Goal: Task Accomplishment & Management: Use online tool/utility

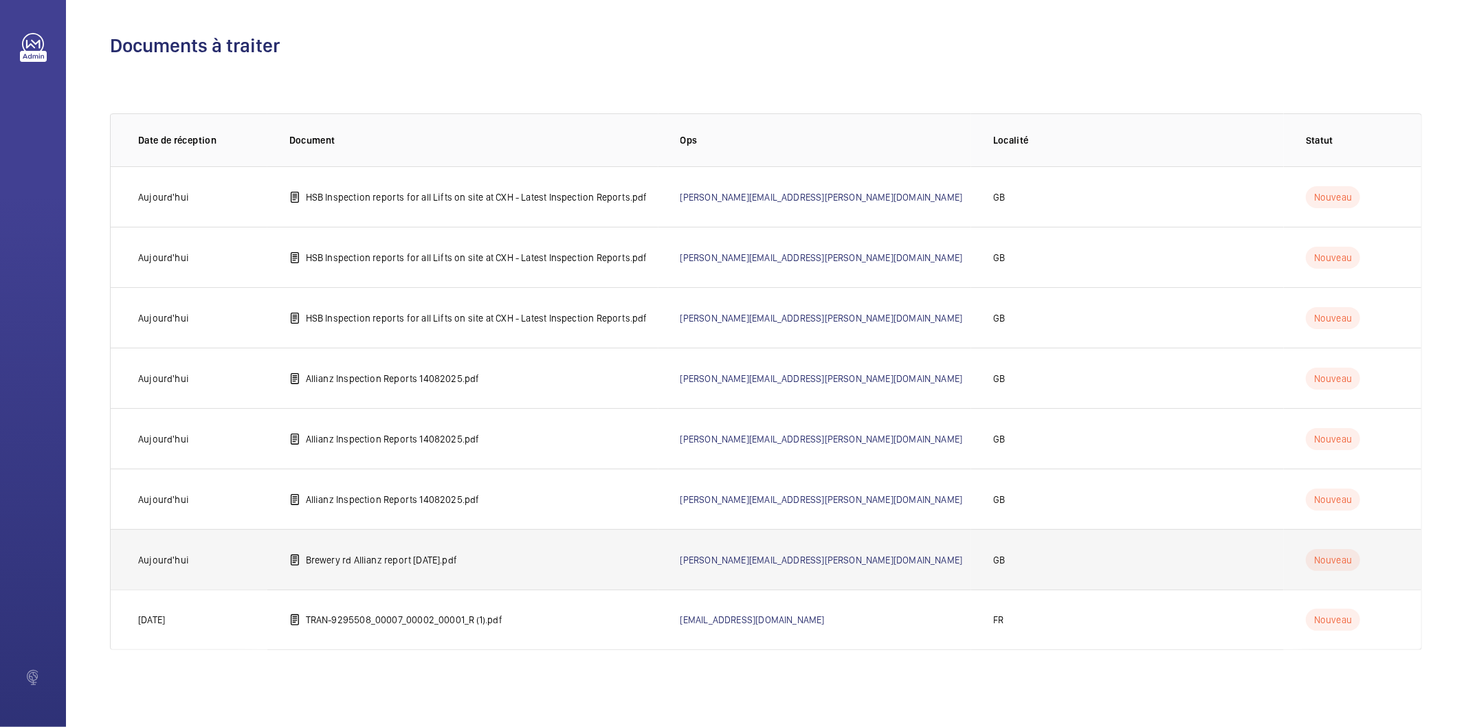
click at [473, 560] on td "Brewery rd Allianz report June 25.pdf" at bounding box center [462, 559] width 391 height 60
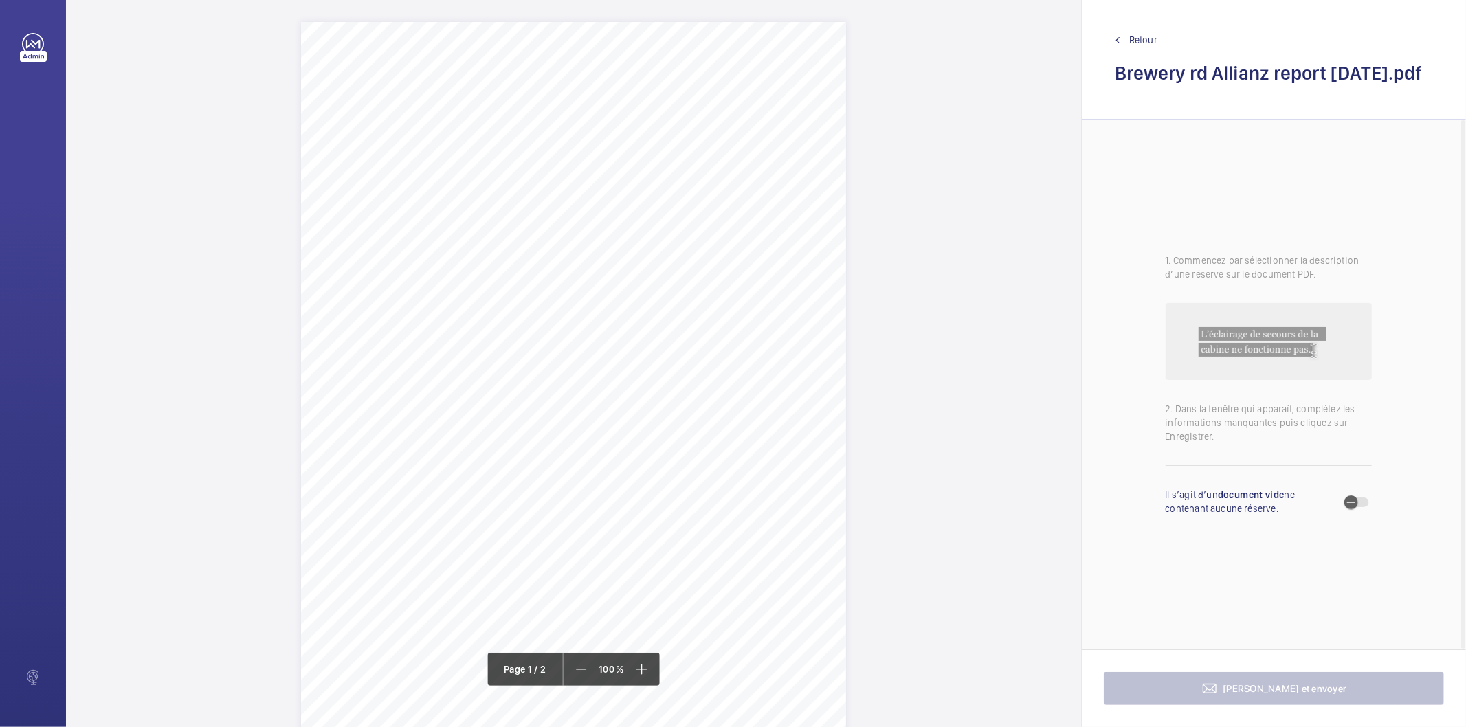
click at [567, 488] on div "Lift Report Lifting Operations & Lifting Equipment Regulation 1998 Provision & …" at bounding box center [573, 407] width 545 height 771
click at [582, 152] on div "Faites un choix" at bounding box center [567, 146] width 97 height 14
click at [984, 236] on div "Lift Report Lifting Operations & Lifting Equipment Regulation 1998 Provision & …" at bounding box center [573, 657] width 1015 height 1550
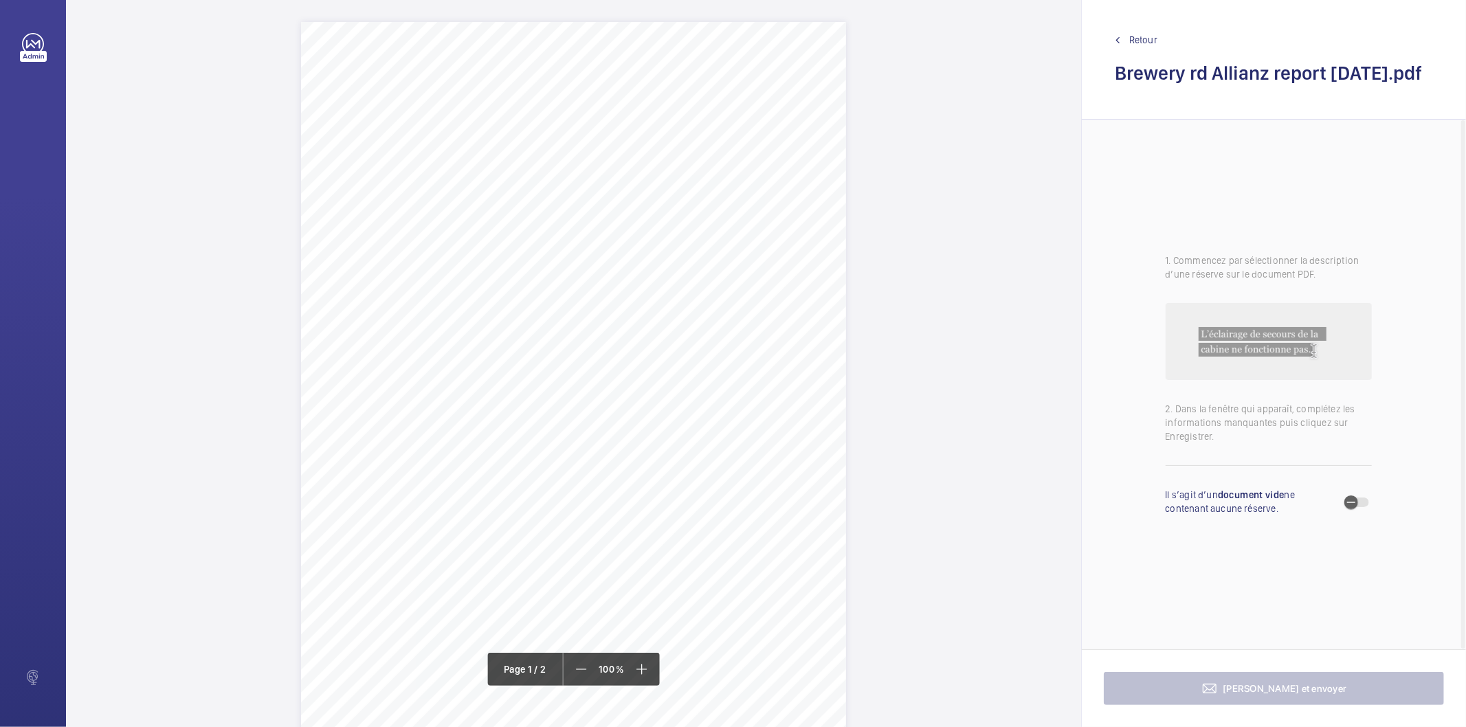
drag, startPoint x: 421, startPoint y: 131, endPoint x: 791, endPoint y: 145, distance: 369.4
click at [791, 145] on div "Lift Report Lifting Operations & Lifting Equipment Regulation 1998 Provision & …" at bounding box center [573, 407] width 545 height 771
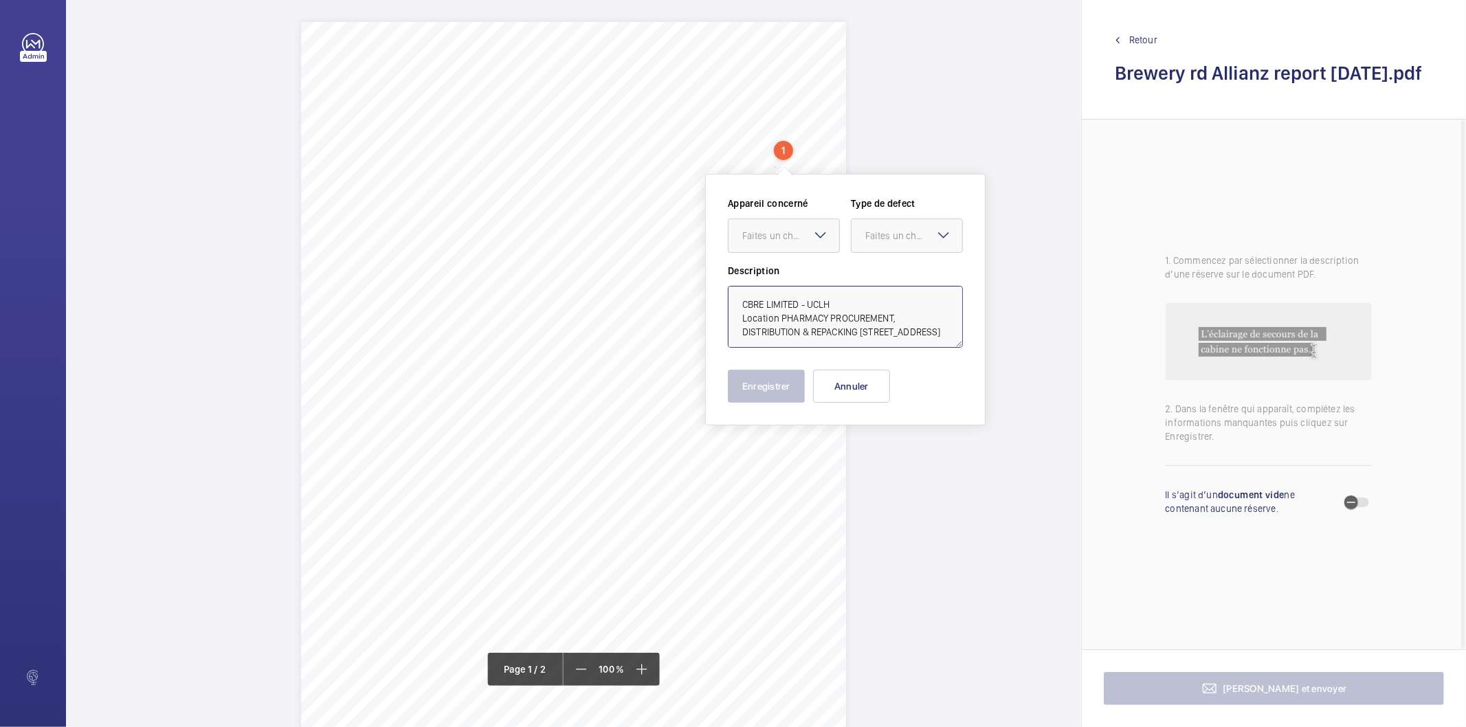
drag, startPoint x: 780, startPoint y: 313, endPoint x: 836, endPoint y: 301, distance: 57.0
click at [836, 301] on textarea "CBRE LIMITED - UCLH Location PHARMACY PROCUREMENT, DISTRIBUTION & REPACKING UNI…" at bounding box center [845, 317] width 235 height 62
type textarea "CBRE LIMITED - UCLH PHARMACY PROCUREMENT, DISTRIBUTION & REPACKING UNIT, 14 BRE…"
drag, startPoint x: 861, startPoint y: 387, endPoint x: 802, endPoint y: 408, distance: 62.2
click at [857, 387] on button "Annuler" at bounding box center [851, 386] width 77 height 33
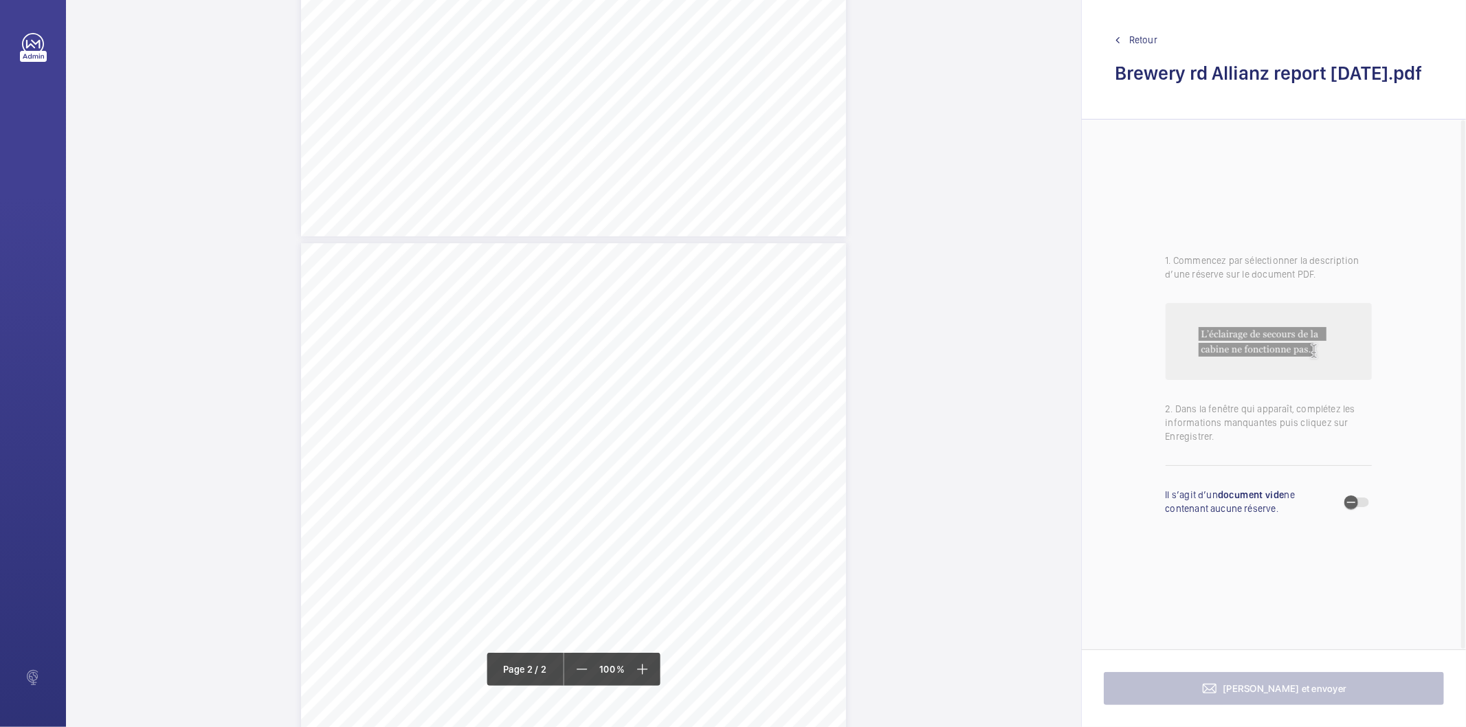
scroll to position [687, 0]
drag, startPoint x: 559, startPoint y: 318, endPoint x: 709, endPoint y: 320, distance: 150.6
click at [709, 320] on span "Emergency lowering hand wheel missing." at bounding box center [644, 319] width 169 height 9
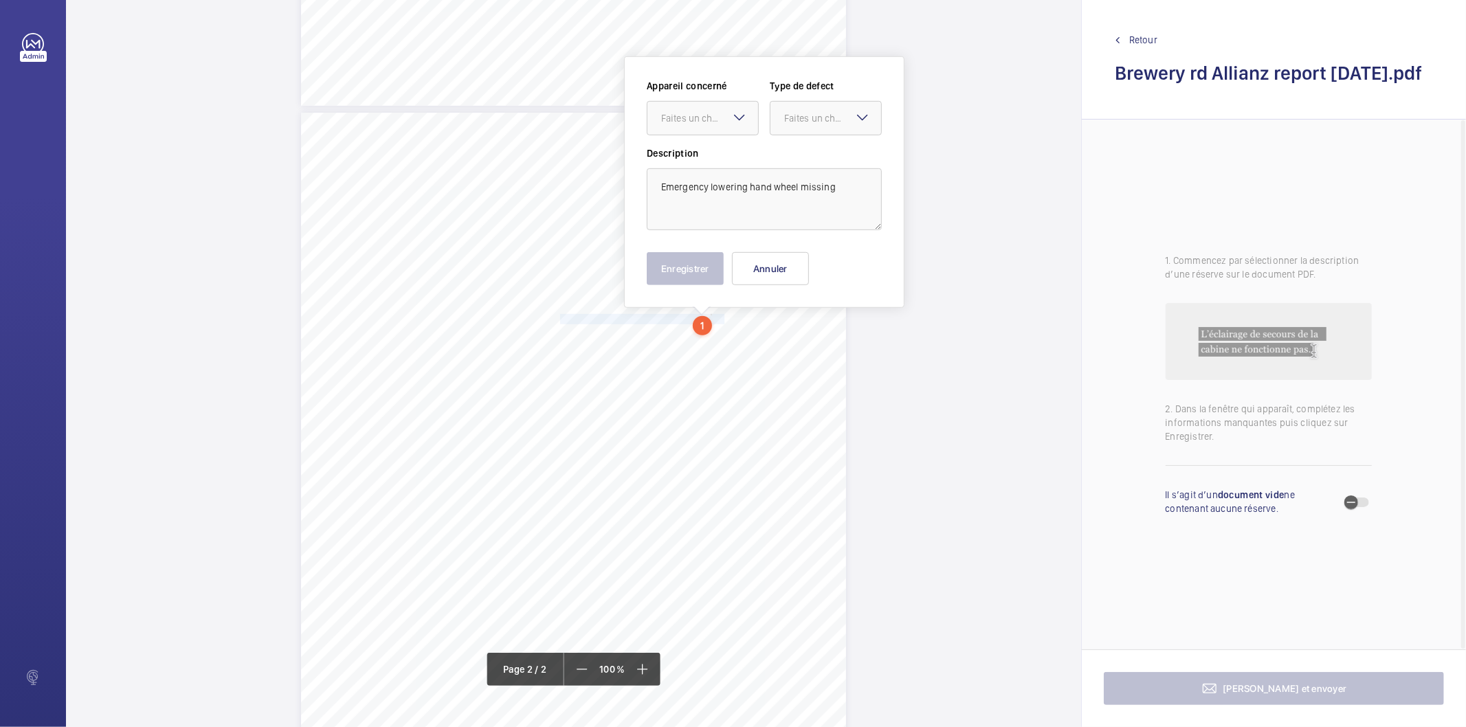
scroll to position [660, 0]
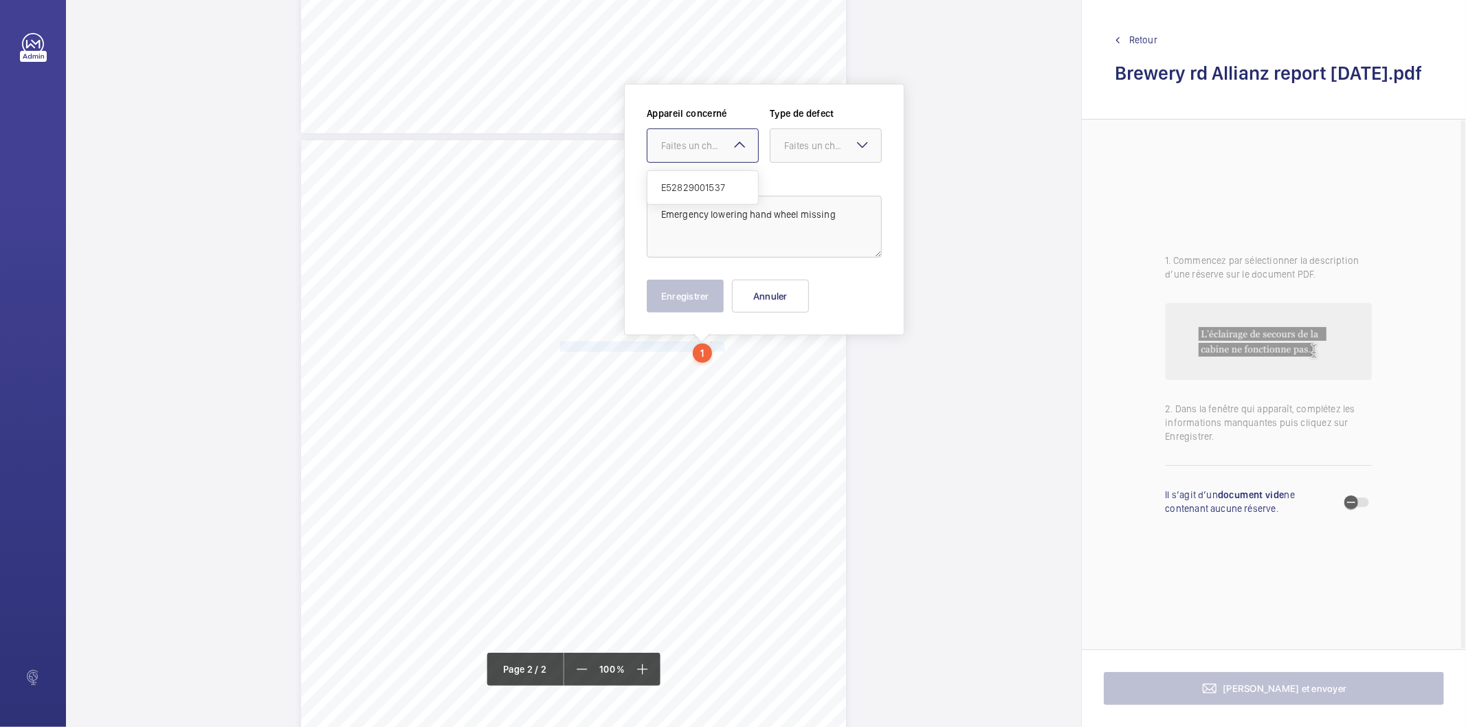
click at [715, 148] on div "Faites un choix" at bounding box center [709, 146] width 97 height 14
click at [712, 184] on span "E52829001537" at bounding box center [702, 188] width 83 height 14
click at [784, 155] on div at bounding box center [826, 145] width 111 height 33
click at [793, 188] on span "Standard" at bounding box center [825, 188] width 83 height 14
click at [694, 301] on button "Enregistrer" at bounding box center [685, 296] width 77 height 33
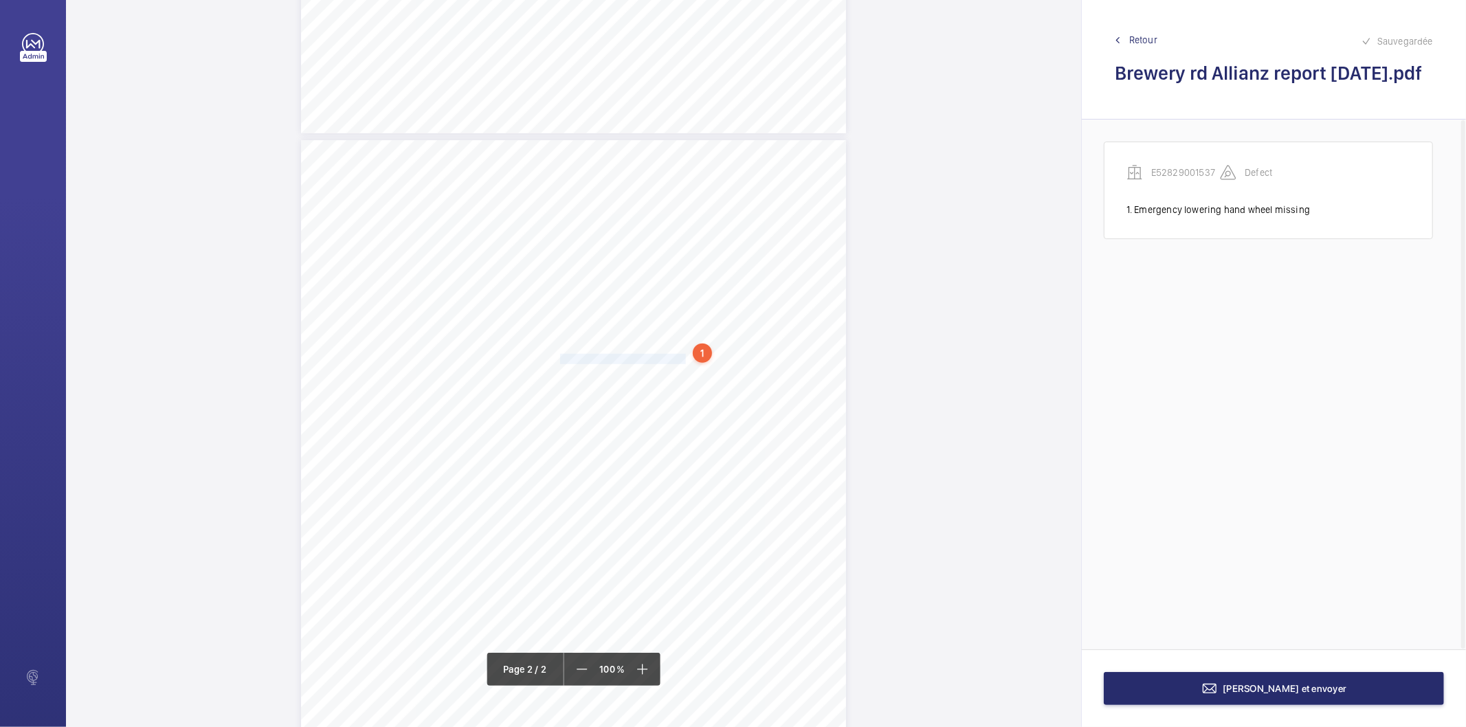
drag, startPoint x: 558, startPoint y: 357, endPoint x: 672, endPoint y: 357, distance: 114.1
click at [672, 357] on span "Front safety edge bar deformed." at bounding box center [625, 359] width 130 height 9
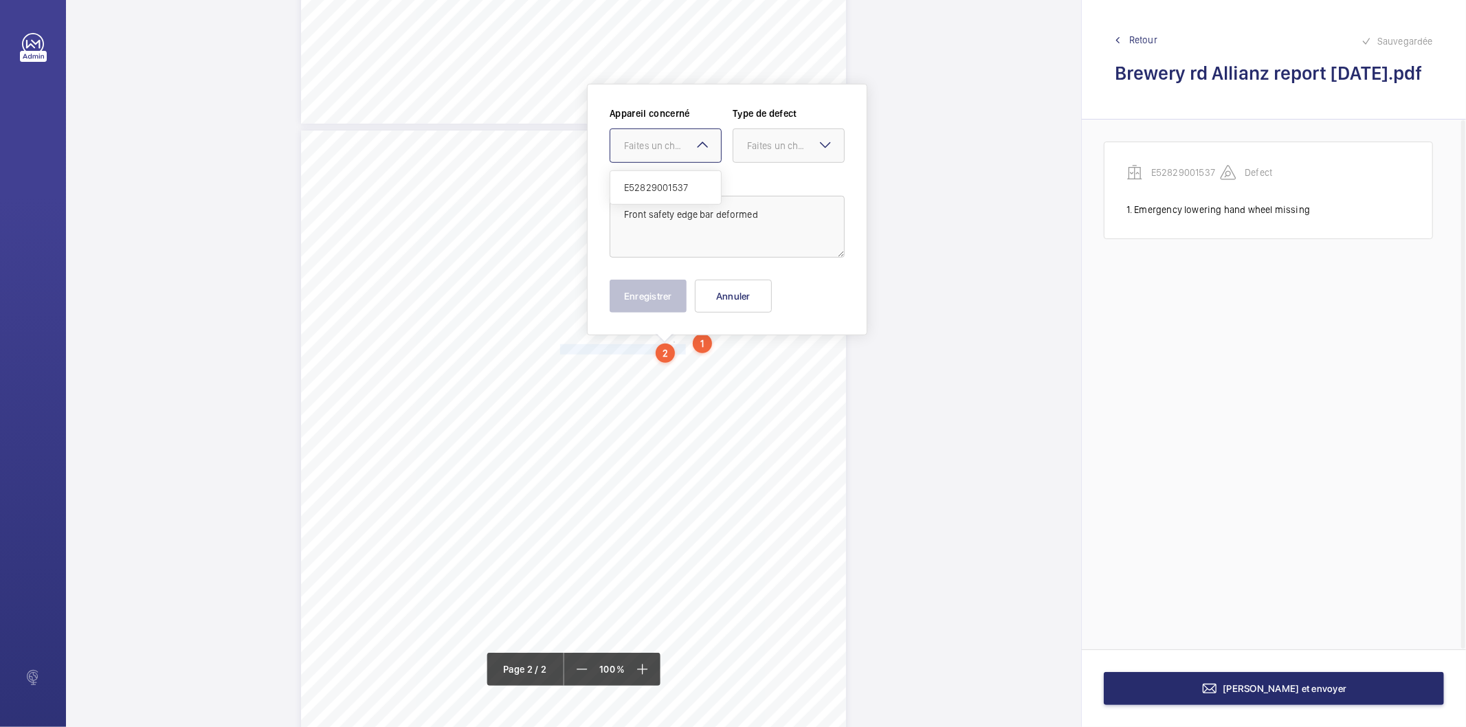
click at [654, 148] on div "Faites un choix" at bounding box center [672, 146] width 97 height 14
click at [652, 184] on span "E52829001537" at bounding box center [665, 188] width 83 height 14
click at [795, 140] on div "Faites un choix" at bounding box center [795, 146] width 97 height 14
click at [775, 190] on span "Standard" at bounding box center [788, 188] width 83 height 14
click at [668, 298] on button "Enregistrer" at bounding box center [648, 296] width 77 height 33
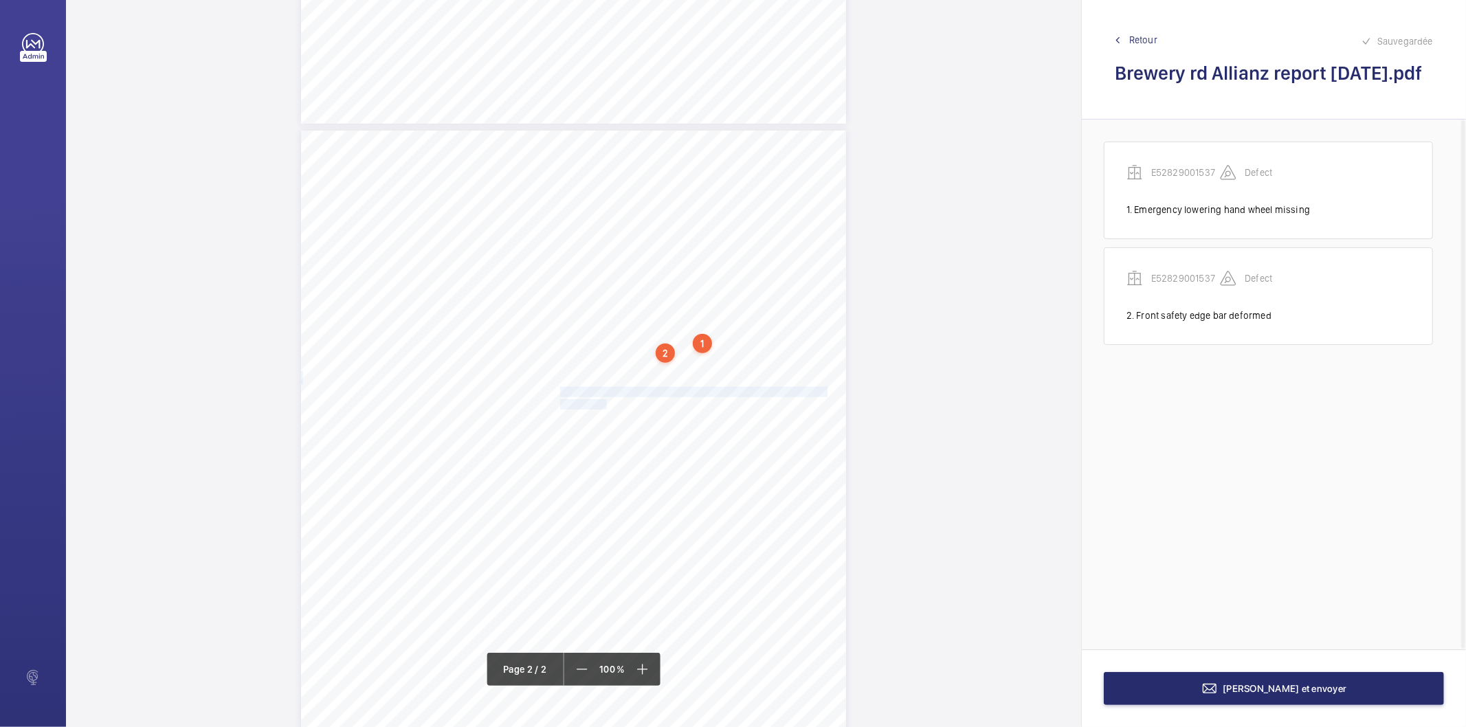
drag, startPoint x: 560, startPoint y: 392, endPoint x: 602, endPoint y: 406, distance: 45.0
click at [602, 406] on div "Lift Report Lifting Operations & Lifting Equipment Regulation 1998 Provision & …" at bounding box center [573, 516] width 545 height 771
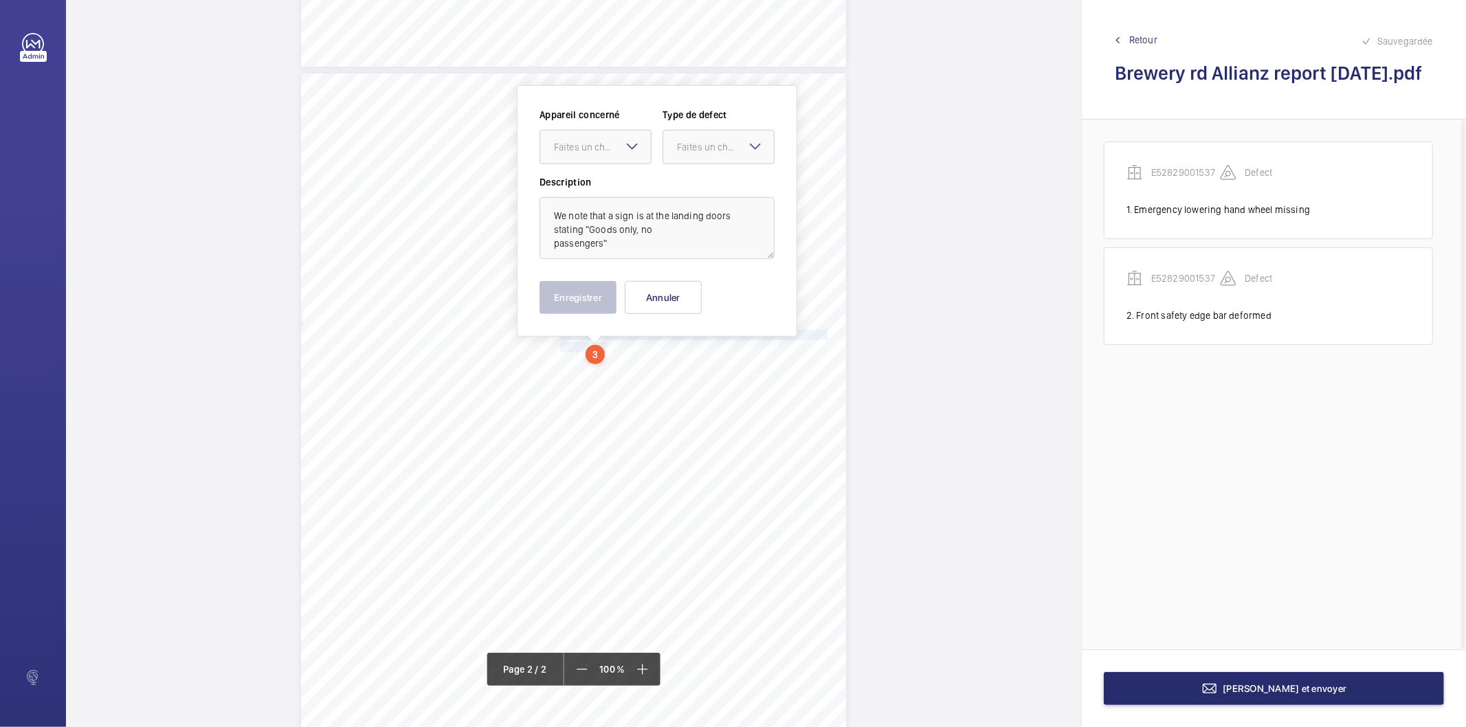
scroll to position [727, 0]
click at [602, 159] on div at bounding box center [595, 146] width 111 height 33
click at [600, 189] on span "E52829001537" at bounding box center [595, 188] width 83 height 14
click at [706, 153] on div at bounding box center [718, 146] width 111 height 33
click at [705, 289] on span "Recommandation" at bounding box center [718, 290] width 83 height 14
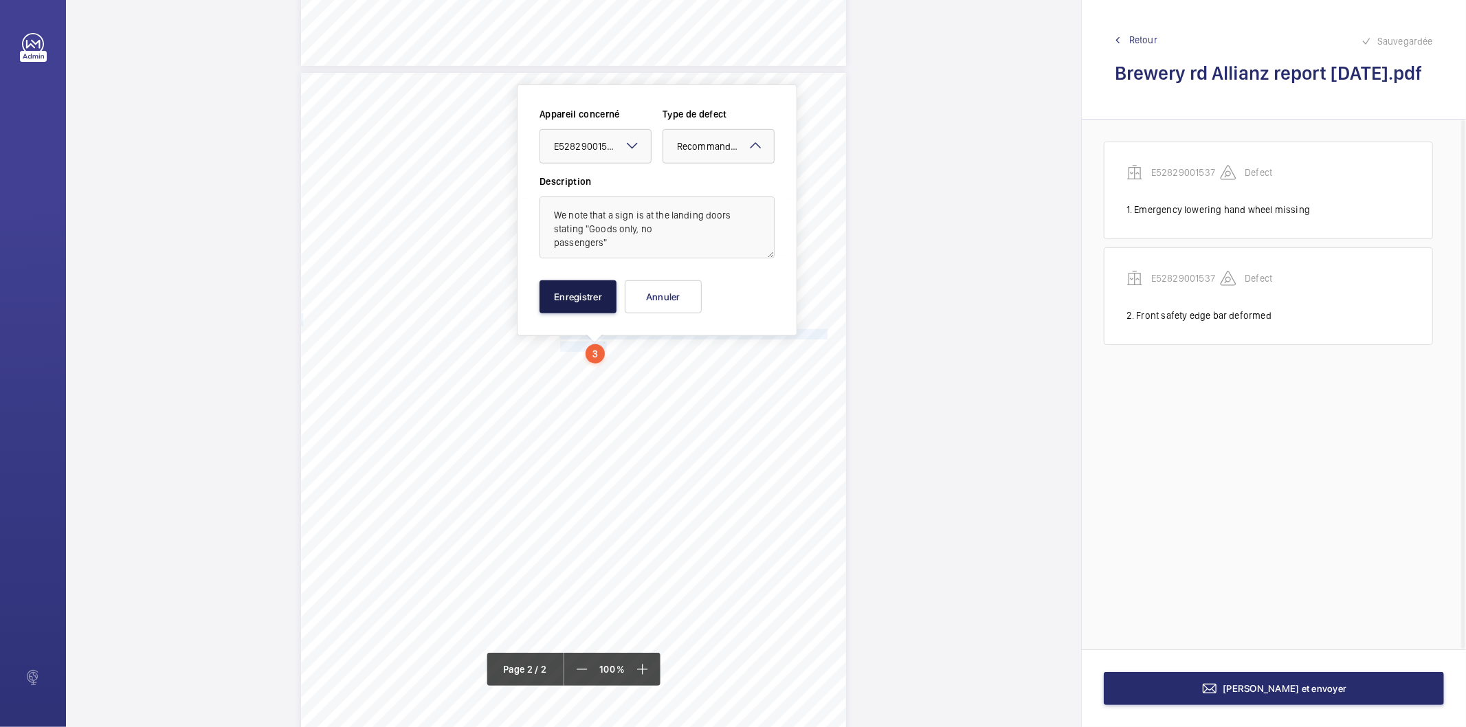
click at [612, 292] on button "Enregistrer" at bounding box center [578, 296] width 77 height 33
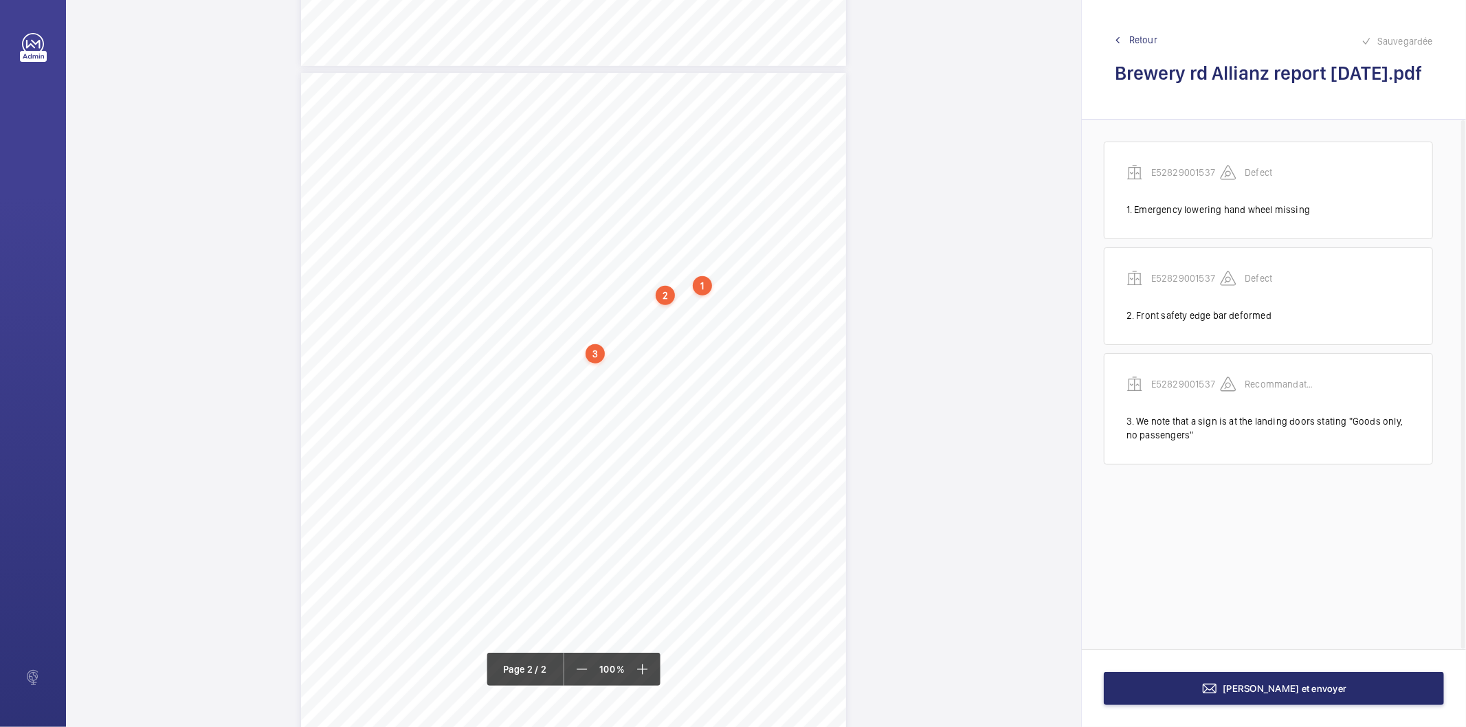
click at [599, 356] on div "3" at bounding box center [595, 353] width 19 height 19
click at [582, 243] on div "E52829001537" at bounding box center [599, 246] width 118 height 14
copy div "E52829001537"
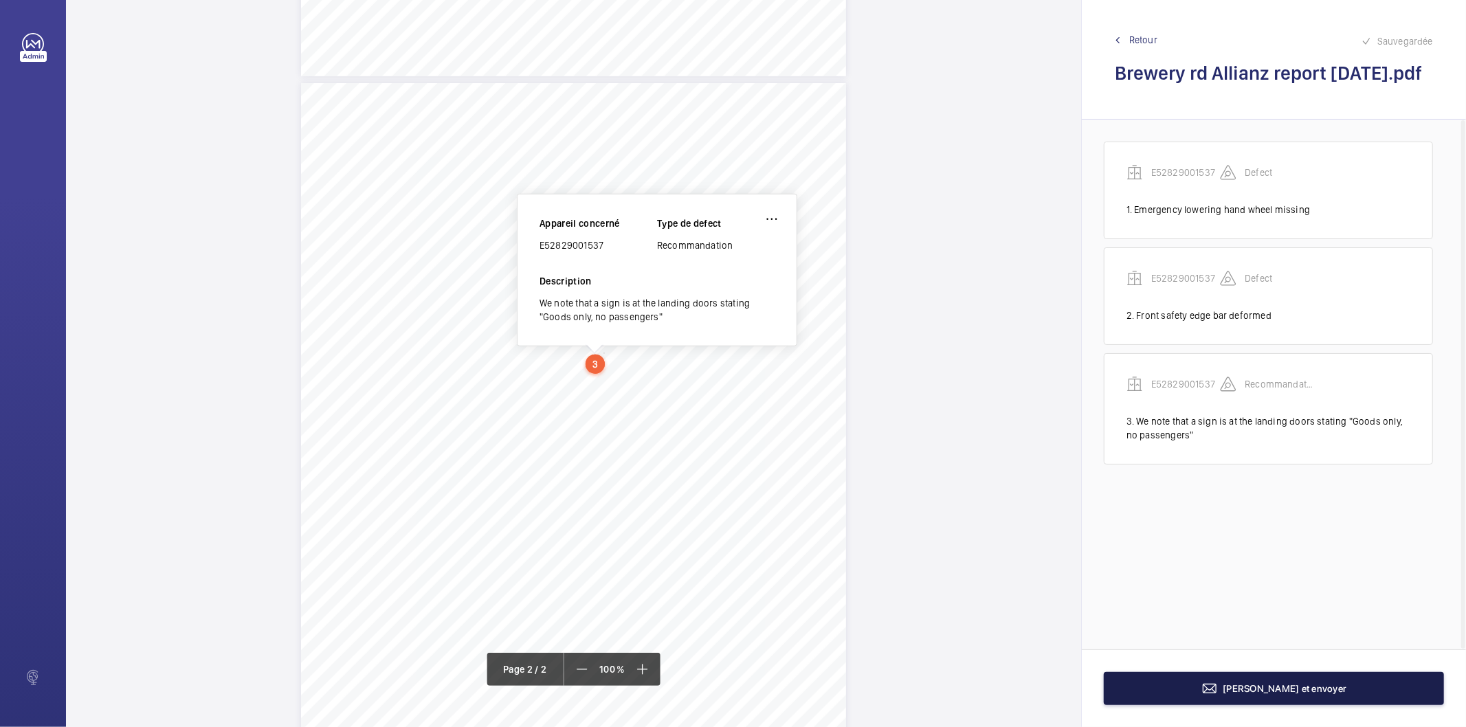
click at [1217, 698] on button "[PERSON_NAME] et envoyer" at bounding box center [1274, 688] width 340 height 33
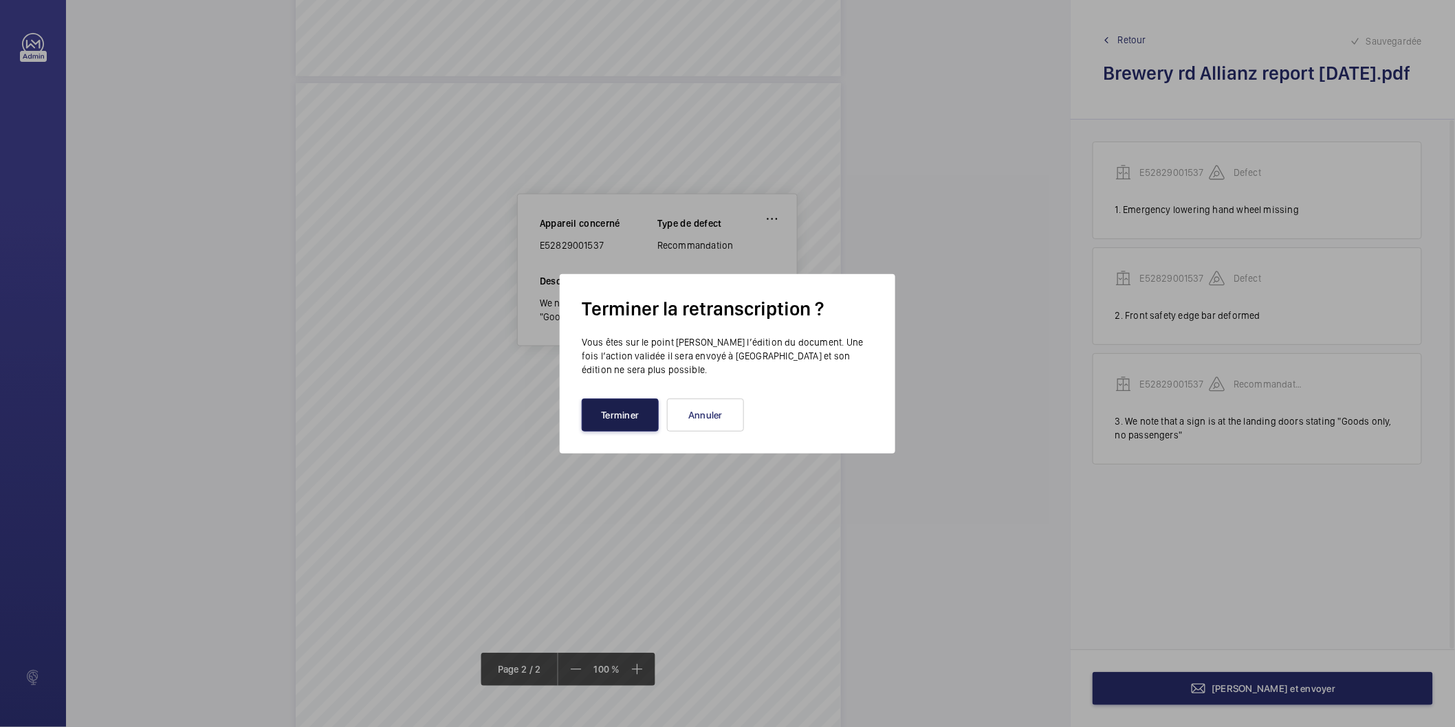
click at [601, 417] on button "Terminer" at bounding box center [620, 415] width 77 height 33
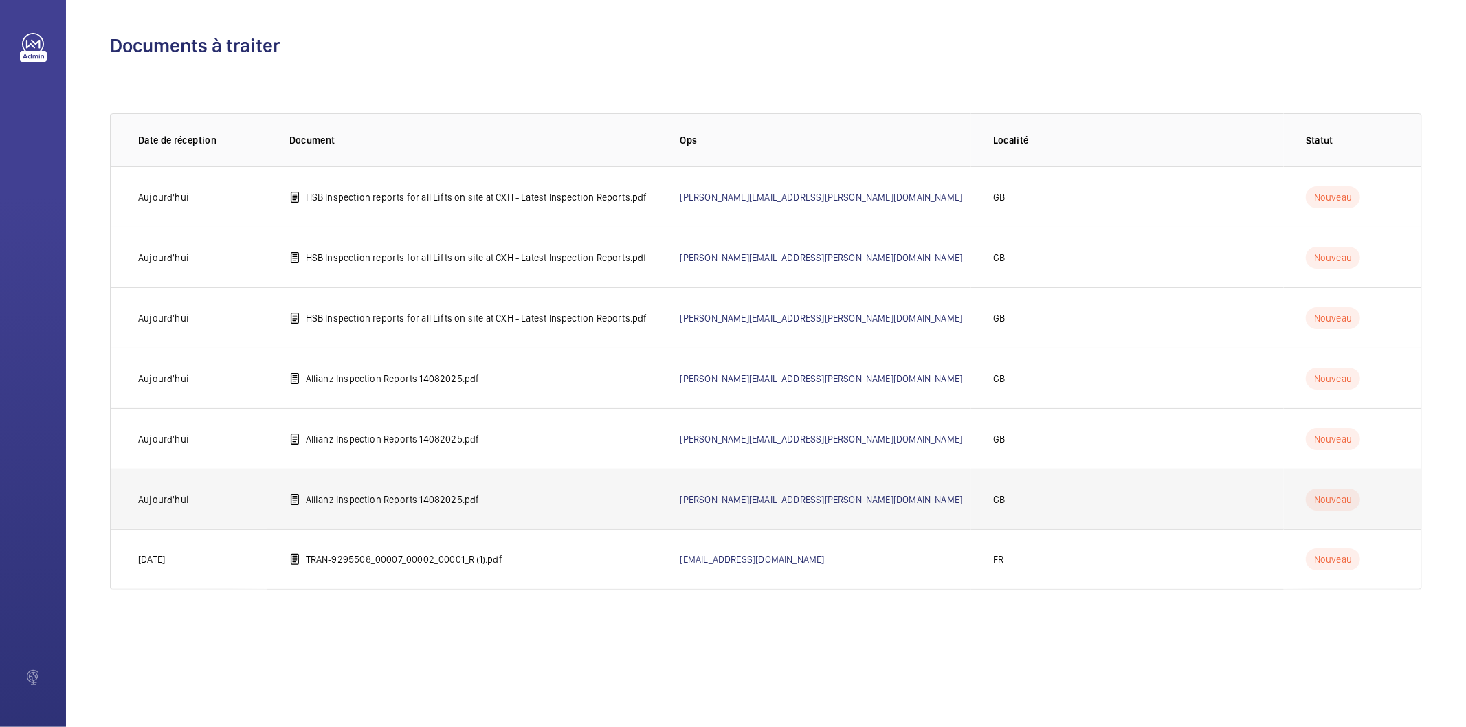
click at [470, 509] on td "Allianz Inspection Reports 14082025.pdf" at bounding box center [462, 499] width 391 height 60
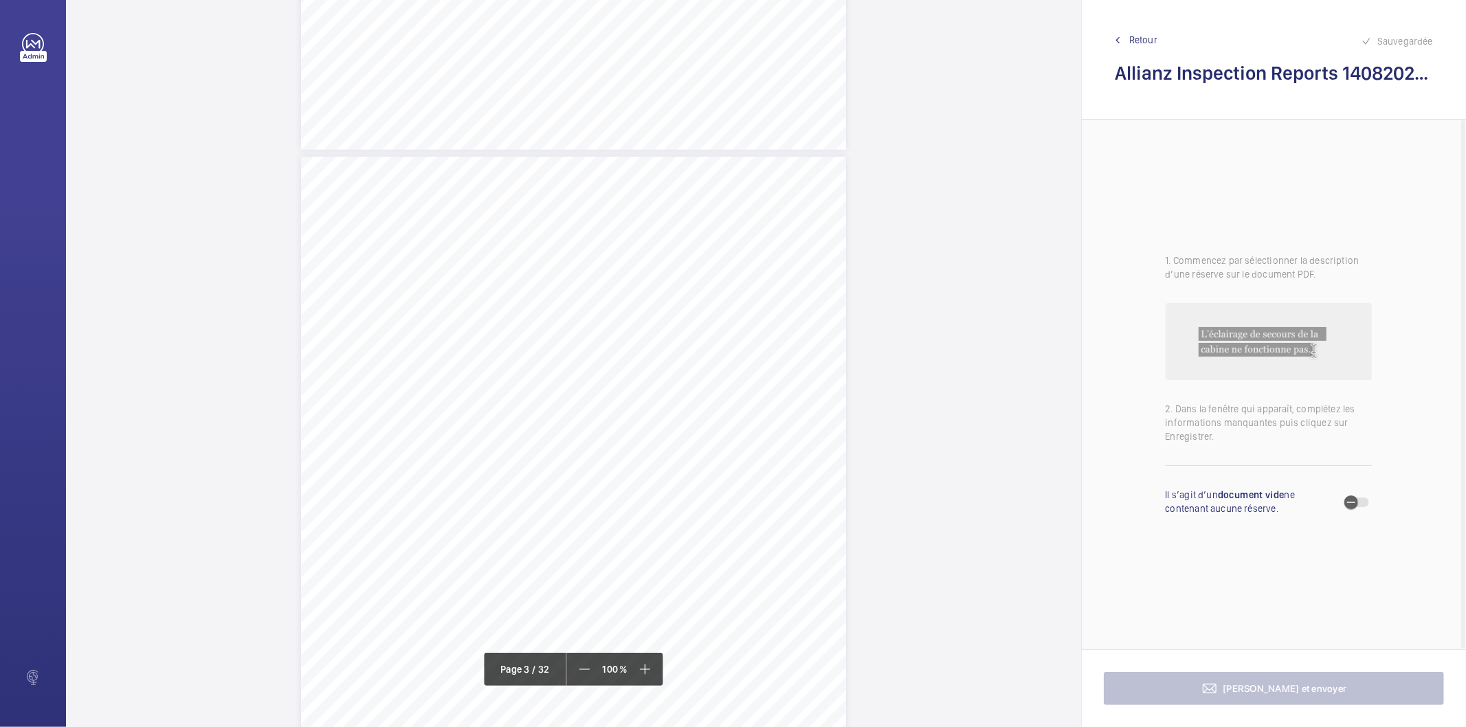
scroll to position [1604, 0]
drag, startPoint x: 433, startPoint y: 122, endPoint x: 471, endPoint y: 134, distance: 39.8
click at [471, 134] on div "Lifting Machines and Accessories Report Lifting Operations & Lifting Equipment …" at bounding box center [573, 360] width 545 height 771
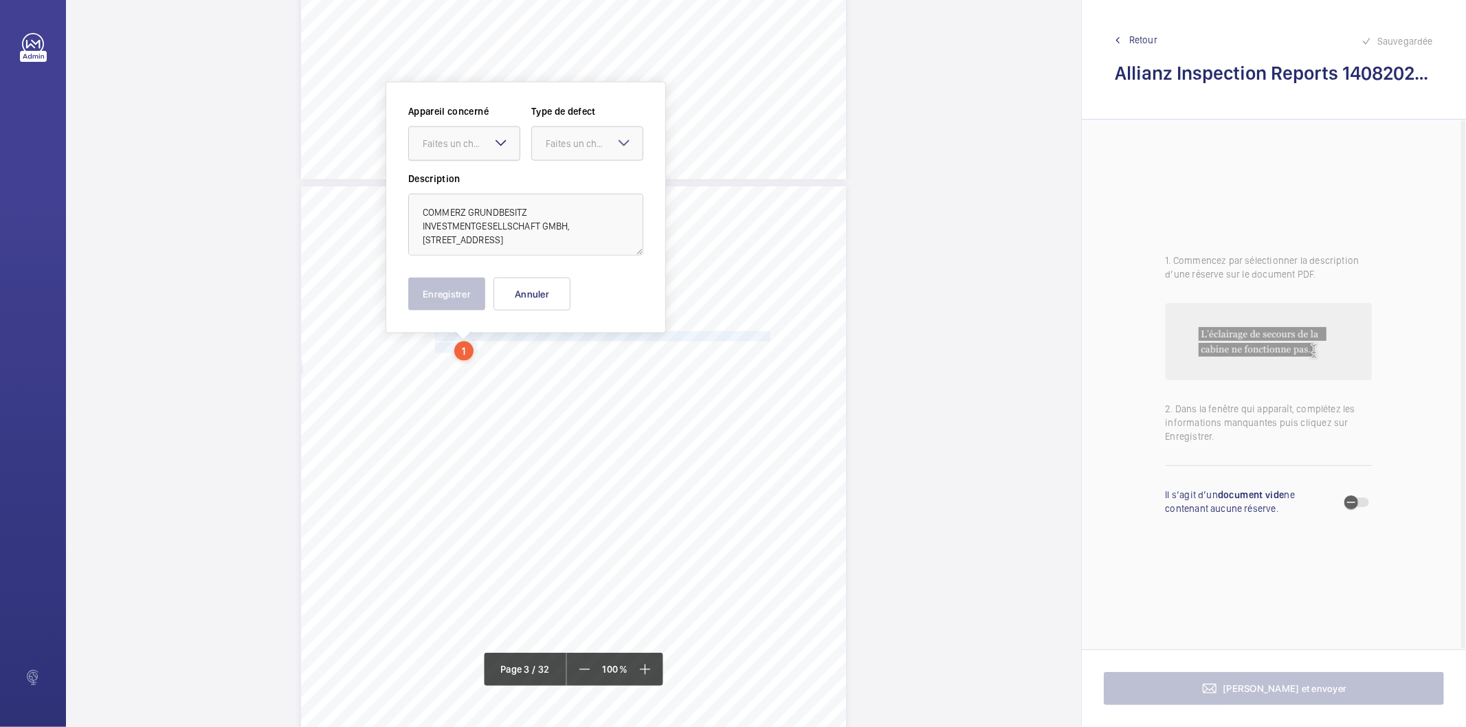
scroll to position [1390, 0]
click at [477, 239] on textarea "COMMERZ GRUNDBESITZ INVESTMENTGESELLSCHAFT GMBH, 180 GREAT PORTLAND STREET, LON…" at bounding box center [525, 227] width 235 height 62
click at [545, 291] on button "Annuler" at bounding box center [532, 296] width 77 height 33
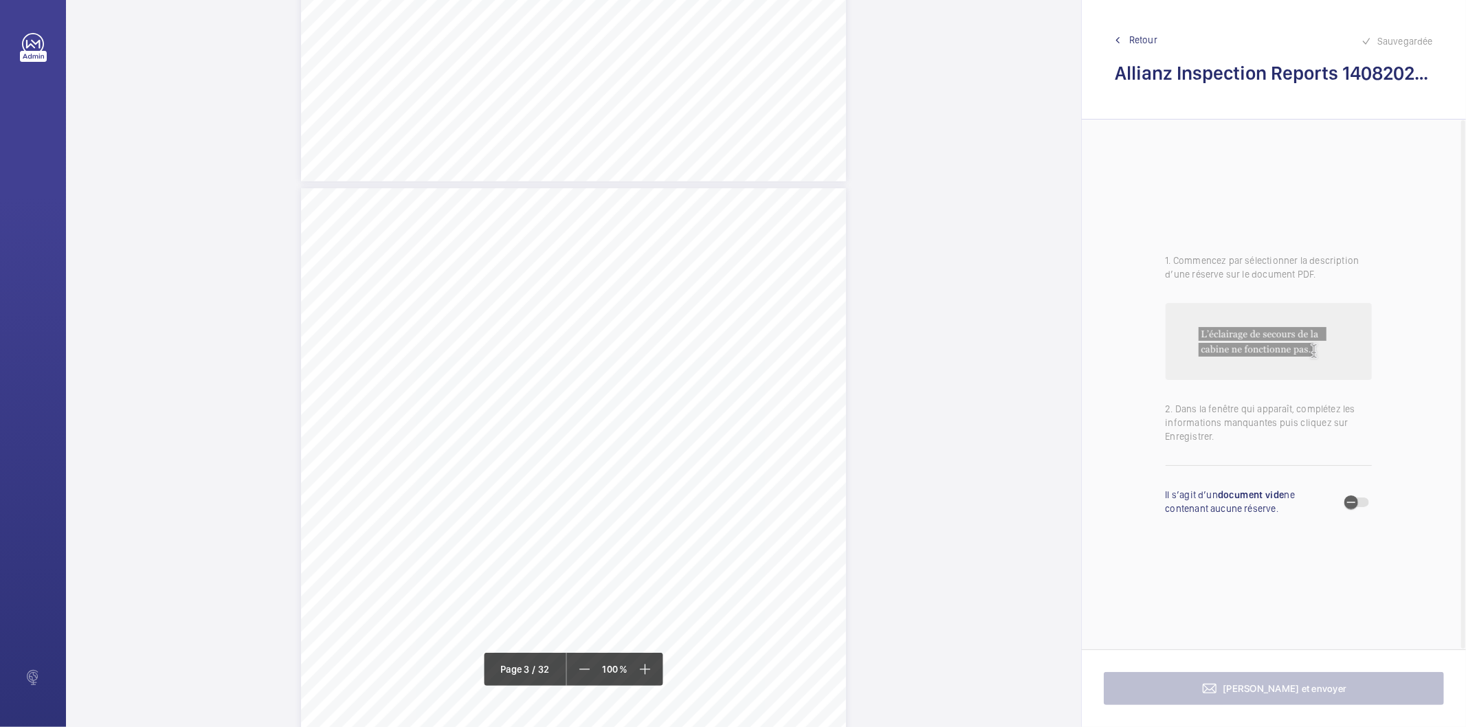
click at [715, 342] on span "COMMERZ GRUNDBESITZ INVESTMENTGESELLSCHAFT GMBH, 180 GREAT PORTLAND STREET, LON…" at bounding box center [600, 338] width 330 height 9
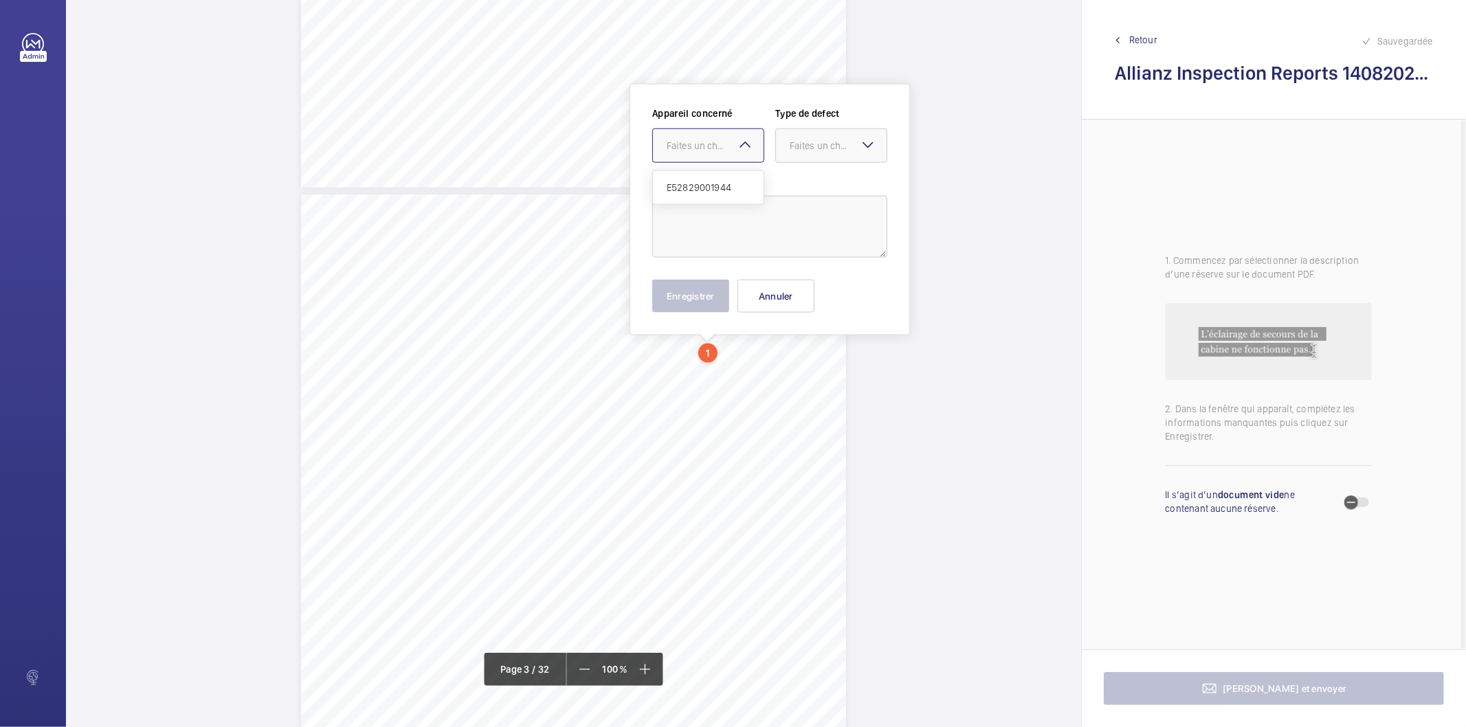
click at [738, 146] on mat-icon at bounding box center [745, 145] width 16 height 16
drag, startPoint x: 794, startPoint y: 286, endPoint x: 793, endPoint y: 301, distance: 15.1
click at [793, 287] on button "Annuler" at bounding box center [776, 296] width 77 height 33
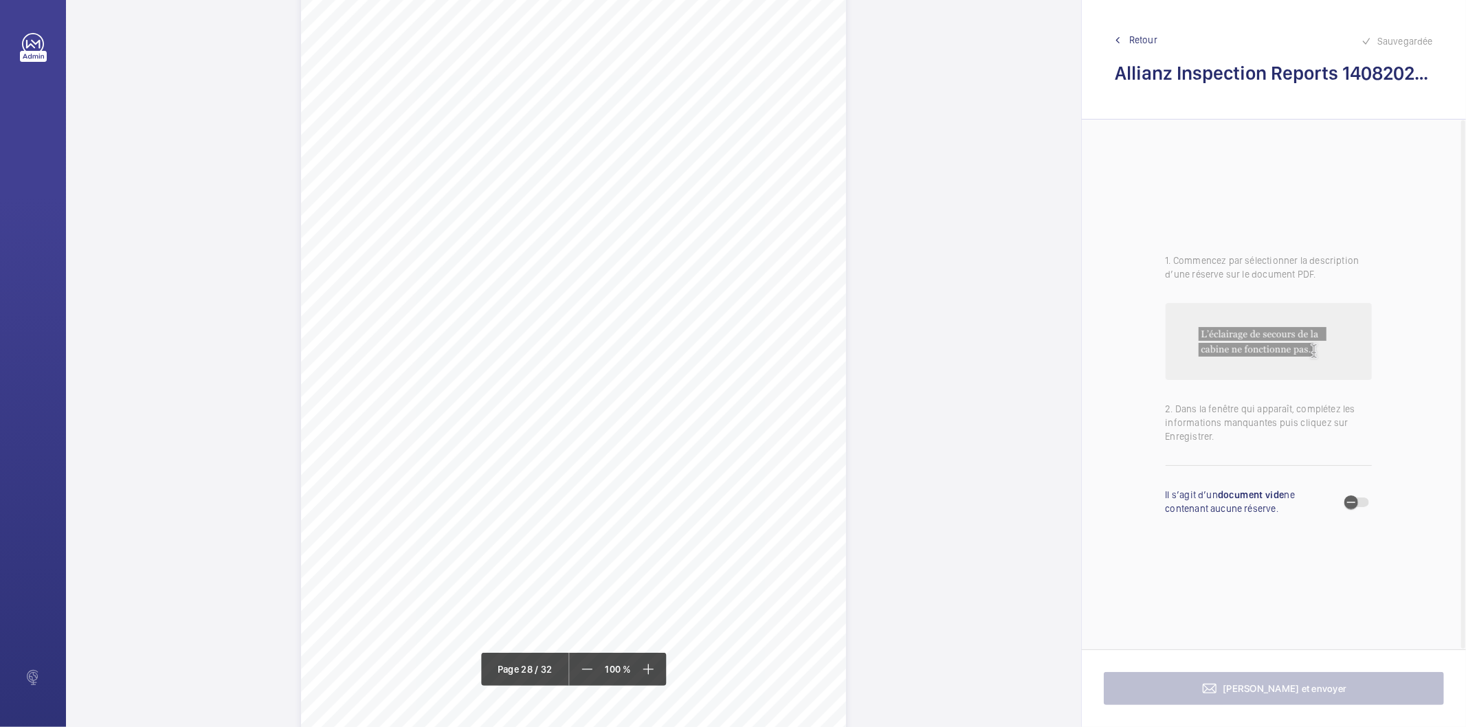
scroll to position [21064, 0]
drag, startPoint x: 573, startPoint y: 200, endPoint x: 704, endPoint y: 207, distance: 131.5
click at [704, 207] on span "Pit landing door egress cord missing." at bounding box center [647, 203] width 148 height 9
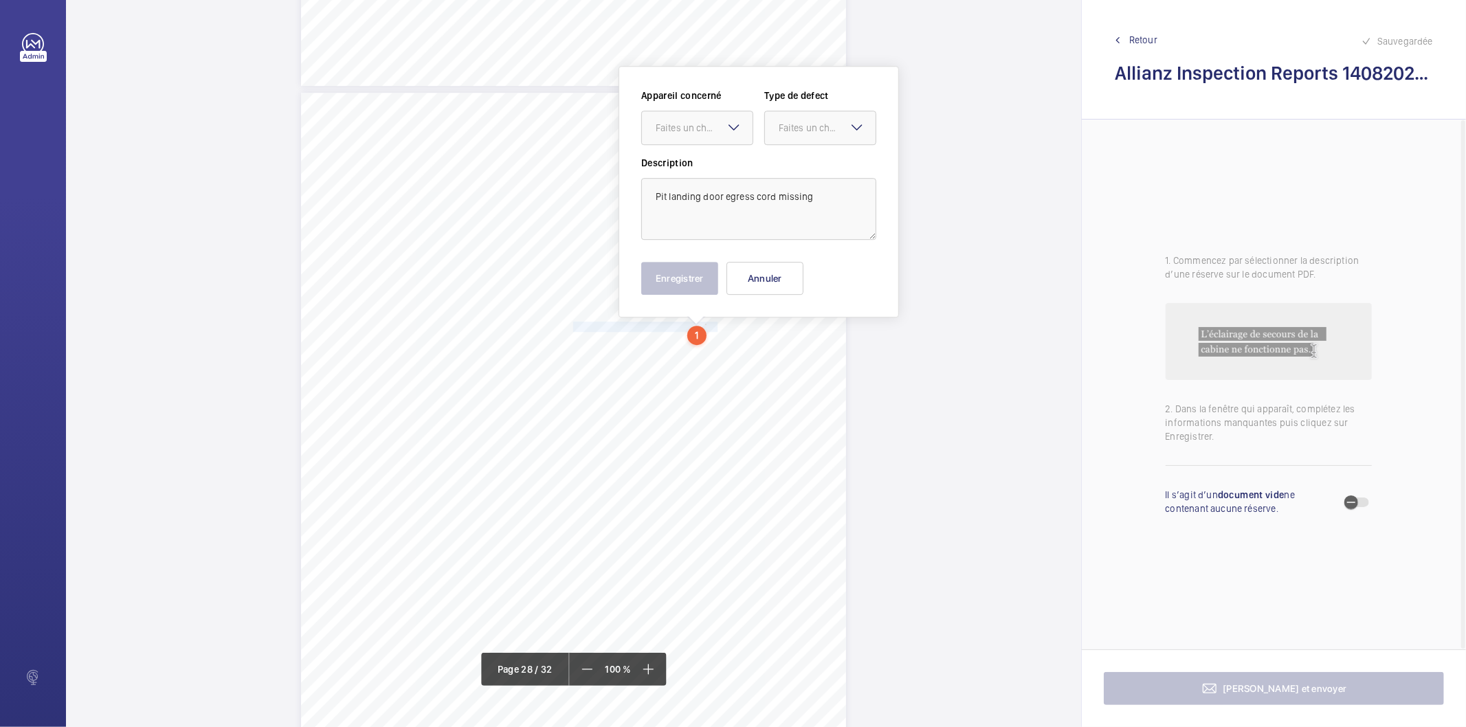
scroll to position [20923, 0]
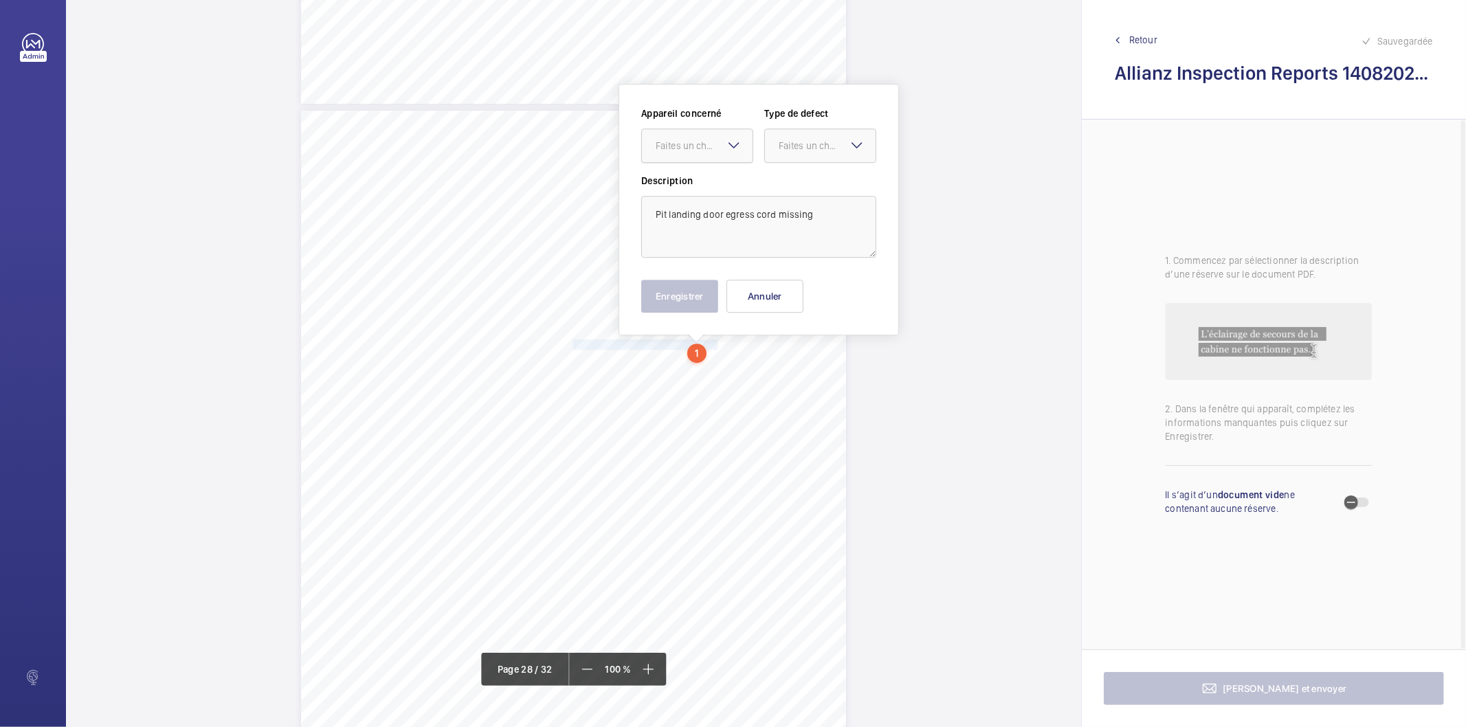
click at [707, 150] on div "Faites un choix" at bounding box center [704, 146] width 97 height 14
click at [690, 184] on span "E52829001944" at bounding box center [697, 188] width 83 height 14
click at [787, 149] on div "Faites un choix" at bounding box center [827, 146] width 97 height 14
click at [788, 188] on span "Standard" at bounding box center [820, 188] width 83 height 14
click at [695, 297] on button "Enregistrer" at bounding box center [679, 296] width 77 height 33
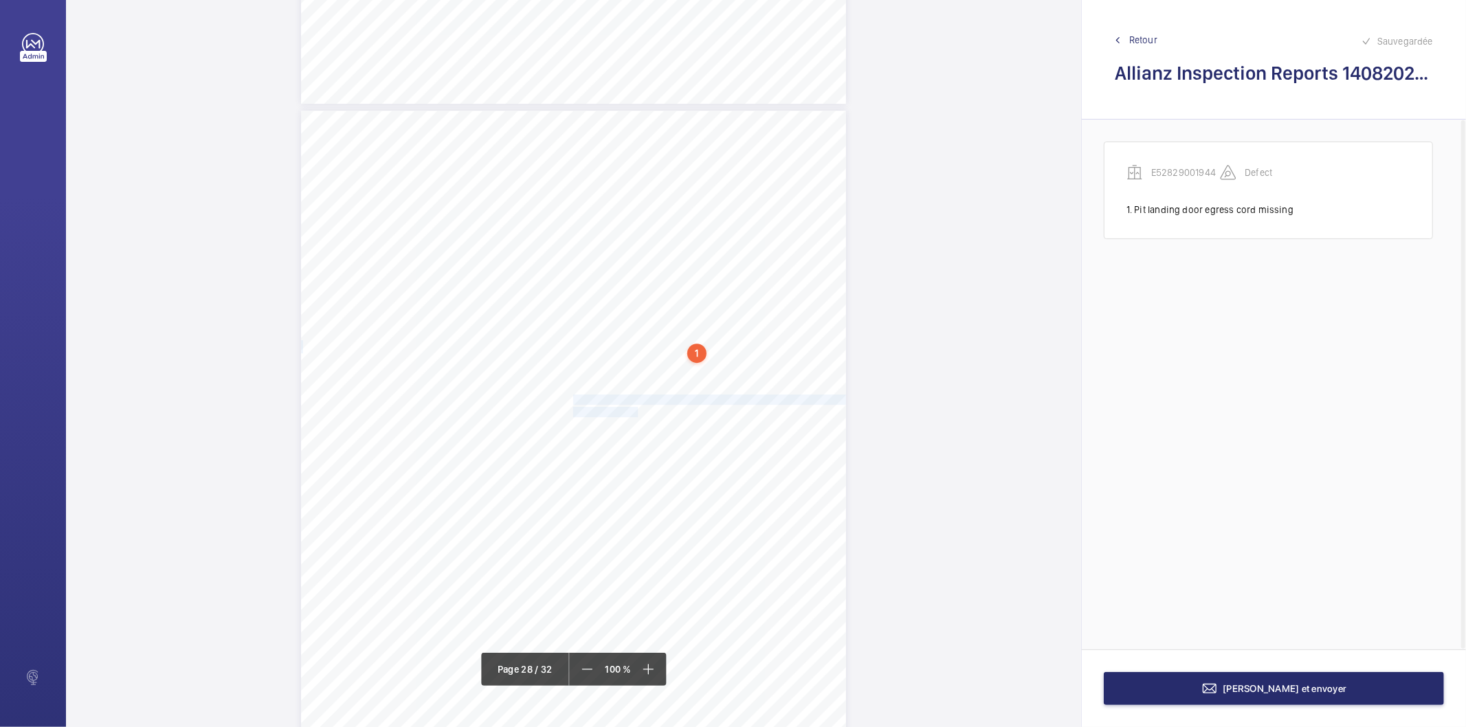
drag, startPoint x: 571, startPoint y: 399, endPoint x: 630, endPoint y: 408, distance: 59.8
click at [630, 408] on div "Lift Report Lifting Operations & Lifting Equipment Regulation 1998 Provision & …" at bounding box center [573, 496] width 545 height 771
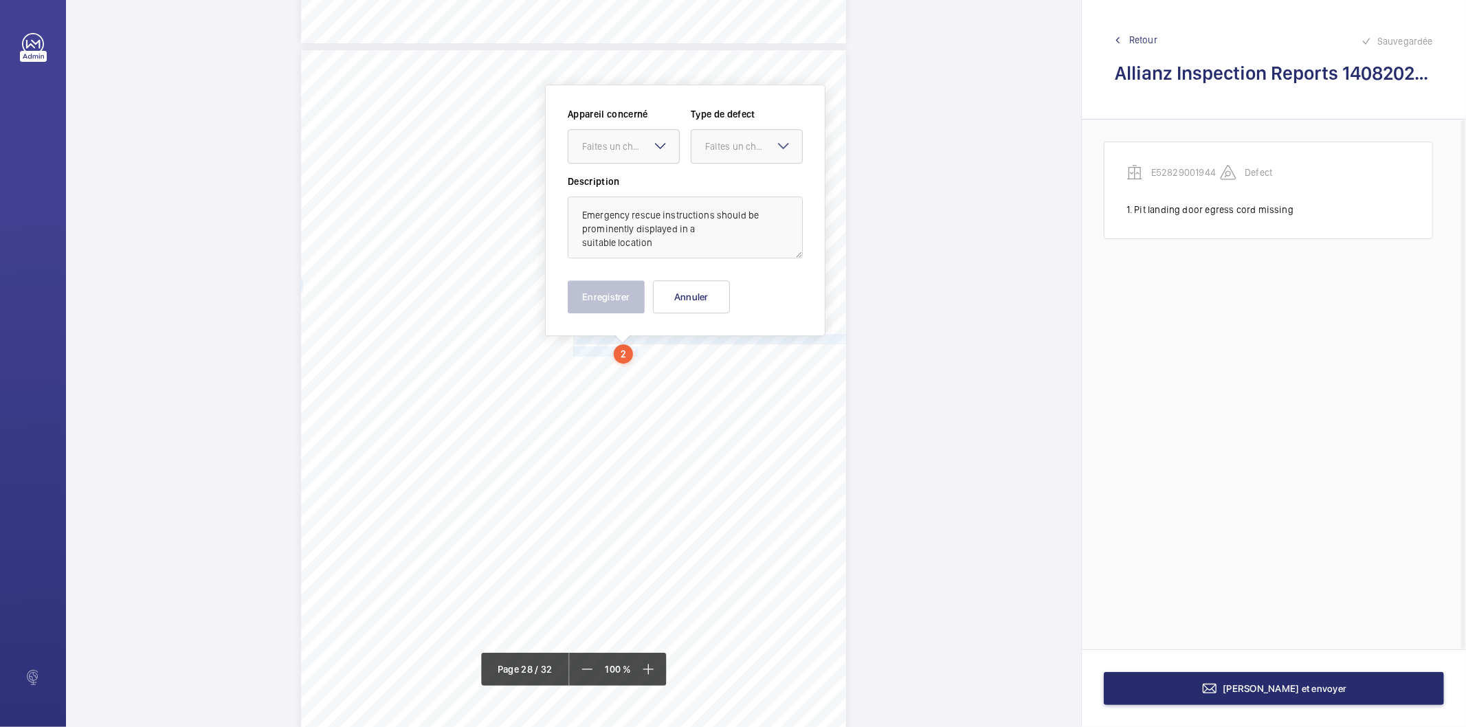
scroll to position [20985, 0]
click at [621, 159] on div at bounding box center [624, 145] width 111 height 33
click at [619, 191] on span "E52829001944" at bounding box center [623, 188] width 83 height 14
click at [709, 146] on div "Faites un choix" at bounding box center [753, 146] width 97 height 14
drag, startPoint x: 740, startPoint y: 293, endPoint x: 626, endPoint y: 296, distance: 114.2
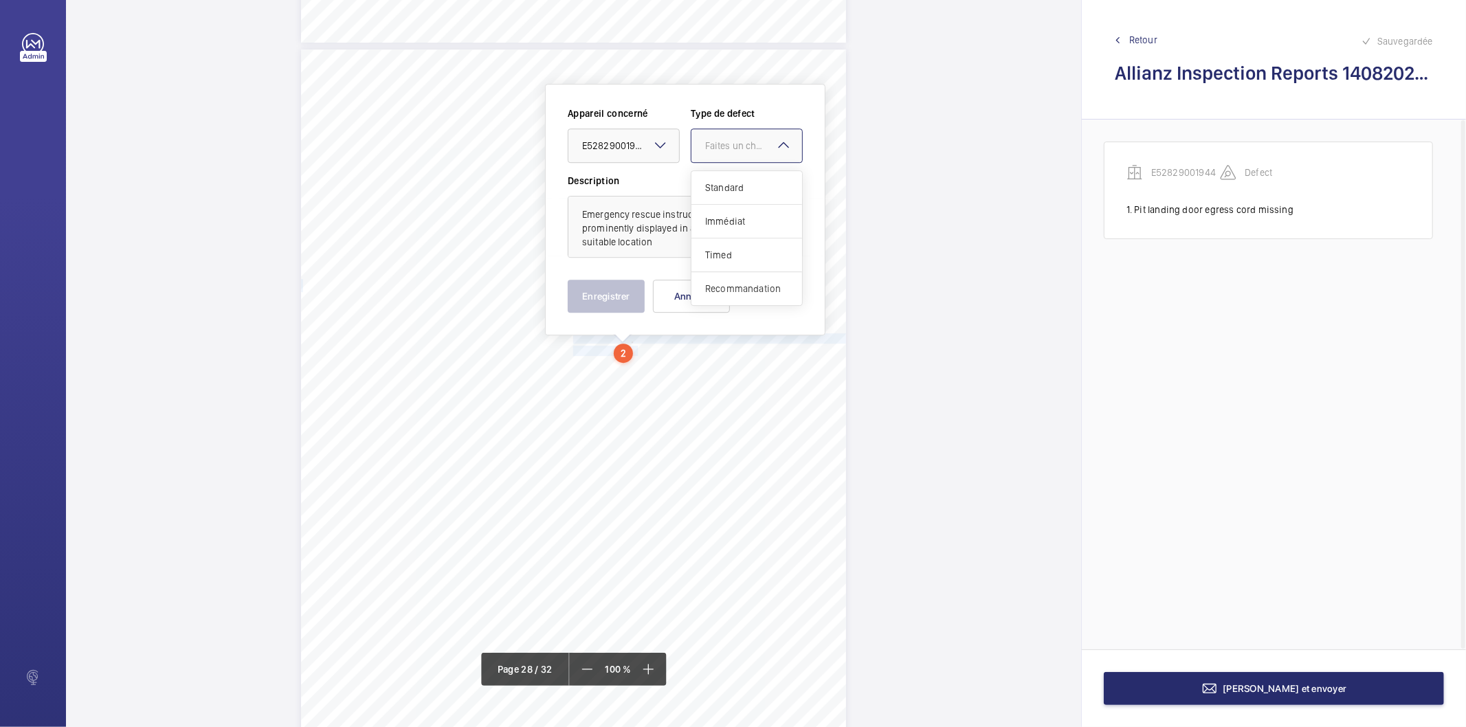
click at [738, 292] on span "Recommandation" at bounding box center [746, 289] width 83 height 14
click at [617, 298] on button "Enregistrer" at bounding box center [606, 296] width 77 height 33
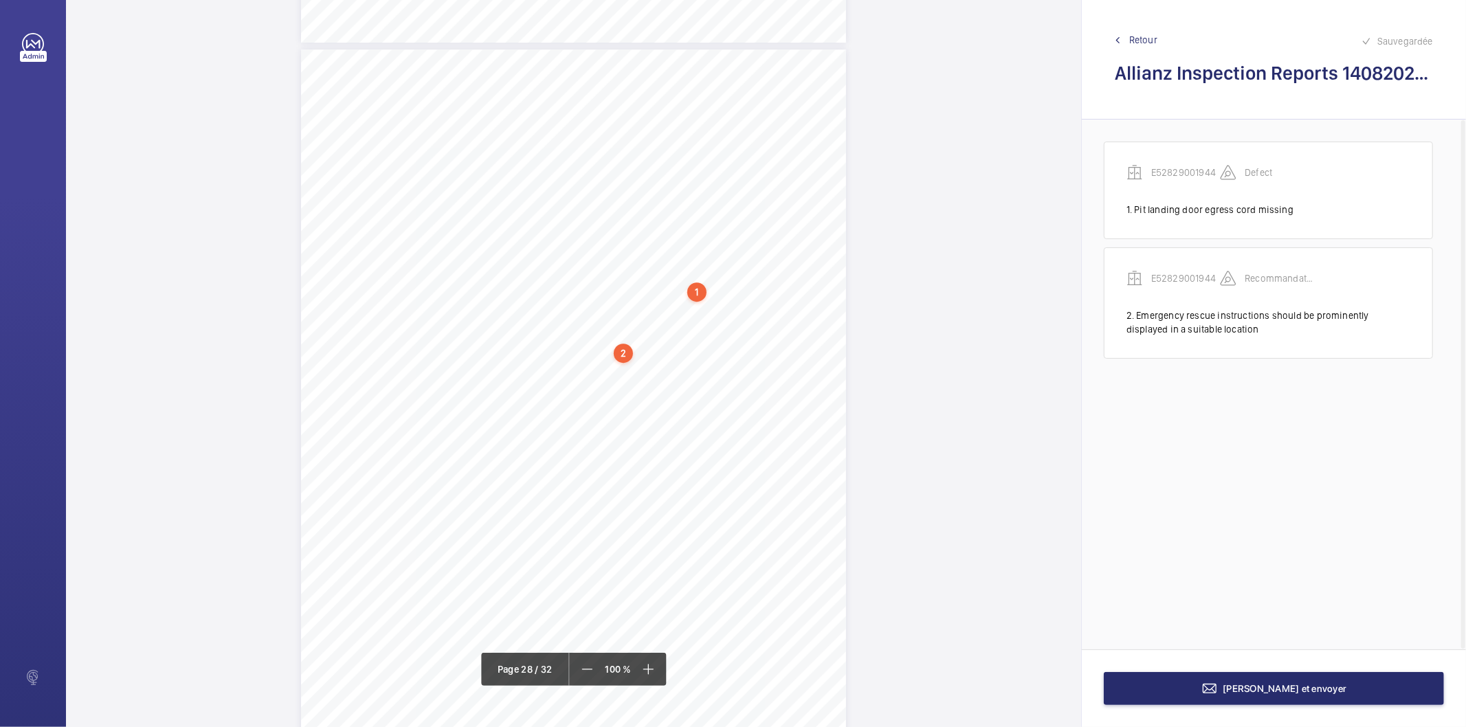
click at [627, 359] on div "2" at bounding box center [623, 353] width 19 height 19
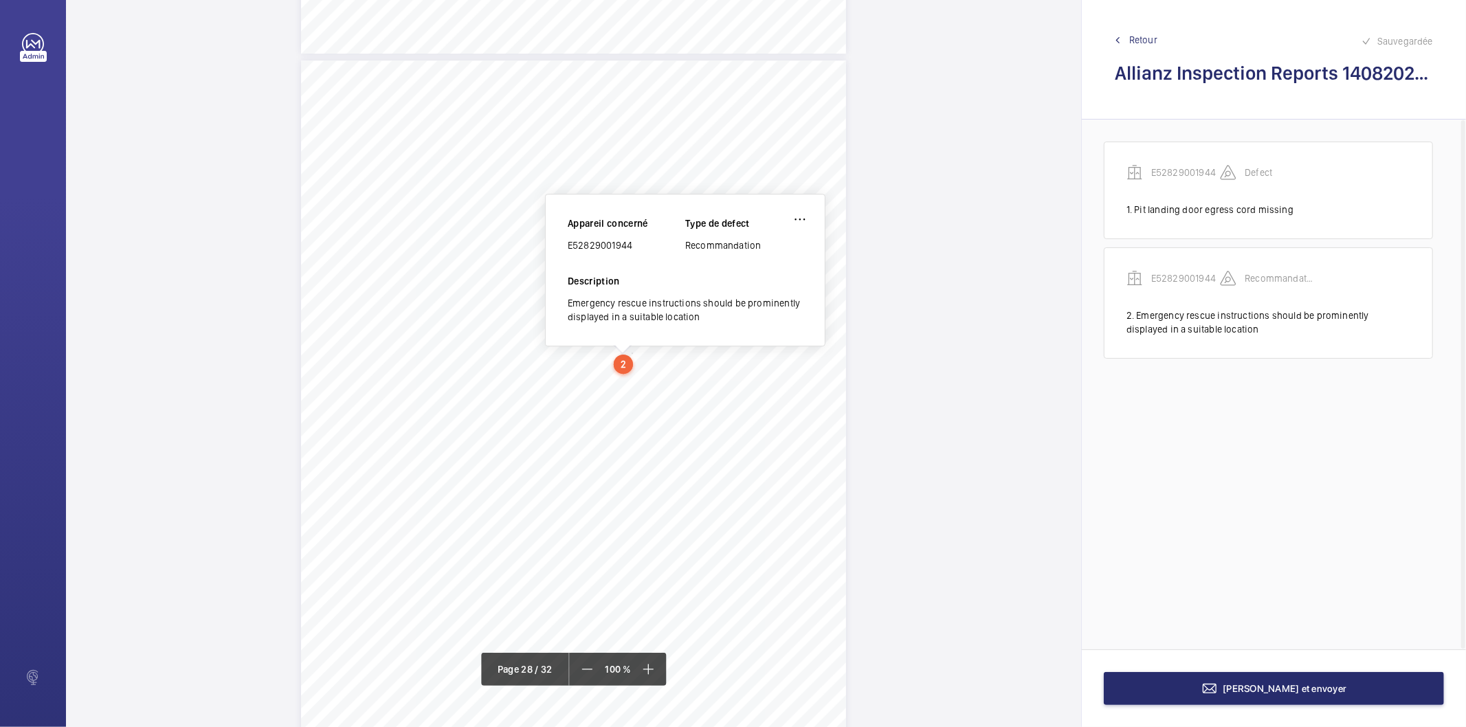
click at [617, 250] on div "E52829001944" at bounding box center [627, 246] width 118 height 14
click at [620, 249] on div "E52829001944" at bounding box center [627, 246] width 118 height 14
copy div "E52829001944"
click at [1217, 685] on button "[PERSON_NAME] et envoyer" at bounding box center [1274, 688] width 340 height 33
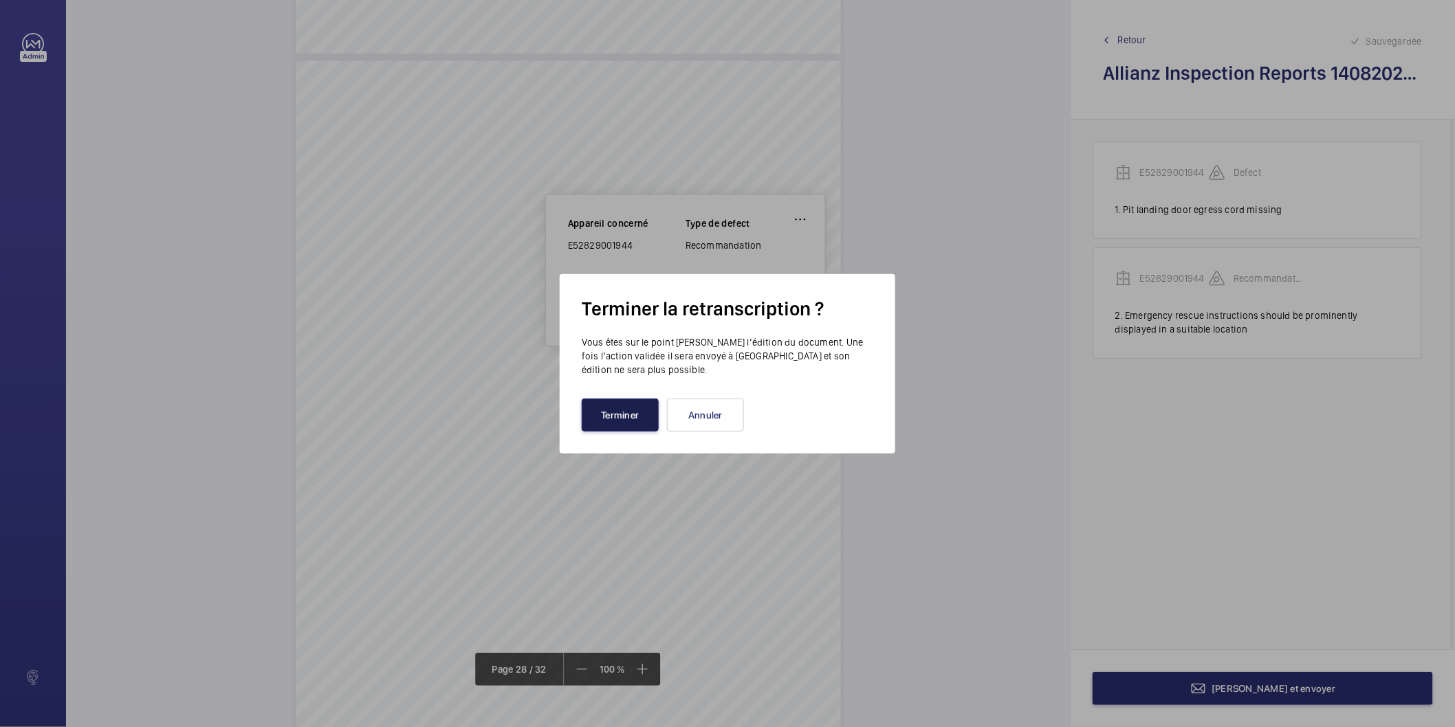
click at [598, 404] on button "Terminer" at bounding box center [620, 415] width 77 height 33
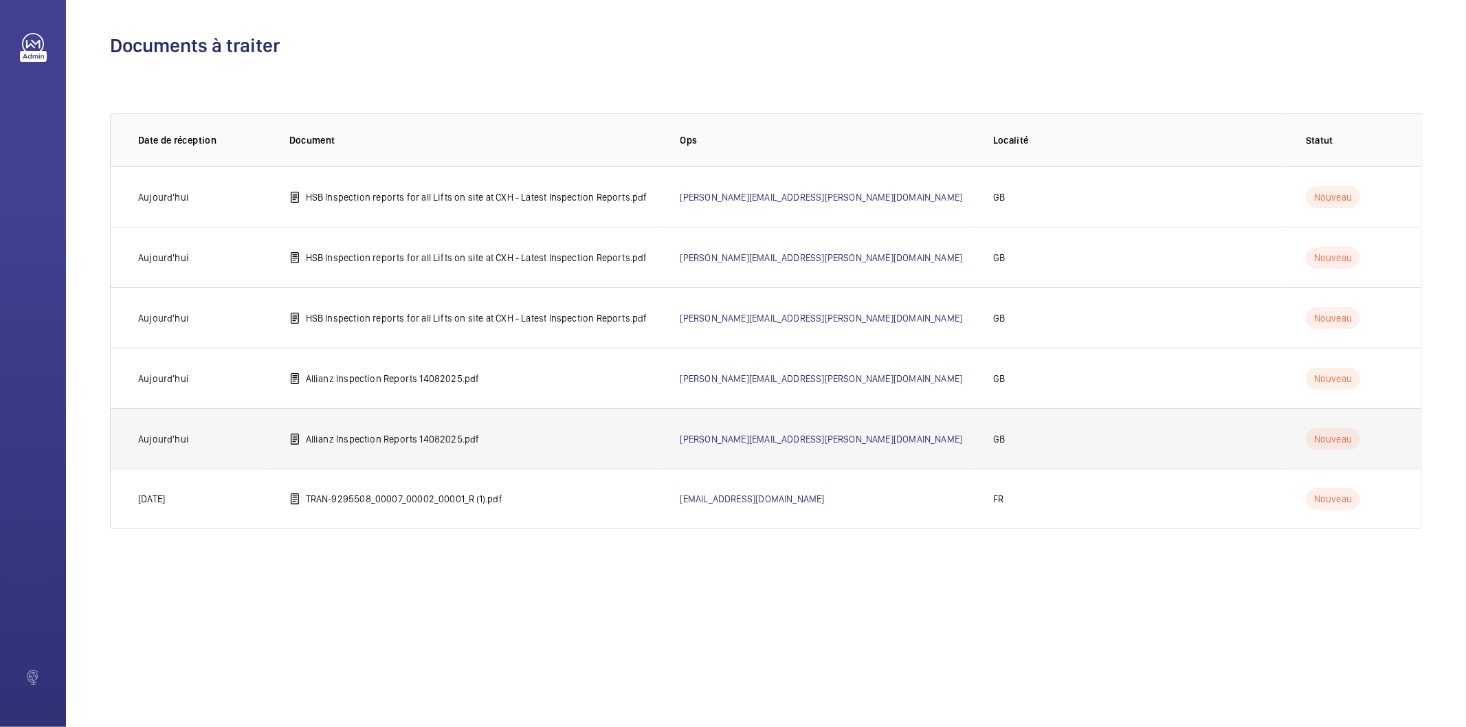
click at [392, 441] on p "Allianz Inspection Reports 14082025.pdf" at bounding box center [393, 439] width 174 height 14
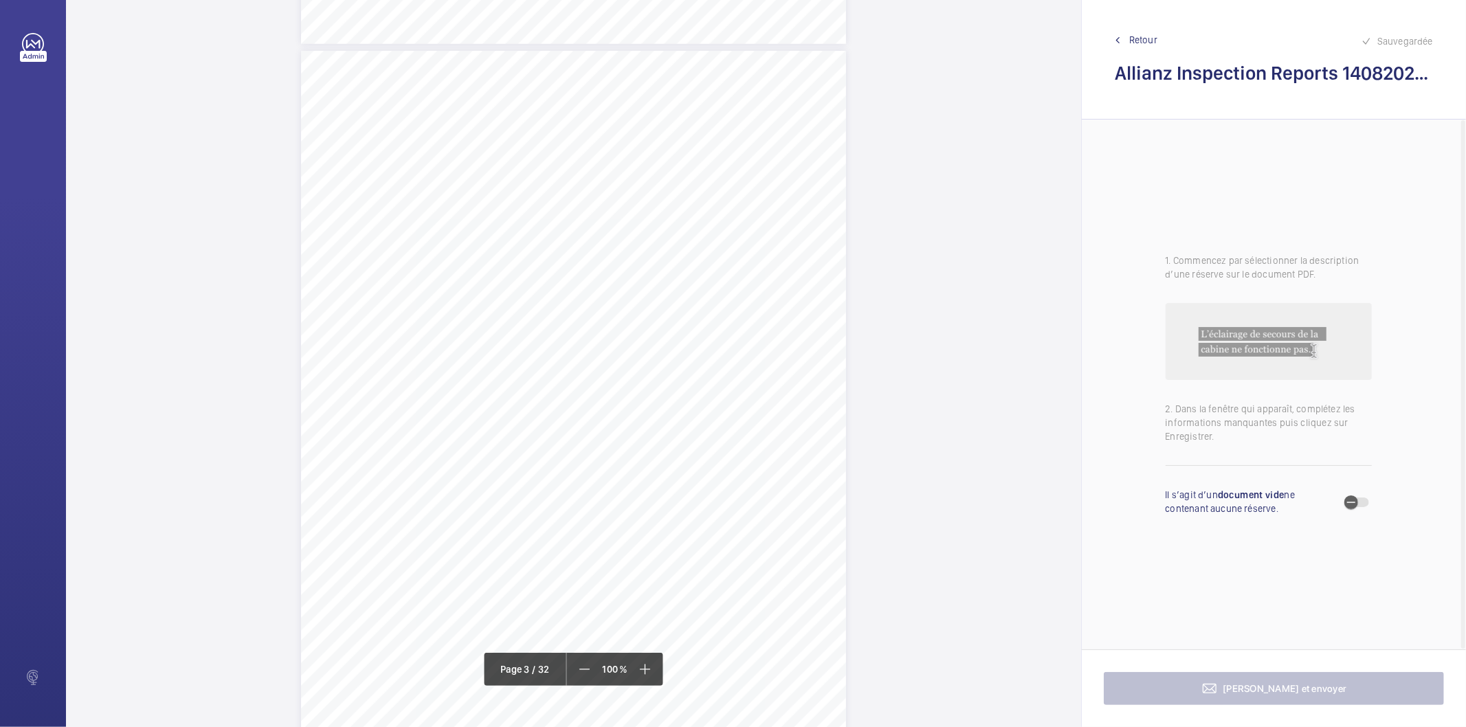
click at [688, 457] on div "Lifting Machines and Accessories Report Lifting Operations & Lifting Equipment …" at bounding box center [573, 436] width 545 height 771
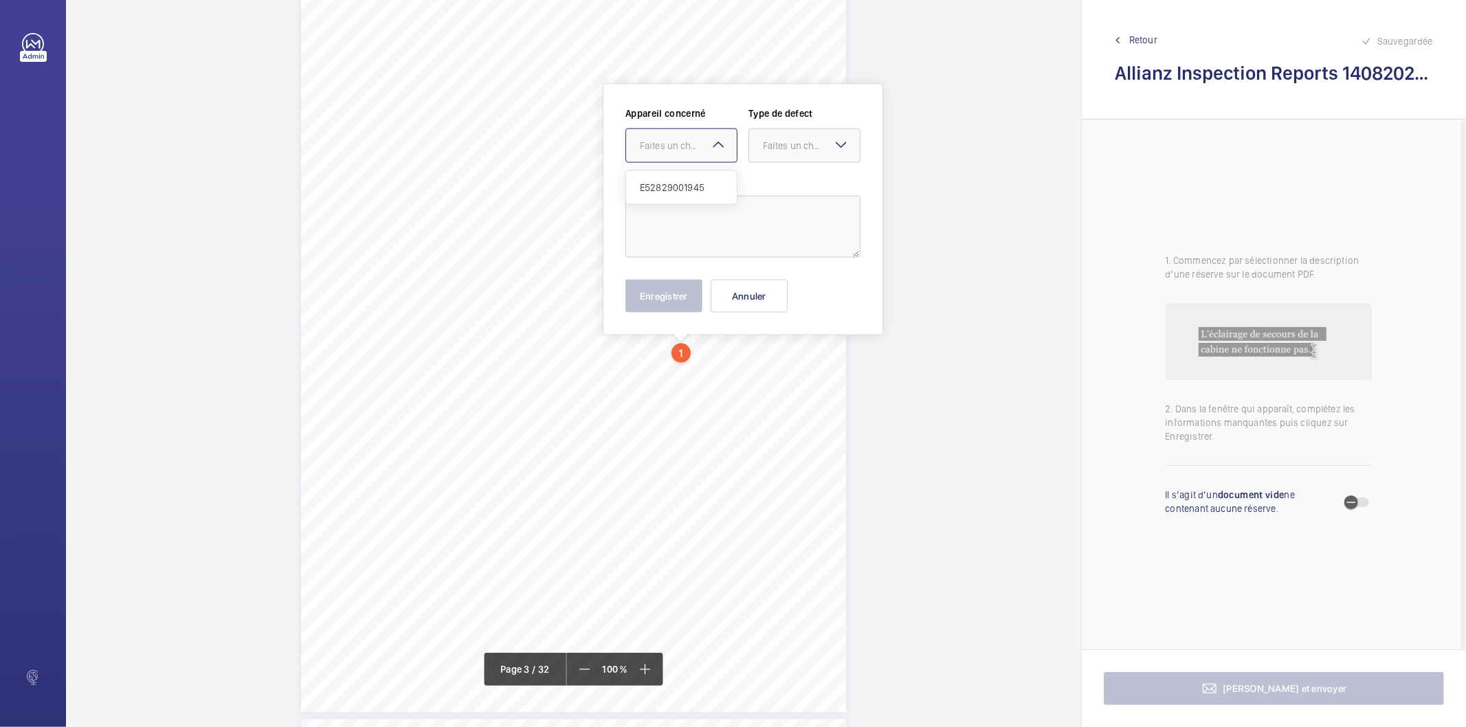
click at [708, 139] on div "Faites un choix" at bounding box center [688, 146] width 97 height 14
click at [711, 479] on div "Lifting Machines and Accessories Report Lifting Operations & Lifting Equipment …" at bounding box center [573, 327] width 545 height 771
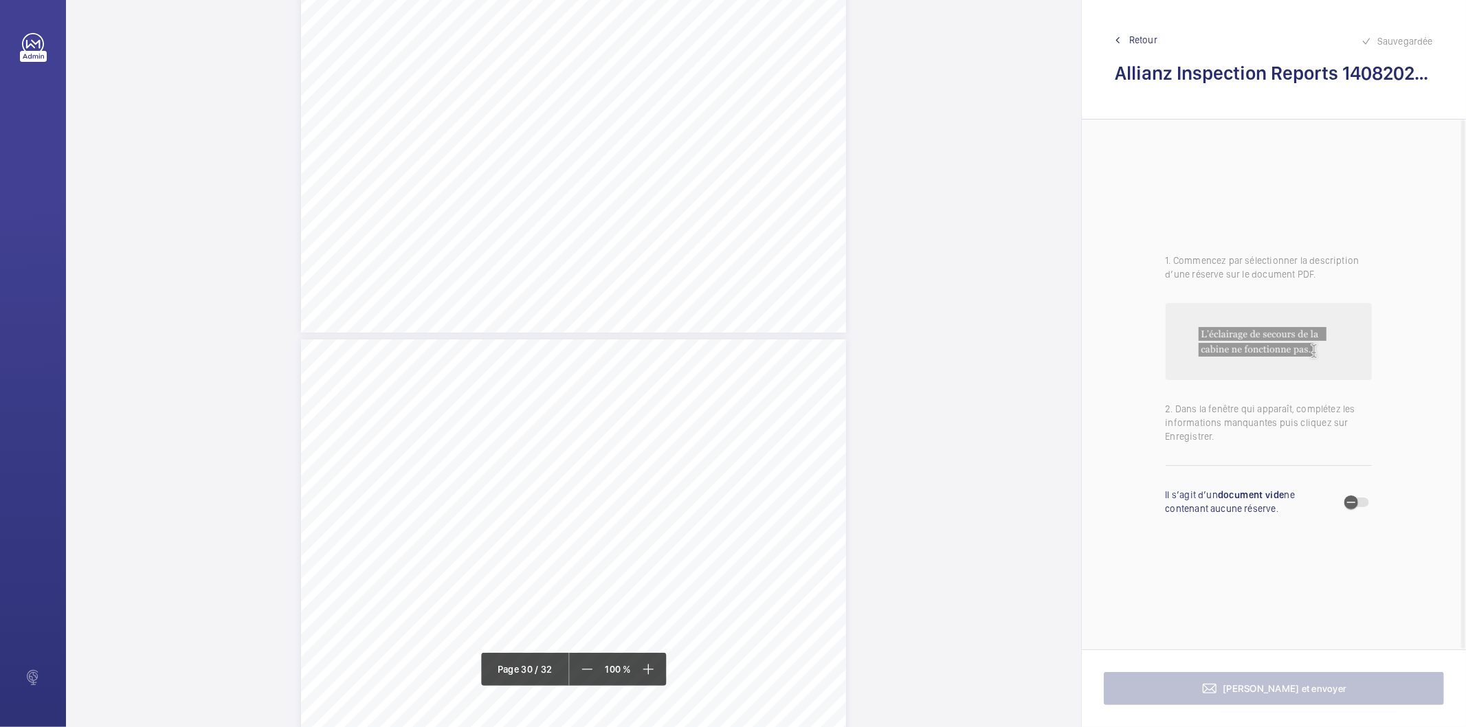
scroll to position [22414, 0]
drag, startPoint x: 571, startPoint y: 409, endPoint x: 702, endPoint y: 408, distance: 130.6
click at [702, 408] on span "Pit egress landing door cord missing." at bounding box center [647, 410] width 148 height 9
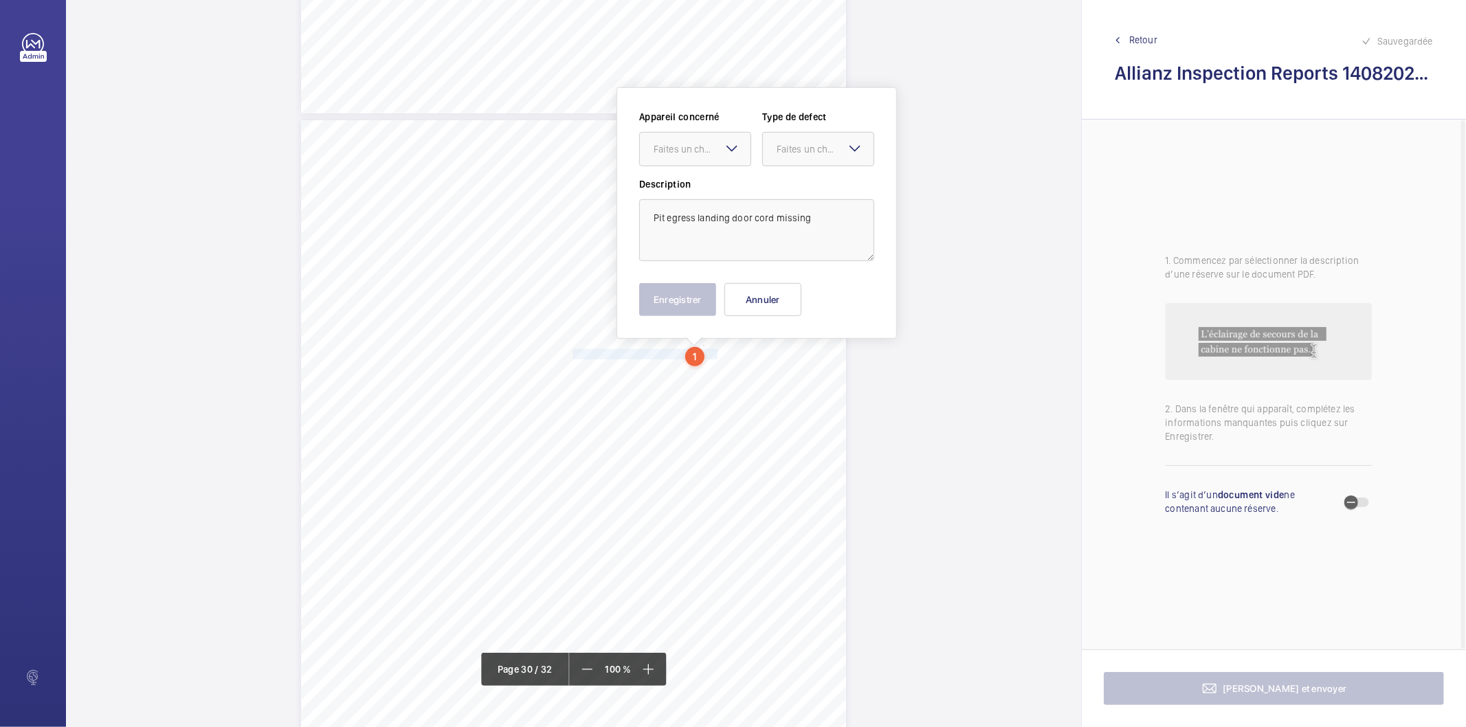
scroll to position [22474, 0]
click at [685, 146] on div "Faites un choix" at bounding box center [702, 146] width 97 height 14
click at [684, 186] on span "E52829001945" at bounding box center [695, 188] width 83 height 14
click at [795, 142] on div "Faites un choix" at bounding box center [825, 146] width 97 height 14
click at [803, 186] on span "Standard" at bounding box center [818, 188] width 83 height 14
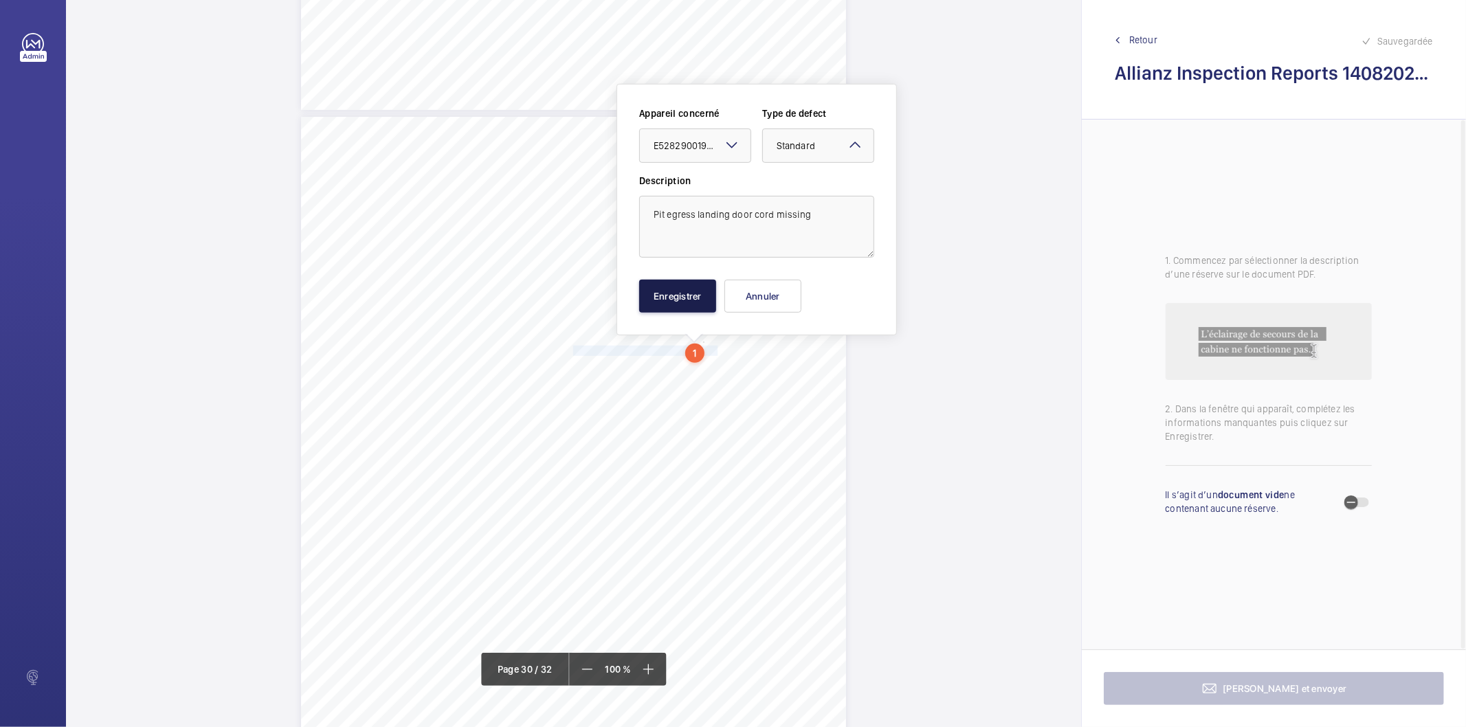
click at [693, 307] on button "Enregistrer" at bounding box center [677, 296] width 77 height 33
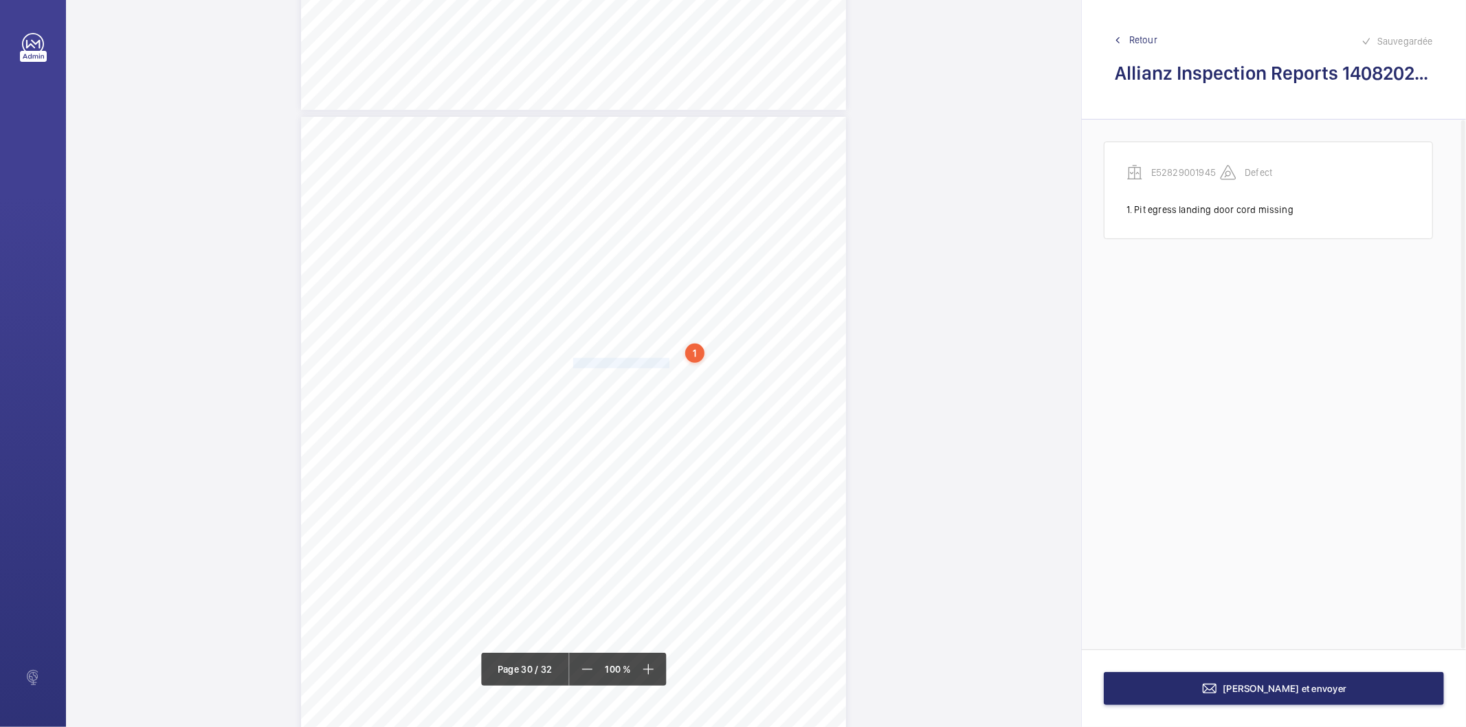
drag, startPoint x: 572, startPoint y: 362, endPoint x: 660, endPoint y: 362, distance: 88.0
click at [660, 362] on span "Oil catchers overflowing." at bounding box center [623, 363] width 100 height 9
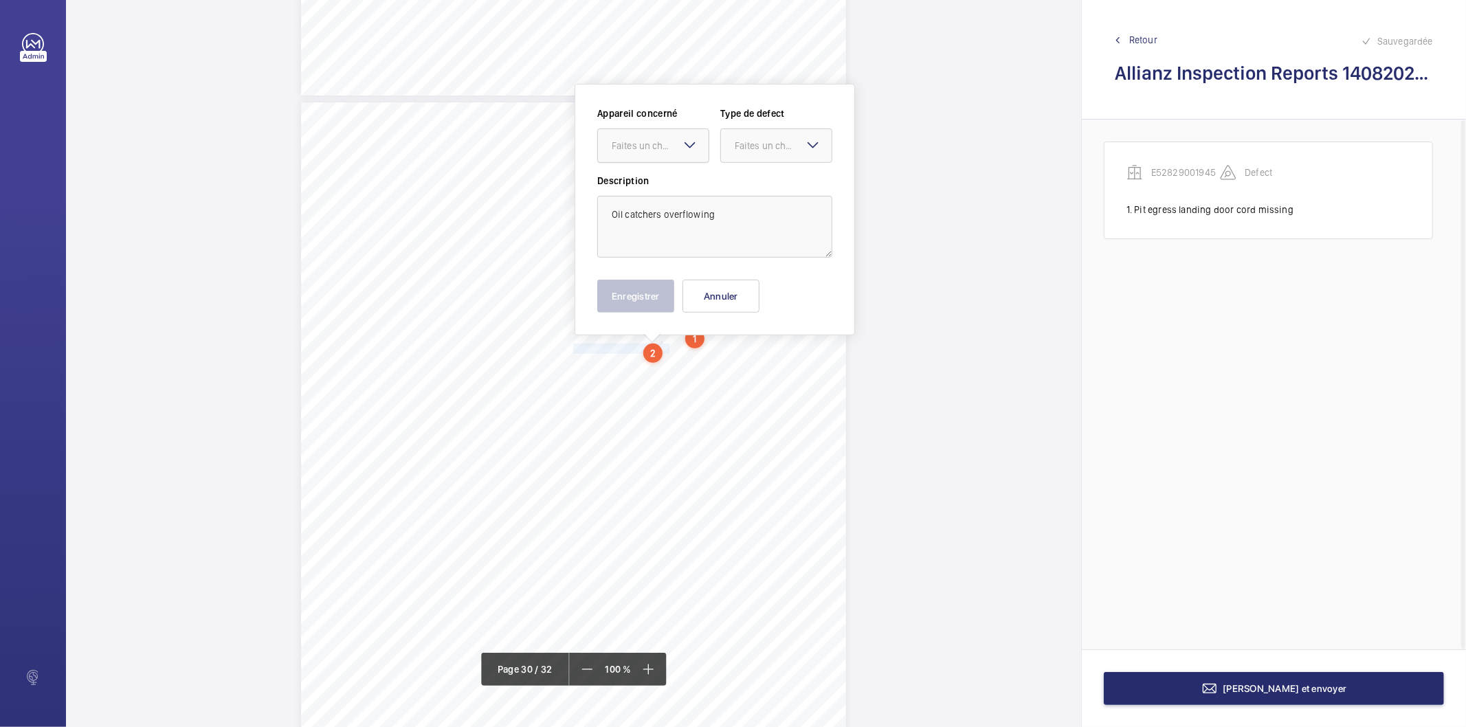
click at [650, 148] on div "Faites un choix" at bounding box center [660, 146] width 97 height 14
click at [639, 186] on span "E52829001945" at bounding box center [653, 188] width 83 height 14
click at [757, 137] on div at bounding box center [776, 145] width 111 height 33
click at [759, 182] on span "Standard" at bounding box center [776, 188] width 83 height 14
click at [645, 287] on button "Enregistrer" at bounding box center [635, 296] width 77 height 33
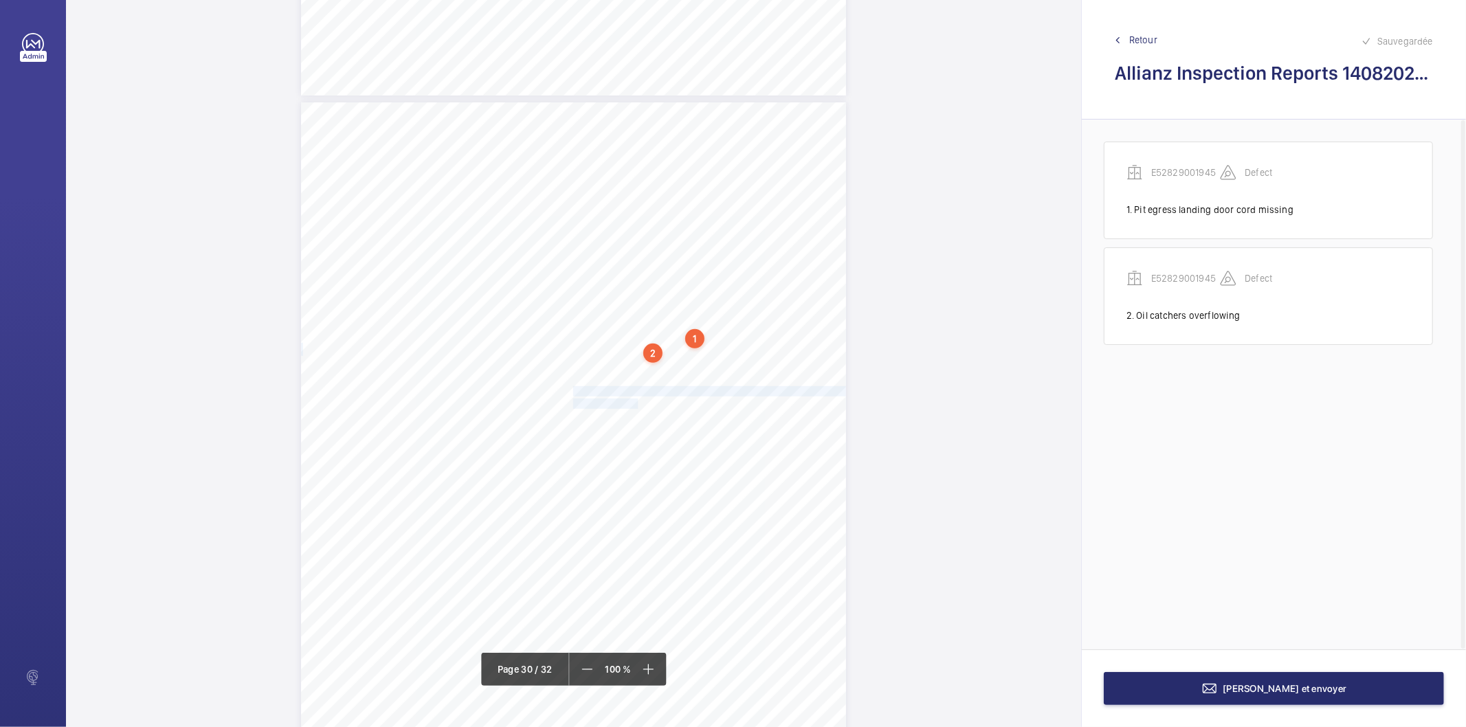
drag, startPoint x: 573, startPoint y: 388, endPoint x: 630, endPoint y: 401, distance: 59.4
click at [630, 401] on div "Lift Report Lifting Operations & Lifting Equipment Regulation 1998 Provision & …" at bounding box center [573, 487] width 545 height 771
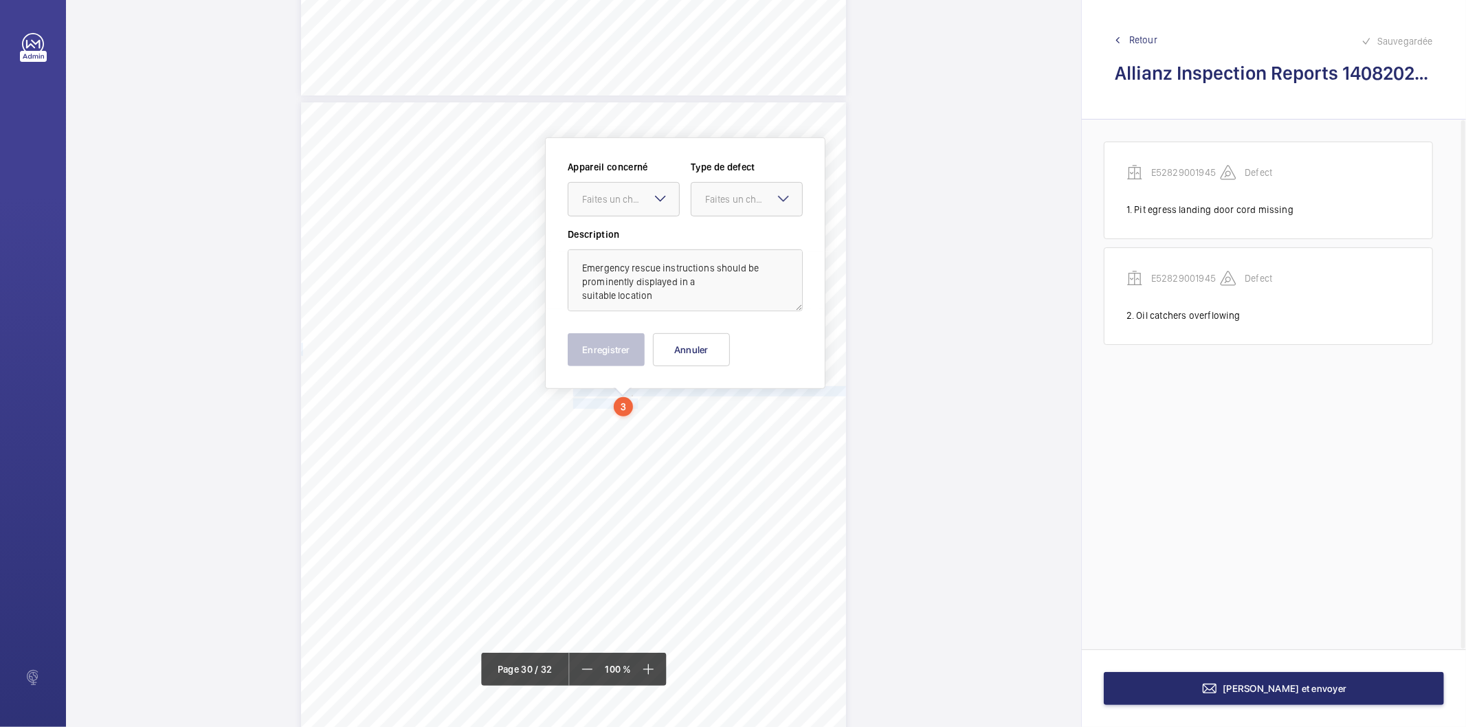
scroll to position [22541, 0]
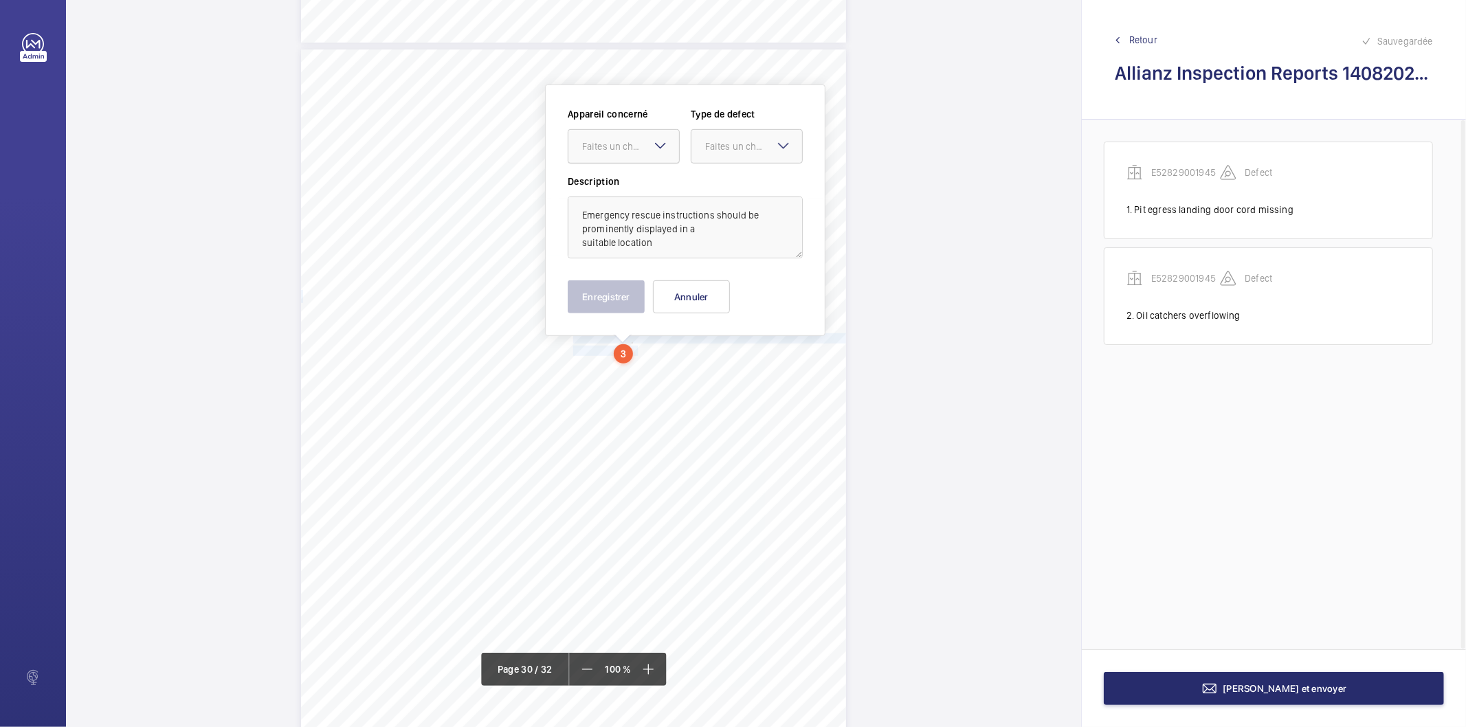
click at [606, 145] on div "Faites un choix" at bounding box center [630, 147] width 97 height 14
click at [612, 188] on span "E52829001945" at bounding box center [623, 188] width 83 height 14
click at [715, 150] on div "Faites un choix" at bounding box center [753, 147] width 97 height 14
click at [711, 184] on span "Standard" at bounding box center [746, 188] width 83 height 14
drag, startPoint x: 729, startPoint y: 146, endPoint x: 727, endPoint y: 232, distance: 86.0
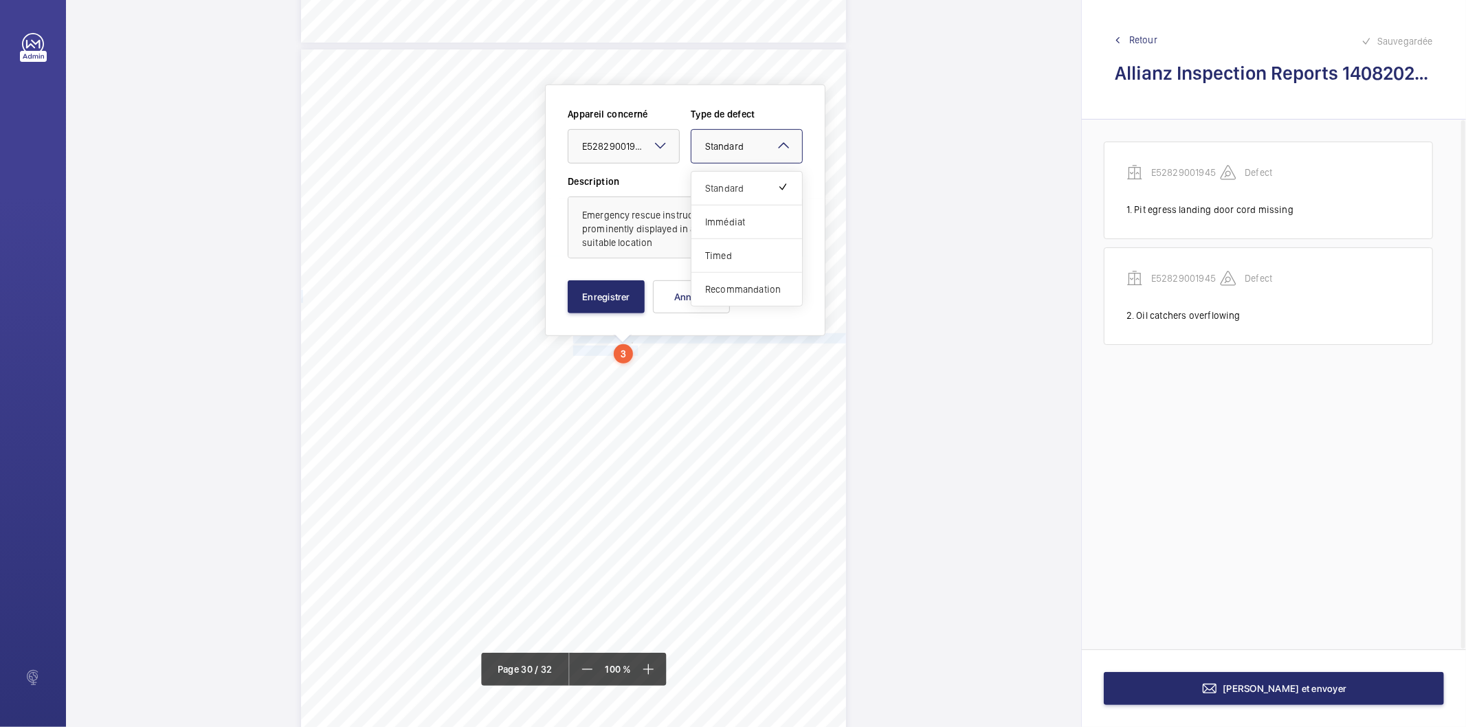
click at [727, 146] on span "Standard" at bounding box center [724, 146] width 38 height 11
drag, startPoint x: 722, startPoint y: 285, endPoint x: 619, endPoint y: 301, distance: 104.4
click at [720, 286] on span "Recommandation" at bounding box center [746, 290] width 83 height 14
click at [614, 301] on button "Enregistrer" at bounding box center [606, 296] width 77 height 33
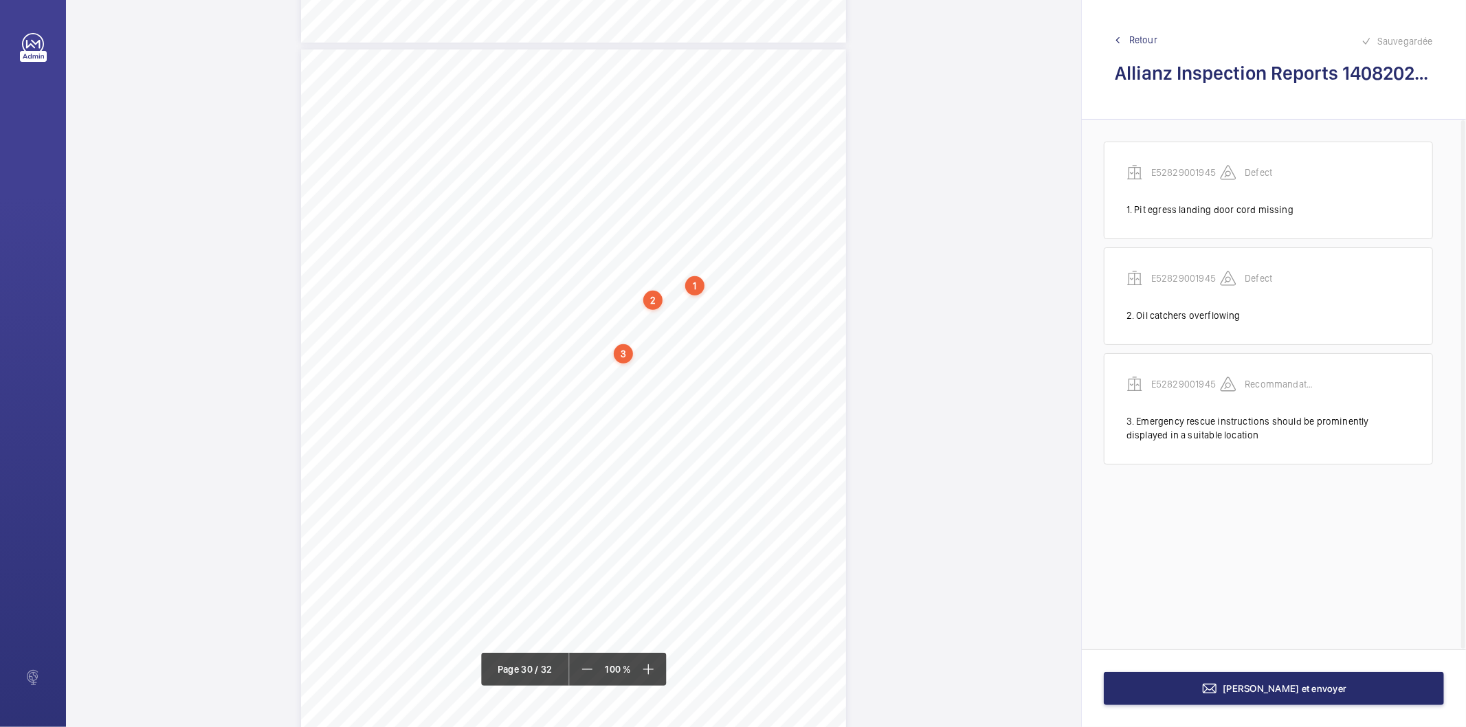
click at [626, 355] on div "3" at bounding box center [623, 353] width 19 height 19
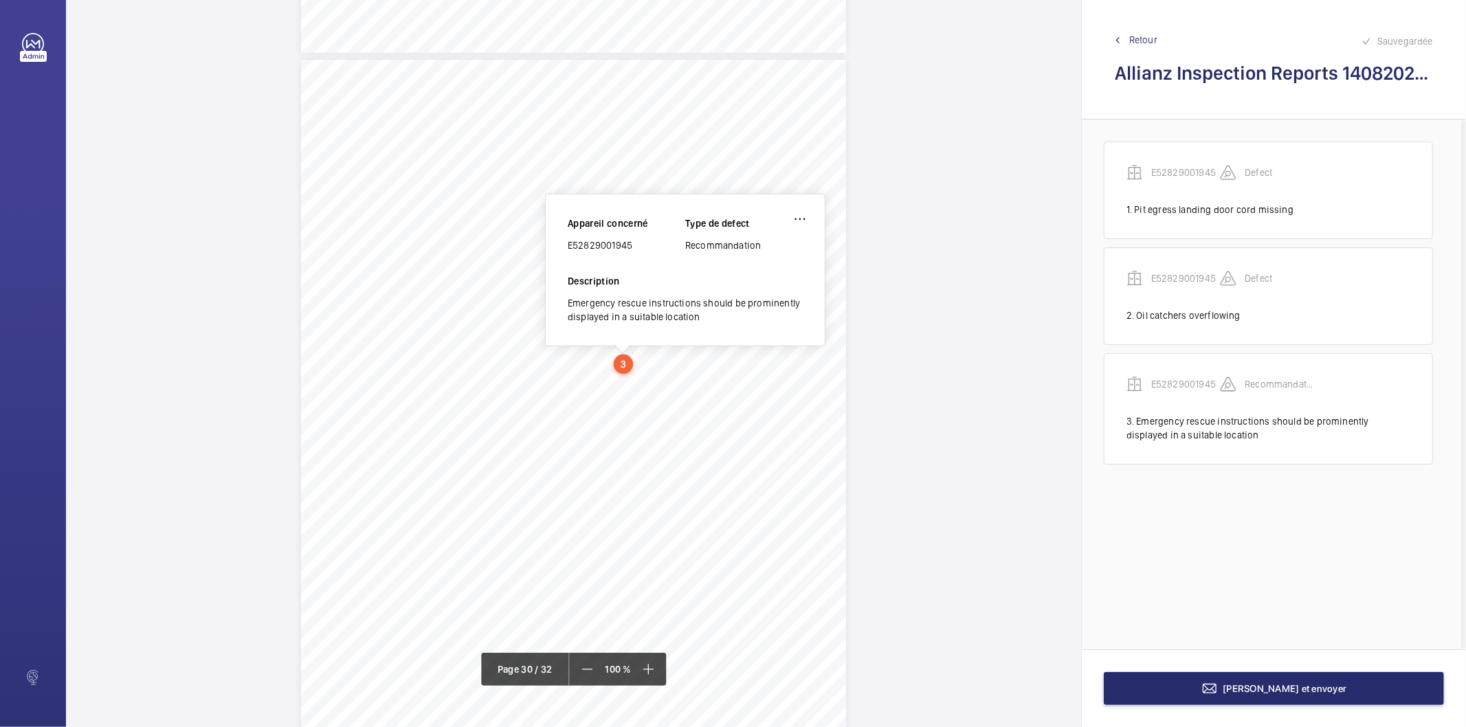
click at [619, 245] on div "E52829001945" at bounding box center [627, 246] width 118 height 14
copy div "E52829001945"
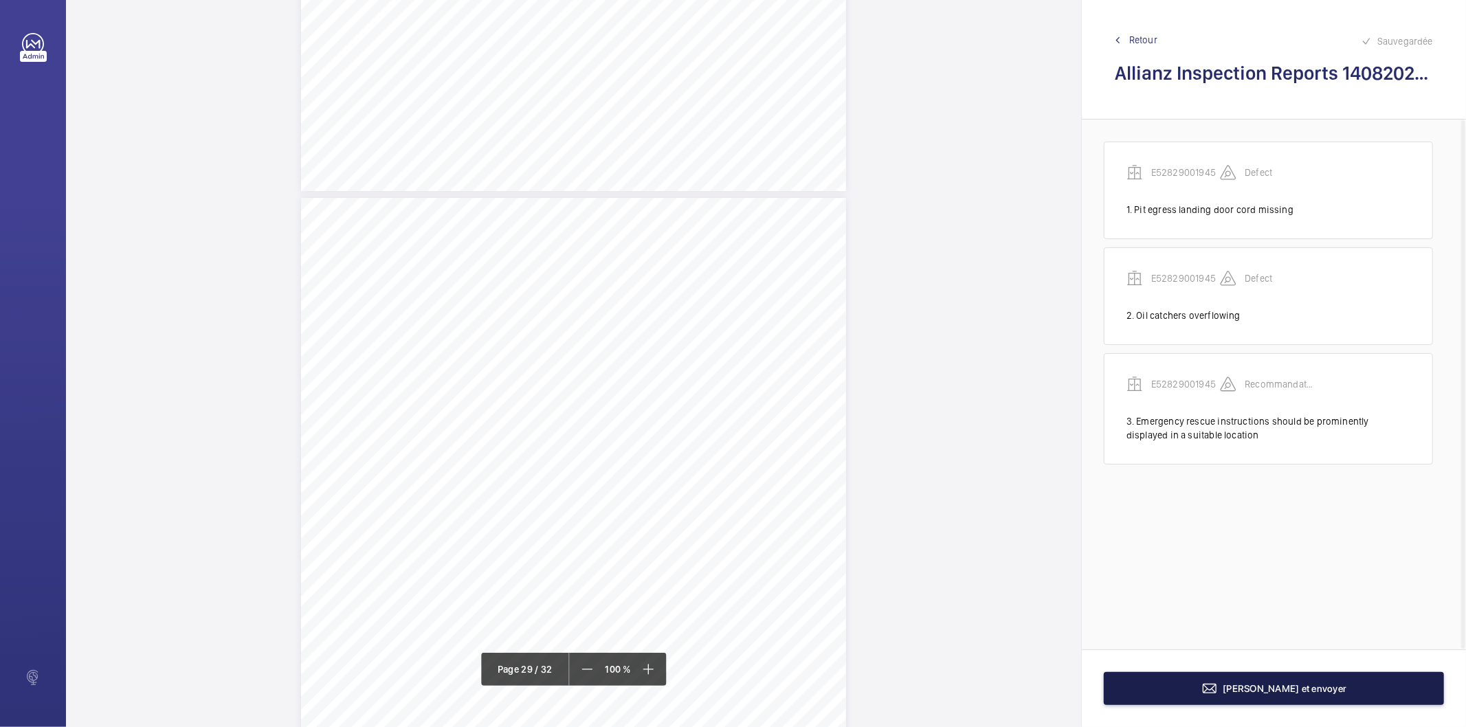
click at [1202, 679] on button "[PERSON_NAME] et envoyer" at bounding box center [1274, 688] width 340 height 33
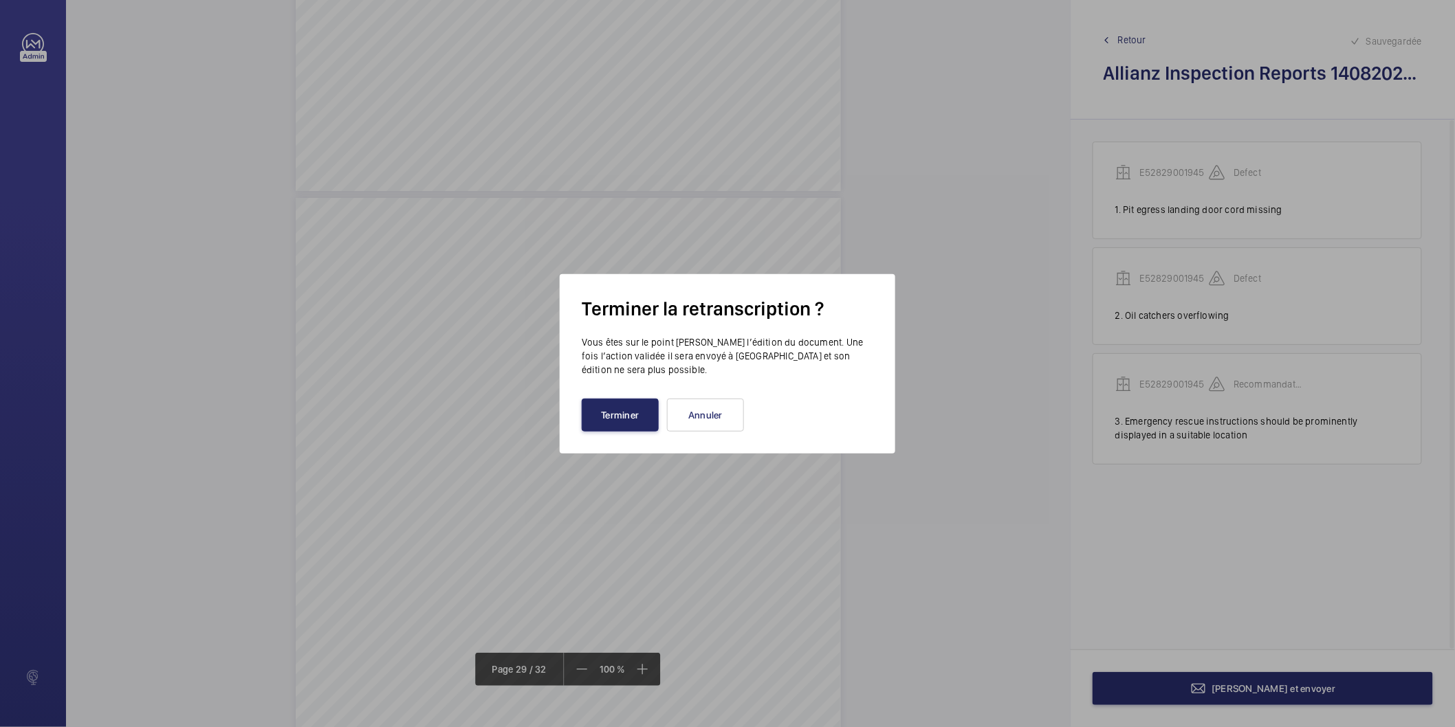
click at [643, 406] on button "Terminer" at bounding box center [620, 415] width 77 height 33
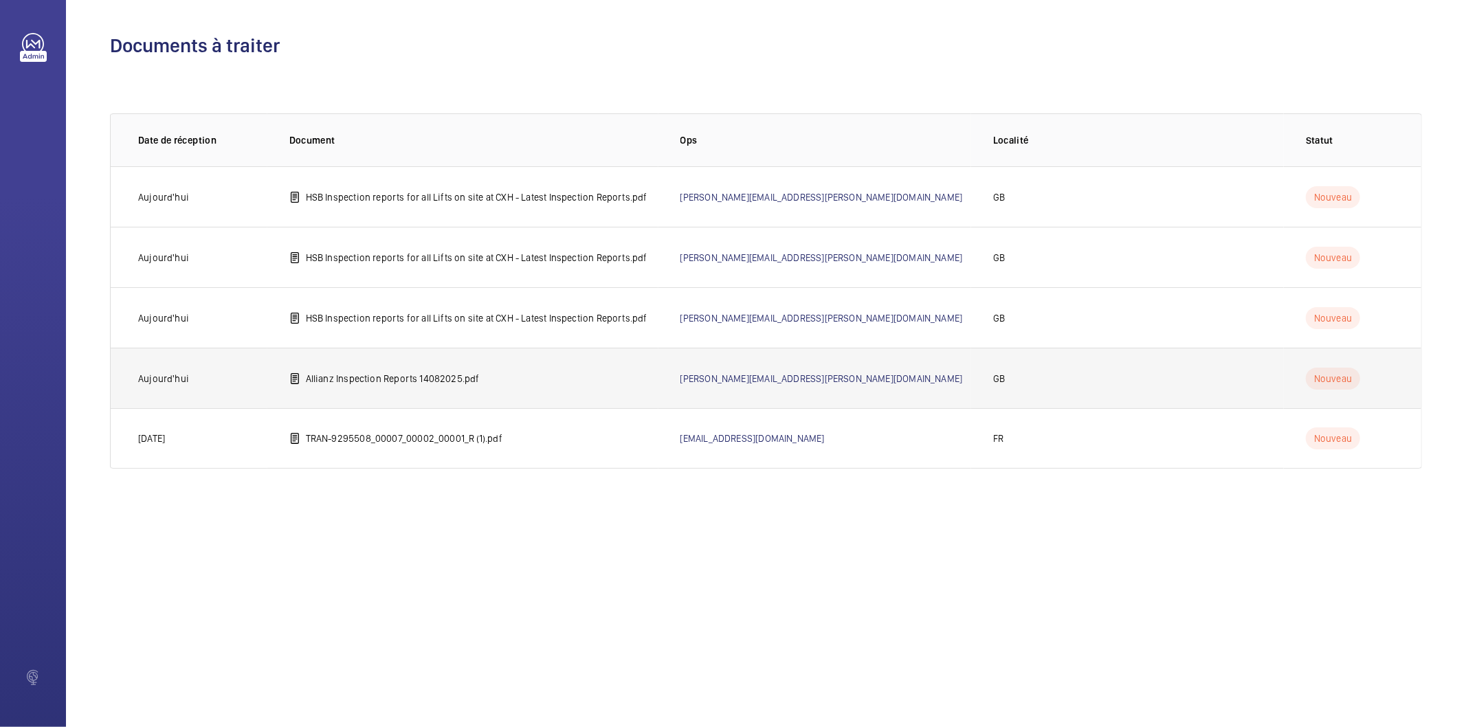
click at [360, 372] on p "Allianz Inspection Reports 14082025.pdf" at bounding box center [393, 379] width 174 height 14
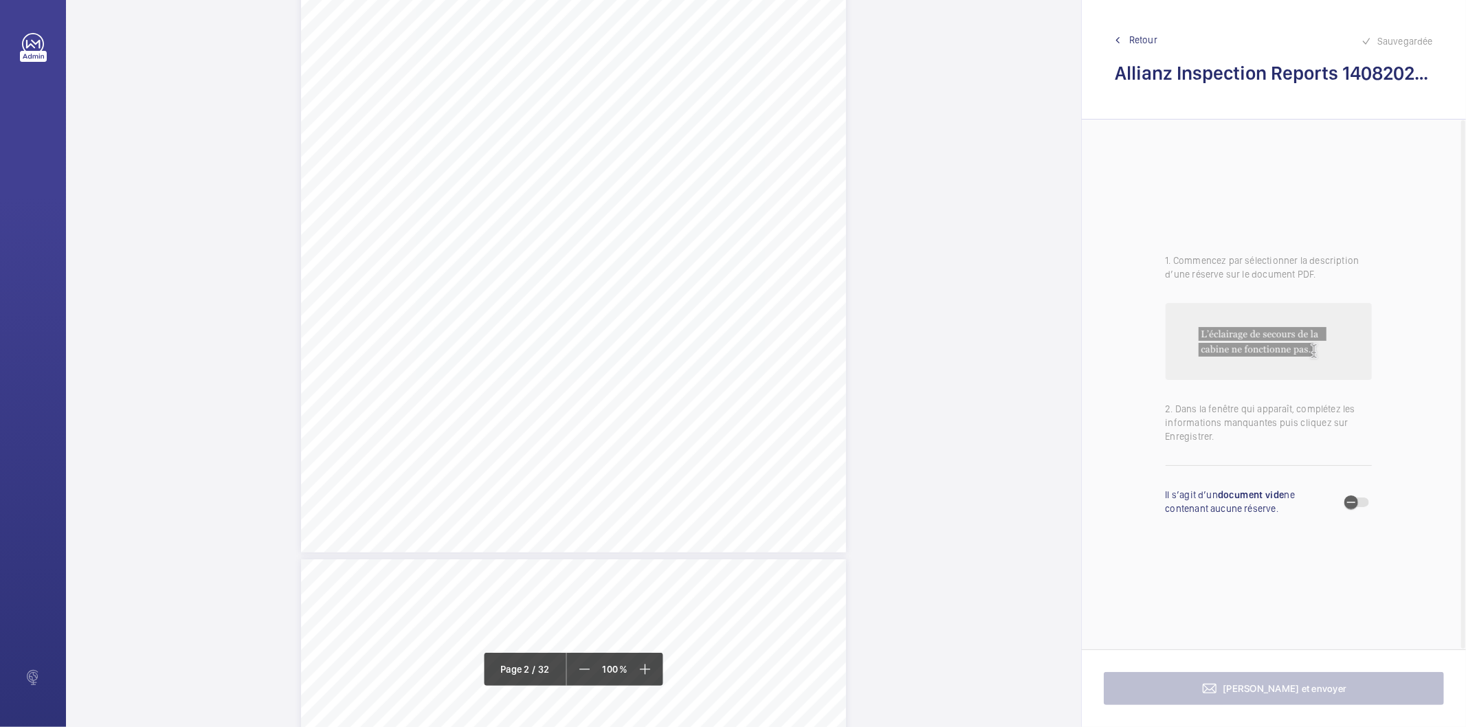
scroll to position [1375, 0]
click at [679, 372] on div "Lifting Machines and Accessories Report Lifting Operations & Lifting Equipment …" at bounding box center [573, 588] width 545 height 771
click at [708, 143] on mat-icon at bounding box center [709, 145] width 16 height 16
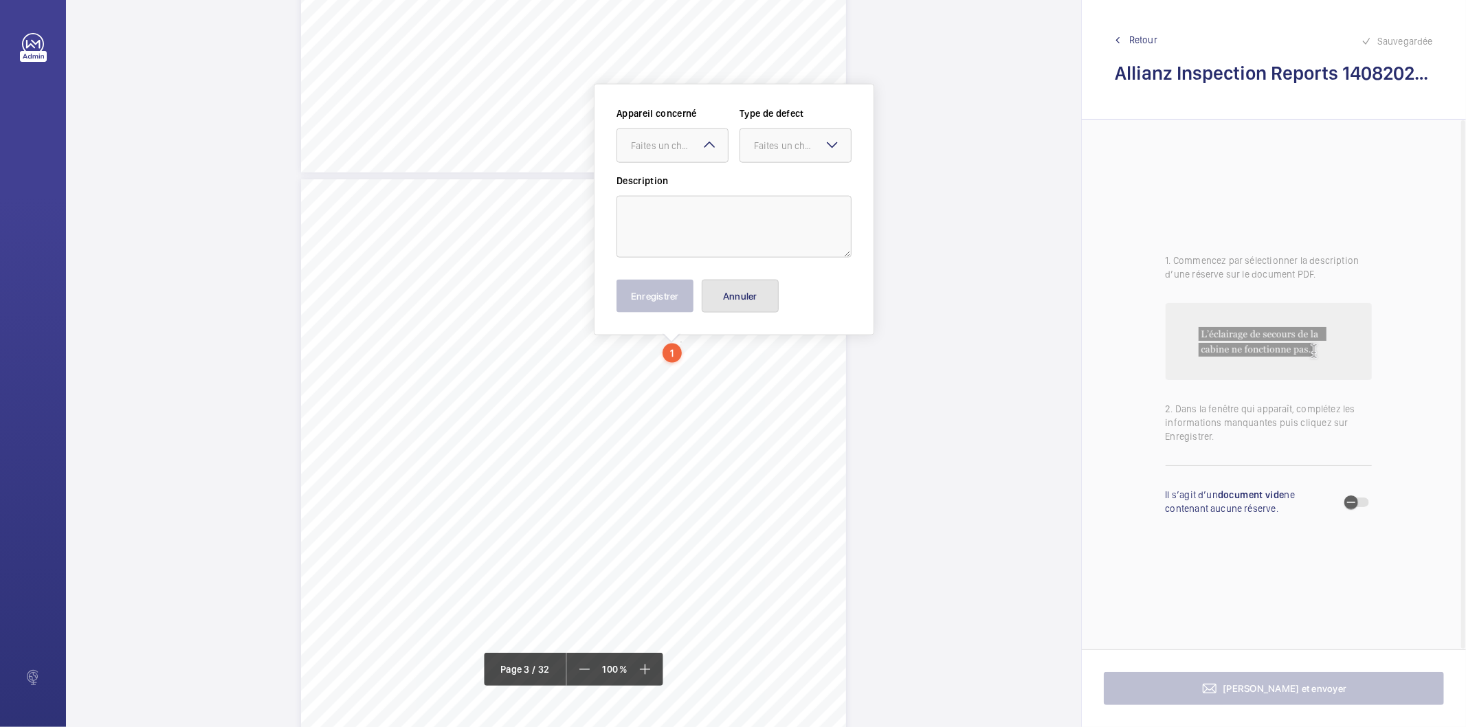
click at [767, 307] on button "Annuler" at bounding box center [740, 296] width 77 height 33
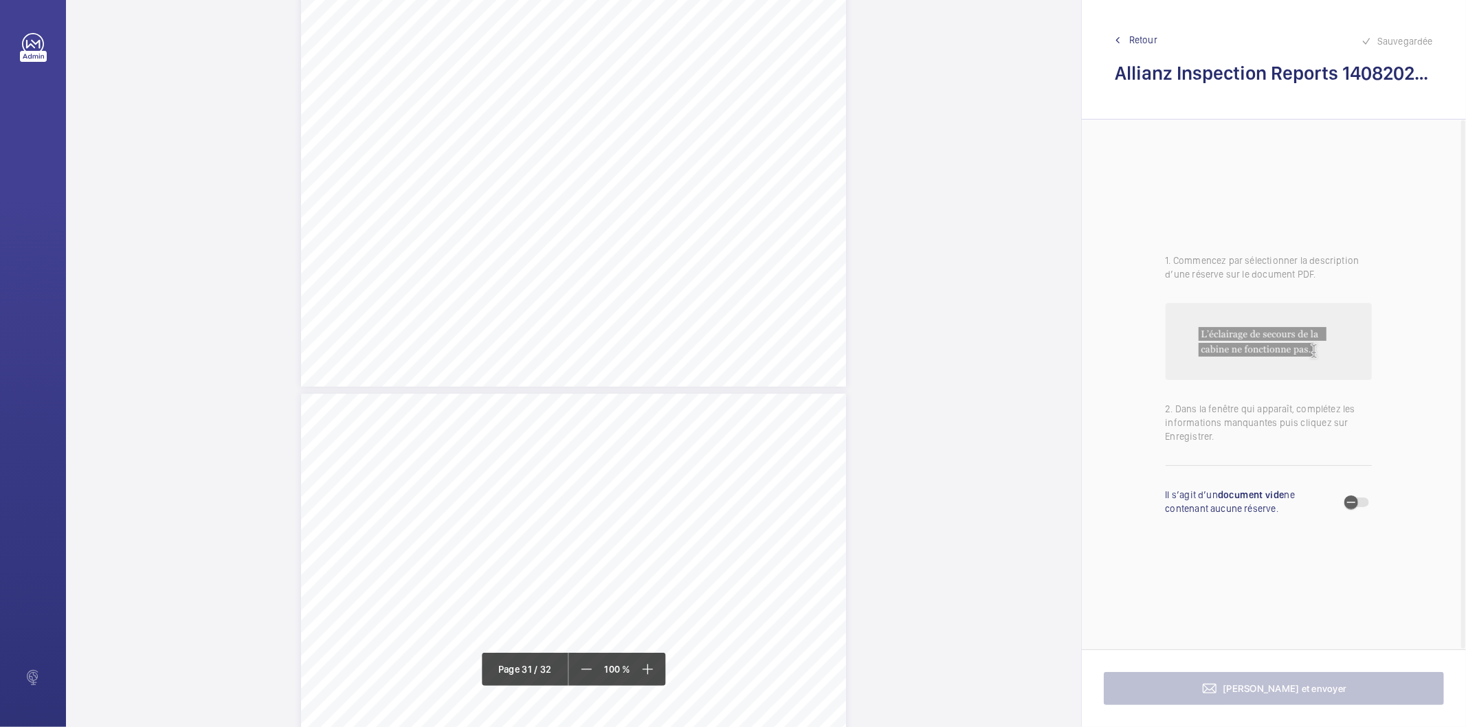
scroll to position [24219, 0]
drag, startPoint x: 573, startPoint y: 159, endPoint x: 722, endPoint y: 161, distance: 149.2
click at [722, 161] on span "Shaft travel maintenance sensor missing." at bounding box center [656, 162] width 166 height 9
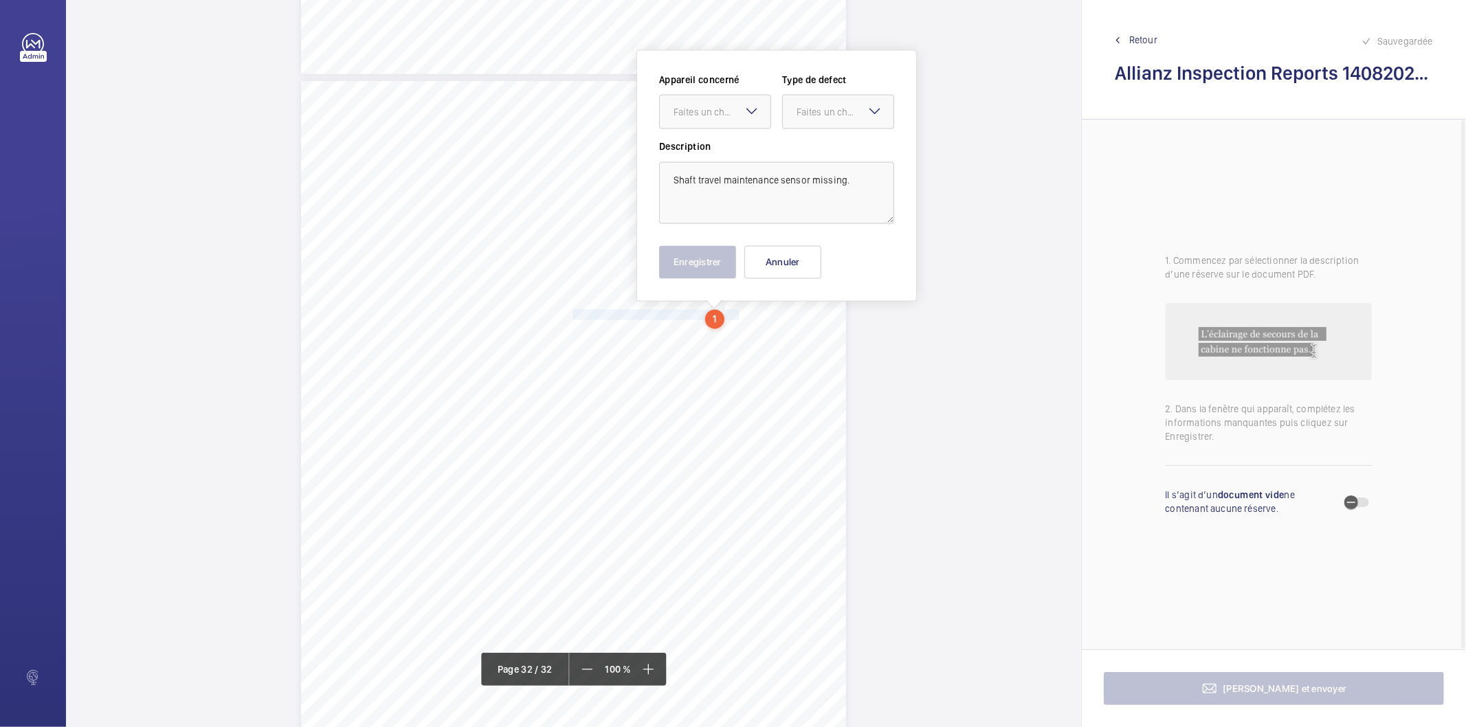
scroll to position [24032, 0]
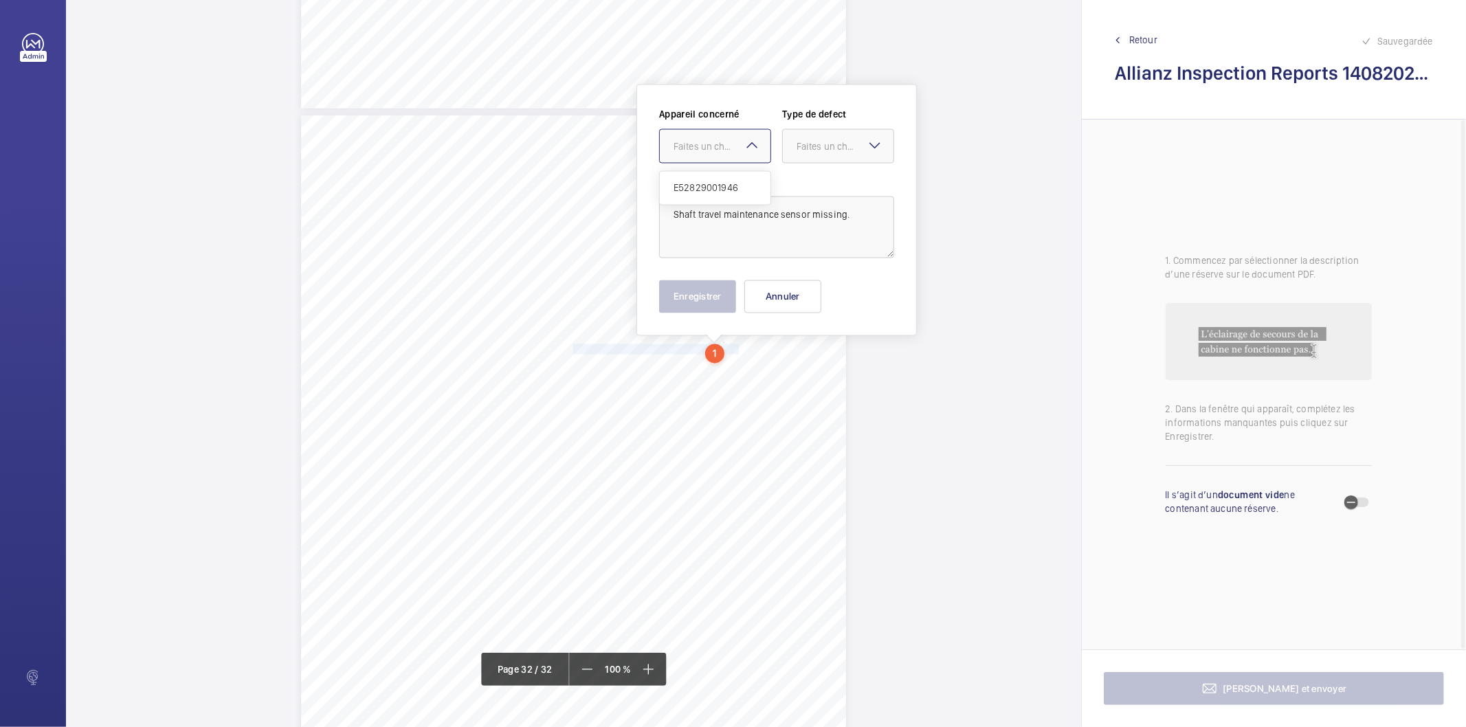
click at [719, 152] on div "Faites un choix" at bounding box center [722, 147] width 97 height 14
click at [708, 183] on span "E52829001946" at bounding box center [715, 188] width 83 height 14
click at [815, 155] on div at bounding box center [838, 146] width 111 height 33
click at [822, 188] on span "Standard" at bounding box center [838, 188] width 83 height 14
click at [717, 294] on button "Enregistrer" at bounding box center [697, 296] width 77 height 33
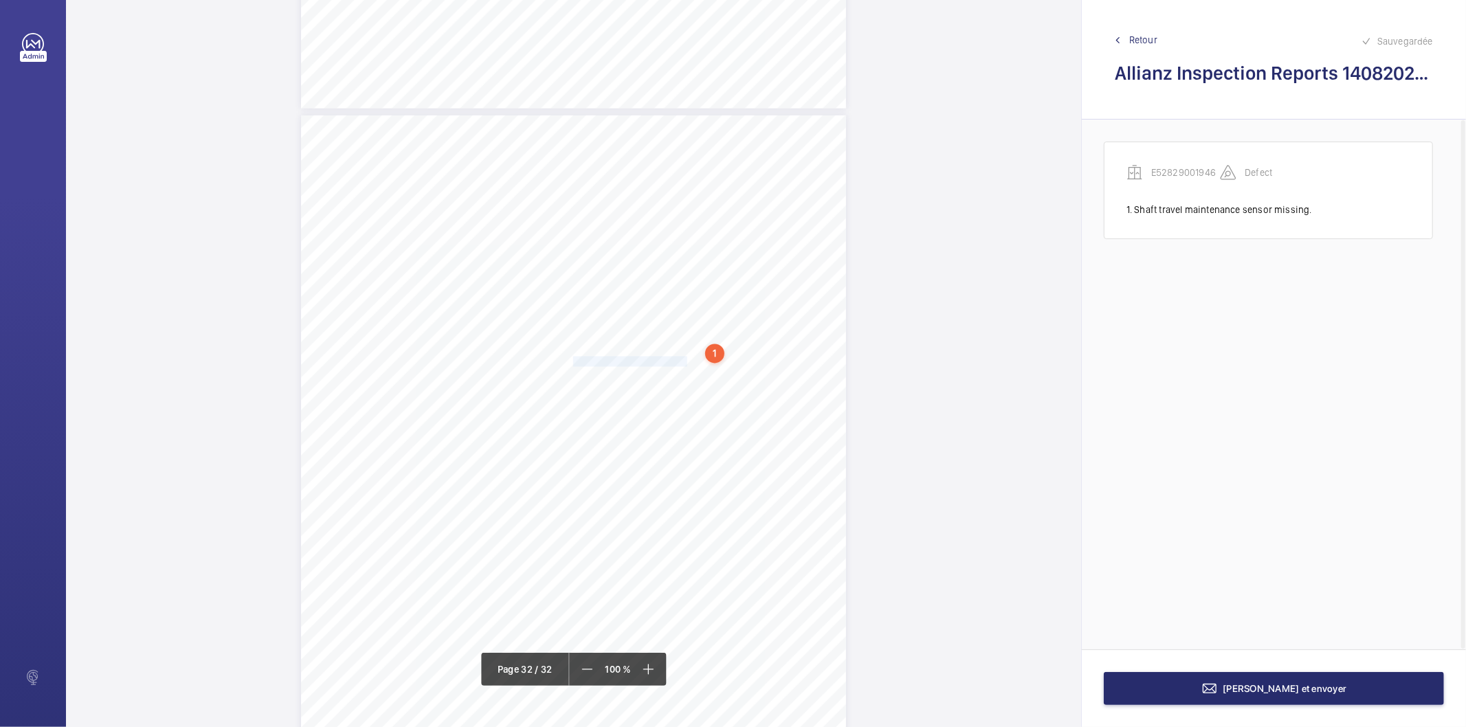
drag, startPoint x: 572, startPoint y: 361, endPoint x: 675, endPoint y: 361, distance: 103.1
click at [675, 361] on span "Pit cord release cord missing." at bounding box center [632, 361] width 118 height 9
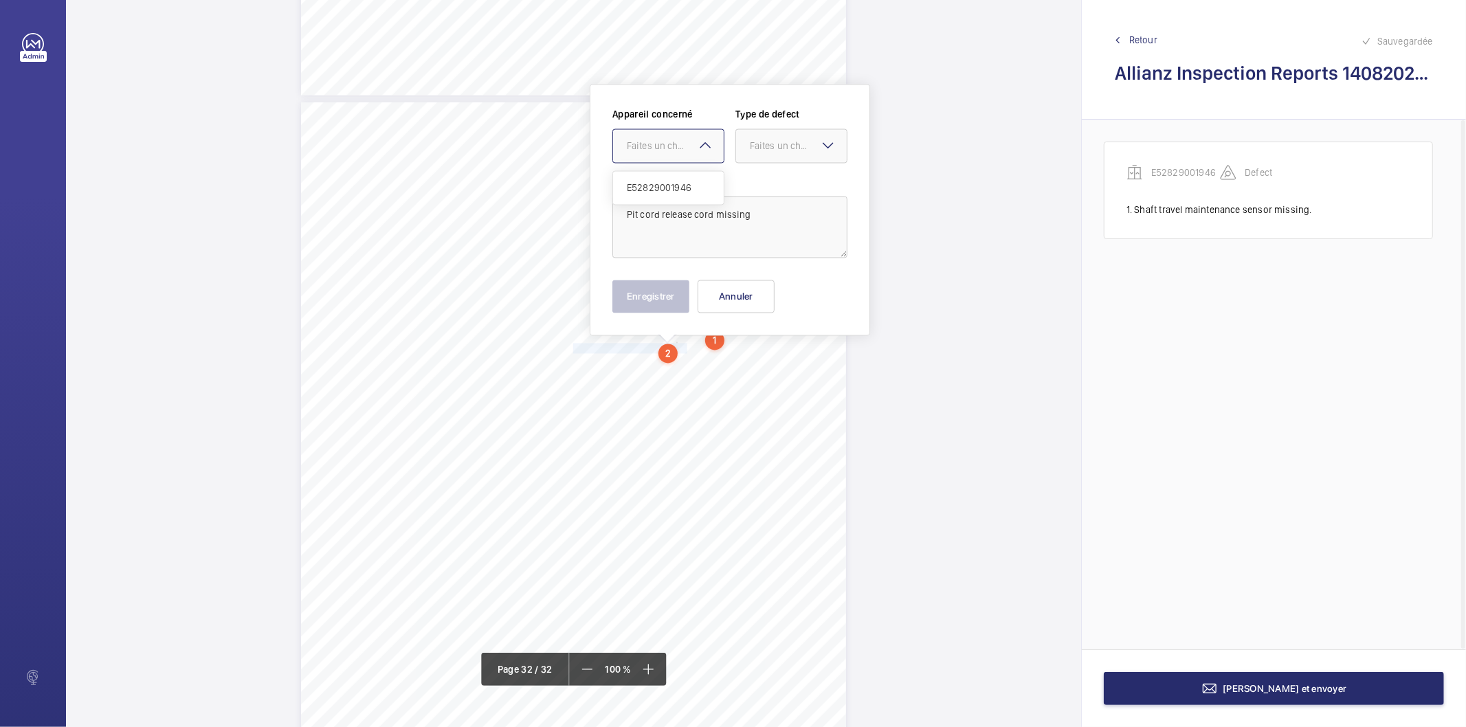
click at [675, 146] on div "Faites un choix" at bounding box center [675, 147] width 97 height 14
click at [654, 184] on span "E52829001946" at bounding box center [668, 188] width 83 height 14
click at [772, 137] on div at bounding box center [791, 146] width 111 height 33
drag, startPoint x: 765, startPoint y: 187, endPoint x: 758, endPoint y: 195, distance: 10.2
click at [764, 188] on span "Standard" at bounding box center [791, 188] width 83 height 14
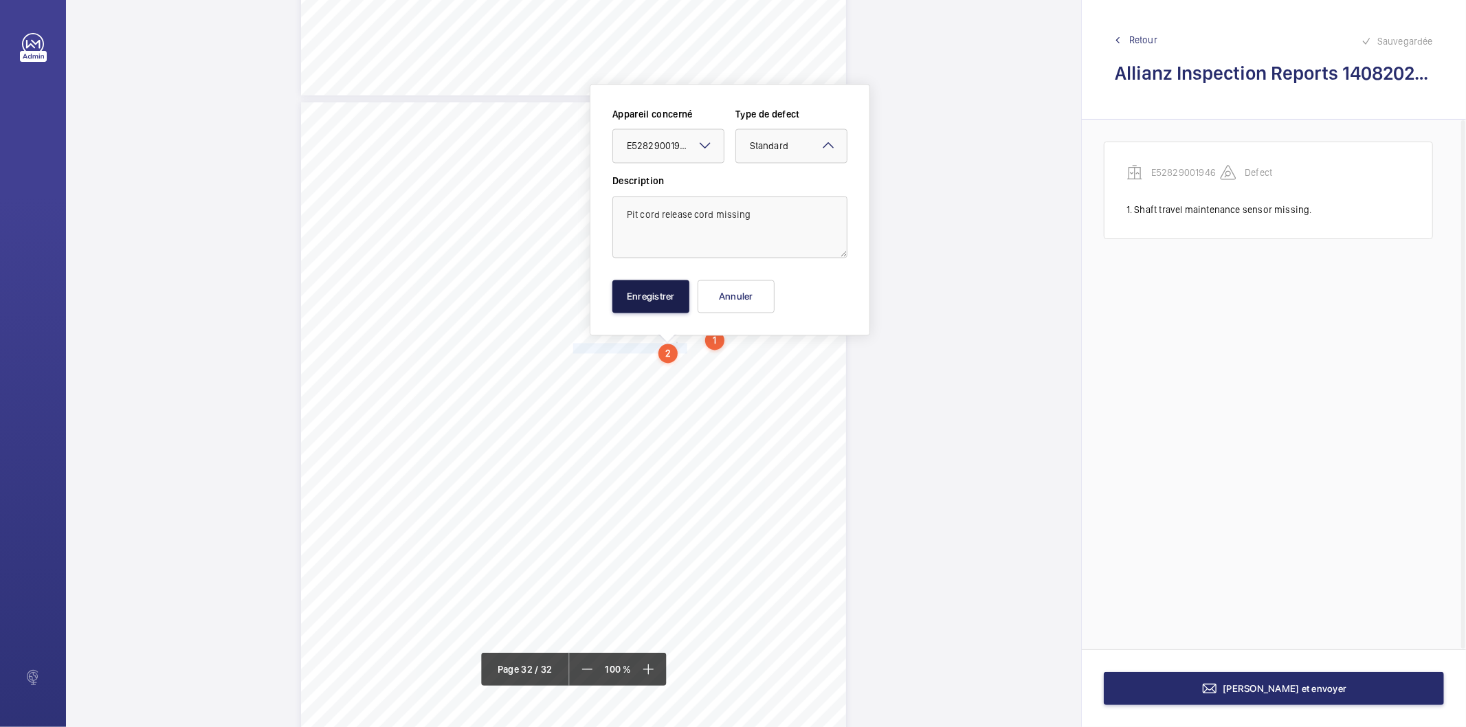
click at [670, 297] on button "Enregistrer" at bounding box center [651, 296] width 77 height 33
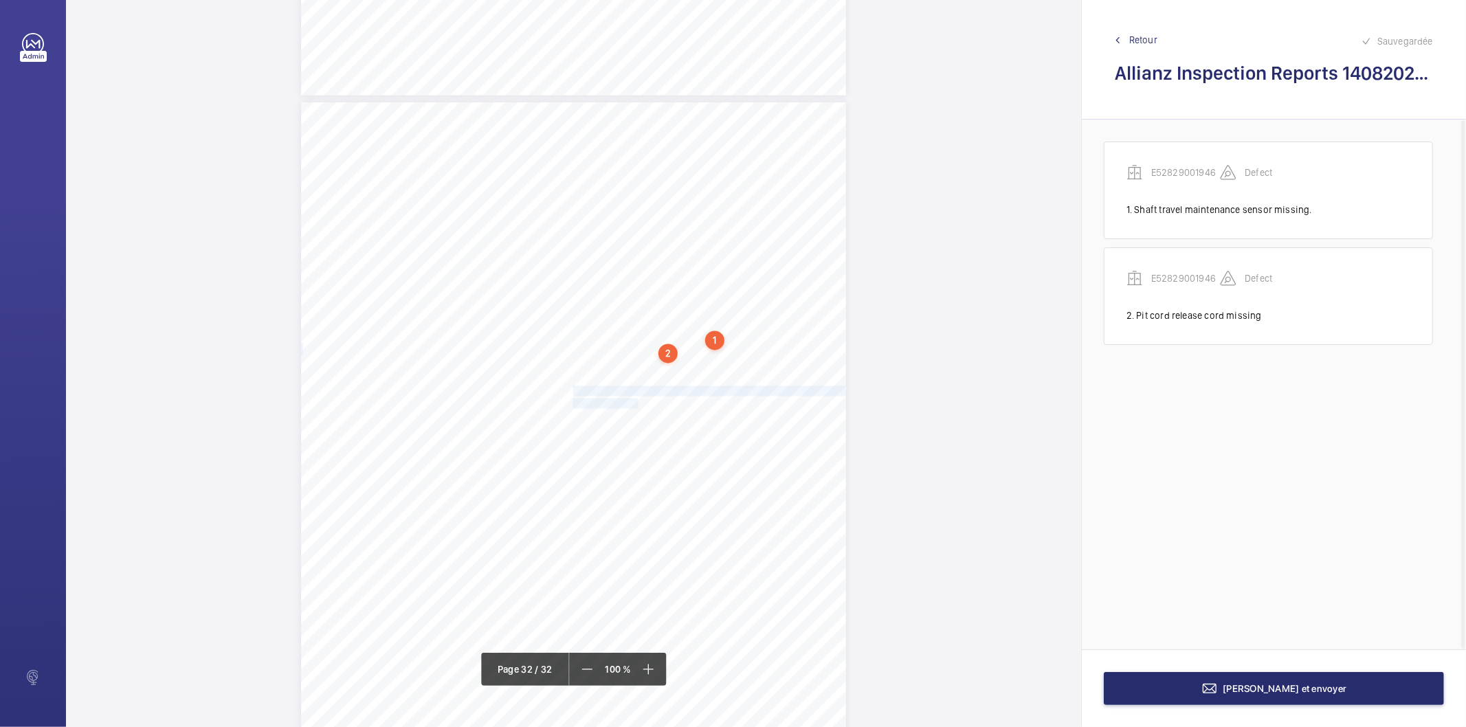
drag, startPoint x: 571, startPoint y: 390, endPoint x: 630, endPoint y: 401, distance: 59.3
click at [630, 401] on div "Lift Report Lifting Operations & Lifting Equipment Regulation 1998 Provision & …" at bounding box center [573, 487] width 545 height 771
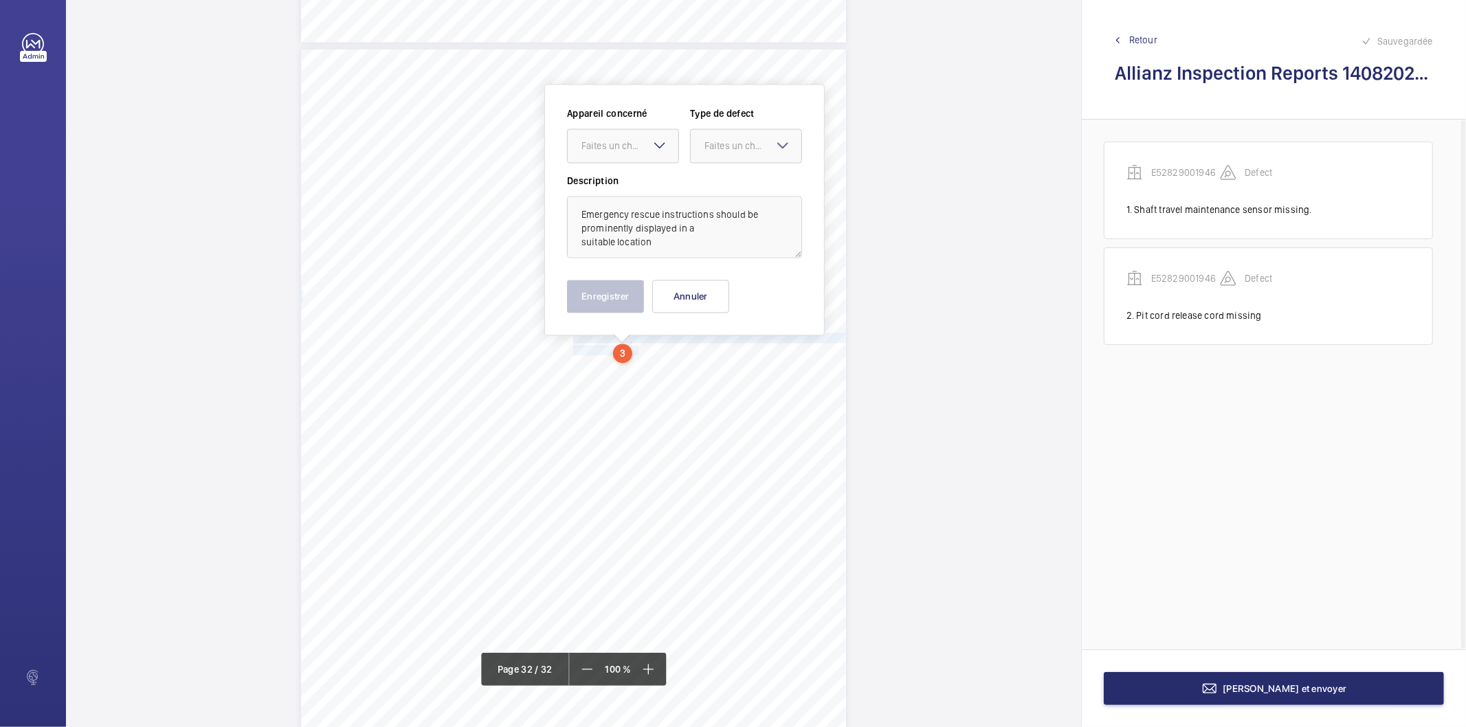
scroll to position [24098, 0]
drag, startPoint x: 605, startPoint y: 151, endPoint x: 605, endPoint y: 168, distance: 17.2
click at [605, 153] on div "Faites un choix" at bounding box center [623, 146] width 111 height 14
click at [607, 189] on span "E52829001946" at bounding box center [623, 188] width 83 height 14
click at [717, 139] on div "Faites un choix" at bounding box center [753, 146] width 97 height 14
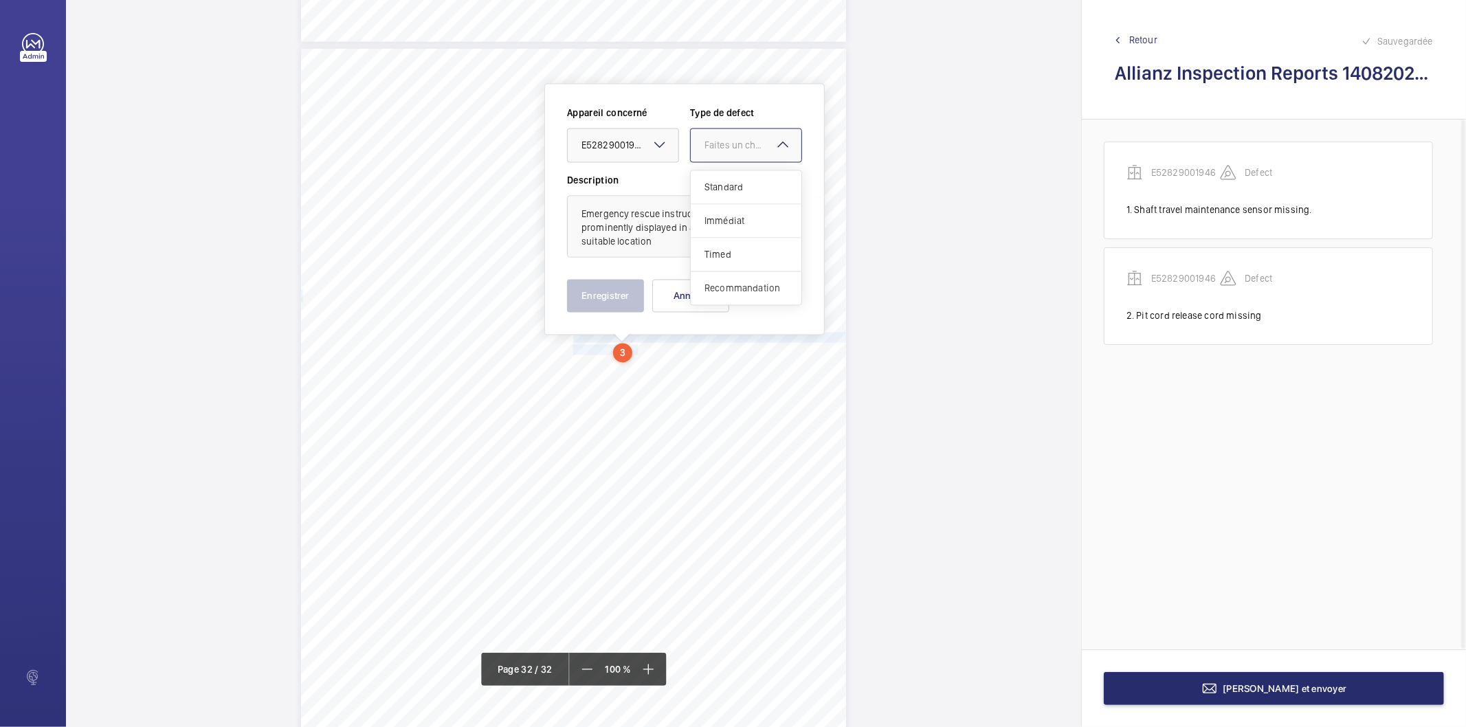
drag, startPoint x: 725, startPoint y: 285, endPoint x: 629, endPoint y: 302, distance: 97.8
click at [723, 287] on span "Recommandation" at bounding box center [746, 289] width 83 height 14
click at [613, 304] on button "Enregistrer" at bounding box center [605, 296] width 77 height 33
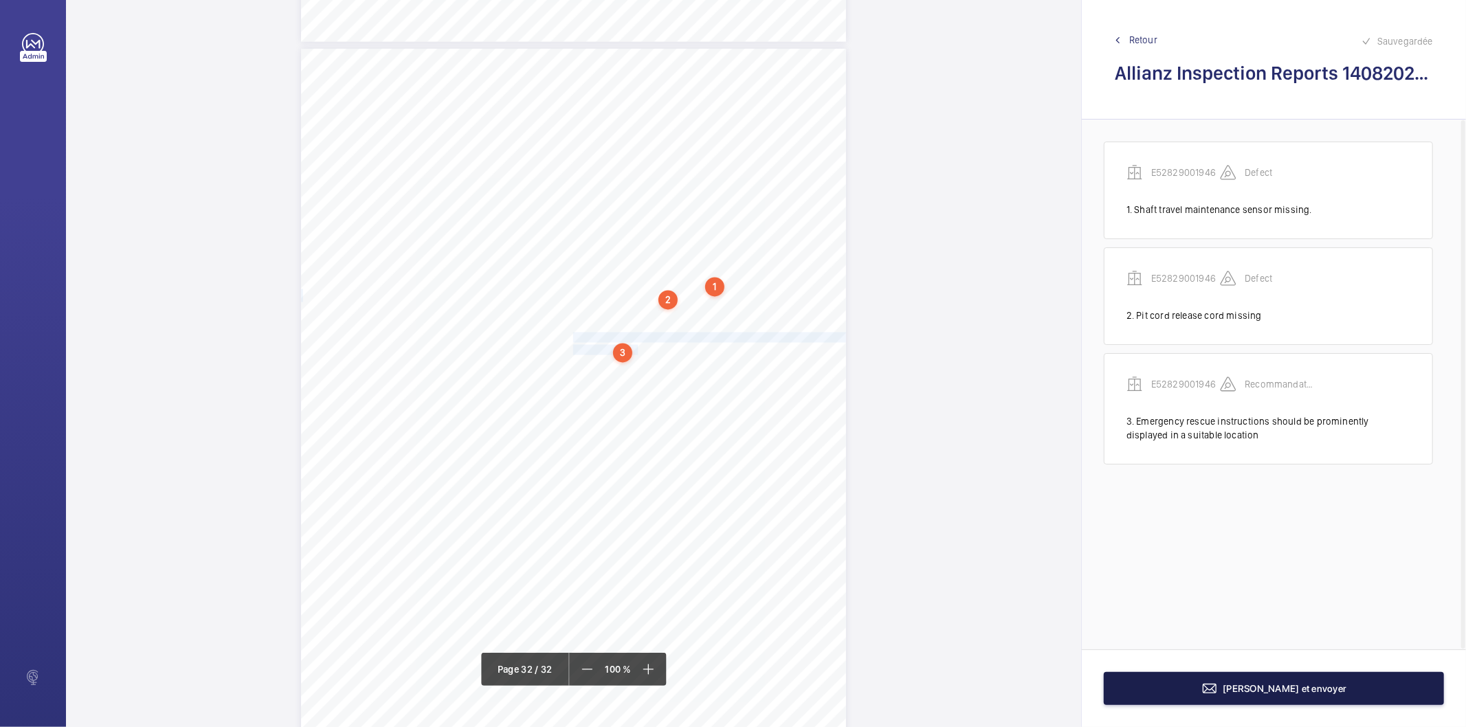
click at [1146, 698] on button "[PERSON_NAME] et envoyer" at bounding box center [1274, 688] width 340 height 33
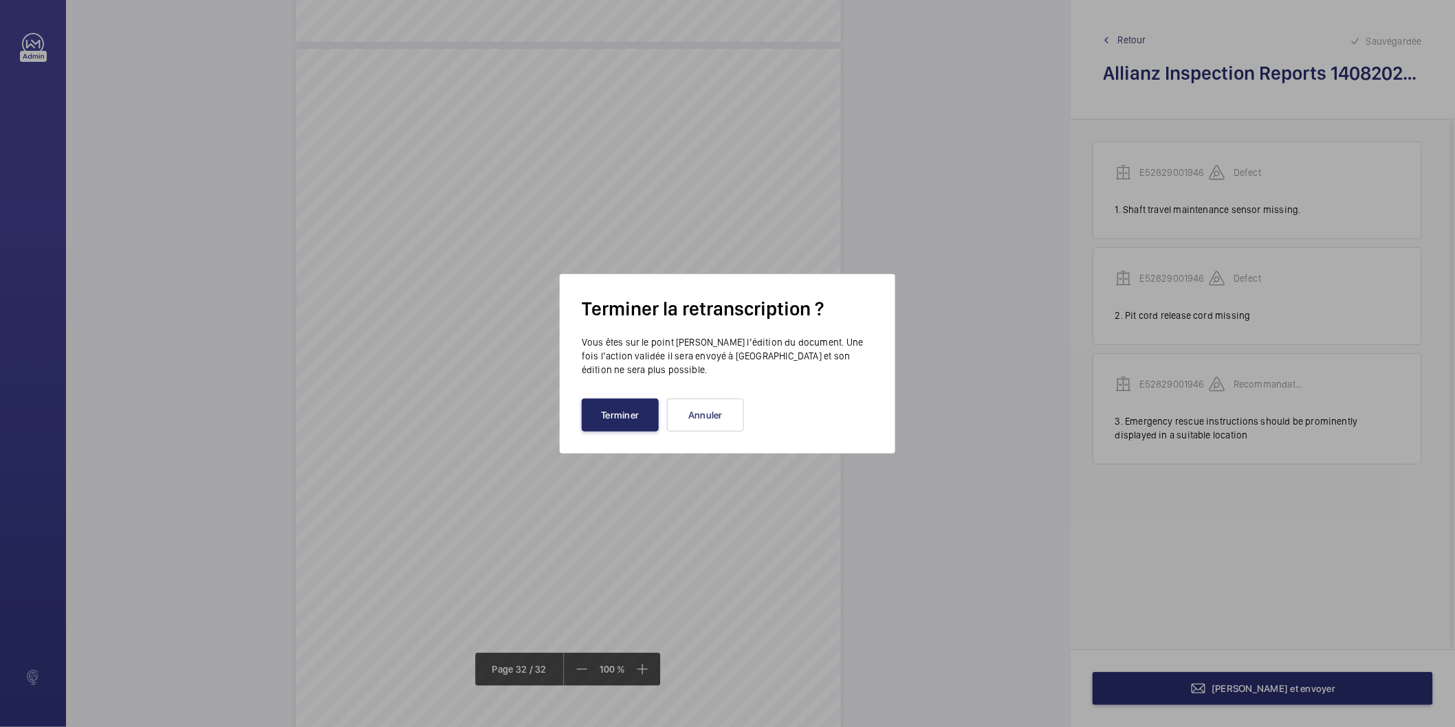
click at [621, 411] on button "Terminer" at bounding box center [620, 415] width 77 height 33
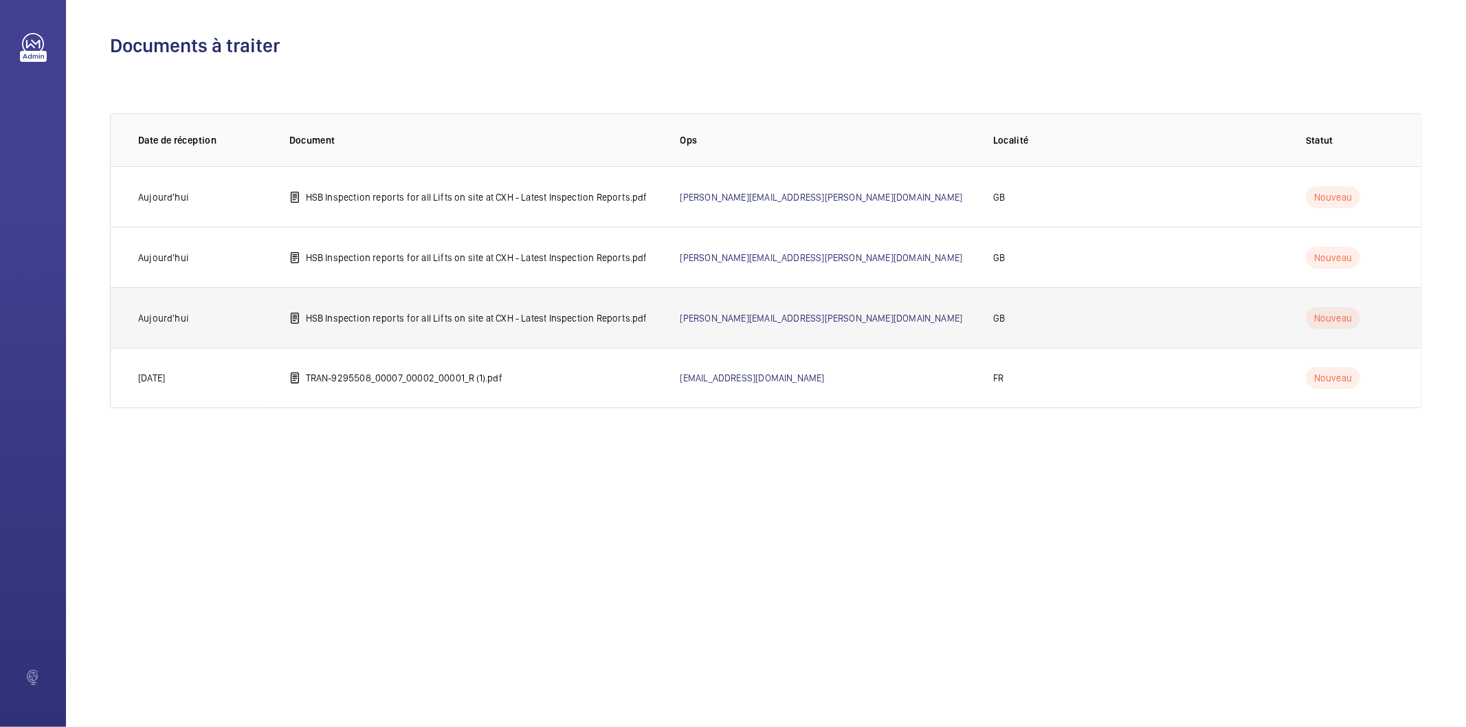
click at [452, 319] on p "HSB Inspection reports for all Lifts on site at CXH - Latest Inspection Reports…" at bounding box center [477, 318] width 342 height 14
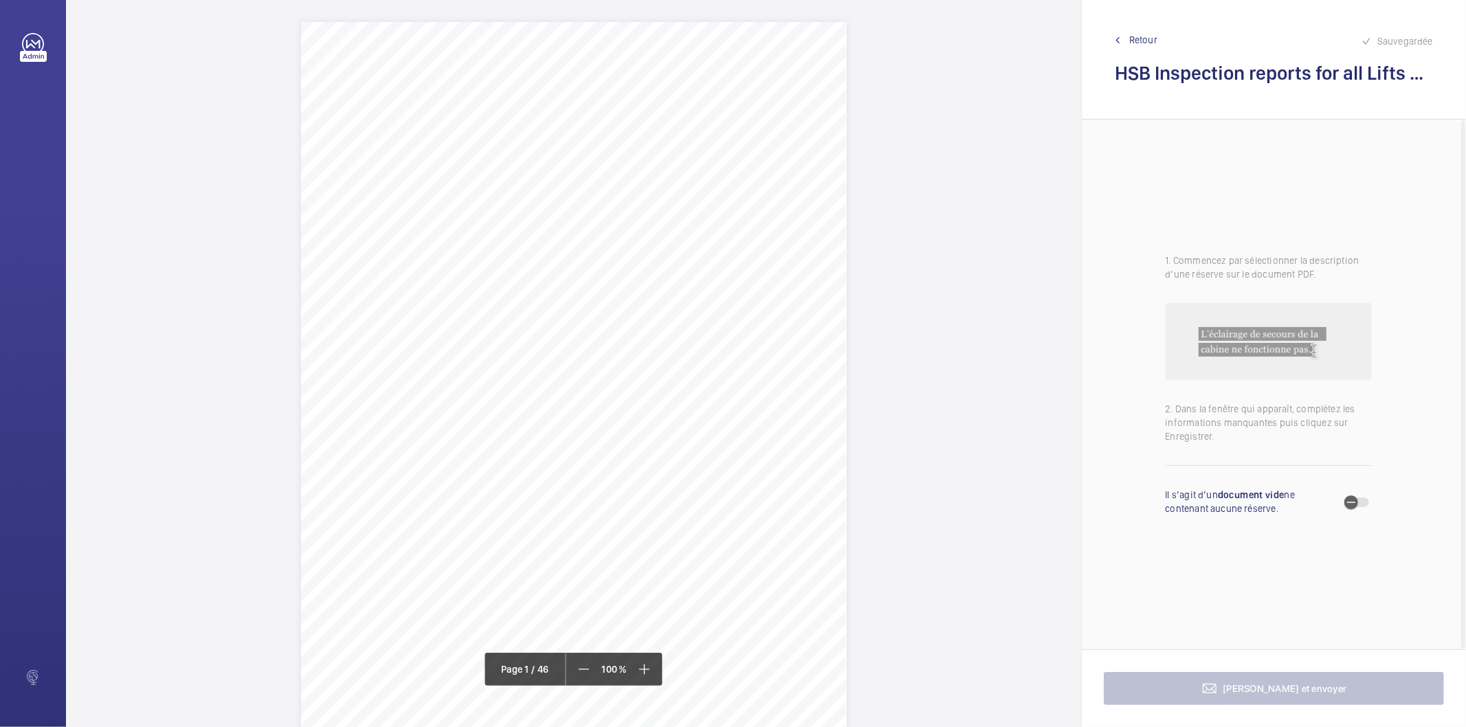
drag, startPoint x: 523, startPoint y: 149, endPoint x: 540, endPoint y: 164, distance: 21.9
click at [540, 164] on div "Page 1" at bounding box center [574, 407] width 546 height 771
click at [588, 414] on button "Annuler" at bounding box center [600, 404] width 77 height 33
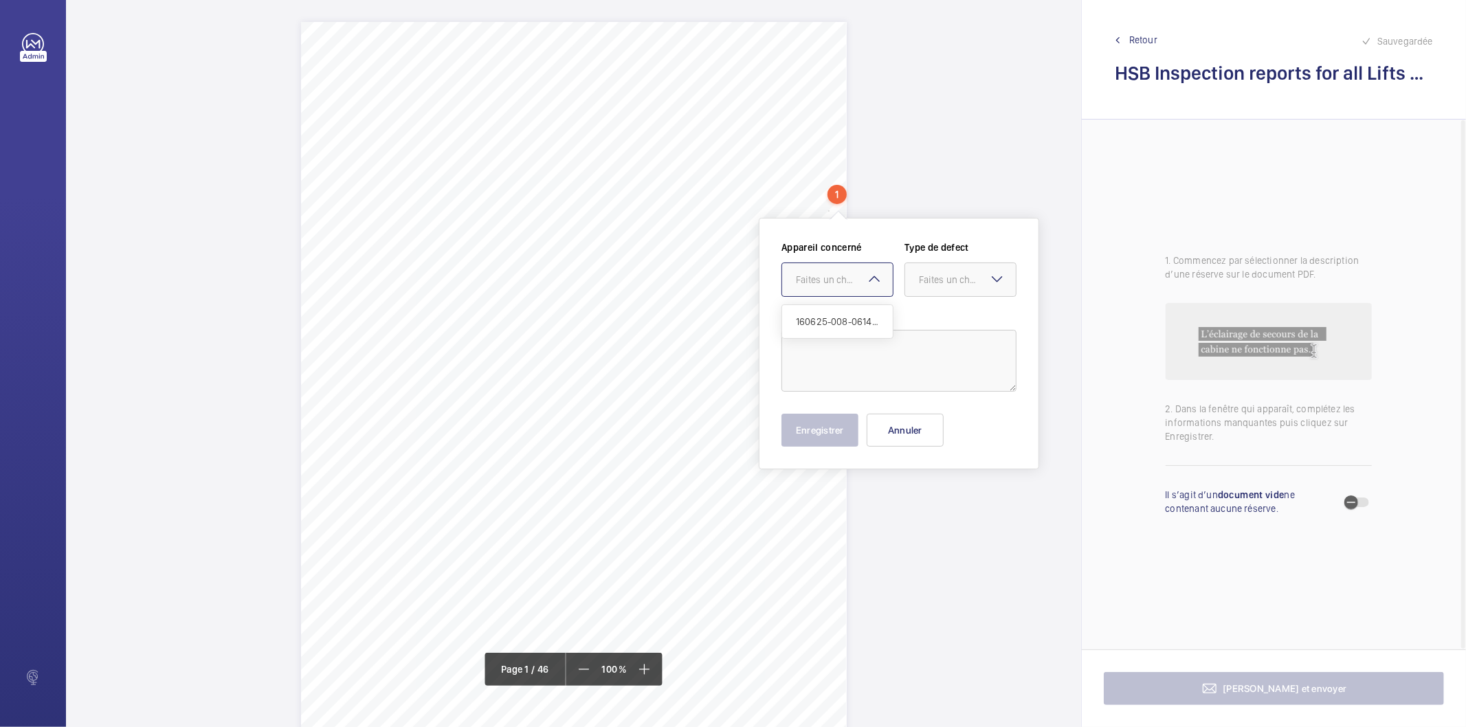
click at [862, 283] on div "Faites un choix" at bounding box center [844, 280] width 97 height 14
click at [863, 323] on span "160625-008-0614EMO" at bounding box center [837, 322] width 83 height 14
click at [925, 276] on div "Faites un choix" at bounding box center [967, 280] width 97 height 14
click at [919, 320] on span "Standard" at bounding box center [960, 322] width 83 height 14
click at [901, 357] on textarea at bounding box center [899, 361] width 235 height 62
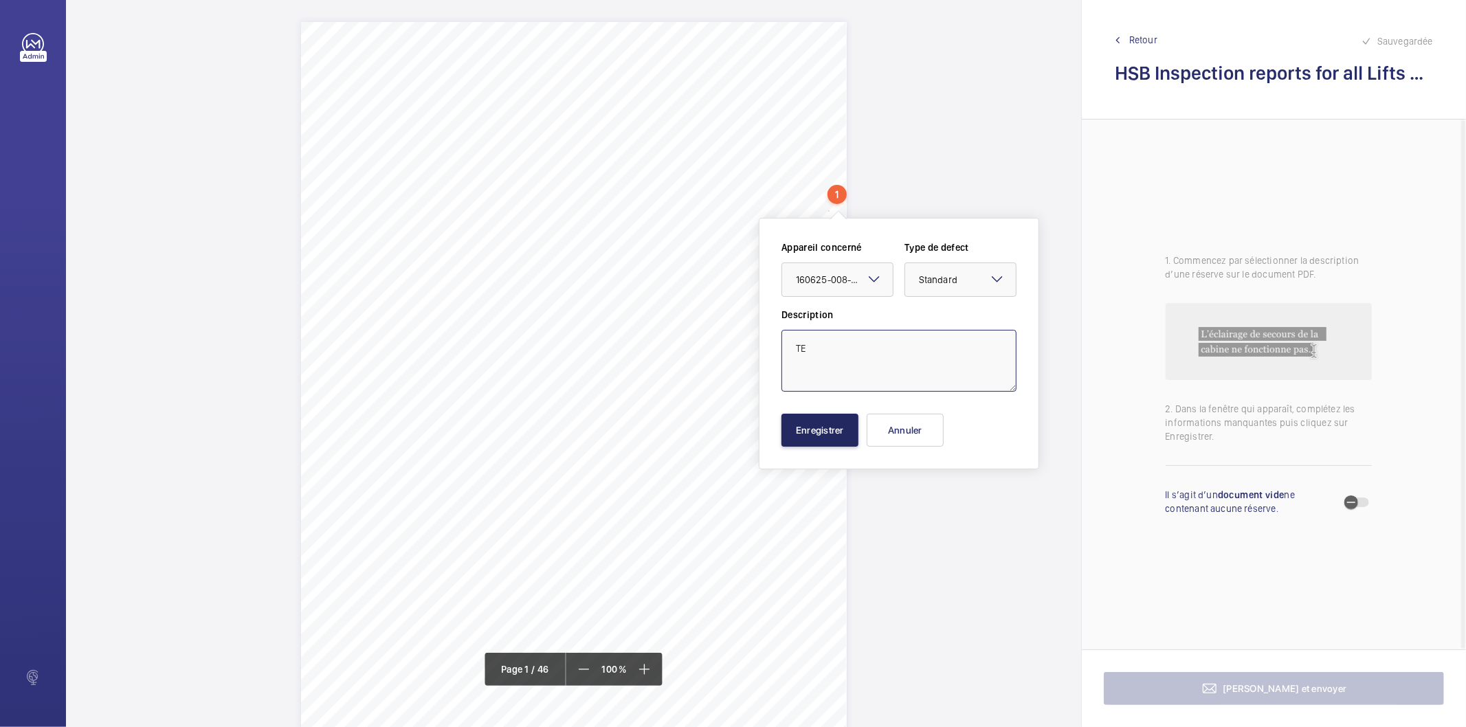
type textarea "TE"
click at [833, 434] on button "Enregistrer" at bounding box center [820, 430] width 77 height 33
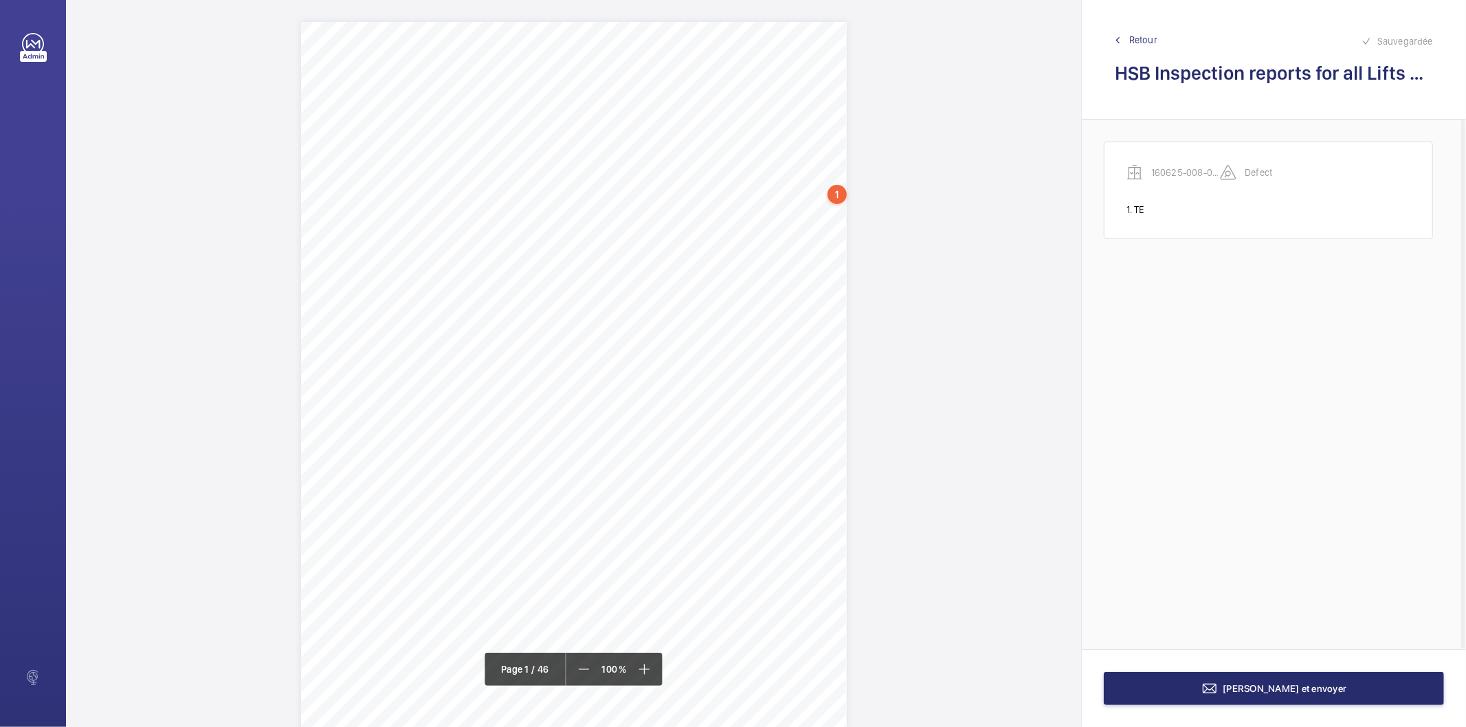
click at [842, 198] on div "1" at bounding box center [837, 194] width 19 height 19
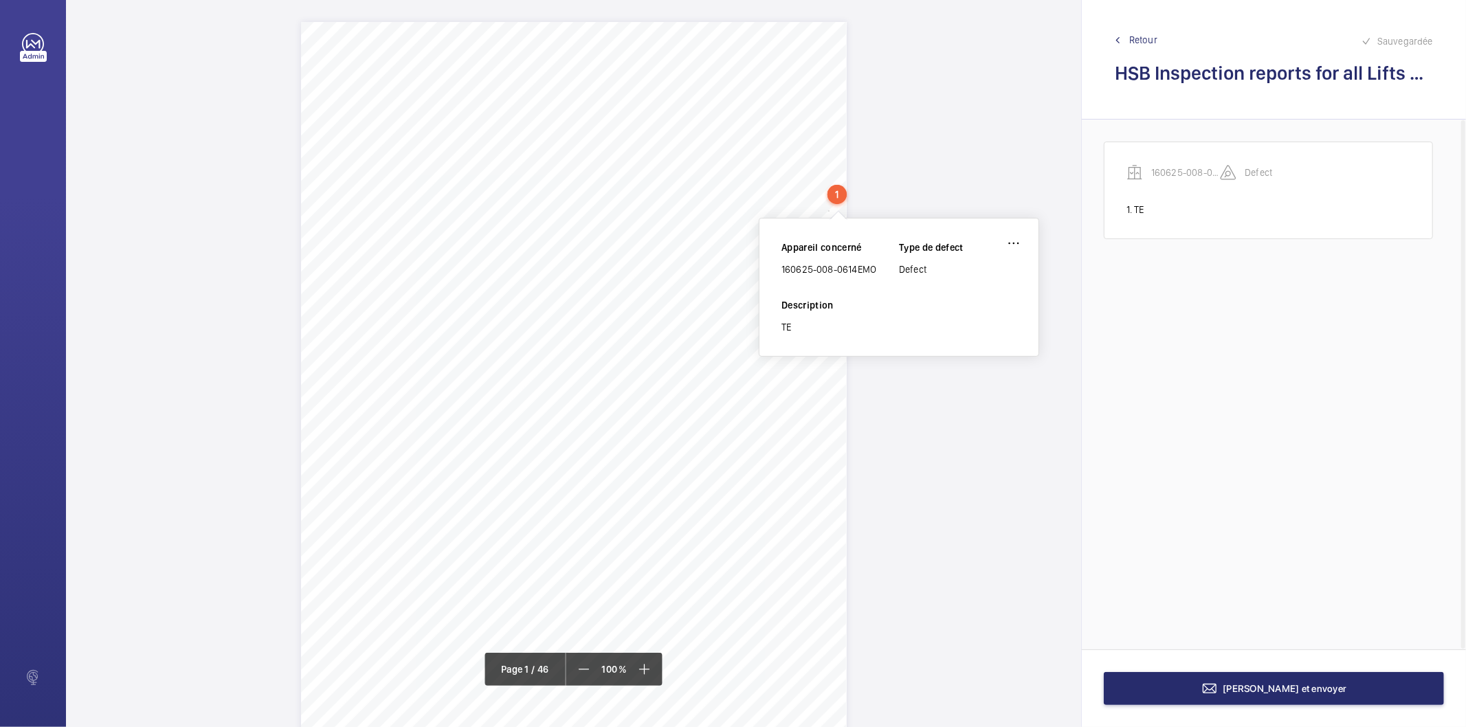
click at [826, 265] on div "160625-008-0614EMO" at bounding box center [841, 270] width 118 height 14
click at [823, 272] on div "160625-008-0614EMO" at bounding box center [841, 270] width 118 height 14
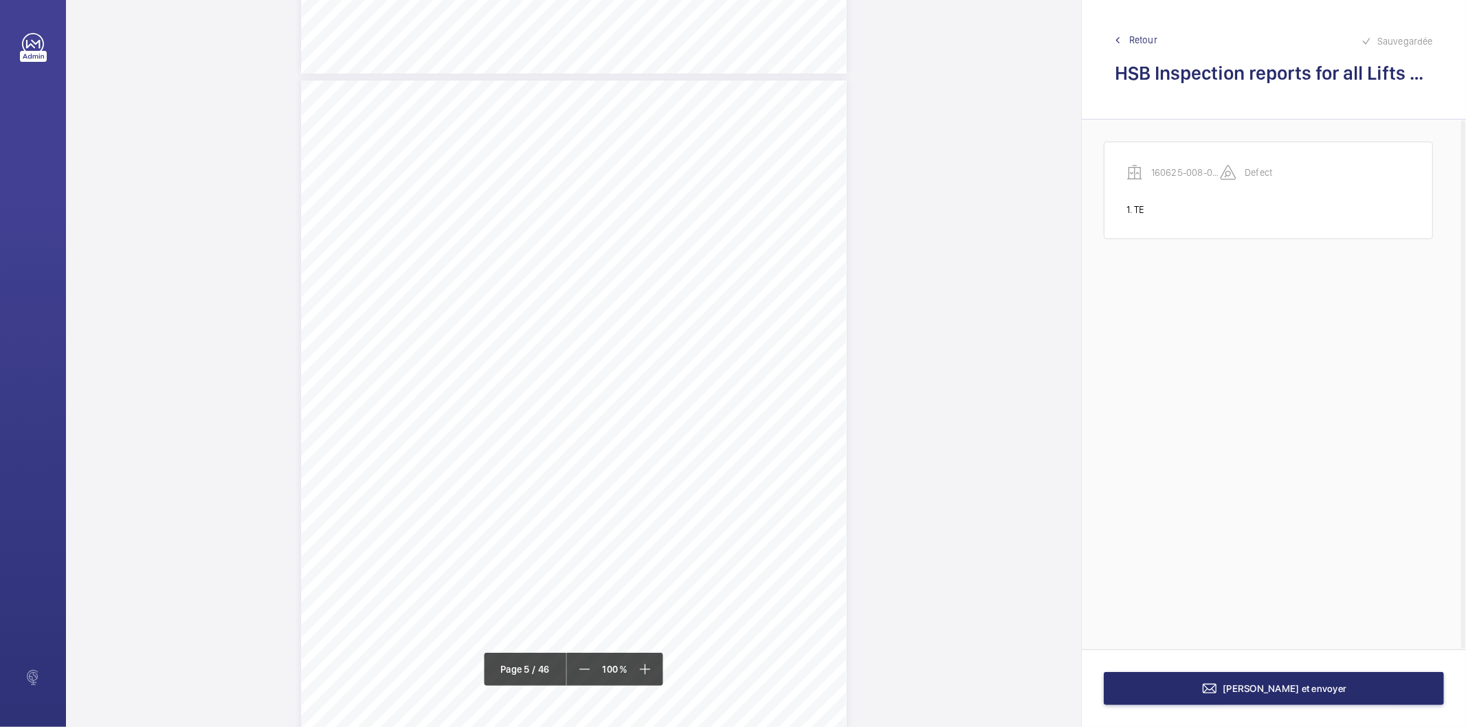
scroll to position [3208, 0]
drag, startPoint x: 856, startPoint y: 205, endPoint x: 837, endPoint y: 162, distance: 46.5
click at [837, 162] on div "Page 5" at bounding box center [574, 312] width 546 height 771
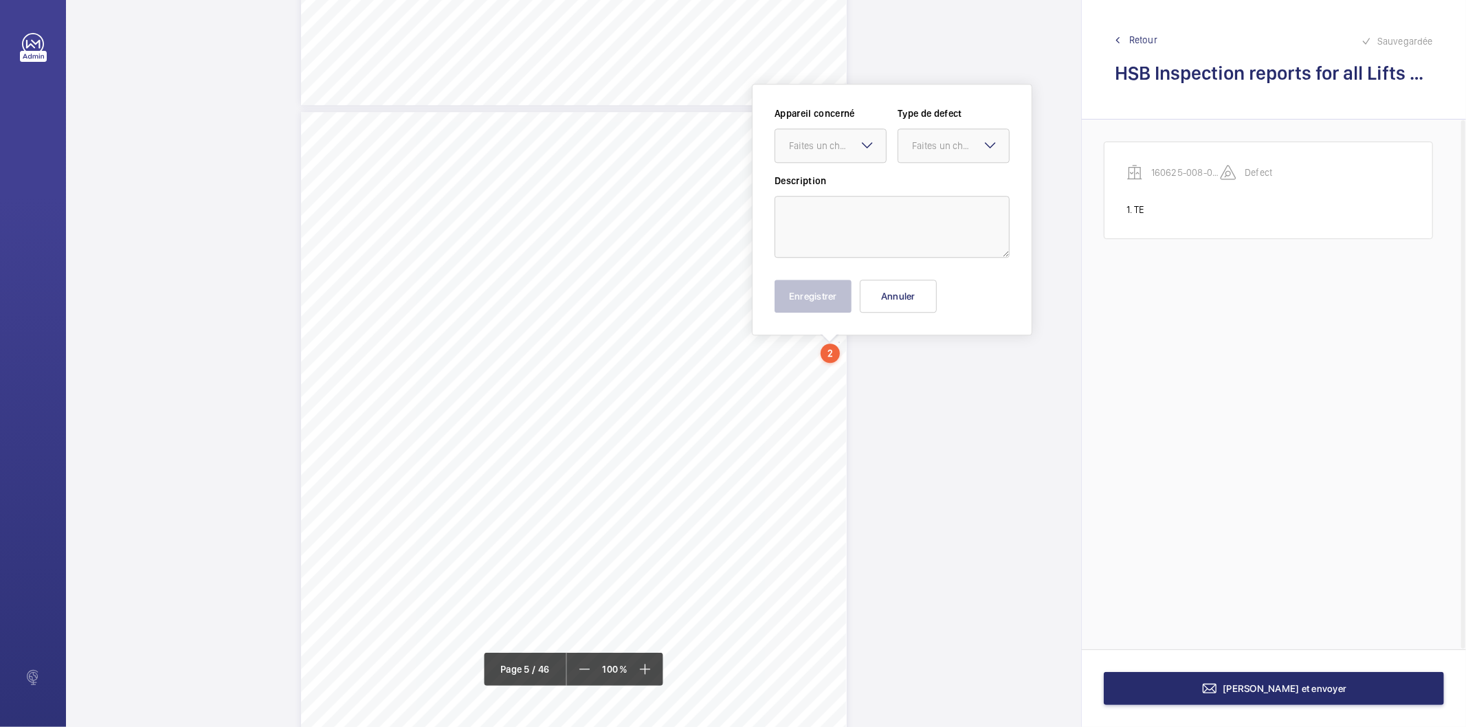
scroll to position [3022, 0]
click at [846, 142] on div "Faites un choix" at bounding box center [837, 147] width 97 height 14
click at [847, 188] on span "160625-008-0614EMO" at bounding box center [830, 188] width 83 height 14
click at [929, 142] on div "Faites un choix" at bounding box center [960, 147] width 97 height 14
drag, startPoint x: 940, startPoint y: 188, endPoint x: 866, endPoint y: 217, distance: 79.4
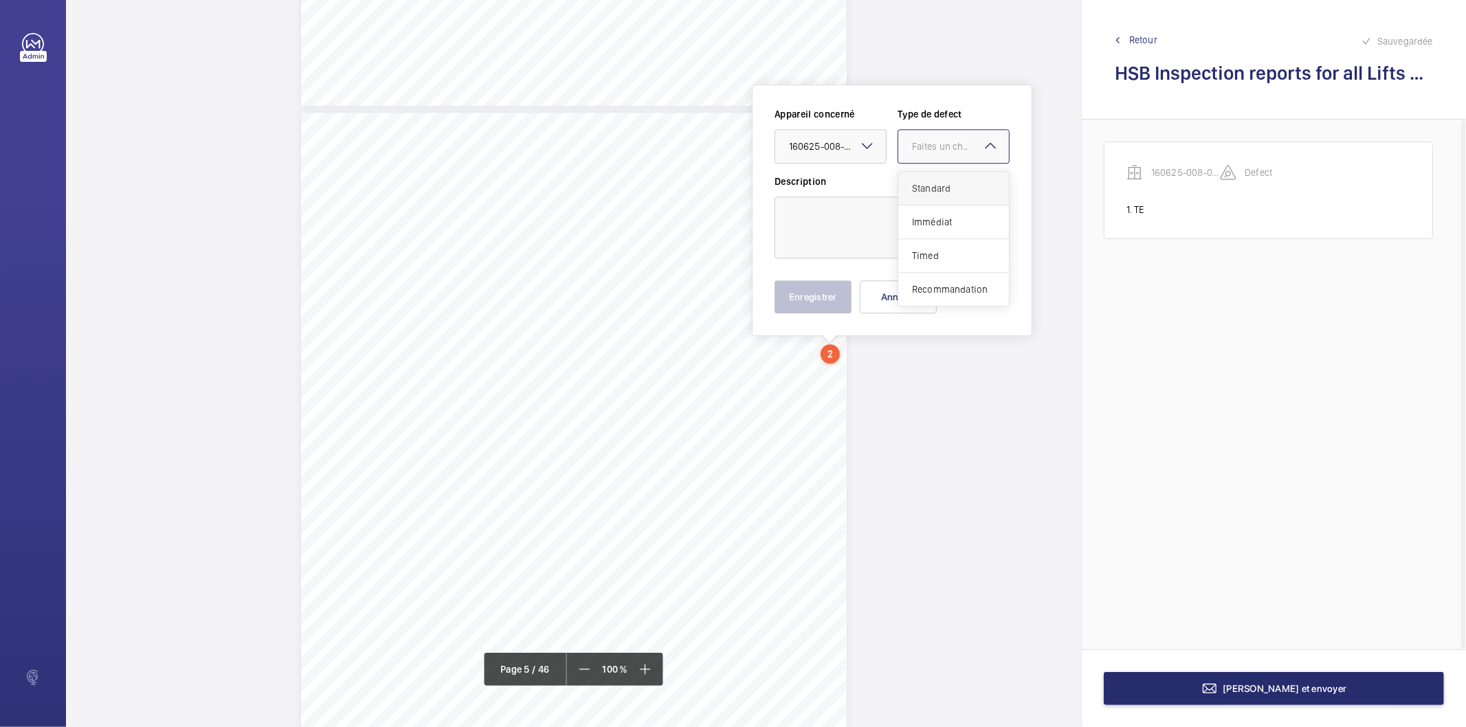
click at [940, 189] on span "Standard" at bounding box center [953, 188] width 83 height 14
click at [866, 217] on textarea at bounding box center [892, 228] width 235 height 62
click at [945, 217] on textarea "Landing door(s) shoes insecured" at bounding box center [892, 228] width 235 height 62
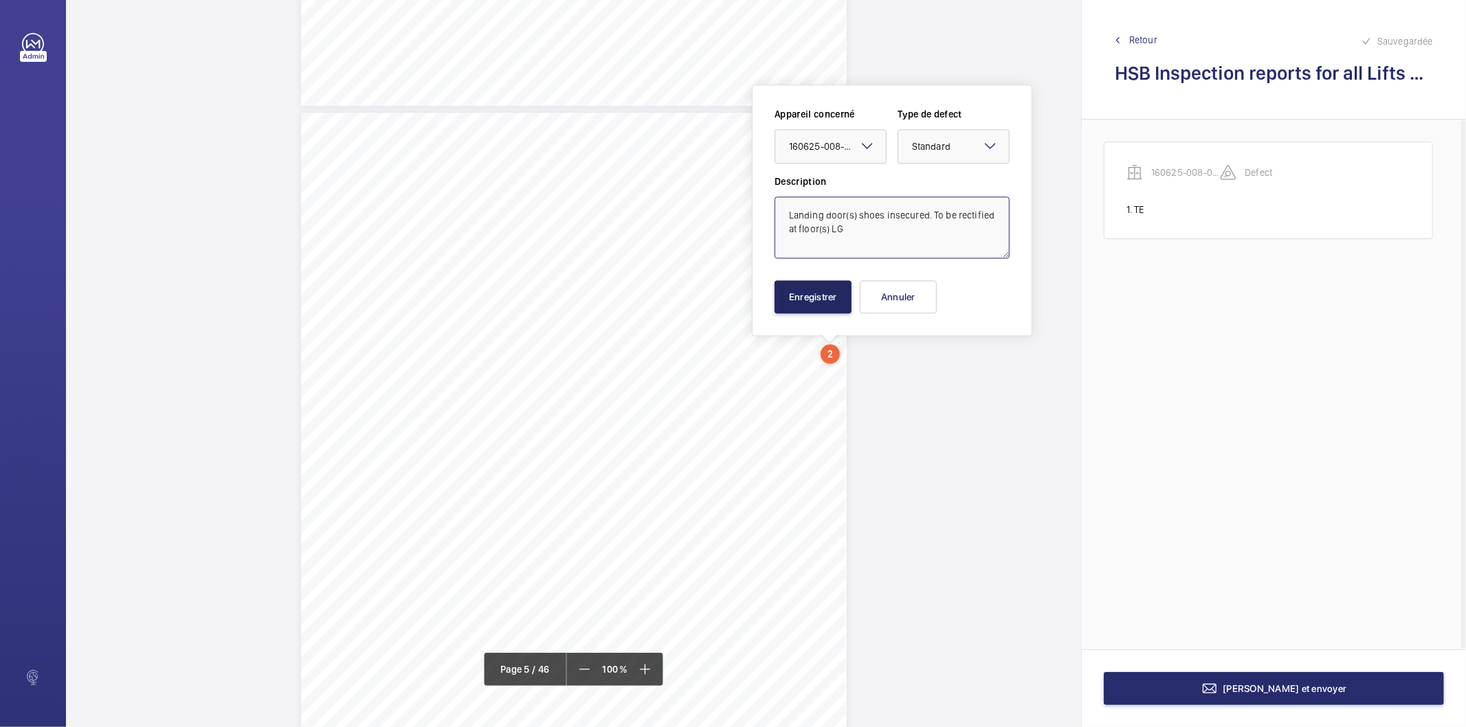
type textarea "Landing door(s) shoes insecured. To be rectified at floor(s) LG"
click at [835, 290] on button "Enregistrer" at bounding box center [813, 296] width 77 height 33
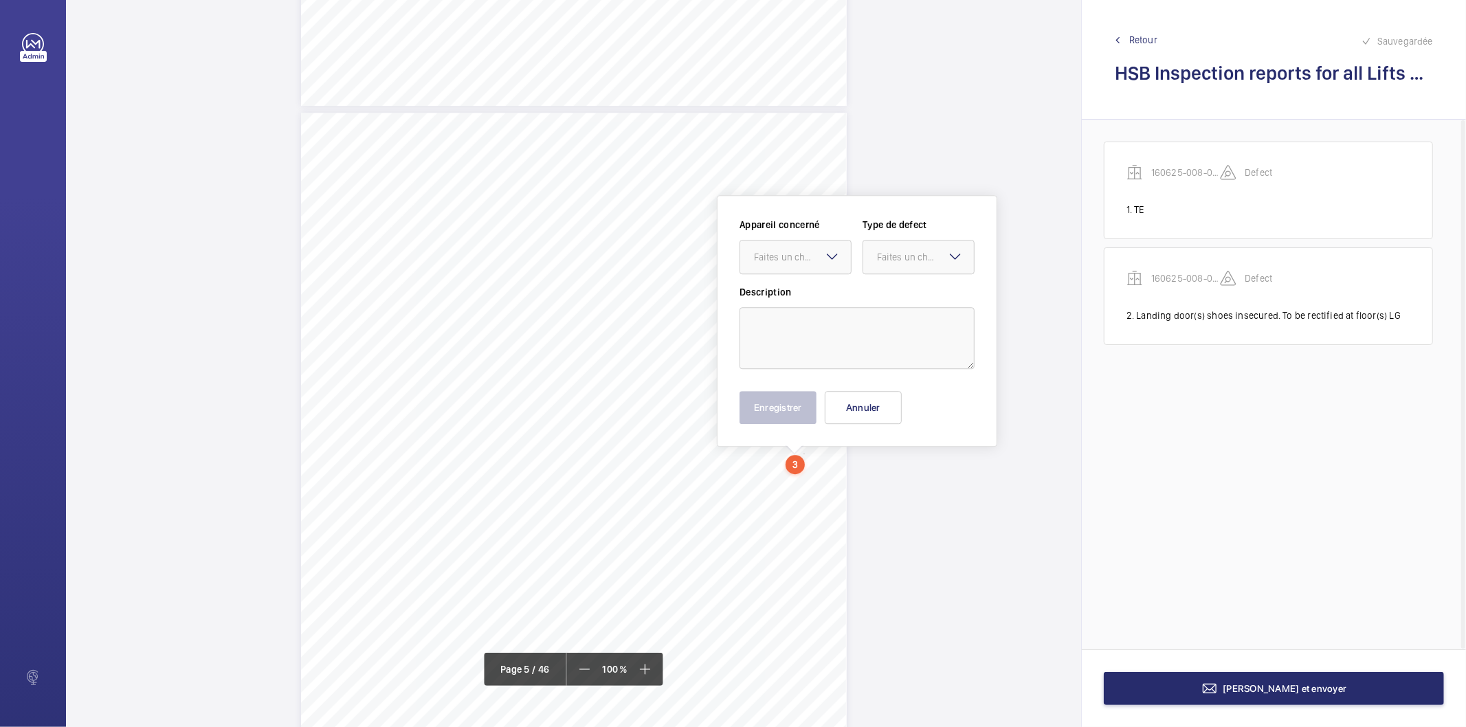
scroll to position [3133, 0]
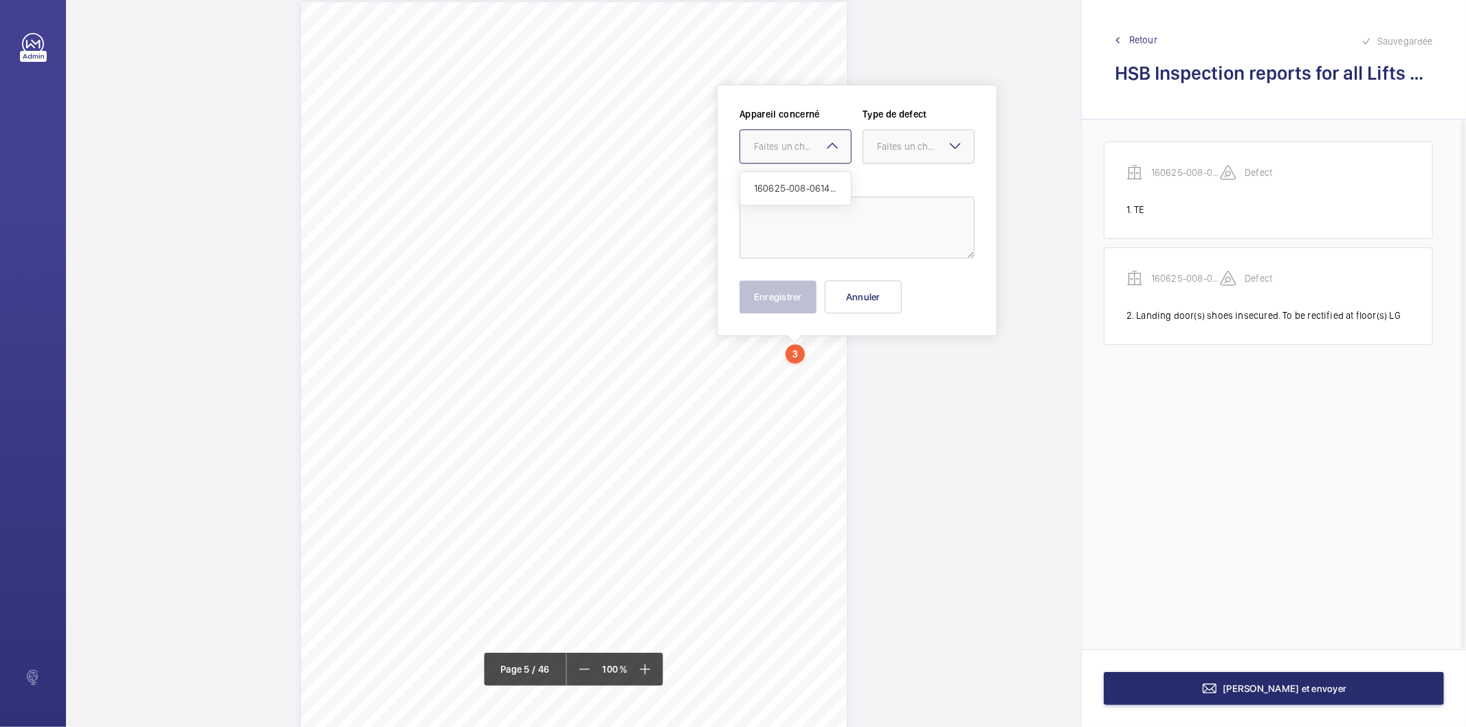
drag, startPoint x: 802, startPoint y: 459, endPoint x: 833, endPoint y: 148, distance: 311.5
click at [833, 148] on mat-icon at bounding box center [832, 145] width 16 height 16
click at [795, 186] on span "160625-008-0614EMO" at bounding box center [795, 188] width 83 height 14
click at [884, 148] on div "Faites un choix" at bounding box center [925, 147] width 97 height 14
click at [887, 189] on span "Standard" at bounding box center [918, 188] width 83 height 14
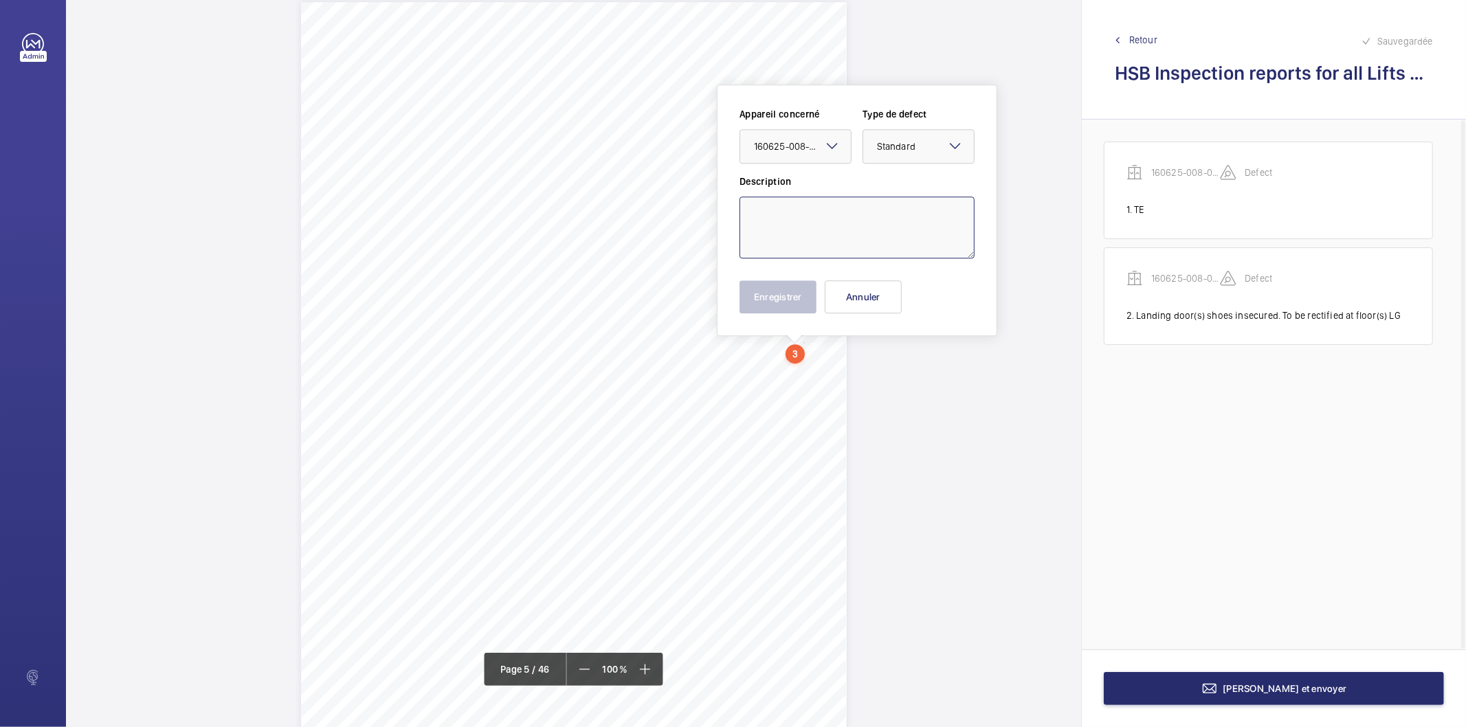
click at [839, 223] on textarea at bounding box center [857, 228] width 235 height 62
type textarea "R"
type textarea "Counterweight over travel : 760mm - 110 mm = 650 mm"
click at [785, 300] on button "Enregistrer" at bounding box center [778, 296] width 77 height 33
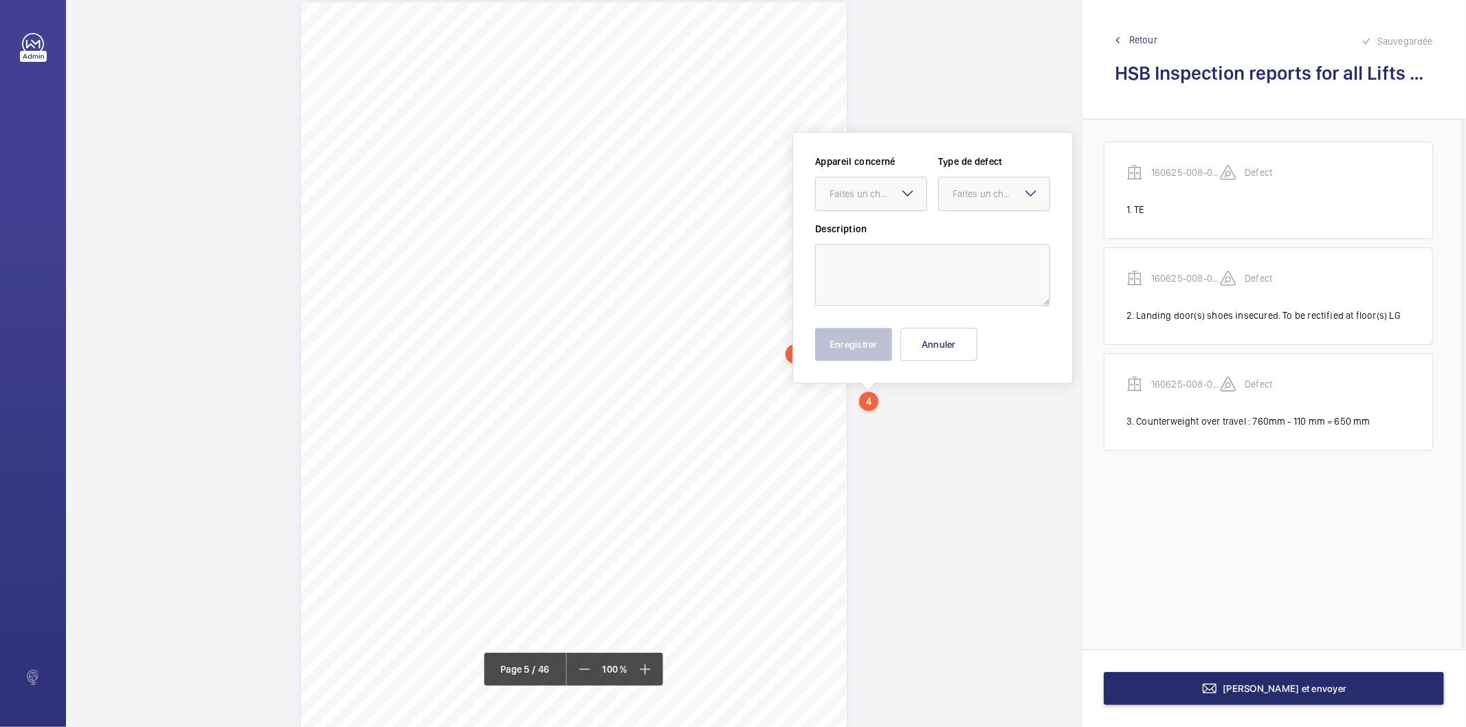
scroll to position [3180, 0]
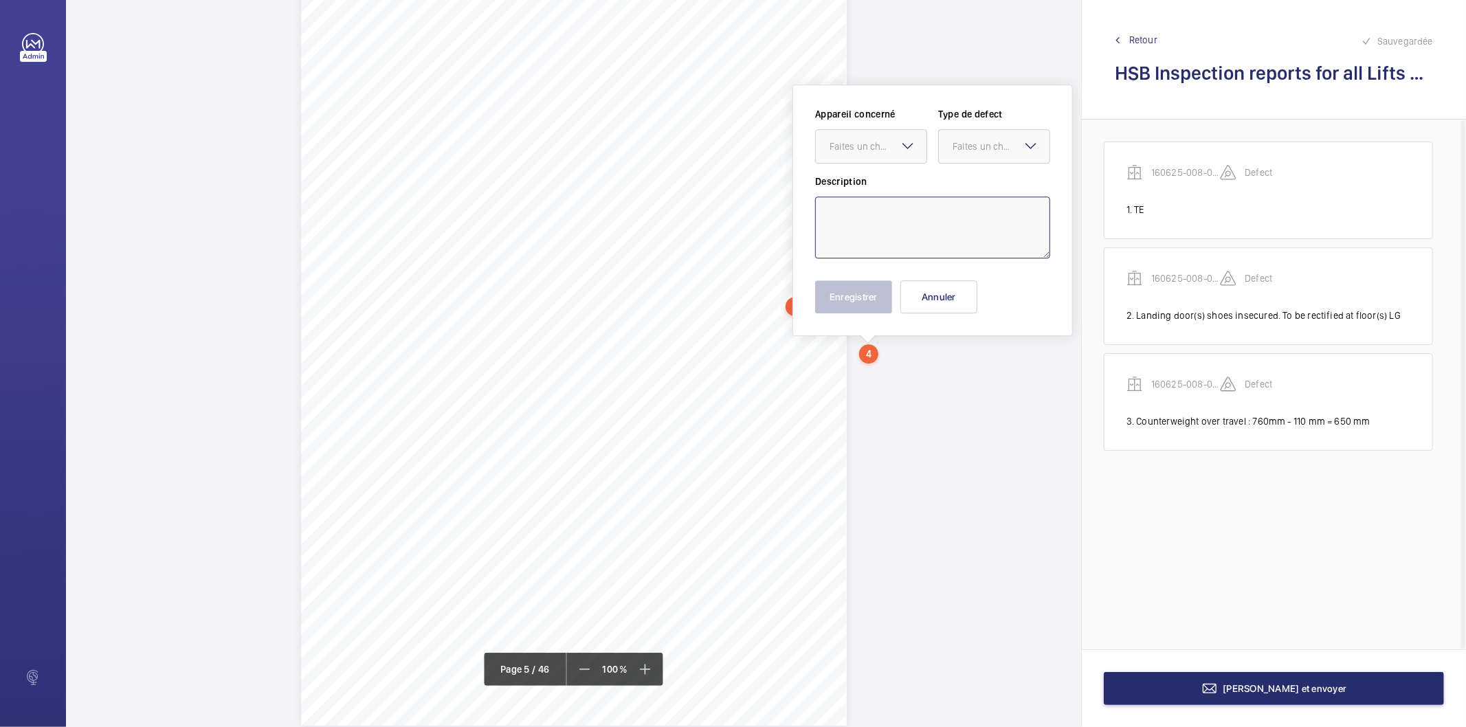
drag, startPoint x: 876, startPoint y: 395, endPoint x: 859, endPoint y: 181, distance: 214.4
click at [855, 205] on textarea at bounding box center [932, 228] width 235 height 62
click at [877, 133] on div at bounding box center [871, 146] width 111 height 33
click at [882, 190] on span "160625-008-0614EMO" at bounding box center [871, 188] width 83 height 14
click at [971, 141] on div "Faites un choix" at bounding box center [1001, 147] width 97 height 14
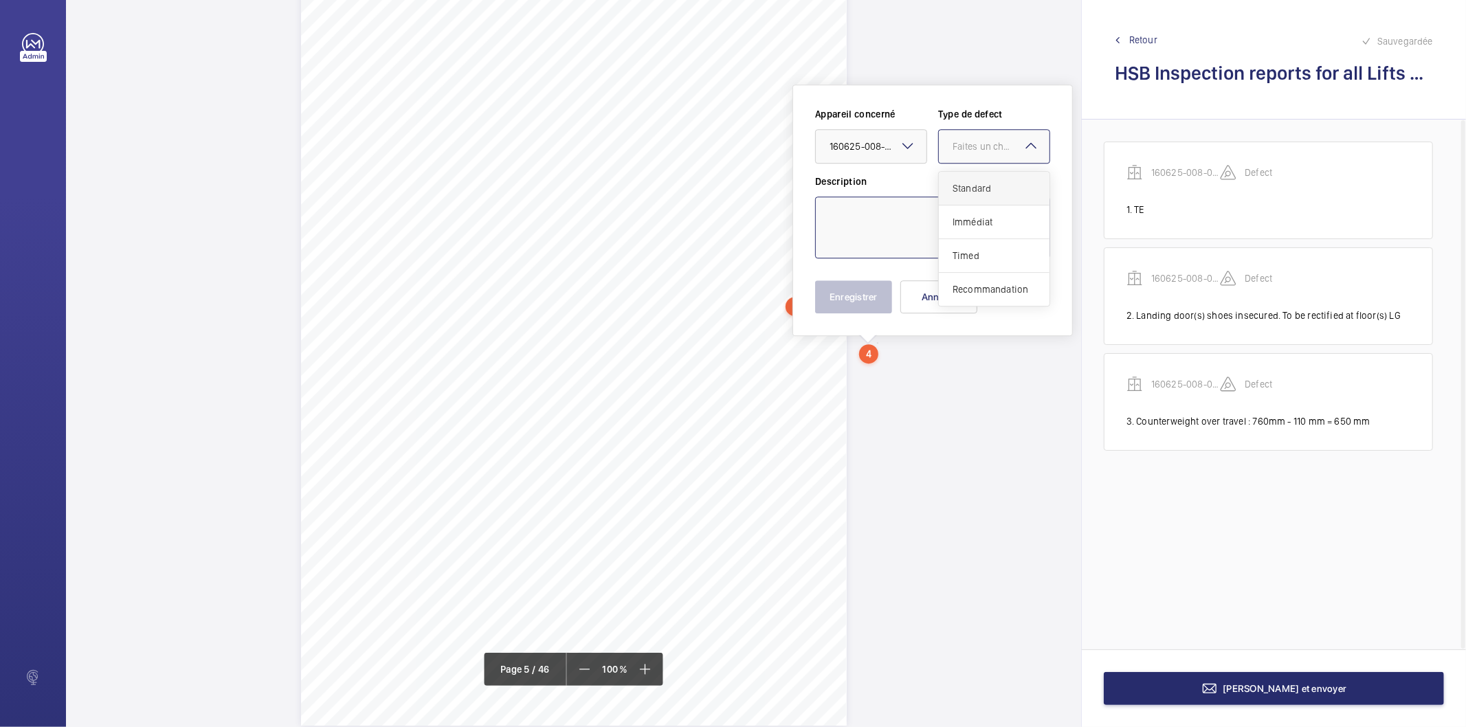
click at [967, 184] on span "Standard" at bounding box center [994, 188] width 83 height 14
click at [924, 221] on textarea at bounding box center [932, 228] width 235 height 62
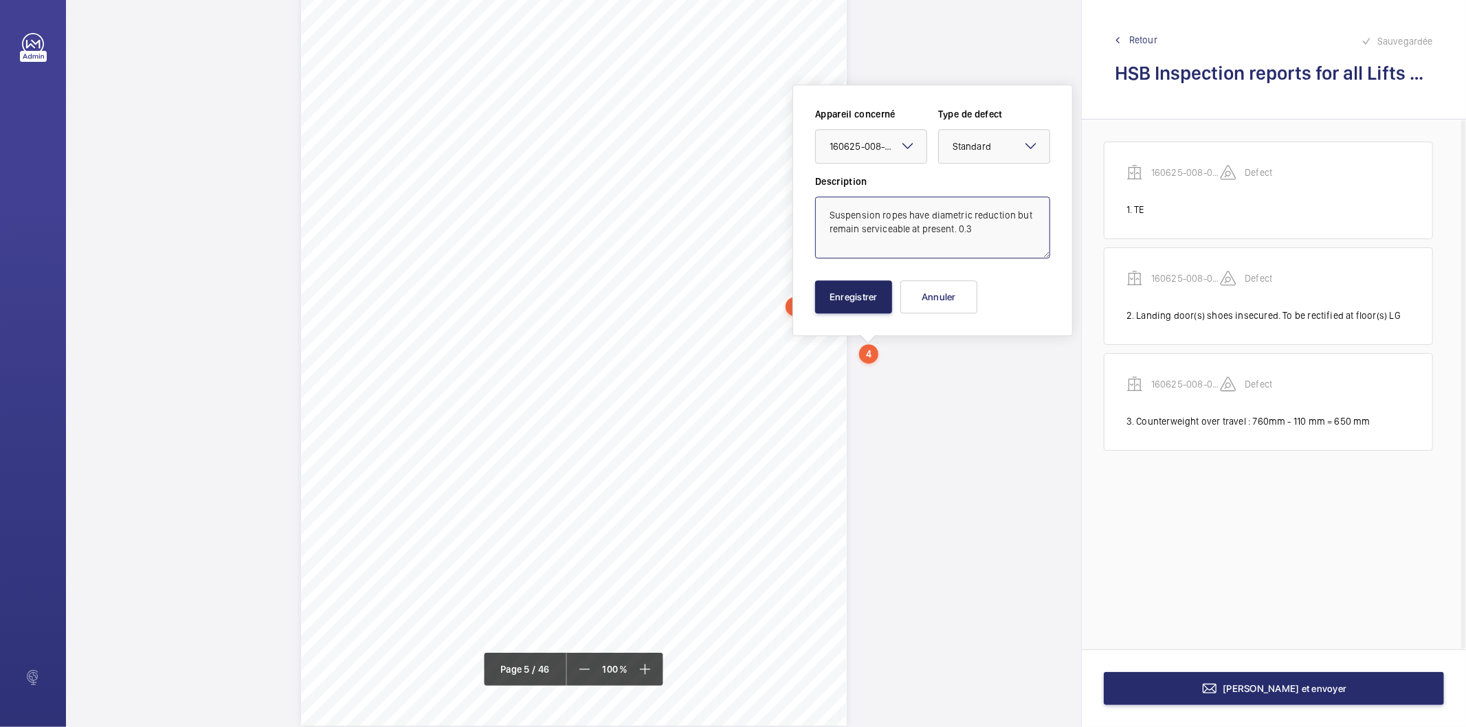
type textarea "Suspension ropes have diametric reduction but remain serviceable at present. 0.3"
click at [868, 298] on button "Enregistrer" at bounding box center [853, 296] width 77 height 33
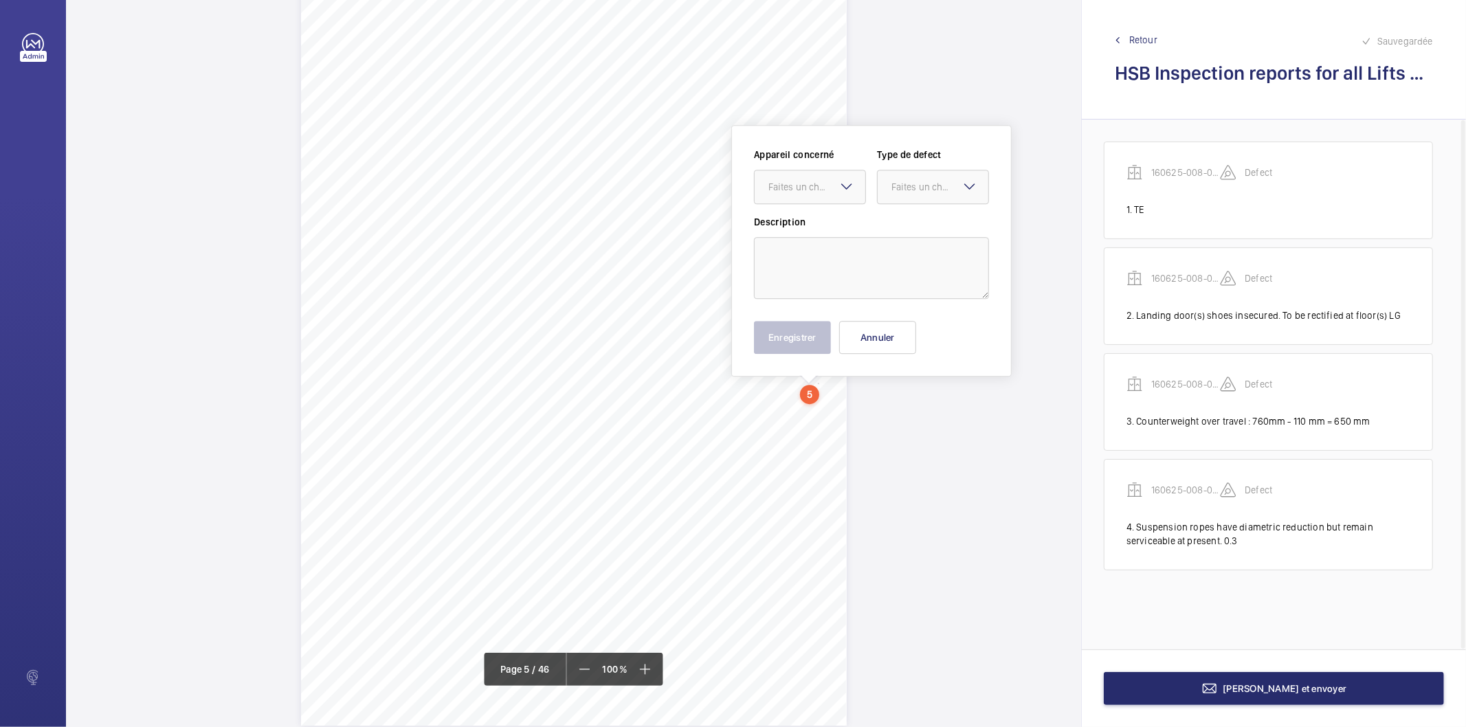
scroll to position [3221, 0]
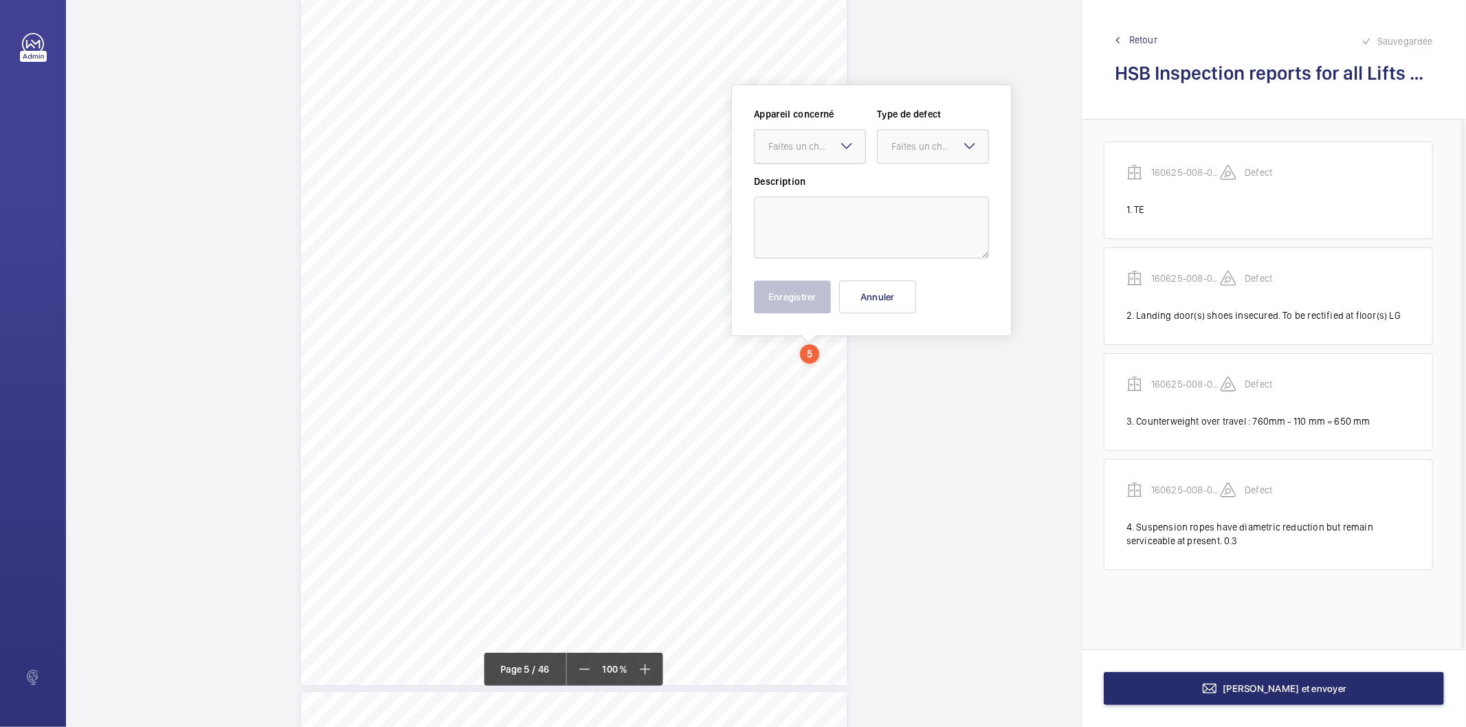
drag, startPoint x: 817, startPoint y: 388, endPoint x: 830, endPoint y: 152, distance: 236.9
click at [830, 150] on div "Faites un choix" at bounding box center [817, 147] width 97 height 14
click at [811, 190] on span "160625-008-0614EMO" at bounding box center [810, 188] width 83 height 14
click at [892, 148] on div "Faites un choix" at bounding box center [940, 147] width 97 height 14
click at [896, 188] on span "Standard" at bounding box center [933, 188] width 83 height 14
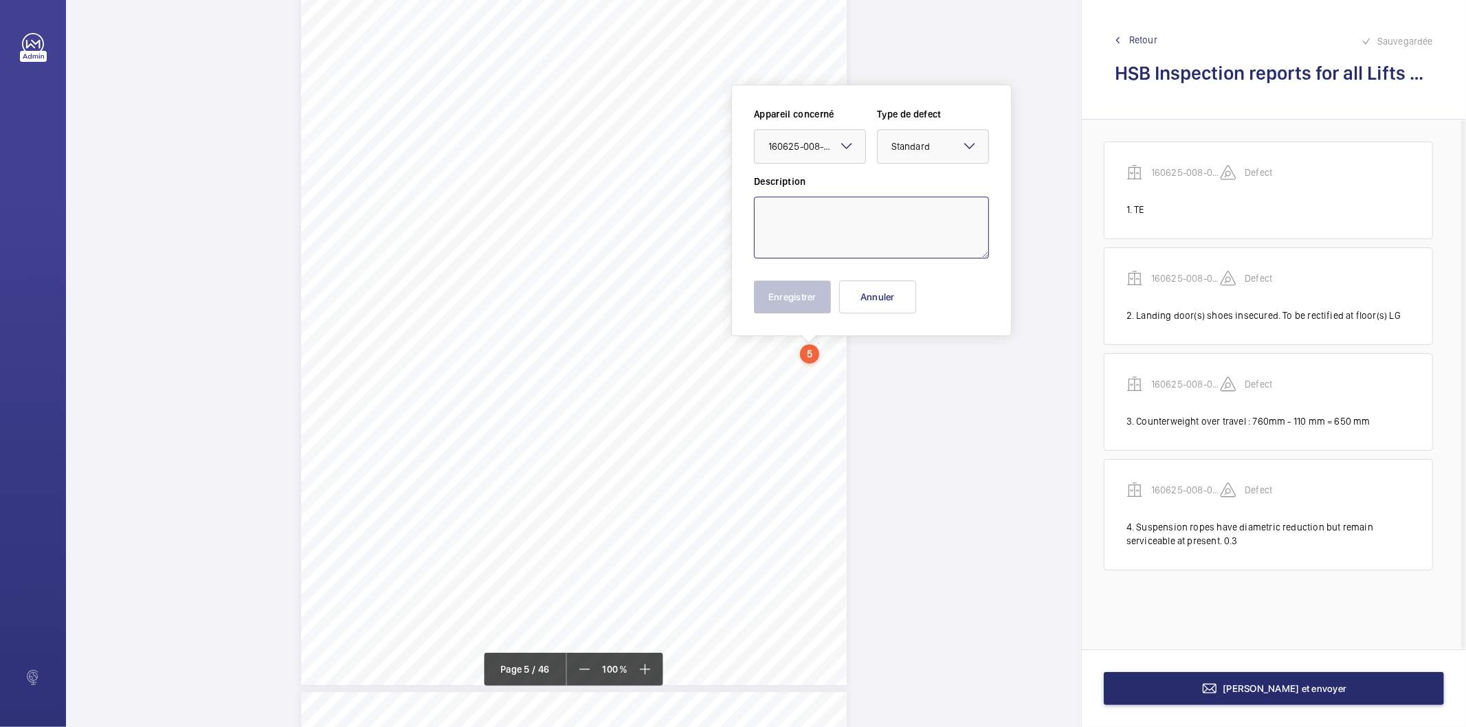
click at [866, 219] on textarea at bounding box center [871, 228] width 235 height 62
type textarea "Not applicable, gearless winding unit utilised"
click at [800, 289] on button "Enregistrer" at bounding box center [792, 296] width 77 height 33
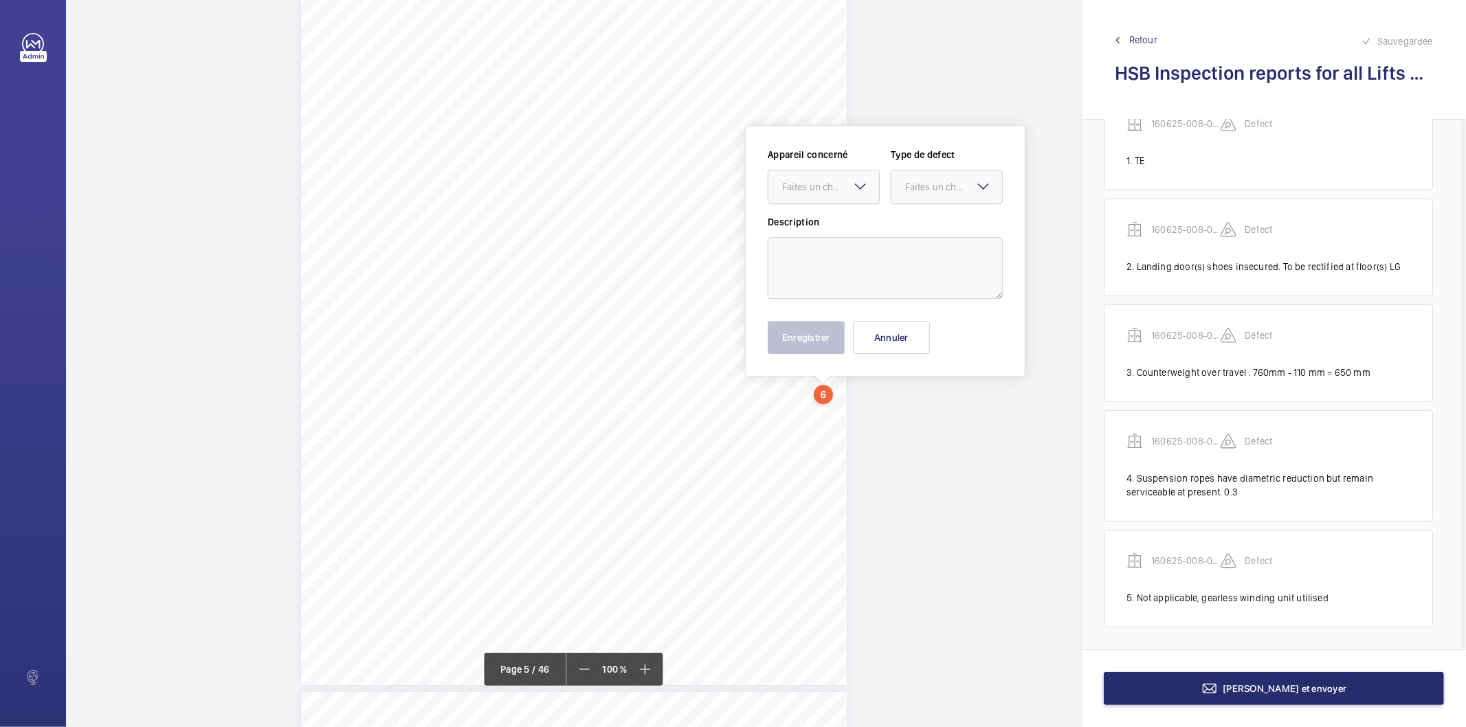
scroll to position [3262, 0]
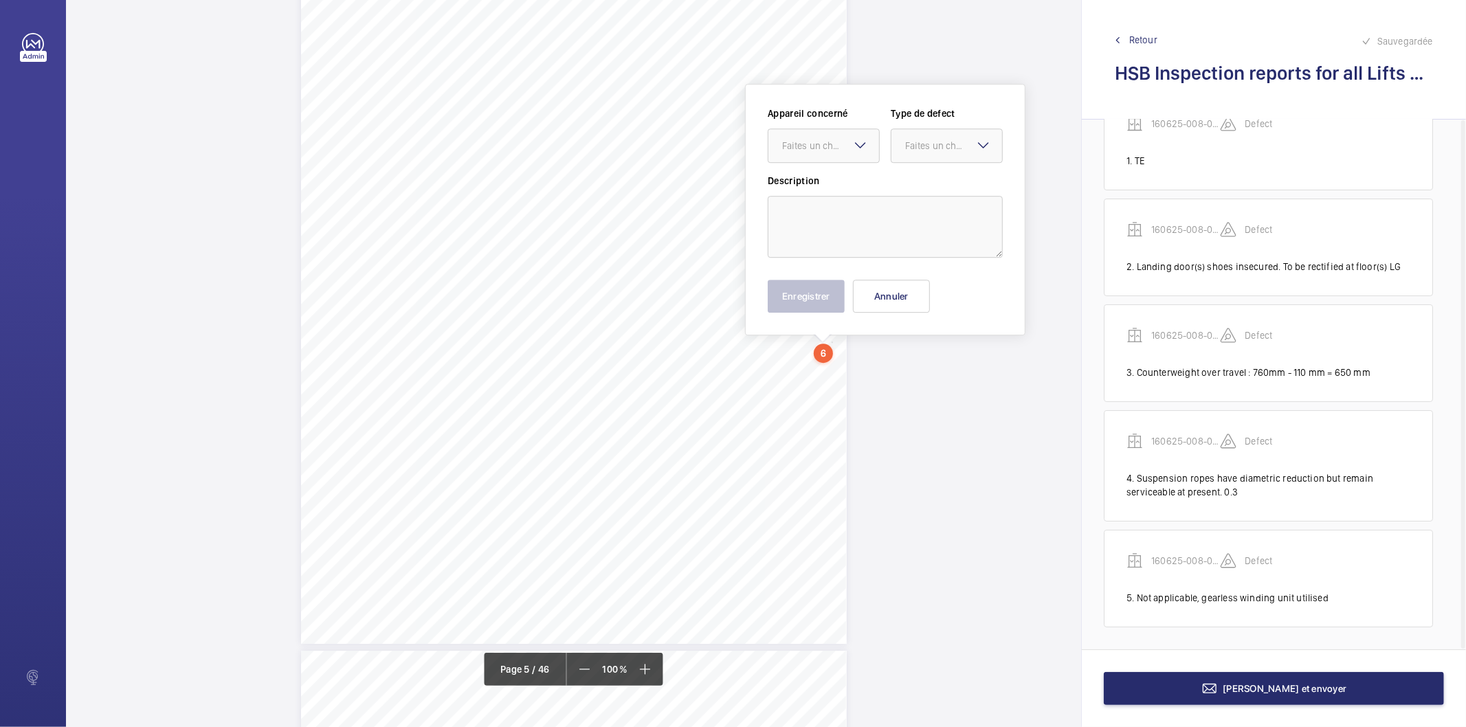
drag, startPoint x: 830, startPoint y: 388, endPoint x: 808, endPoint y: 167, distance: 222.5
click at [808, 149] on div "Faites un choix" at bounding box center [830, 146] width 97 height 14
click at [815, 183] on span "160625-008-0614EMO" at bounding box center [823, 188] width 83 height 14
click at [914, 143] on div "Faites un choix" at bounding box center [953, 146] width 97 height 14
click at [918, 188] on span "Standard" at bounding box center [946, 188] width 83 height 14
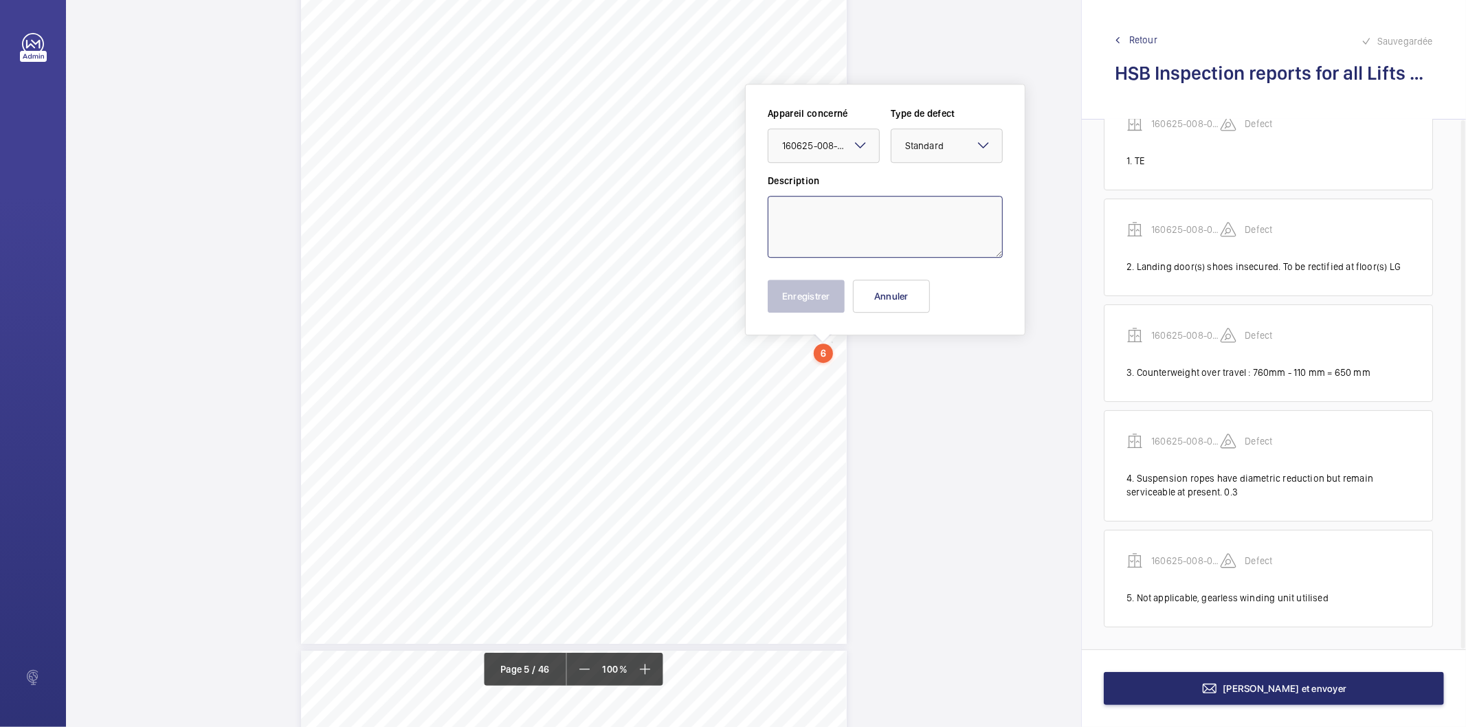
click at [901, 210] on textarea at bounding box center [885, 227] width 235 height 62
type textarea "Lift well lighting partially inoperative. To be rectified . 3, 8 floor zone"
click at [810, 299] on button "Enregistrer" at bounding box center [806, 296] width 77 height 33
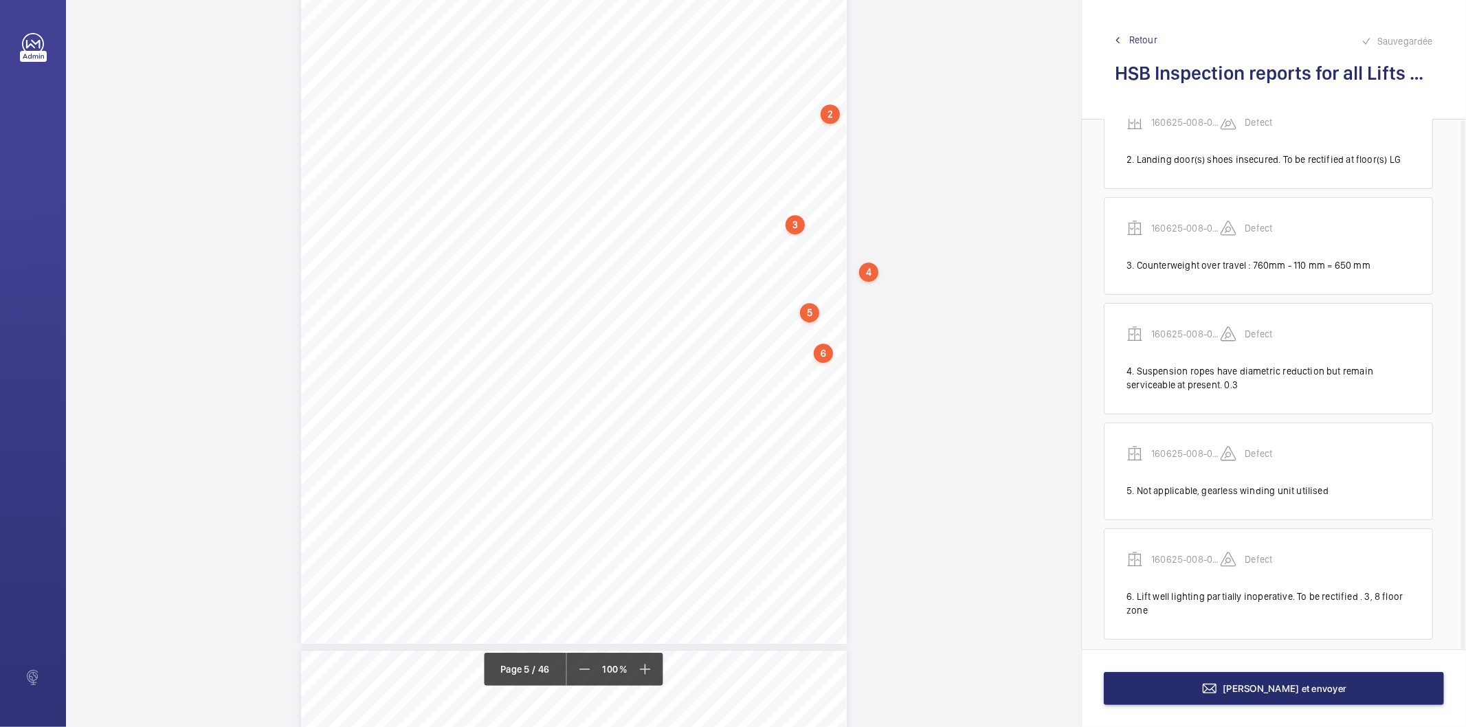
scroll to position [168, 0]
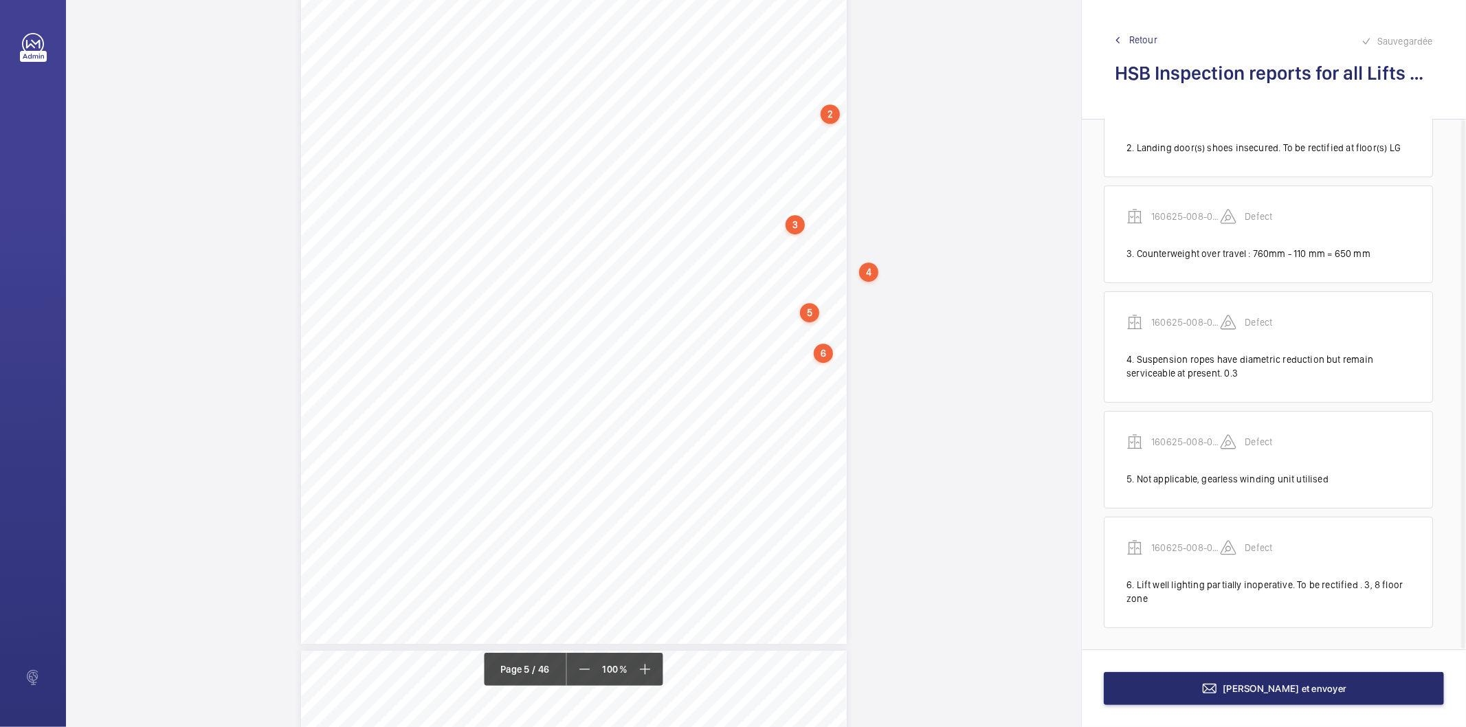
click at [1152, 38] on span "Retour" at bounding box center [1144, 40] width 28 height 14
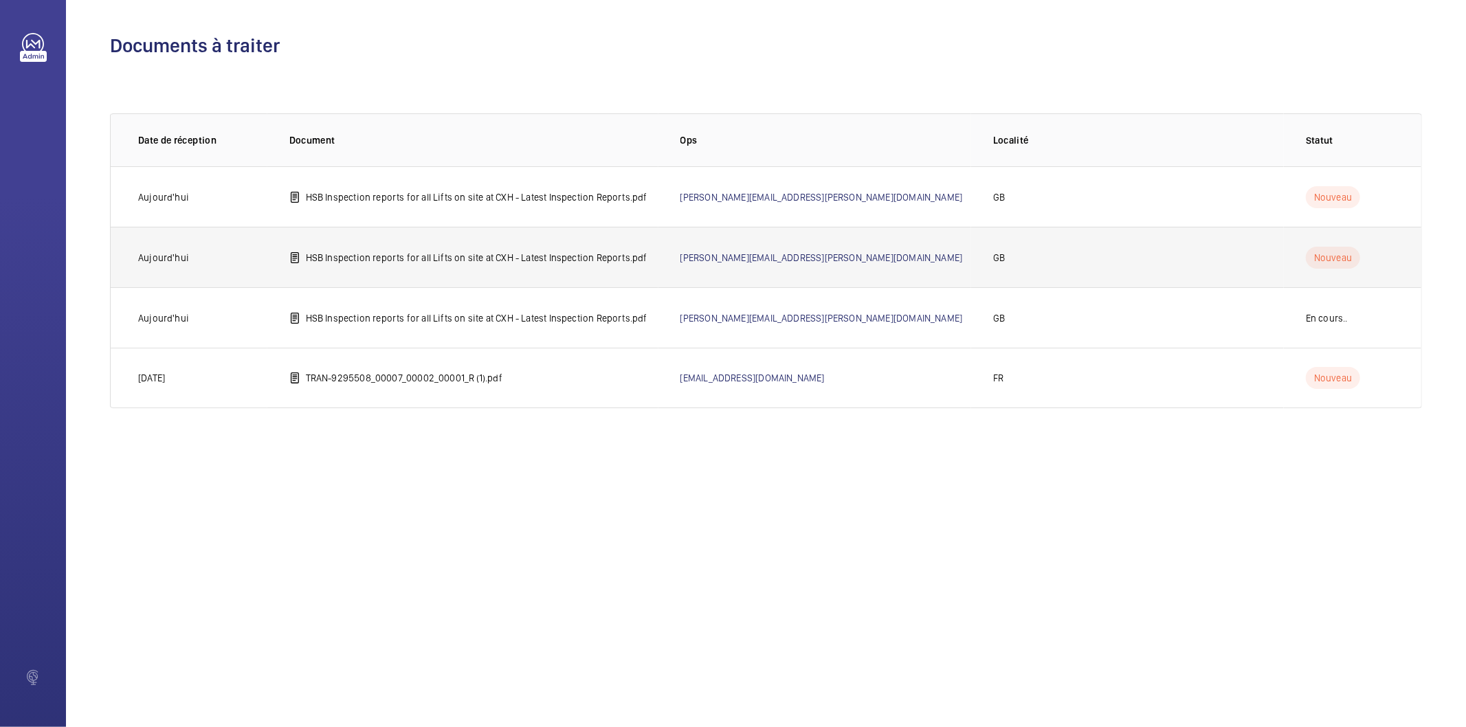
click at [560, 262] on p "HSB Inspection reports for all Lifts on site at CXH - Latest Inspection Reports…" at bounding box center [477, 258] width 342 height 14
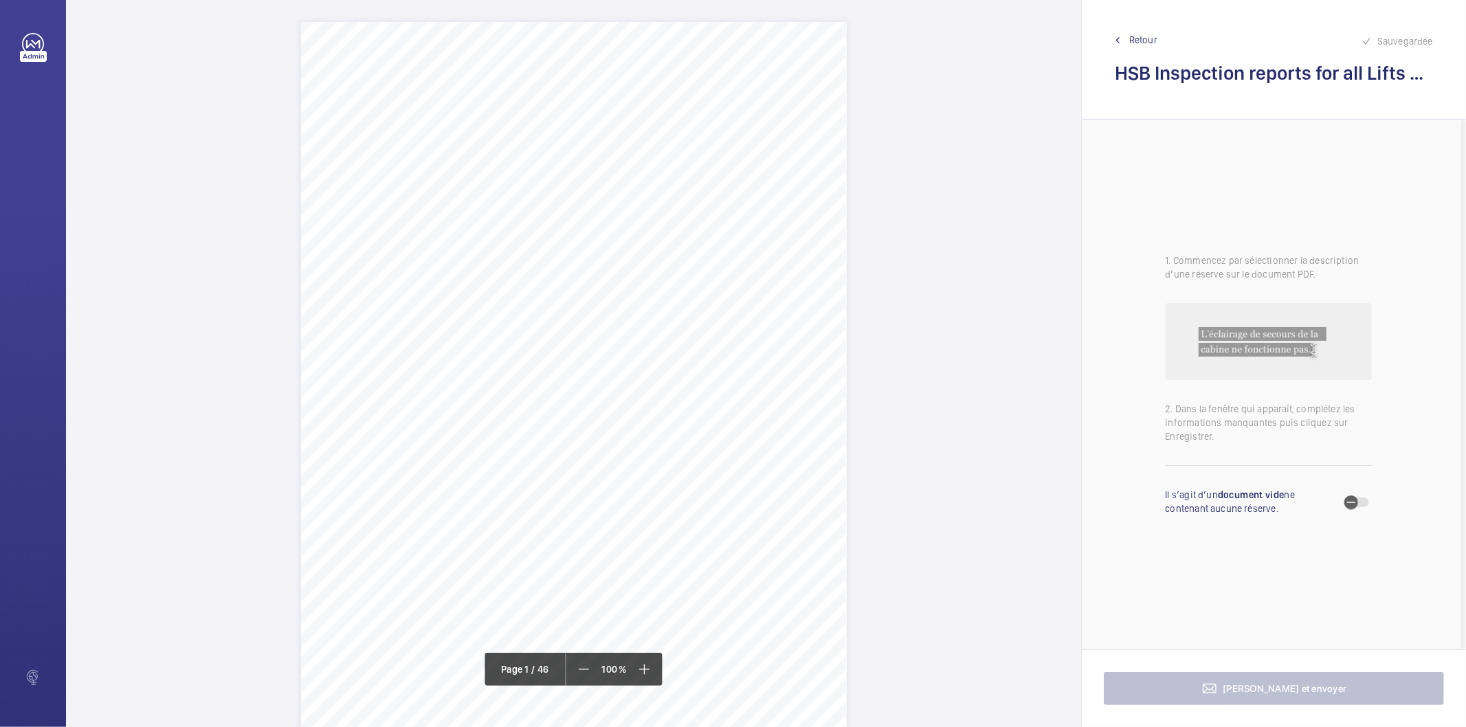
click at [799, 247] on div "Page 1" at bounding box center [574, 407] width 546 height 771
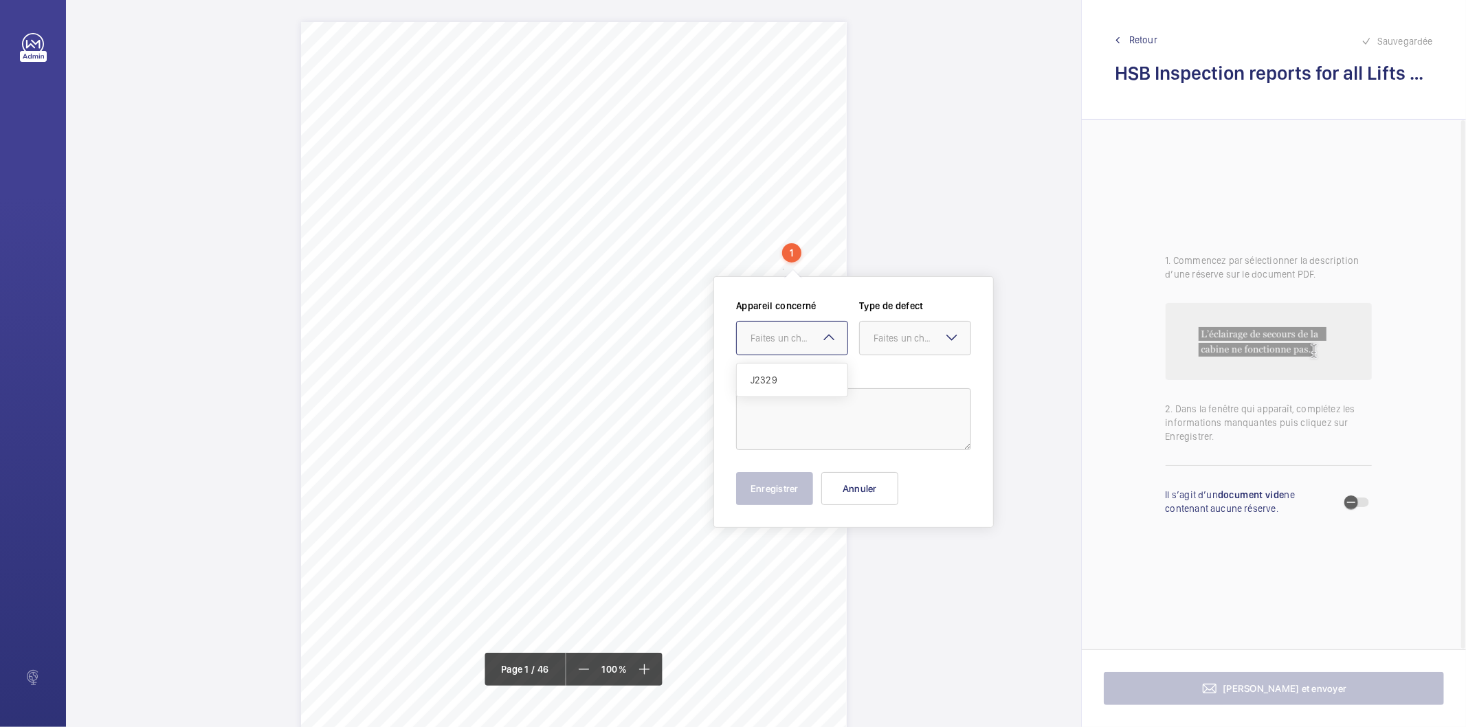
click at [829, 334] on mat-icon at bounding box center [829, 337] width 16 height 16
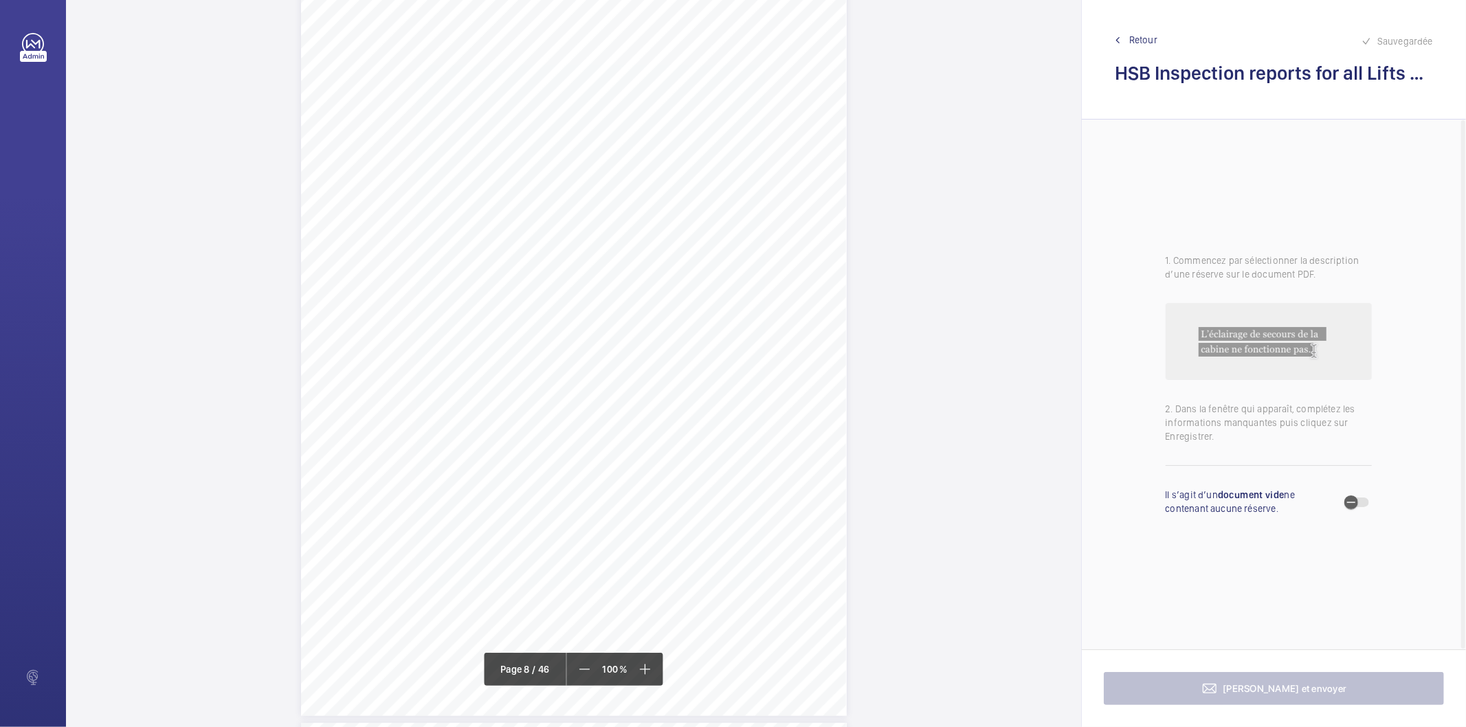
scroll to position [5576, 0]
click at [777, 146] on div "Page 8" at bounding box center [574, 278] width 546 height 771
click at [777, 118] on div "Page 8" at bounding box center [574, 278] width 546 height 771
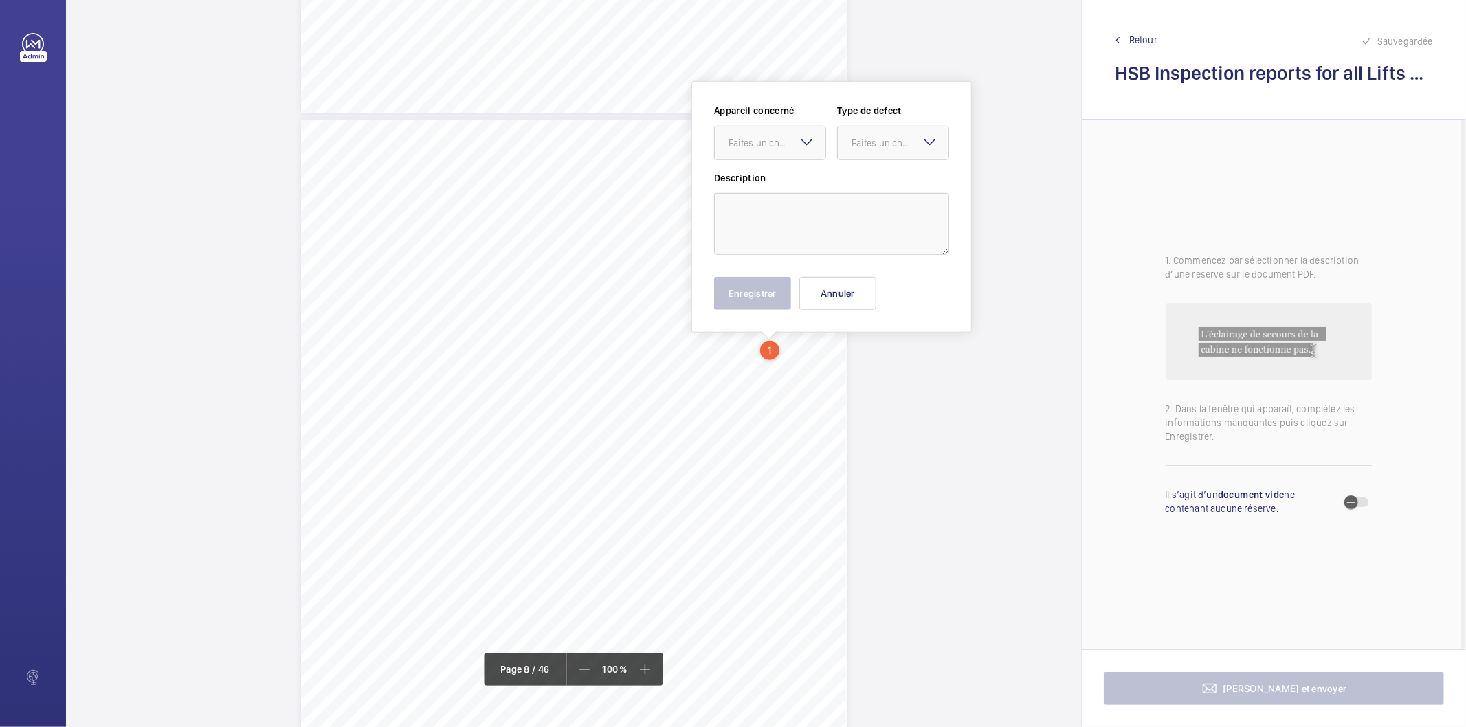
scroll to position [5346, 0]
click at [788, 153] on div "Faites un choix" at bounding box center [777, 147] width 97 height 14
click at [702, 419] on div "Page 8" at bounding box center [574, 509] width 546 height 771
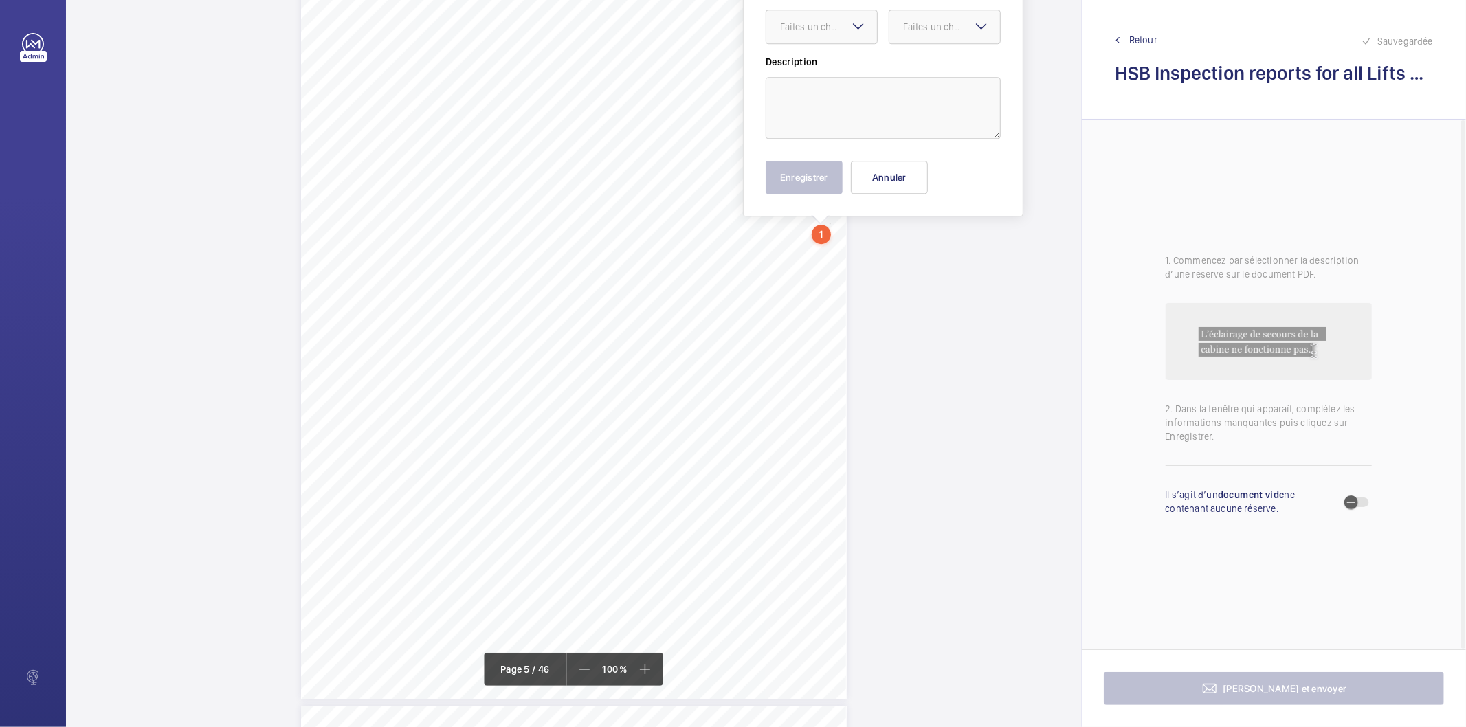
scroll to position [3088, 0]
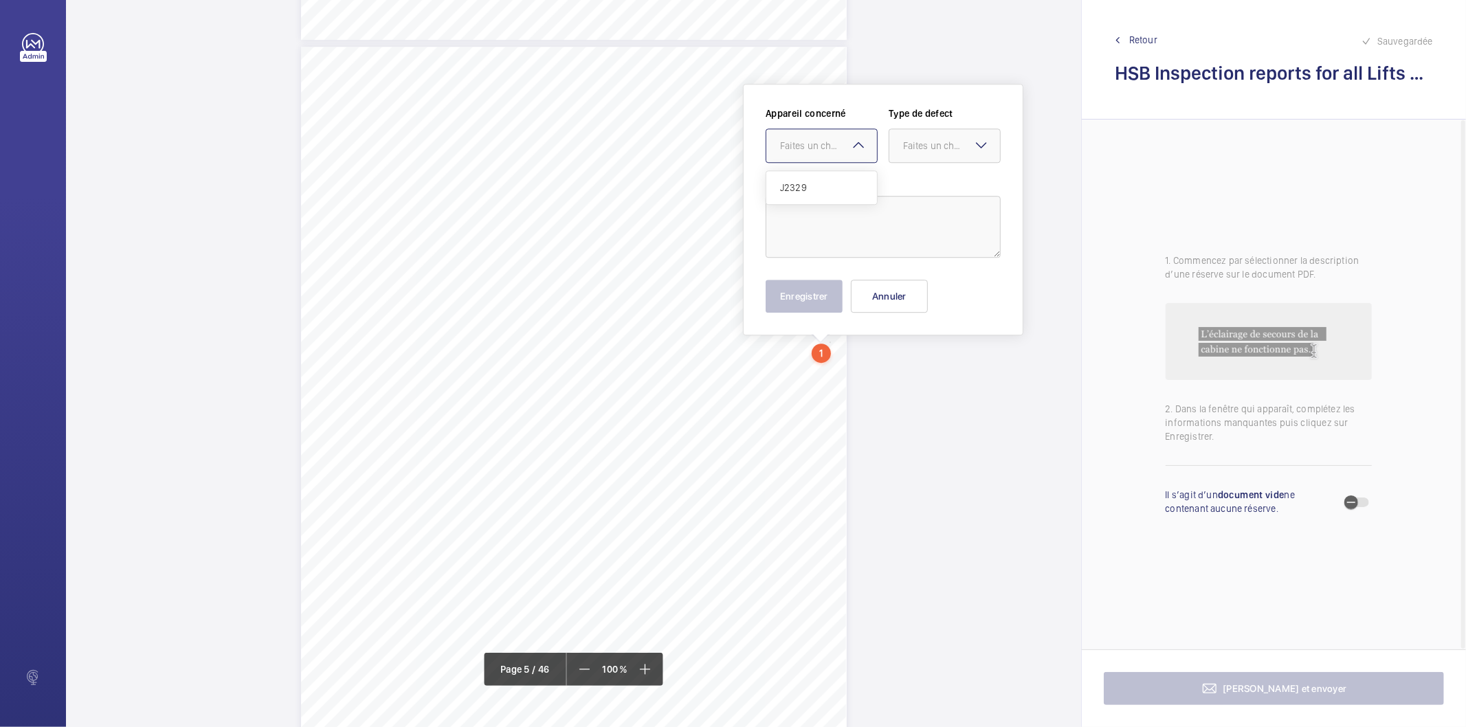
drag, startPoint x: 828, startPoint y: 228, endPoint x: 834, endPoint y: 156, distance: 72.4
click at [834, 156] on div at bounding box center [822, 145] width 111 height 33
click at [824, 186] on span "J2329" at bounding box center [821, 188] width 83 height 14
click at [906, 146] on div "Faites un choix" at bounding box center [951, 146] width 97 height 14
click at [923, 181] on span "Standard" at bounding box center [944, 188] width 83 height 14
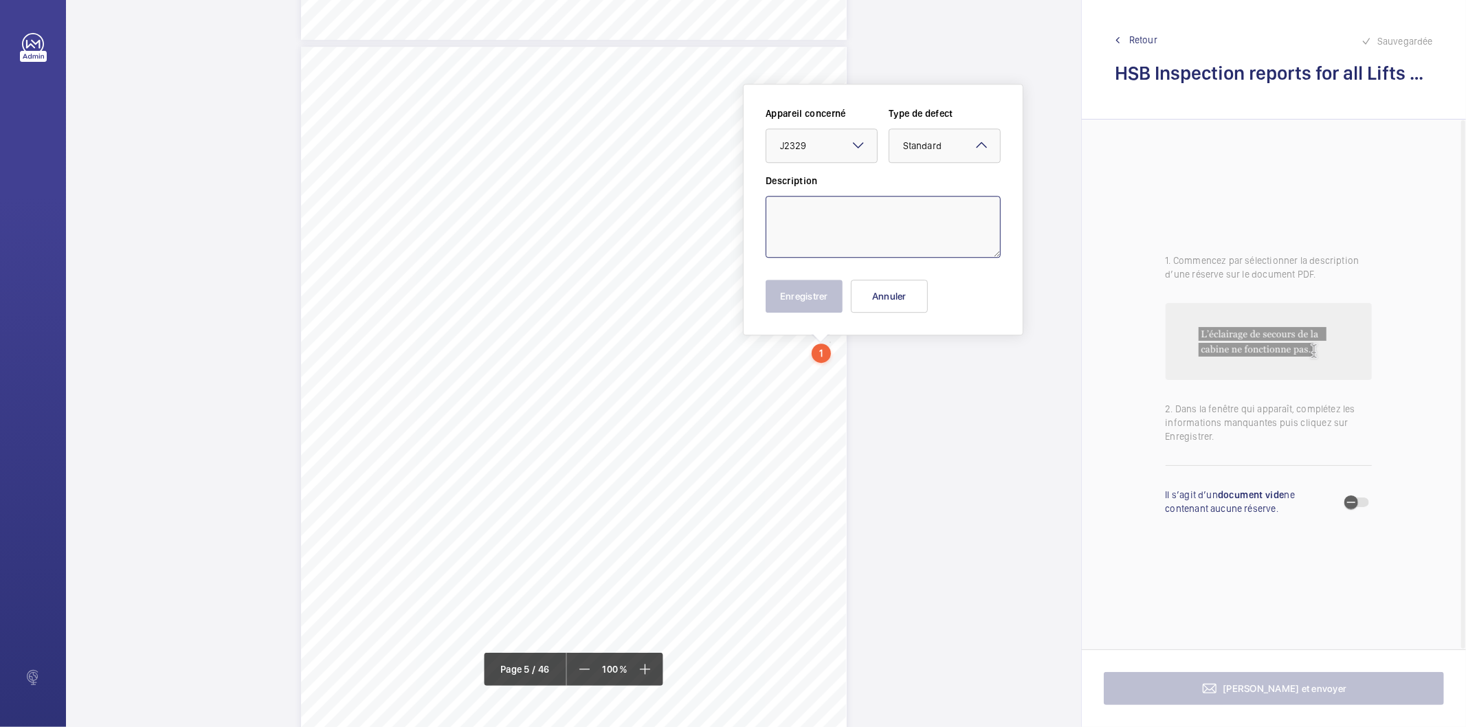
click at [892, 216] on textarea at bounding box center [883, 227] width 235 height 62
paste textarea "Landing door(s) shoes insecured. To be rectified at floor(s) LG"
type textarea "Landing door(s) shoes insecured. To be rectified at floor(s) LG"
click at [822, 289] on button "Enregistrer" at bounding box center [804, 296] width 77 height 33
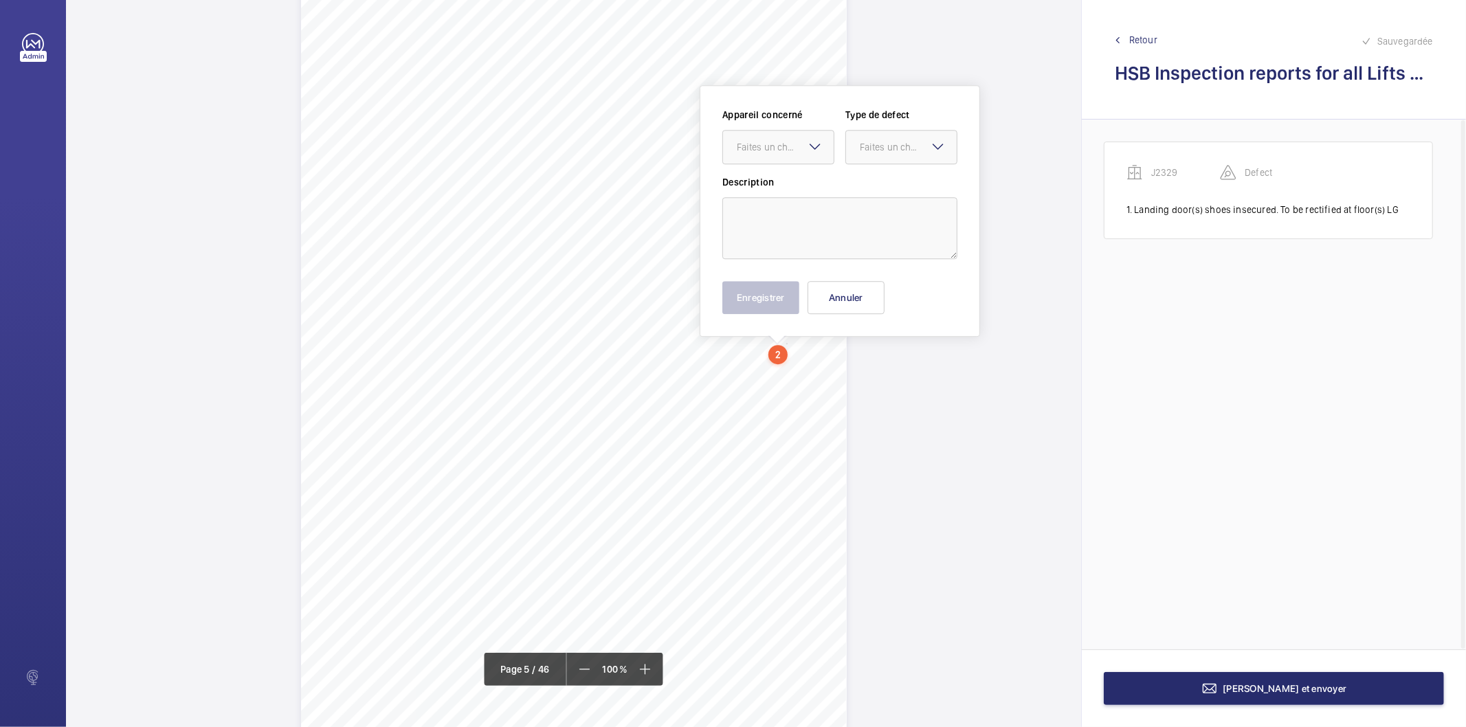
scroll to position [3151, 0]
drag, startPoint x: 785, startPoint y: 411, endPoint x: 769, endPoint y: 162, distance: 250.1
click at [770, 143] on div "Faites un choix" at bounding box center [785, 146] width 97 height 14
click at [767, 179] on div "J2329" at bounding box center [778, 187] width 111 height 33
click at [874, 146] on div "Faites un choix" at bounding box center [908, 146] width 97 height 14
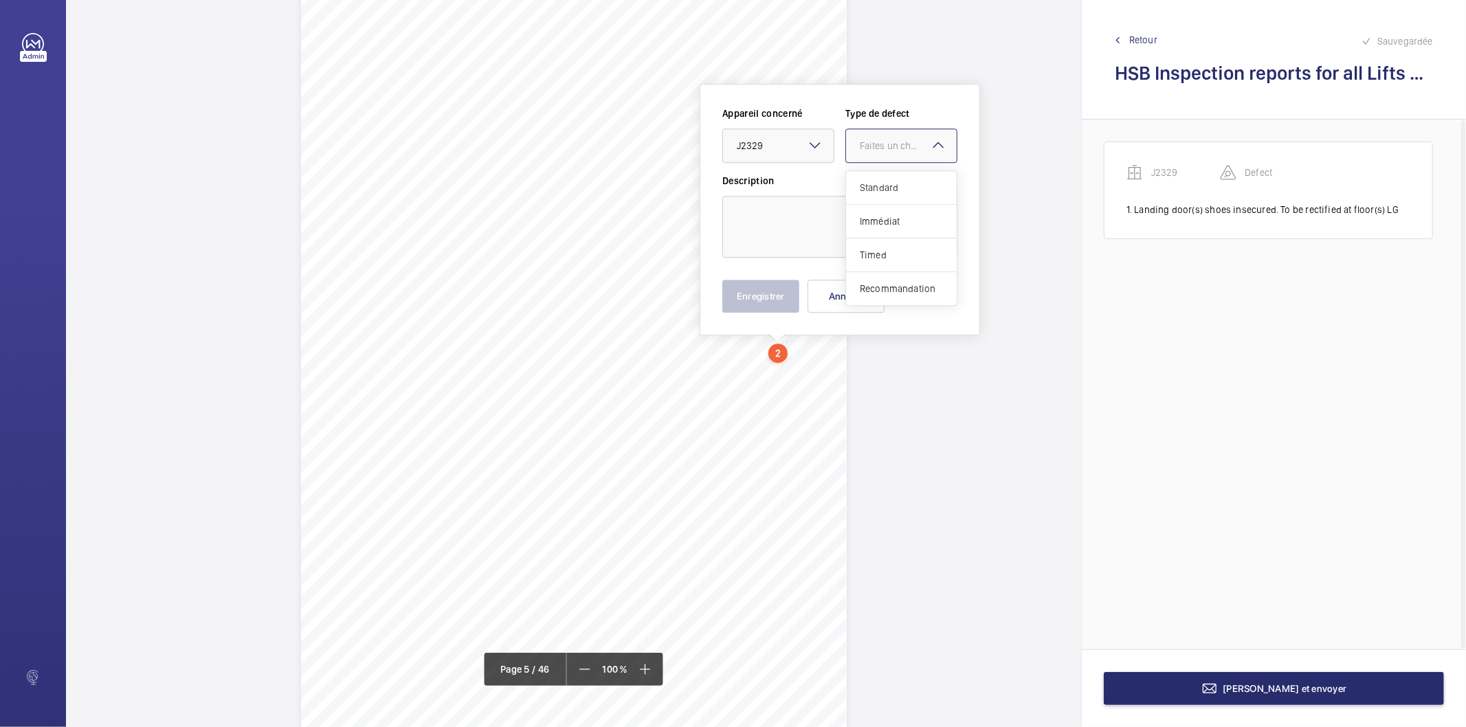
drag, startPoint x: 889, startPoint y: 181, endPoint x: 847, endPoint y: 219, distance: 56.5
click at [881, 184] on span "Standard" at bounding box center [901, 188] width 83 height 14
click at [846, 220] on textarea at bounding box center [840, 227] width 235 height 62
paste textarea "Counterweight over travel : 760mm - 110 mm = 650 mm"
type textarea "Counterweight over travel : 760mm - 110 mm = 650 mm"
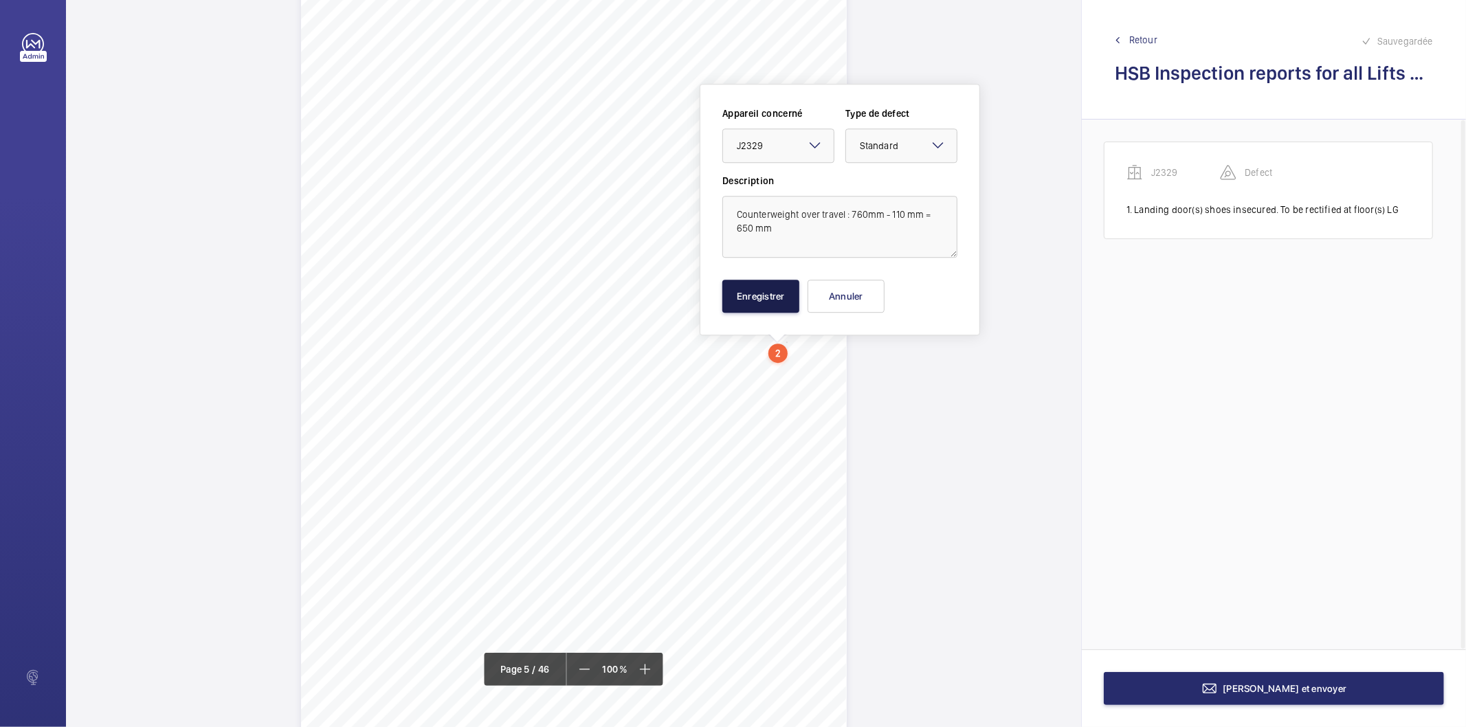
click at [778, 291] on button "Enregistrer" at bounding box center [761, 296] width 77 height 33
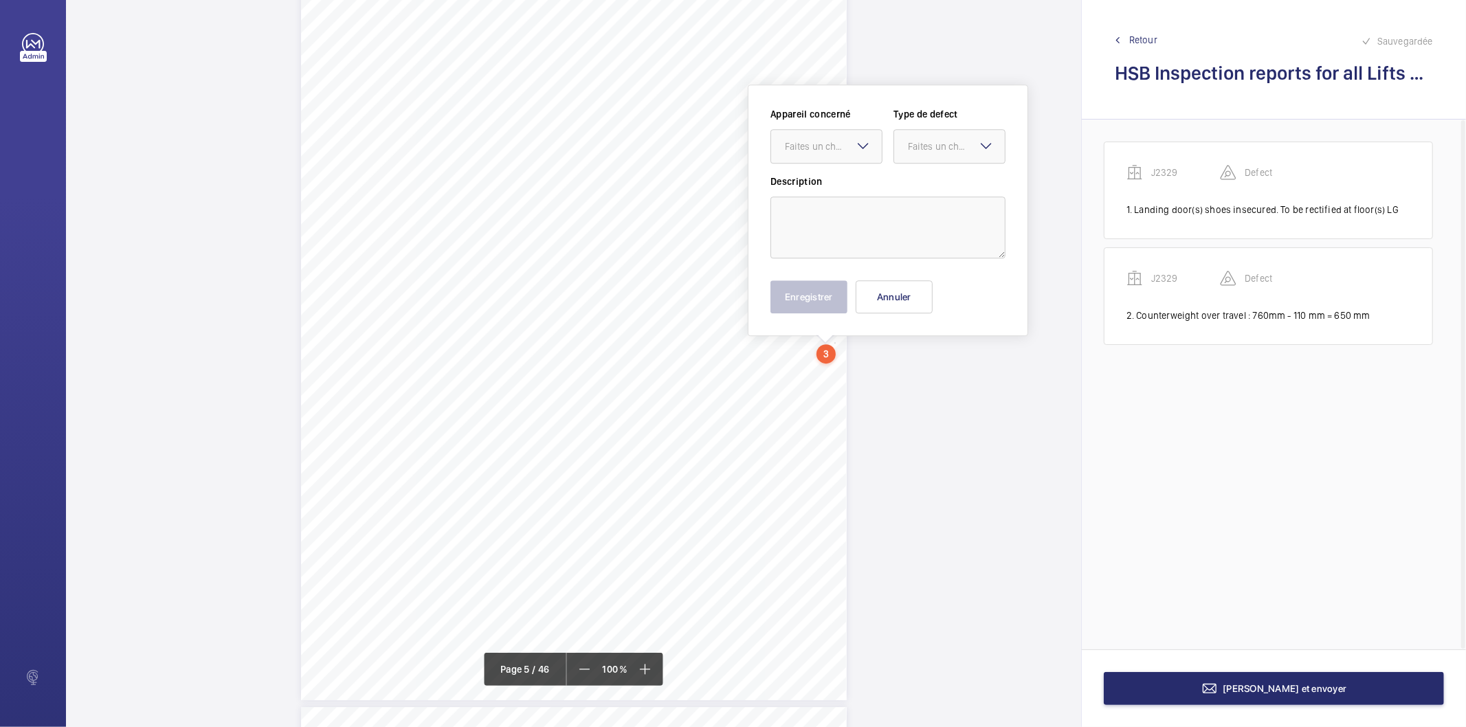
scroll to position [3206, 0]
drag, startPoint x: 833, startPoint y: 403, endPoint x: 870, endPoint y: 138, distance: 267.3
click at [870, 138] on div "Faites un choix J2329" at bounding box center [827, 146] width 112 height 34
click at [833, 193] on span "J2329" at bounding box center [826, 188] width 83 height 14
click at [926, 140] on div "Faites un choix" at bounding box center [956, 146] width 97 height 14
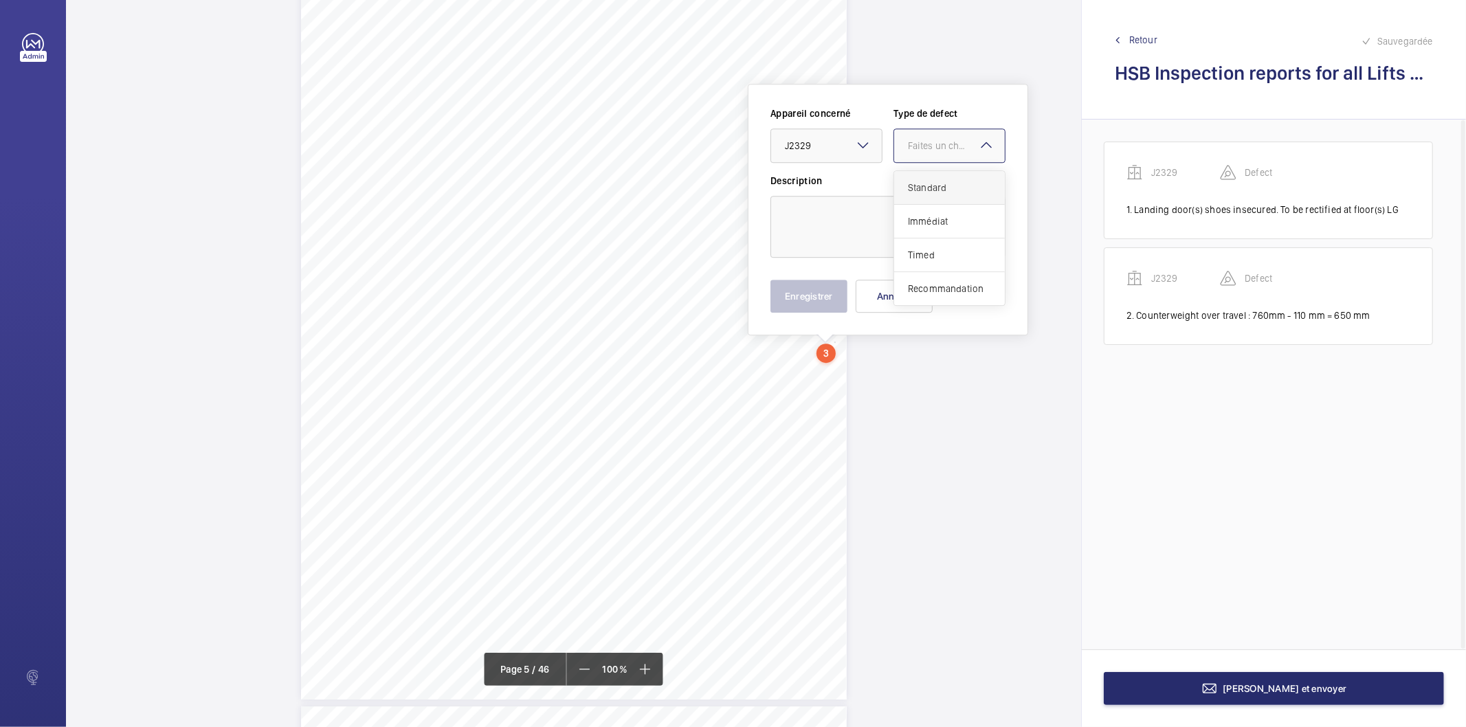
click at [928, 181] on span "Standard" at bounding box center [949, 188] width 83 height 14
click at [888, 217] on textarea at bounding box center [888, 227] width 235 height 62
paste textarea "Suspension ropes have diametric reduction but remain serviceable at present. 0.3"
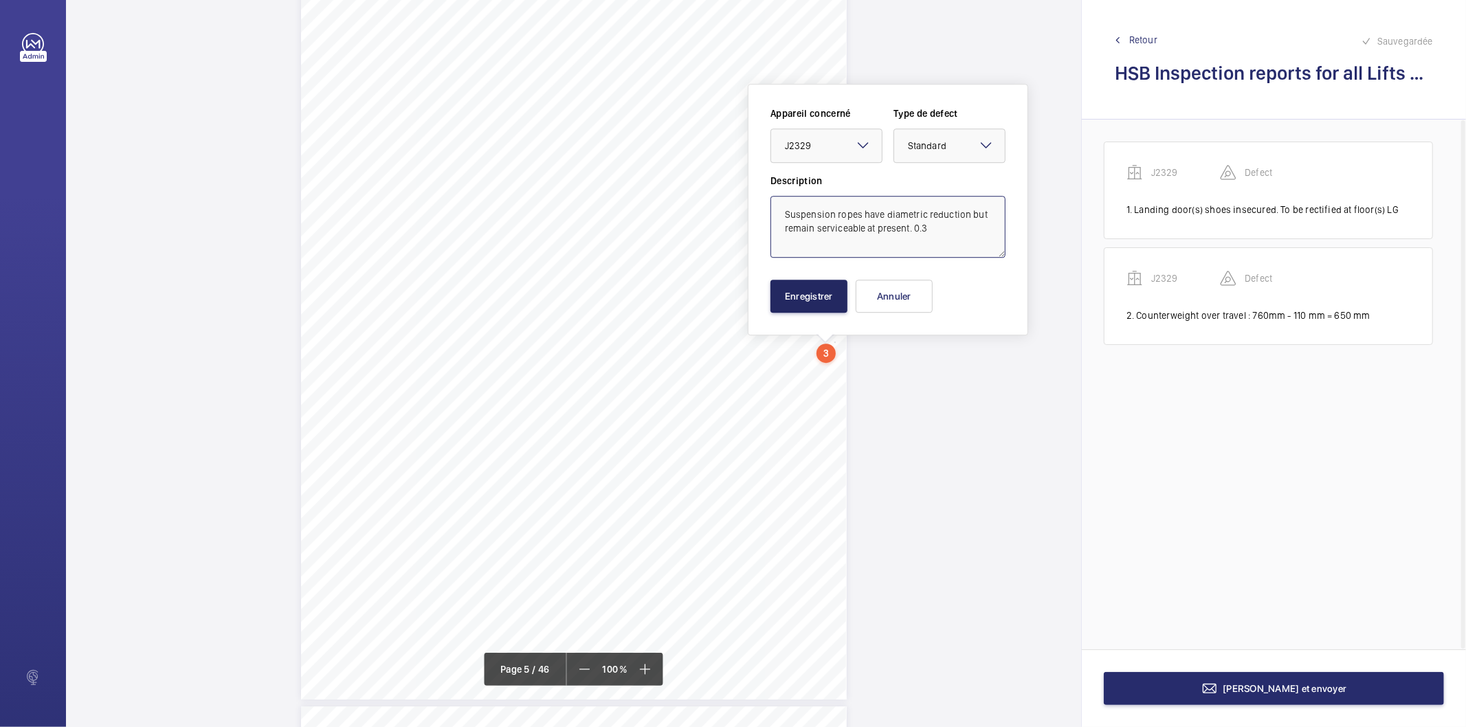
type textarea "Suspension ropes have diametric reduction but remain serviceable at present. 0.3"
click at [823, 296] on button "Enregistrer" at bounding box center [809, 296] width 77 height 33
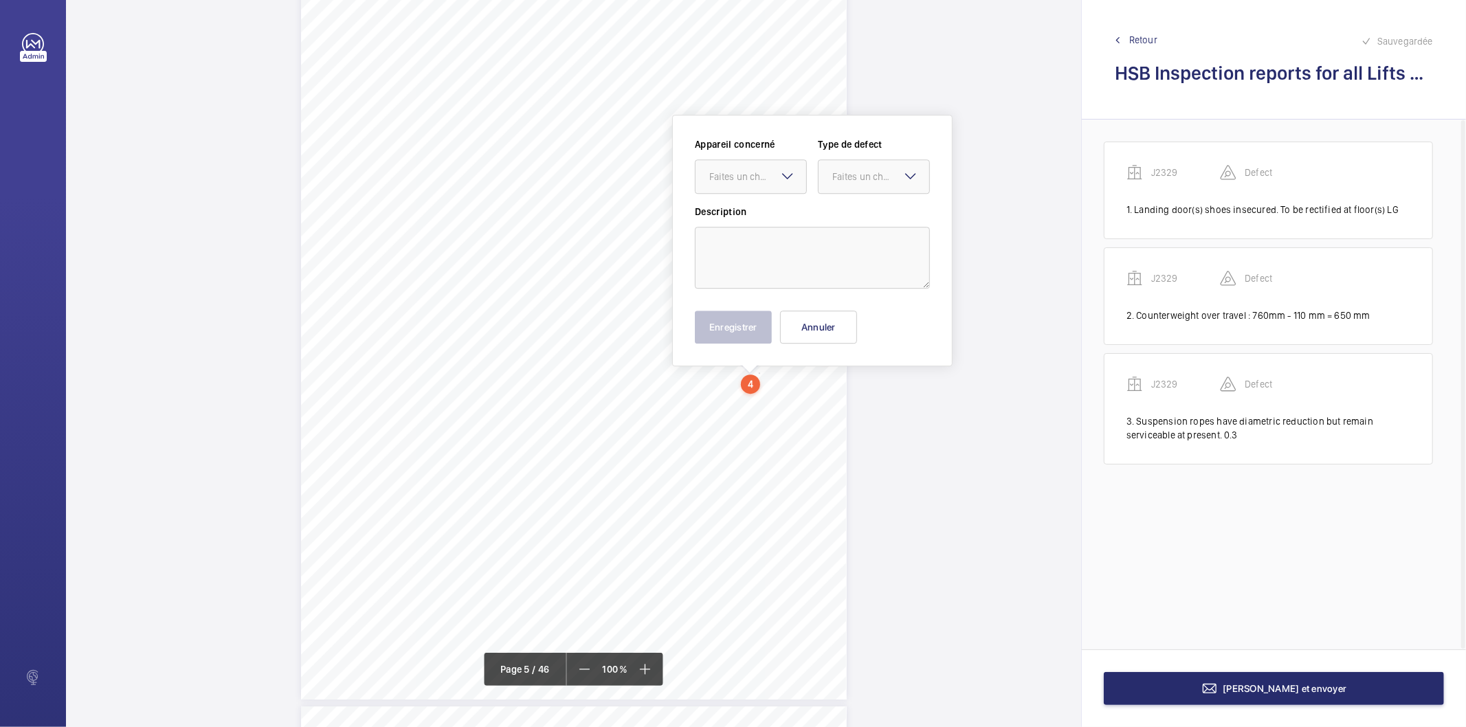
scroll to position [3237, 0]
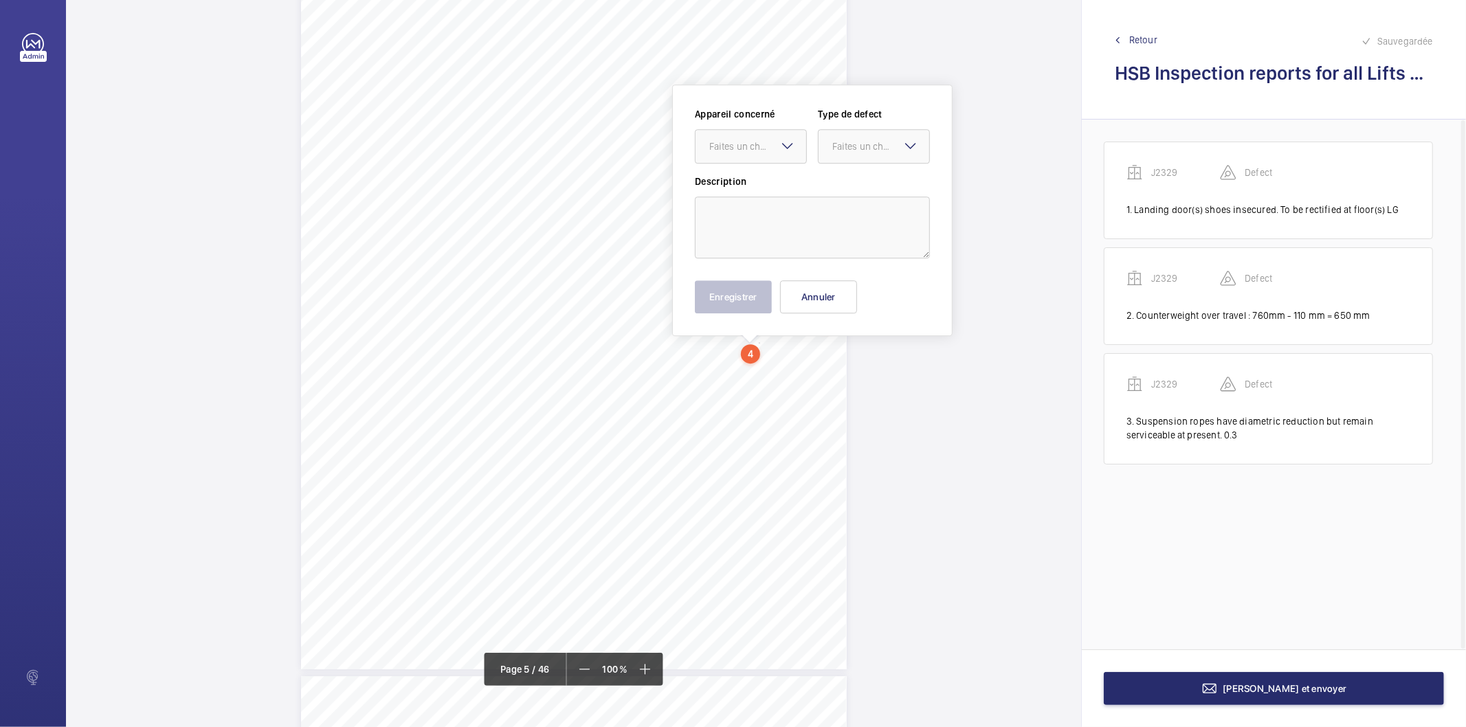
drag, startPoint x: 758, startPoint y: 379, endPoint x: 763, endPoint y: 163, distance: 215.9
click at [771, 145] on div "Faites un choix" at bounding box center [757, 147] width 97 height 14
click at [749, 184] on span "J2329" at bounding box center [750, 188] width 83 height 14
click at [833, 145] on div "Faites un choix" at bounding box center [881, 147] width 97 height 14
click at [853, 181] on span "Standard" at bounding box center [874, 188] width 83 height 14
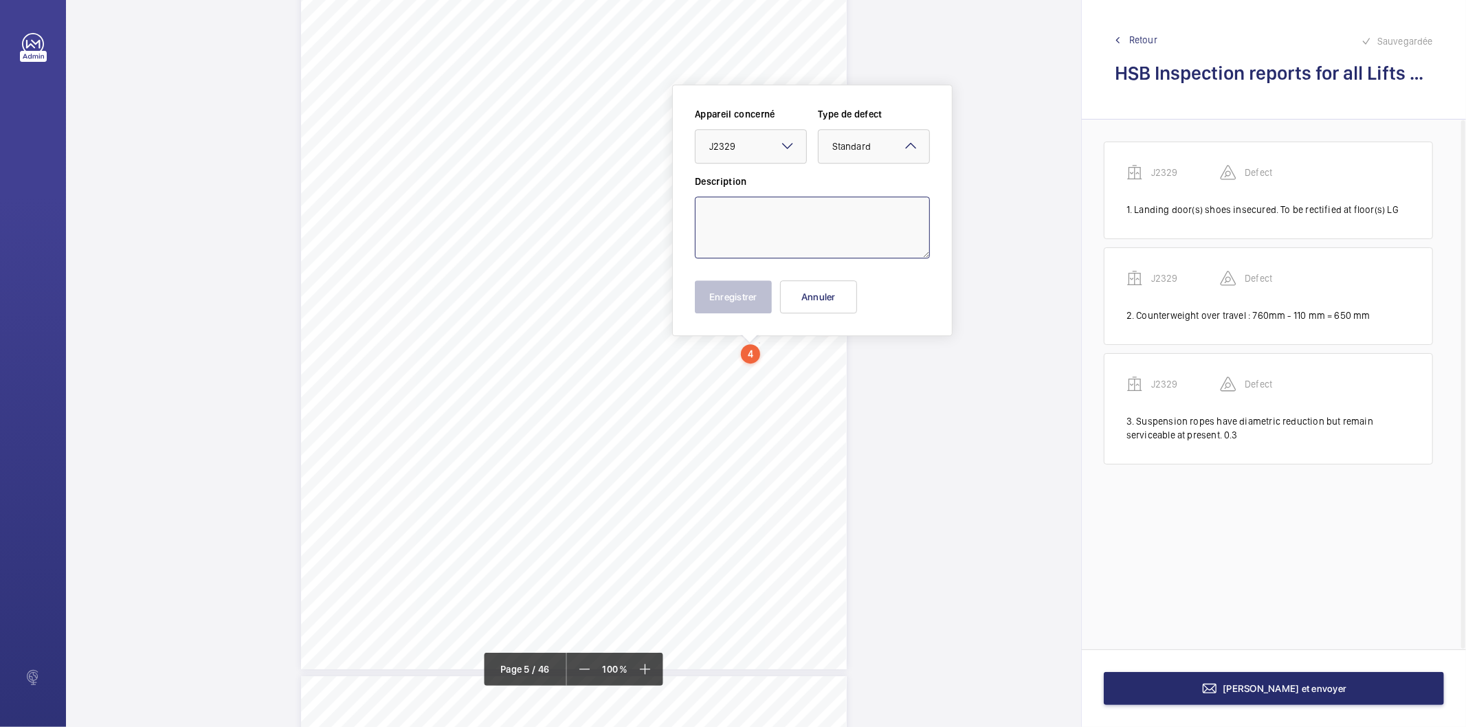
click at [817, 223] on textarea at bounding box center [812, 228] width 235 height 62
paste textarea "Not applicable, gearless winding unit utilised"
type textarea "Not applicable, gearless winding unit utilised"
click at [752, 297] on button "Enregistrer" at bounding box center [733, 296] width 77 height 33
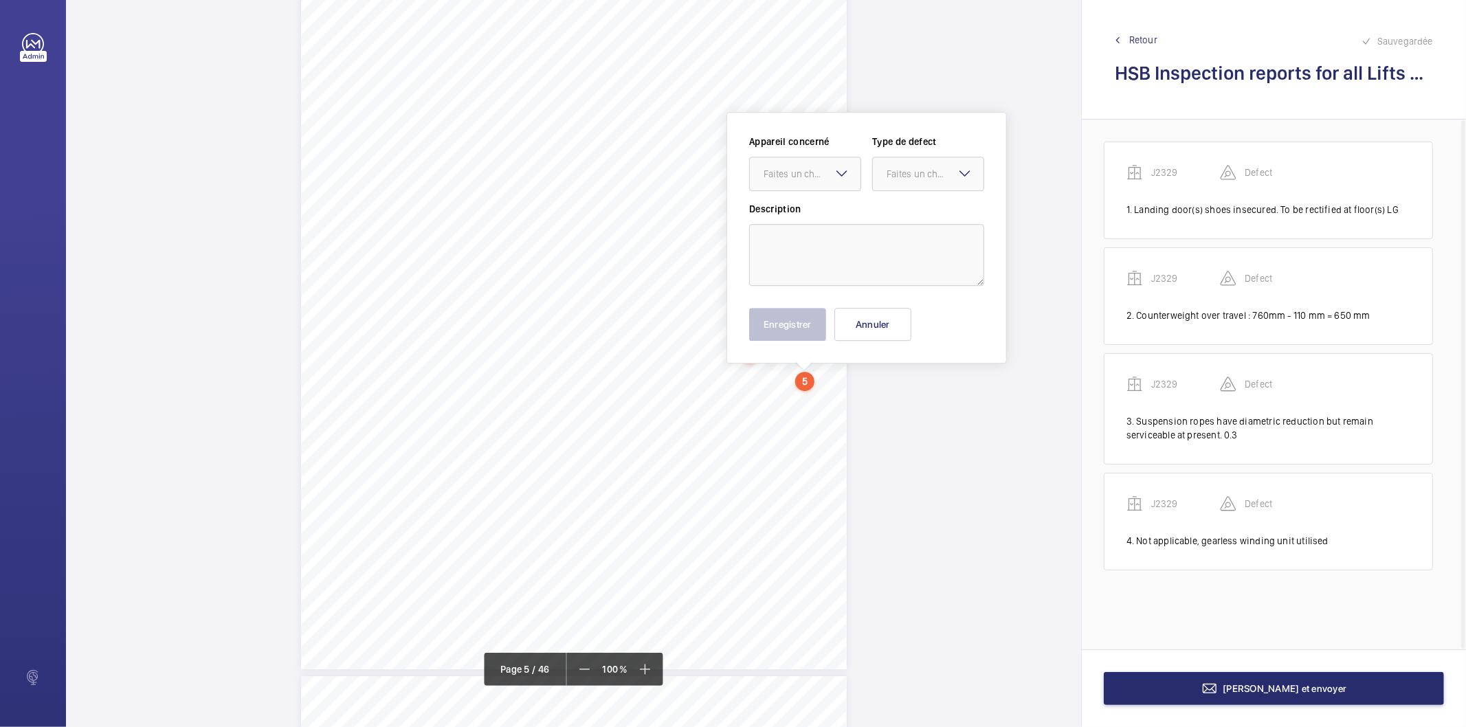
scroll to position [3264, 0]
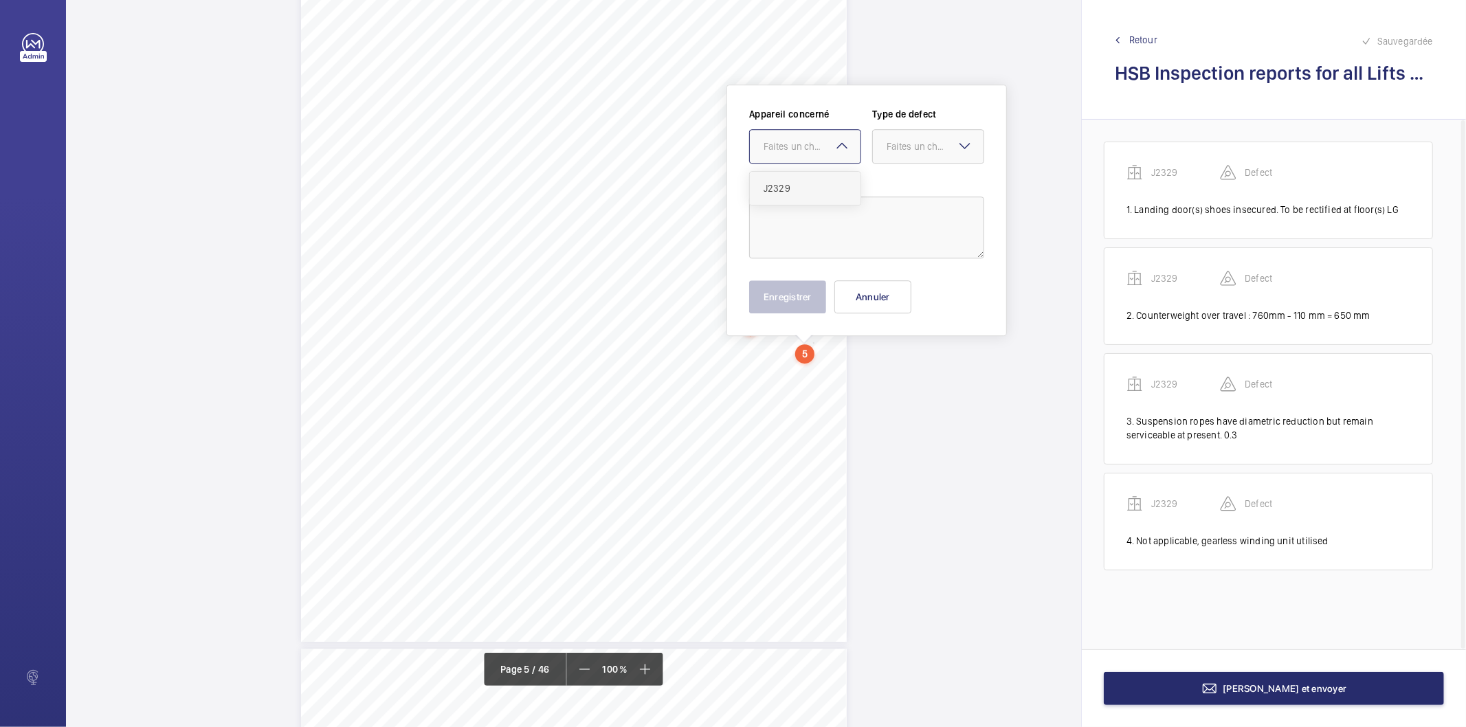
drag, startPoint x: 812, startPoint y: 375, endPoint x: 812, endPoint y: 179, distance: 195.9
click at [819, 146] on div "Faites un choix" at bounding box center [812, 147] width 97 height 14
click at [808, 190] on span "J2329" at bounding box center [805, 188] width 83 height 14
click at [880, 149] on div at bounding box center [928, 146] width 111 height 33
click at [890, 188] on span "Standard" at bounding box center [928, 188] width 83 height 14
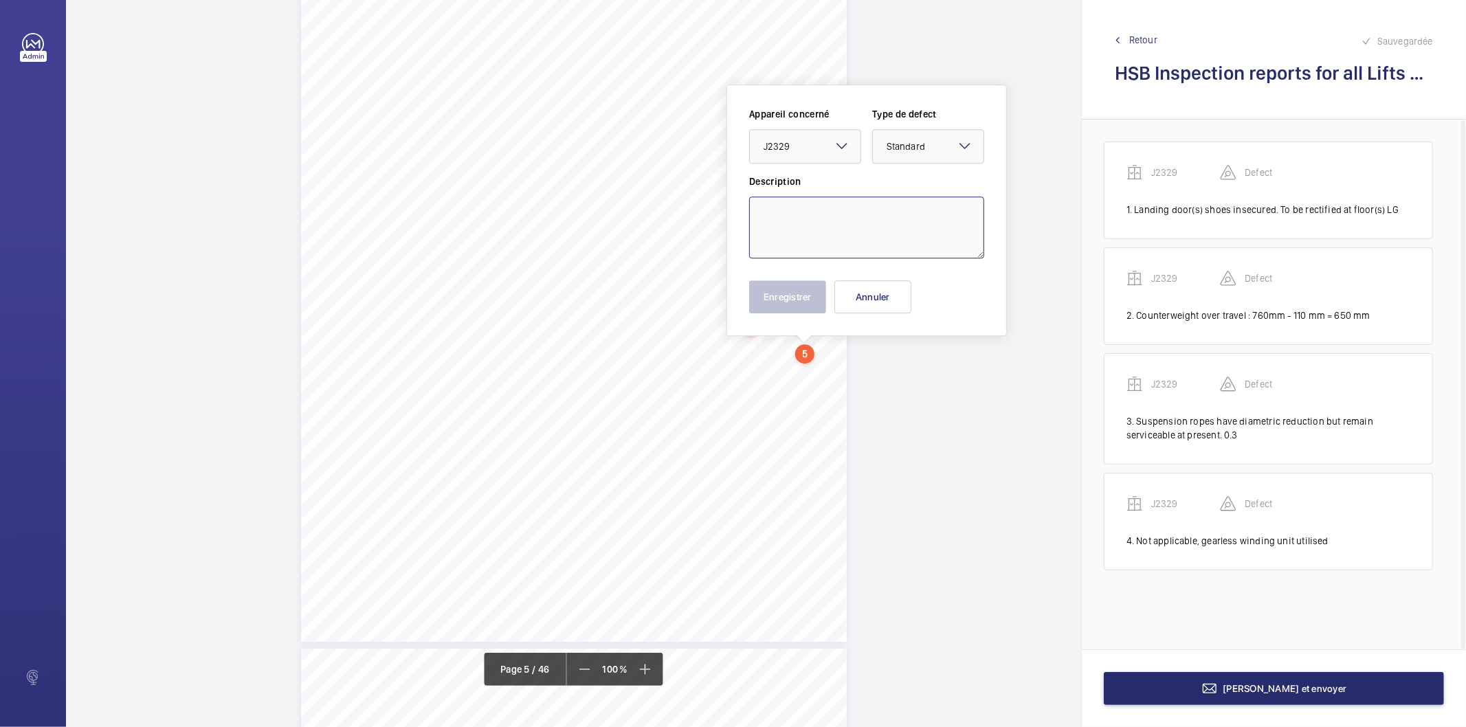
click at [846, 224] on textarea at bounding box center [866, 228] width 235 height 62
paste textarea "Lift well lighting partially inoperative. To be rectified . 3, 8 floor zone"
type textarea "Lift well lighting partially inoperative. To be rectified . 3, 8 floor zone"
click at [798, 305] on button "Enregistrer" at bounding box center [787, 296] width 77 height 33
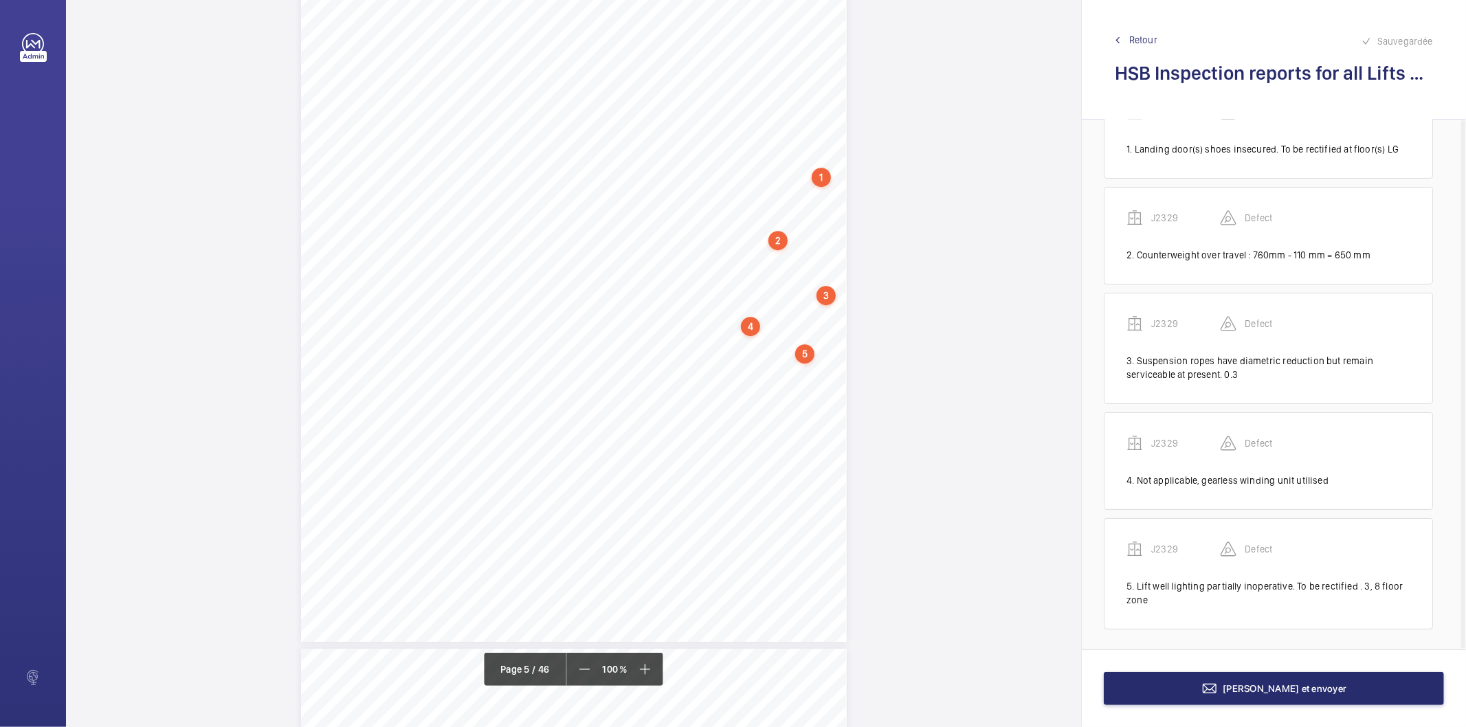
scroll to position [63, 0]
click at [1135, 42] on span "Retour" at bounding box center [1144, 40] width 28 height 14
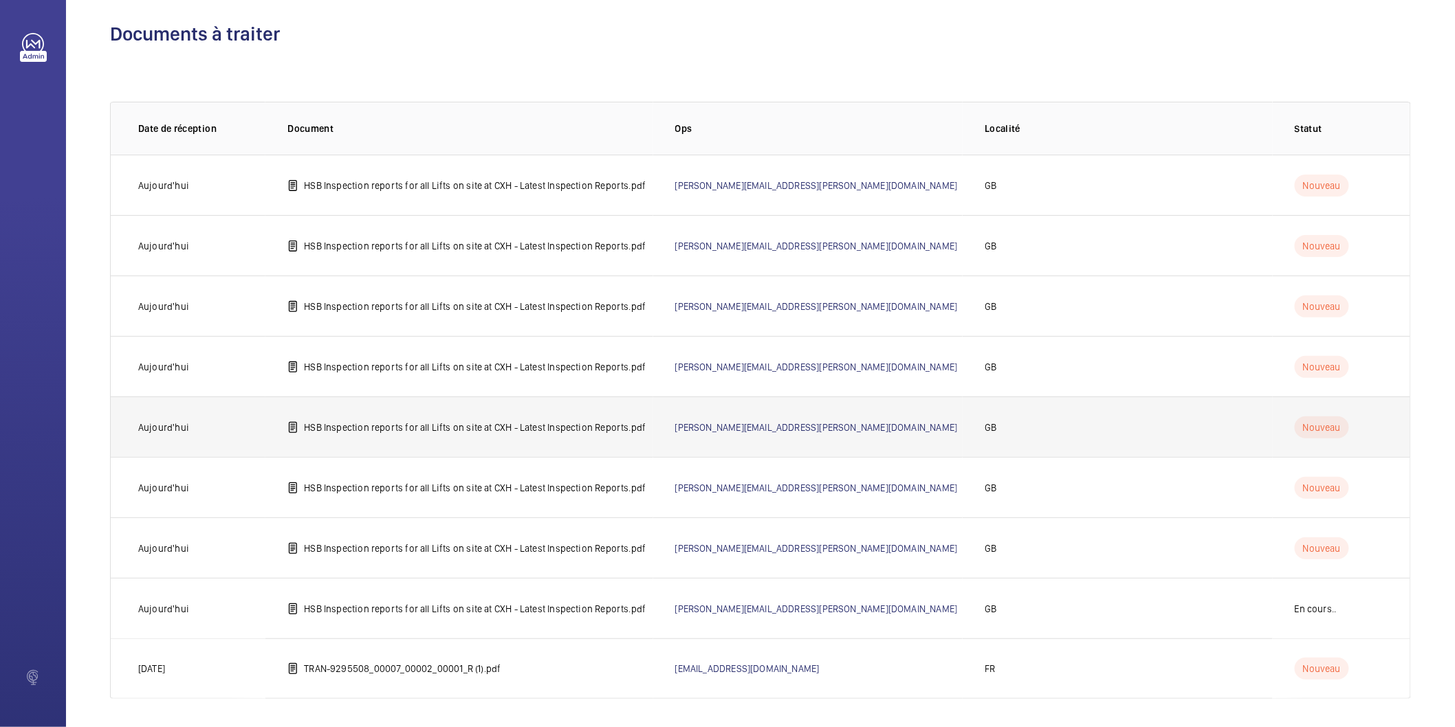
scroll to position [16, 0]
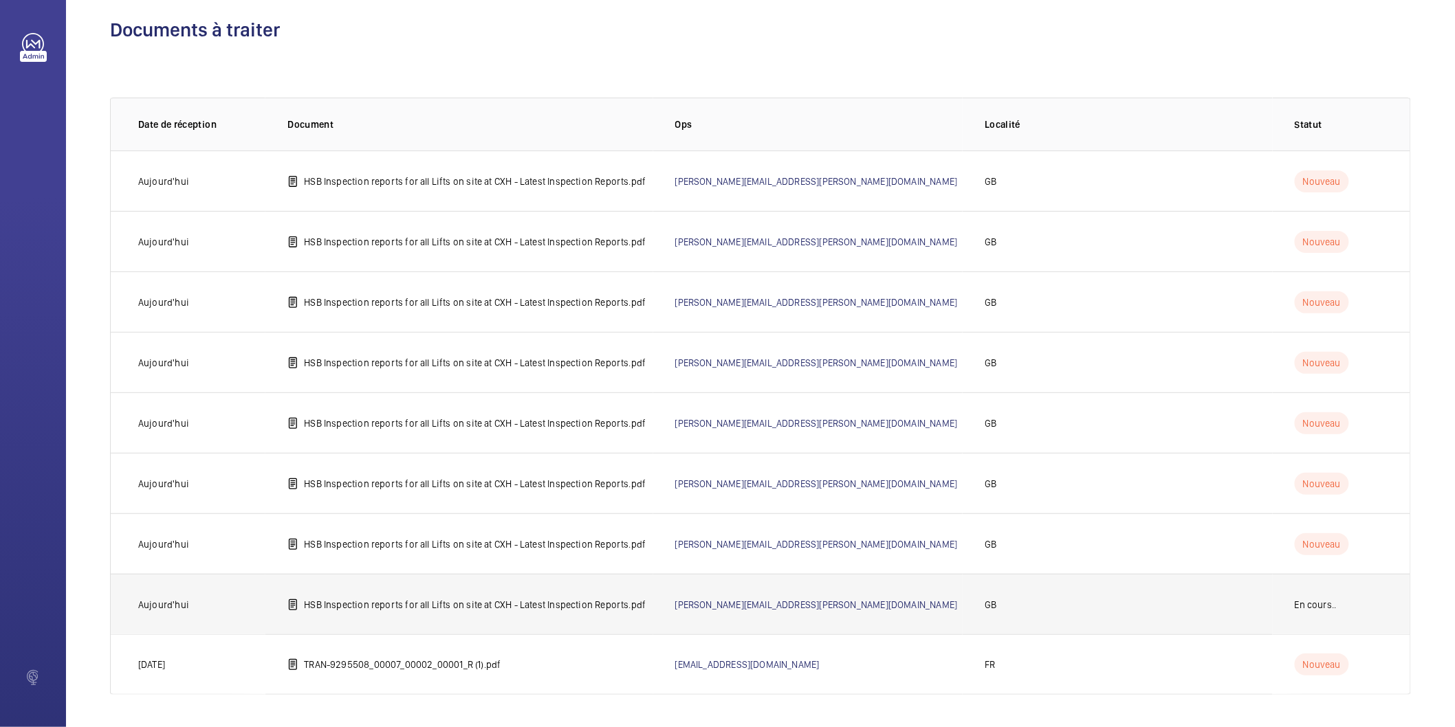
click at [430, 601] on p "HSB Inspection reports for all Lifts on site at CXH - Latest Inspection Reports…" at bounding box center [475, 605] width 342 height 14
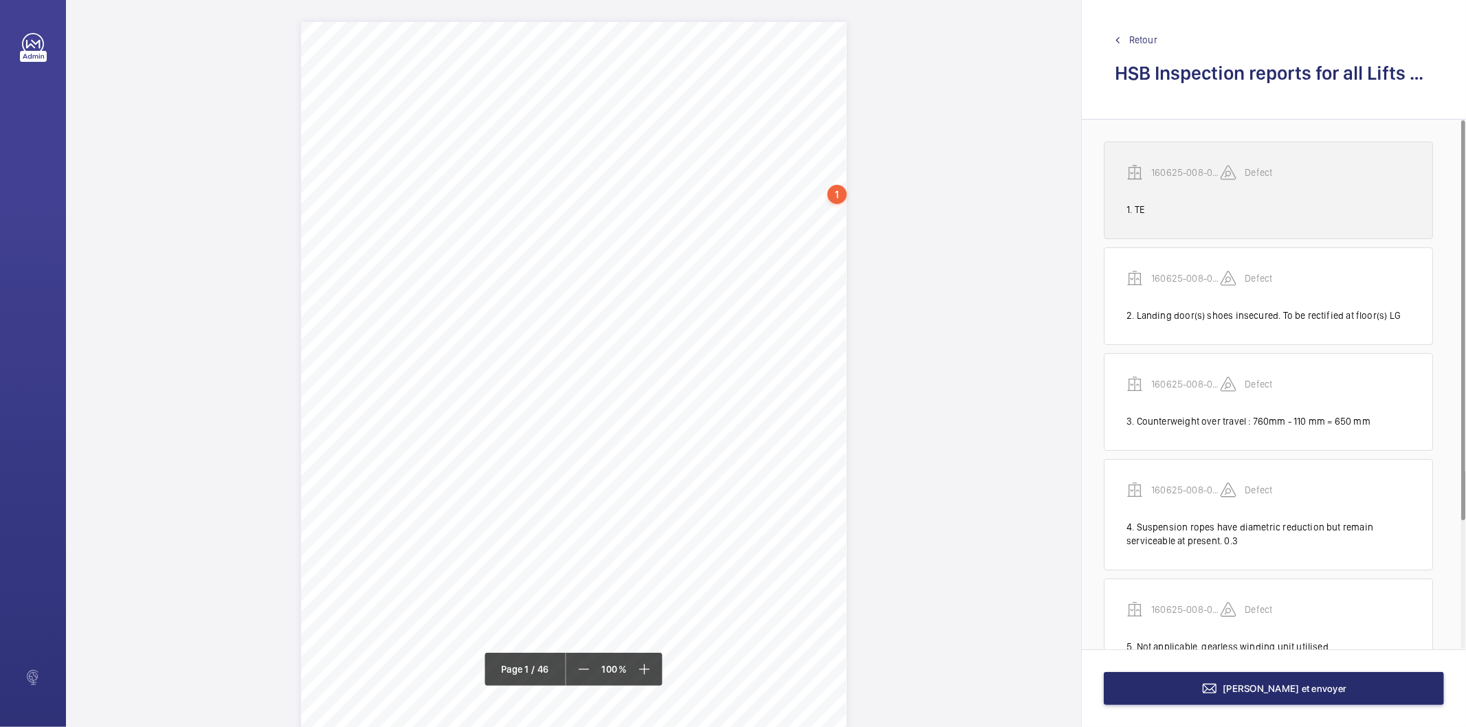
click at [1208, 195] on div "160625-008-0614EMO Defect" at bounding box center [1269, 183] width 284 height 38
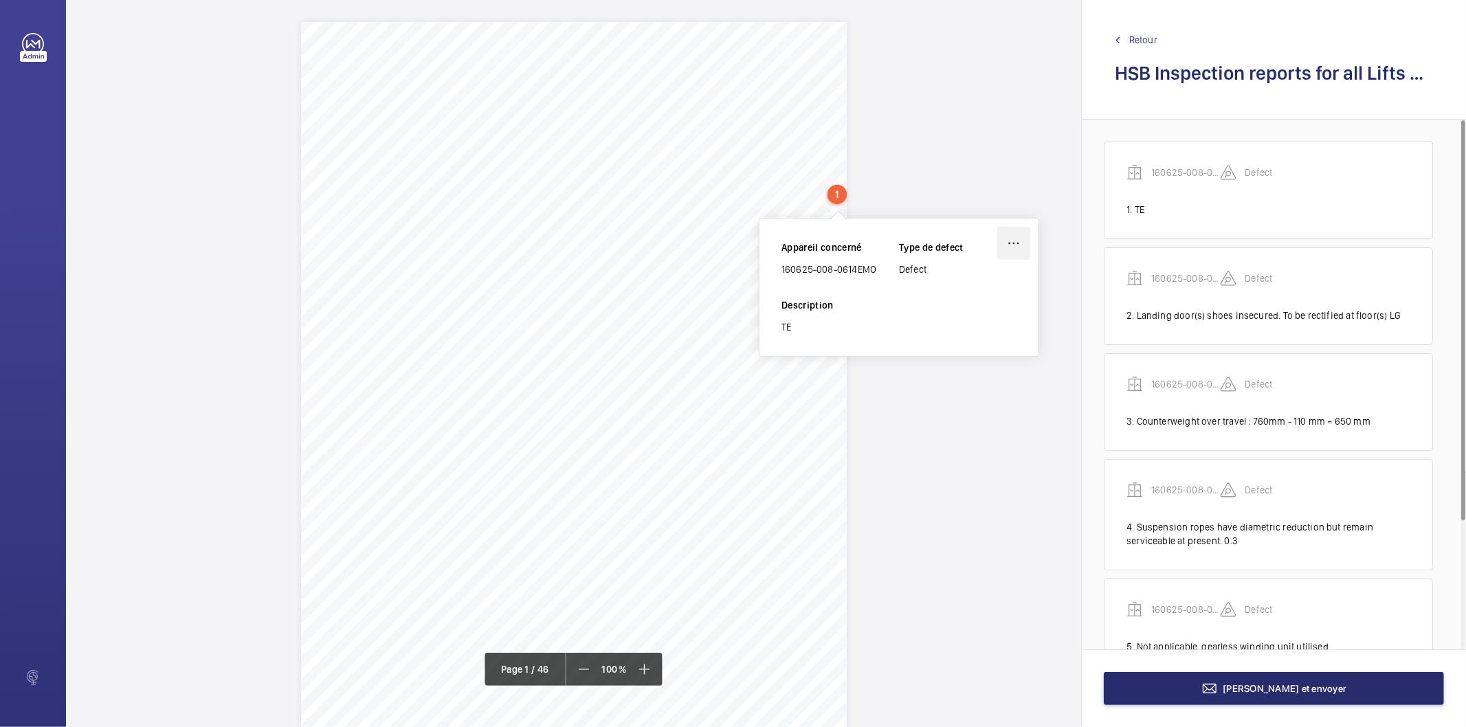
click at [1013, 244] on wm-front-icon-button at bounding box center [1014, 243] width 33 height 33
click at [967, 306] on div "Supprimer" at bounding box center [975, 308] width 109 height 25
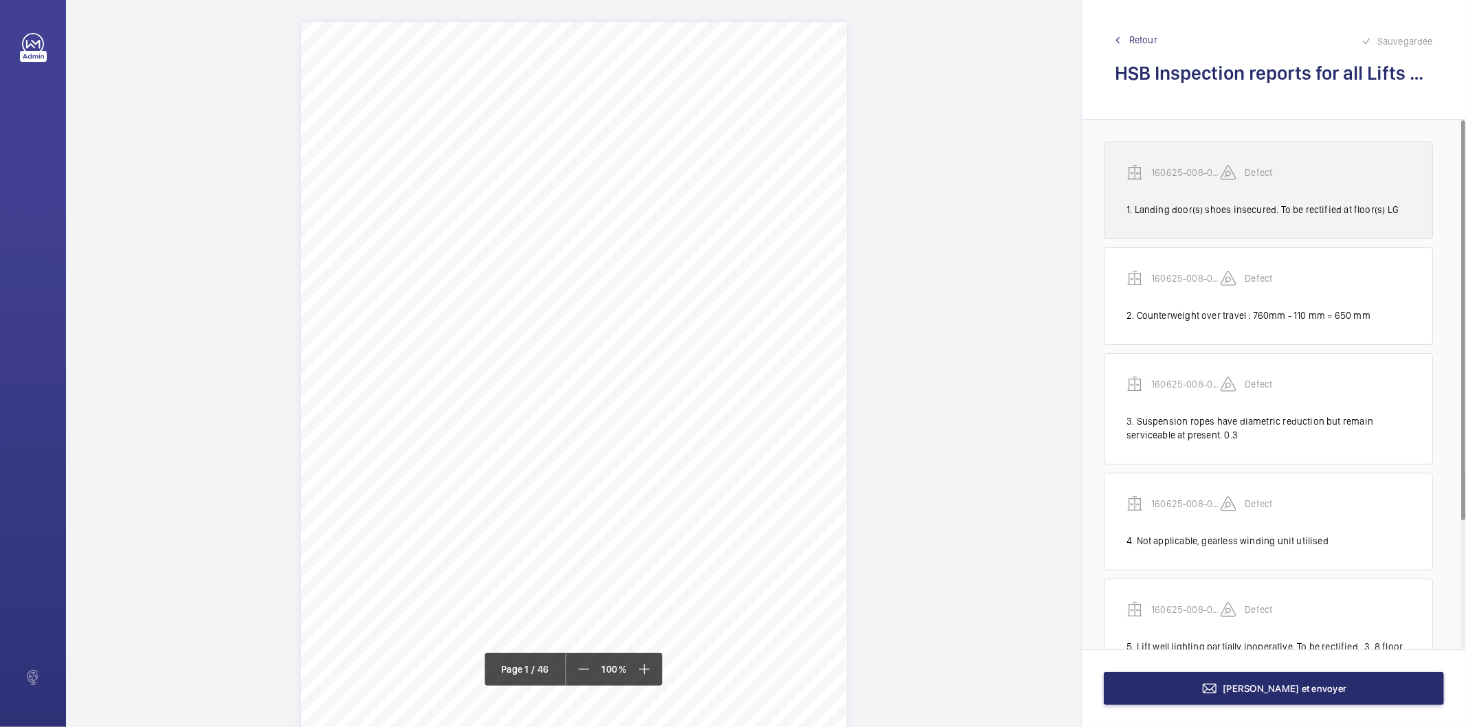
click at [1229, 210] on div "1. Landing door(s) shoes insecured. To be rectified at floor(s) LG" at bounding box center [1269, 210] width 284 height 14
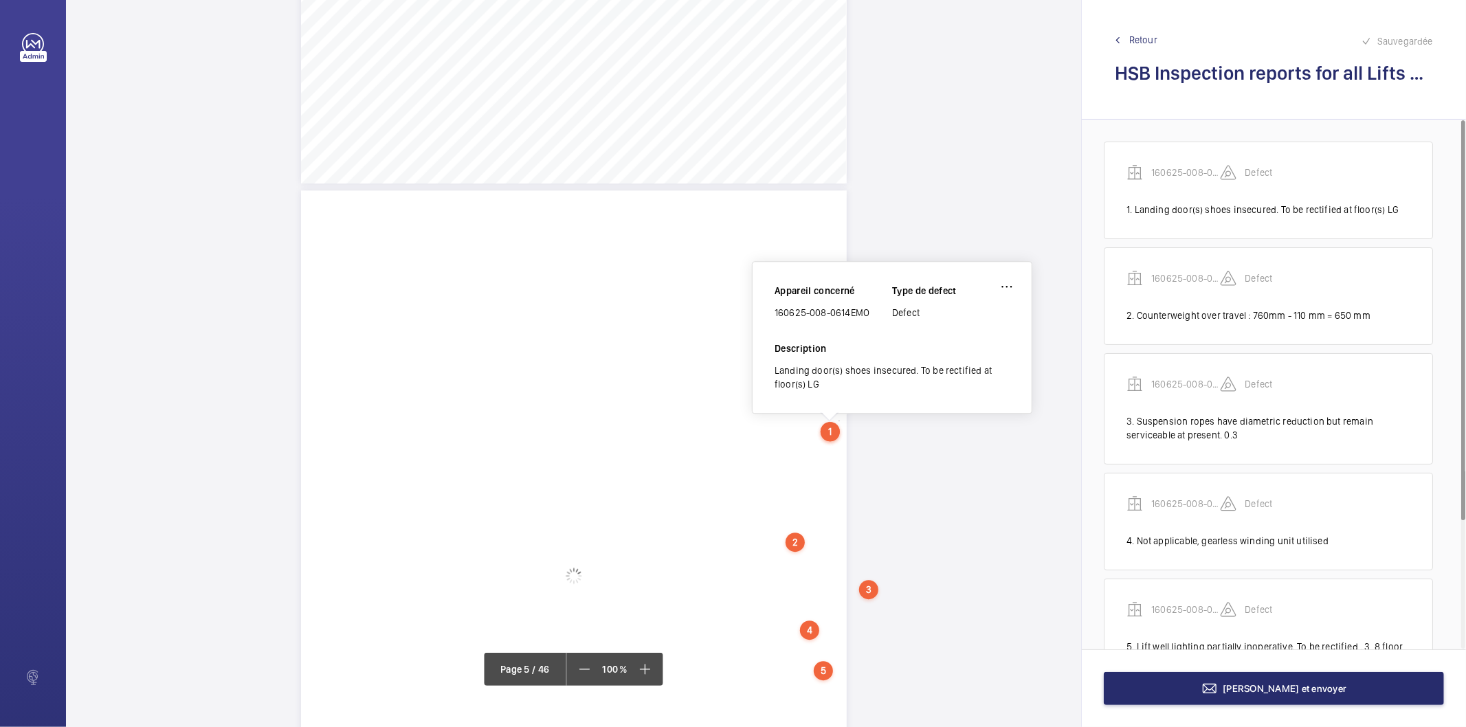
scroll to position [3012, 0]
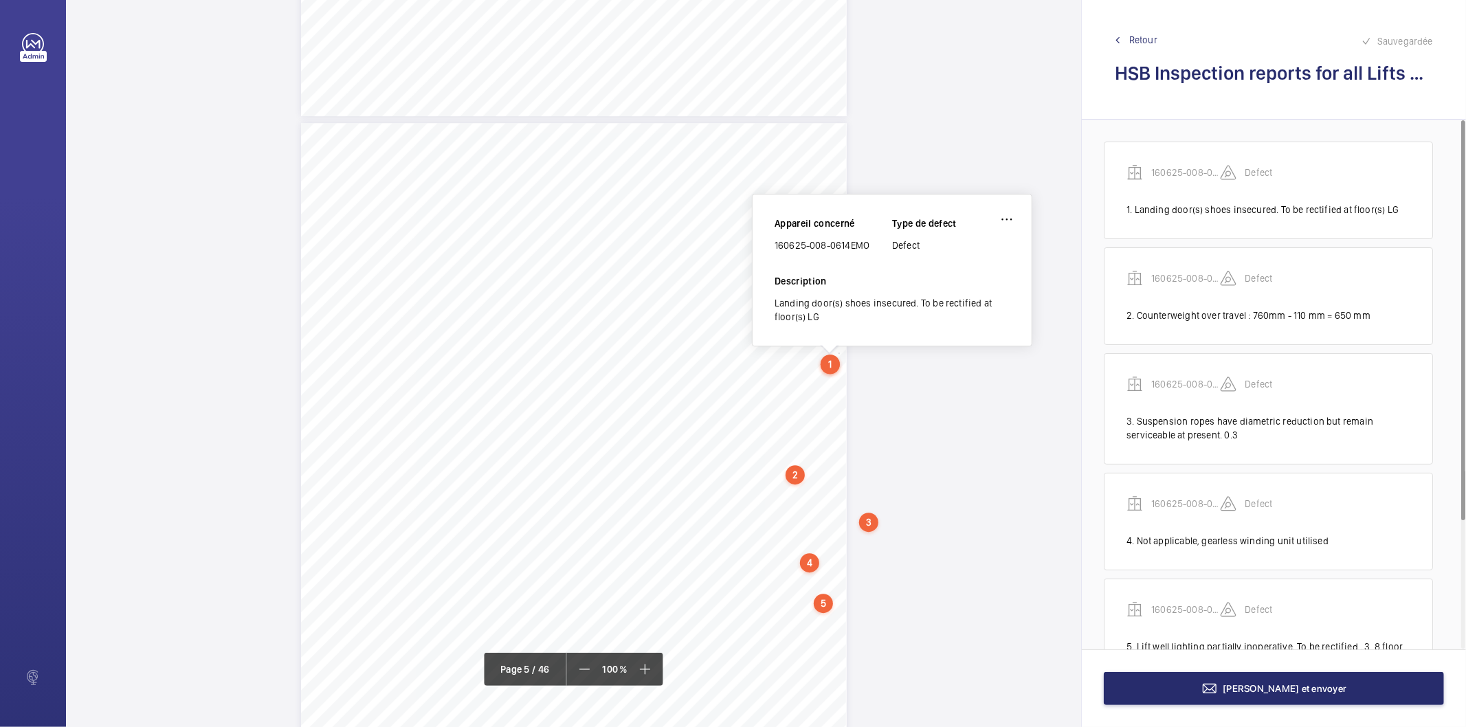
click at [842, 301] on div "Landing door(s) shoes insecured. To be rectified at floor(s) LG" at bounding box center [892, 309] width 235 height 27
copy div "Landing door(s) shoes insecured. To be rectified at floor(s) LG"
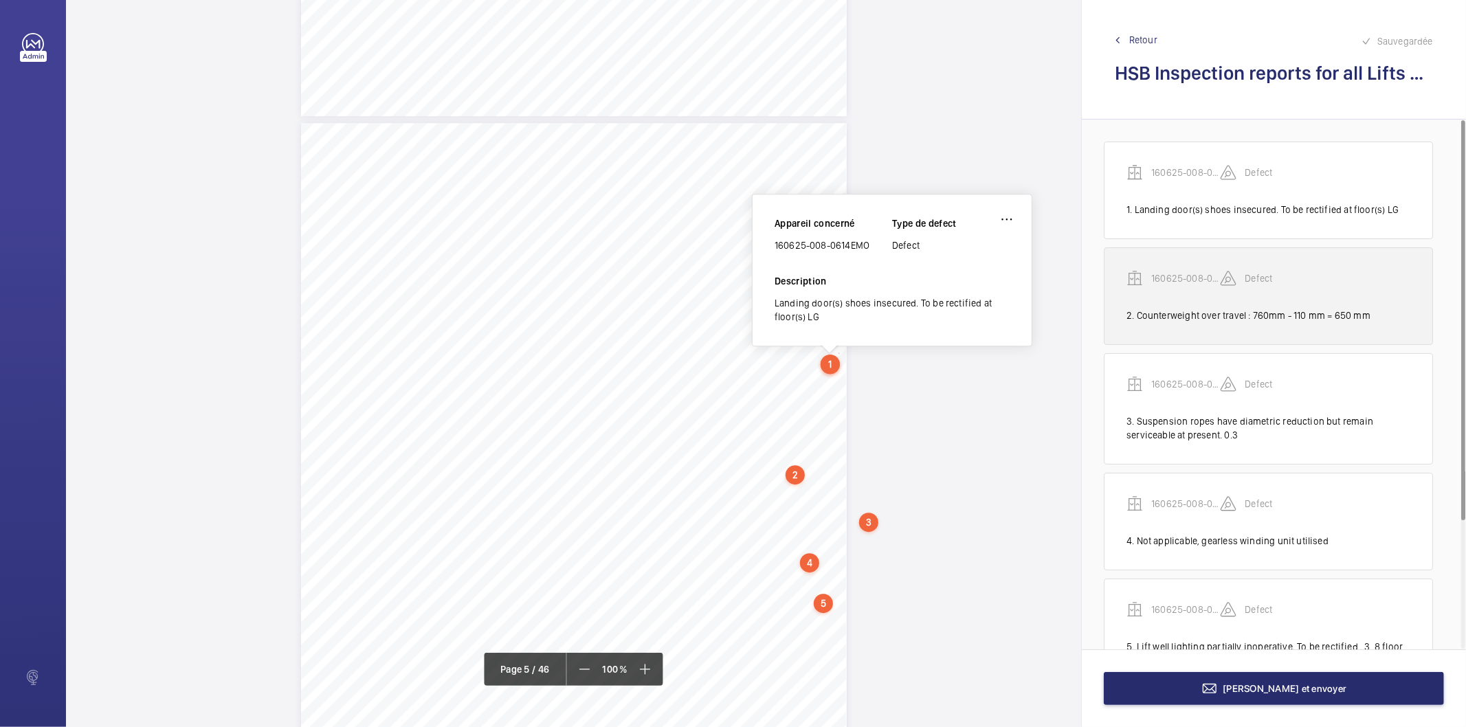
click at [1162, 319] on div "2. Counterweight over travel : 760mm - 110 mm = 650 mm" at bounding box center [1269, 316] width 284 height 14
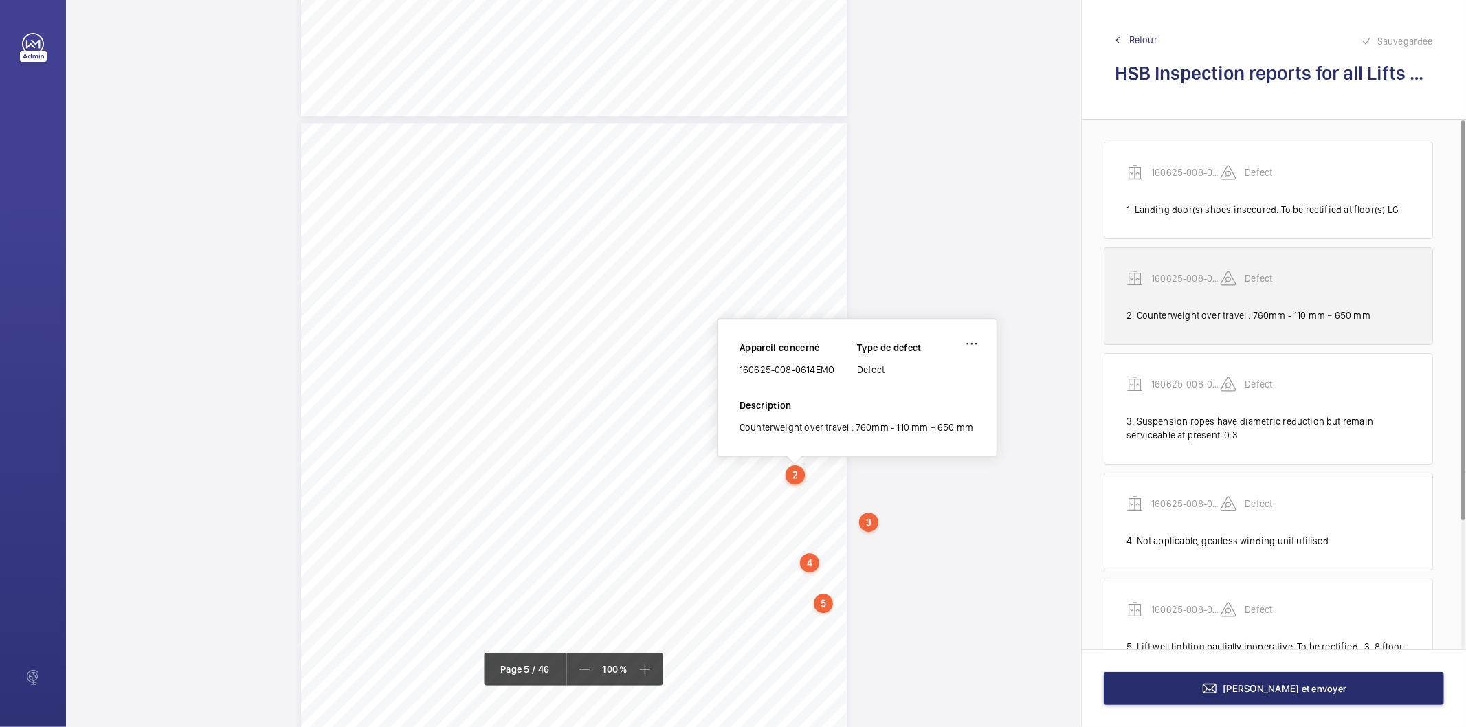
scroll to position [3123, 0]
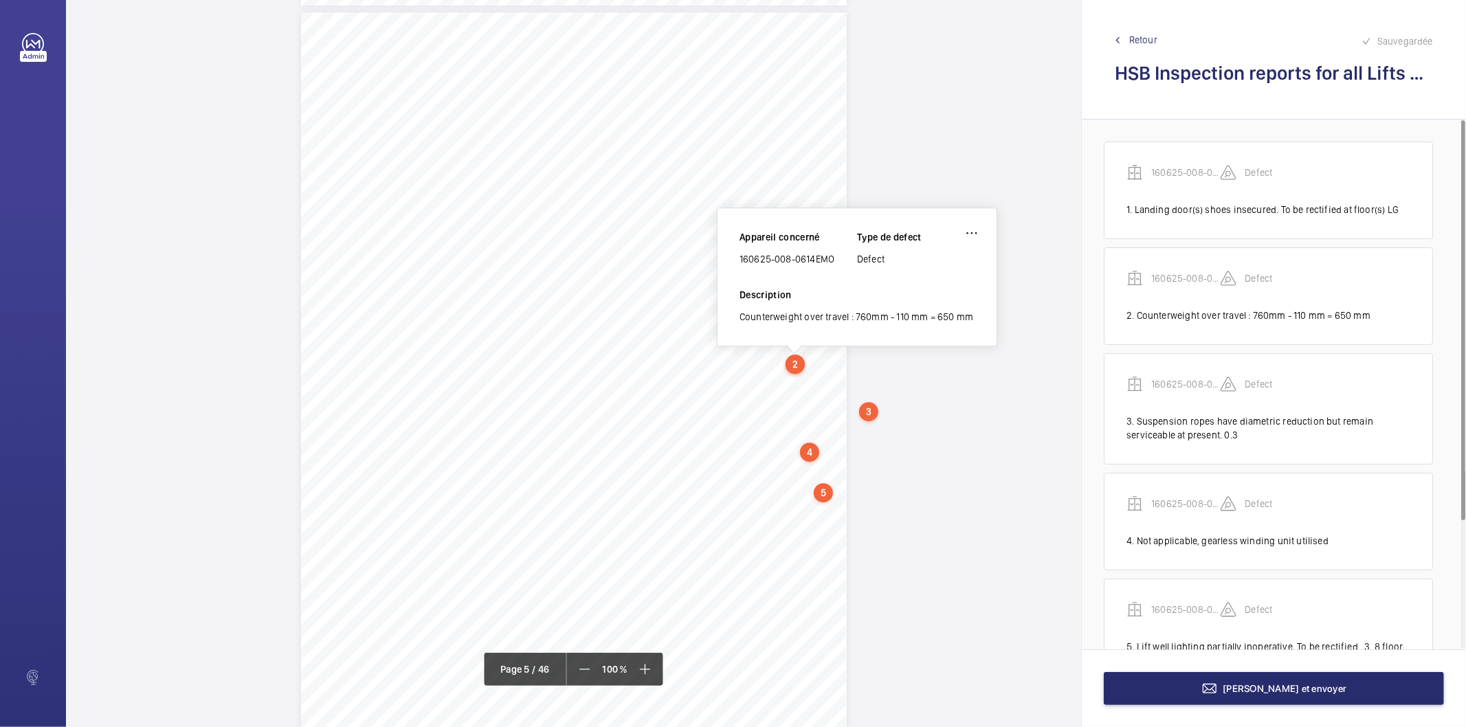
click at [898, 313] on div "Counterweight over travel : 760mm - 110 mm = 650 mm" at bounding box center [857, 317] width 235 height 14
copy div "Counterweight over travel : 760mm - 110 mm = 650 mm"
click at [868, 409] on div "3" at bounding box center [868, 411] width 19 height 19
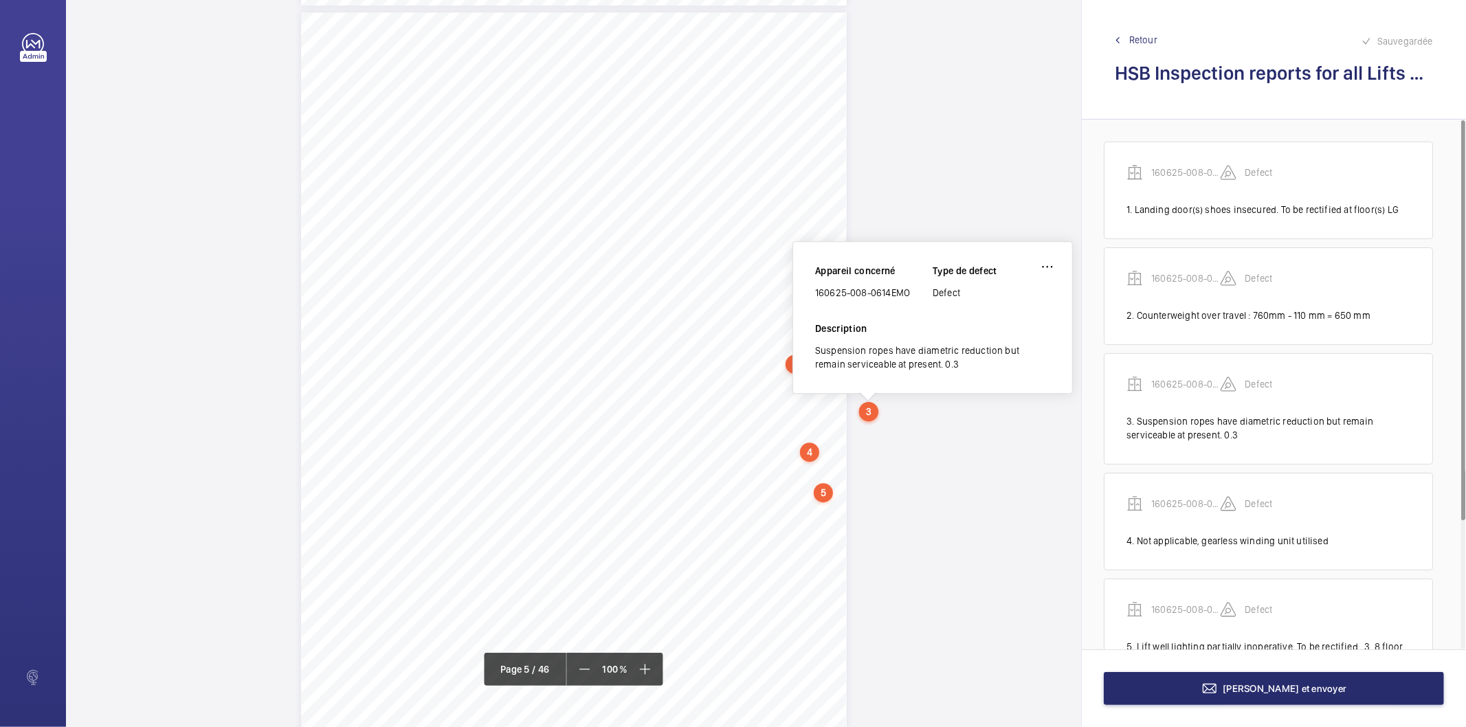
scroll to position [3170, 0]
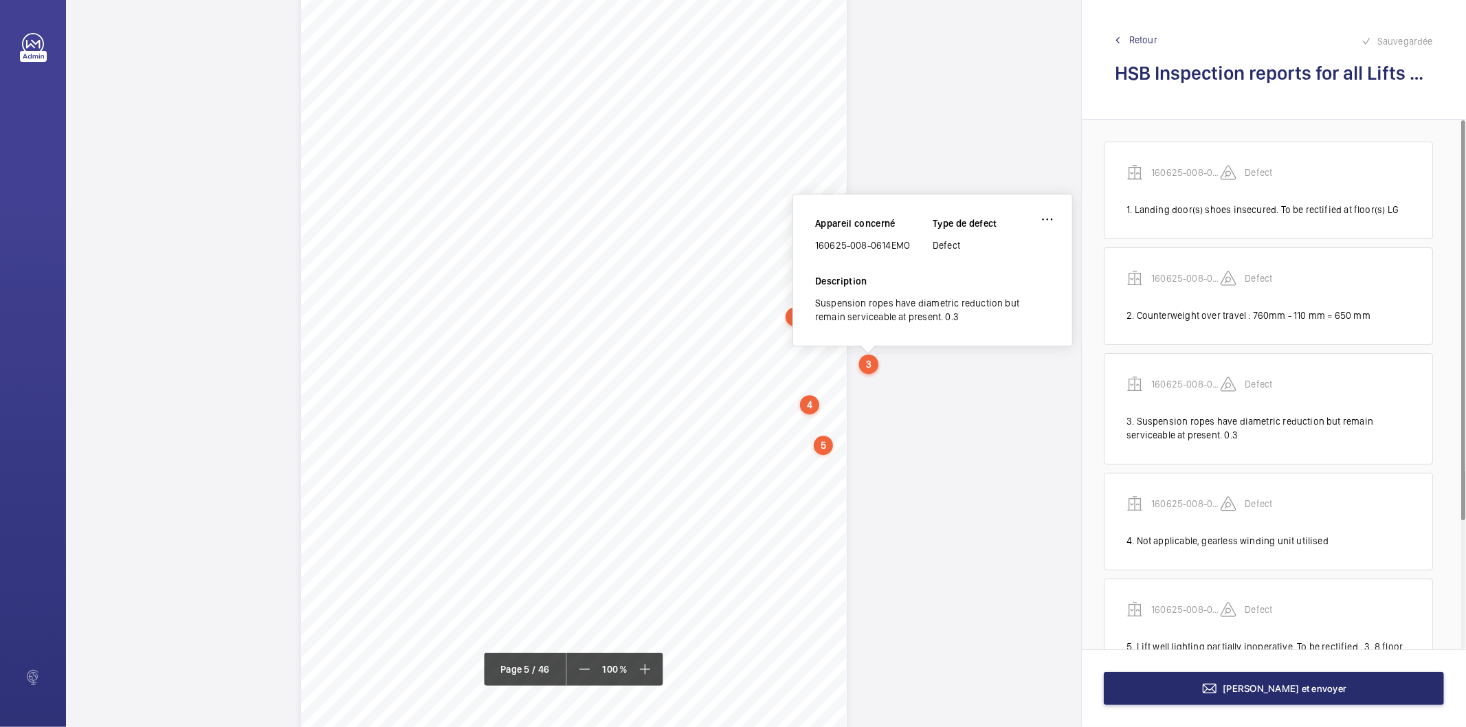
click at [920, 313] on div "Suspension ropes have diametric reduction but remain serviceable at present. 0.3" at bounding box center [932, 309] width 235 height 27
copy div "Suspension ropes have diametric reduction but remain serviceable at present. 0.3"
click at [810, 408] on div "4" at bounding box center [809, 404] width 19 height 19
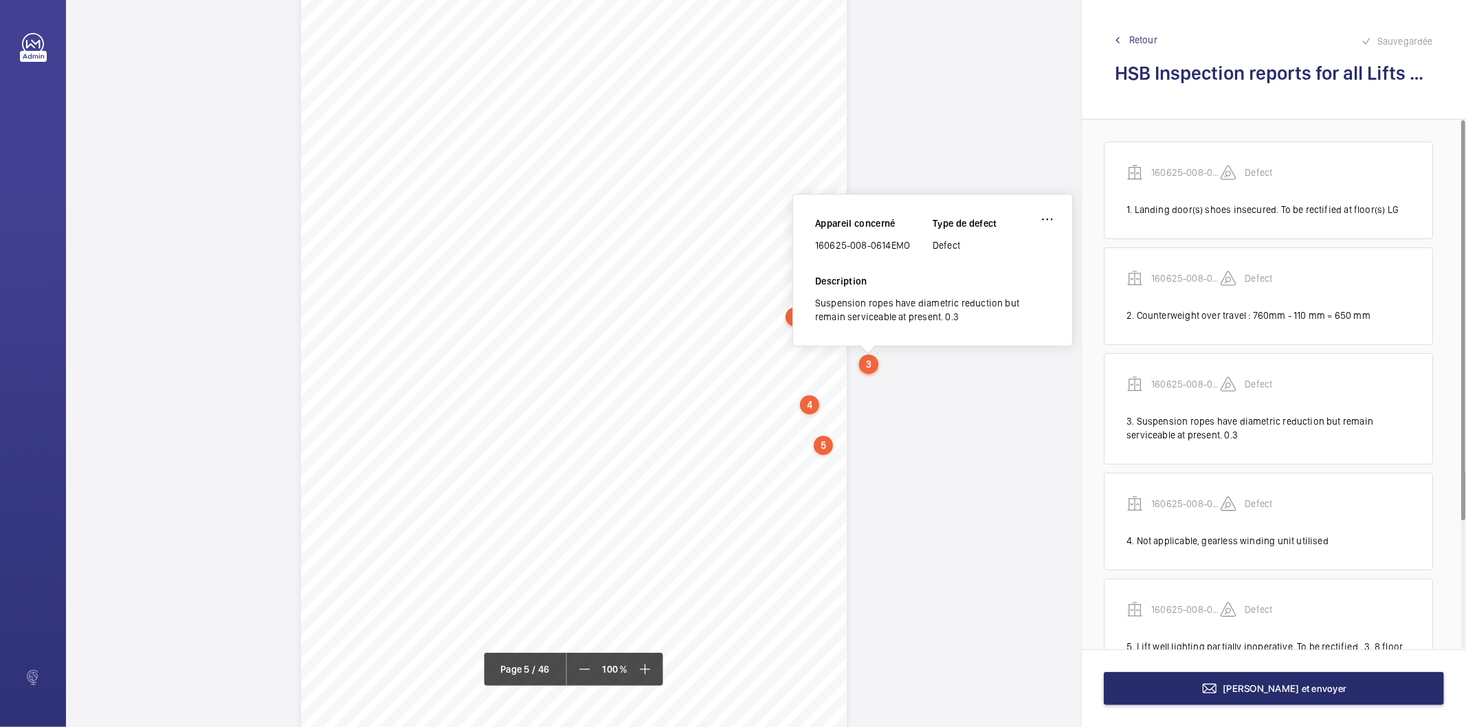
scroll to position [3211, 0]
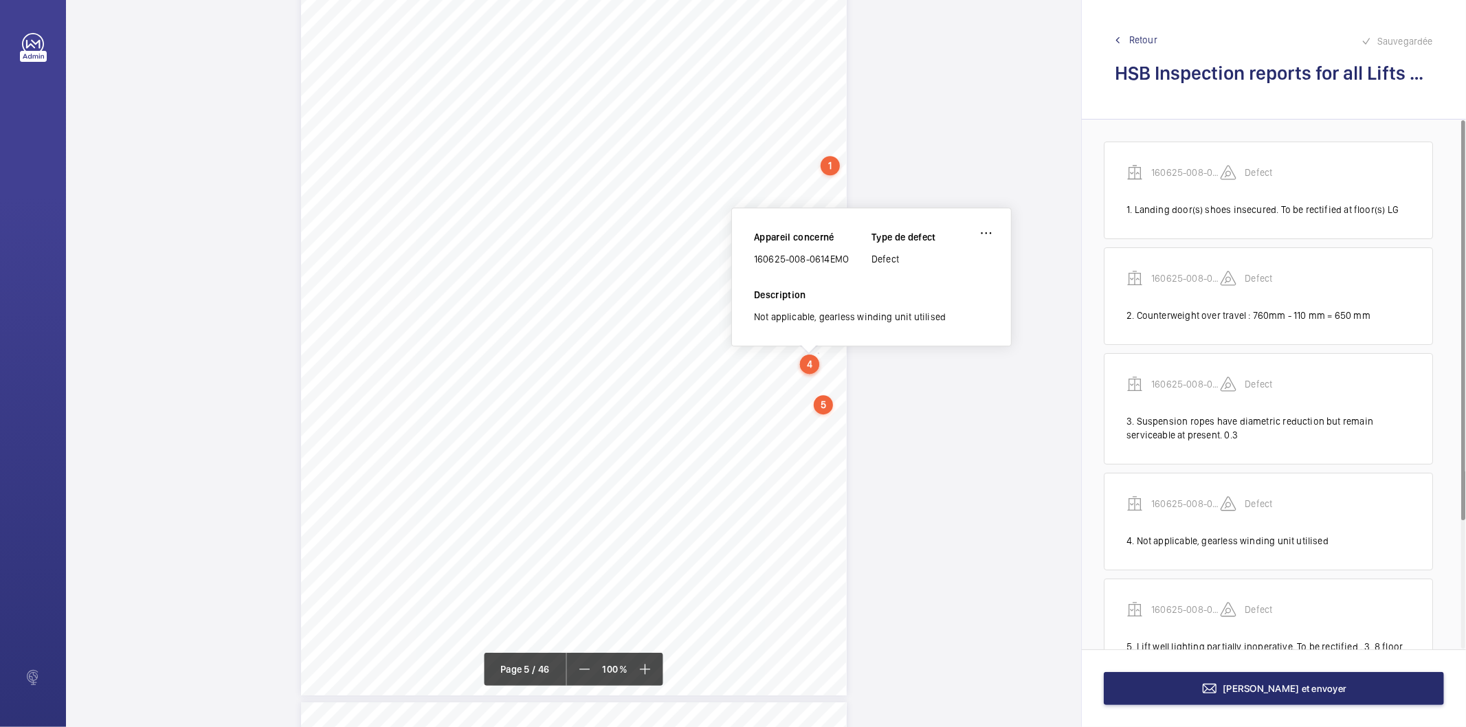
click at [804, 316] on div "Not applicable, gearless winding unit utilised" at bounding box center [871, 317] width 235 height 14
copy div "Not applicable, gearless winding unit utilised"
click at [814, 408] on div "5" at bounding box center [823, 404] width 19 height 19
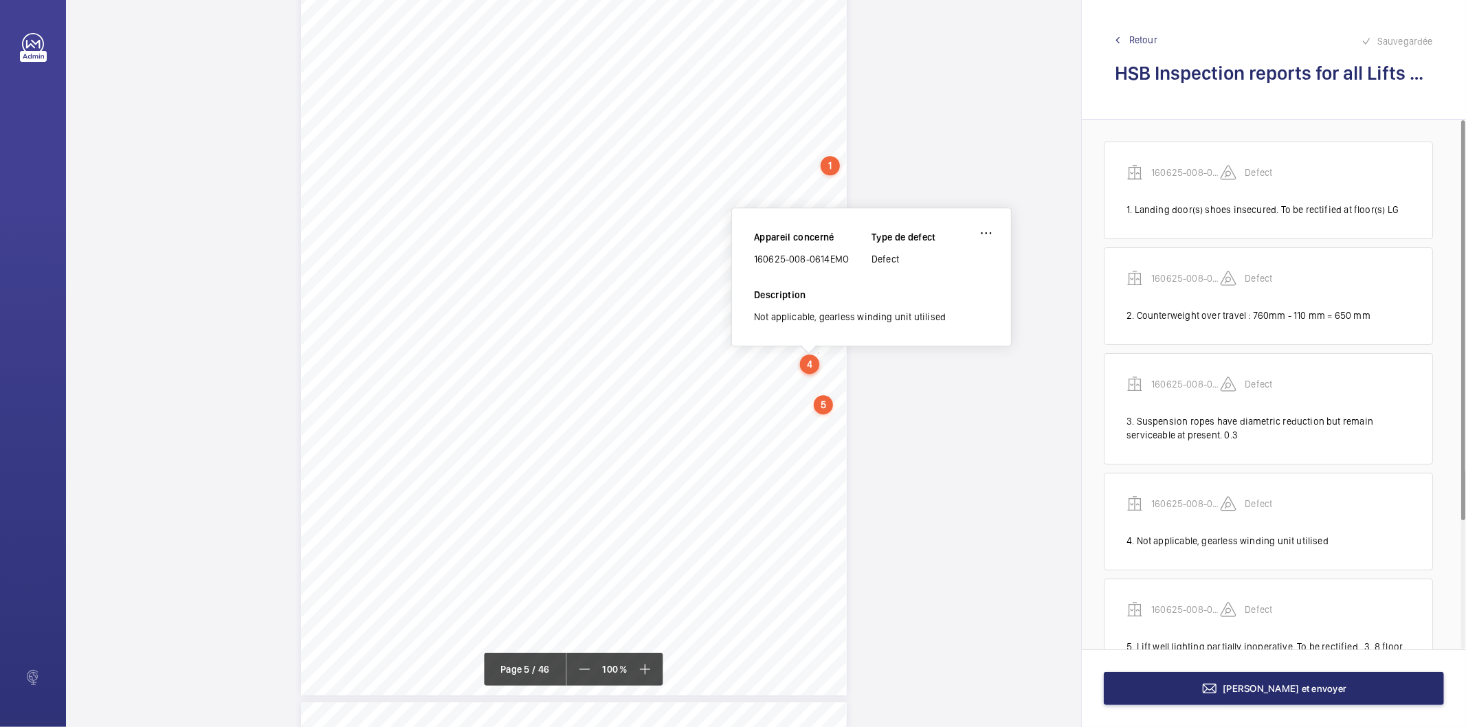
scroll to position [3252, 0]
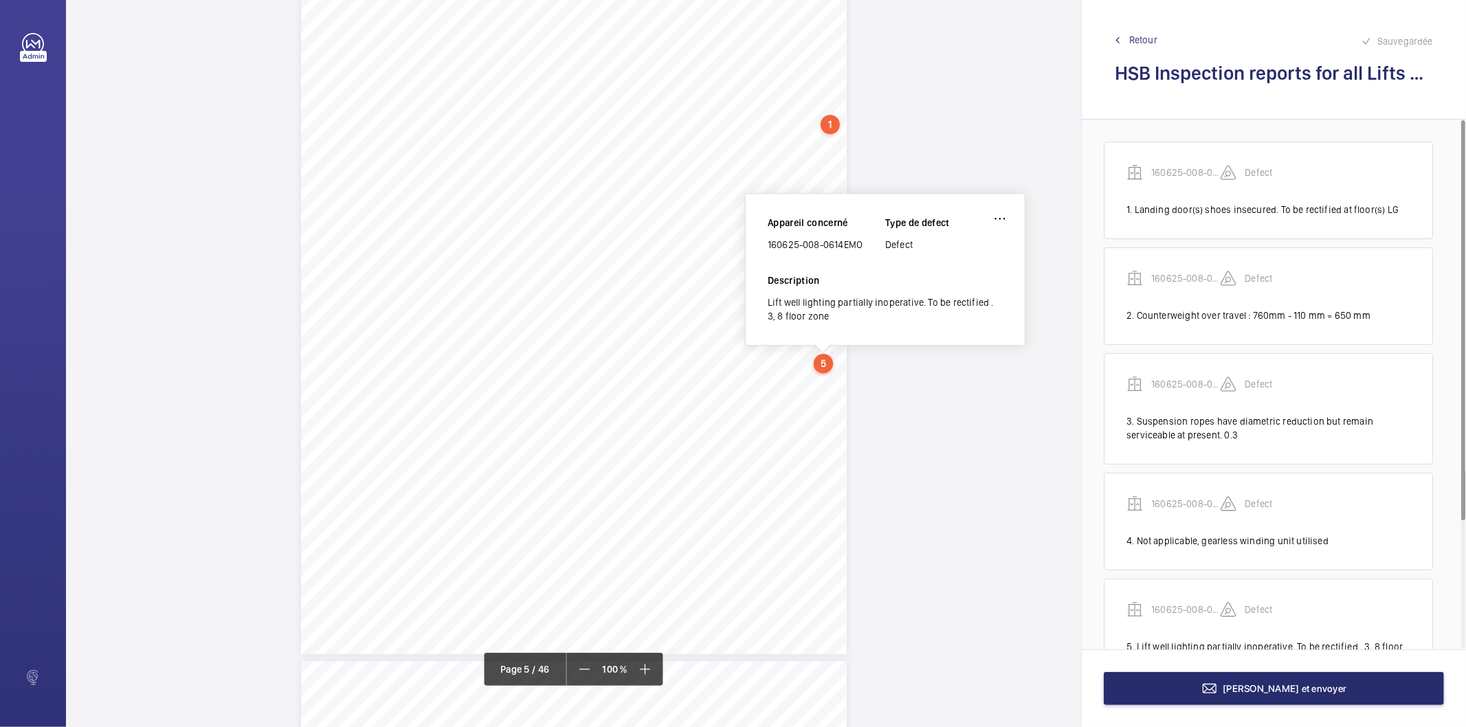
click at [815, 315] on div "Lift well lighting partially inoperative. To be rectified . 3, 8 floor zone" at bounding box center [885, 309] width 235 height 27
copy div "Lift well lighting partially inoperative. To be rectified . 3, 8 floor zone"
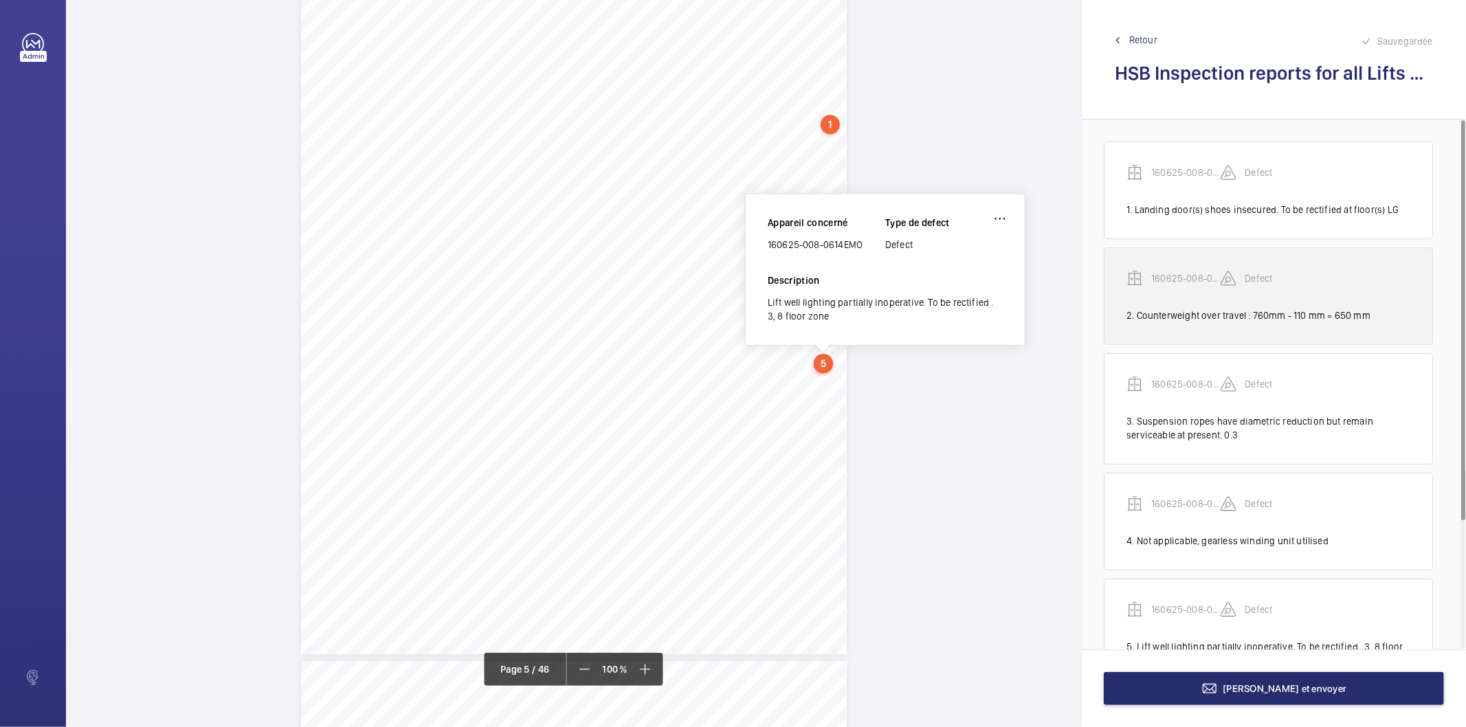
click at [1218, 320] on div "2. Counterweight over travel : 760mm - 110 mm = 650 mm" at bounding box center [1269, 316] width 284 height 14
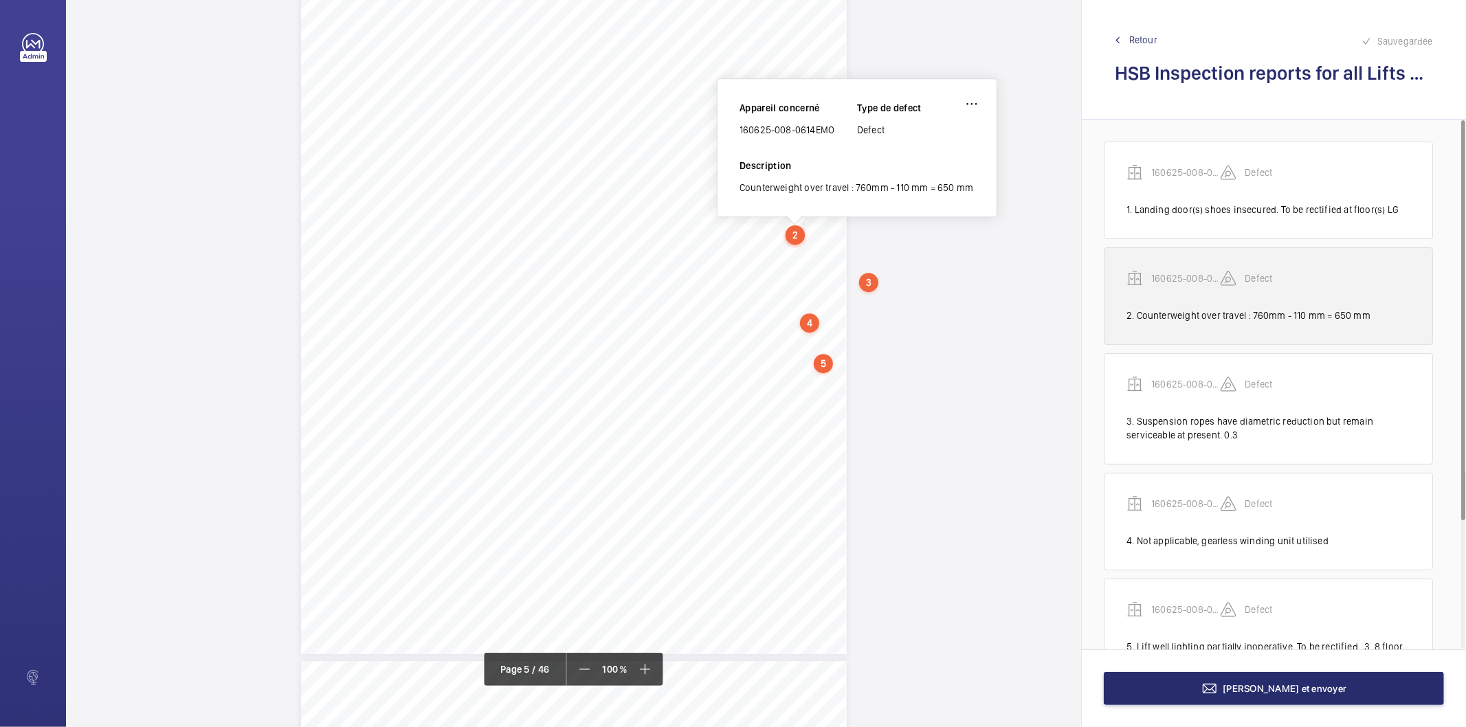
scroll to position [3123, 0]
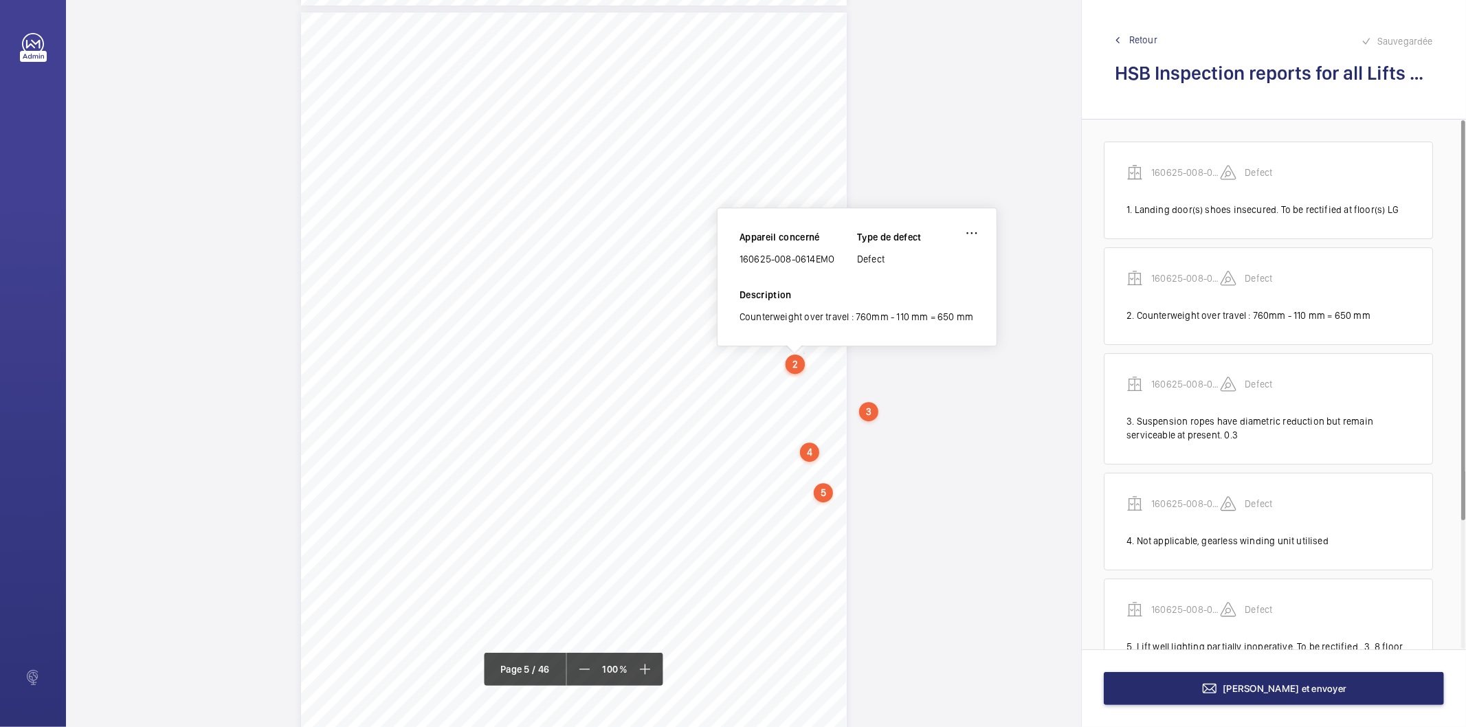
click at [847, 320] on div "Counterweight over travel : 760mm - 110 mm = 650 mm" at bounding box center [857, 317] width 235 height 14
click at [848, 319] on div "Counterweight over travel : 760mm - 110 mm = 650 mm" at bounding box center [857, 317] width 235 height 14
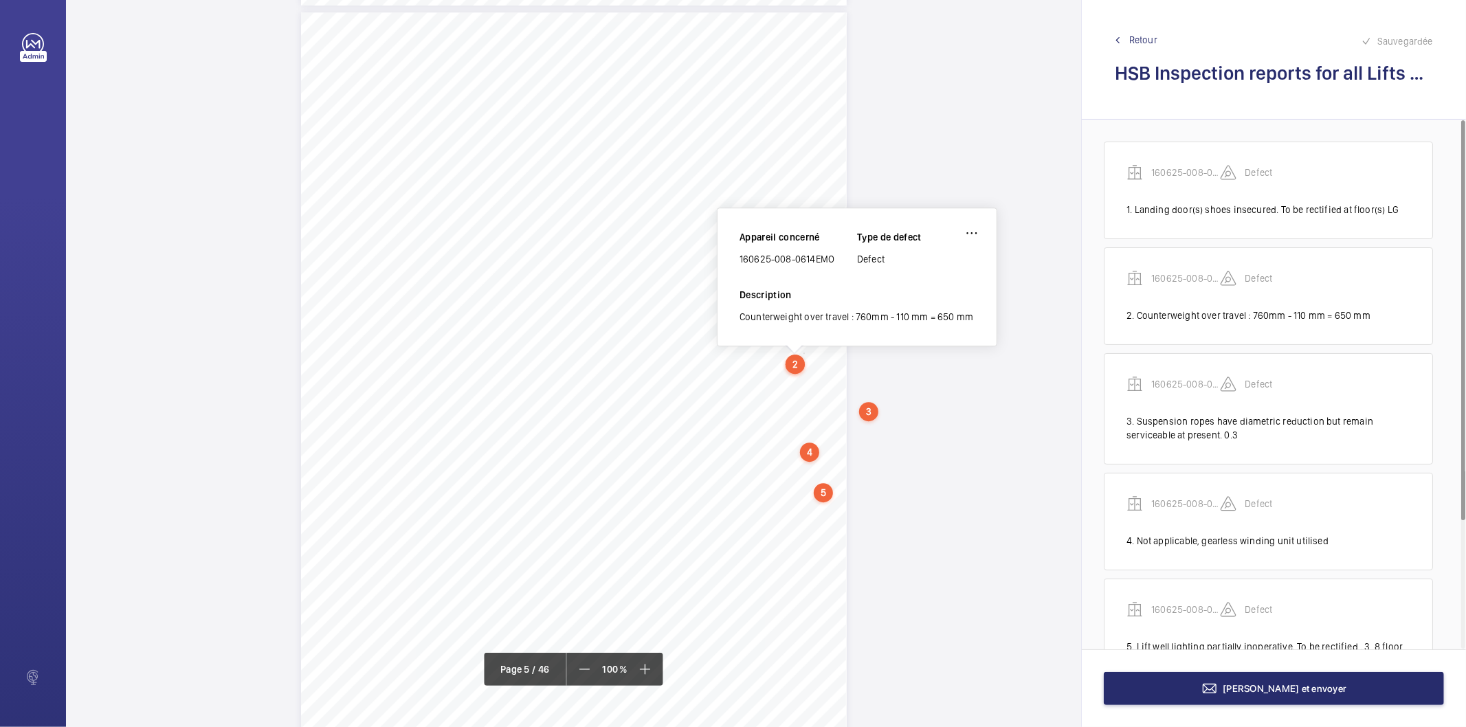
click at [814, 449] on div "4" at bounding box center [809, 452] width 19 height 19
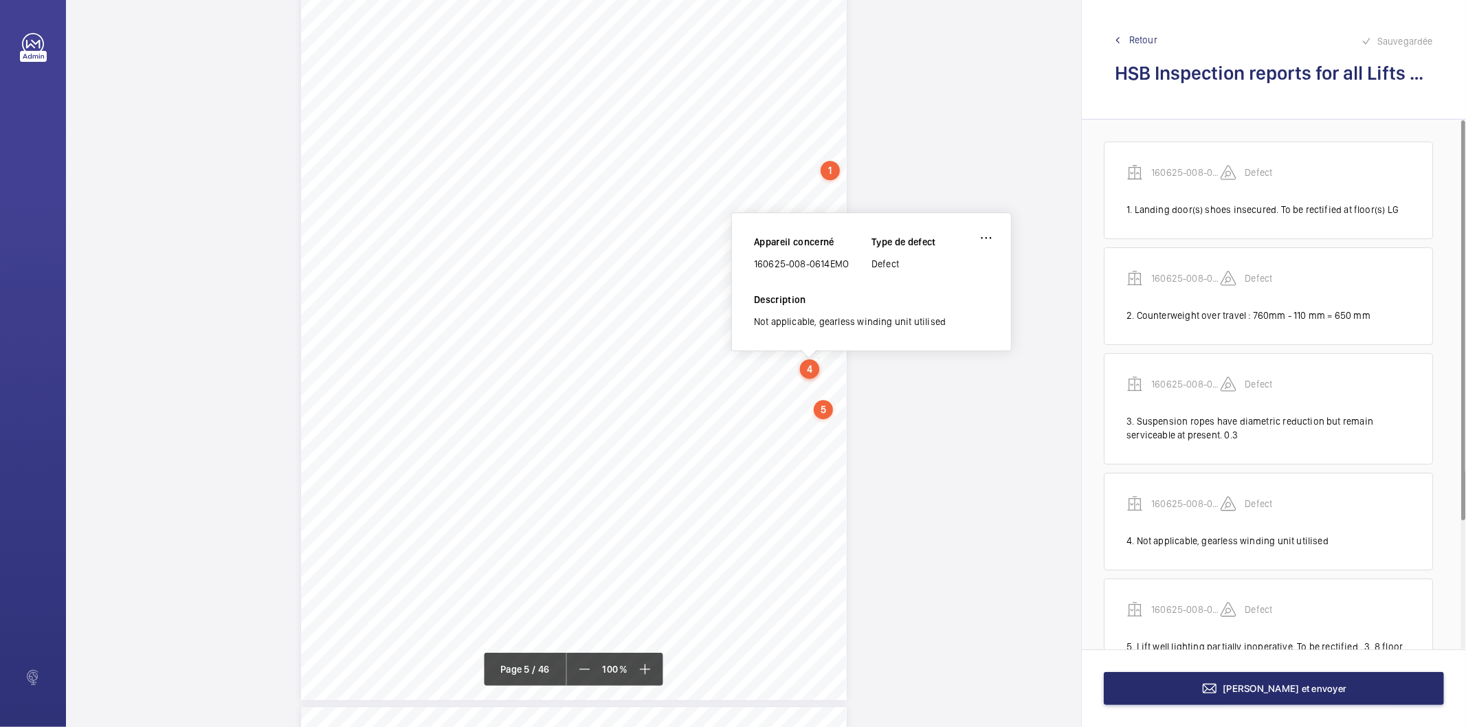
scroll to position [3211, 0]
click at [798, 318] on div "Not applicable, gearless winding unit utilised" at bounding box center [871, 317] width 235 height 14
click at [798, 316] on div "Not applicable, gearless winding unit utilised" at bounding box center [871, 317] width 235 height 14
copy div "Not applicable, gearless winding unit utilised"
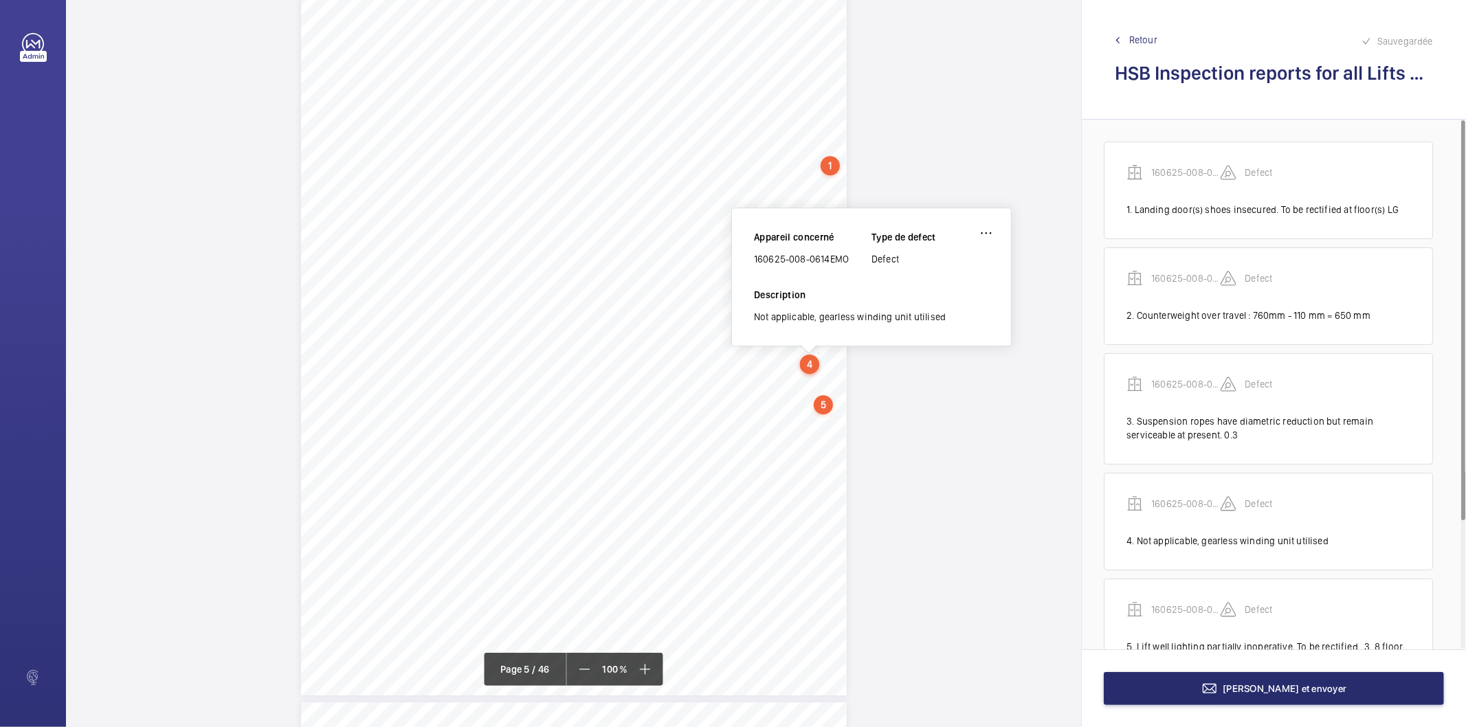
click at [819, 404] on div "5" at bounding box center [823, 404] width 19 height 19
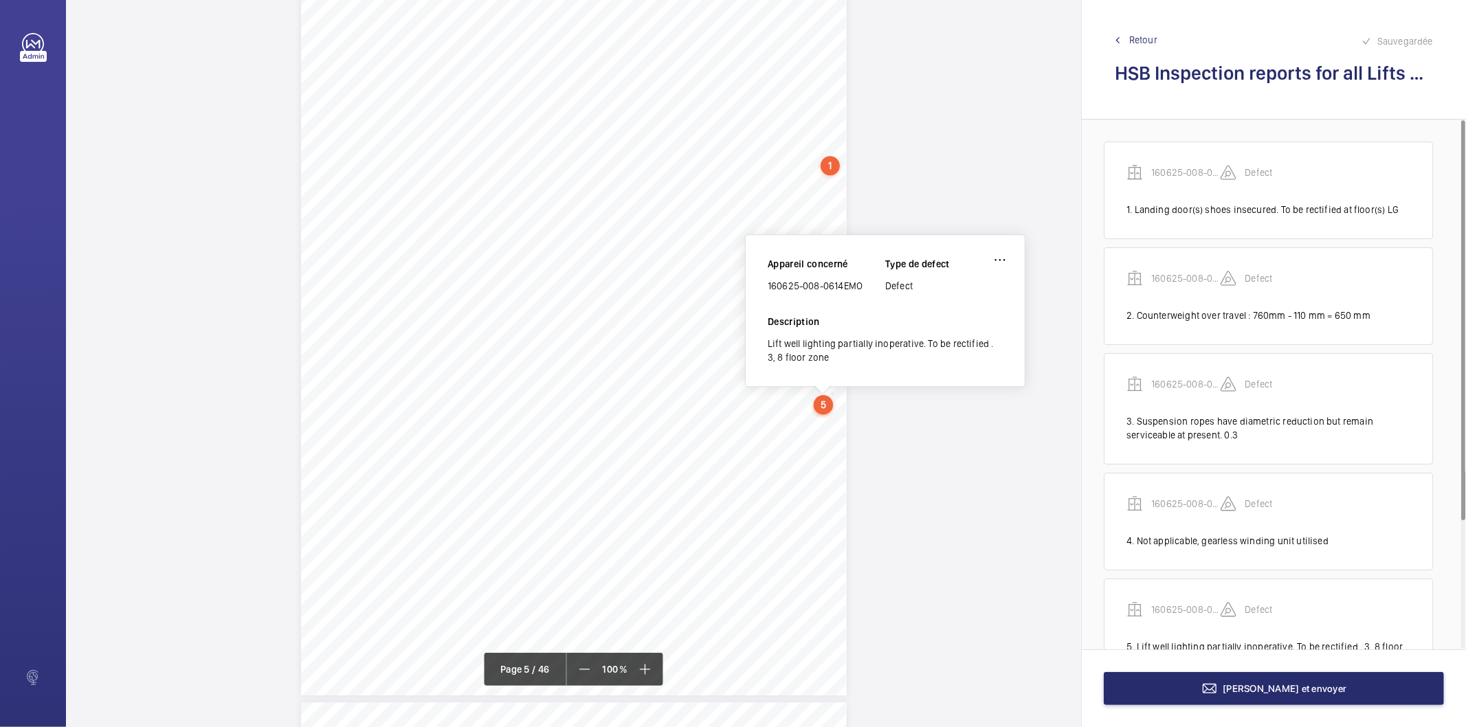
scroll to position [3252, 0]
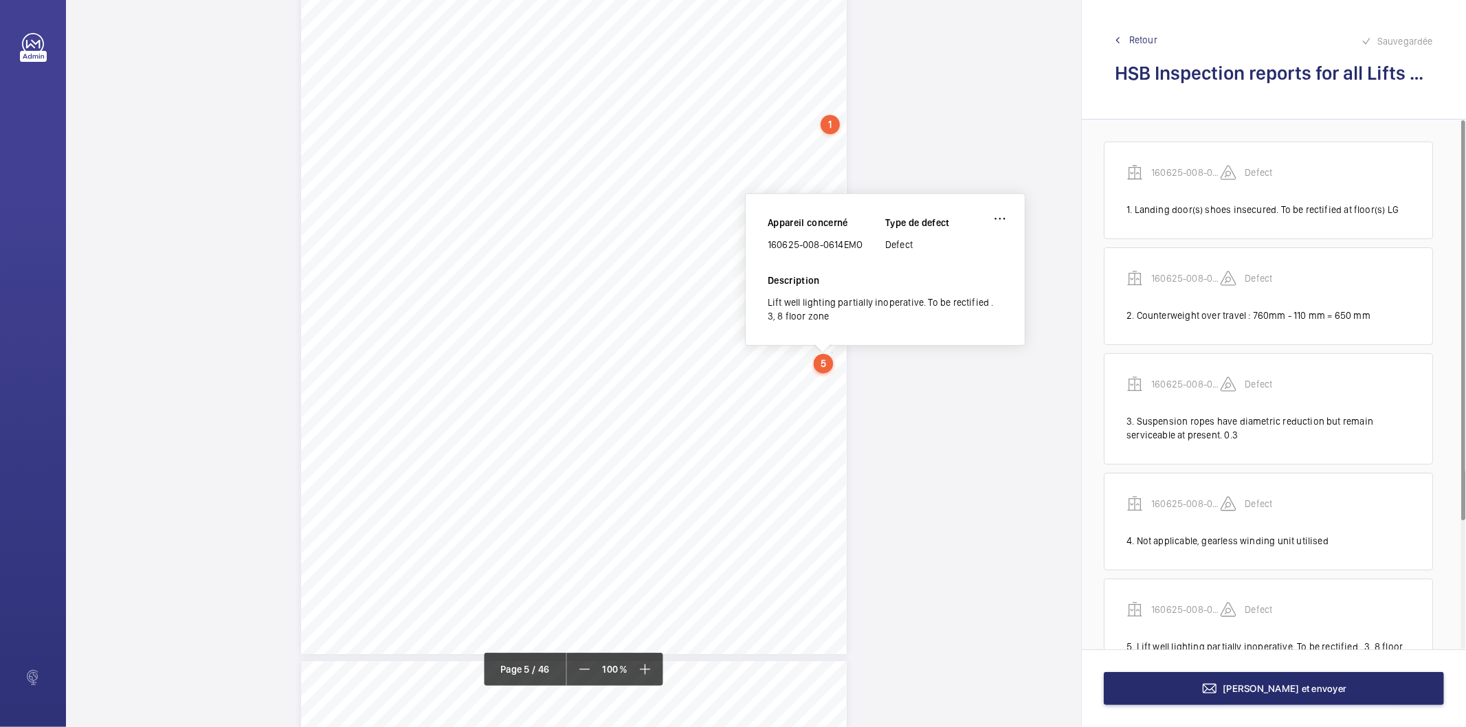
click at [814, 300] on div "Lift well lighting partially inoperative. To be rectified . 3, 8 floor zone" at bounding box center [885, 309] width 235 height 27
click at [815, 299] on div "Lift well lighting partially inoperative. To be rectified . 3, 8 floor zone" at bounding box center [885, 309] width 235 height 27
copy div "Lift well lighting partially inoperative. To be rectified . 3, 8 floor zone"
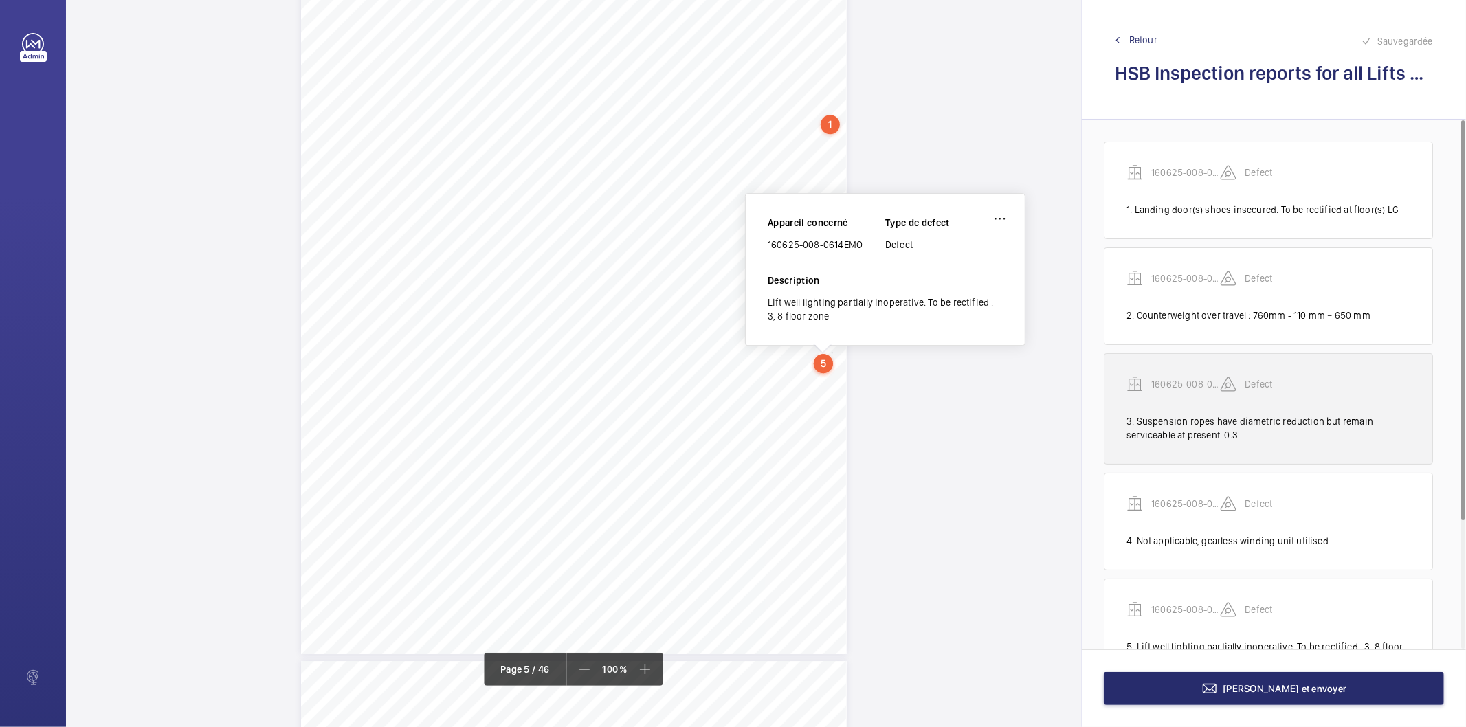
click at [1245, 415] on div "3. Suspension ropes have diametric reduction but remain serviceable at present.…" at bounding box center [1269, 428] width 284 height 27
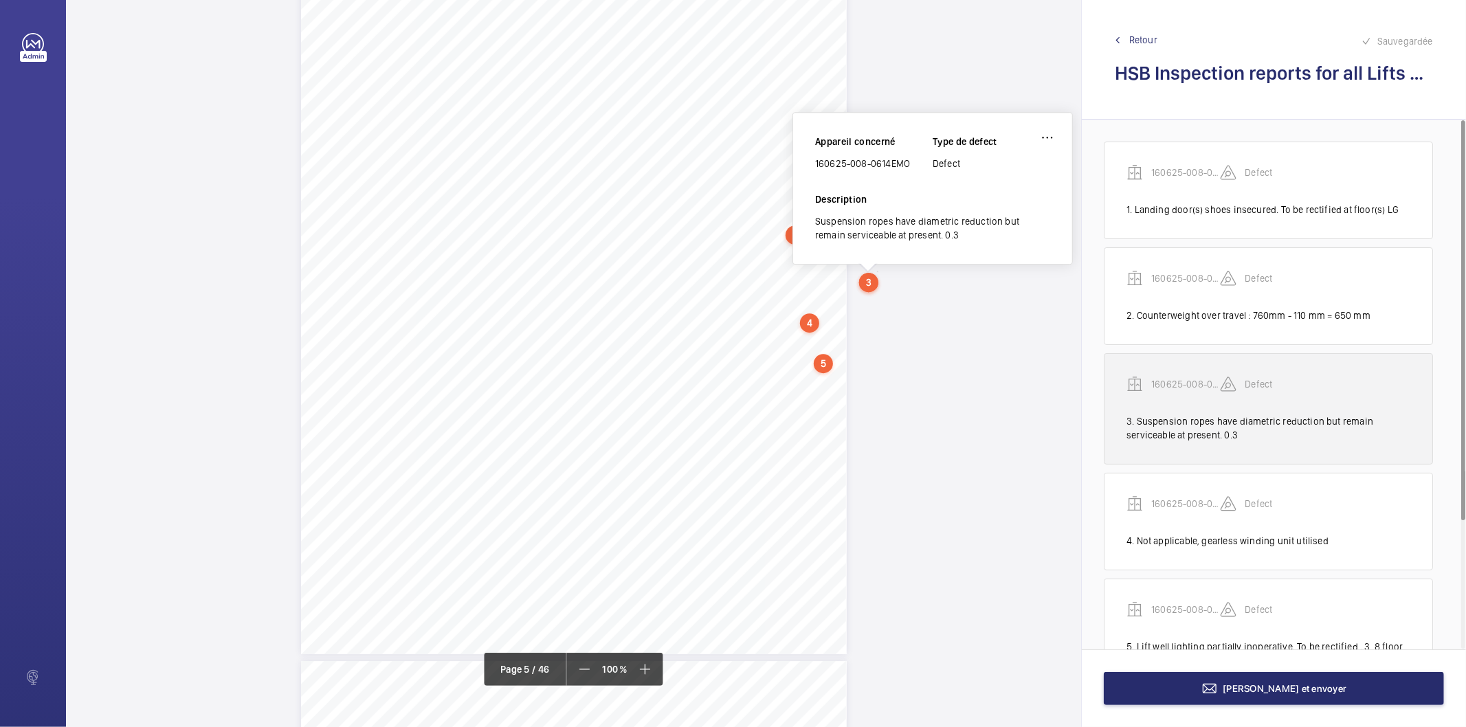
scroll to position [3170, 0]
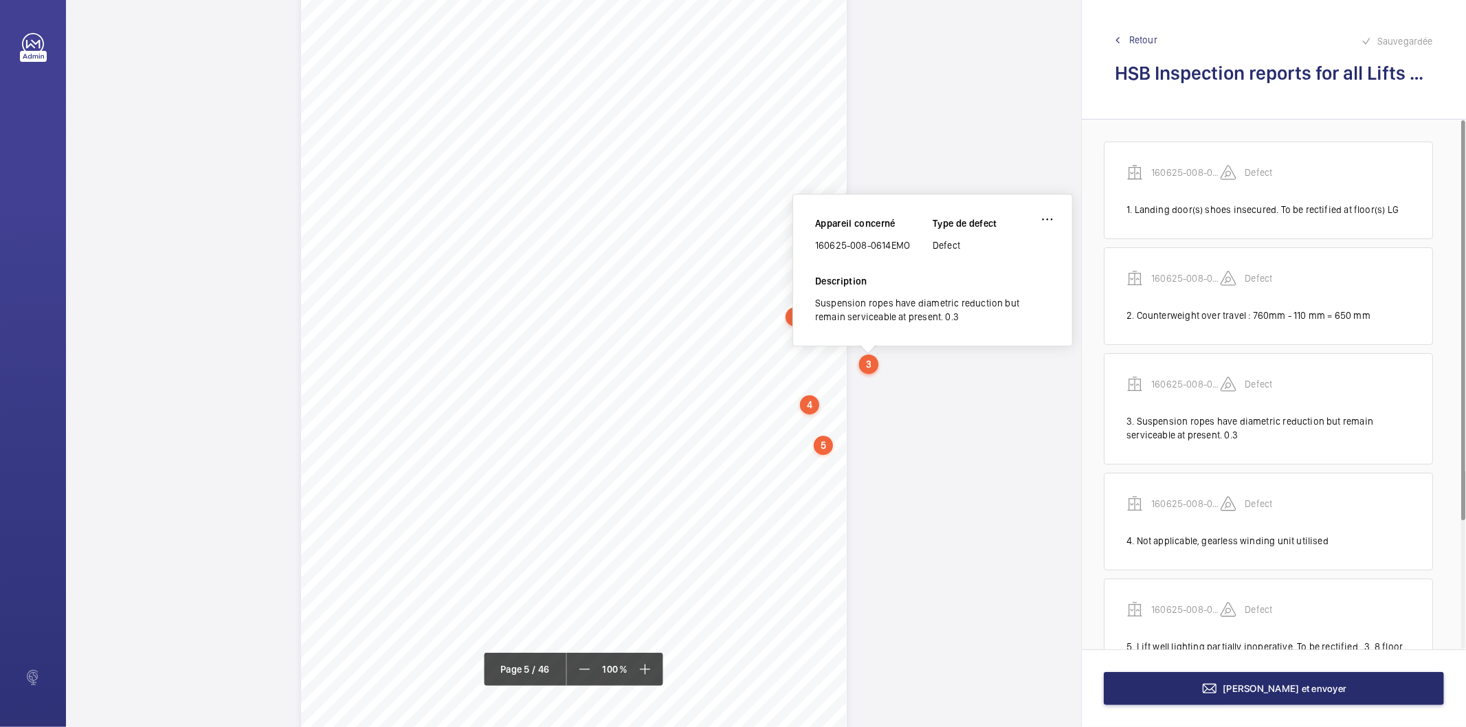
click at [901, 314] on div "Suspension ropes have diametric reduction but remain serviceable at present. 0.3" at bounding box center [932, 309] width 235 height 27
copy div "Suspension ropes have diametric reduction but remain serviceable at present. 0.3"
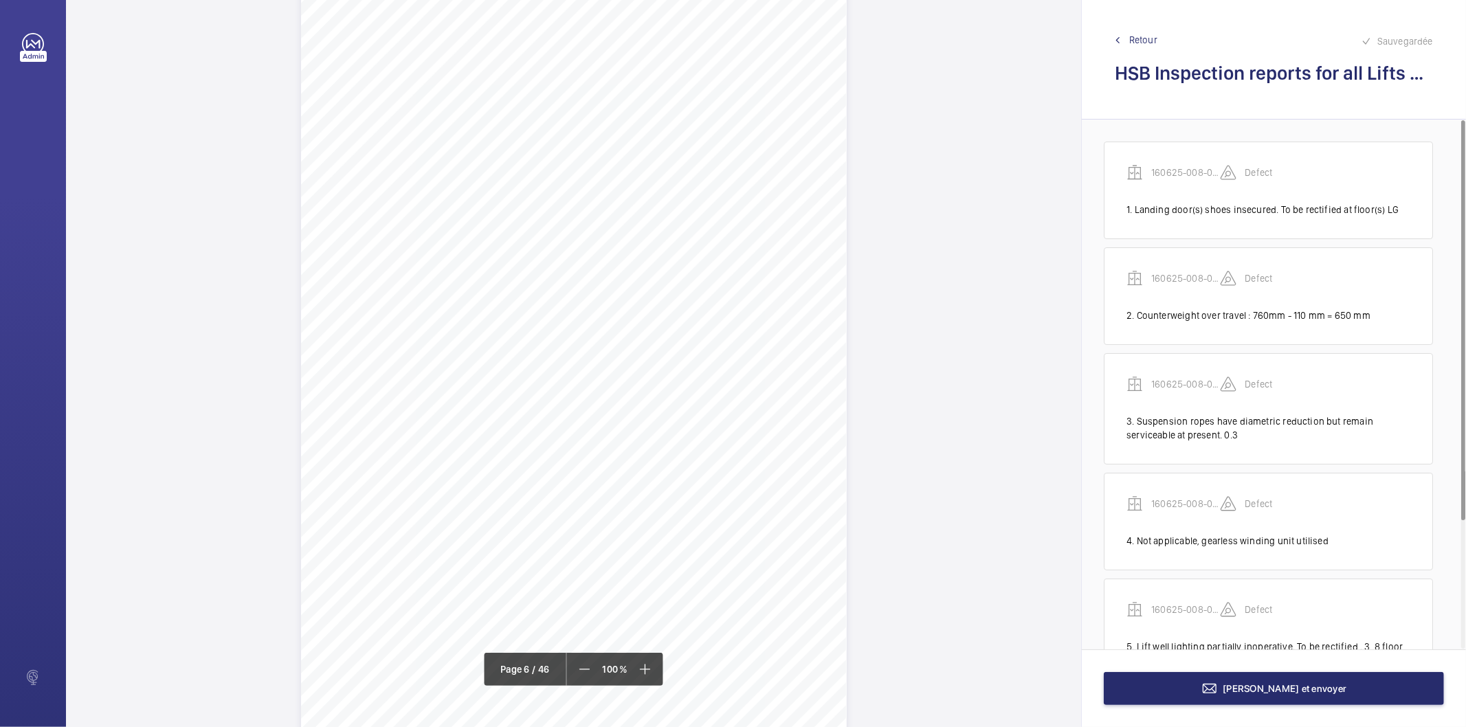
scroll to position [3934, 0]
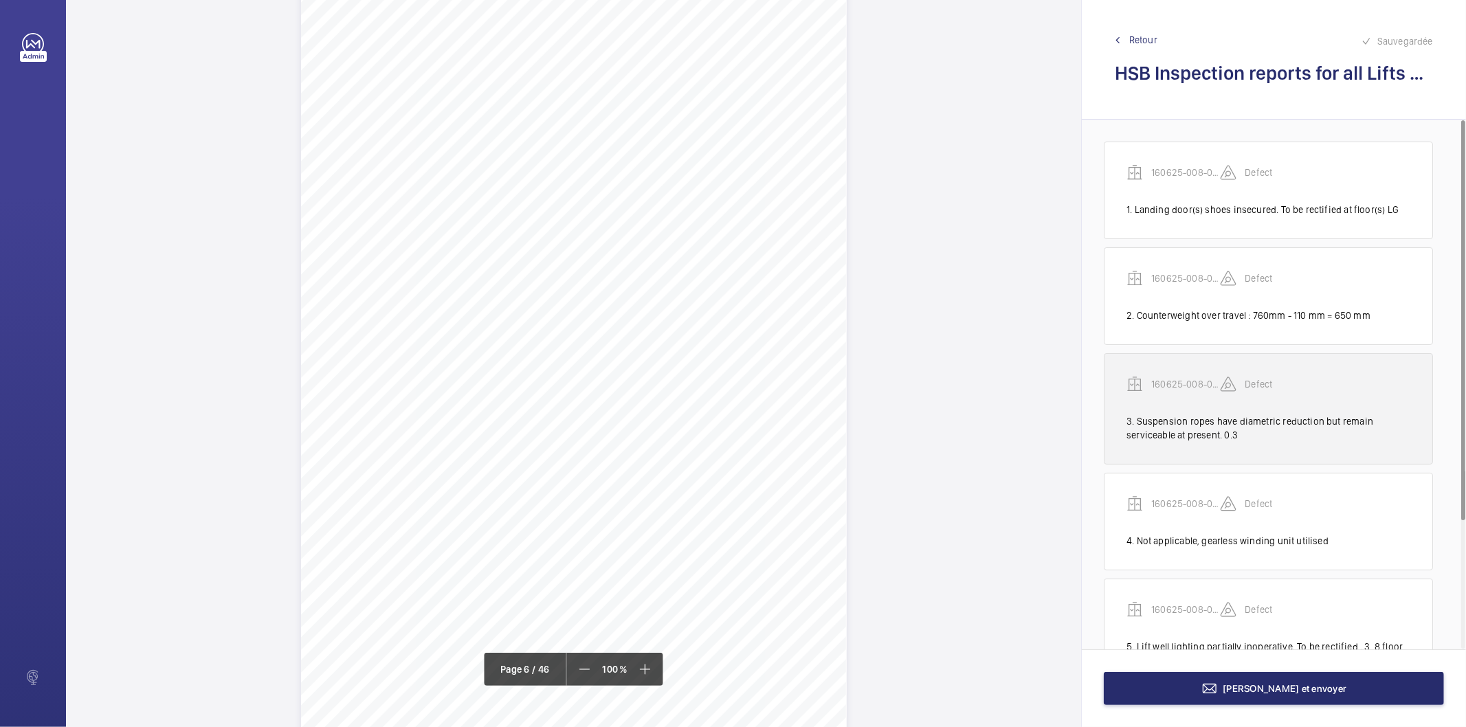
click at [1259, 428] on div "3. Suspension ropes have diametric reduction but remain serviceable at present.…" at bounding box center [1269, 428] width 284 height 27
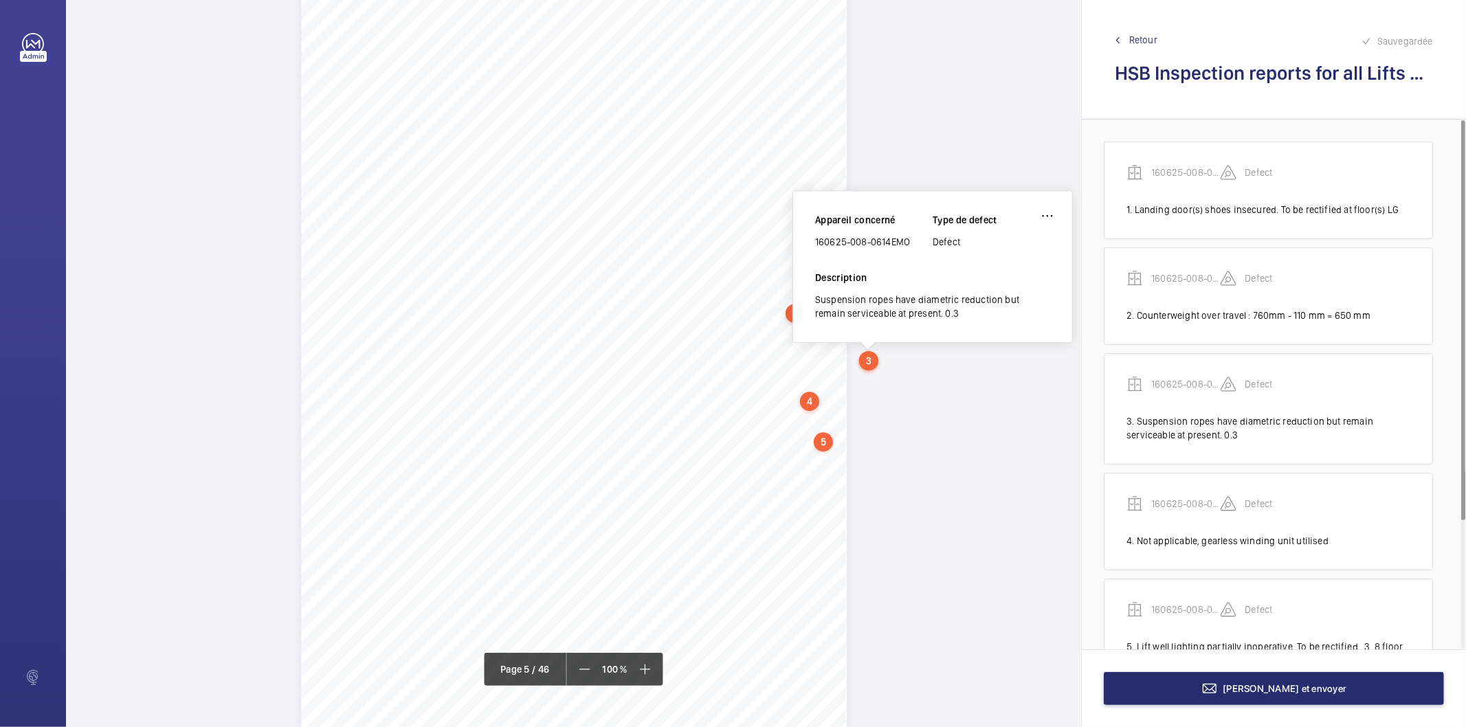
scroll to position [3170, 0]
click at [856, 318] on div "Suspension ropes have diametric reduction but remain serviceable at present. 0.3" at bounding box center [932, 309] width 235 height 27
copy div "Suspension ropes have diametric reduction but remain serviceable at present. 0.3"
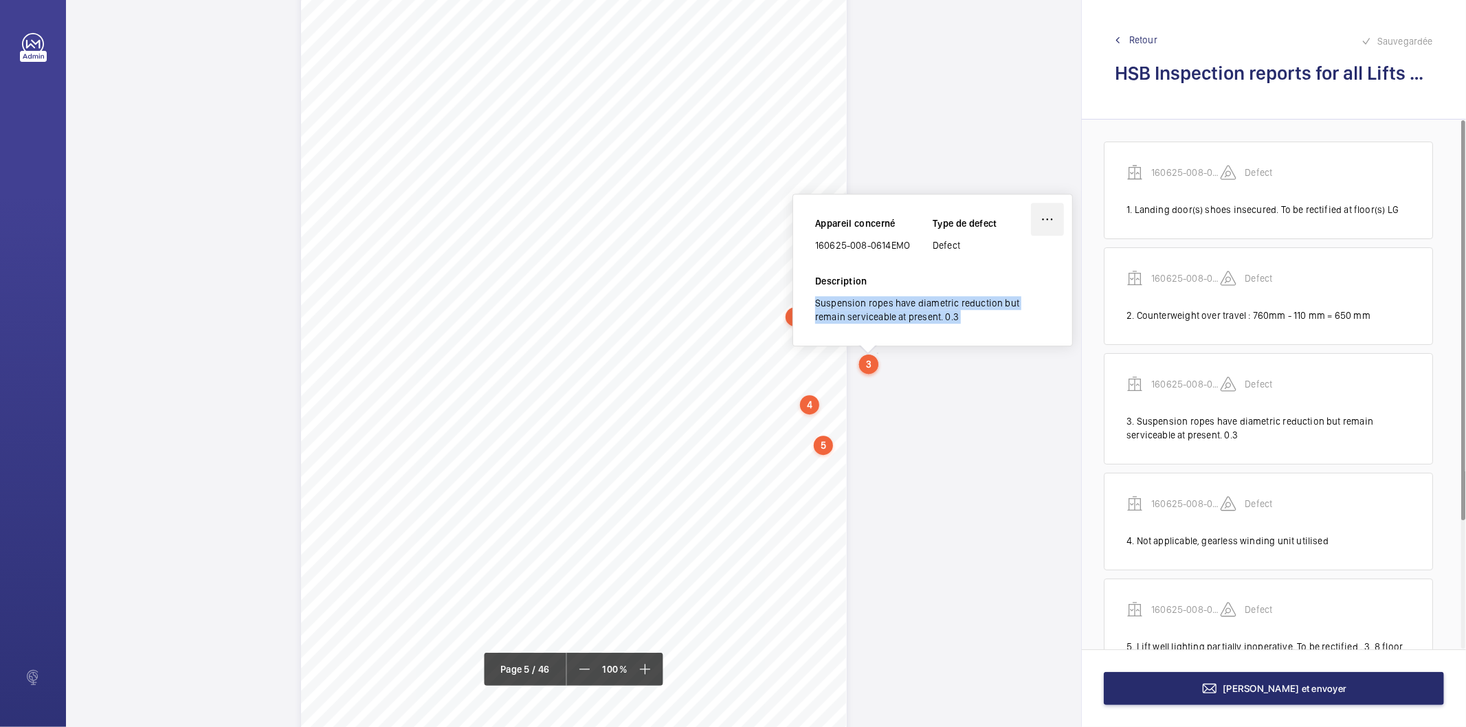
click at [1046, 215] on wm-front-icon-button at bounding box center [1047, 219] width 33 height 33
click at [1034, 257] on div "Modifier" at bounding box center [1009, 259] width 109 height 25
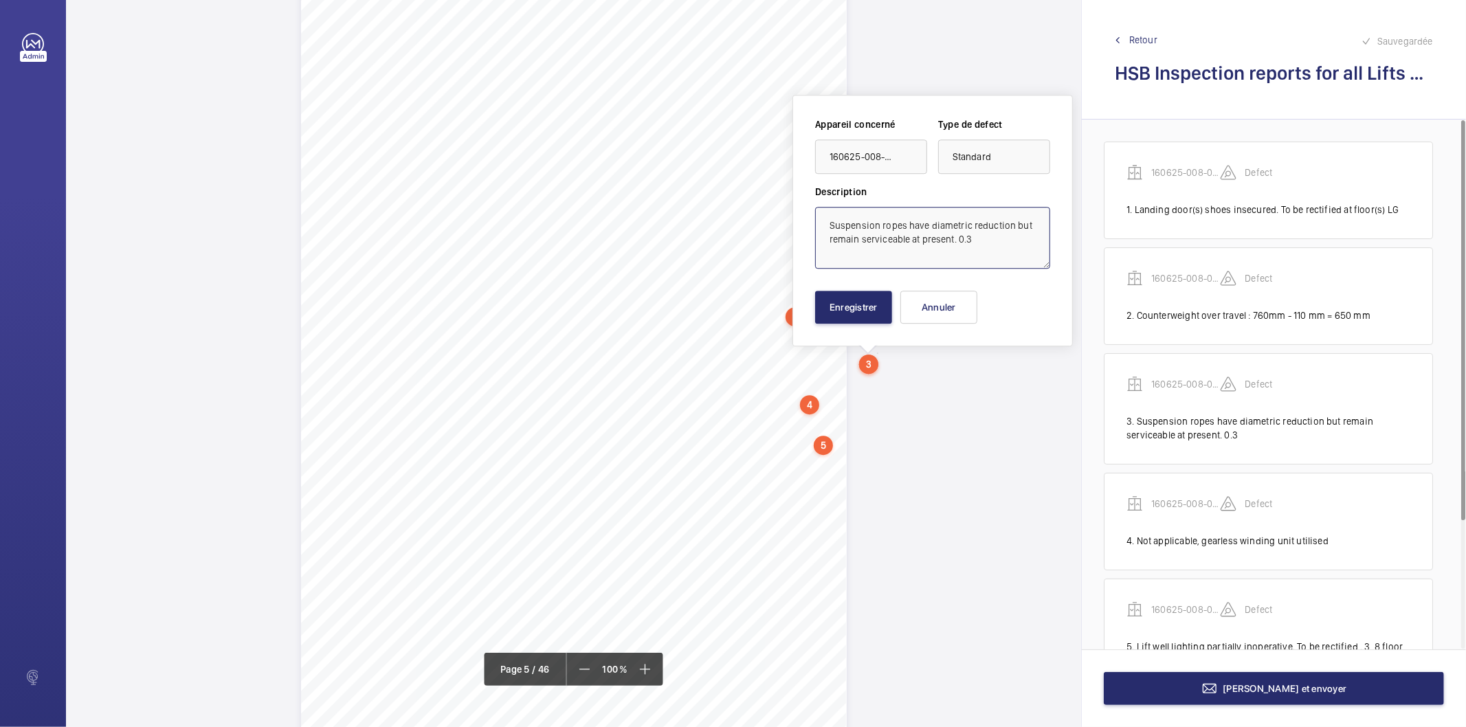
click at [998, 250] on textarea "Suspension ropes have diametric reduction but remain serviceable at present. 0.3" at bounding box center [932, 238] width 235 height 62
type textarea "Suspension ropes have diametric reduction but remain serviceable at present. 0.…"
click at [848, 307] on button "Enregistrer" at bounding box center [853, 307] width 77 height 33
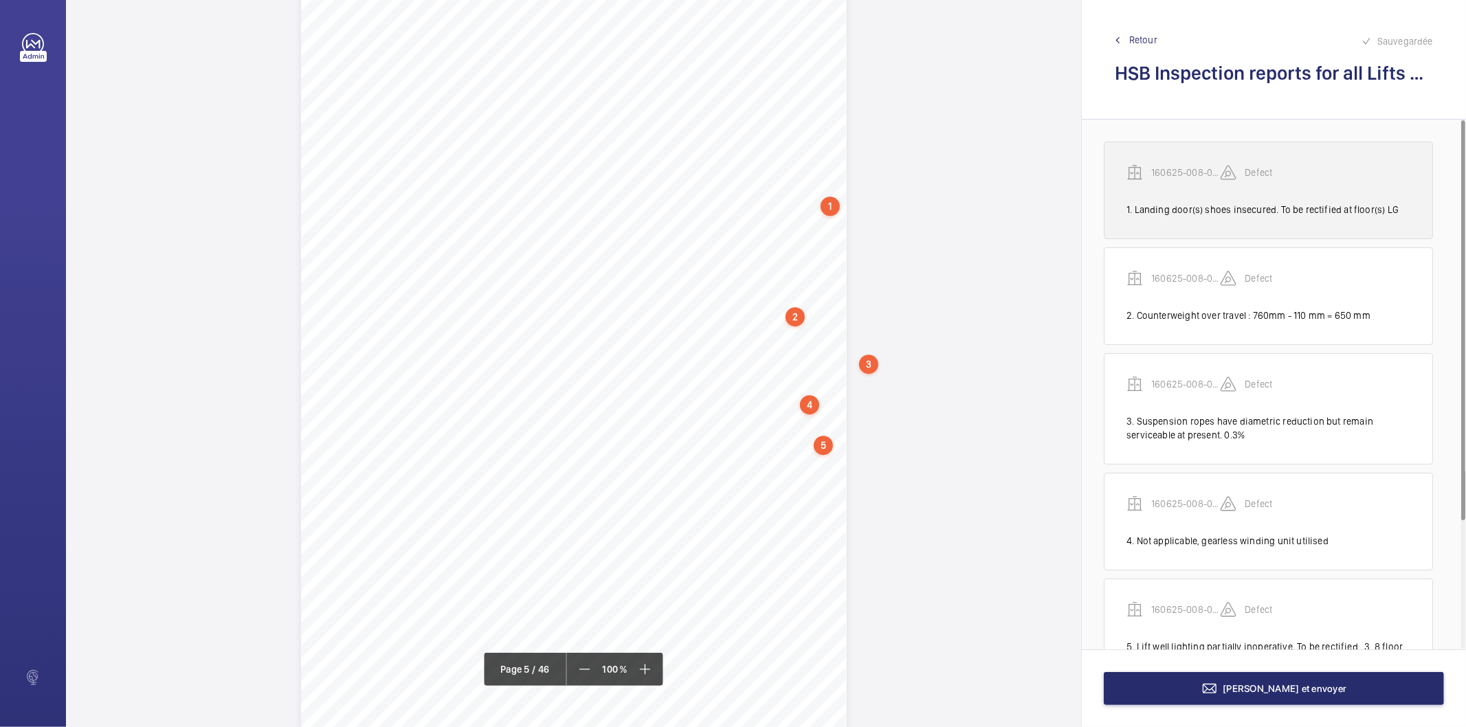
click at [1169, 208] on div "1. Landing door(s) shoes insecured. To be rectified at floor(s) LG" at bounding box center [1269, 210] width 284 height 14
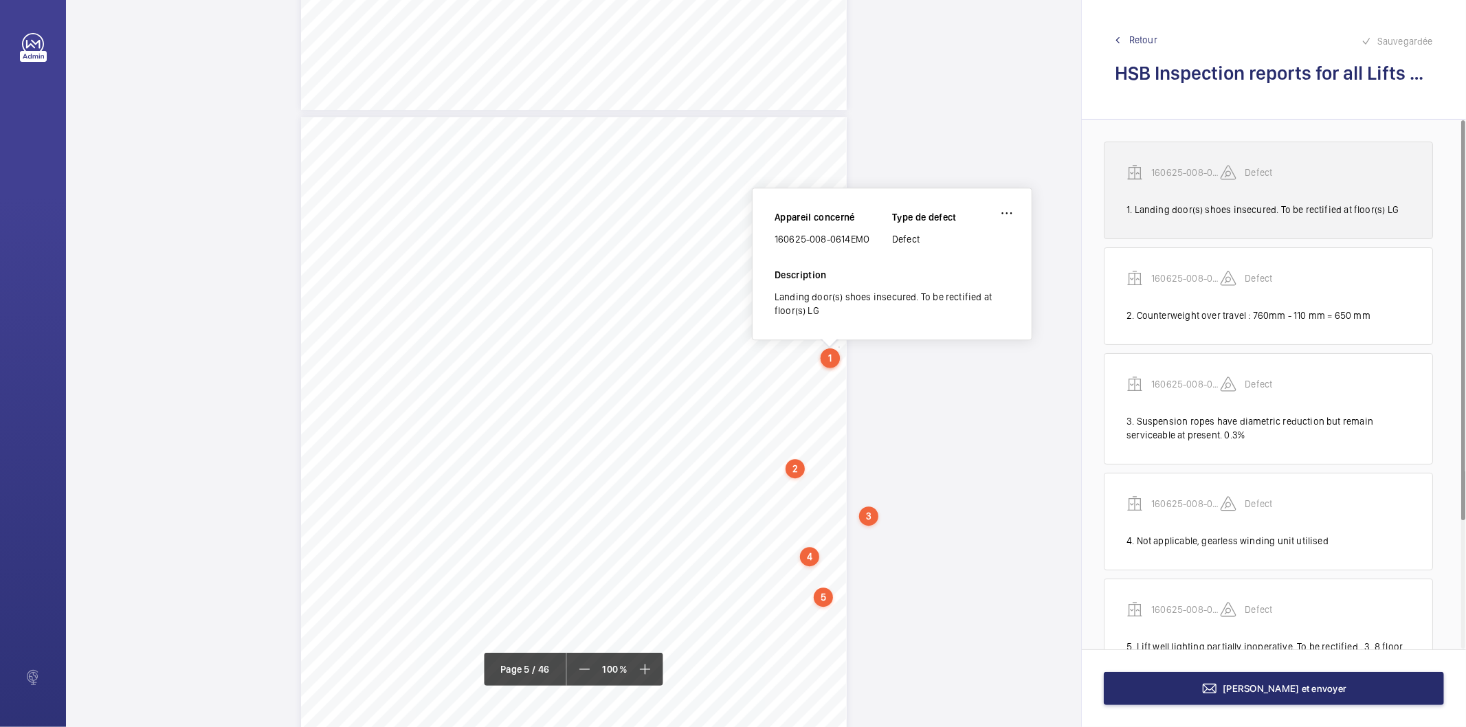
scroll to position [3012, 0]
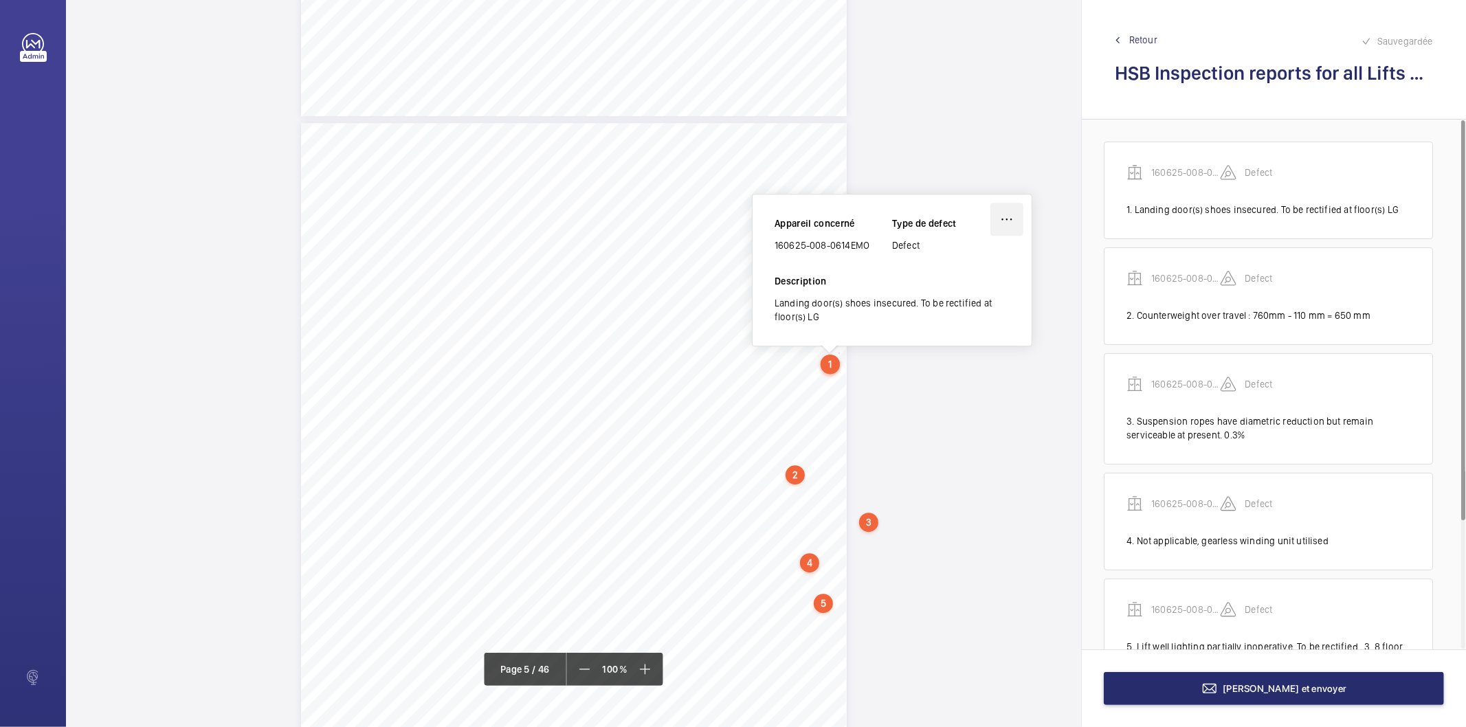
click at [1008, 217] on wm-front-icon-button at bounding box center [1007, 219] width 33 height 33
click at [986, 250] on div "Modifier" at bounding box center [968, 259] width 109 height 25
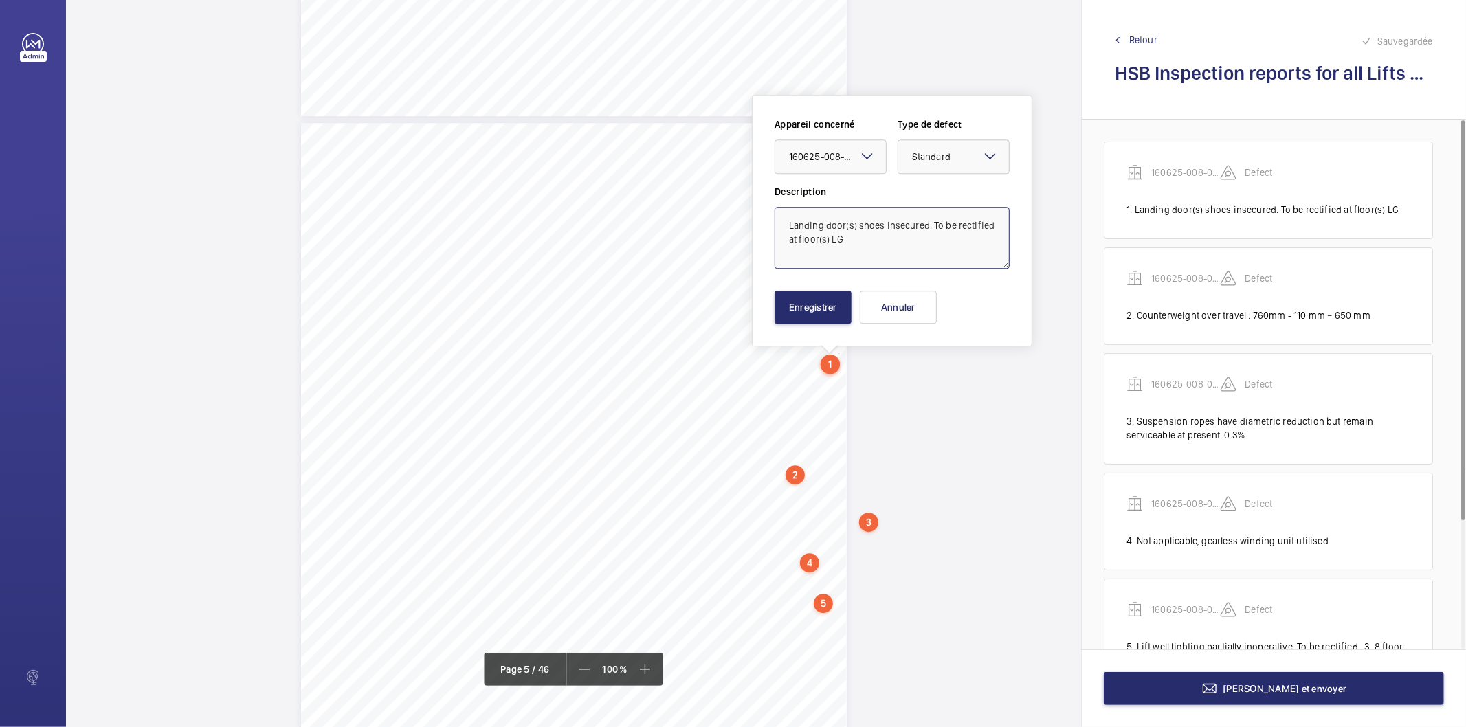
click at [883, 224] on textarea "Landing door(s) shoes insecured. To be rectified at floor(s) LG" at bounding box center [892, 238] width 235 height 62
type textarea "Landing door(s) shoes unsecured. To be rectified at floor(s) LG"
click at [811, 305] on button "Enregistrer" at bounding box center [813, 307] width 77 height 33
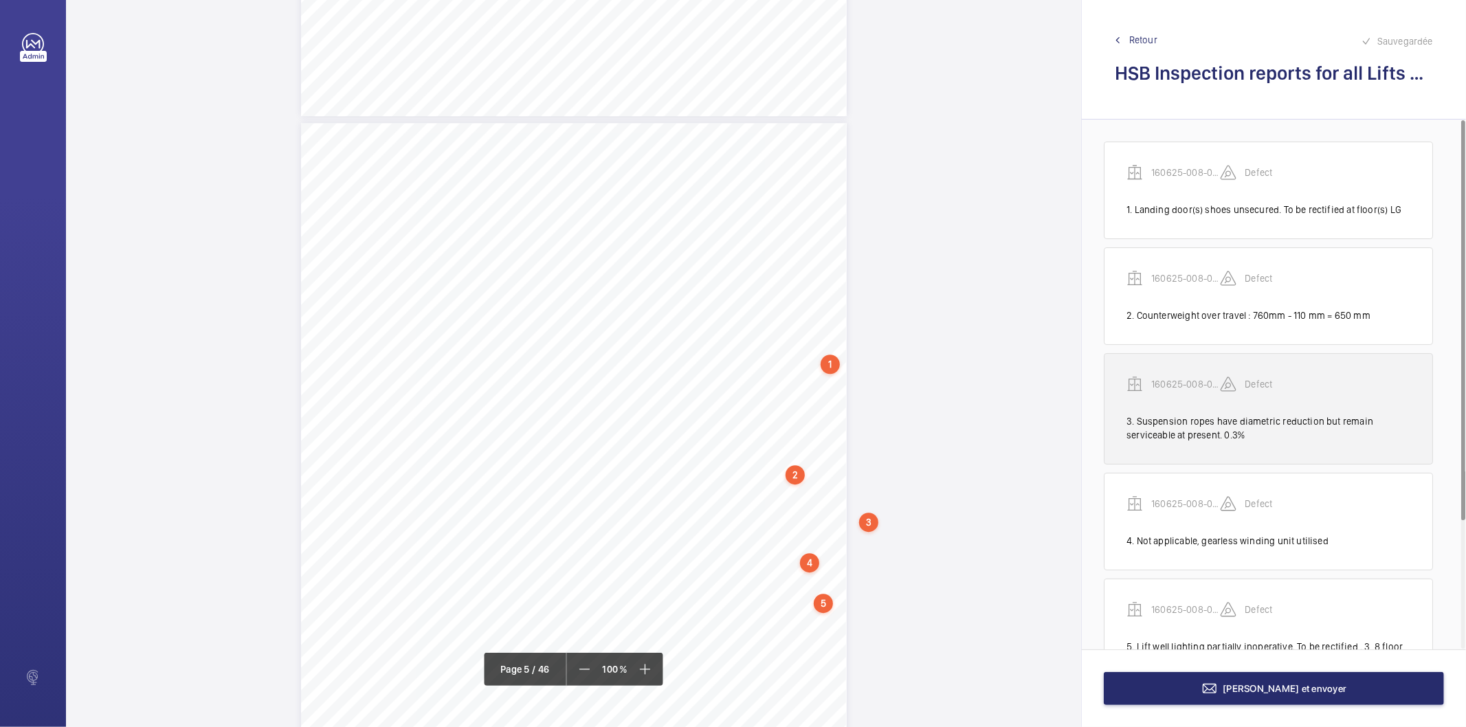
click at [1296, 420] on div "3. Suspension ropes have diametric reduction but remain serviceable at present.…" at bounding box center [1269, 428] width 284 height 27
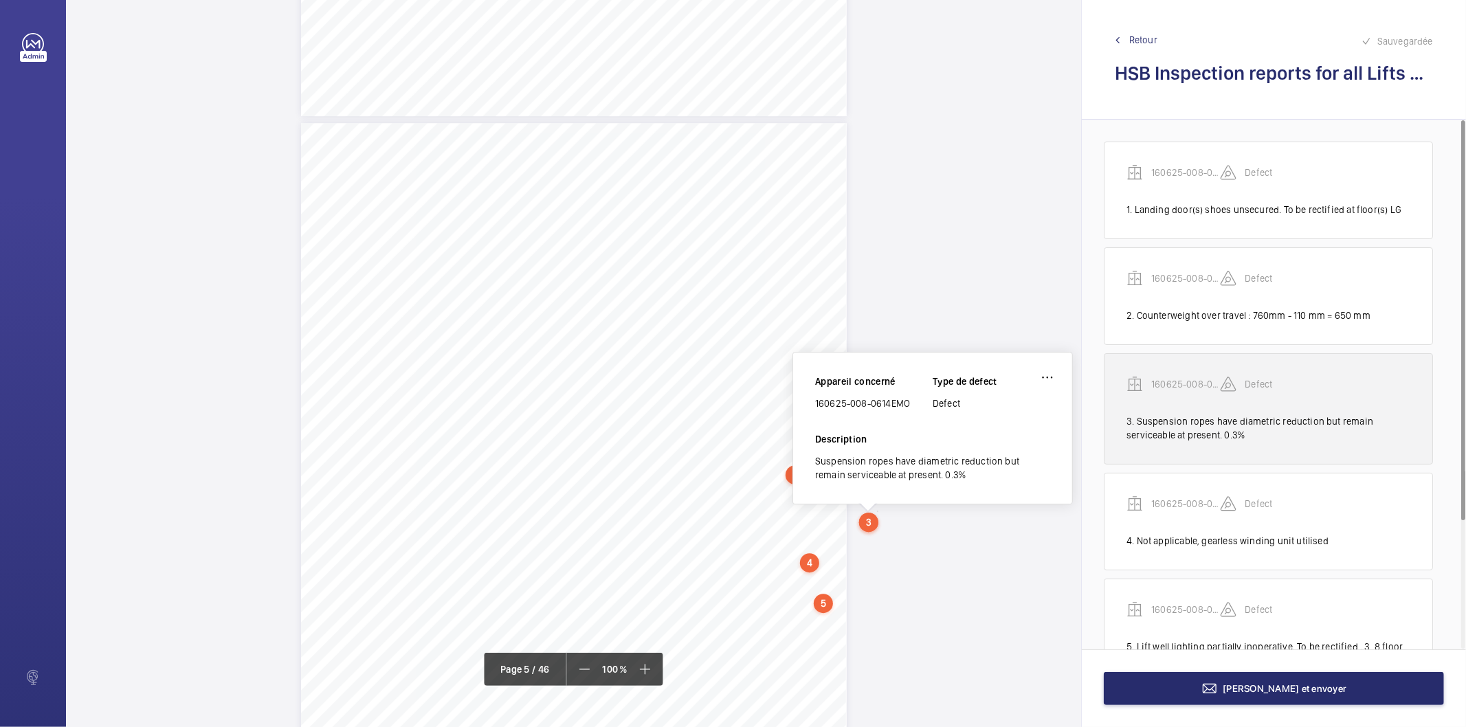
scroll to position [3170, 0]
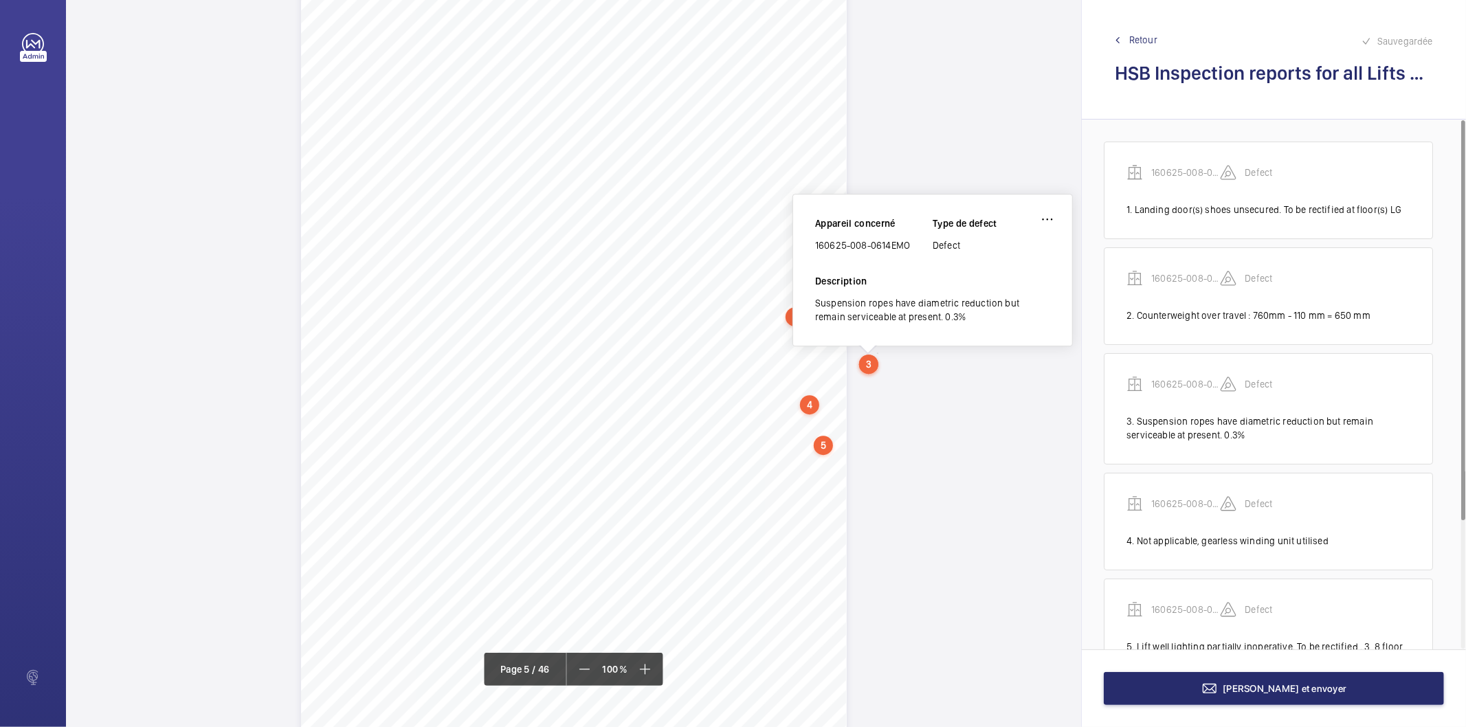
click at [921, 316] on div "Suspension ropes have diametric reduction but remain serviceable at present. 0.…" at bounding box center [932, 309] width 235 height 27
copy div "Suspension ropes have diametric reduction but remain serviceable at present. 0.…"
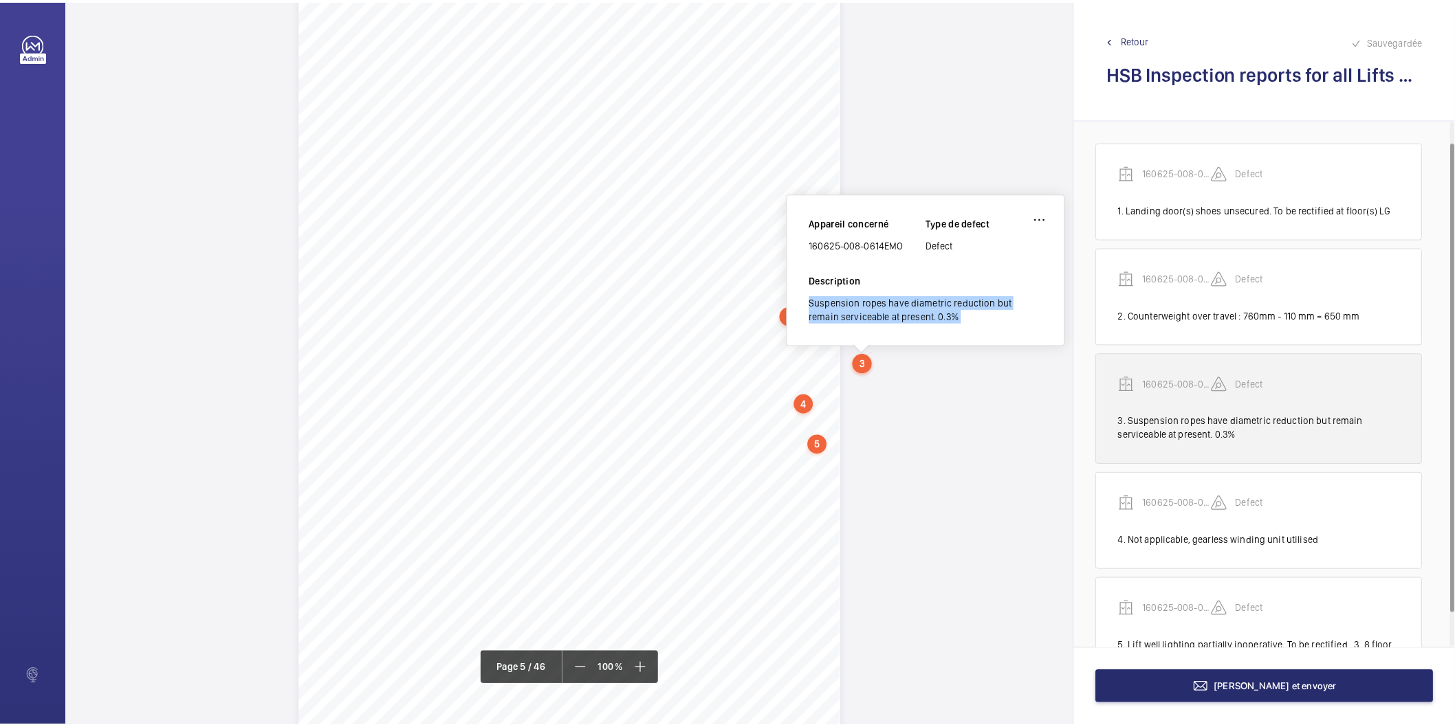
scroll to position [63, 0]
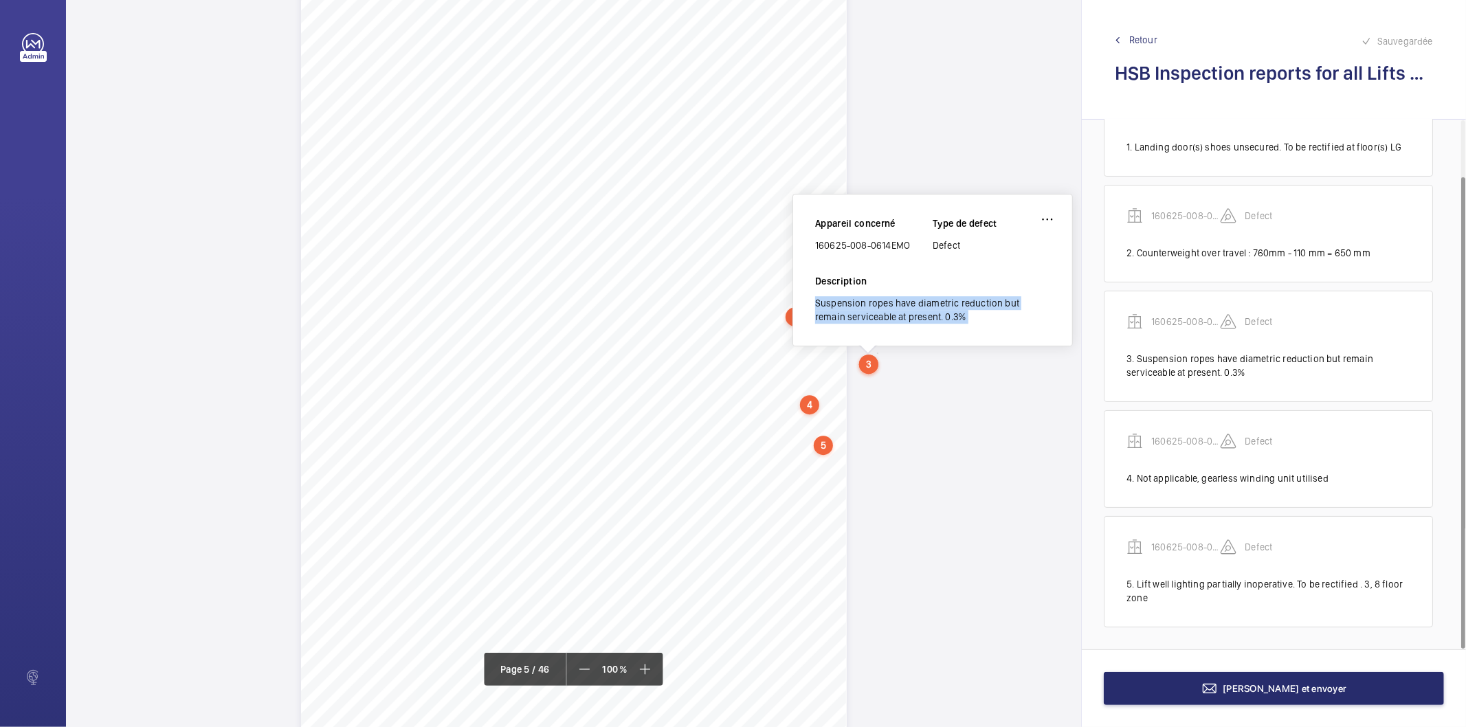
click at [1157, 38] on span "Retour" at bounding box center [1144, 40] width 28 height 14
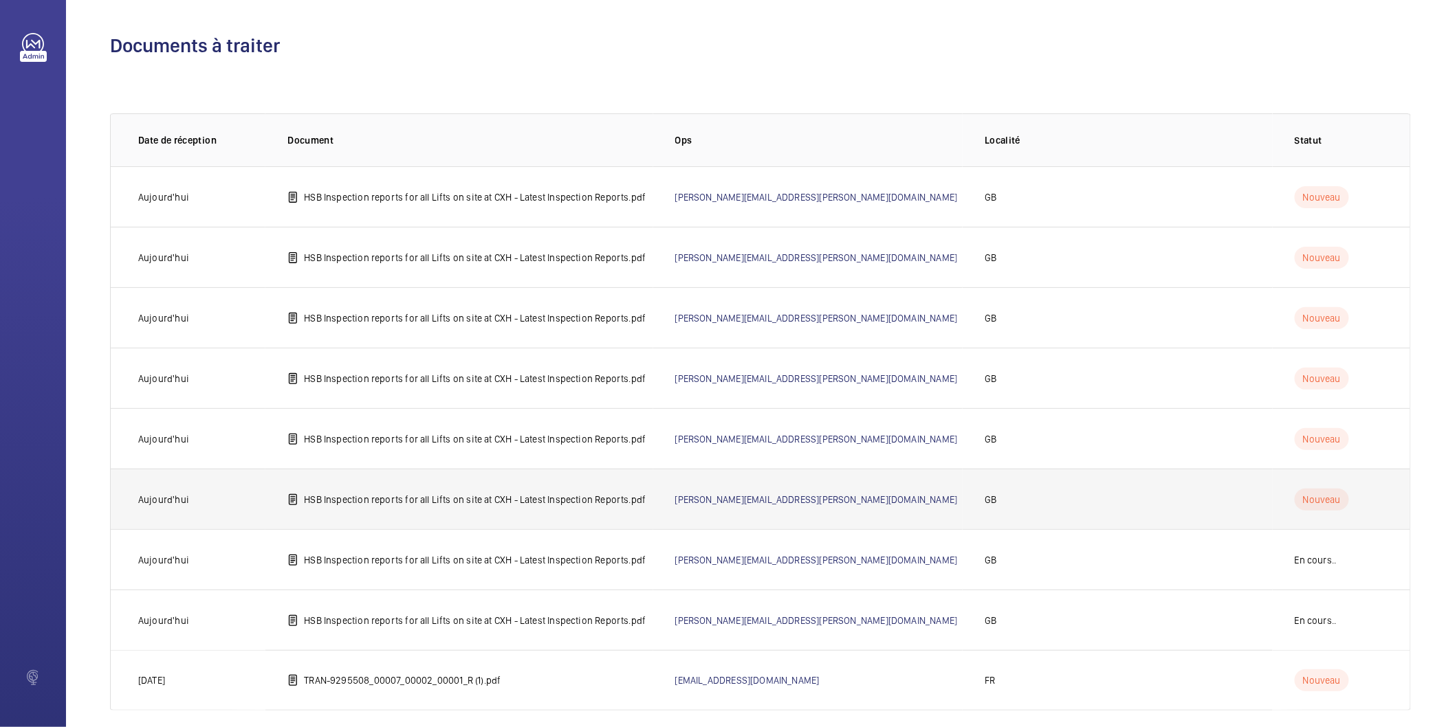
click at [467, 496] on p "HSB Inspection reports for all Lifts on site at CXH - Latest Inspection Reports…" at bounding box center [475, 500] width 342 height 14
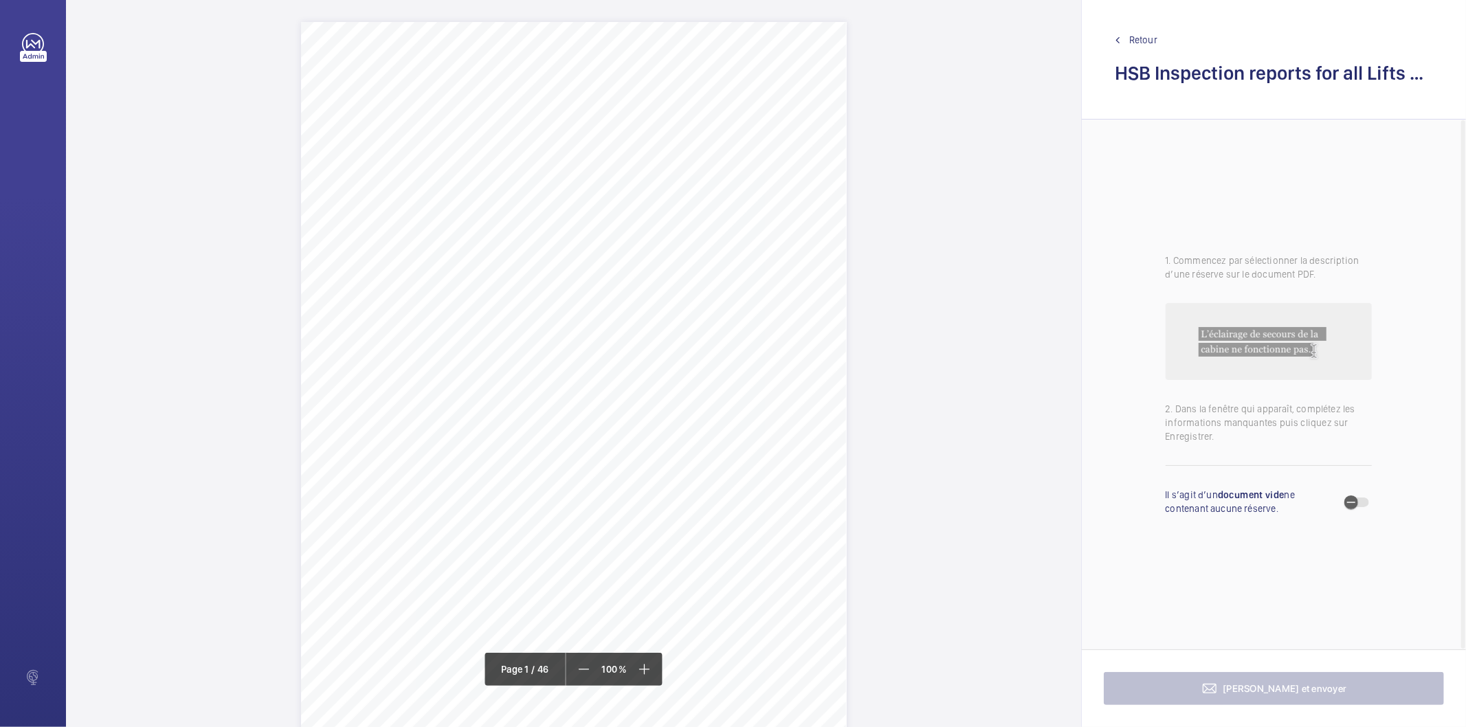
click at [781, 223] on div "Page 1" at bounding box center [574, 407] width 546 height 771
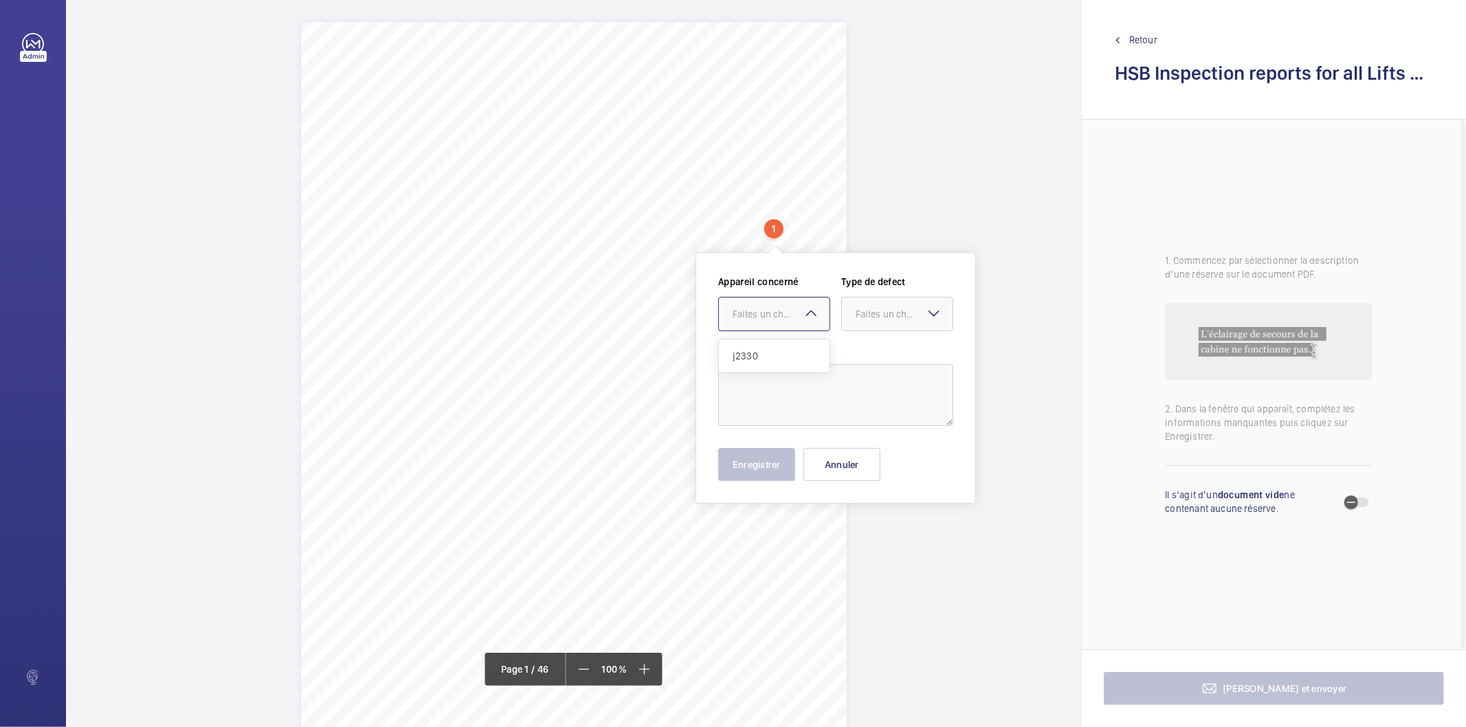
click at [816, 320] on div "Faites un choix j2330" at bounding box center [774, 314] width 112 height 34
click at [875, 463] on button "Annuler" at bounding box center [842, 464] width 77 height 33
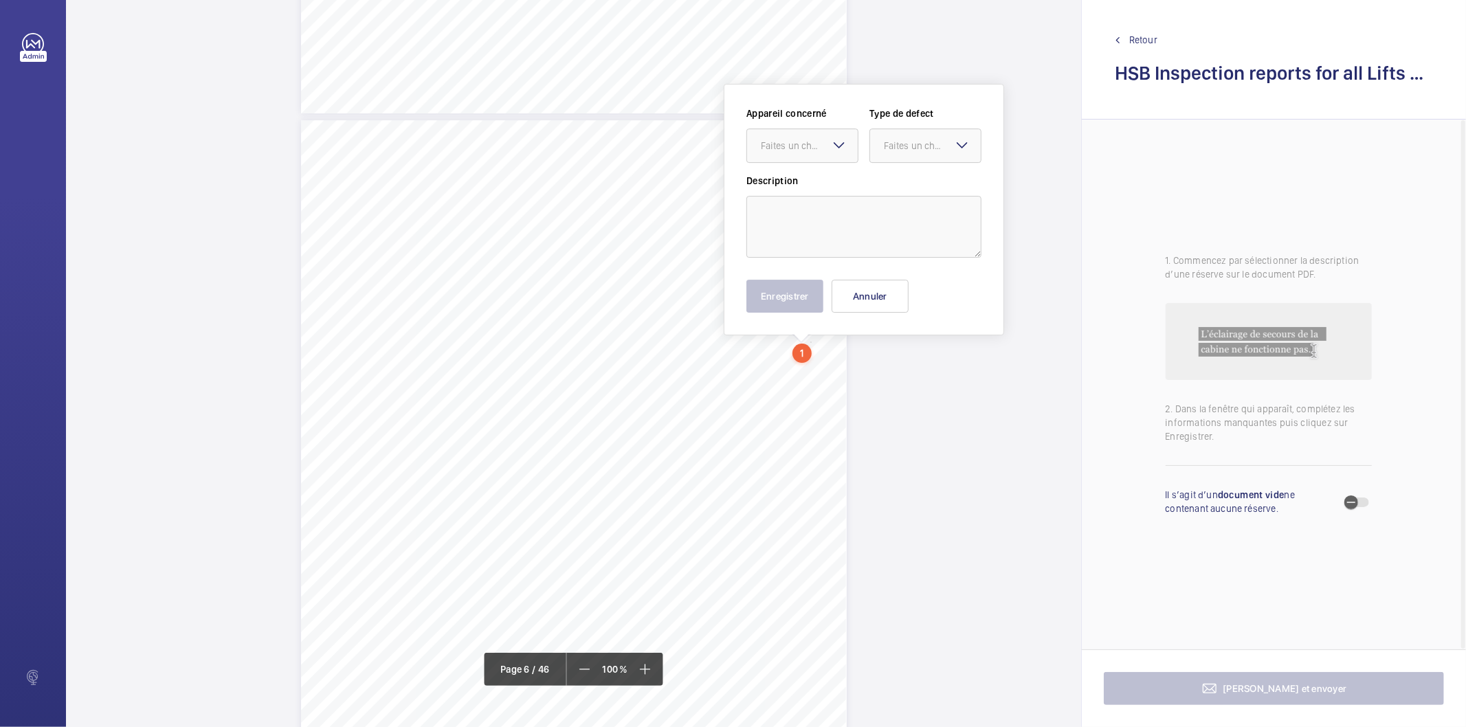
scroll to position [3792, 0]
drag, startPoint x: 809, startPoint y: 168, endPoint x: 806, endPoint y: 157, distance: 12.0
click at [812, 140] on div "Faites un choix" at bounding box center [809, 147] width 97 height 14
click at [789, 183] on span "j2330" at bounding box center [802, 188] width 83 height 14
click at [889, 148] on div "Faites un choix" at bounding box center [932, 147] width 97 height 14
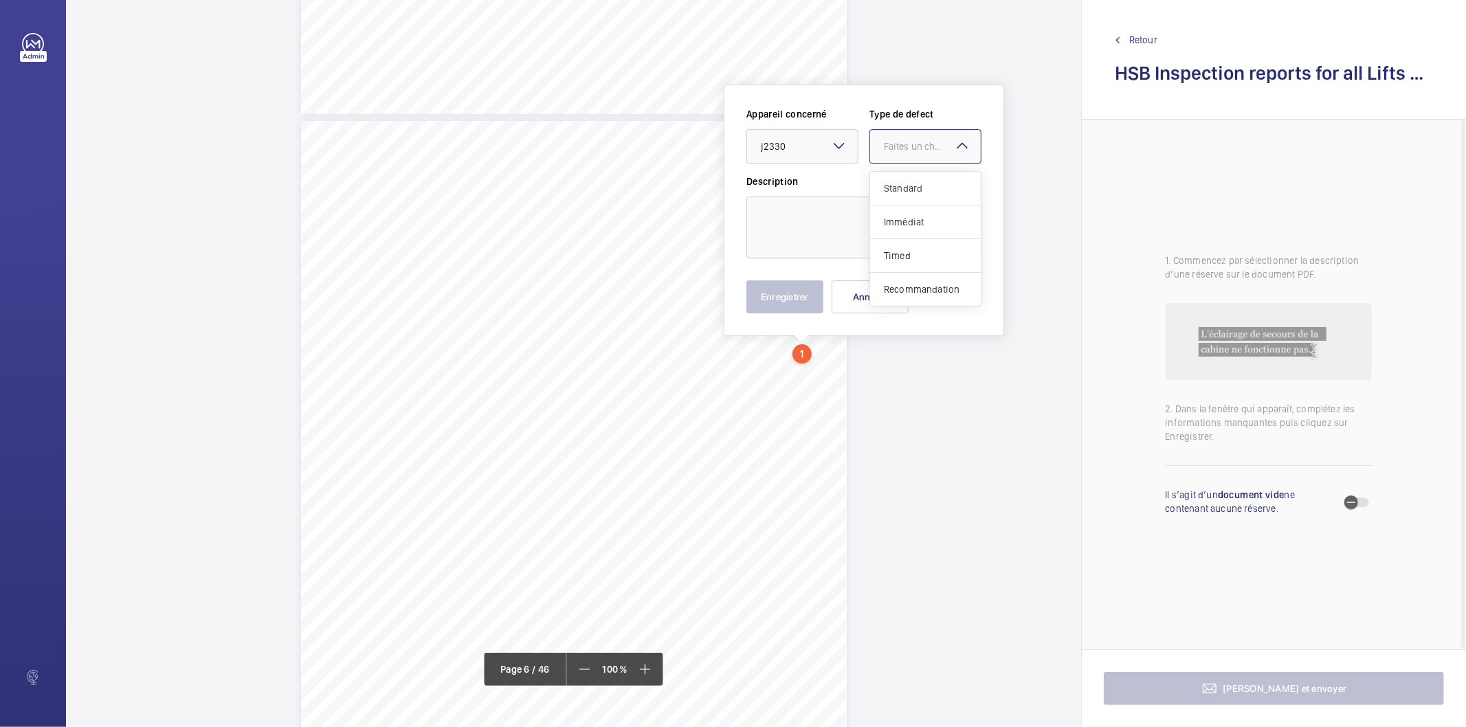
drag, startPoint x: 901, startPoint y: 188, endPoint x: 873, endPoint y: 217, distance: 39.4
click at [899, 189] on span "Standard" at bounding box center [925, 188] width 83 height 14
click at [868, 220] on textarea at bounding box center [864, 228] width 235 height 62
type textarea "Pit needs cleaning"
click at [791, 300] on button "Enregistrer" at bounding box center [785, 296] width 77 height 33
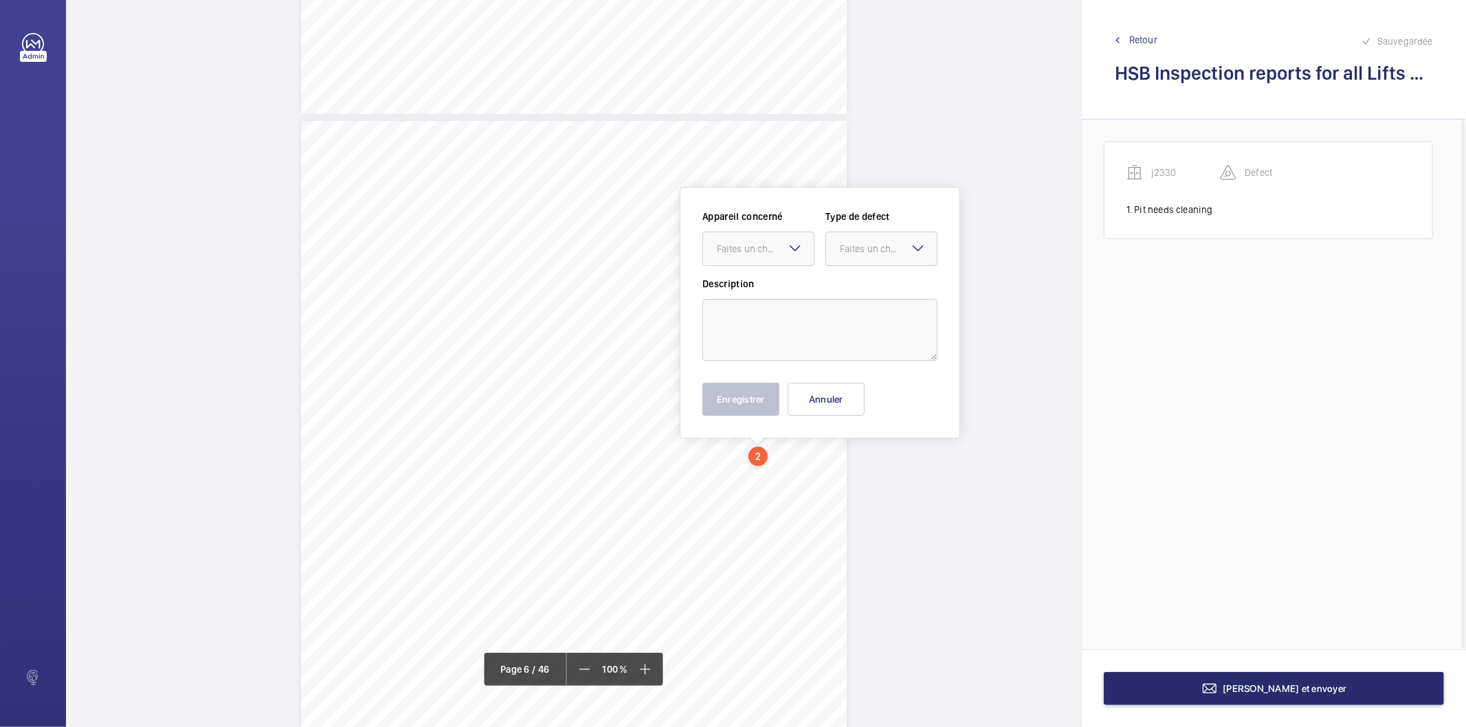
scroll to position [3895, 0]
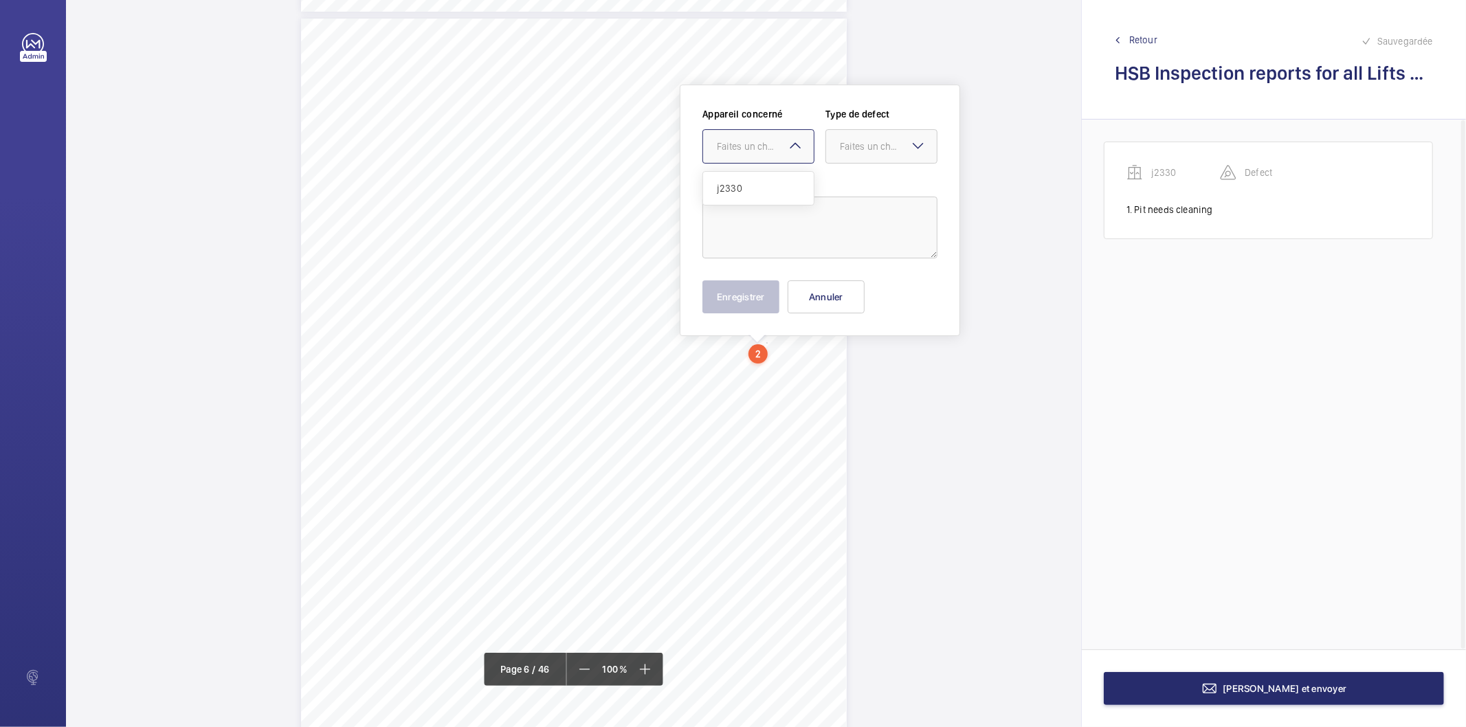
drag, startPoint x: 765, startPoint y: 450, endPoint x: 752, endPoint y: 144, distance: 306.2
click at [752, 144] on div "Faites un choix" at bounding box center [765, 147] width 97 height 14
click at [758, 188] on span "j2330" at bounding box center [758, 188] width 83 height 14
drag, startPoint x: 861, startPoint y: 152, endPoint x: 850, endPoint y: 179, distance: 29.4
click at [859, 152] on div "Faites un choix" at bounding box center [888, 147] width 97 height 14
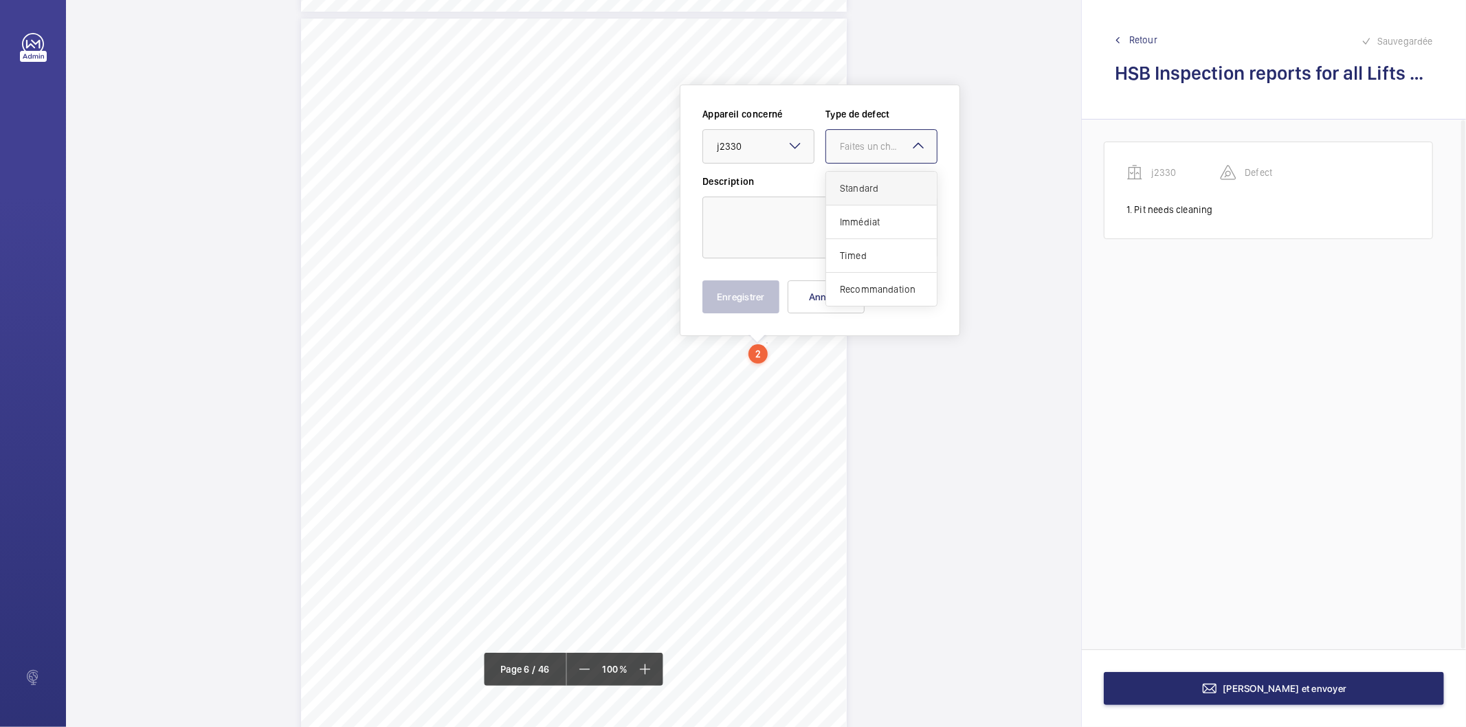
click at [848, 187] on span "Standard" at bounding box center [881, 188] width 83 height 14
click at [834, 204] on textarea at bounding box center [820, 228] width 235 height 62
paste textarea "Counterweight over travel : 760mm - 110 mm = 650 mm"
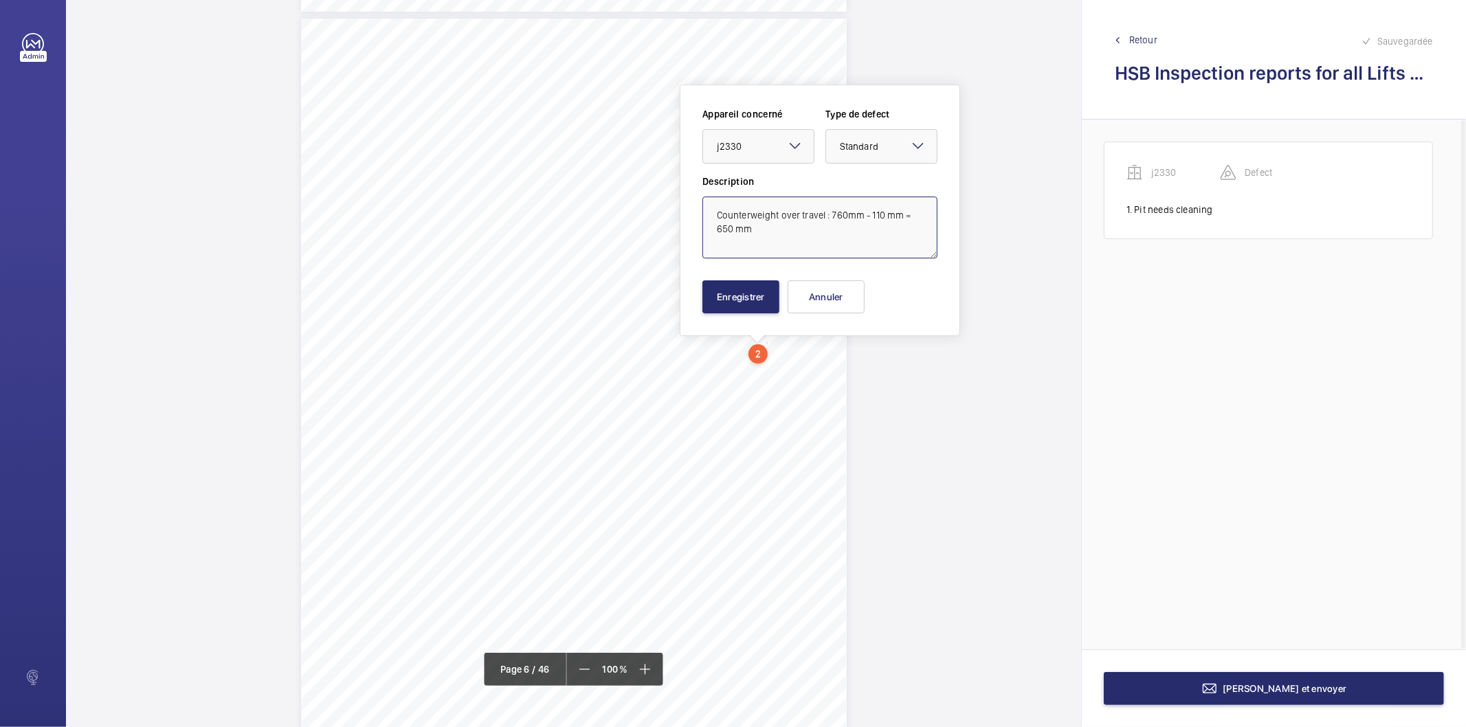
click at [830, 208] on textarea "Counterweight over travel : 760mm - 110 mm = 650 mm" at bounding box center [820, 228] width 235 height 62
click at [720, 230] on textarea "Counterweight over travel : 560mm - 110 mm = 650 mm" at bounding box center [820, 228] width 235 height 62
type textarea "Counterweight over travel : 560mm - 110 mm = 509 mm"
click at [742, 297] on button "Enregistrer" at bounding box center [741, 296] width 77 height 33
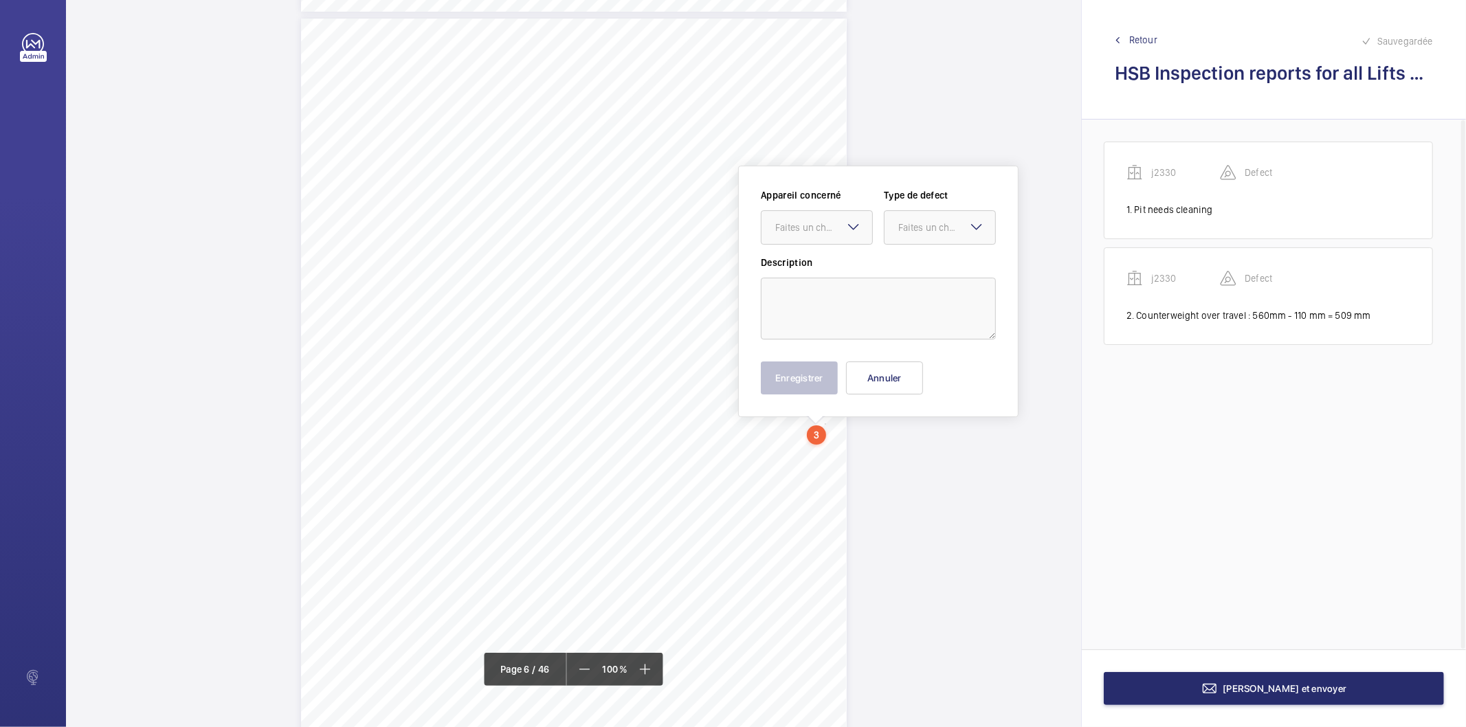
scroll to position [3976, 0]
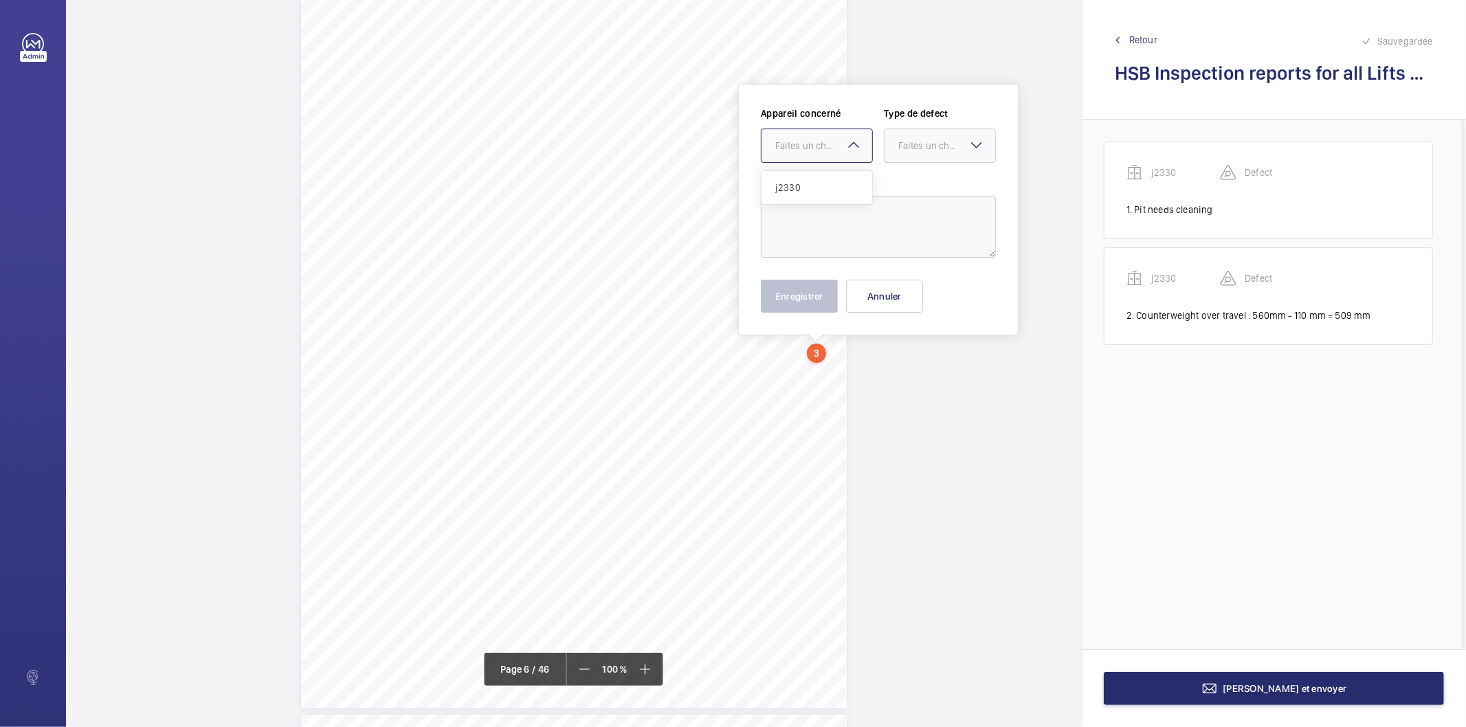
drag, startPoint x: 824, startPoint y: 429, endPoint x: 840, endPoint y: 146, distance: 283.7
click at [840, 146] on div "Faites un choix" at bounding box center [823, 146] width 97 height 14
drag, startPoint x: 826, startPoint y: 188, endPoint x: 906, endPoint y: 146, distance: 91.0
click at [828, 187] on span "j2330" at bounding box center [816, 188] width 83 height 14
drag, startPoint x: 912, startPoint y: 142, endPoint x: 910, endPoint y: 161, distance: 18.6
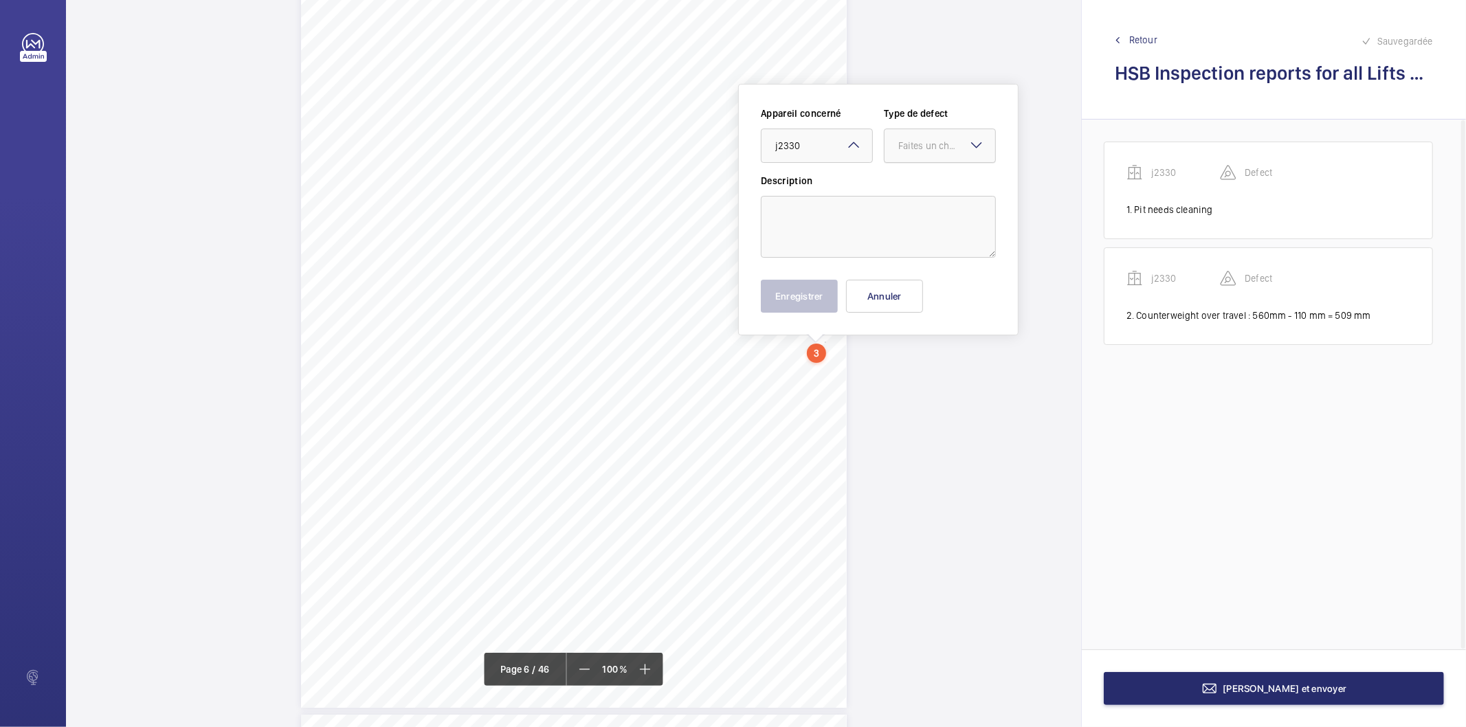
click at [912, 144] on div "Faites un choix" at bounding box center [947, 146] width 97 height 14
click at [910, 181] on span "Standard" at bounding box center [940, 188] width 83 height 14
click at [870, 230] on textarea at bounding box center [878, 227] width 235 height 62
paste textarea "Not applicable, gearless winding unit utilised"
type textarea "Not applicable, gearless winding unit utilised"
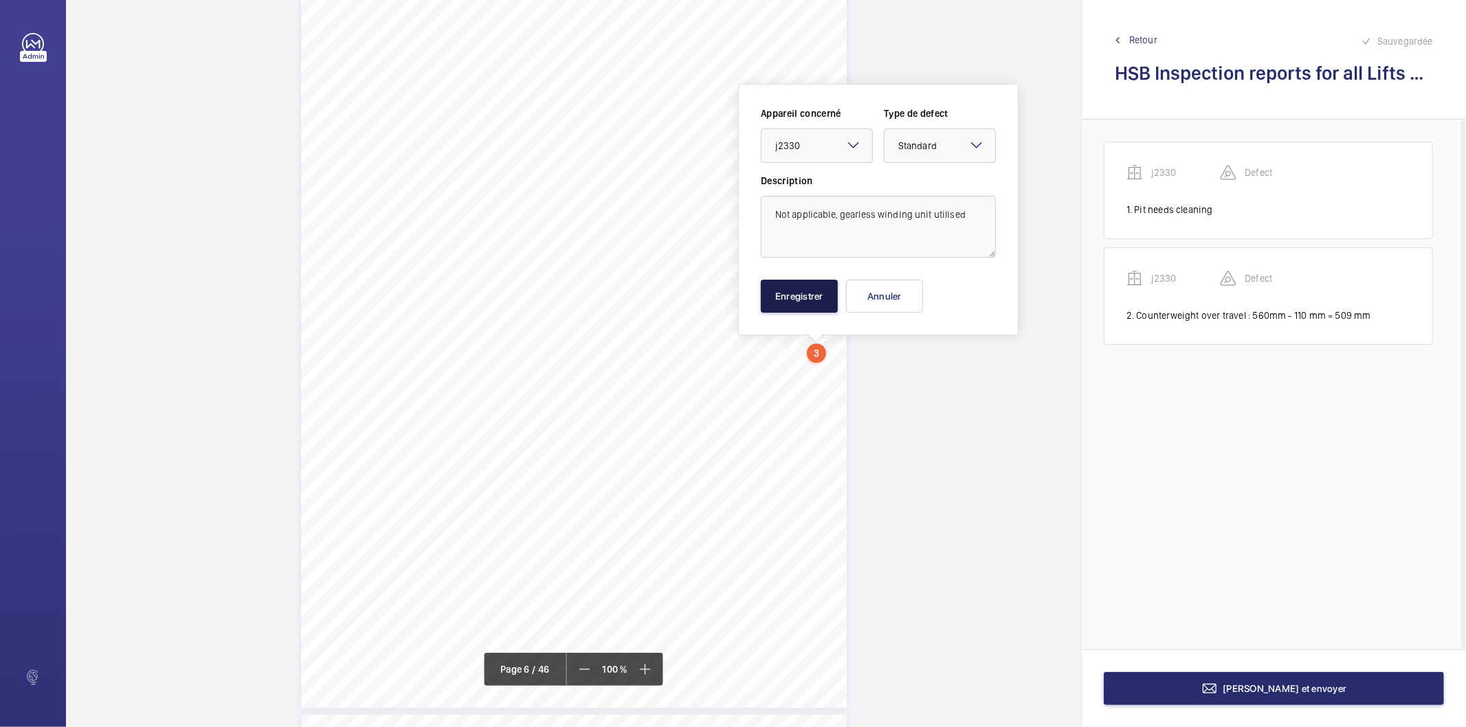
click at [830, 300] on button "Enregistrer" at bounding box center [799, 296] width 77 height 33
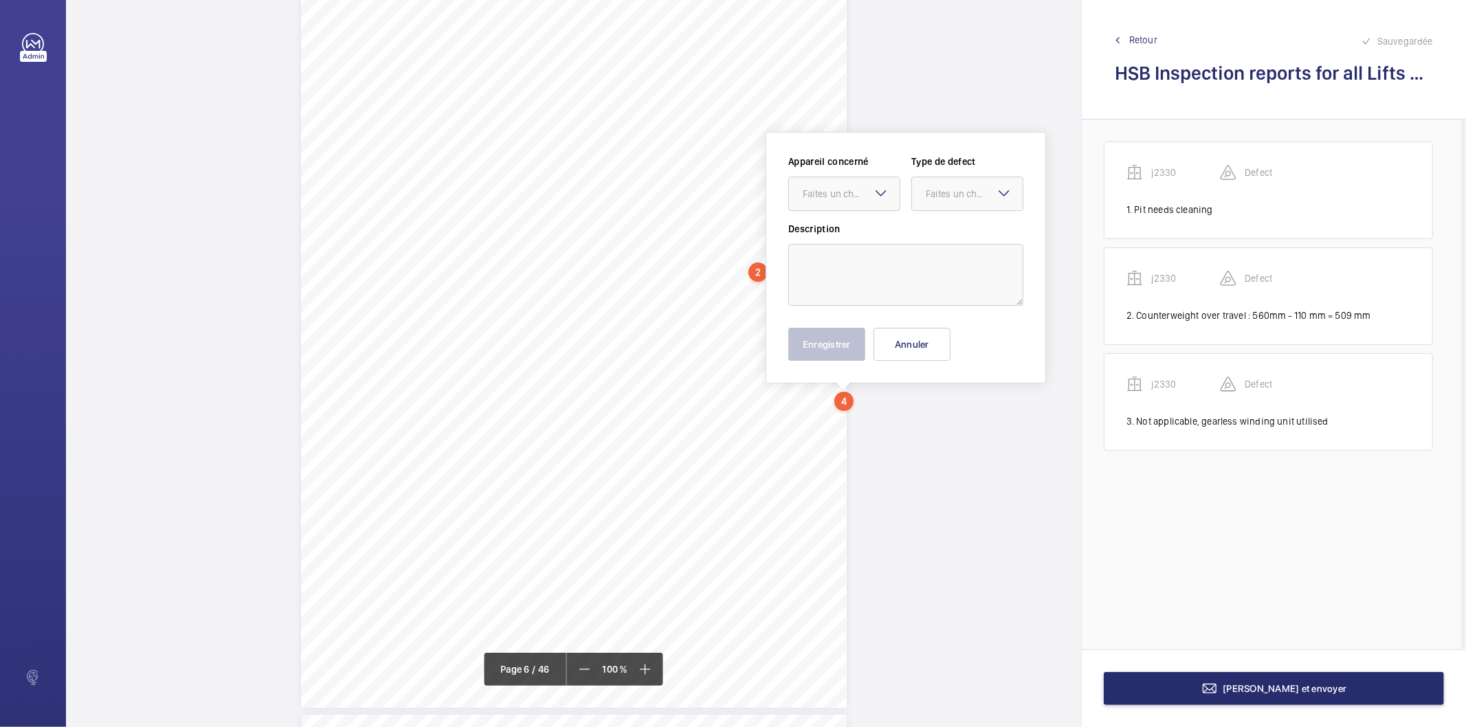
scroll to position [4025, 0]
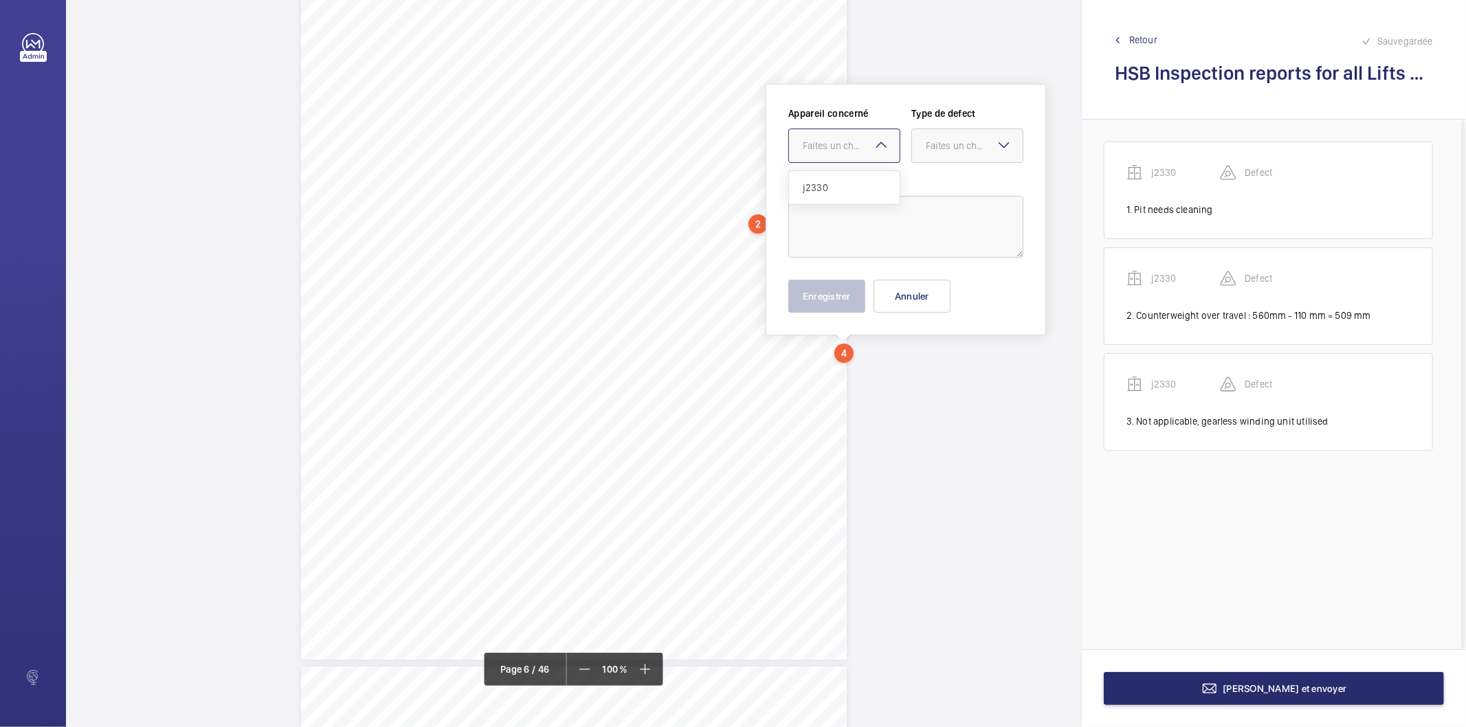
drag, startPoint x: 851, startPoint y: 396, endPoint x: 819, endPoint y: 155, distance: 243.4
click at [819, 155] on div at bounding box center [844, 145] width 111 height 33
click at [846, 193] on div "j2330" at bounding box center [844, 187] width 111 height 33
click at [926, 151] on div "Faites un choix" at bounding box center [974, 146] width 97 height 14
drag, startPoint x: 940, startPoint y: 183, endPoint x: 896, endPoint y: 218, distance: 56.3
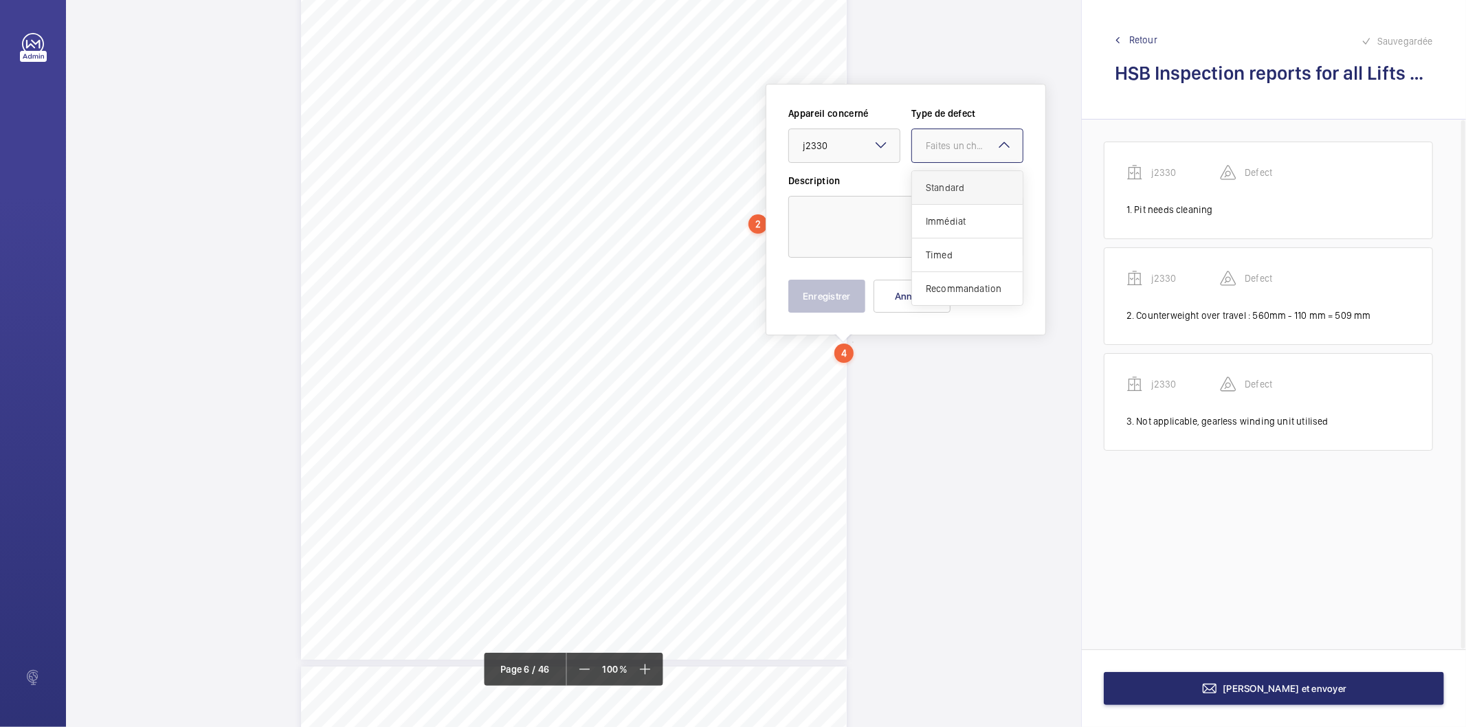
click at [940, 184] on span "Standard" at bounding box center [967, 188] width 83 height 14
click at [894, 219] on textarea at bounding box center [906, 227] width 235 height 62
paste textarea "Lift well lighting partially inoperative. To be rectified . 3, 8 floor zone"
drag, startPoint x: 844, startPoint y: 230, endPoint x: 936, endPoint y: 227, distance: 91.5
click at [936, 227] on textarea "Lift well lighting partially inoperative. To be rectified . 3, 8 floor zone" at bounding box center [906, 227] width 235 height 62
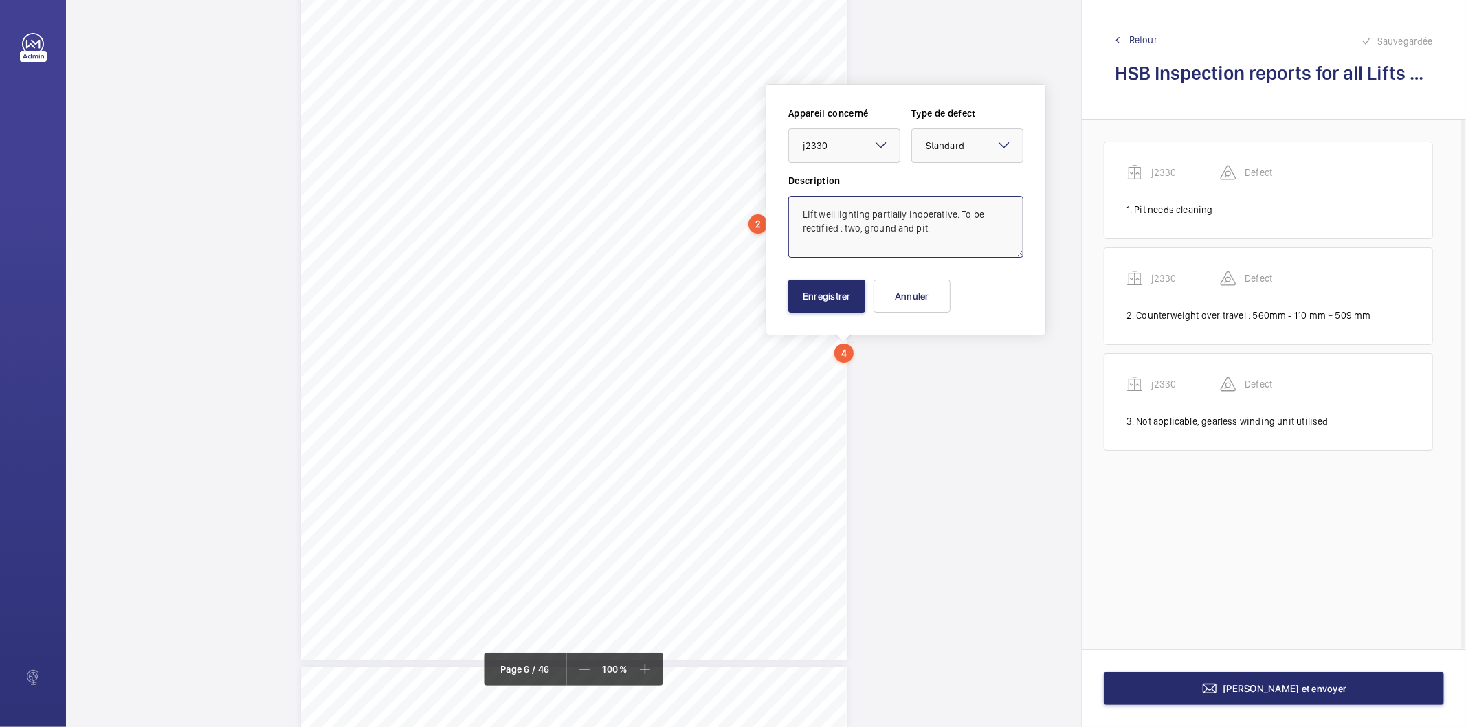
click at [837, 235] on textarea "Lift well lighting partially inoperative. To be rectified . two, ground and pit." at bounding box center [906, 227] width 235 height 62
drag, startPoint x: 837, startPoint y: 235, endPoint x: 837, endPoint y: 228, distance: 7.6
click at [837, 234] on textarea "Lift well lighting partially inoperative. To be rectified . two, ground and pit." at bounding box center [906, 227] width 235 height 62
click at [837, 228] on textarea "Lift well lighting partially inoperative. To be rectified . two, ground and pit." at bounding box center [906, 227] width 235 height 62
type textarea "Lift well lighting partially inoperative. To be rectified, two, ground and pit."
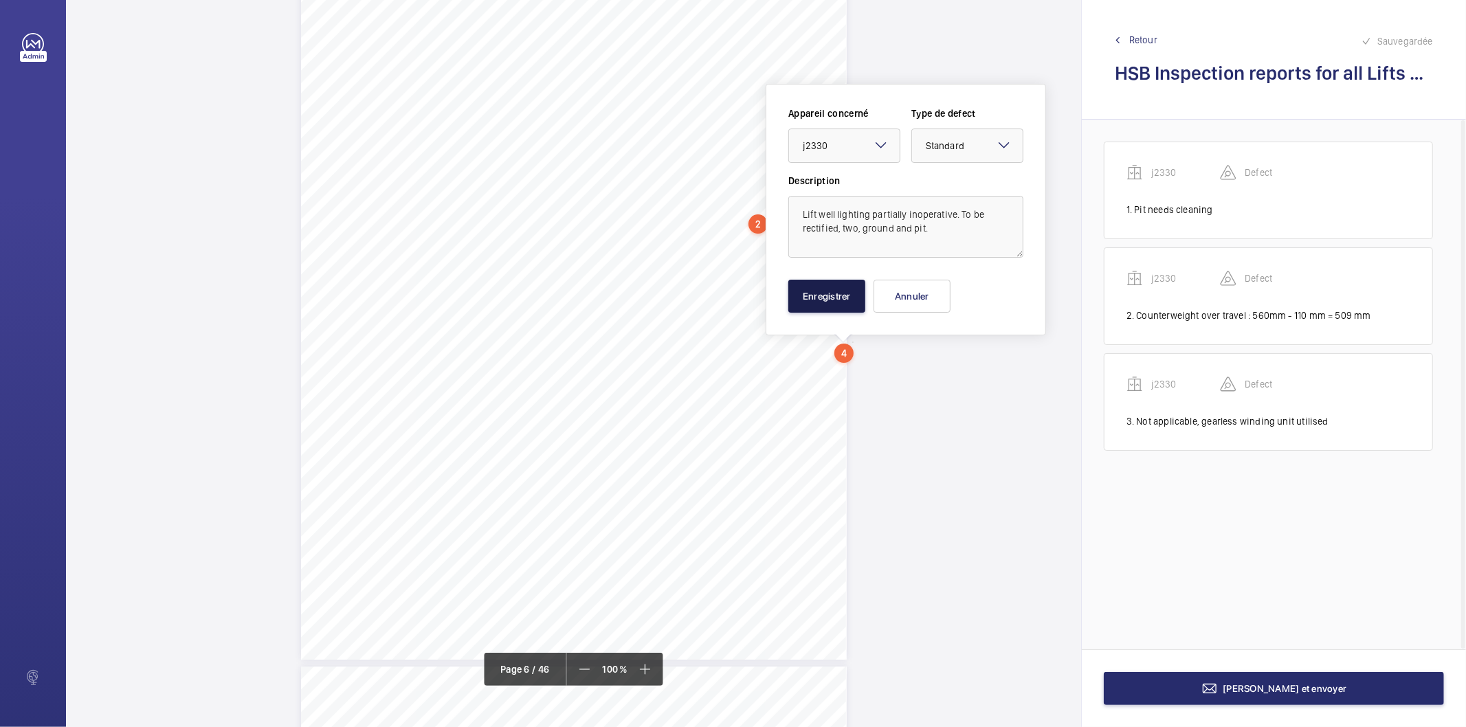
click at [839, 298] on button "Enregistrer" at bounding box center [827, 296] width 77 height 33
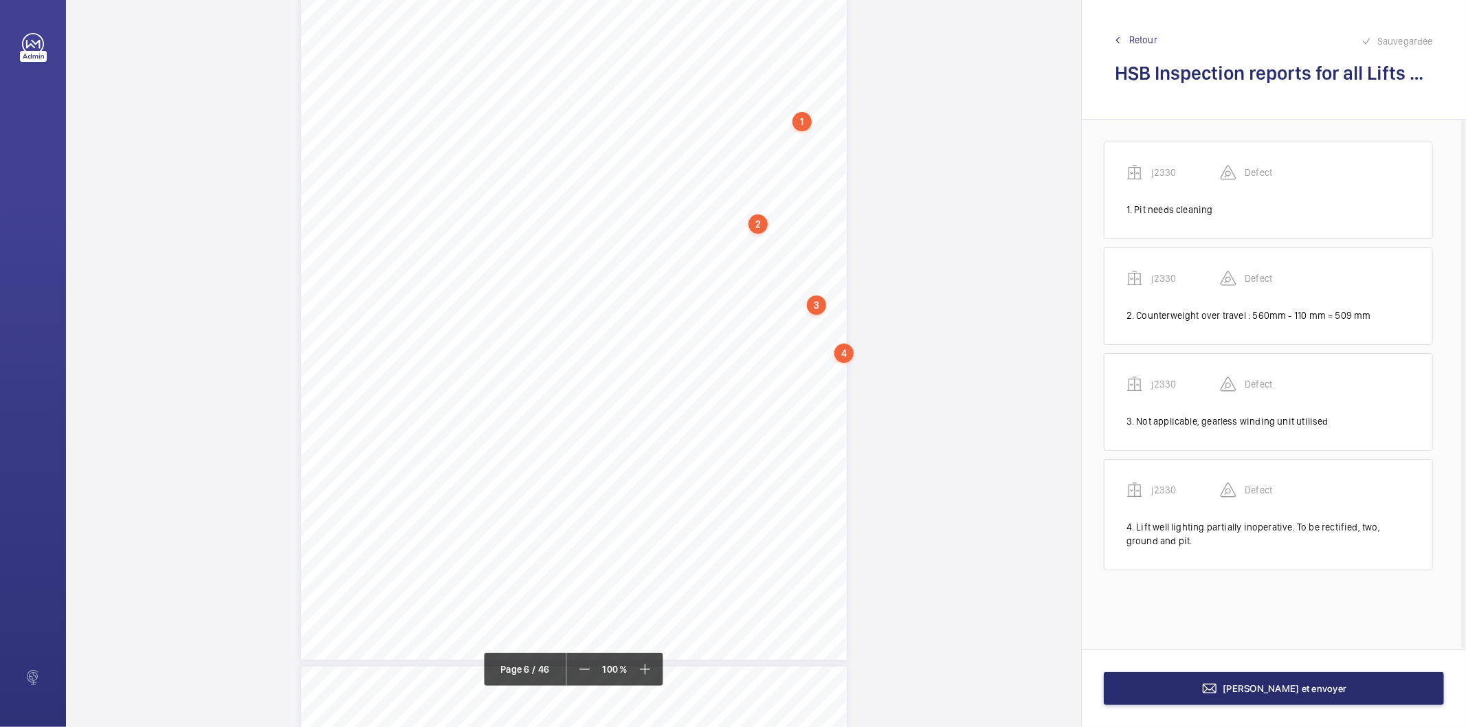
click at [1137, 43] on span "Retour" at bounding box center [1144, 40] width 28 height 14
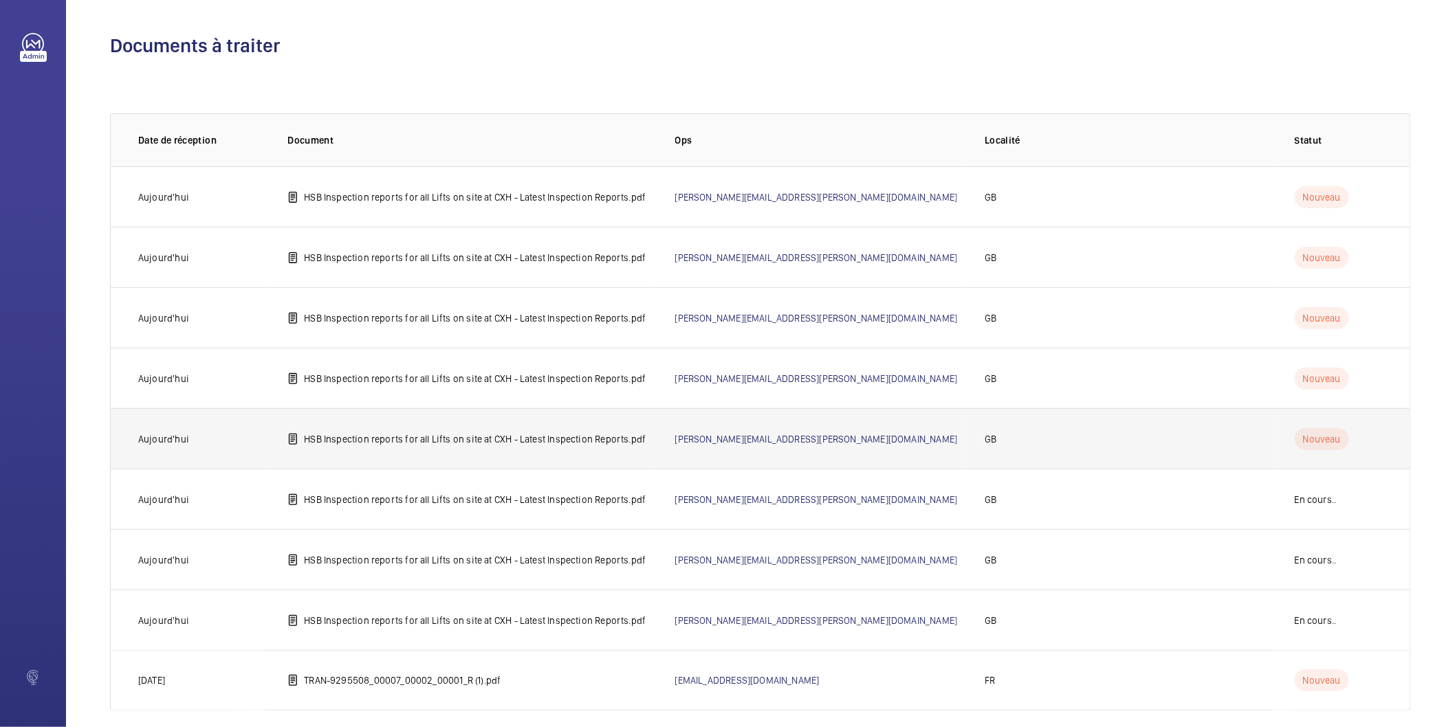
click at [489, 443] on p "HSB Inspection reports for all Lifts on site at CXH - Latest Inspection Reports…" at bounding box center [475, 439] width 342 height 14
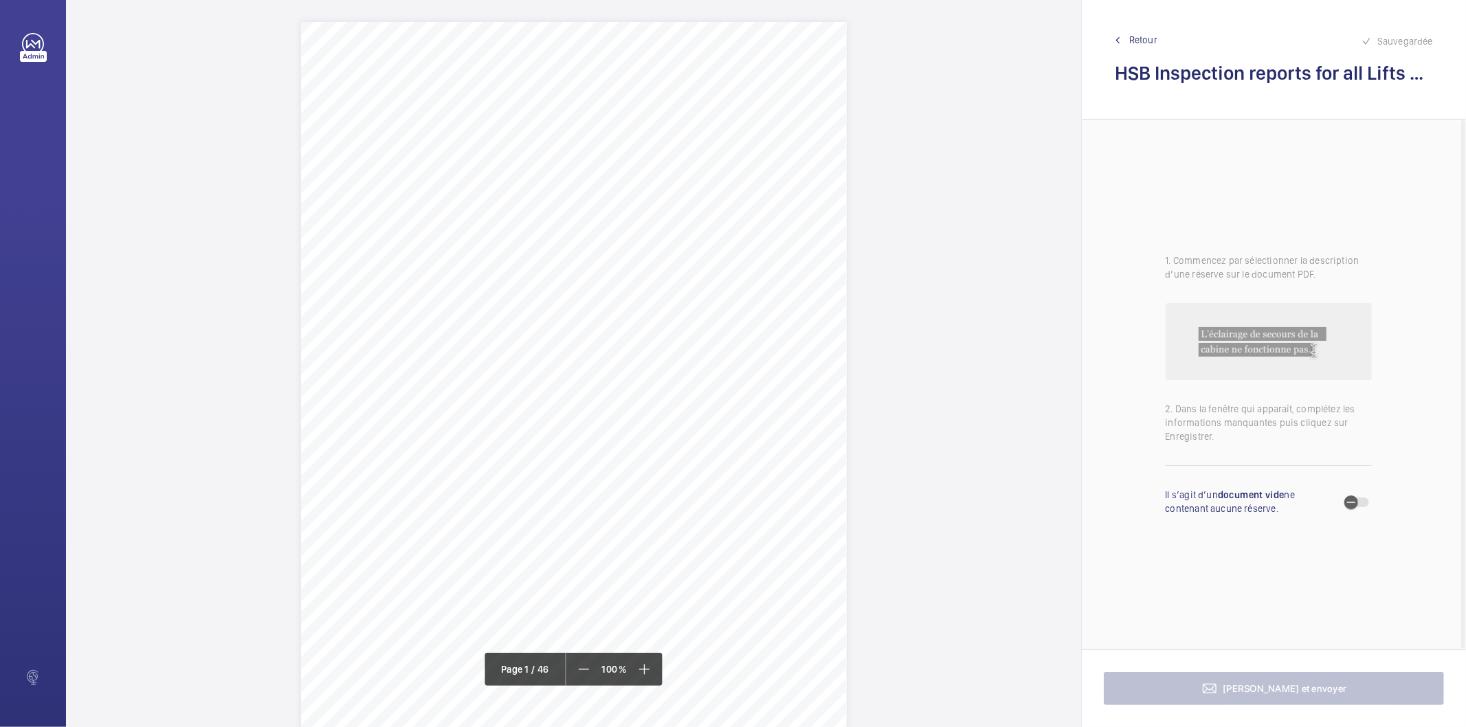
click at [828, 206] on div "Page 1" at bounding box center [574, 407] width 546 height 771
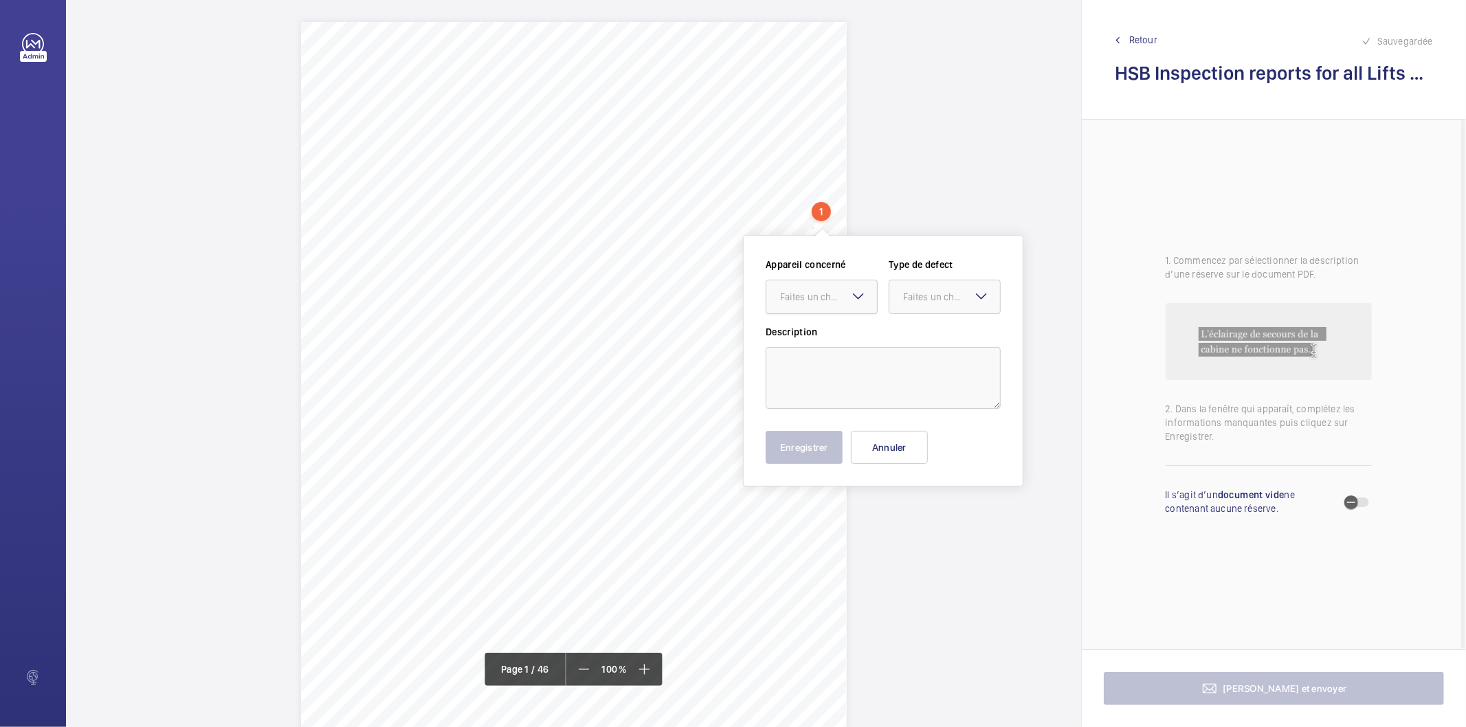
click at [844, 299] on div "Faites un choix" at bounding box center [828, 297] width 97 height 14
click at [843, 338] on span "030125-001-0588EMO" at bounding box center [821, 339] width 83 height 14
click at [915, 289] on div at bounding box center [945, 296] width 111 height 33
click at [918, 342] on span "Standard" at bounding box center [944, 339] width 83 height 14
click at [903, 348] on textarea at bounding box center [883, 378] width 235 height 62
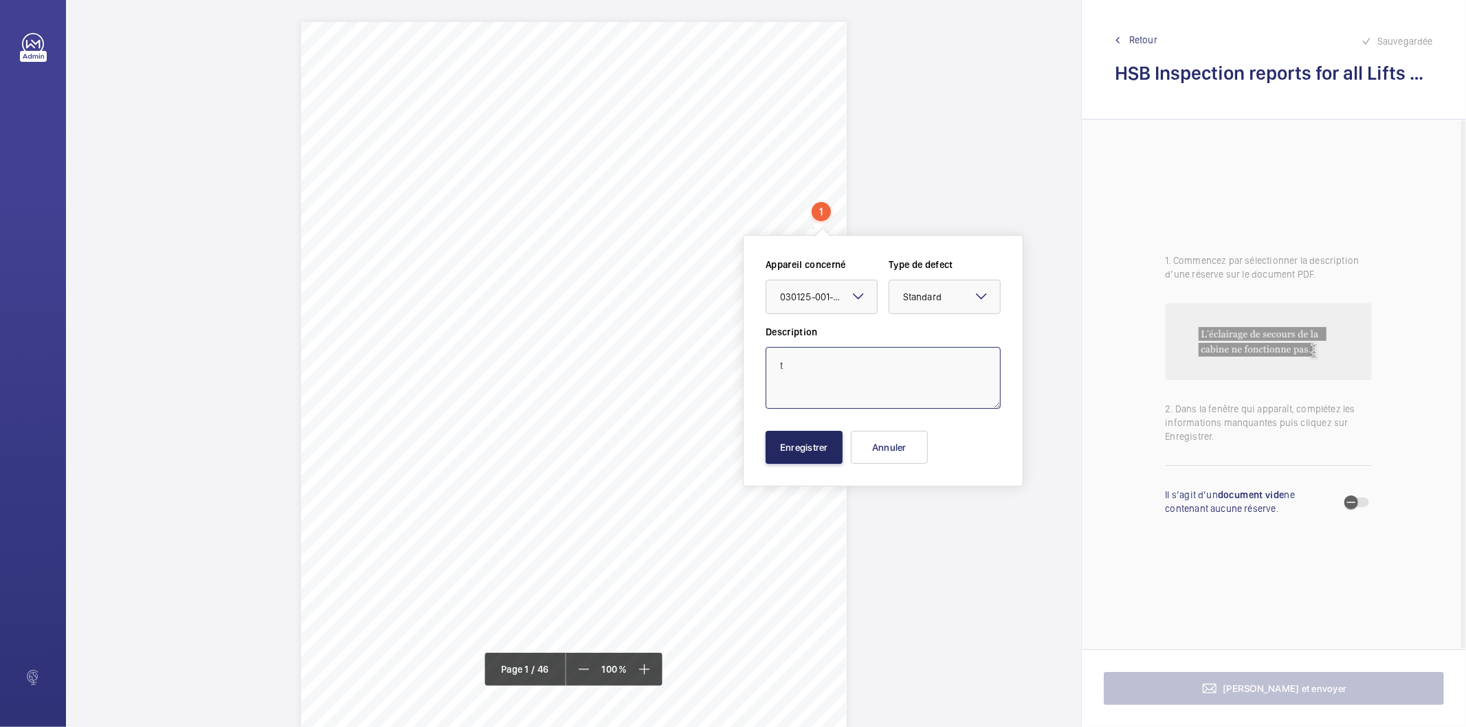
type textarea "t"
click at [808, 456] on button "Enregistrer" at bounding box center [804, 447] width 77 height 33
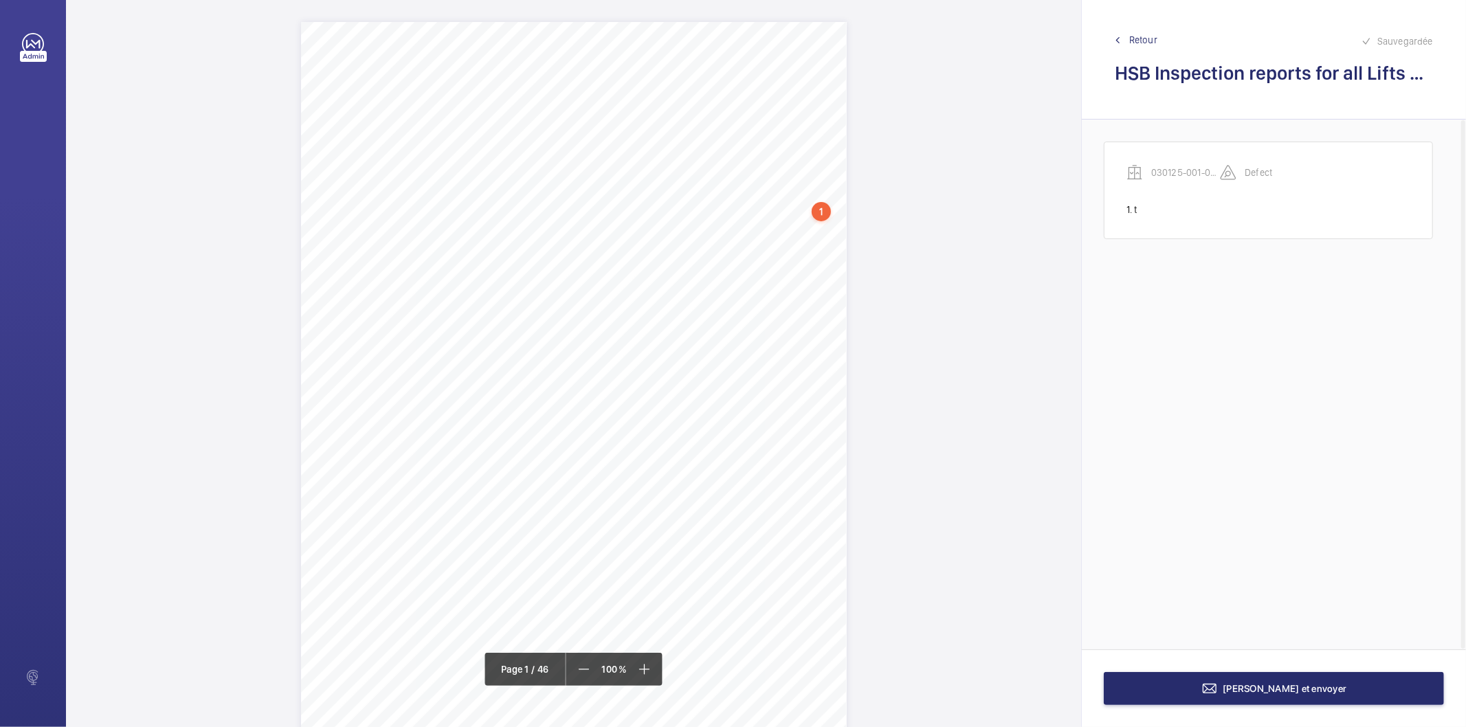
click at [841, 225] on div "Page 1" at bounding box center [574, 407] width 546 height 771
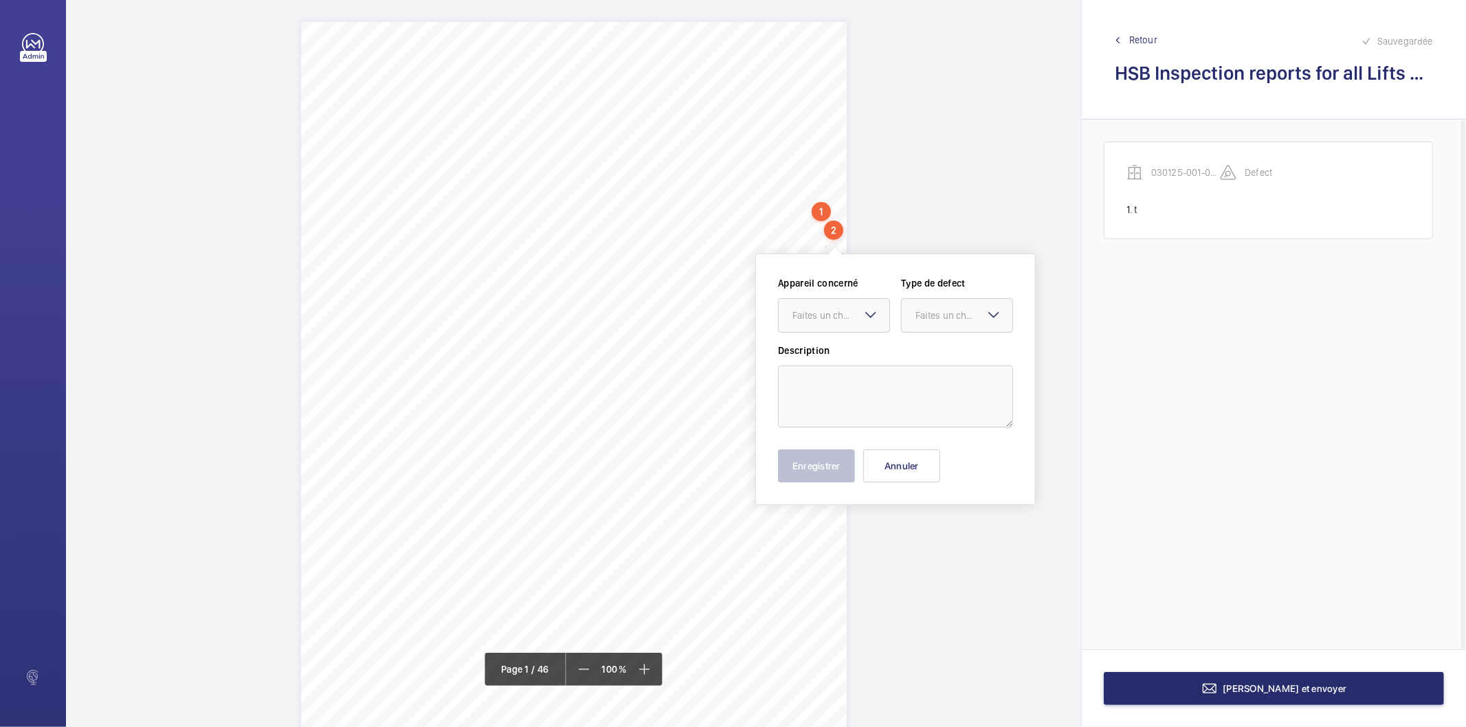
click at [822, 213] on div "1" at bounding box center [821, 211] width 19 height 19
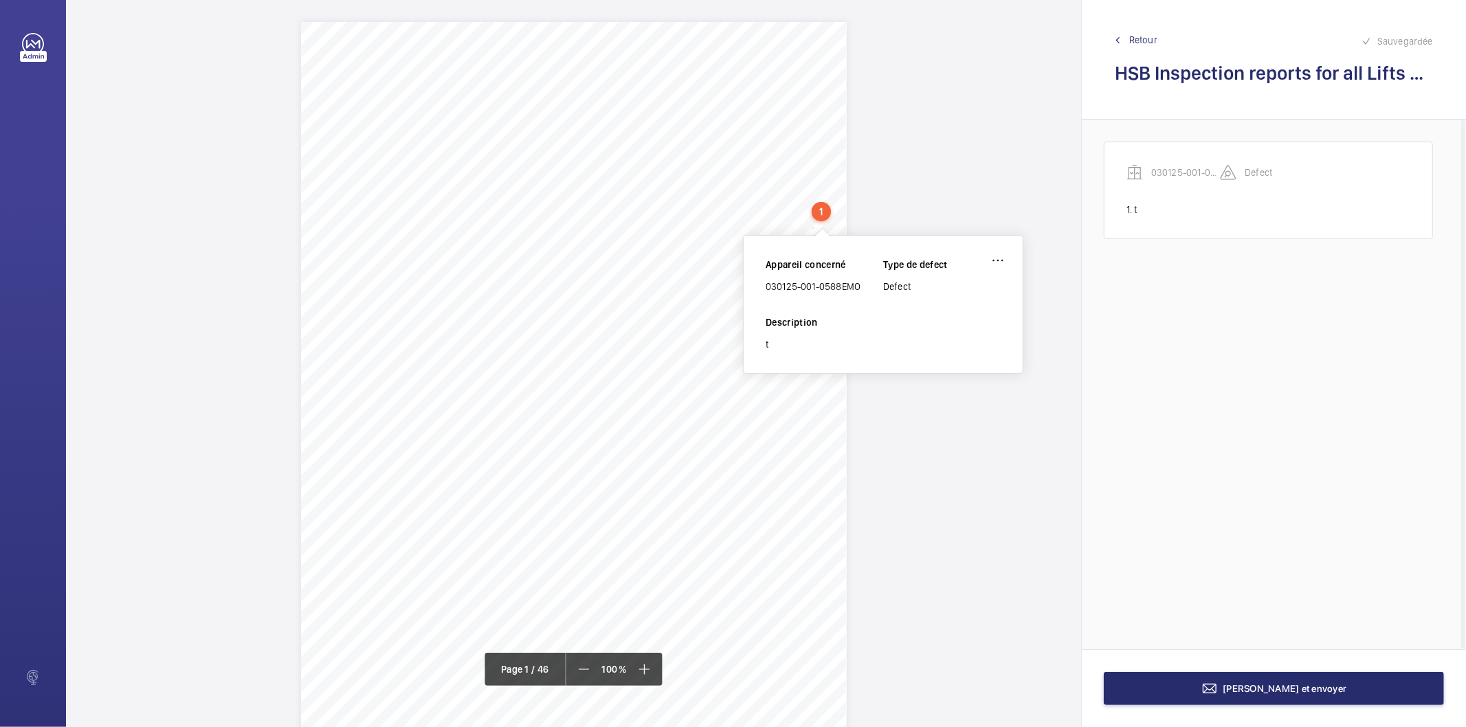
click at [825, 285] on div "030125-001-0588EMO" at bounding box center [825, 287] width 118 height 14
copy div "030125-001-0588EMO"
click at [999, 258] on wm-front-icon-button at bounding box center [998, 260] width 33 height 33
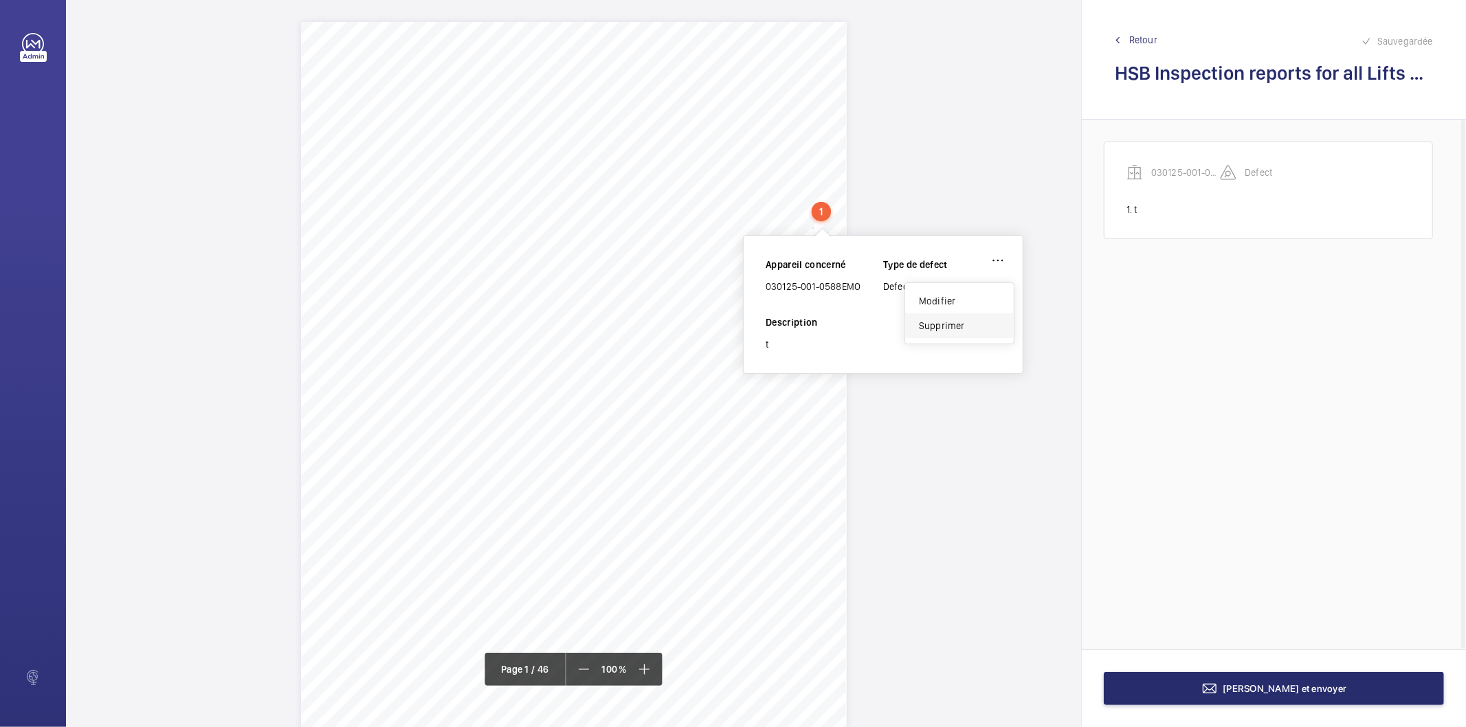
click at [952, 333] on div "Supprimer" at bounding box center [959, 325] width 109 height 25
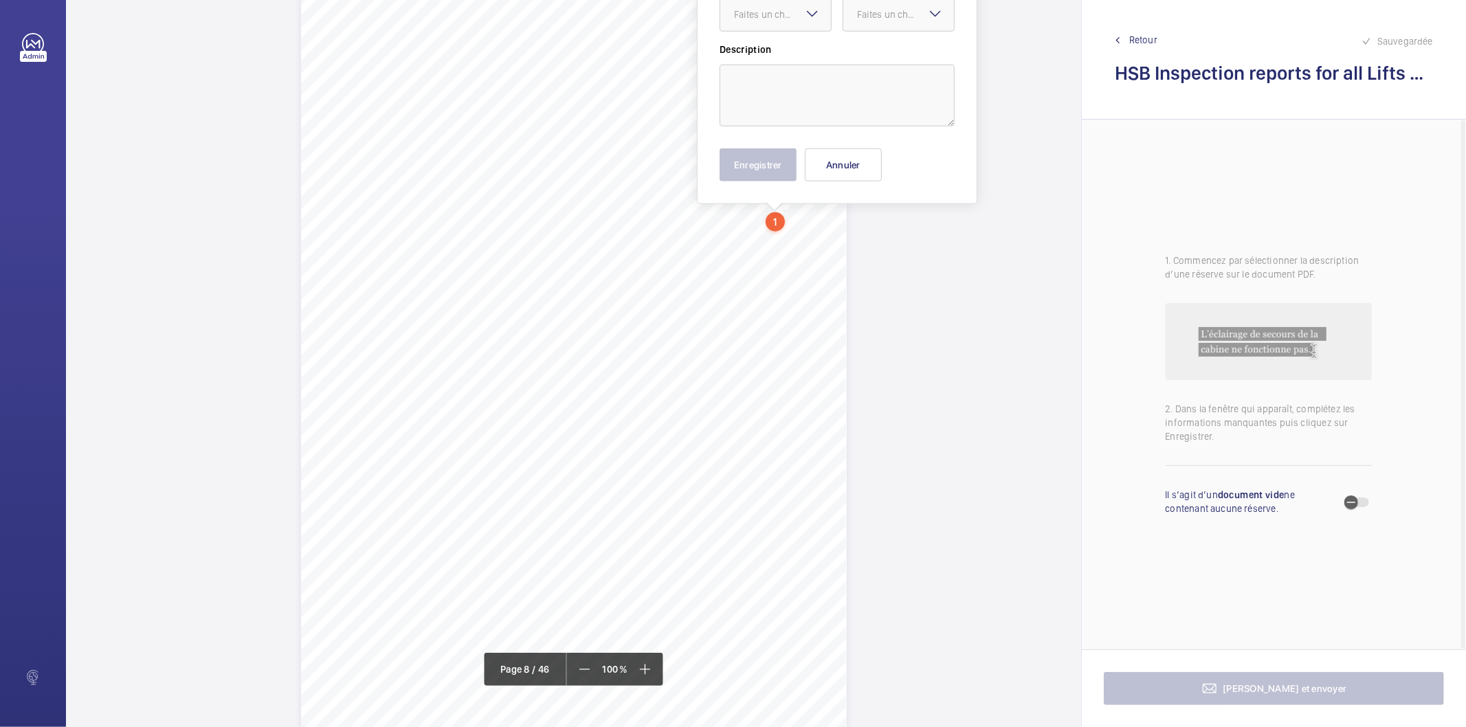
scroll to position [5368, 0]
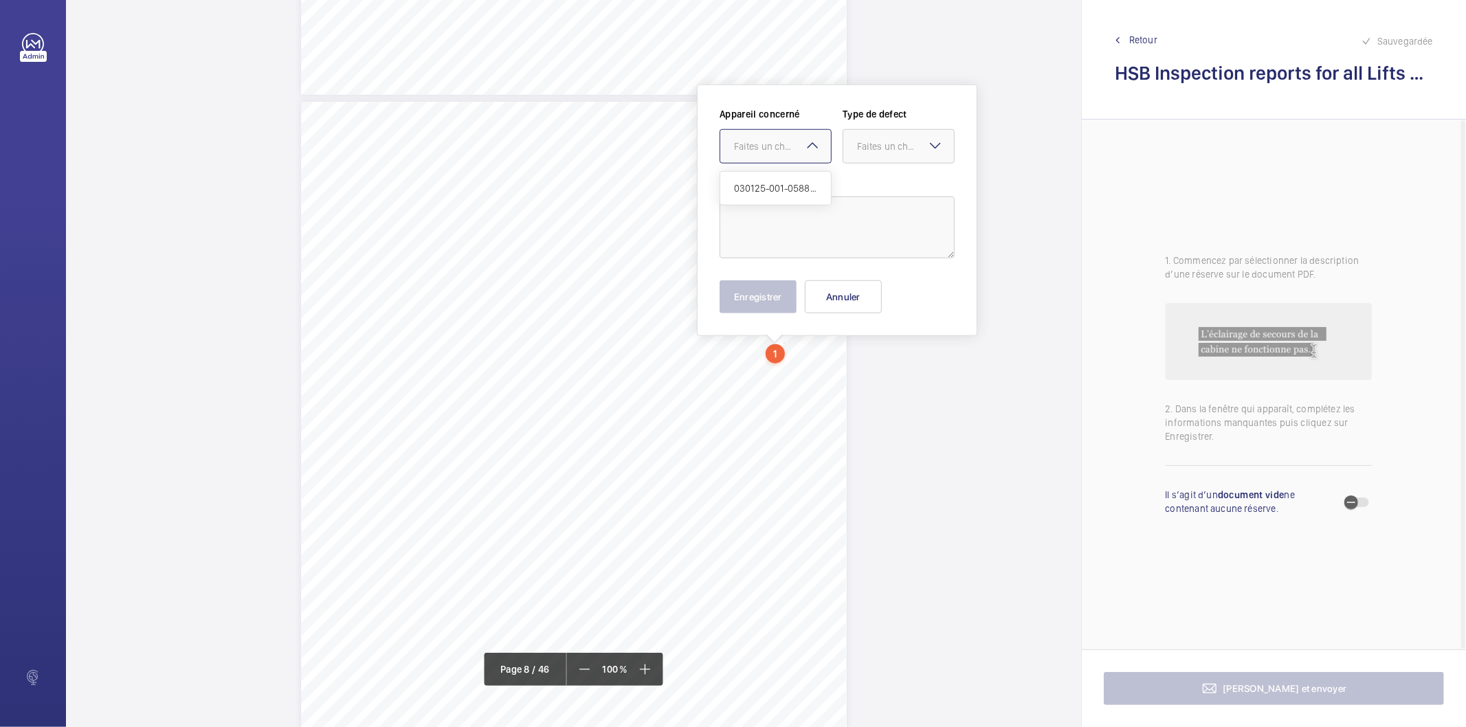
drag, startPoint x: 782, startPoint y: 217, endPoint x: 791, endPoint y: 152, distance: 65.1
click at [791, 152] on div "Faites un choix" at bounding box center [782, 147] width 97 height 14
drag, startPoint x: 768, startPoint y: 190, endPoint x: 846, endPoint y: 151, distance: 87.0
click at [768, 190] on span "030125-001-0588EMO" at bounding box center [775, 188] width 83 height 14
drag, startPoint x: 873, startPoint y: 141, endPoint x: 870, endPoint y: 159, distance: 18.8
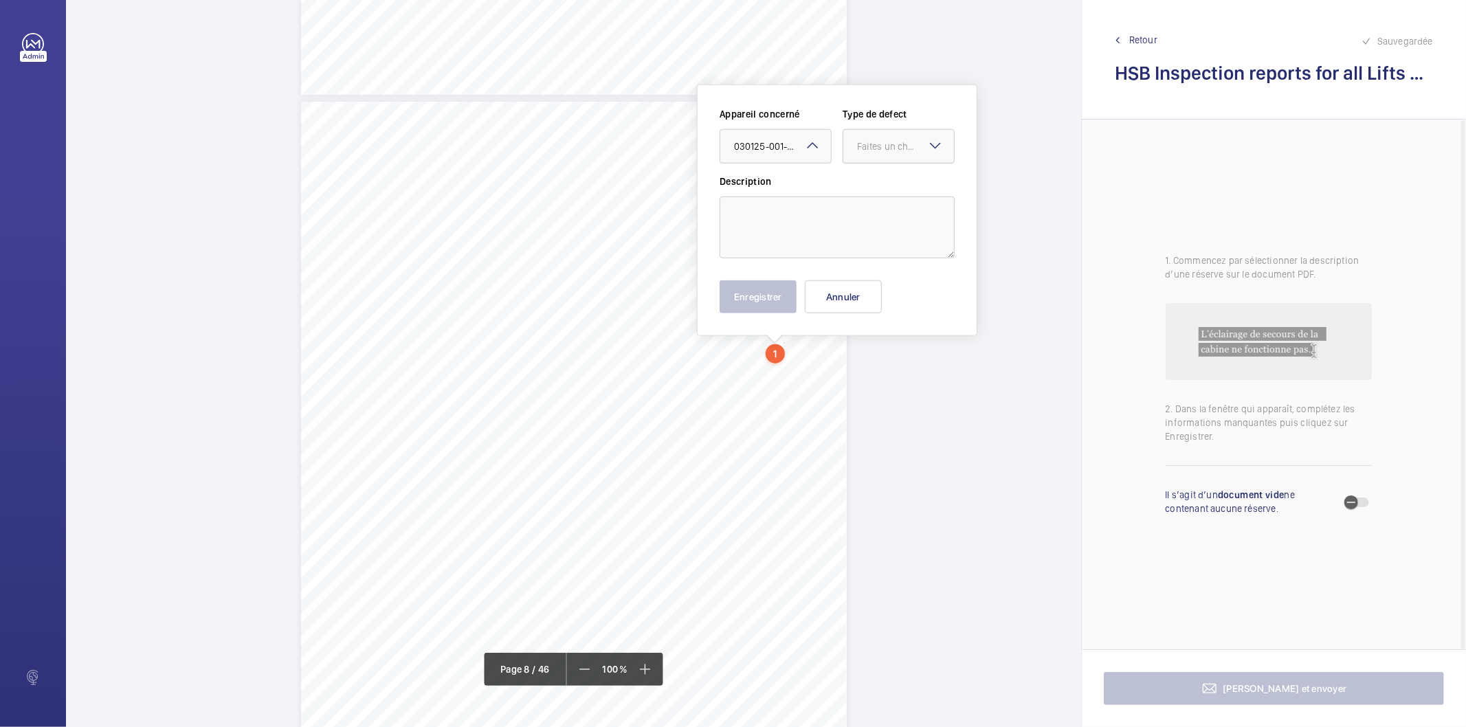
click at [872, 142] on div "Faites un choix" at bounding box center [905, 147] width 97 height 14
click at [870, 190] on span "Standard" at bounding box center [898, 188] width 83 height 14
click at [837, 223] on textarea at bounding box center [837, 228] width 235 height 62
type textarea "Lift pit is dirty to clean"
click at [760, 292] on button "Enregistrer" at bounding box center [758, 296] width 77 height 33
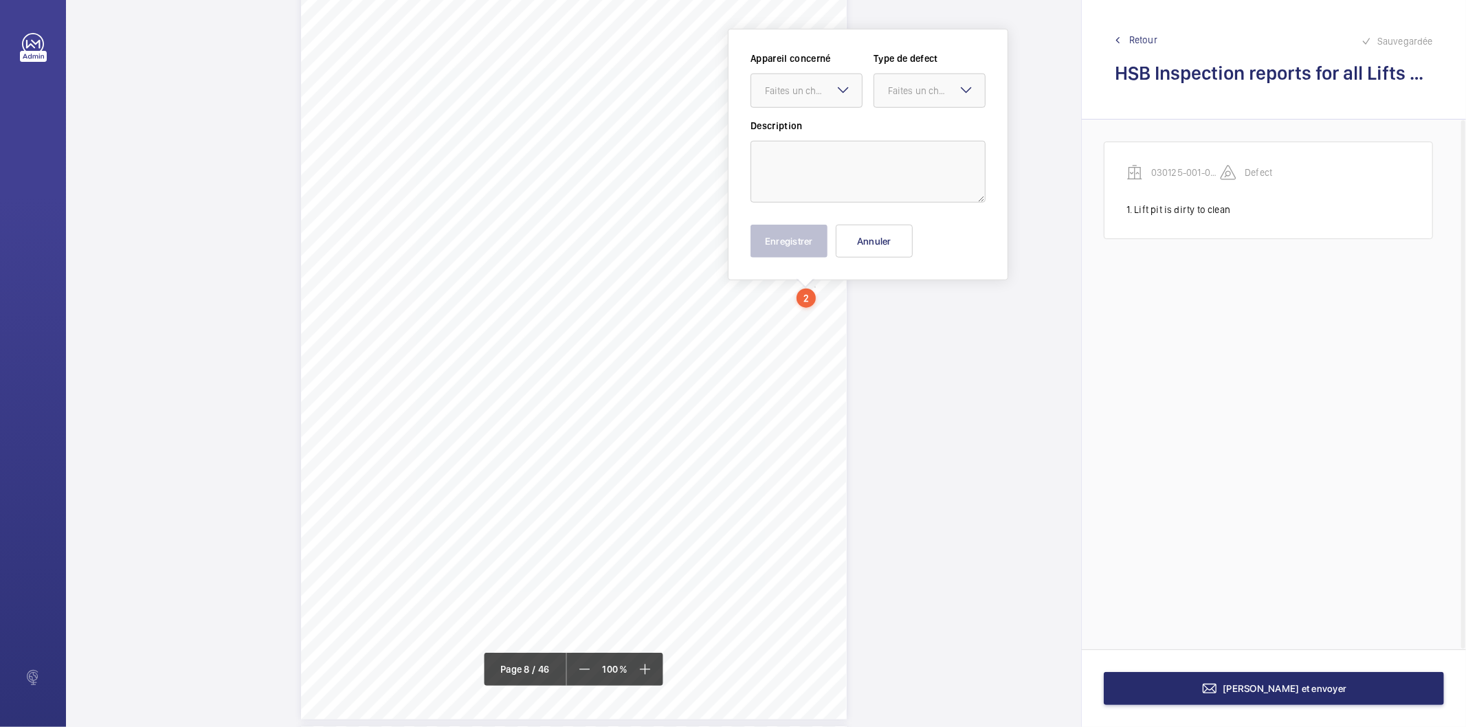
scroll to position [5466, 0]
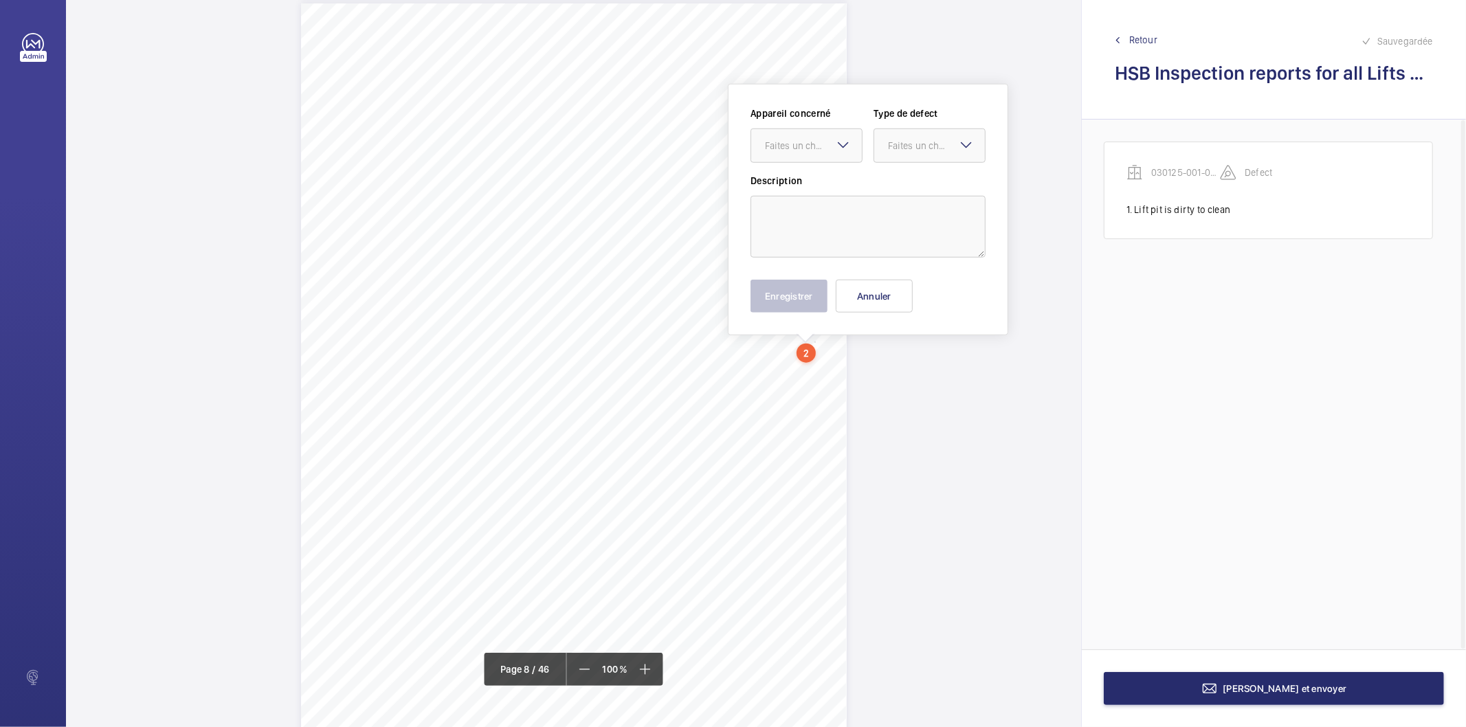
drag, startPoint x: 813, startPoint y: 293, endPoint x: 799, endPoint y: 164, distance: 130.1
click at [802, 148] on div "Faites un choix" at bounding box center [813, 146] width 97 height 14
drag, startPoint x: 799, startPoint y: 164, endPoint x: 797, endPoint y: 190, distance: 26.2
click at [797, 190] on span "030125-001-0588EMO" at bounding box center [806, 188] width 83 height 14
click at [883, 151] on div at bounding box center [929, 145] width 111 height 33
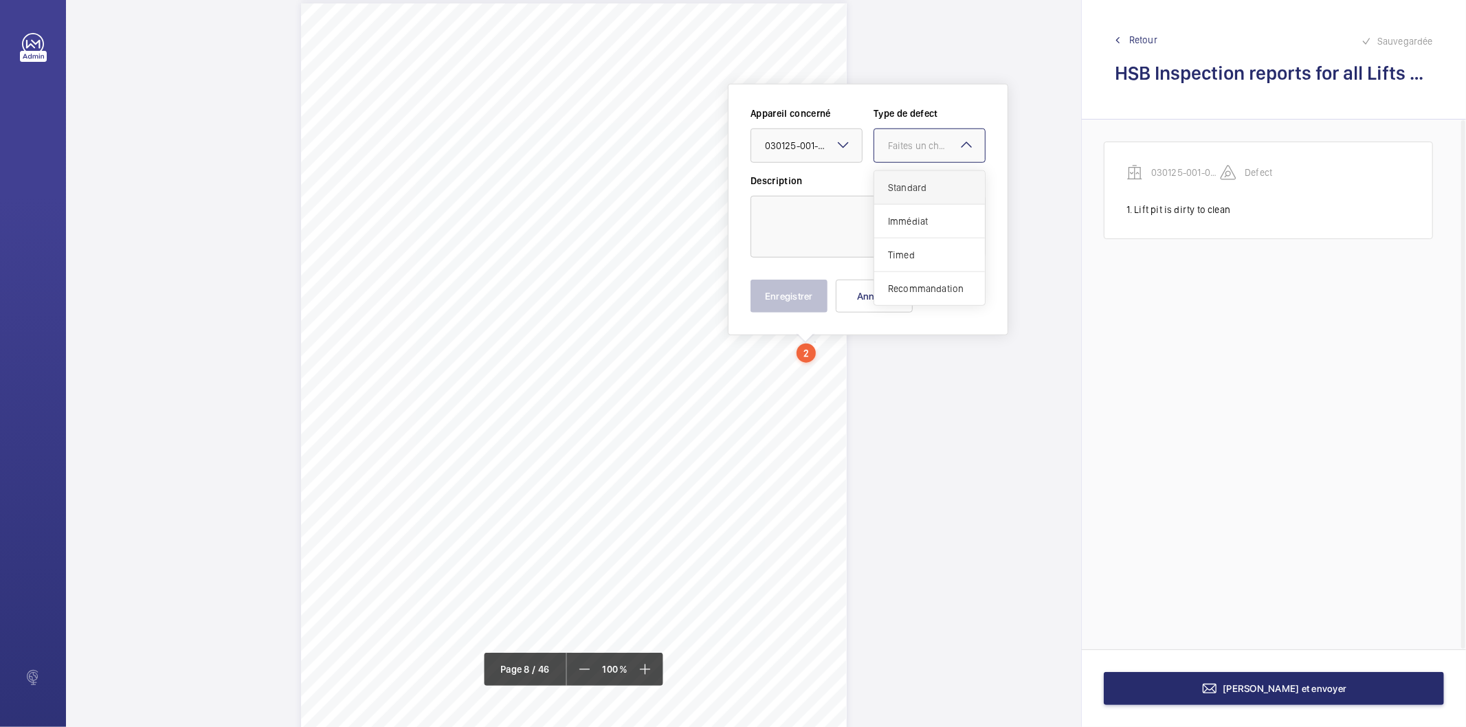
drag, startPoint x: 899, startPoint y: 187, endPoint x: 856, endPoint y: 219, distance: 53.1
click at [896, 188] on span "Standard" at bounding box center [929, 188] width 83 height 14
click at [856, 219] on textarea at bounding box center [868, 227] width 235 height 62
paste textarea "Suspension ropes have diametric reduction but remain serviceable at present. 0.3"
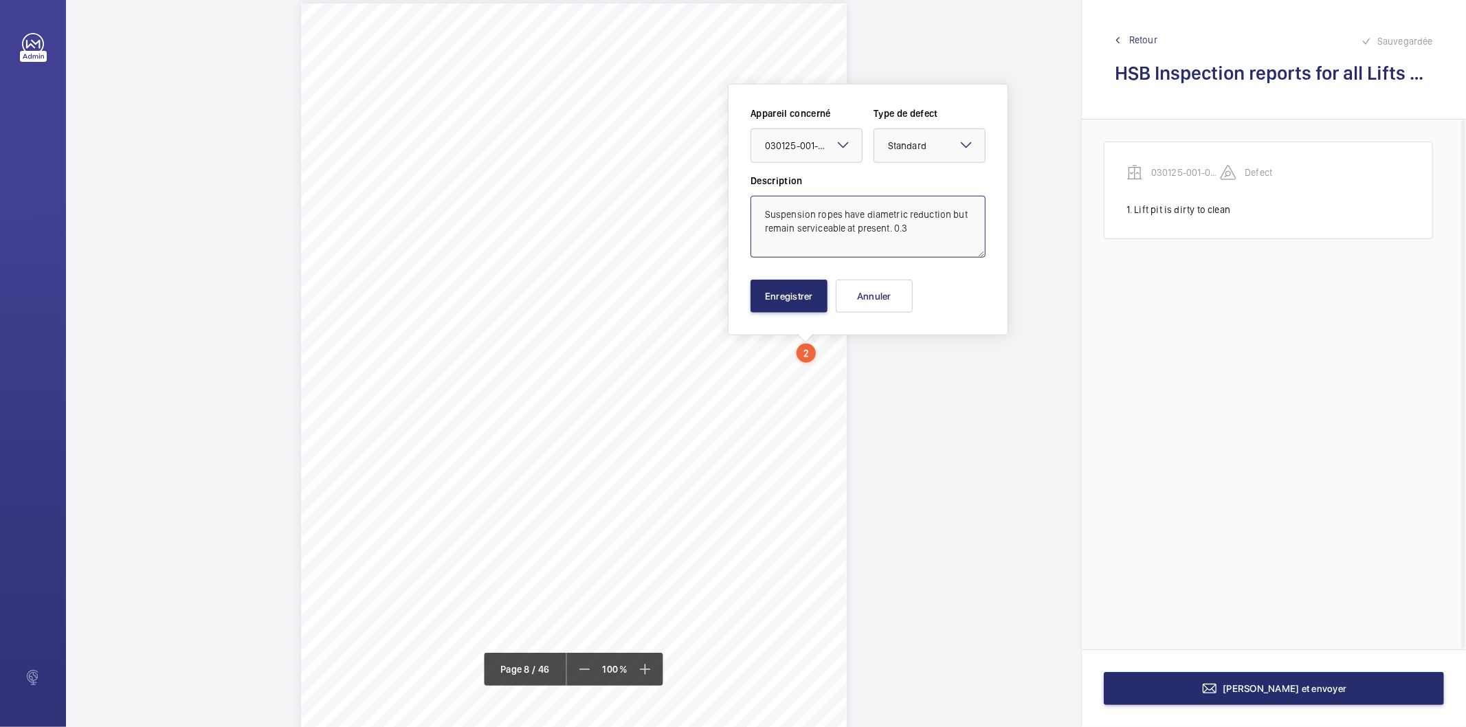
click at [921, 232] on textarea "Suspension ropes have diametric reduction but remain serviceable at present. 0.3" at bounding box center [868, 227] width 235 height 62
type textarea "Suspension ropes have diametric reduction but remain serviceable at present. 0.5"
click at [805, 311] on button "Enregistrer" at bounding box center [789, 296] width 77 height 33
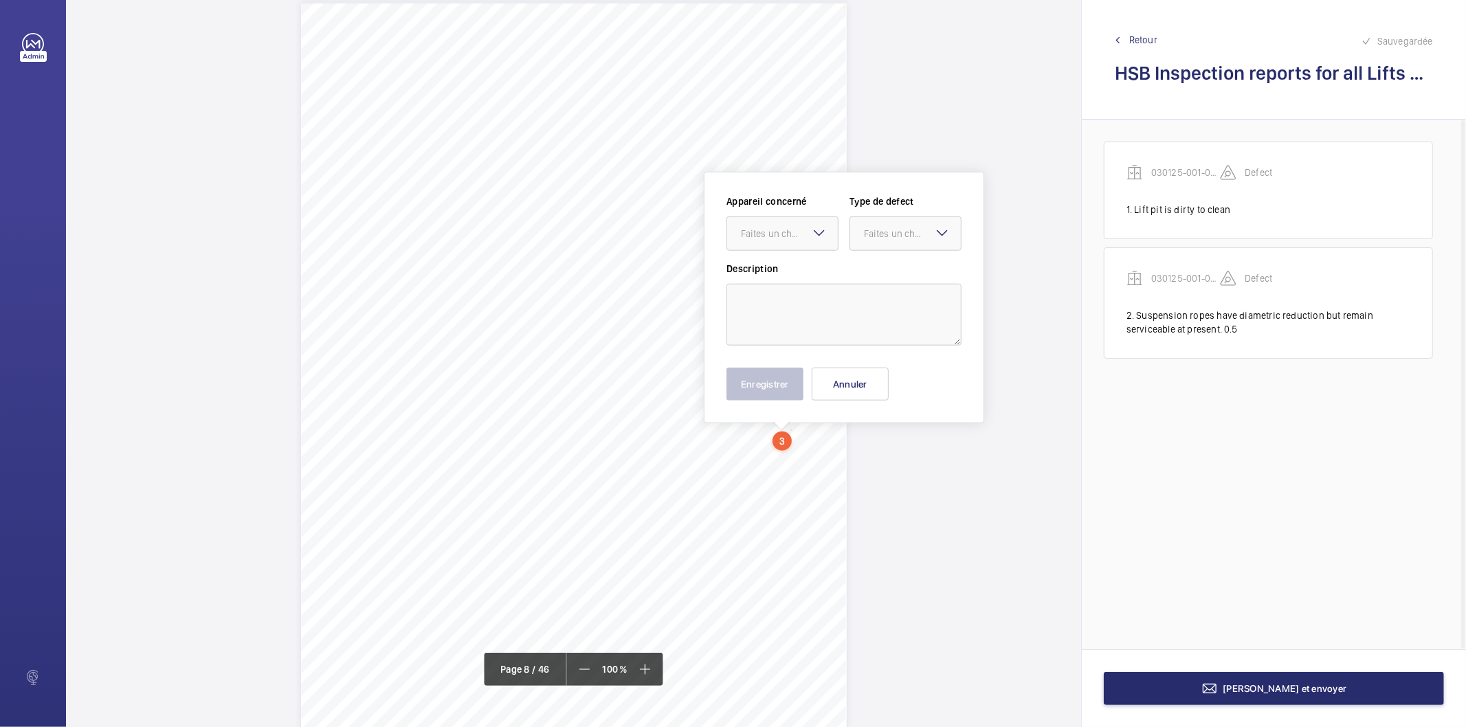
scroll to position [5553, 0]
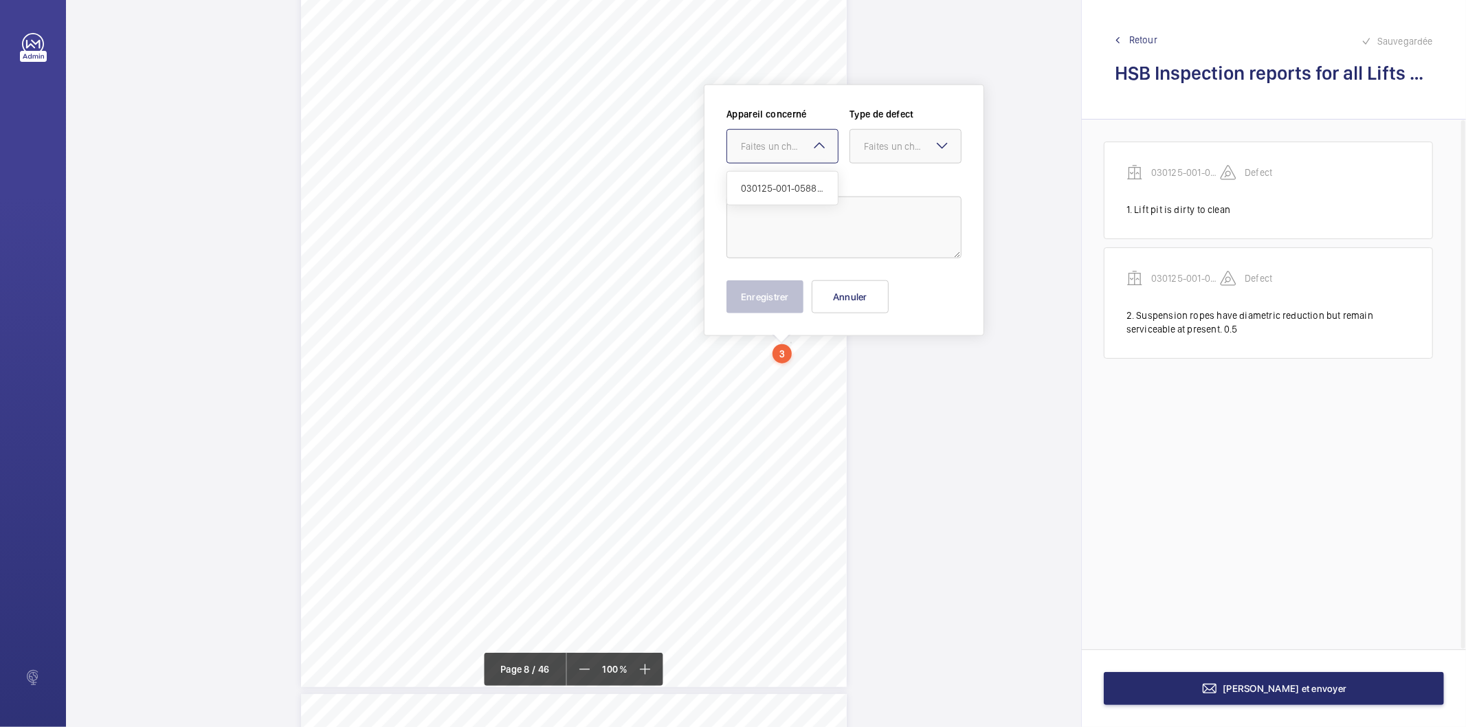
drag, startPoint x: 789, startPoint y: 436, endPoint x: 760, endPoint y: 157, distance: 280.6
click at [760, 157] on div at bounding box center [782, 146] width 111 height 33
click at [767, 189] on span "030125-001-0588EMO" at bounding box center [782, 188] width 83 height 14
click at [875, 142] on div "Faites un choix" at bounding box center [912, 147] width 97 height 14
click at [881, 175] on div "Standard" at bounding box center [905, 189] width 111 height 34
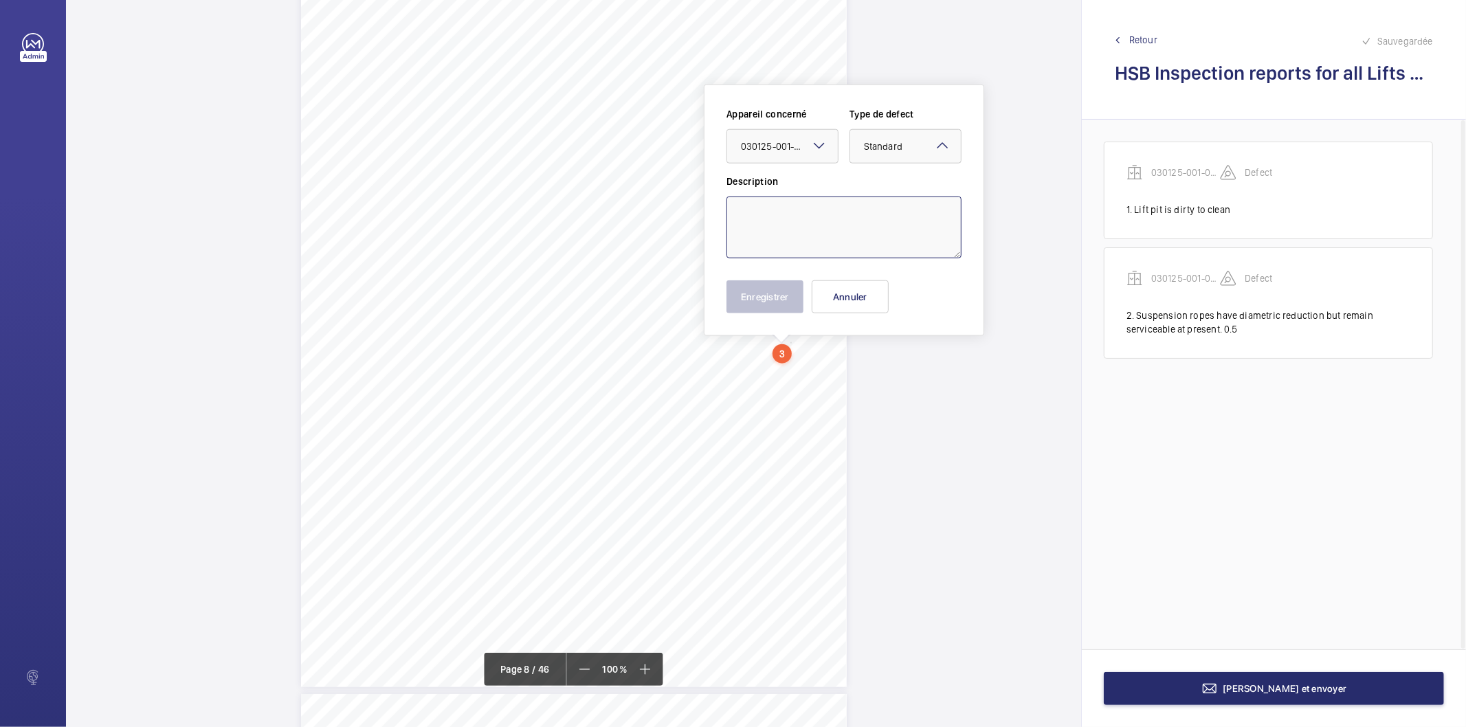
click at [858, 210] on textarea at bounding box center [844, 228] width 235 height 62
type textarea "Wheel house light is inoperative, to rectify"
drag, startPoint x: 772, startPoint y: 290, endPoint x: 905, endPoint y: 225, distance: 148.2
click at [894, 232] on div "Appareil concerné Faites un choix × 030125-001-0588EMO × Type de defect Faites …" at bounding box center [844, 210] width 235 height 206
drag, startPoint x: 929, startPoint y: 217, endPoint x: 736, endPoint y: 221, distance: 193.2
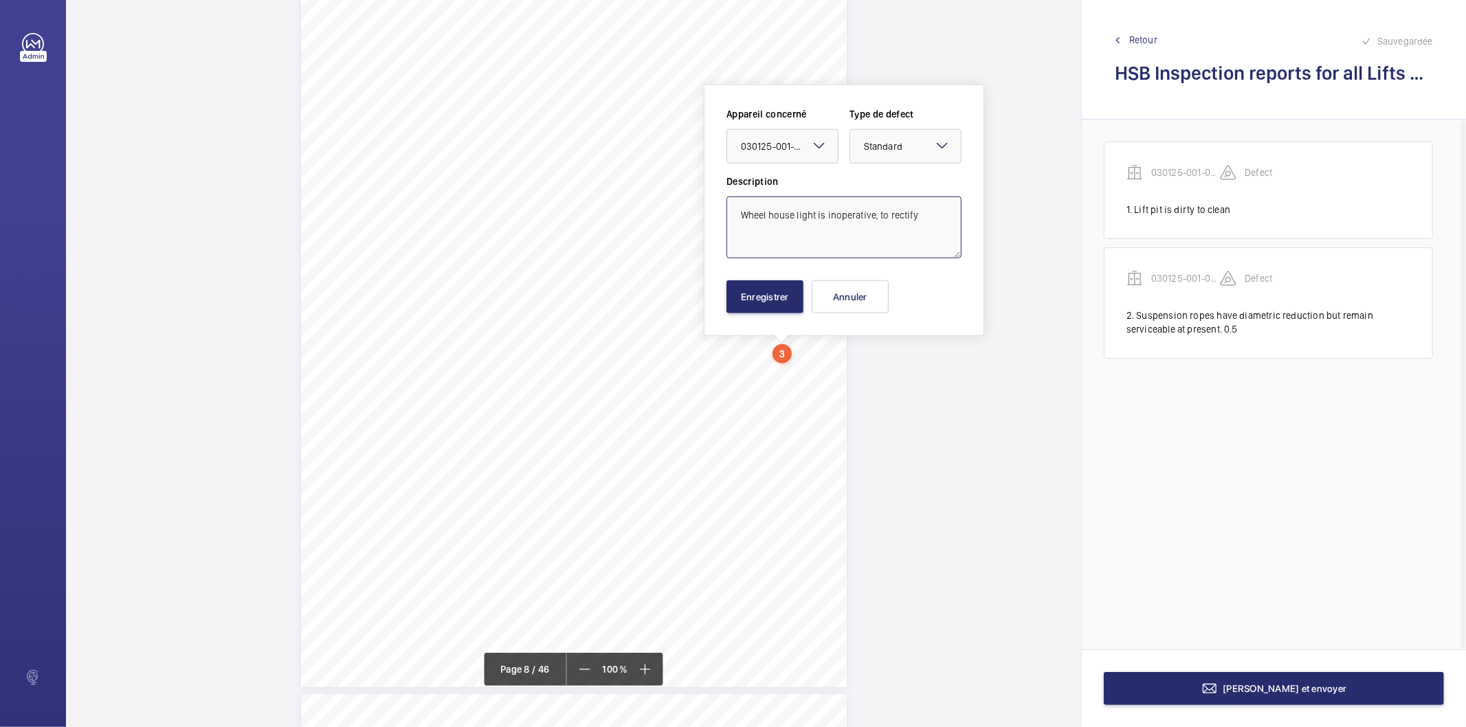
click at [736, 221] on textarea "Wheel house light is inoperative, to rectify" at bounding box center [844, 228] width 235 height 62
click at [738, 298] on button "Enregistrer" at bounding box center [765, 296] width 77 height 33
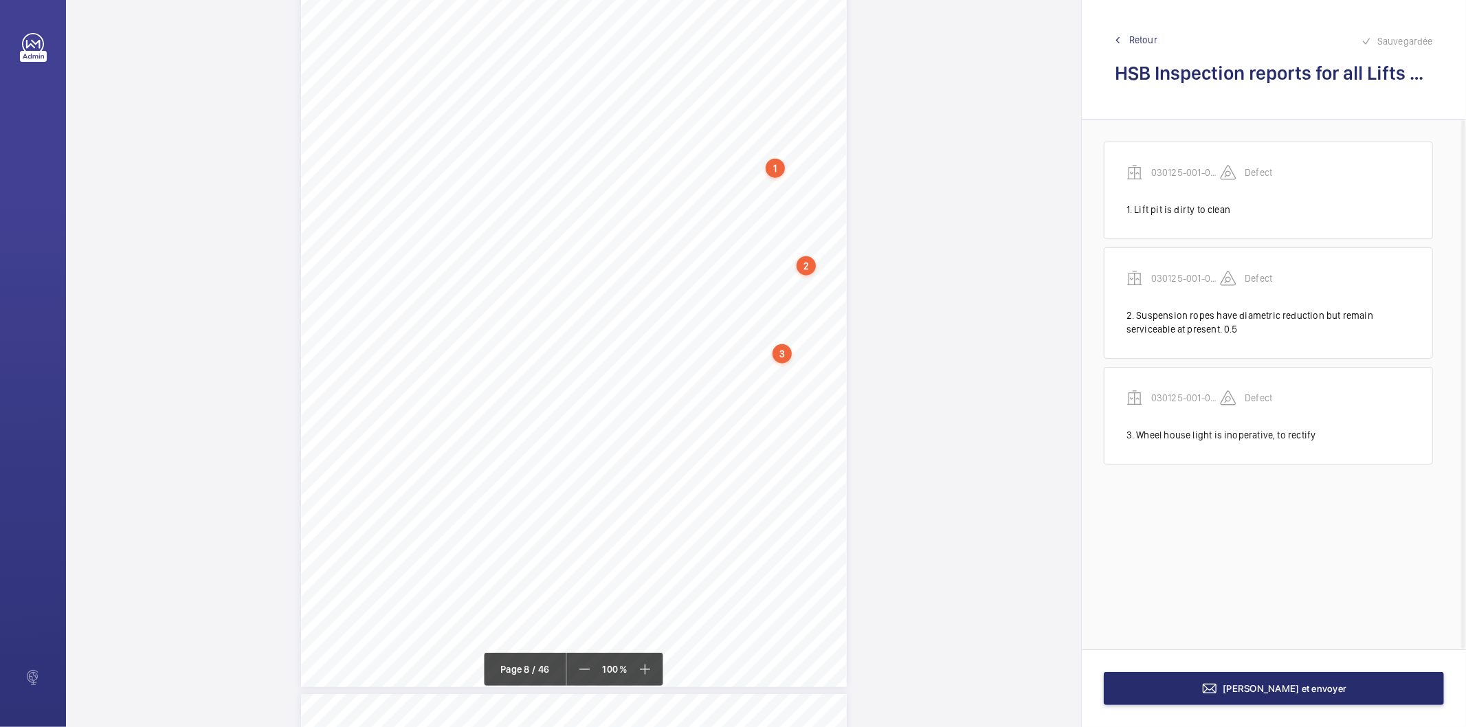
click at [808, 386] on div "Page 8" at bounding box center [574, 301] width 546 height 771
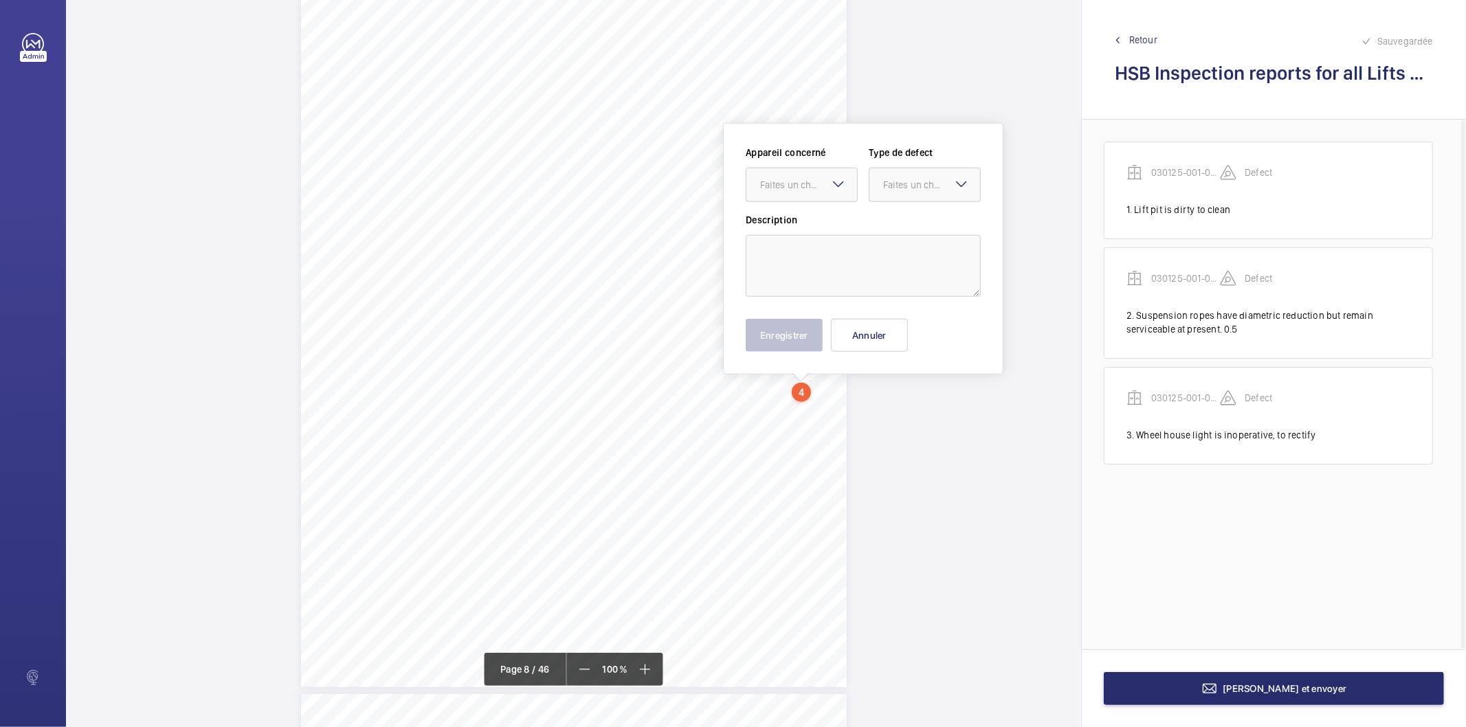
scroll to position [5593, 0]
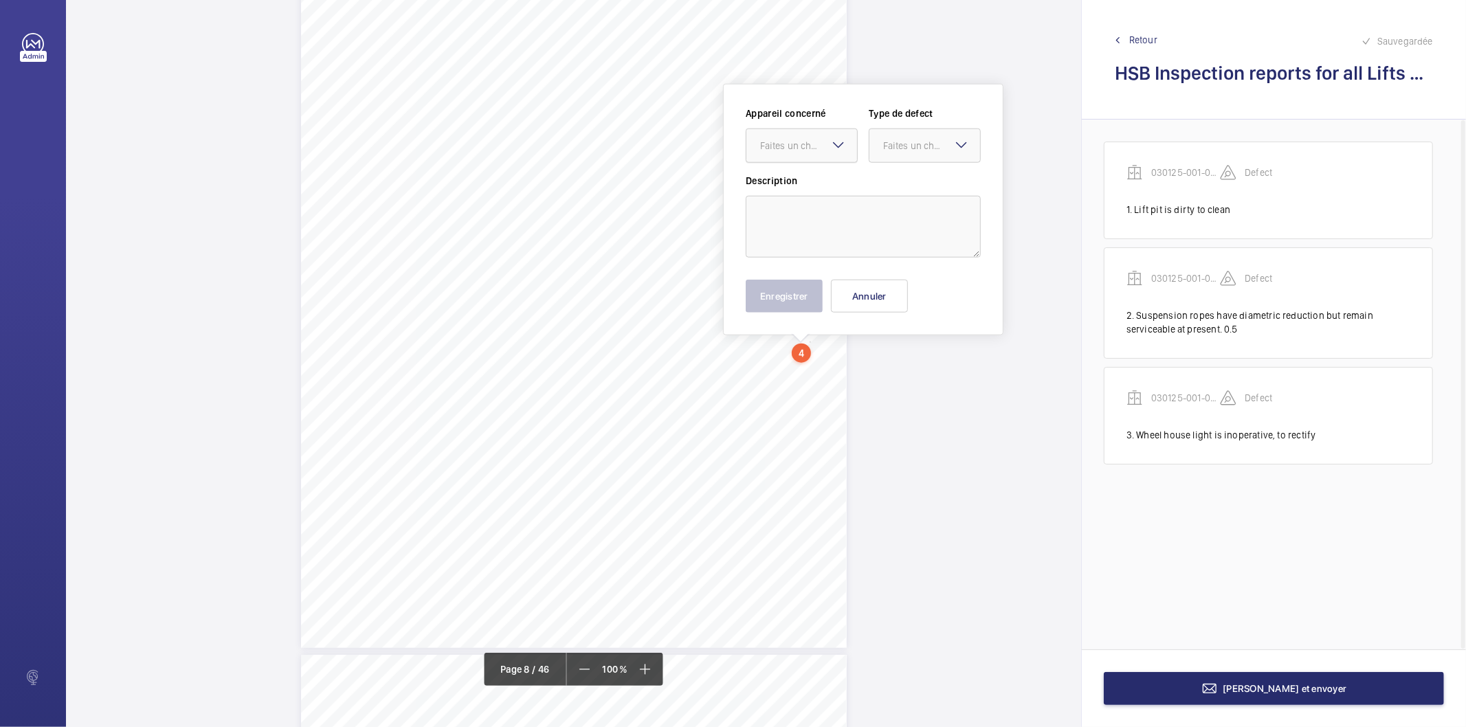
click at [822, 156] on div at bounding box center [802, 145] width 111 height 33
drag, startPoint x: 814, startPoint y: 188, endPoint x: 863, endPoint y: 175, distance: 50.7
click at [837, 181] on span "030125-001-0588EMO" at bounding box center [801, 188] width 83 height 14
click at [907, 146] on div "Faites un choix" at bounding box center [931, 146] width 97 height 14
drag, startPoint x: 906, startPoint y: 188, endPoint x: 872, endPoint y: 203, distance: 37.6
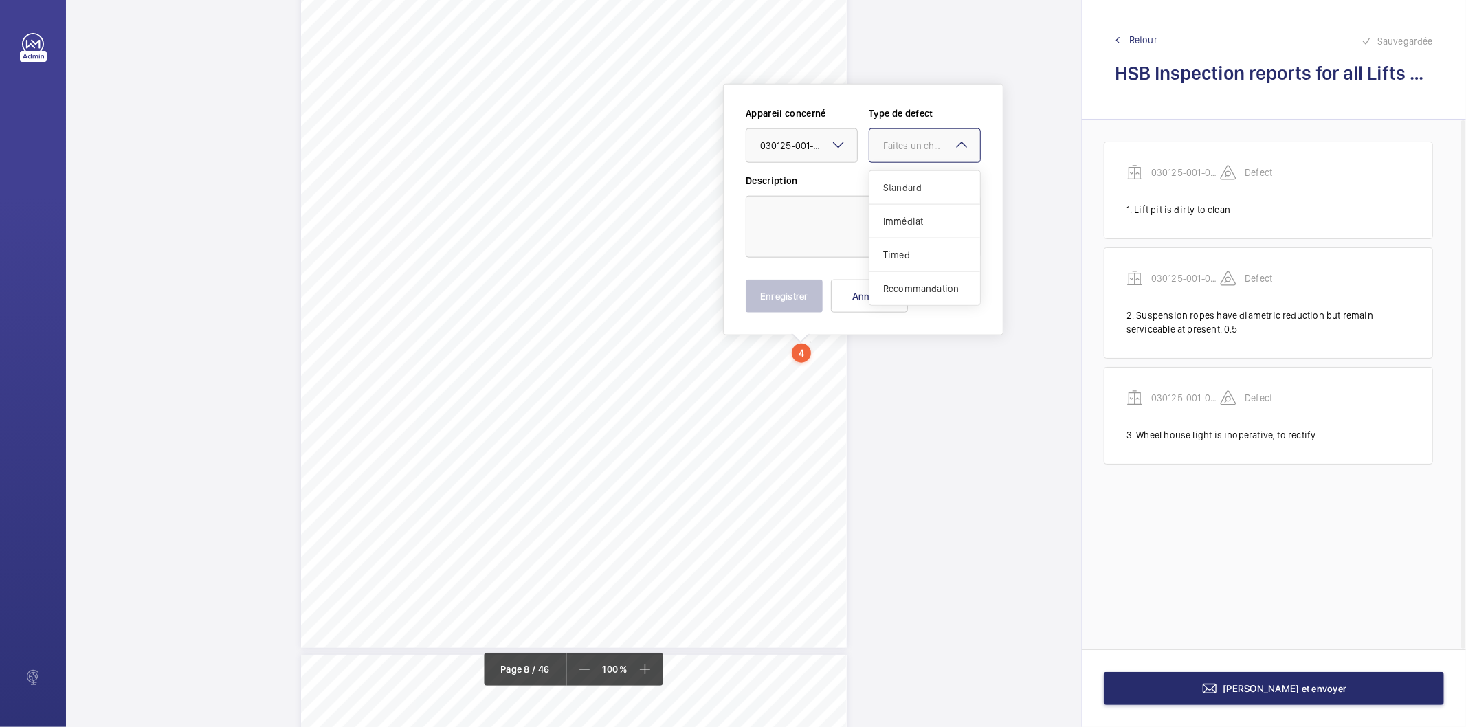
click at [905, 188] on span "Standard" at bounding box center [924, 188] width 83 height 14
click at [865, 211] on textarea at bounding box center [863, 227] width 235 height 62
paste textarea "Wheel house light is inoperative, to rectify"
click at [815, 213] on textarea "Wheel house light is inoperative, to rectify" at bounding box center [863, 227] width 235 height 62
type textarea "Wheel house door lock is inoperative, to rectify"
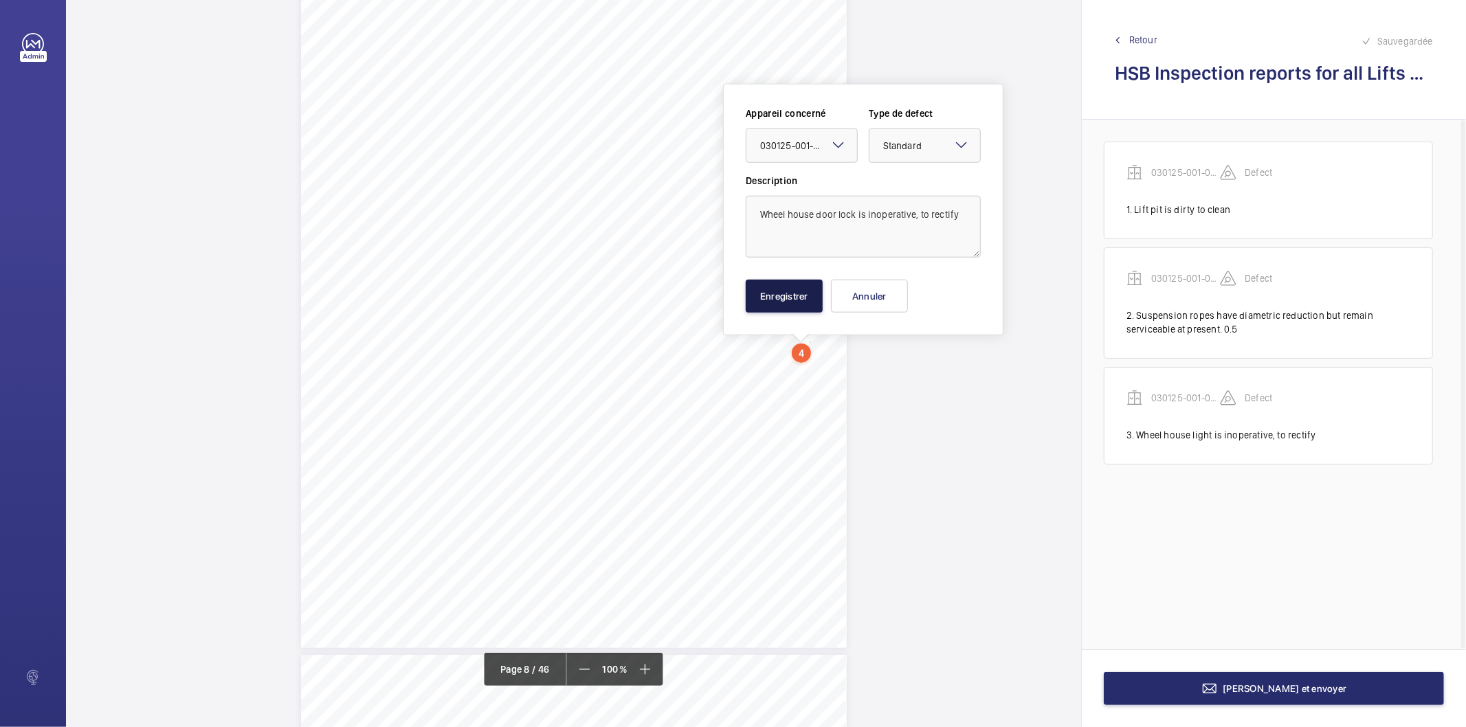
click at [797, 293] on button "Enregistrer" at bounding box center [784, 296] width 77 height 33
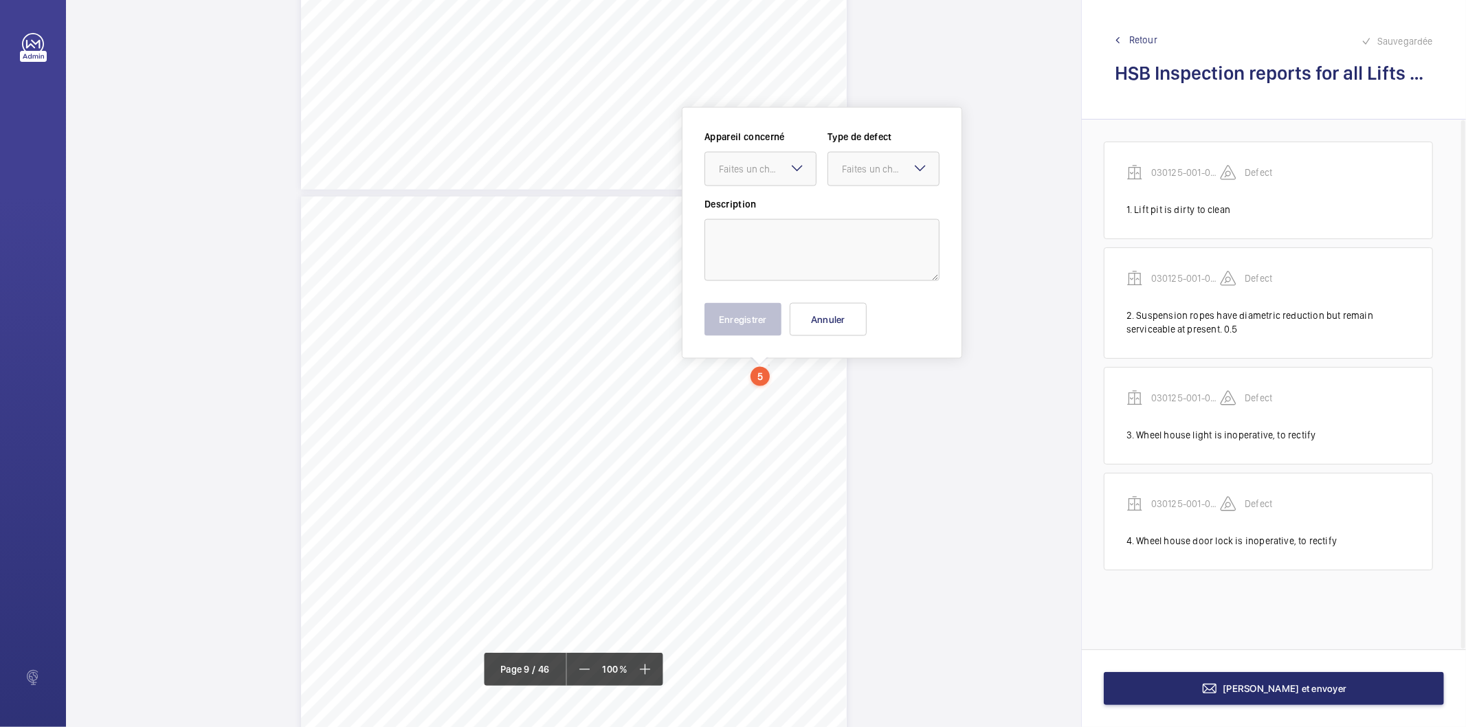
scroll to position [6074, 0]
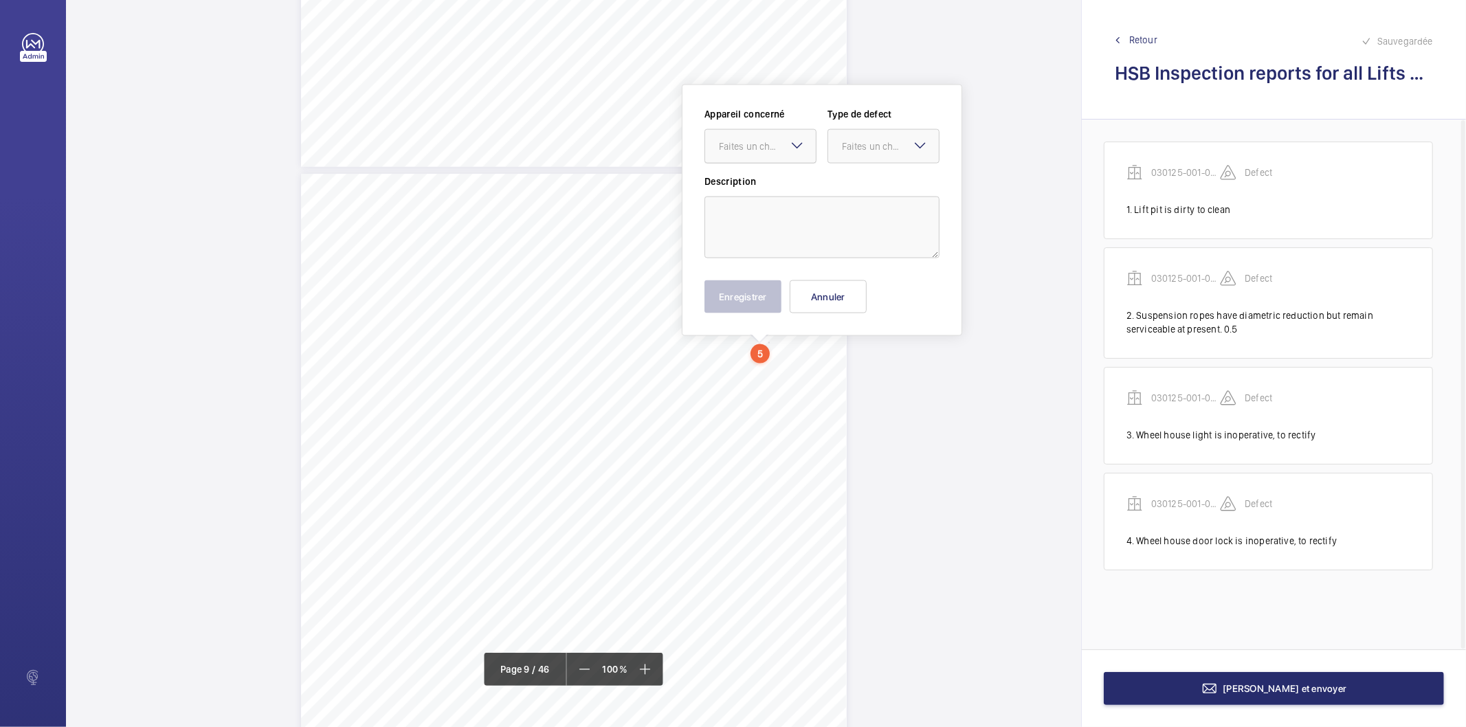
drag, startPoint x: 767, startPoint y: 371, endPoint x: 778, endPoint y: 156, distance: 215.4
click at [780, 148] on div "Faites un choix" at bounding box center [767, 147] width 97 height 14
drag, startPoint x: 765, startPoint y: 181, endPoint x: 874, endPoint y: 143, distance: 115.0
click at [767, 181] on span "030125-001-0588EMO" at bounding box center [760, 188] width 83 height 14
click at [874, 143] on div "Faites un choix" at bounding box center [890, 147] width 97 height 14
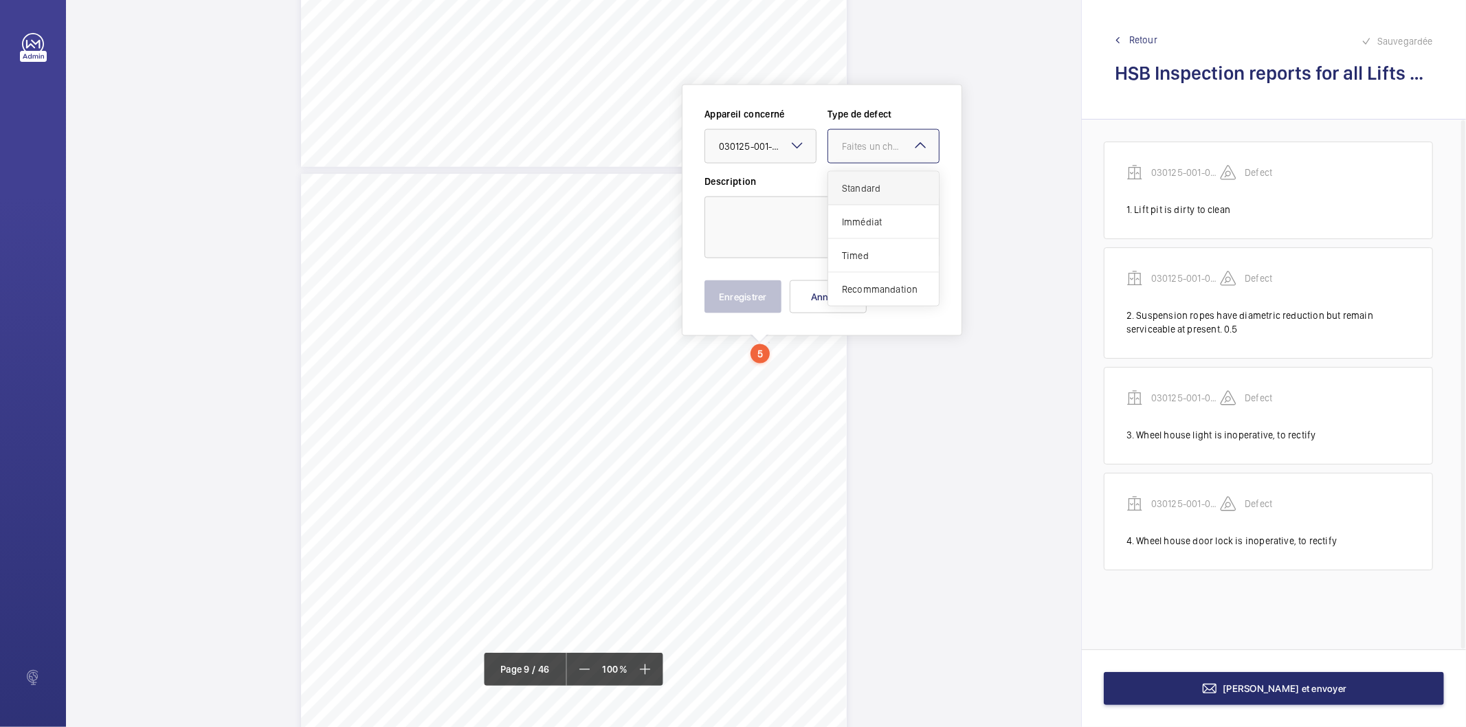
click at [877, 195] on div "Standard" at bounding box center [883, 189] width 111 height 34
click at [830, 245] on textarea at bounding box center [822, 228] width 235 height 62
type textarea "Landing door (s) shoes unsecured. To be rectified at floor (s) 8"
click at [643, 665] on mat-icon at bounding box center [645, 669] width 16 height 16
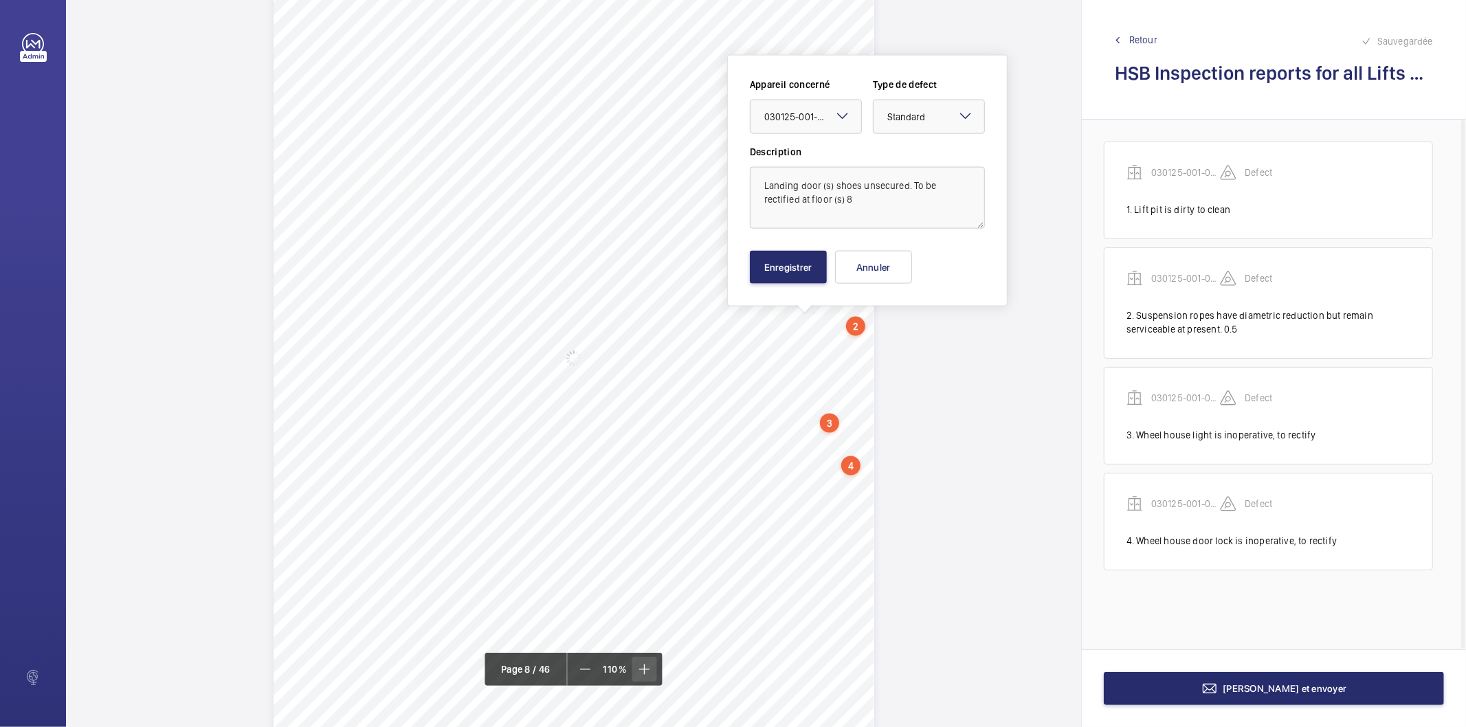
click at [643, 665] on mat-icon at bounding box center [645, 669] width 16 height 16
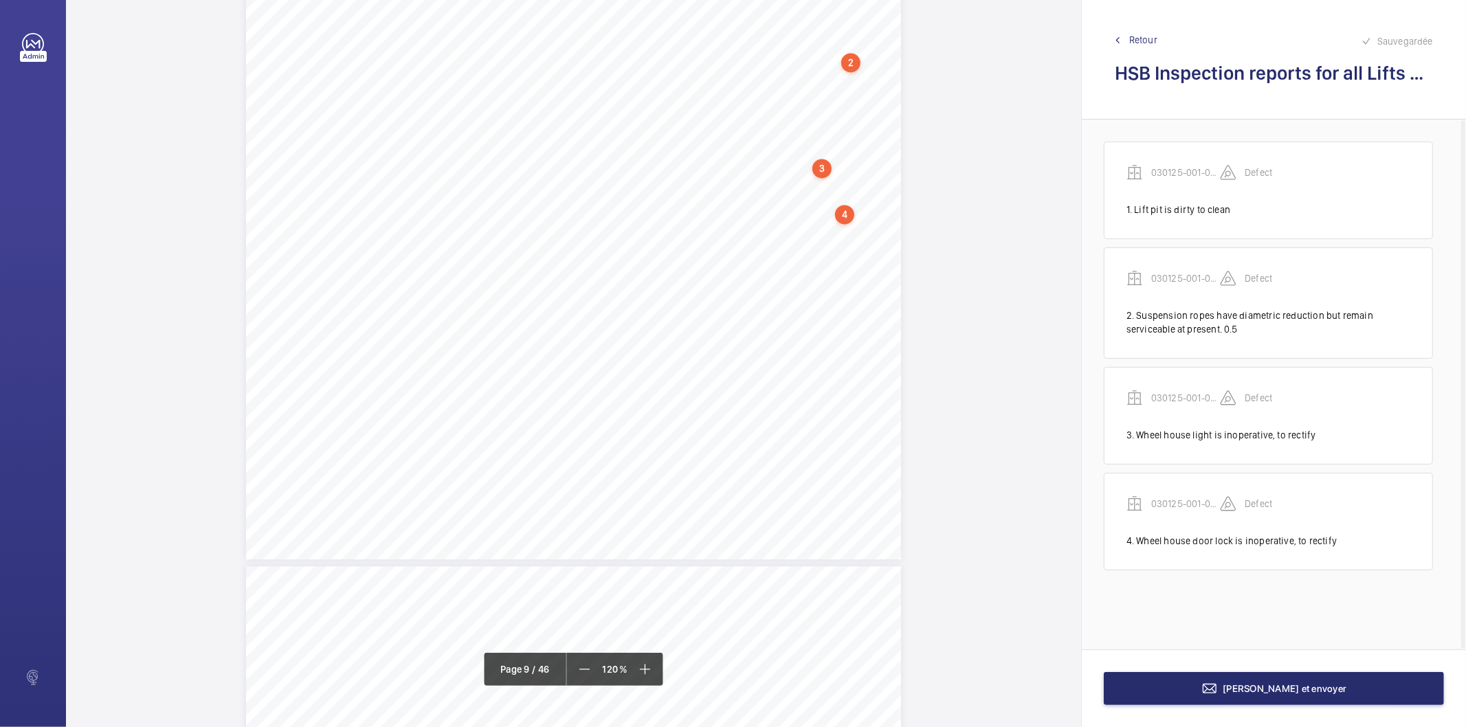
scroll to position [7144, 0]
click at [804, 569] on div "5" at bounding box center [795, 567] width 19 height 19
click at [727, 491] on div "5" at bounding box center [726, 498] width 19 height 19
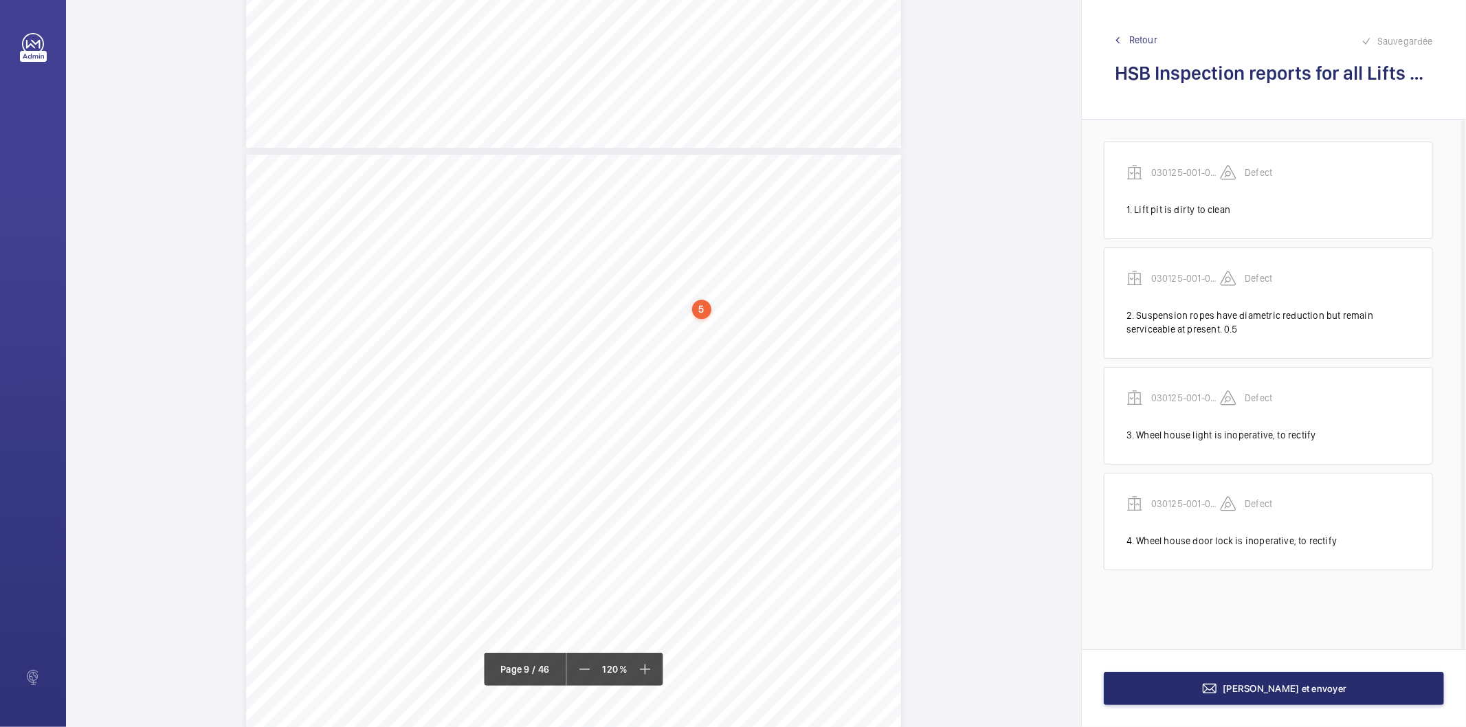
scroll to position [7217, 0]
drag, startPoint x: 708, startPoint y: 304, endPoint x: 765, endPoint y: 425, distance: 133.8
click at [765, 425] on div "Page 9" at bounding box center [573, 731] width 655 height 926
click at [705, 397] on div "Page 9" at bounding box center [573, 731] width 655 height 926
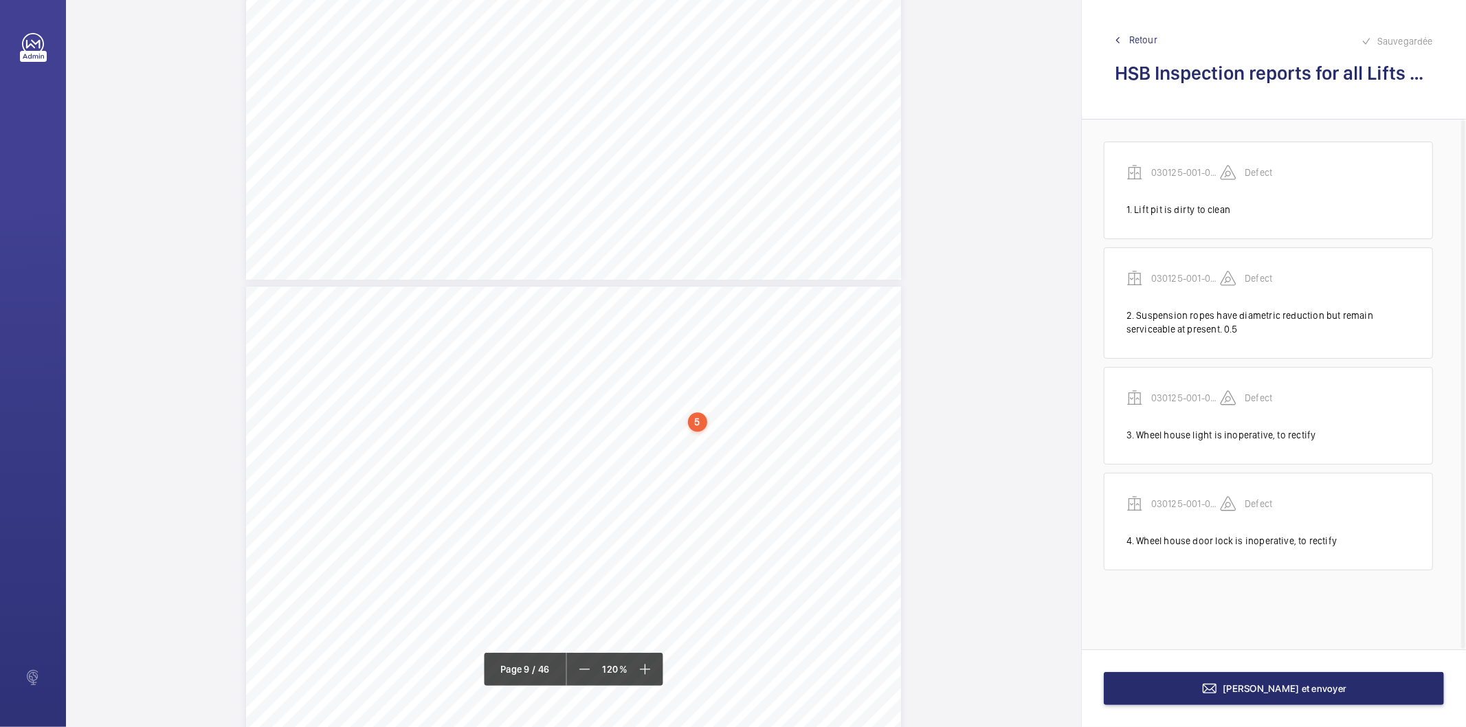
click at [577, 667] on mat-icon at bounding box center [584, 669] width 16 height 16
click at [577, 667] on mat-icon at bounding box center [585, 669] width 16 height 16
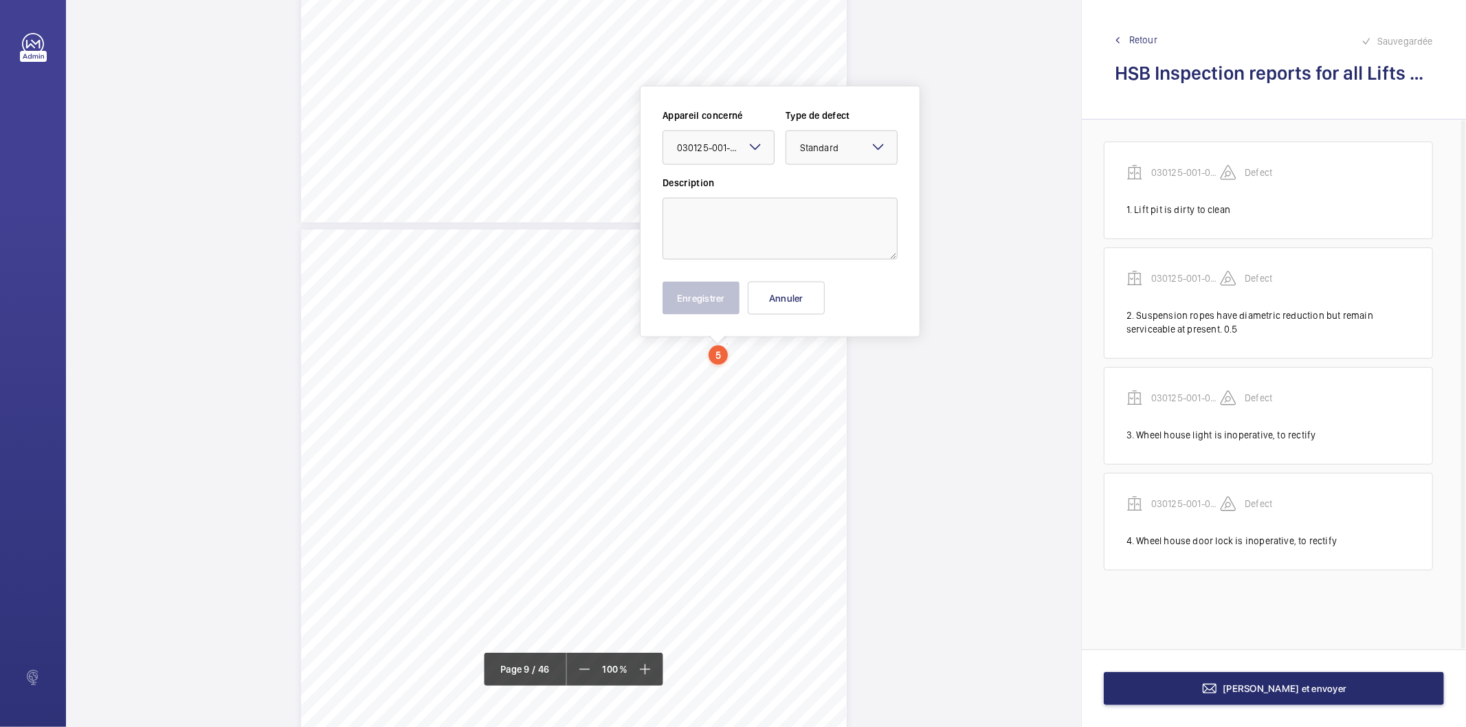
scroll to position [6020, 0]
click at [770, 201] on textarea at bounding box center [780, 228] width 235 height 62
click at [795, 298] on button "Annuler" at bounding box center [786, 296] width 77 height 33
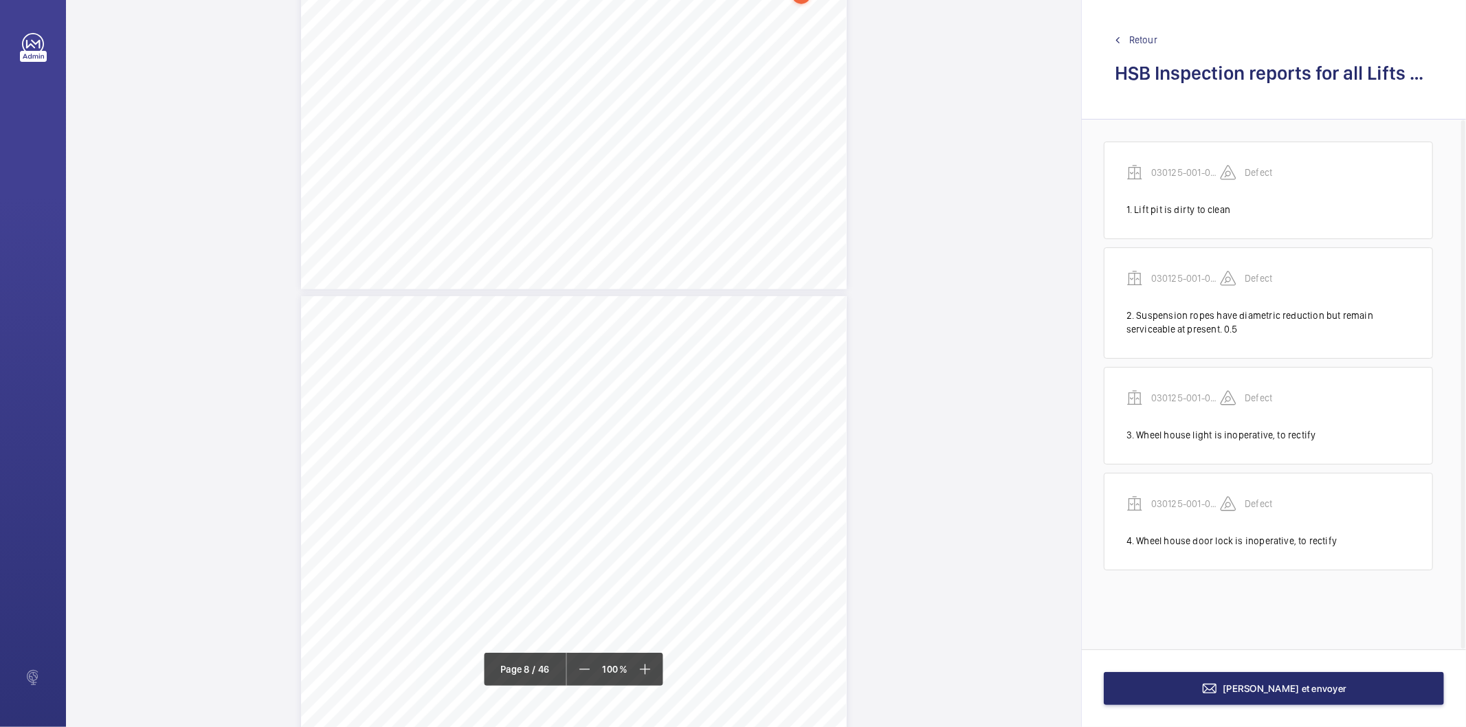
scroll to position [5958, 0]
click at [751, 428] on div "Page 9" at bounding box center [574, 675] width 546 height 771
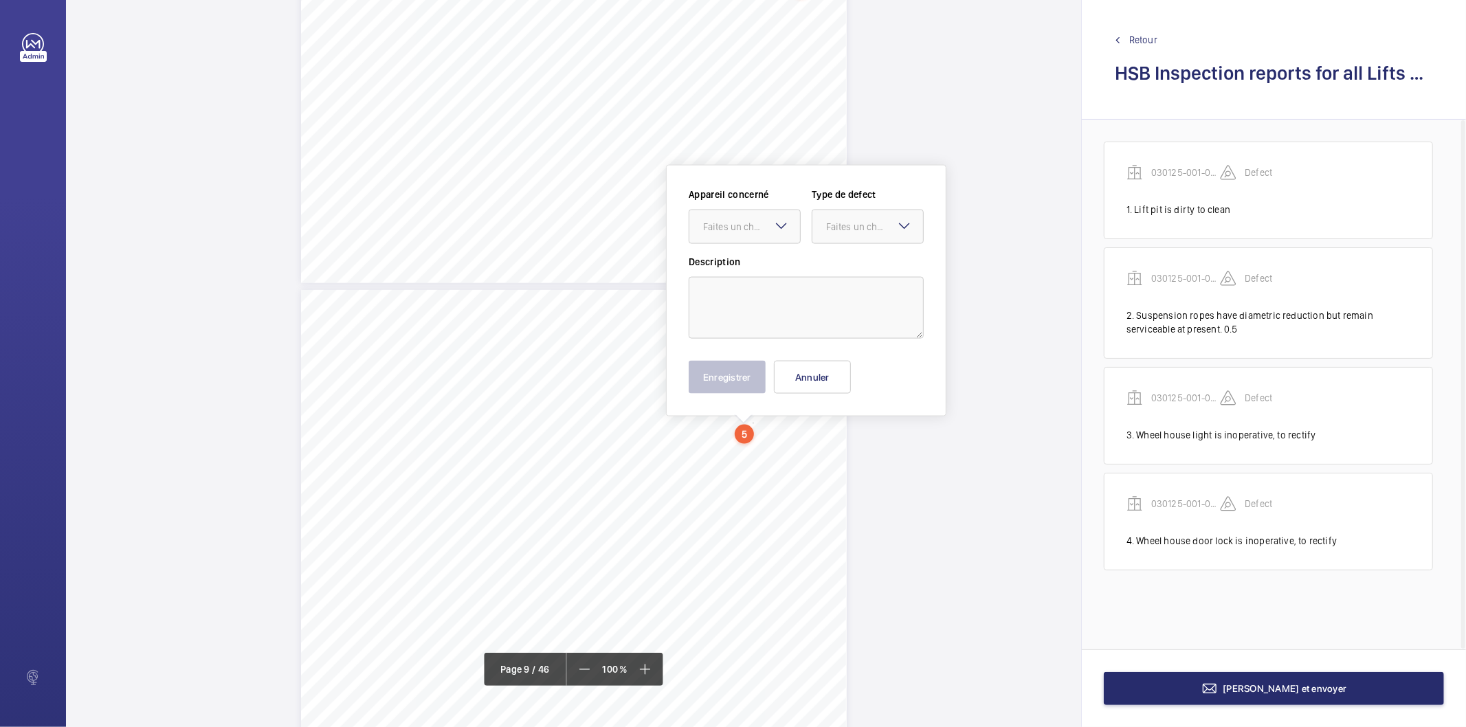
scroll to position [6039, 0]
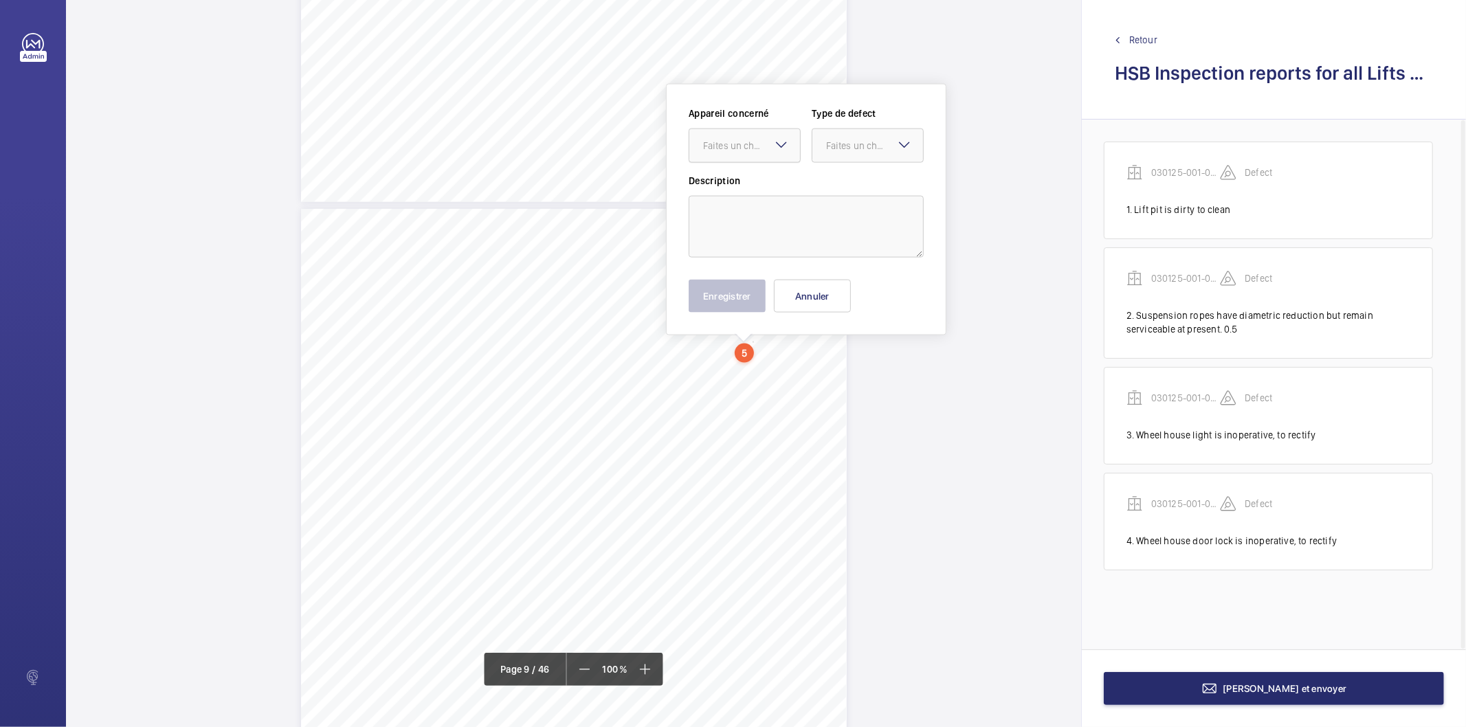
click at [773, 153] on div at bounding box center [745, 145] width 111 height 33
drag, startPoint x: 759, startPoint y: 190, endPoint x: 823, endPoint y: 159, distance: 71.0
click at [760, 190] on span "030125-001-0588EMO" at bounding box center [744, 188] width 83 height 14
click at [834, 148] on div "Faites un choix" at bounding box center [874, 146] width 97 height 14
click at [835, 184] on span "Standard" at bounding box center [867, 188] width 83 height 14
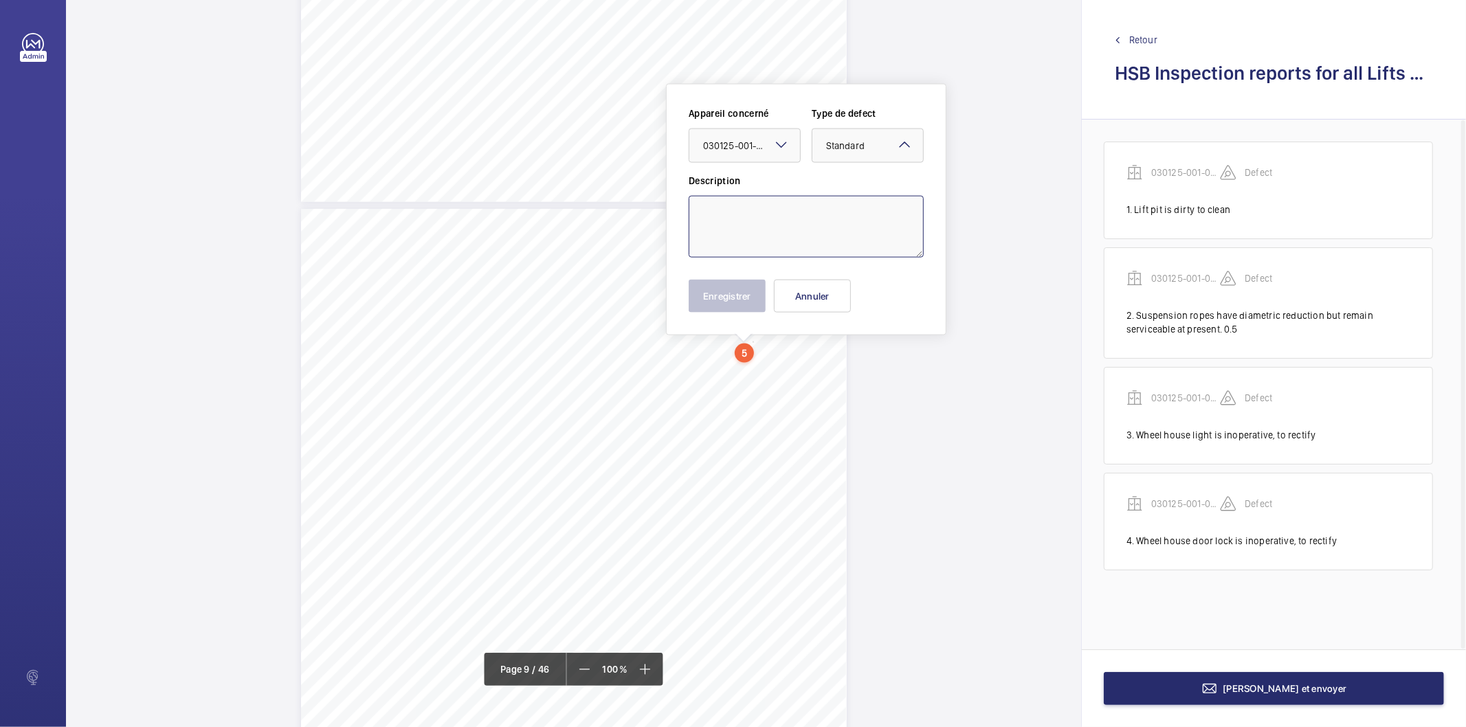
click at [807, 217] on textarea at bounding box center [806, 227] width 235 height 62
type textarea "[PERSON_NAME] door(s) shoes unsecured. To be rectified at floor(s) 8"
click at [719, 300] on button "Enregistrer" at bounding box center [727, 296] width 77 height 33
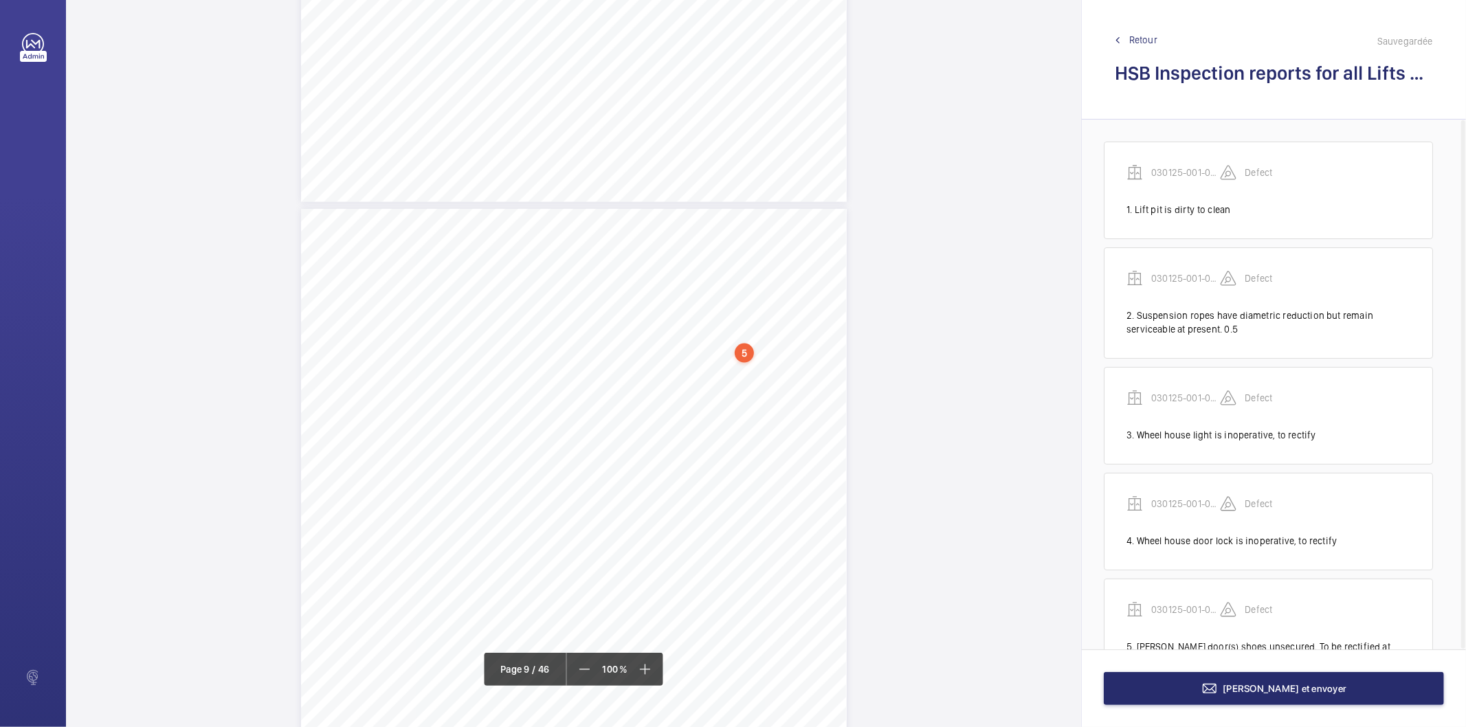
scroll to position [49, 0]
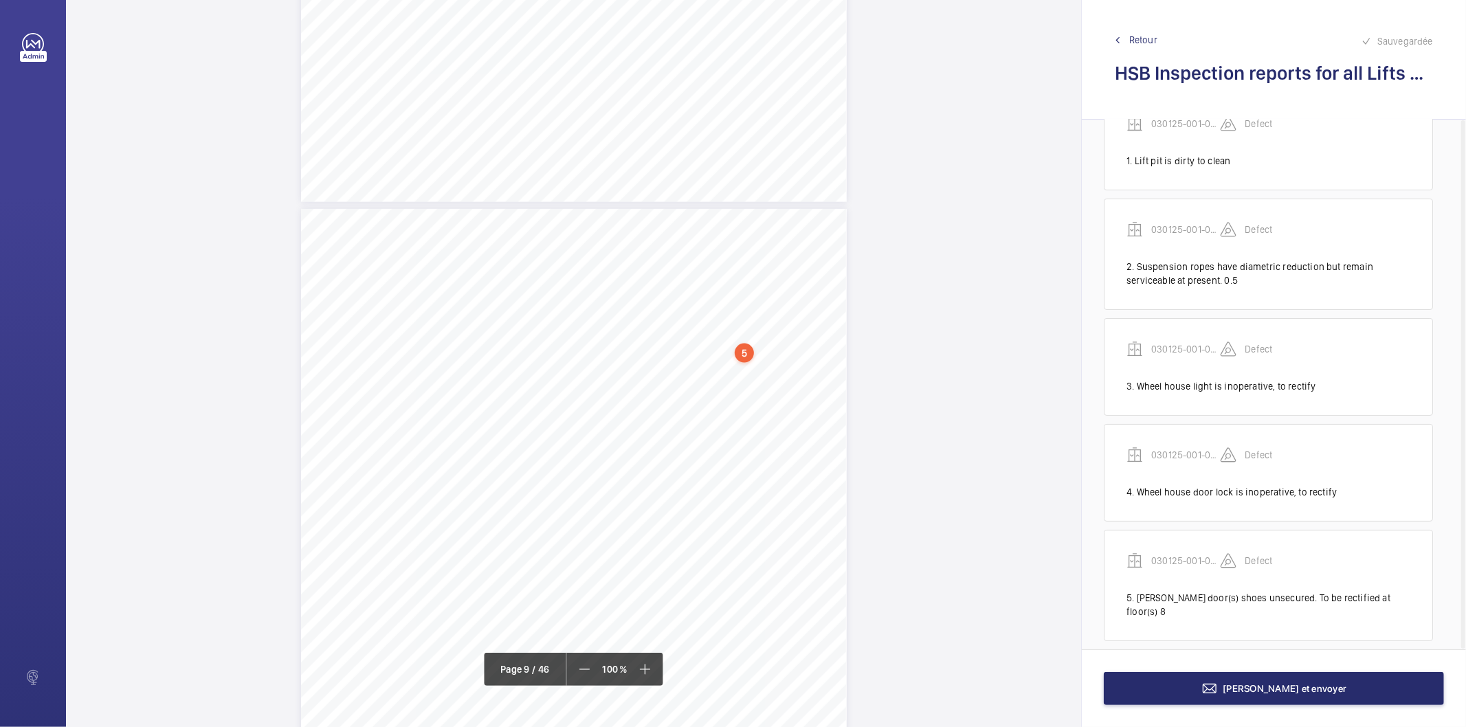
click at [730, 388] on div "Page 9" at bounding box center [574, 594] width 546 height 771
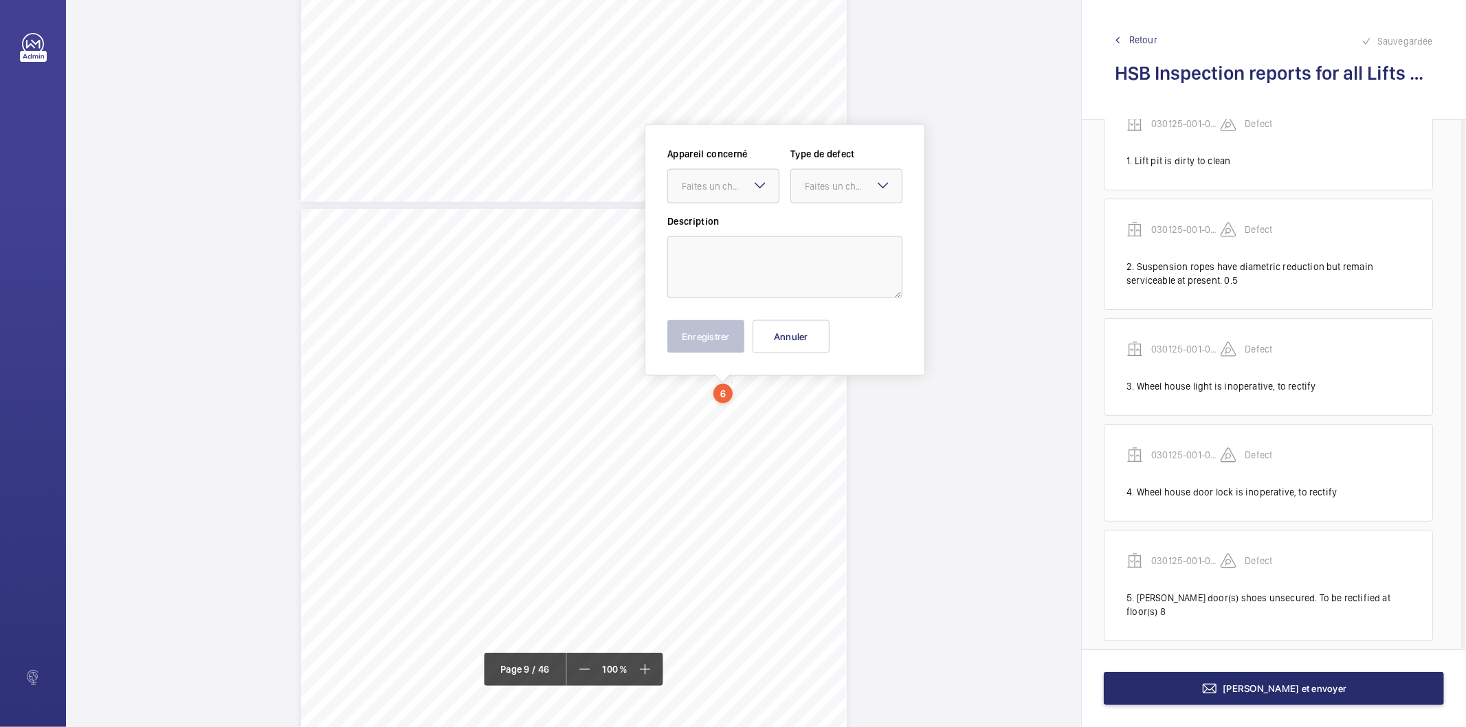
scroll to position [6079, 0]
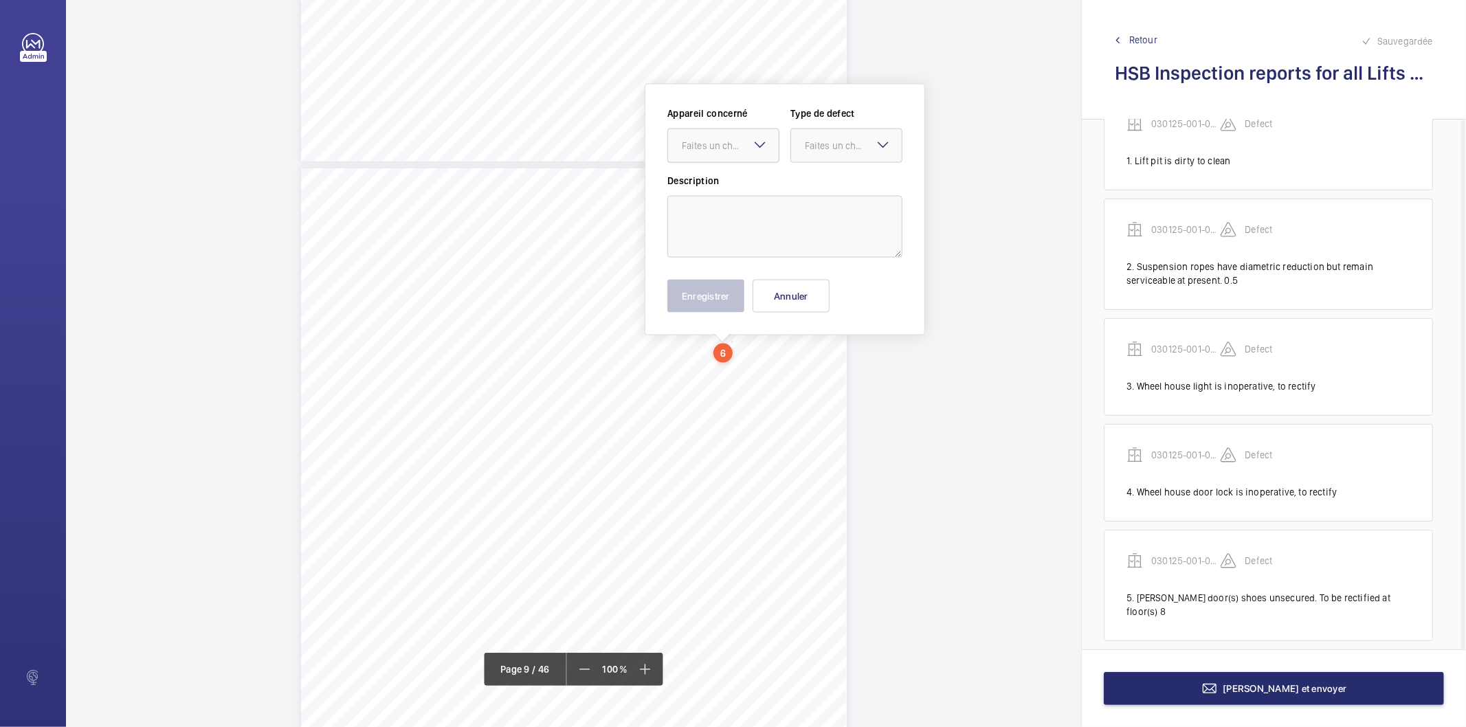
click at [716, 148] on div "Faites un choix" at bounding box center [730, 146] width 97 height 14
click at [722, 182] on span "030125-001-0588EMO" at bounding box center [723, 188] width 83 height 14
click at [830, 135] on div at bounding box center [846, 145] width 111 height 33
click at [823, 181] on span "Standard" at bounding box center [846, 188] width 83 height 14
click at [800, 231] on textarea at bounding box center [785, 227] width 235 height 62
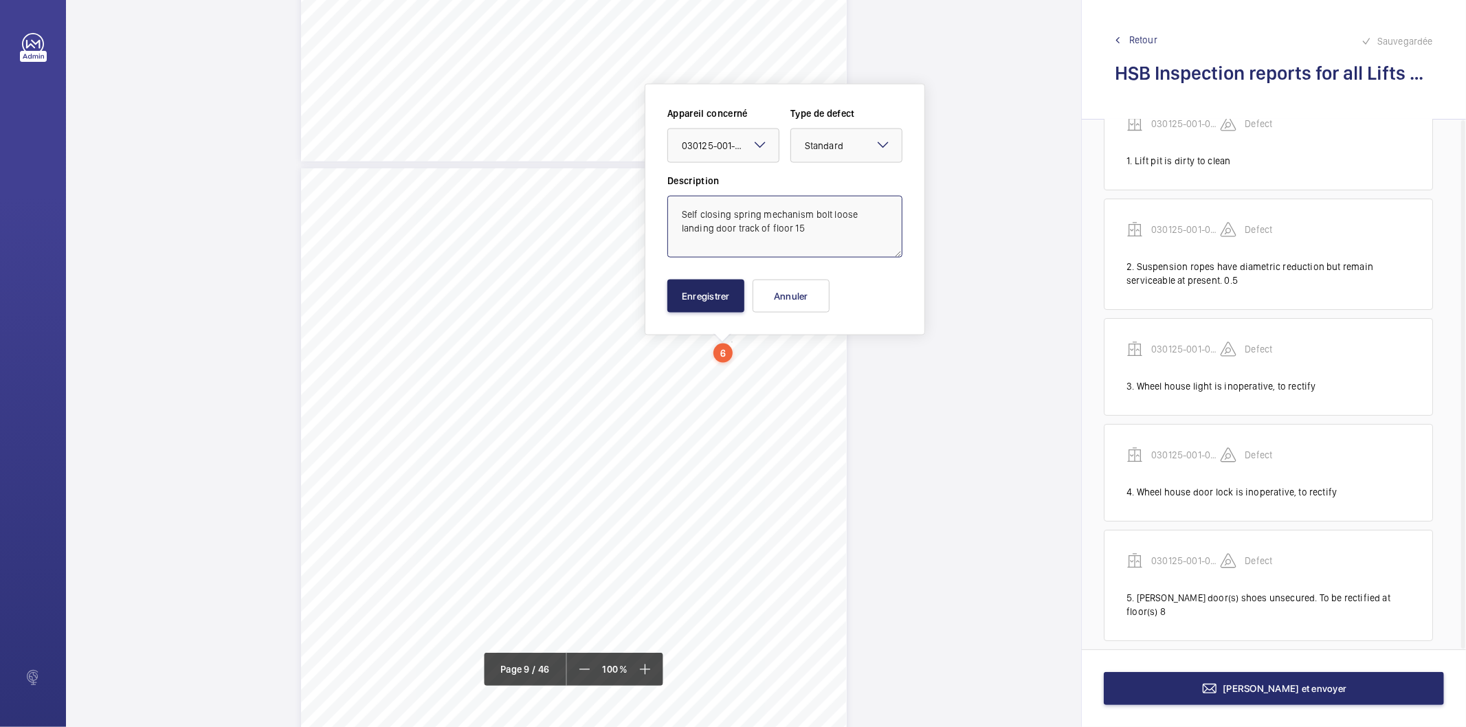
type textarea "Self closing spring mechanism bolt loose landing door track of floor 15"
click at [736, 311] on button "Enregistrer" at bounding box center [706, 296] width 77 height 33
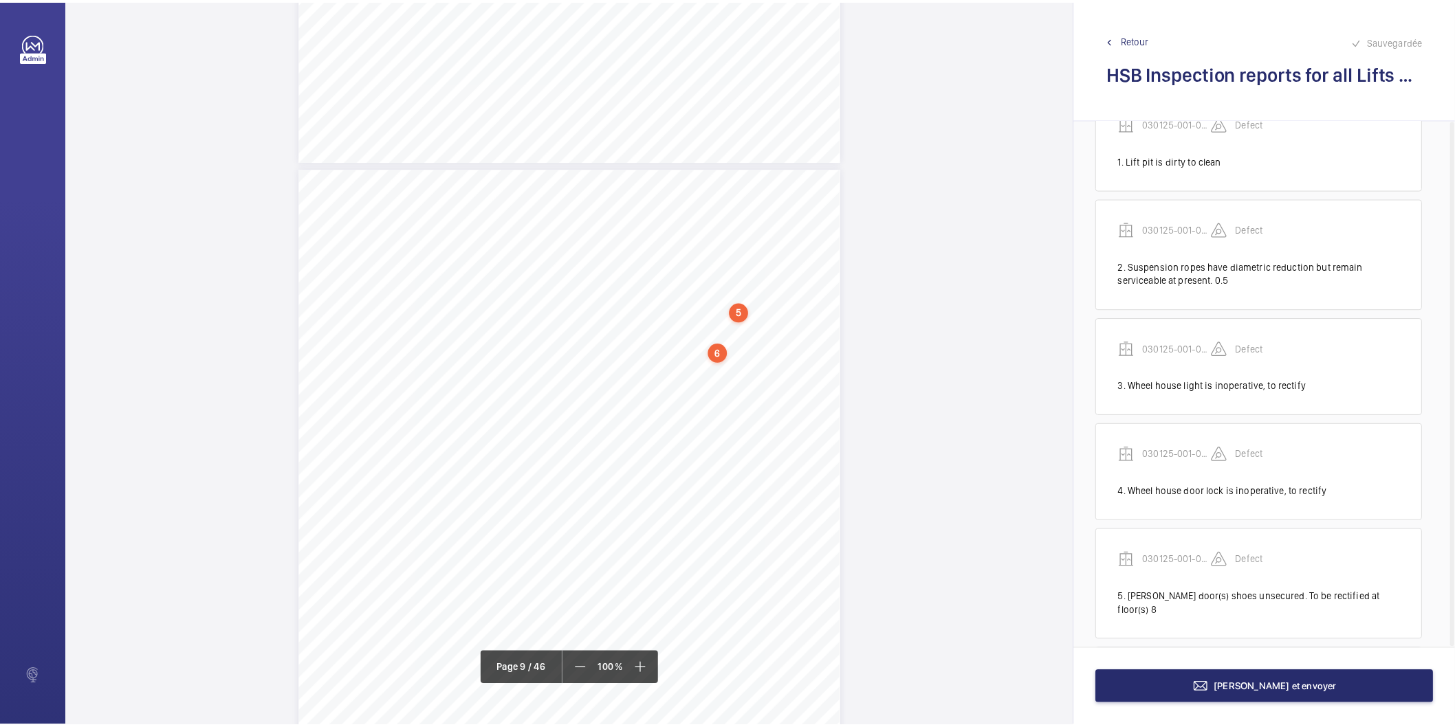
scroll to position [168, 0]
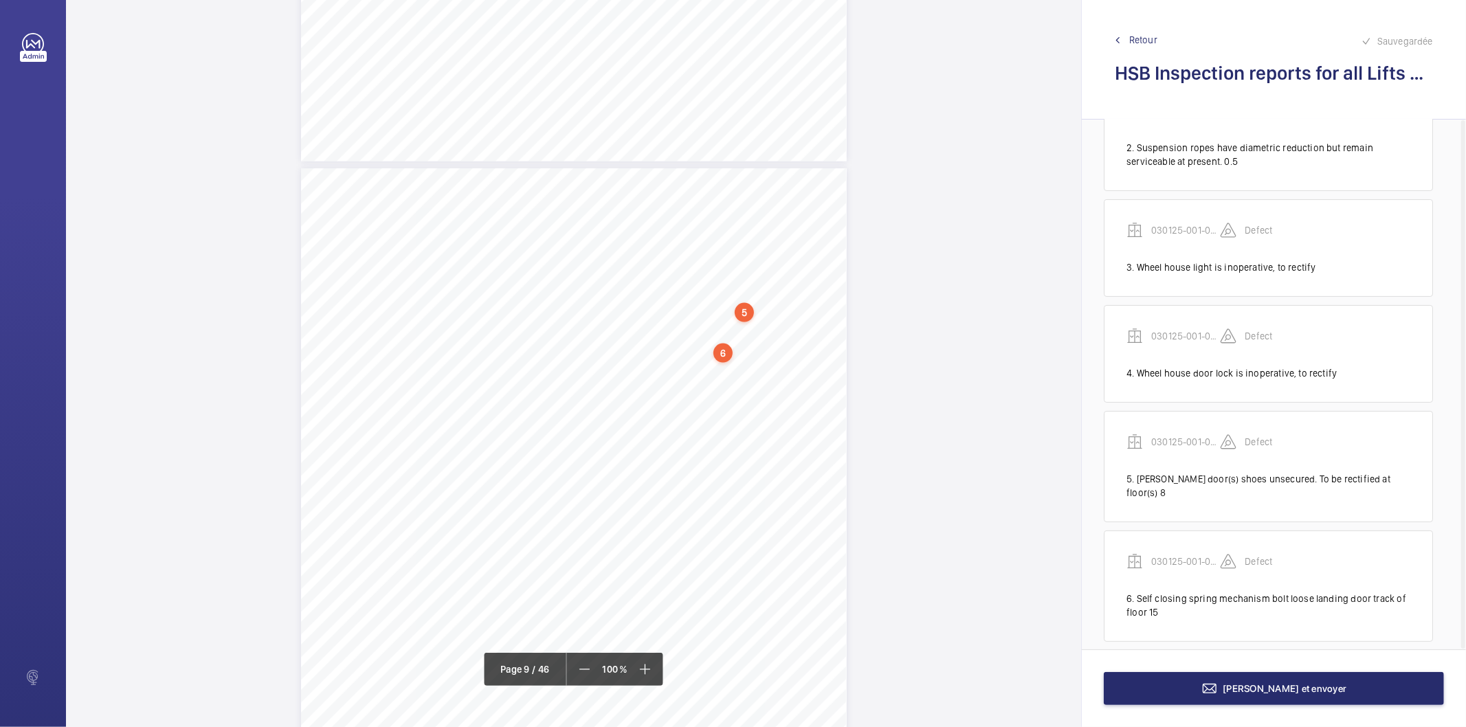
click at [1146, 39] on span "Retour" at bounding box center [1144, 40] width 28 height 14
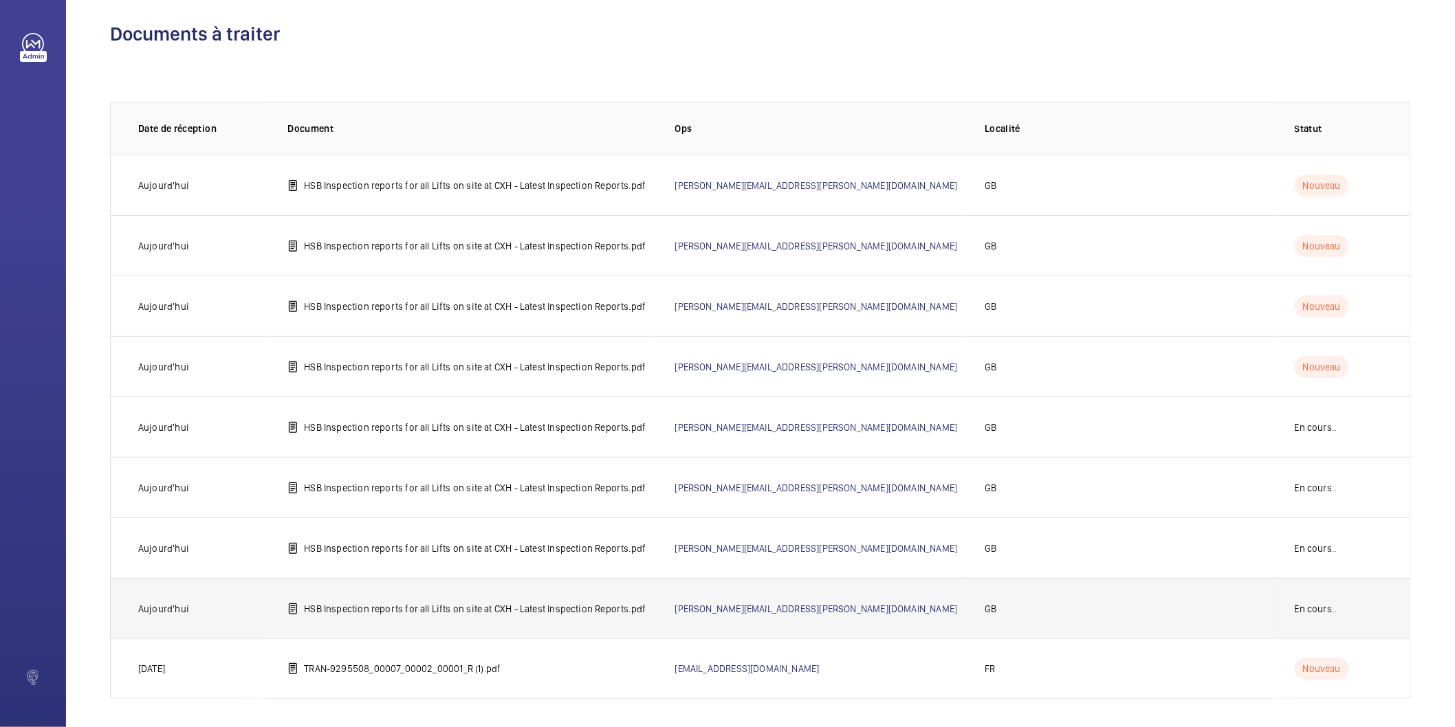
scroll to position [16, 0]
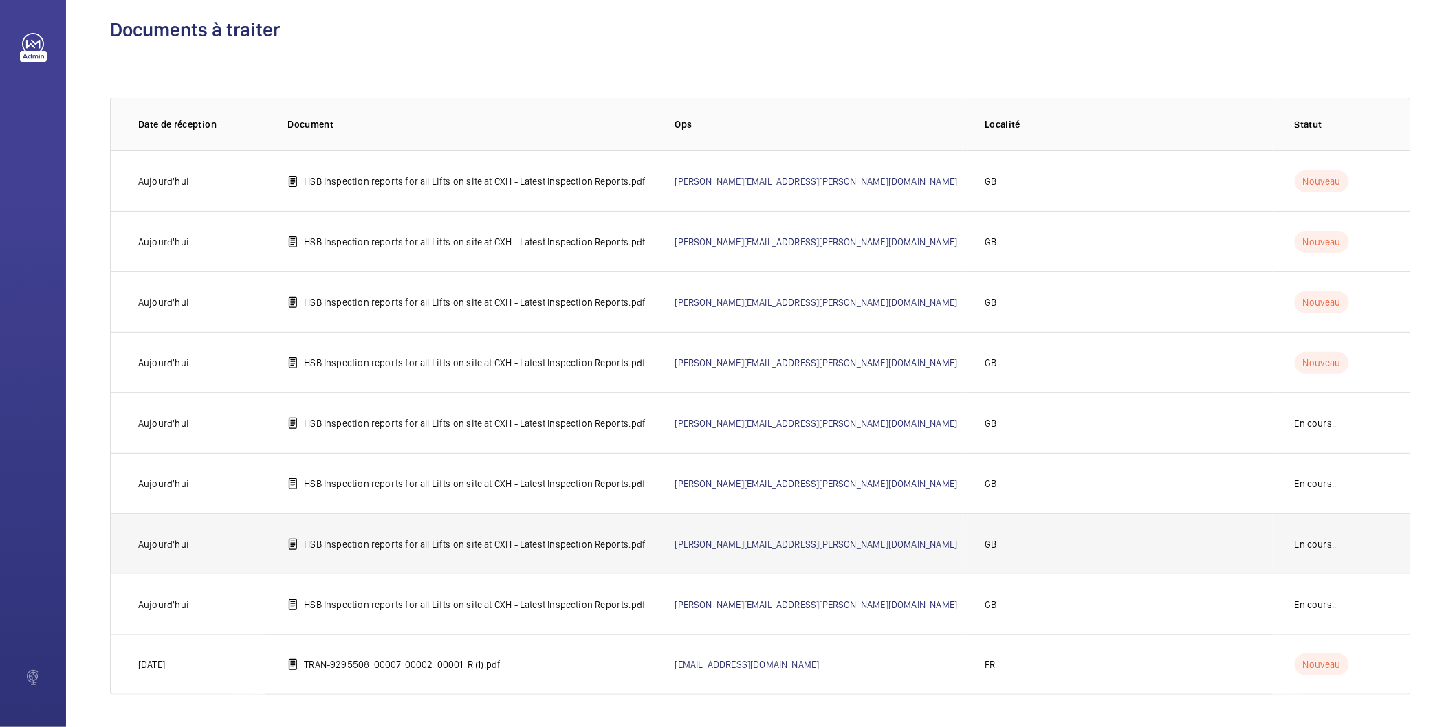
click at [567, 539] on p "HSB Inspection reports for all Lifts on site at CXH - Latest Inspection Reports…" at bounding box center [475, 545] width 342 height 14
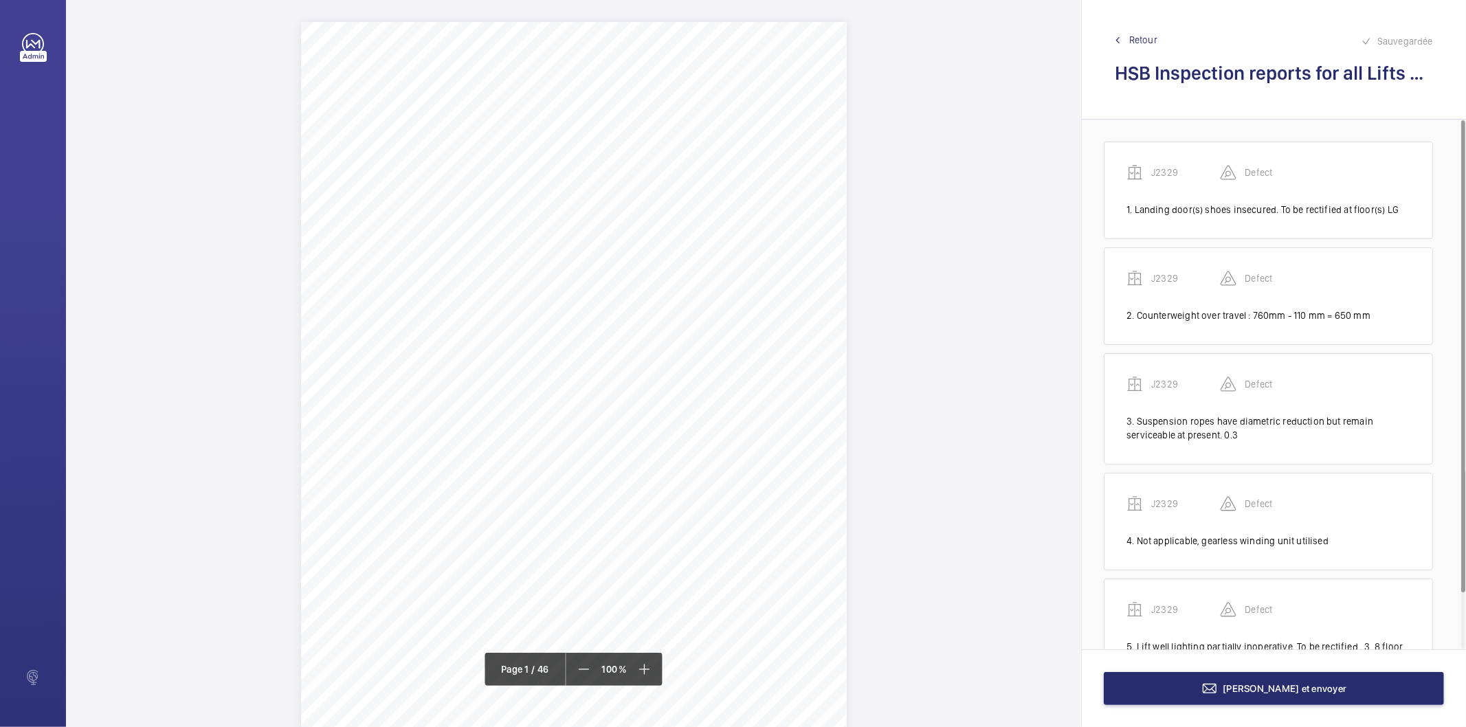
click at [1149, 41] on span "Retour" at bounding box center [1144, 40] width 28 height 14
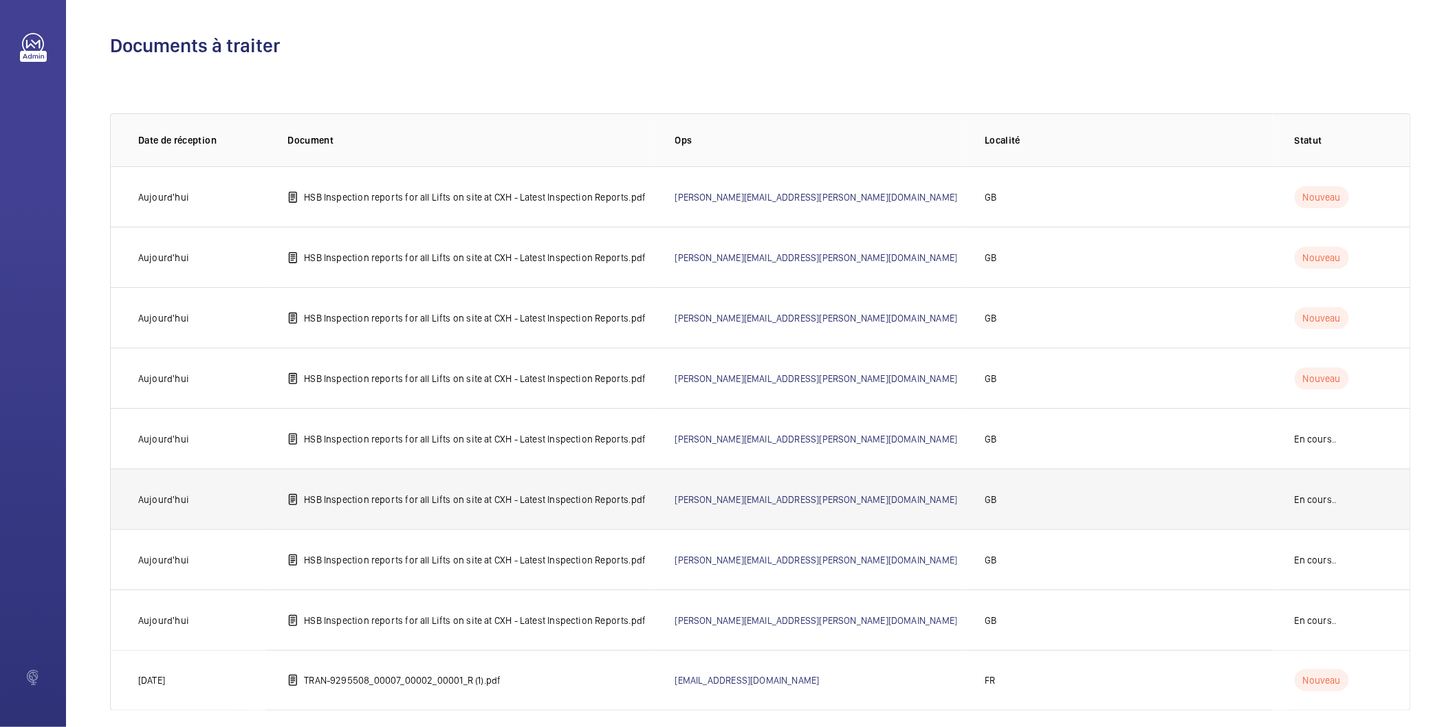
click at [454, 497] on p "HSB Inspection reports for all Lifts on site at CXH - Latest Inspection Reports…" at bounding box center [475, 500] width 342 height 14
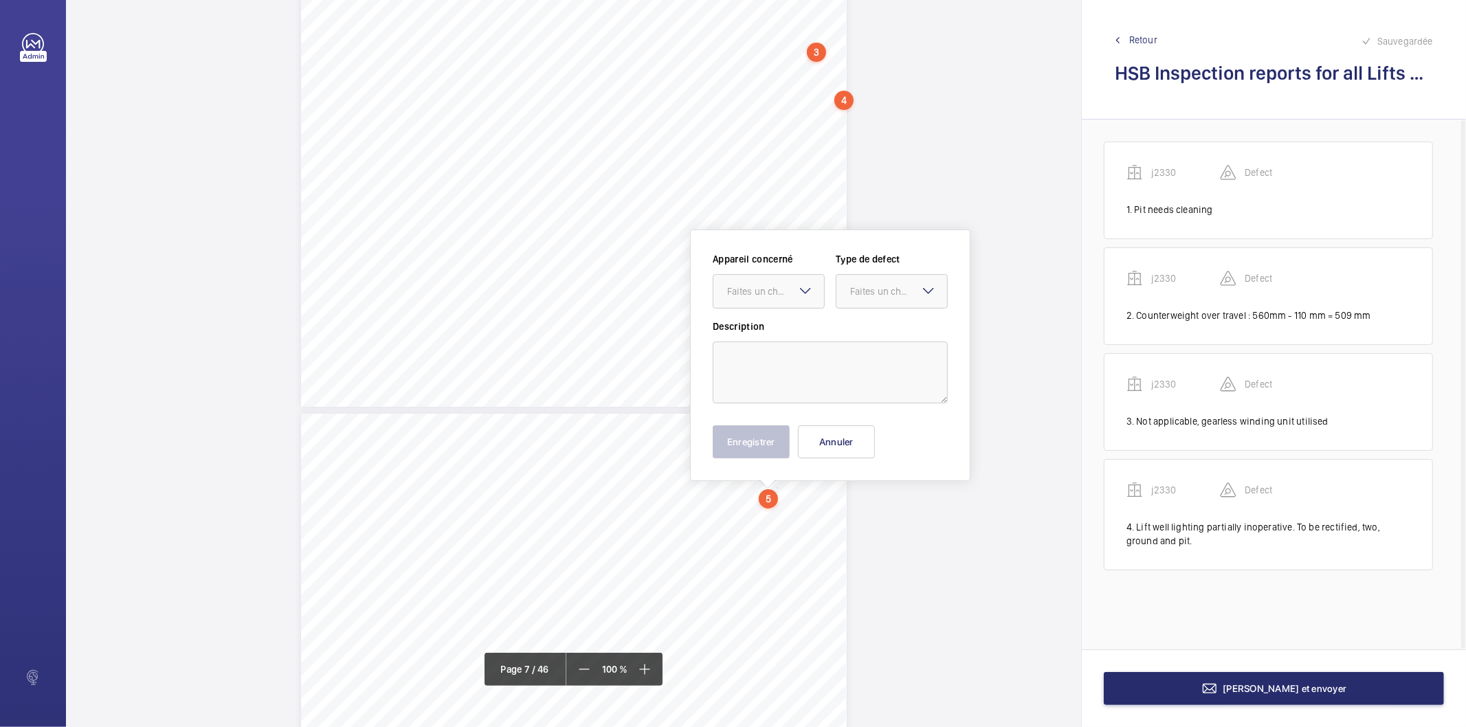
scroll to position [4423, 0]
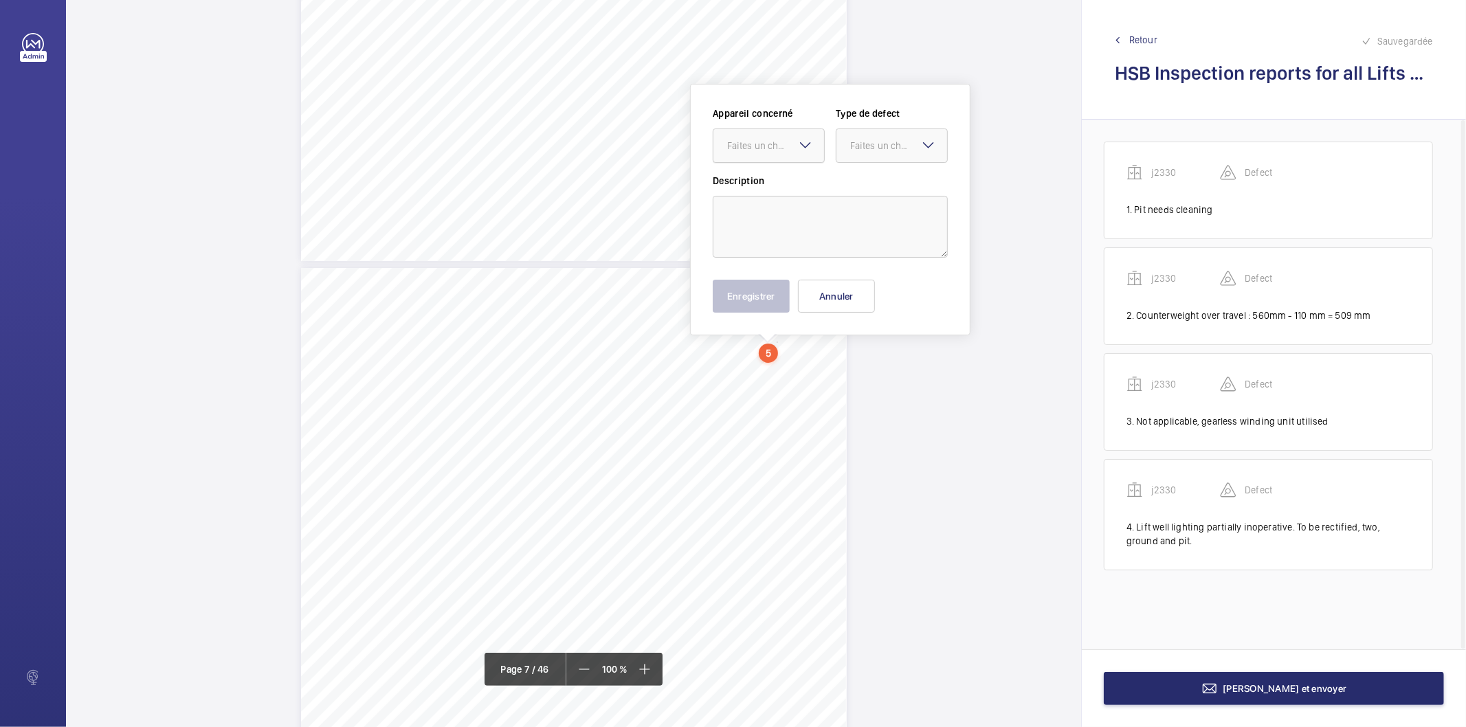
drag, startPoint x: 775, startPoint y: 494, endPoint x: 763, endPoint y: 136, distance: 357.7
click at [763, 136] on div at bounding box center [769, 145] width 111 height 33
click at [739, 187] on span "j2330" at bounding box center [768, 188] width 83 height 14
click at [876, 143] on div "Faites un choix" at bounding box center [898, 146] width 97 height 14
click at [880, 181] on span "Standard" at bounding box center [891, 188] width 83 height 14
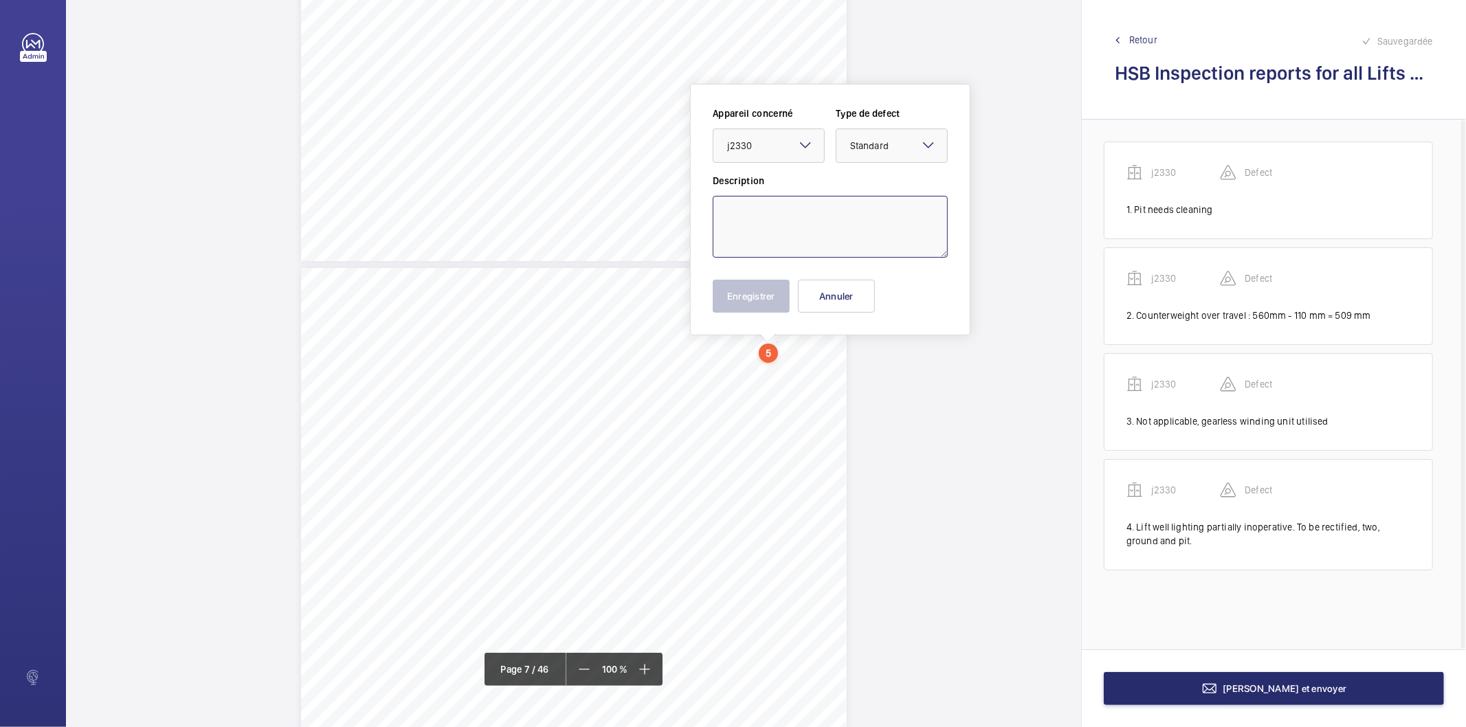
click at [837, 212] on textarea at bounding box center [830, 227] width 235 height 62
click at [868, 229] on textarea "Suspension ropes have diametric reduction but remain serviceable at present 1.5%" at bounding box center [830, 227] width 235 height 62
type textarea "Suspension ropes have diametric reduction but remain serviceable at present 1.5"
click at [764, 289] on button "Enregistrer" at bounding box center [751, 296] width 77 height 33
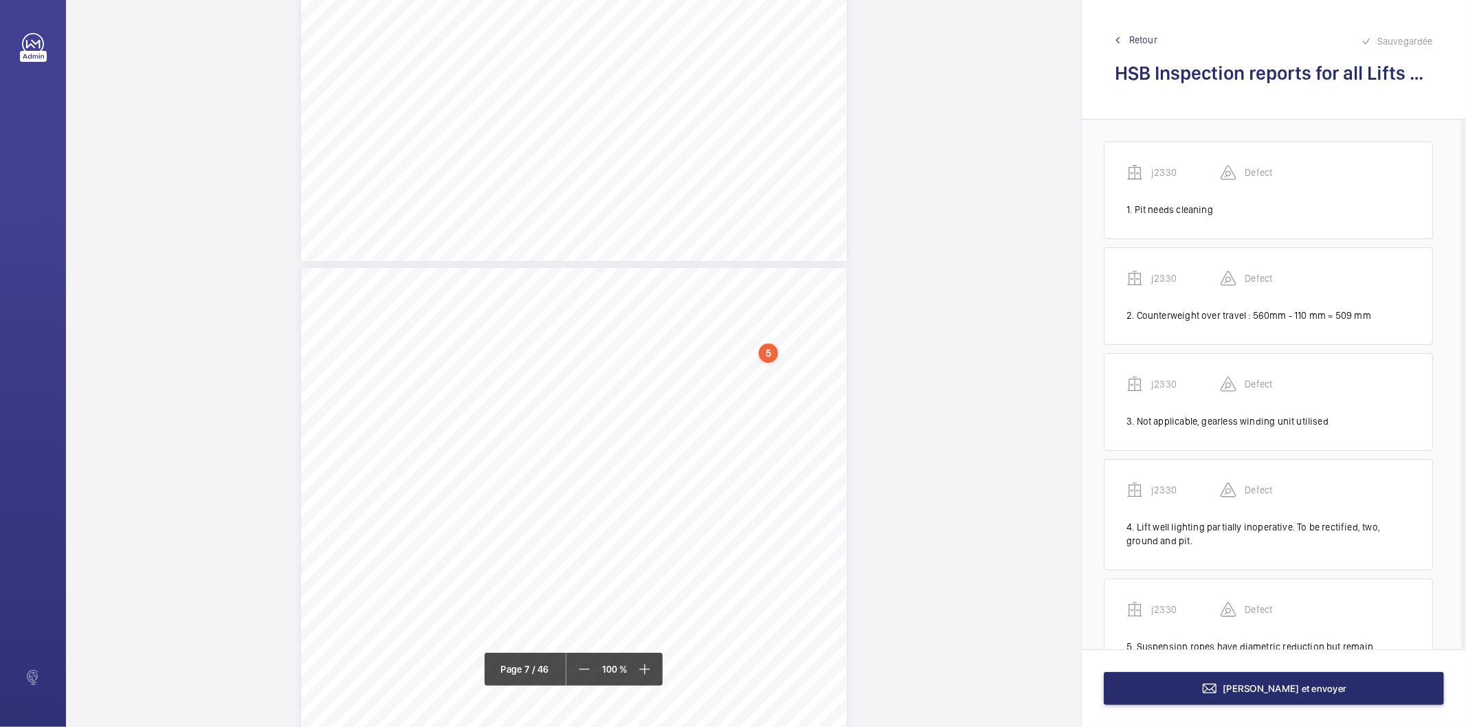
scroll to position [63, 0]
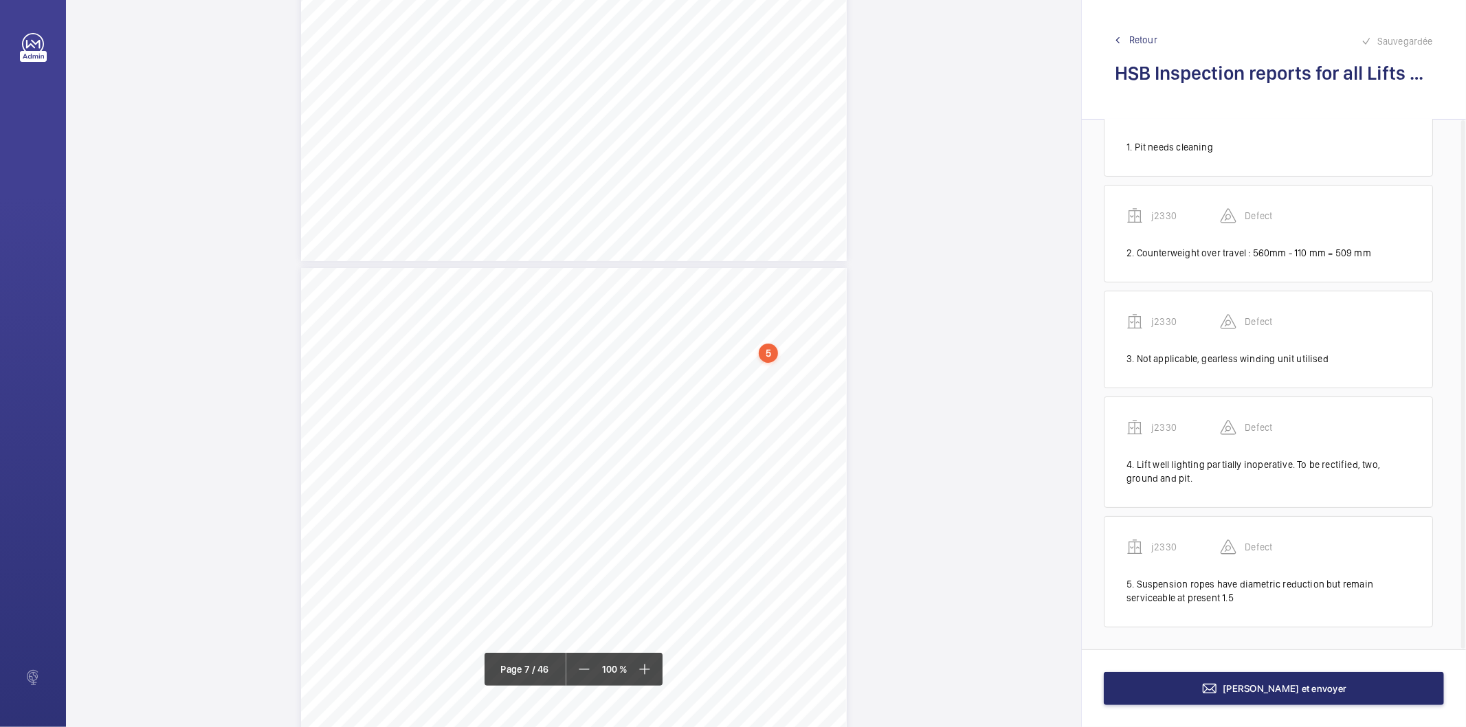
click at [791, 390] on div "Page 7" at bounding box center [574, 653] width 546 height 771
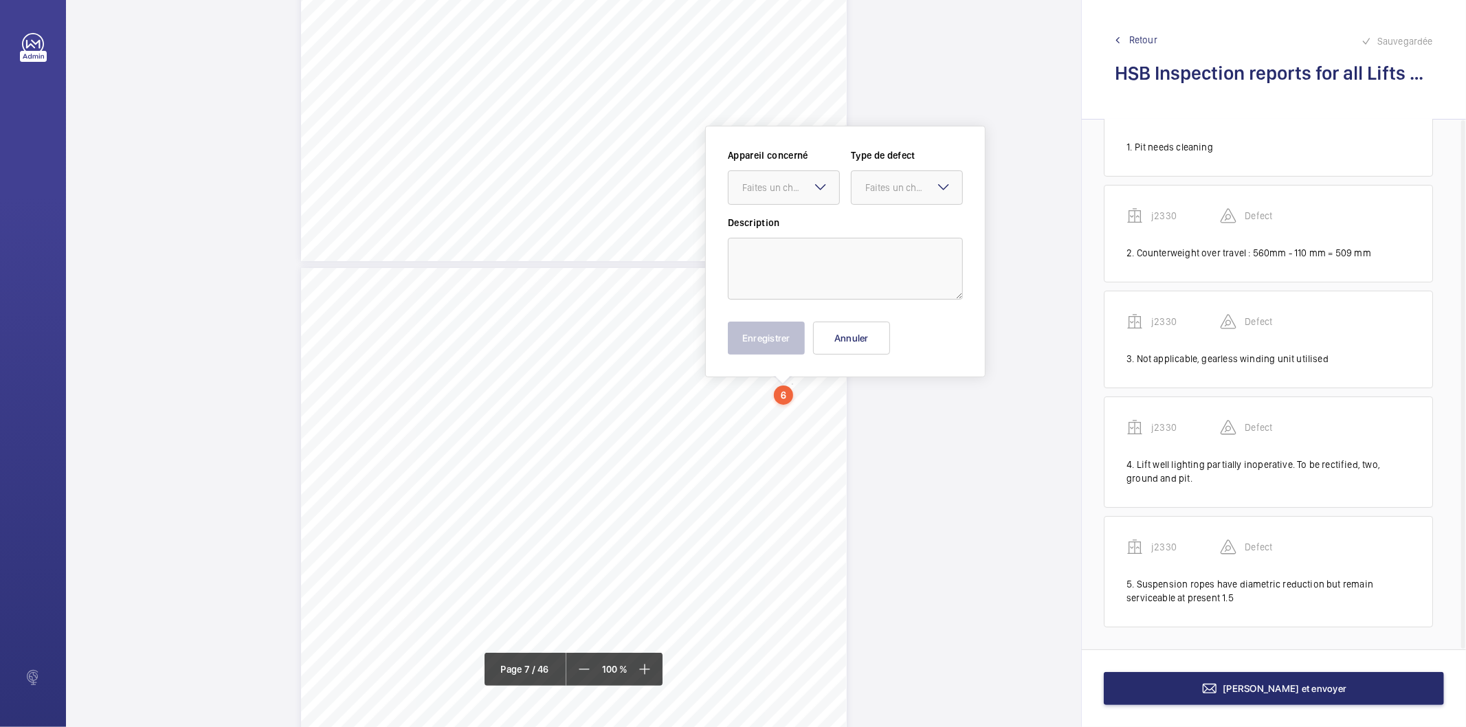
scroll to position [4465, 0]
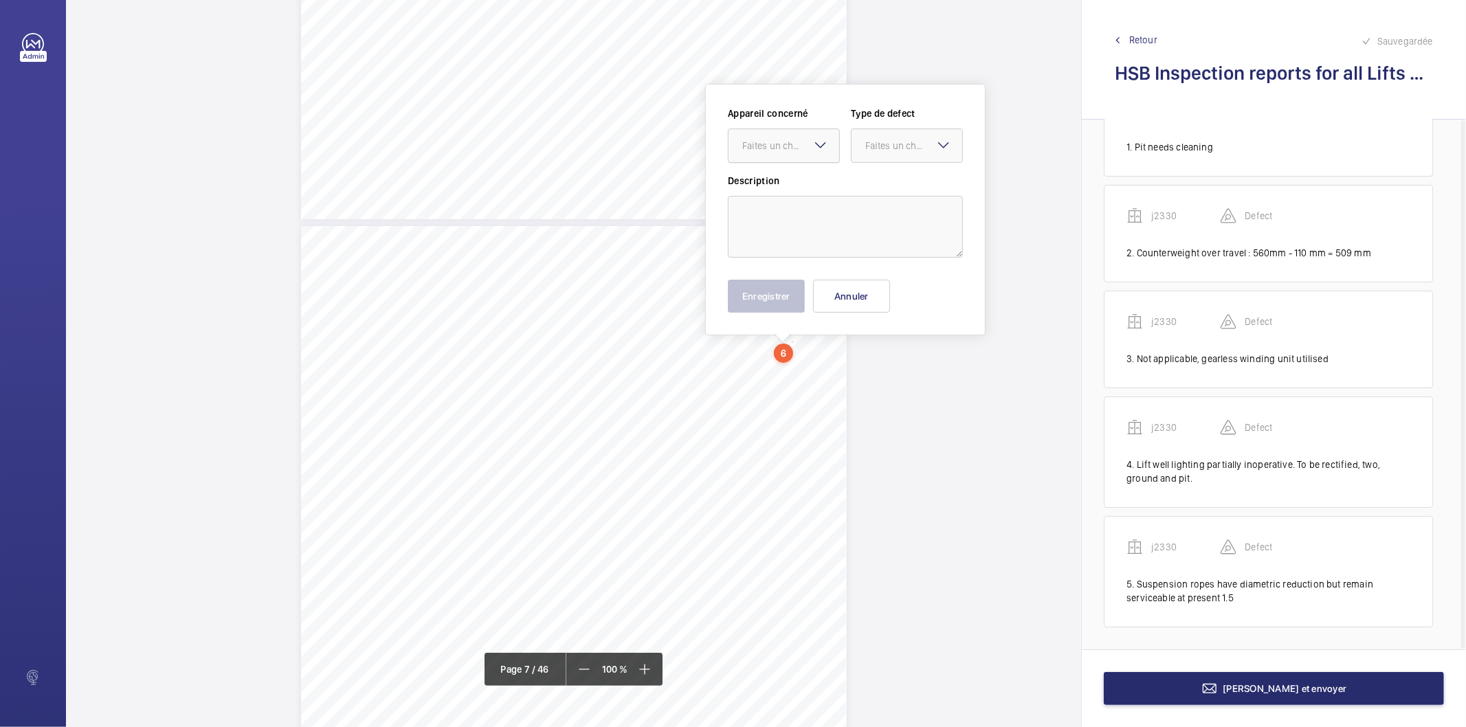
click at [779, 146] on div "Faites un choix" at bounding box center [790, 146] width 97 height 14
click at [770, 186] on span "j2330" at bounding box center [783, 188] width 83 height 14
click at [870, 143] on div "Faites un choix" at bounding box center [914, 146] width 97 height 14
click at [870, 183] on span "Standard" at bounding box center [907, 188] width 83 height 14
click at [857, 203] on textarea at bounding box center [845, 227] width 235 height 62
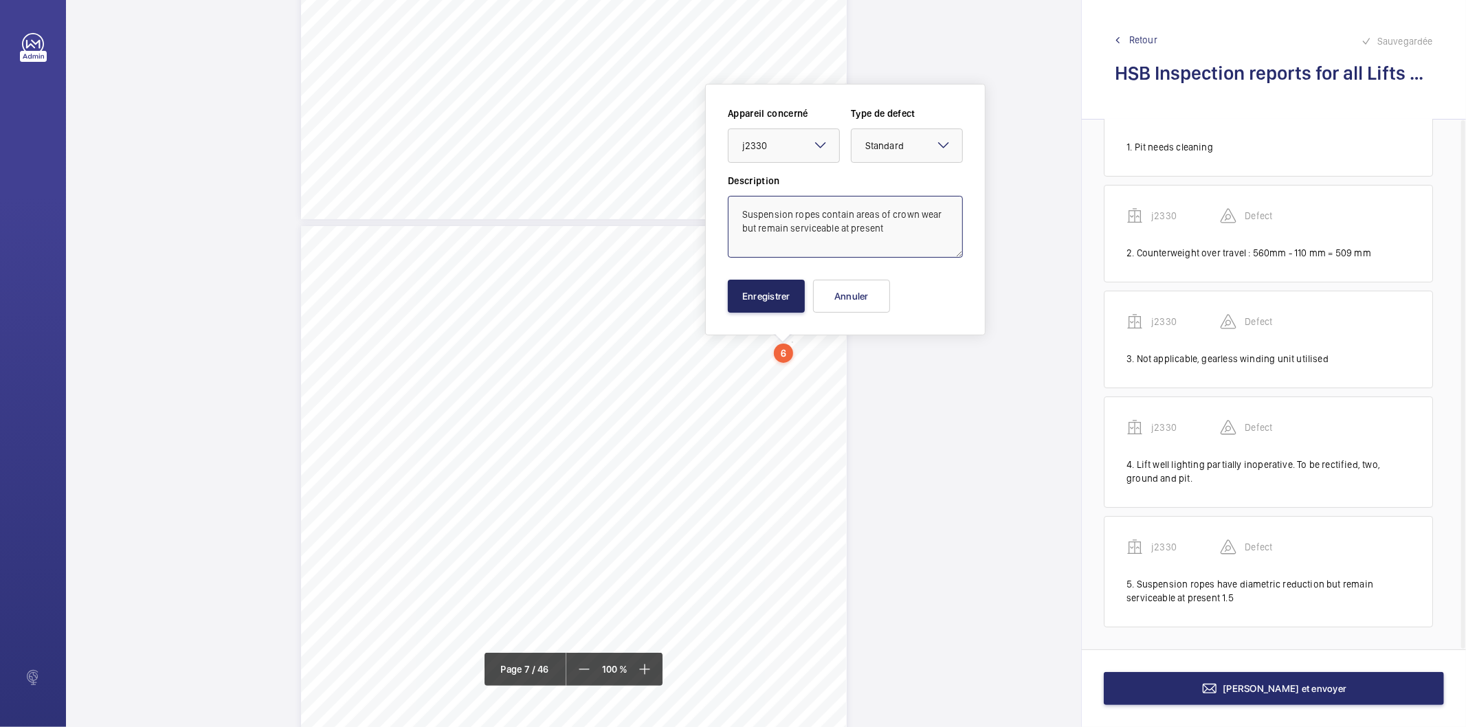
type textarea "Suspension ropes contain areas of crown wear but remain serviceable at present"
click at [745, 297] on button "Enregistrer" at bounding box center [766, 296] width 77 height 33
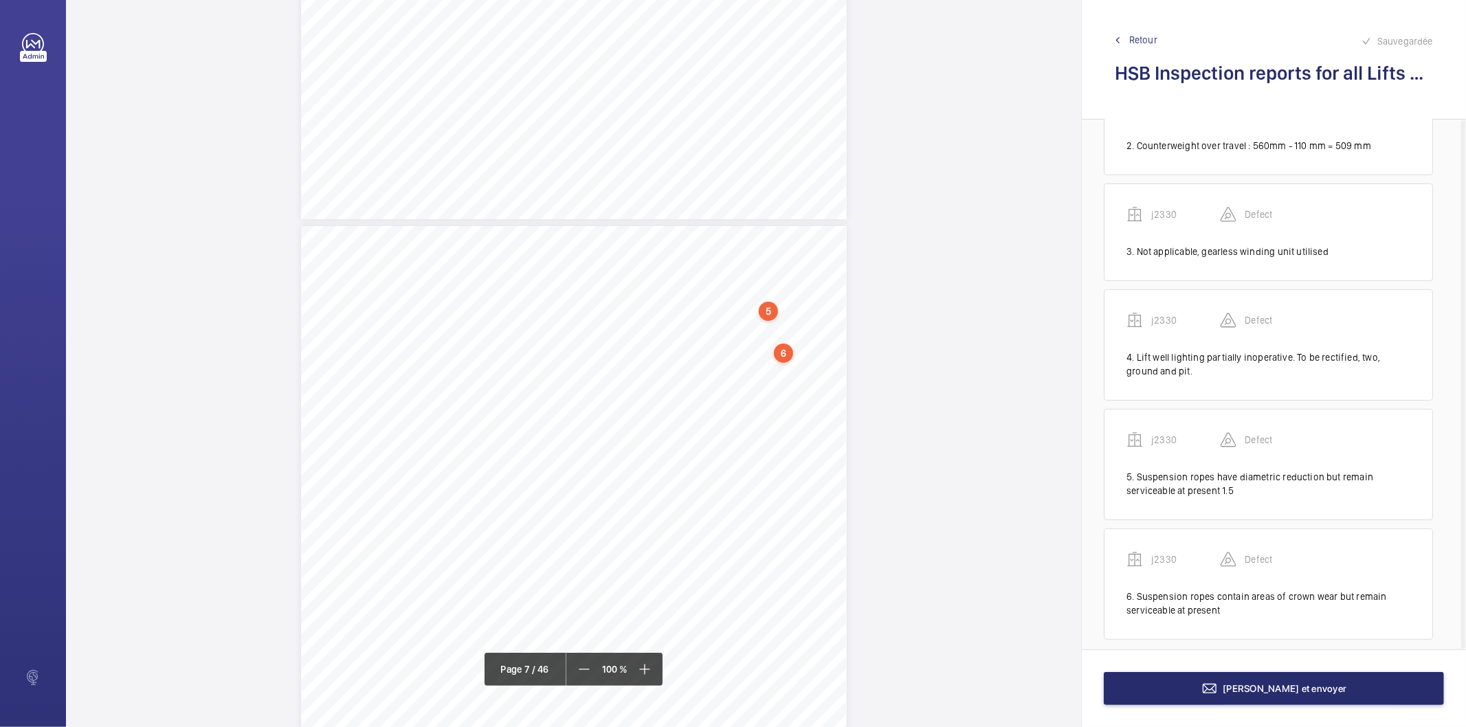
scroll to position [181, 0]
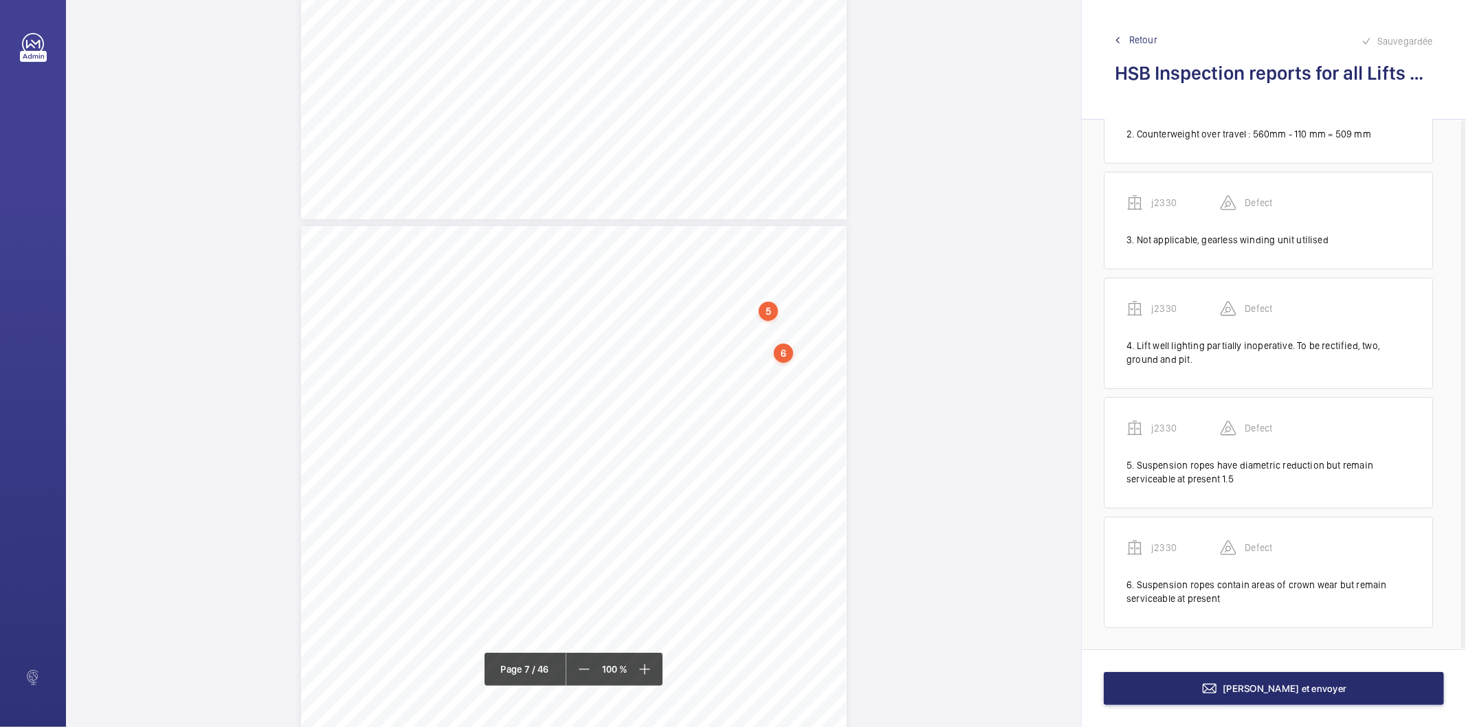
click at [825, 368] on div "Page 7" at bounding box center [574, 611] width 546 height 771
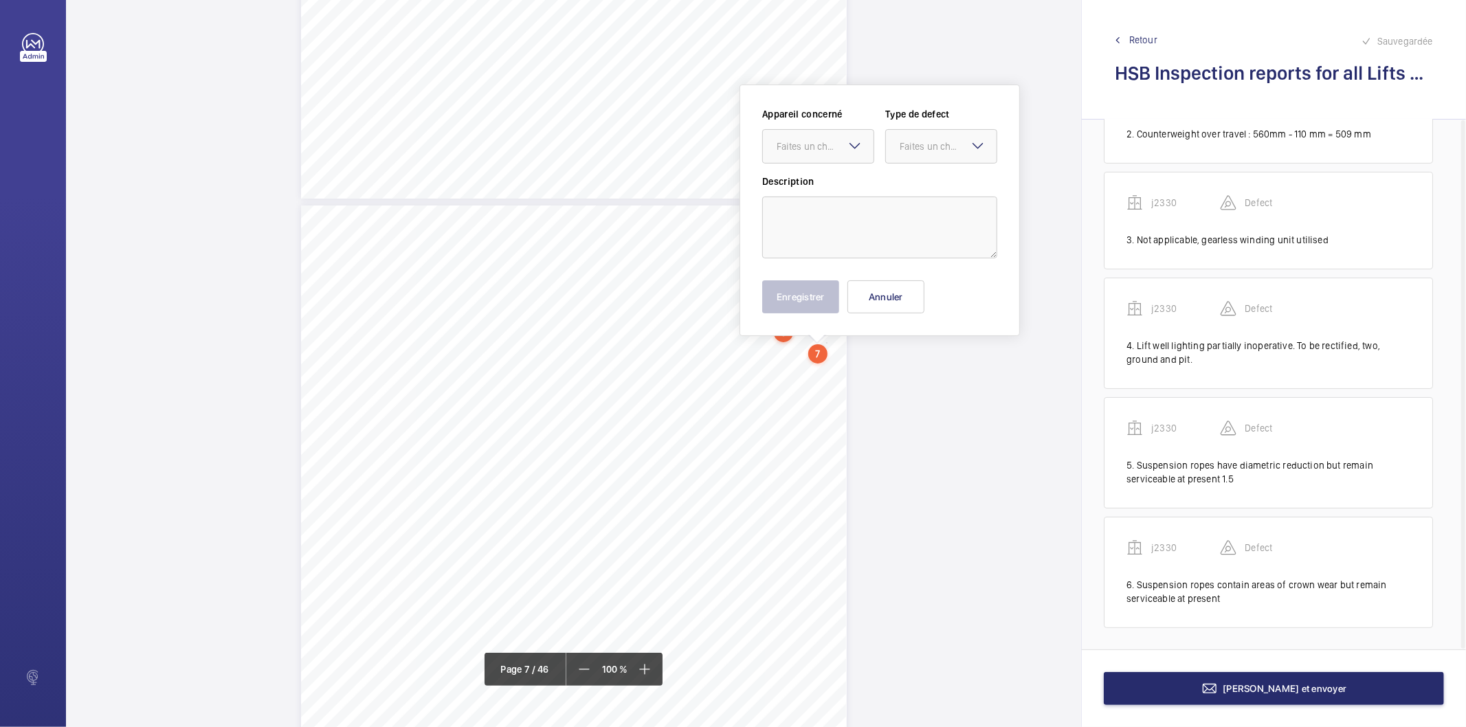
click at [848, 152] on div "Faites un choix" at bounding box center [818, 146] width 112 height 34
click at [822, 184] on span "j2330" at bounding box center [818, 188] width 83 height 14
click at [911, 153] on div at bounding box center [941, 146] width 111 height 33
drag, startPoint x: 907, startPoint y: 188, endPoint x: 901, endPoint y: 195, distance: 9.7
click at [906, 188] on span "Standard" at bounding box center [941, 188] width 83 height 14
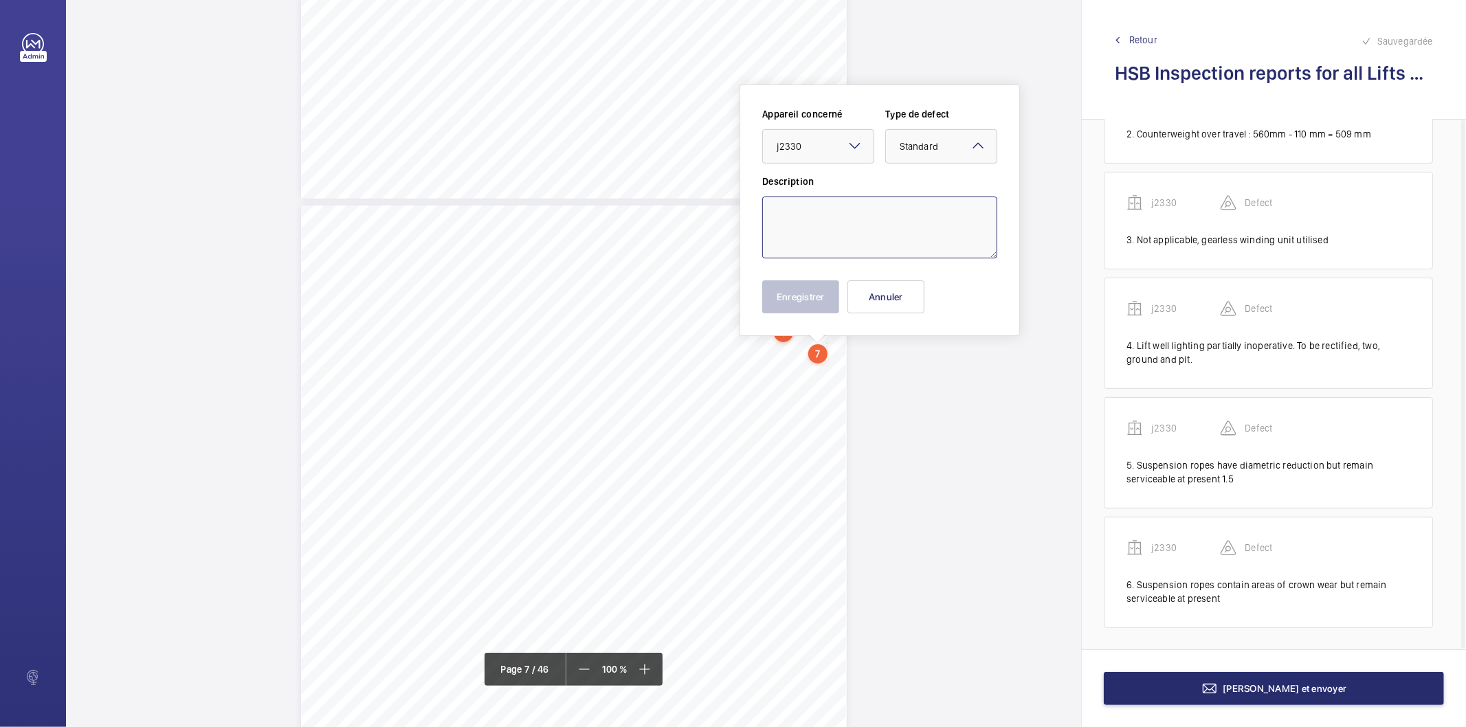
click at [890, 203] on textarea at bounding box center [879, 228] width 235 height 62
type textarea "2 lock nuts are not secured at suspension ropes termination at counter weight e…"
click at [808, 292] on button "Enregistrer" at bounding box center [800, 296] width 77 height 33
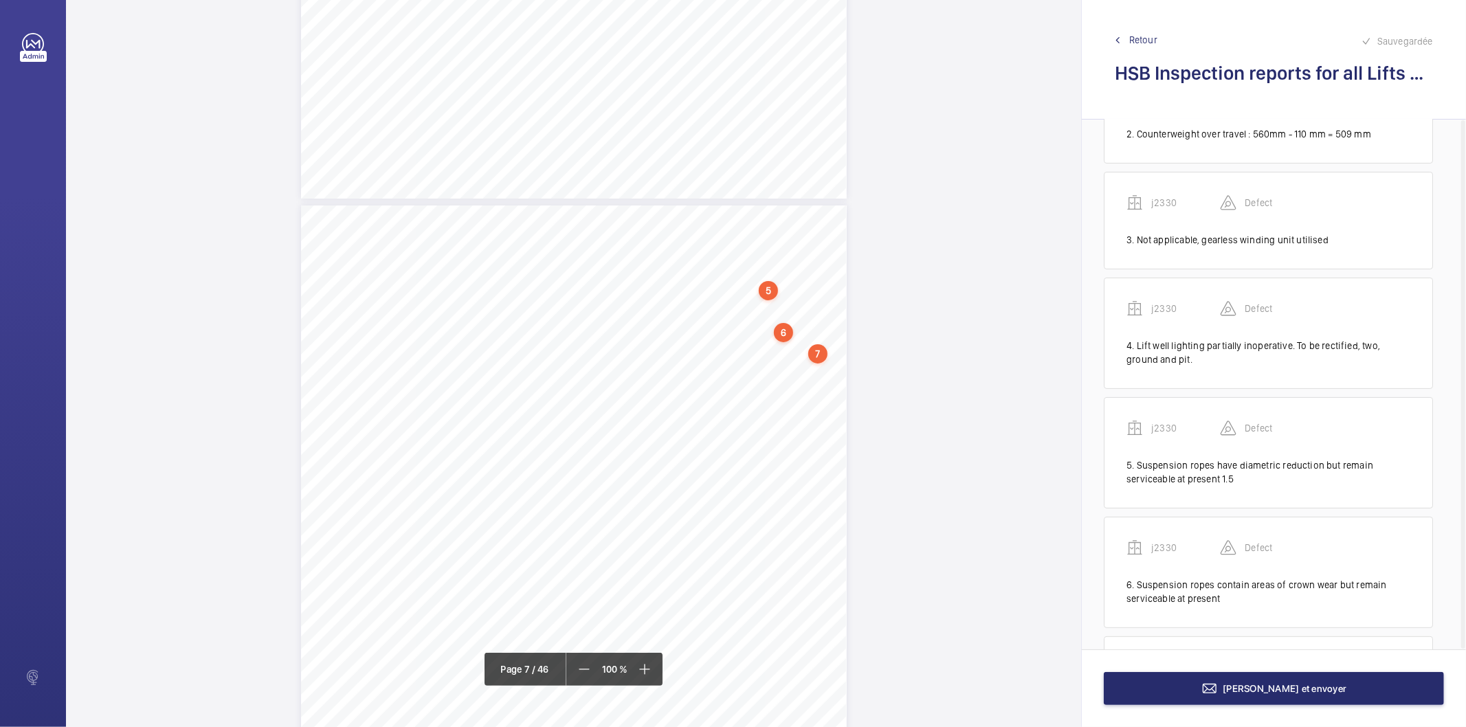
scroll to position [301, 0]
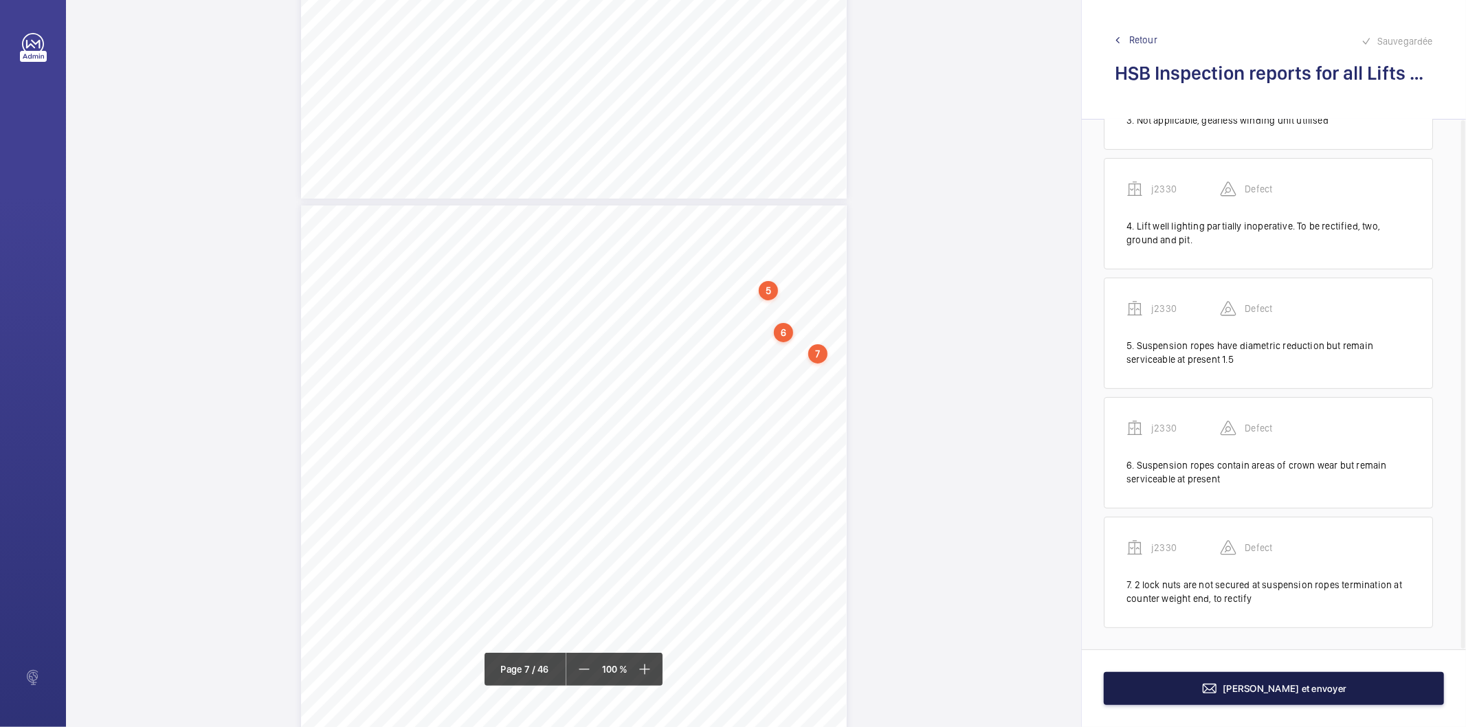
click at [1186, 693] on button "[PERSON_NAME] et envoyer" at bounding box center [1274, 688] width 340 height 33
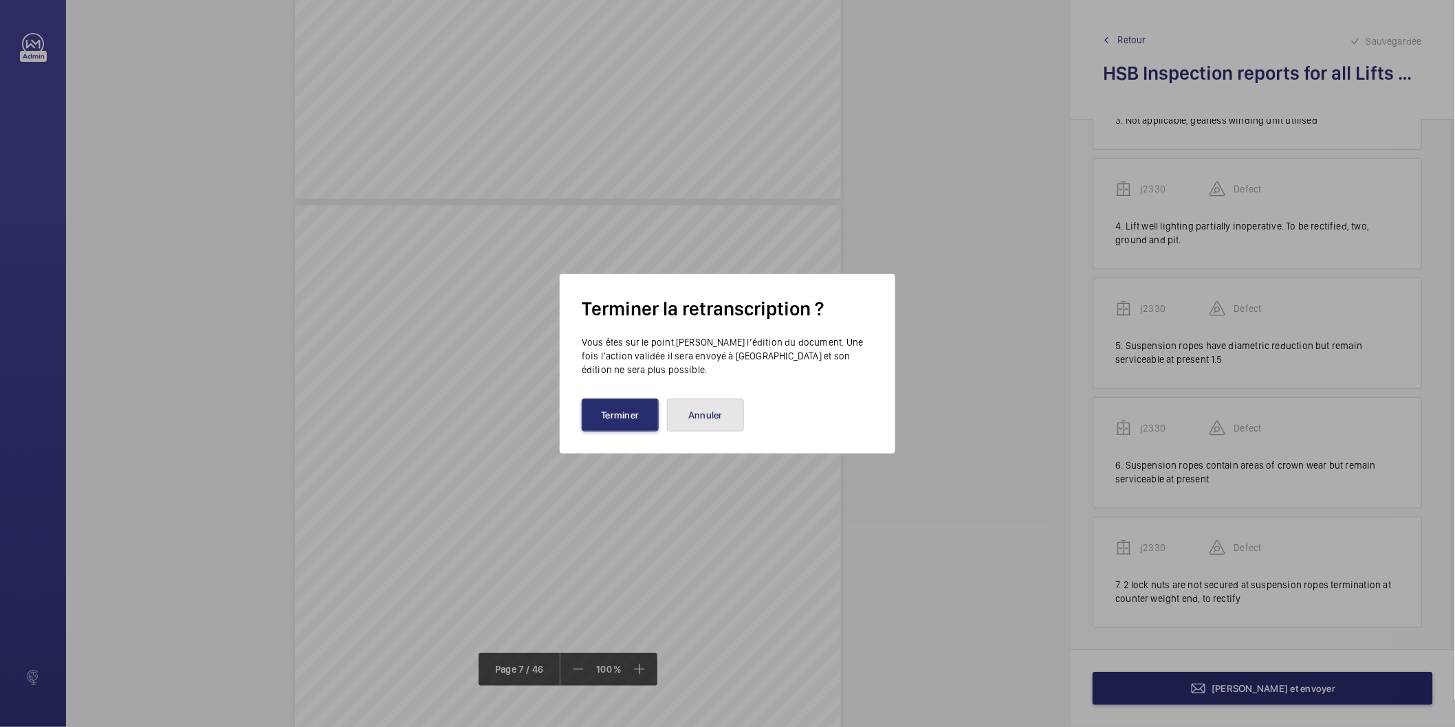
click at [722, 415] on button "Annuler" at bounding box center [705, 415] width 77 height 33
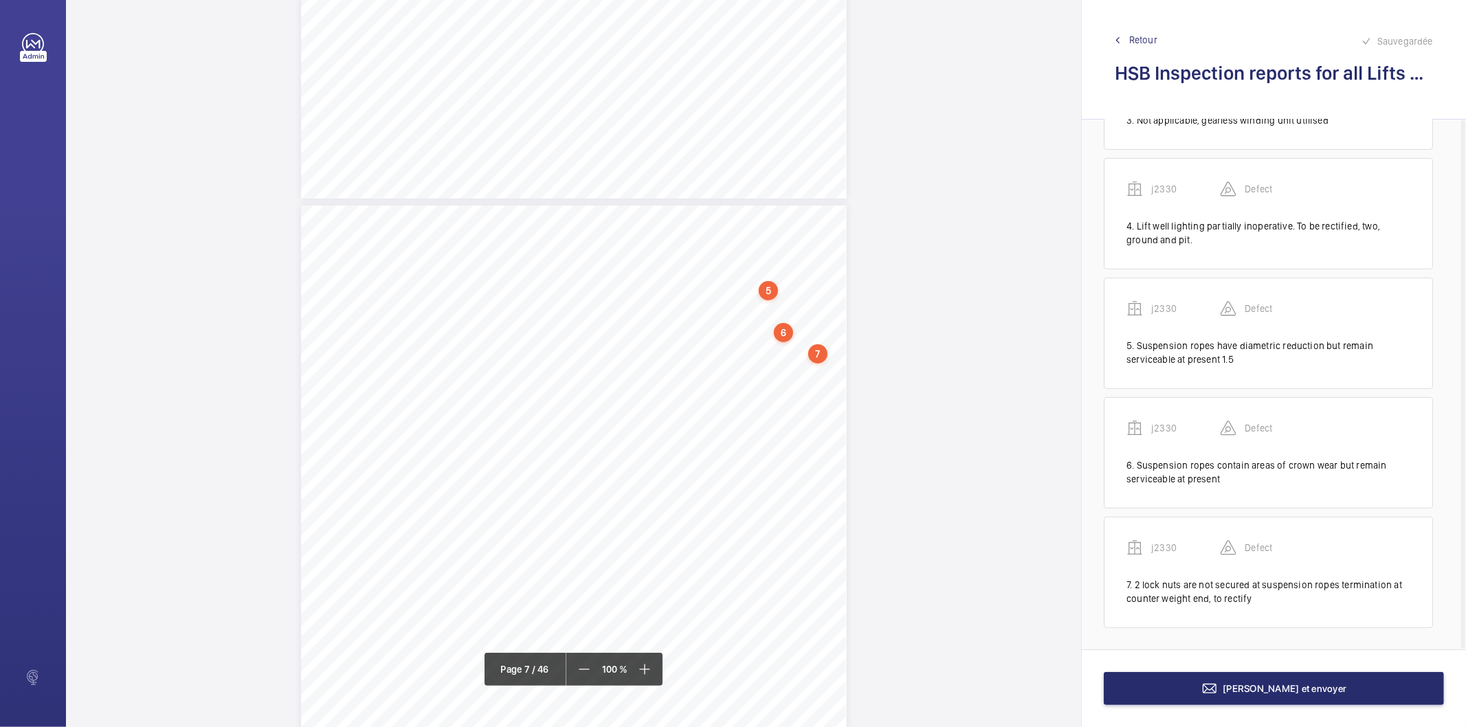
click at [1134, 38] on span "Retour" at bounding box center [1144, 40] width 28 height 14
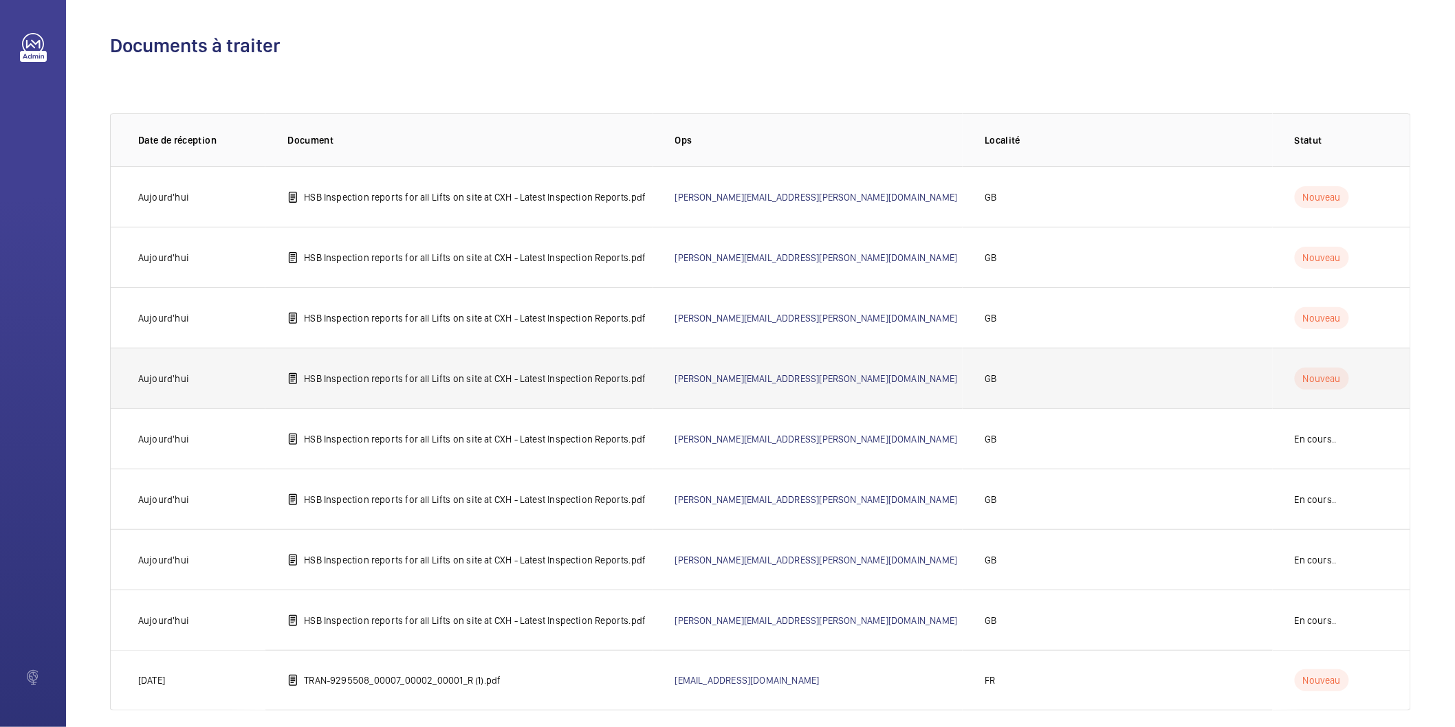
click at [562, 380] on p "HSB Inspection reports for all Lifts on site at CXH - Latest Inspection Reports…" at bounding box center [475, 379] width 342 height 14
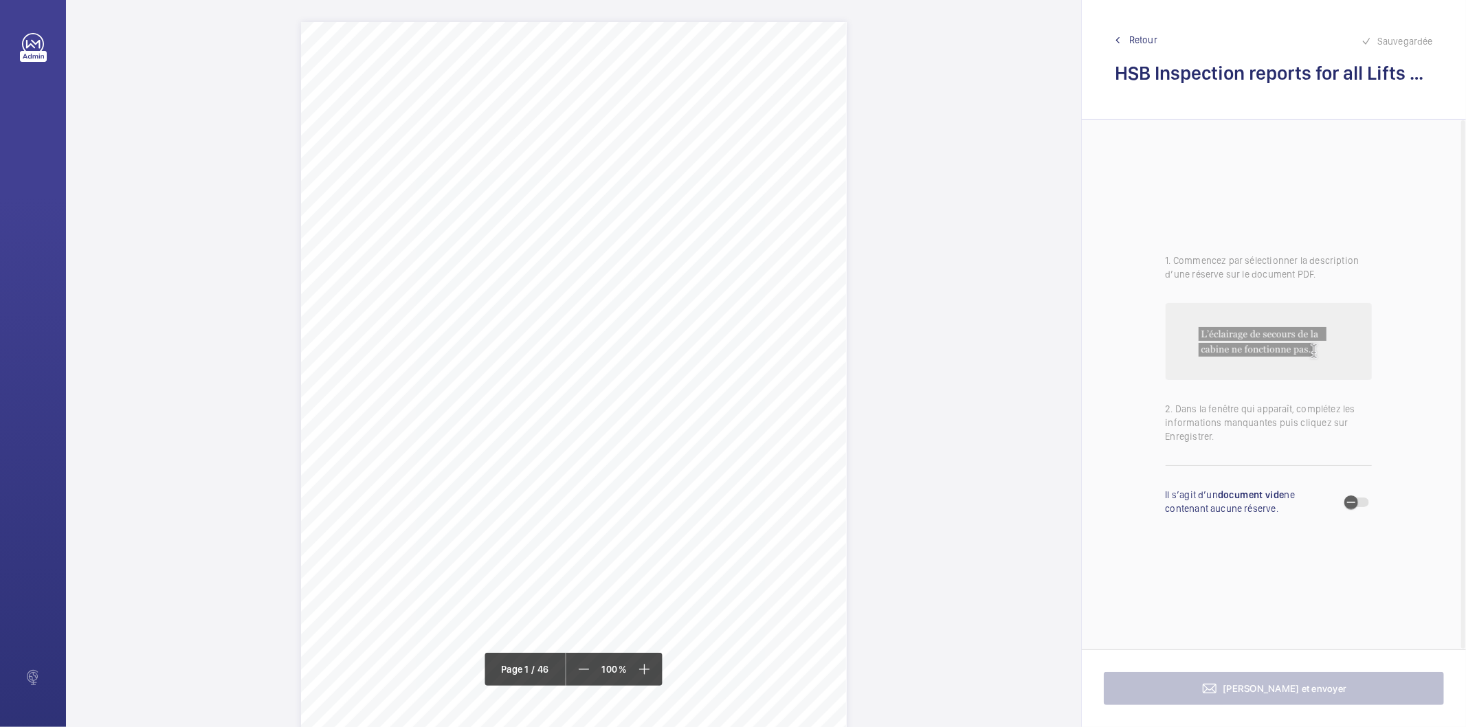
click at [766, 221] on div "Page 1" at bounding box center [574, 407] width 546 height 771
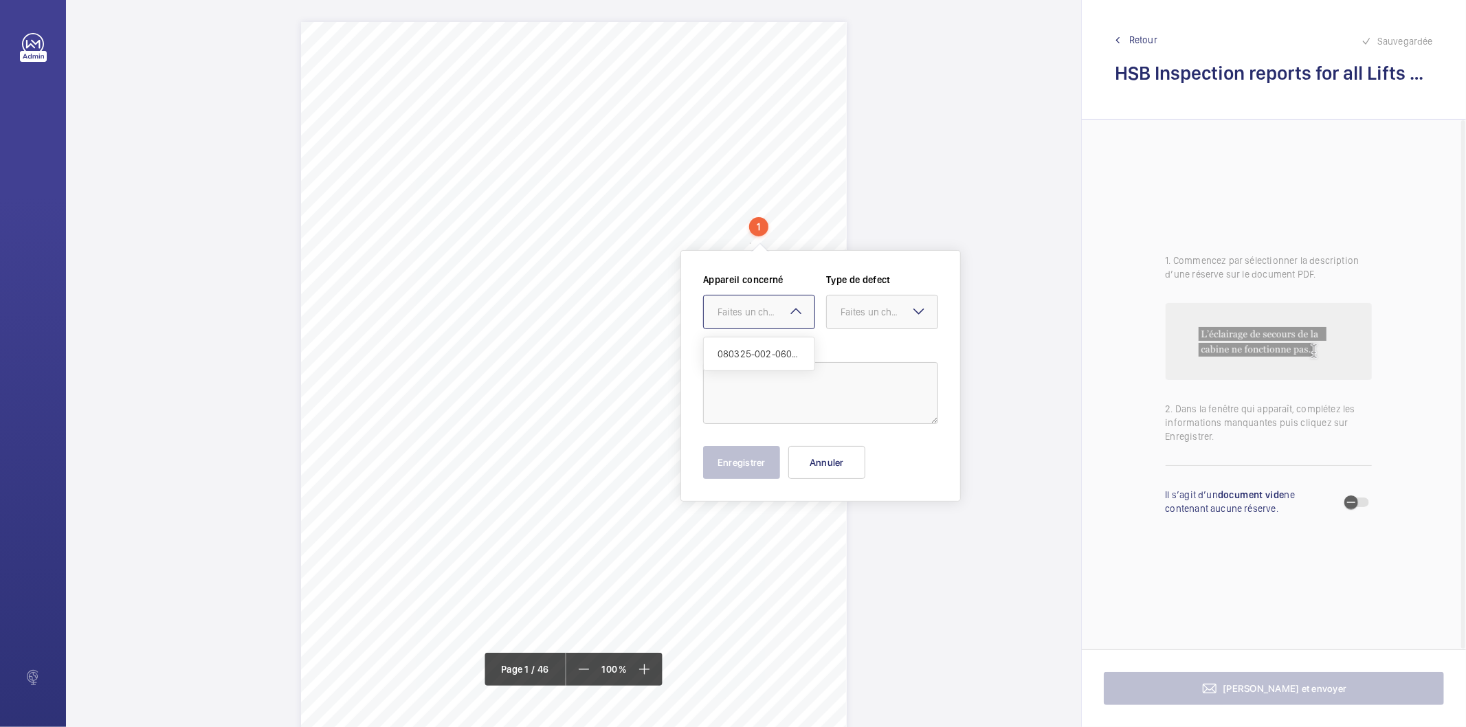
click at [802, 314] on mat-icon at bounding box center [796, 311] width 16 height 16
click at [799, 461] on button "Annuler" at bounding box center [827, 462] width 77 height 33
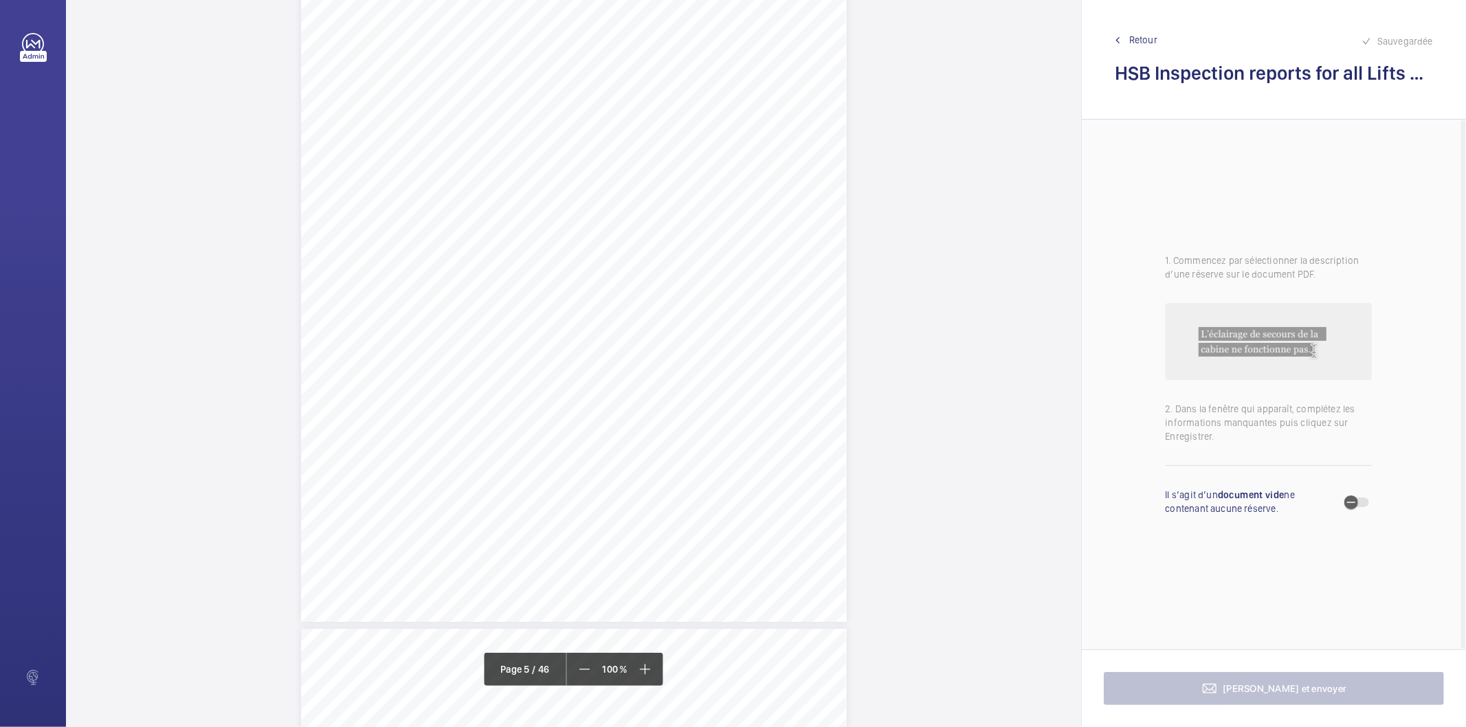
scroll to position [3819, 0]
click at [750, 331] on div "Page 6" at bounding box center [574, 479] width 546 height 771
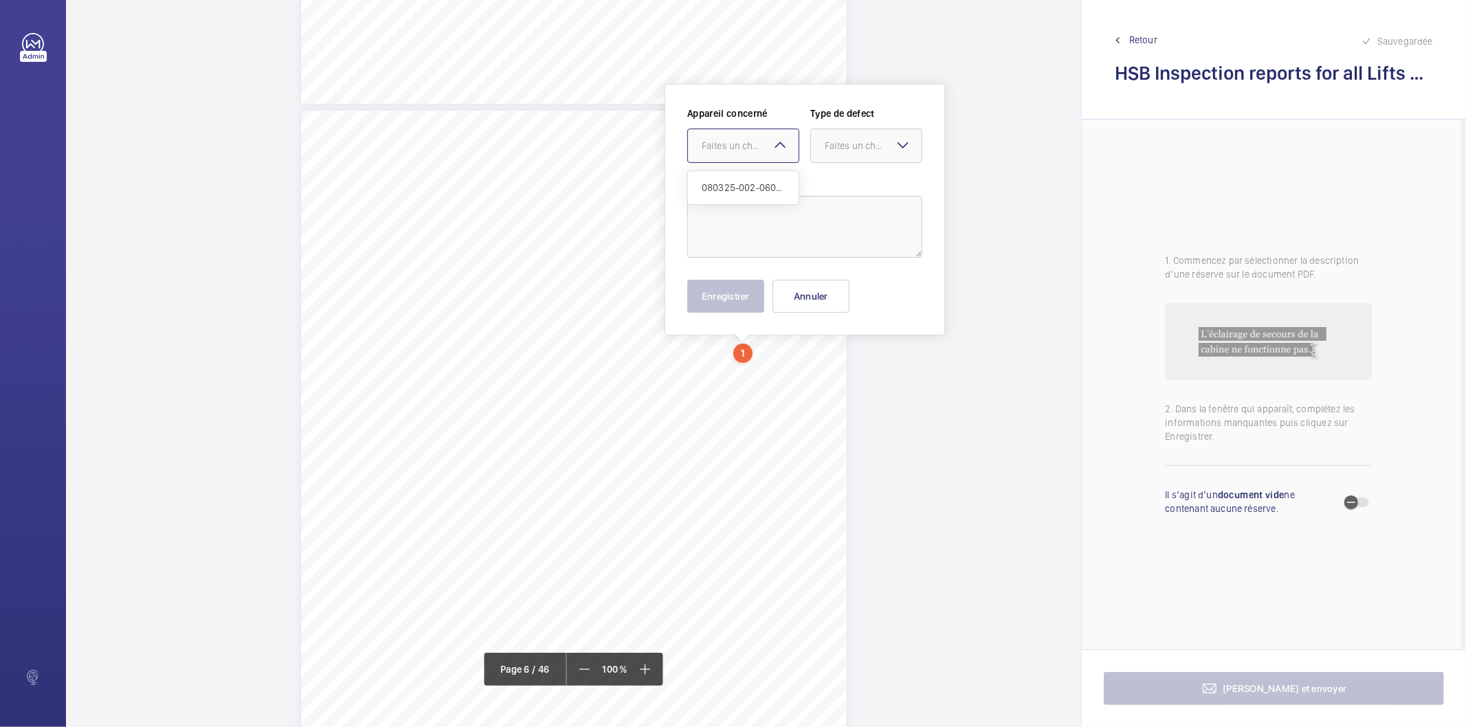
click at [777, 140] on mat-icon at bounding box center [780, 145] width 16 height 16
click at [813, 383] on div "Page 6" at bounding box center [574, 496] width 546 height 771
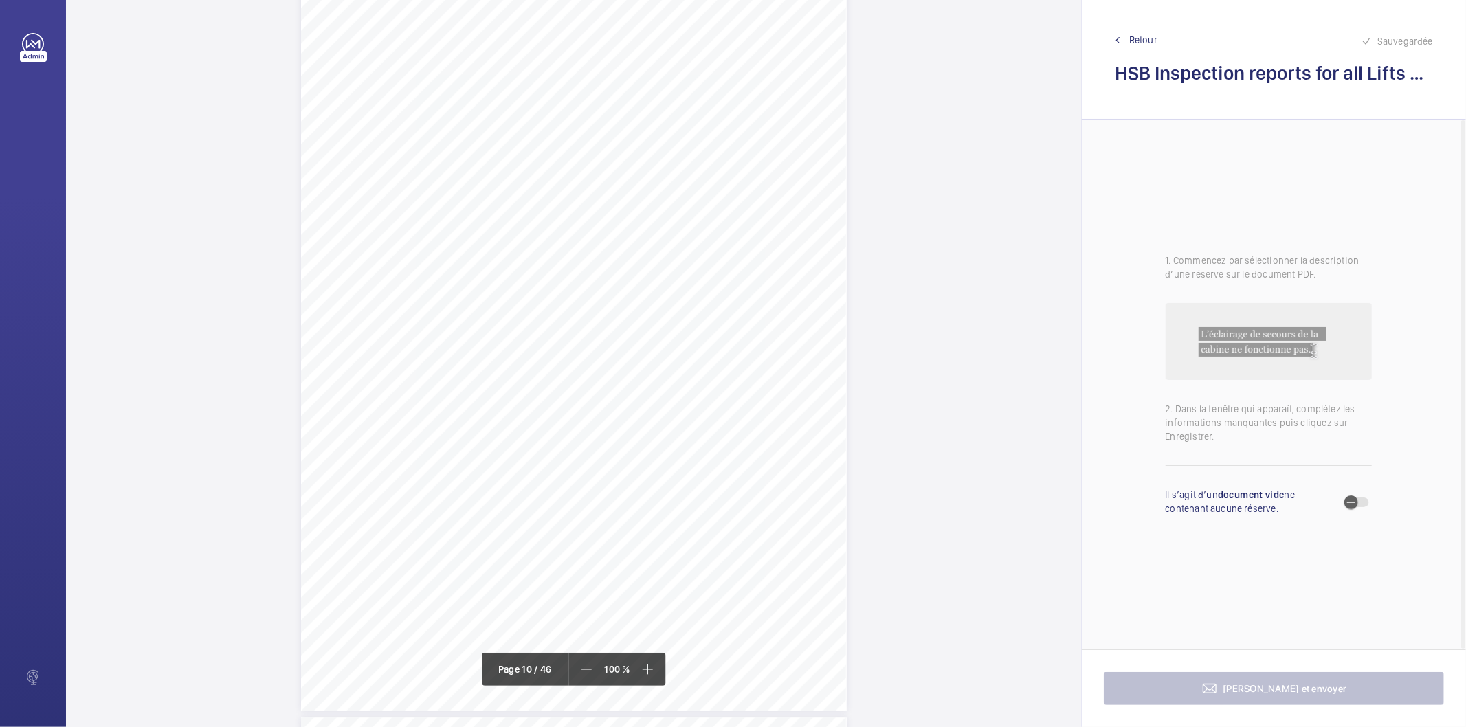
scroll to position [7010, 0]
click at [804, 209] on div "Page 10" at bounding box center [574, 401] width 546 height 771
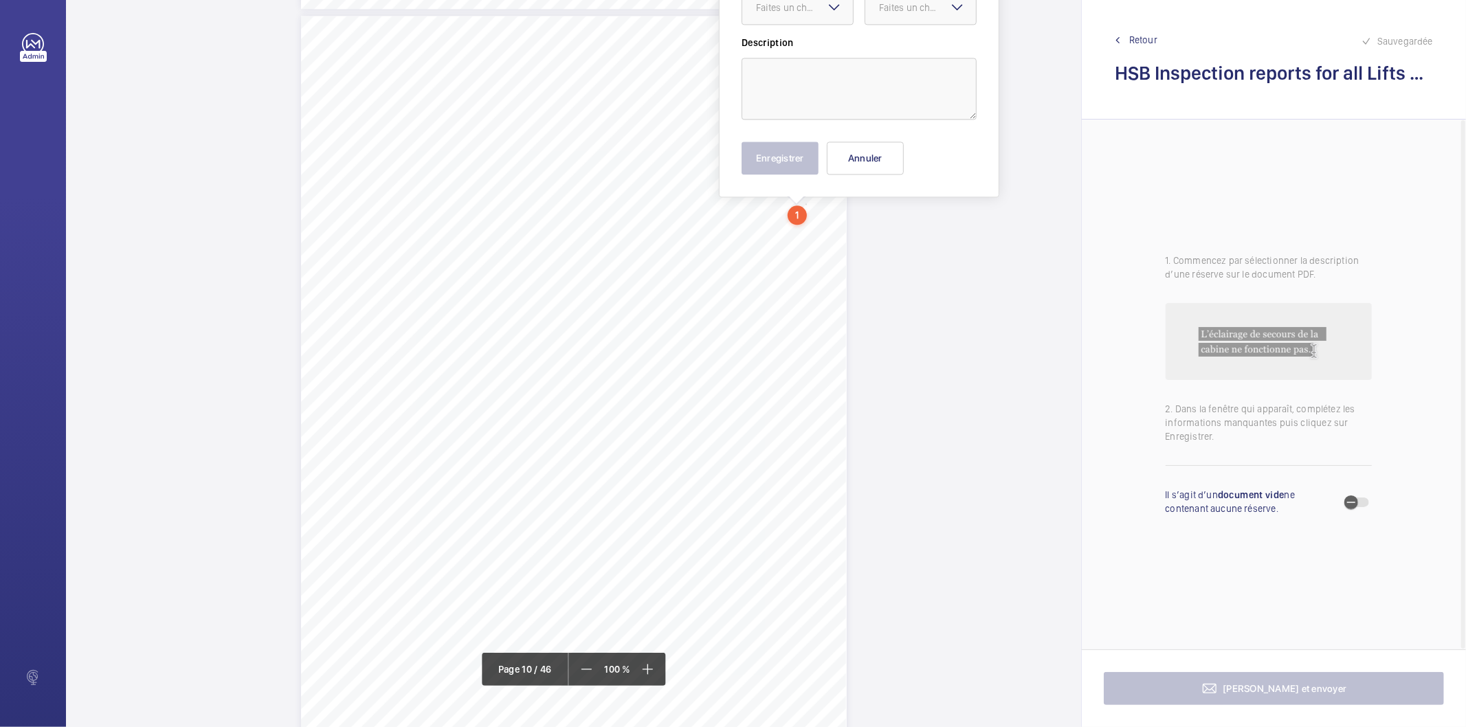
scroll to position [6871, 0]
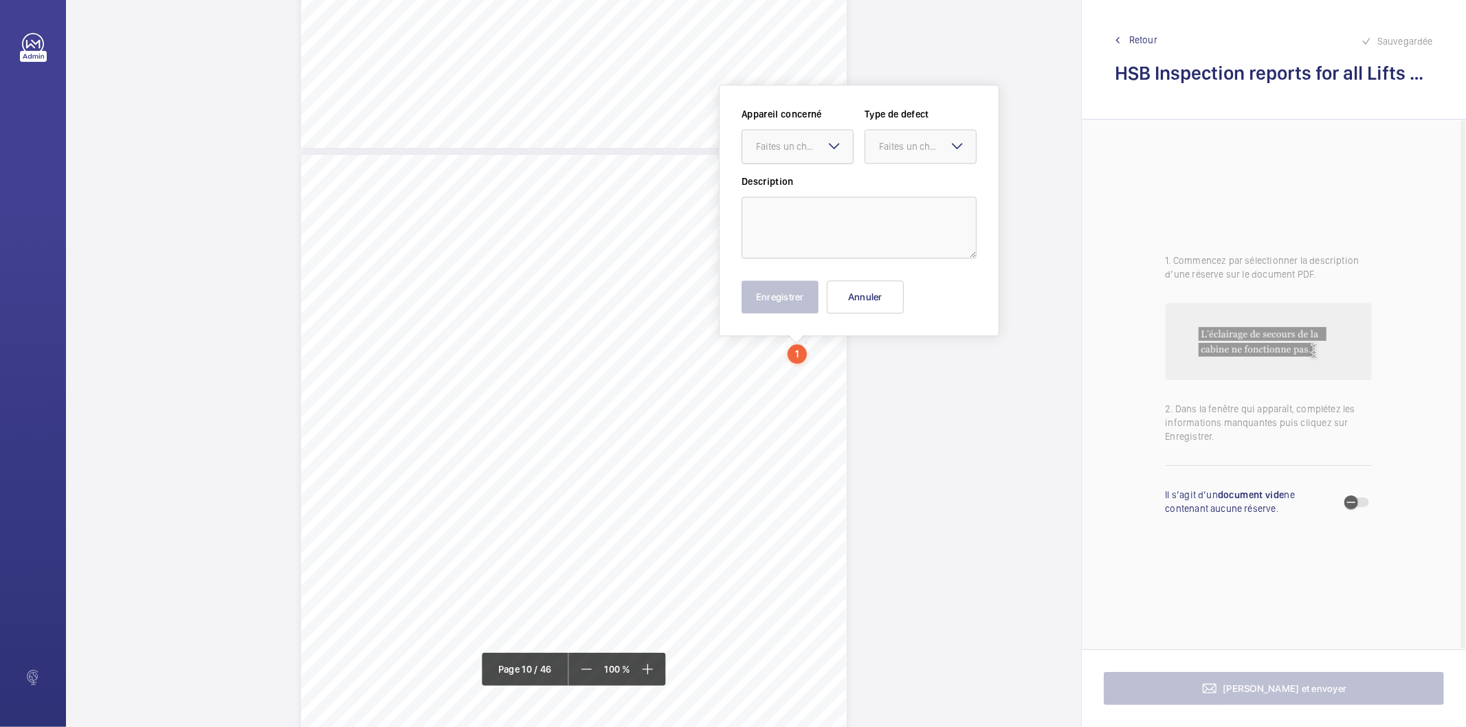
click at [824, 147] on div "Faites un choix" at bounding box center [798, 146] width 112 height 34
click at [822, 183] on span "080325-002-0602EMO" at bounding box center [797, 188] width 83 height 14
click at [899, 148] on div "Faites un choix" at bounding box center [927, 147] width 97 height 14
click at [896, 180] on div "Standard" at bounding box center [921, 189] width 111 height 34
click at [884, 218] on textarea at bounding box center [859, 228] width 235 height 62
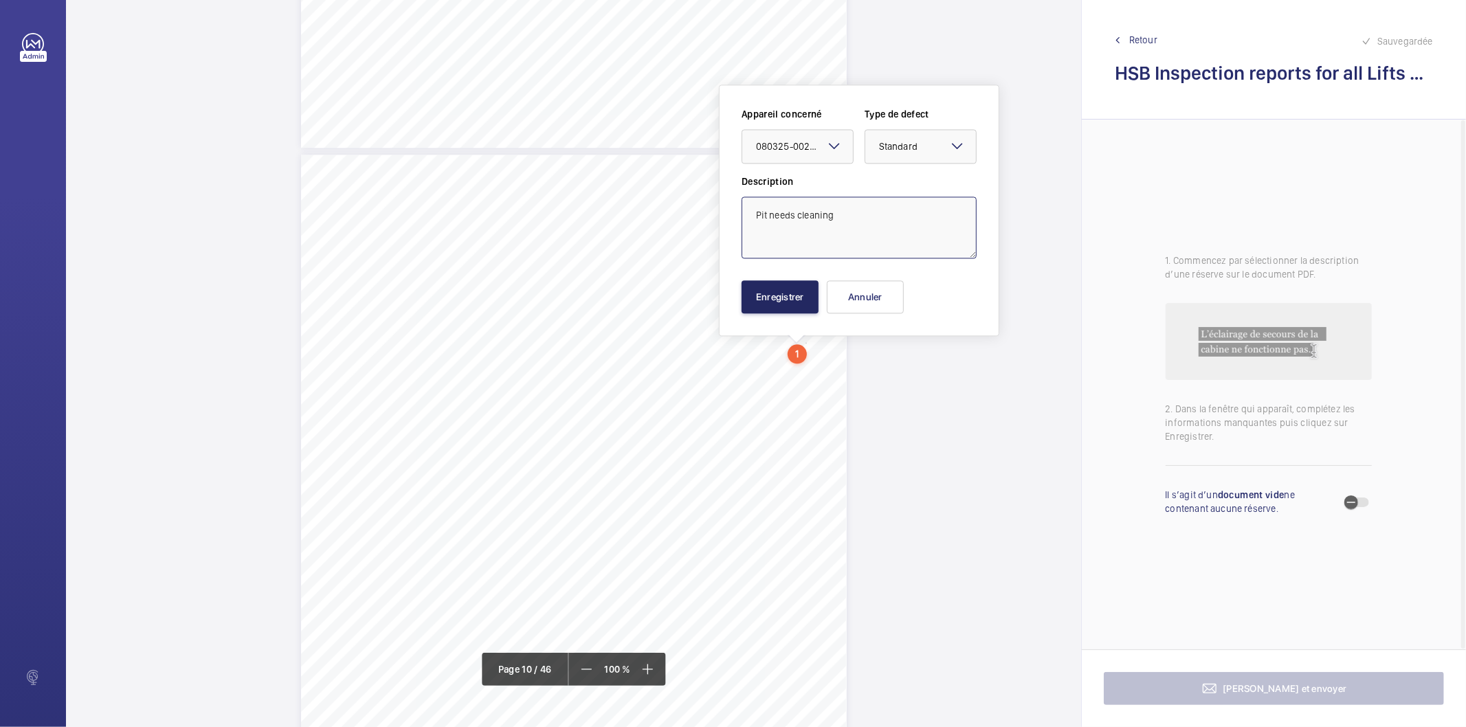
type textarea "Pit needs cleaning"
click at [802, 296] on button "Enregistrer" at bounding box center [780, 296] width 77 height 33
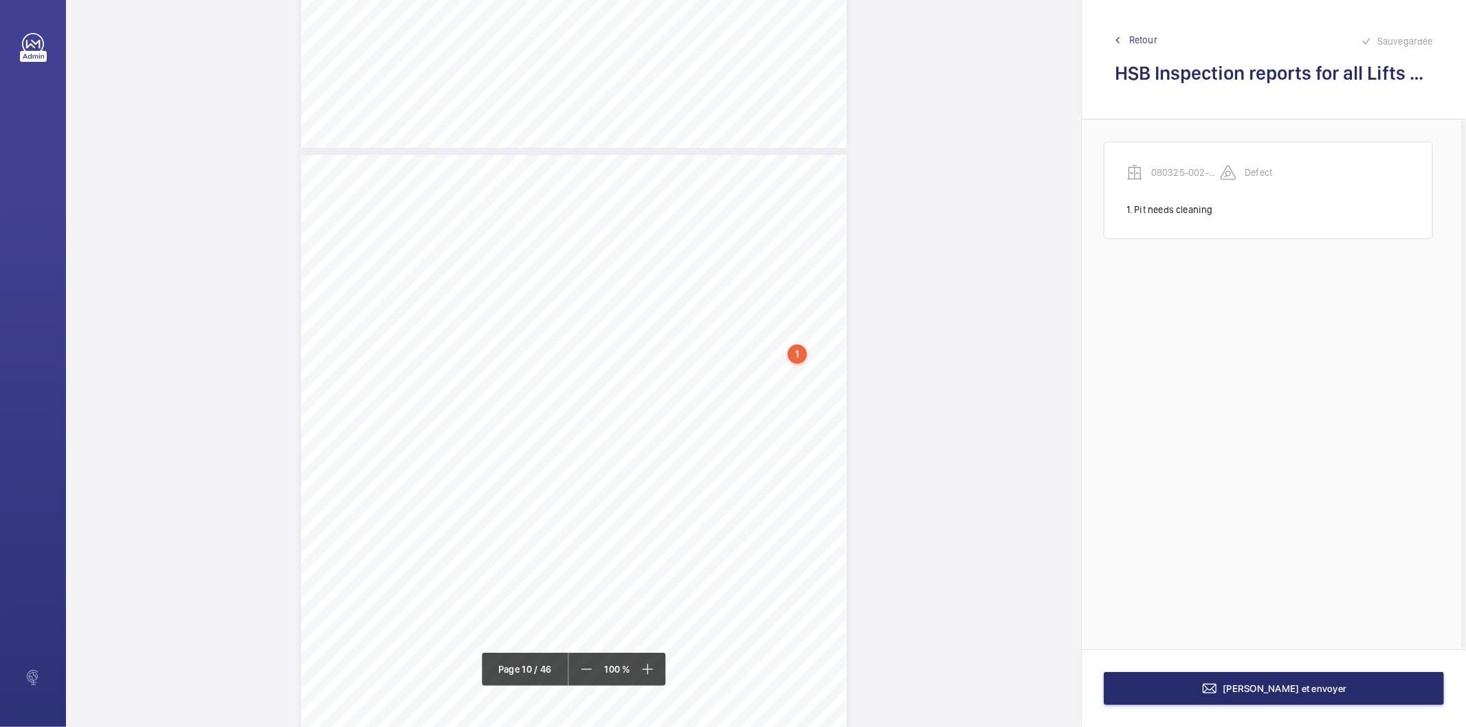
click at [806, 356] on div "1" at bounding box center [797, 353] width 19 height 19
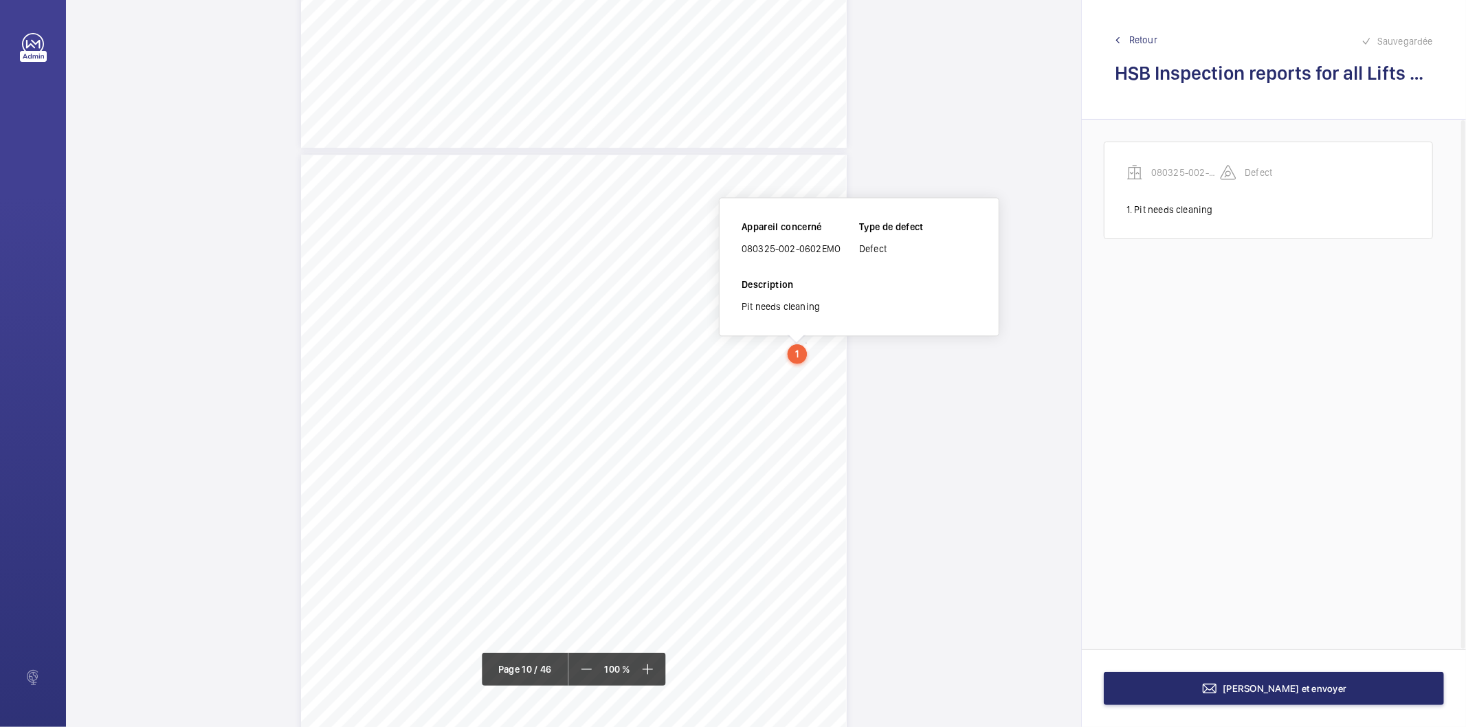
scroll to position [6861, 0]
click at [791, 261] on div "080325-002-0602EMO" at bounding box center [801, 259] width 118 height 14
copy div "080325-002-0602EMO"
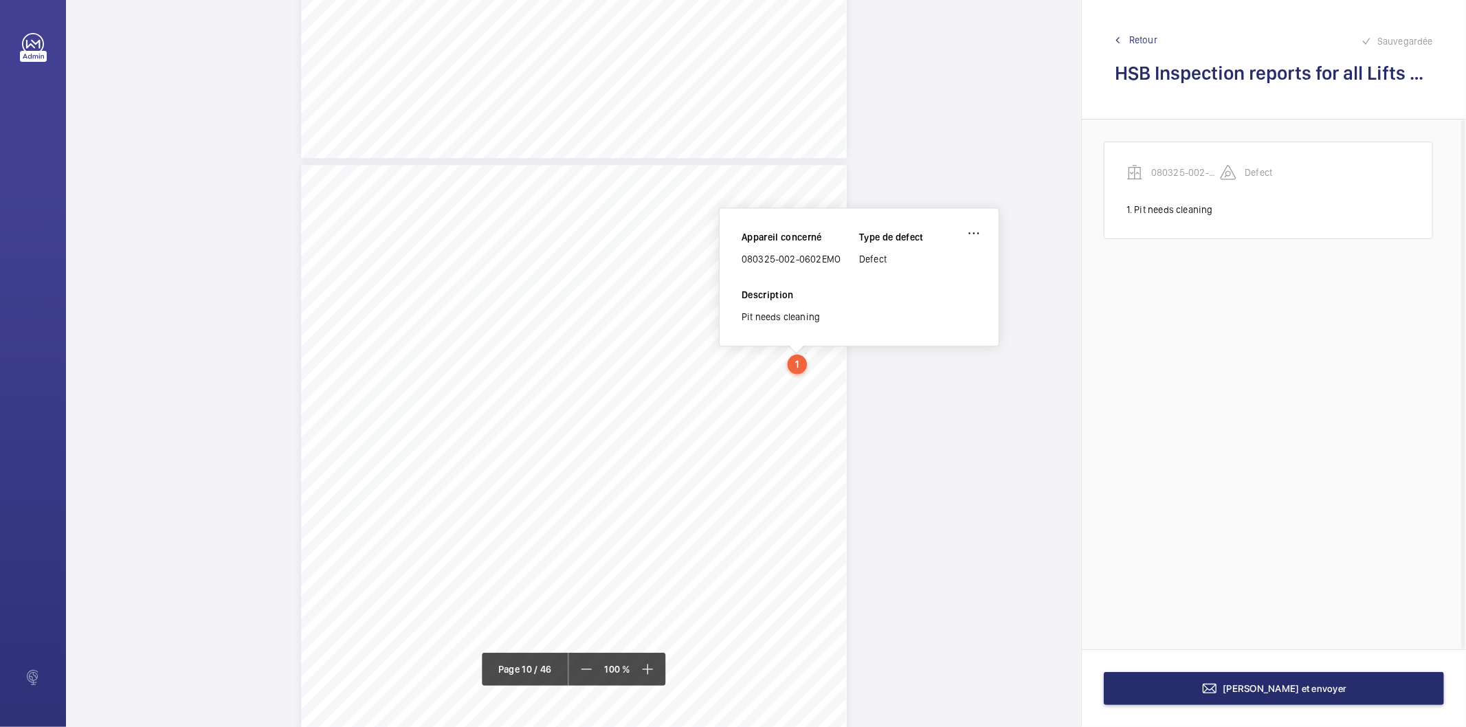
click at [841, 457] on div "Page 10" at bounding box center [574, 550] width 546 height 771
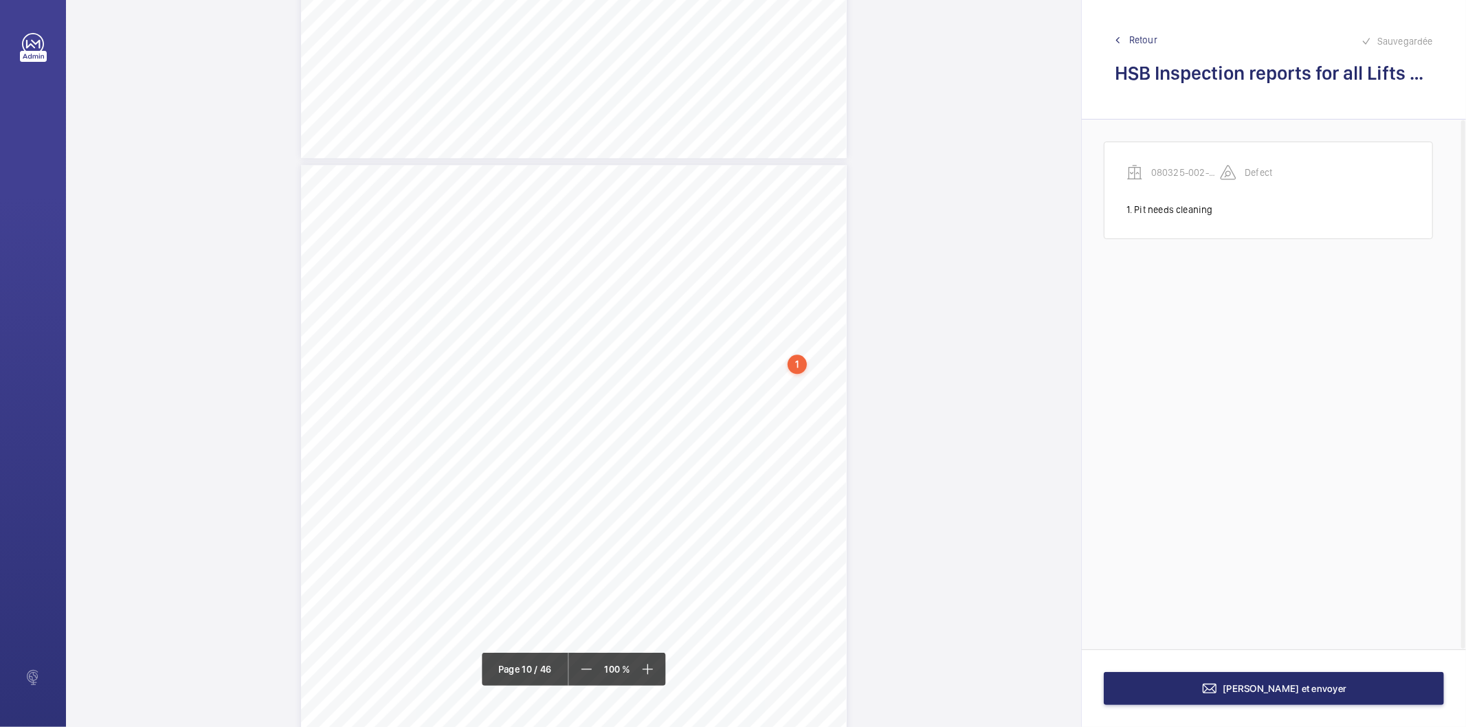
click at [824, 471] on div "Page 10" at bounding box center [574, 550] width 546 height 771
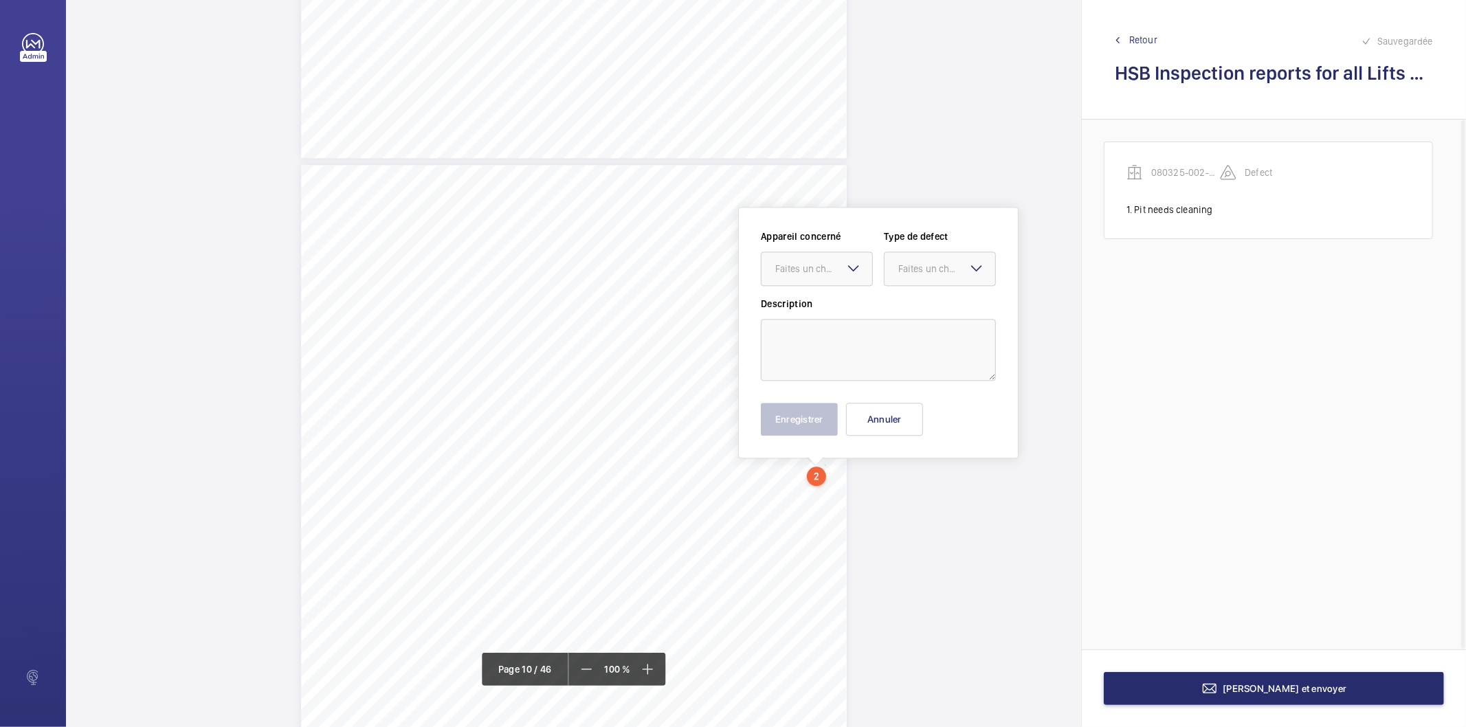
scroll to position [6983, 0]
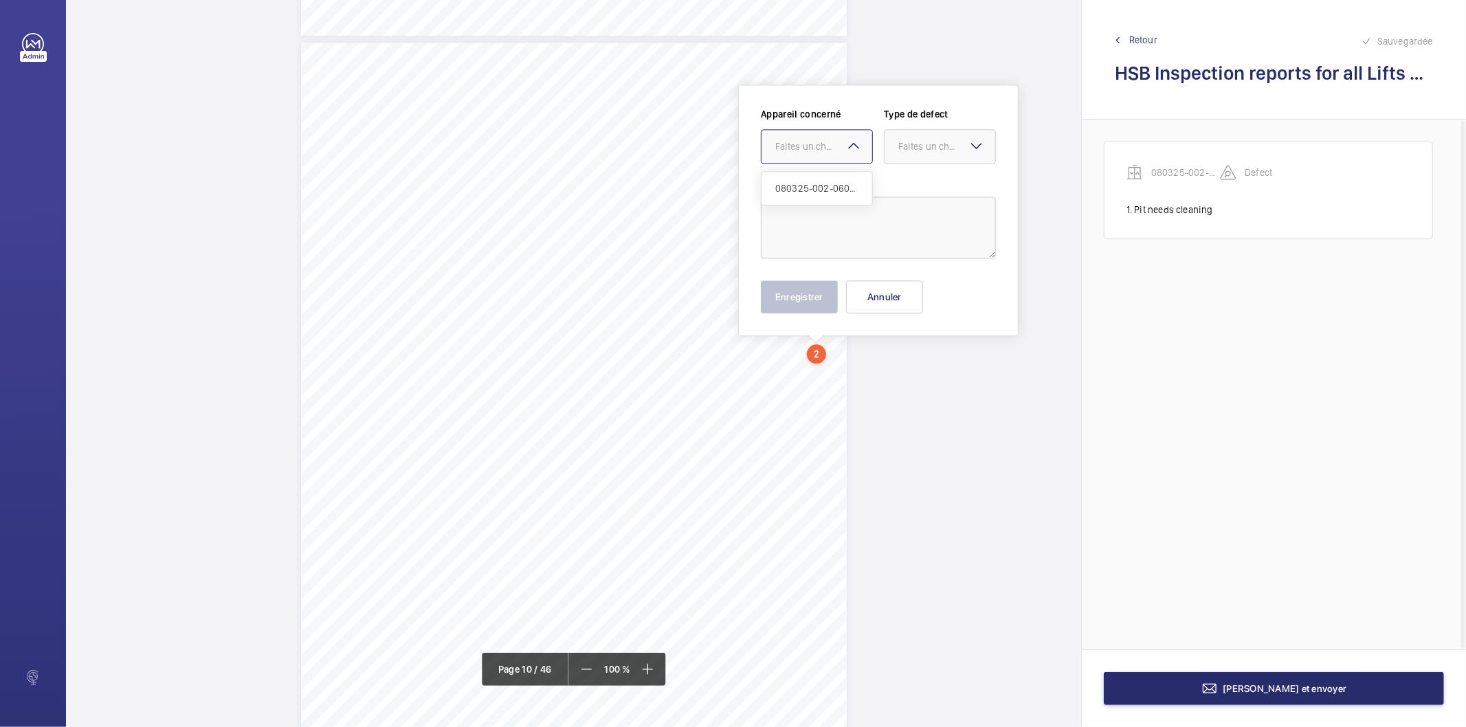
click at [844, 154] on div at bounding box center [817, 146] width 111 height 33
click at [844, 188] on span "080325-002-0602EMO" at bounding box center [816, 188] width 83 height 14
click at [910, 155] on div at bounding box center [940, 146] width 111 height 33
click at [909, 194] on span "Standard" at bounding box center [940, 188] width 83 height 14
click at [892, 210] on textarea at bounding box center [878, 228] width 235 height 62
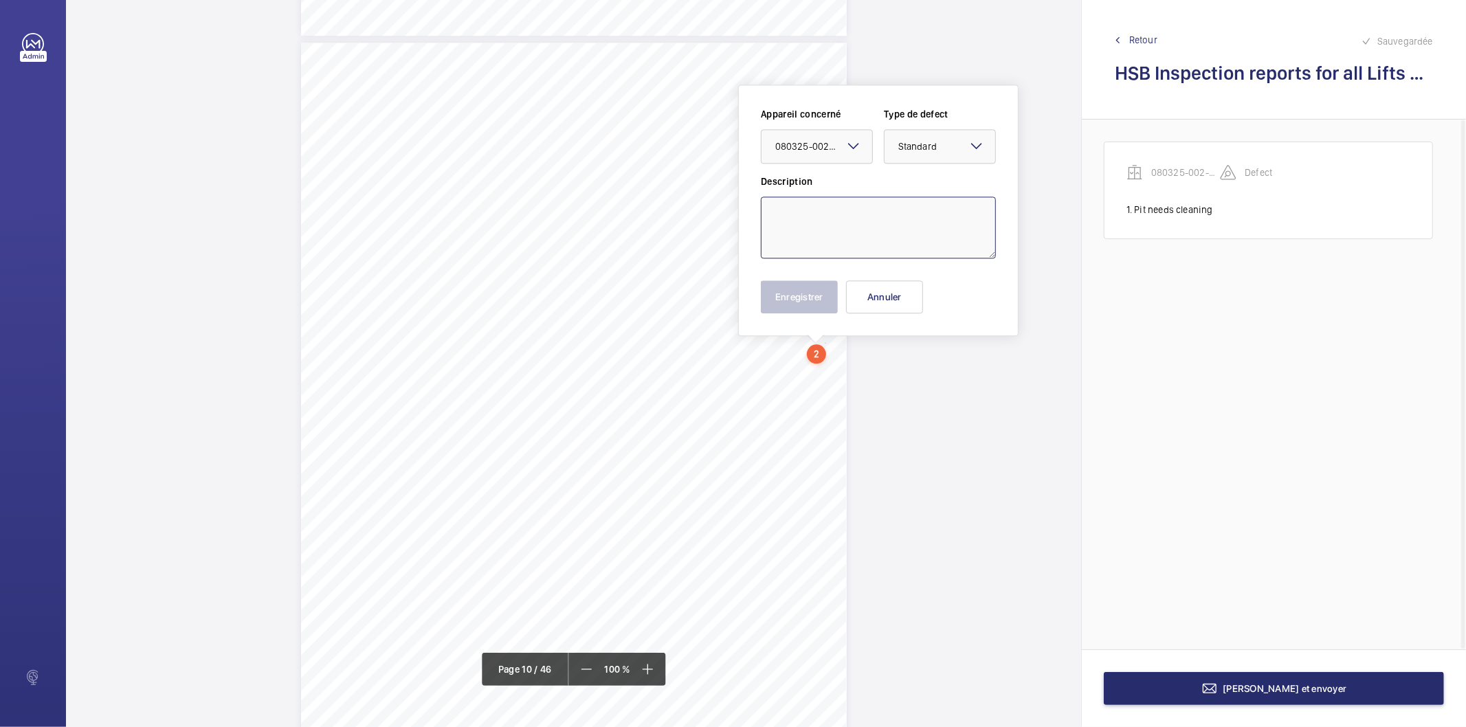
paste textarea "Suspension ropes have diametric reduction but remain serviceable at present. 0.3"
click at [929, 229] on textarea "Suspension ropes have diametric reduction but remain serviceable at present. 0.3" at bounding box center [878, 228] width 235 height 62
type textarea "Suspension ropes have diametric reduction but remain serviceable at present. 0.…"
click at [785, 302] on button "Enregistrer" at bounding box center [799, 296] width 77 height 33
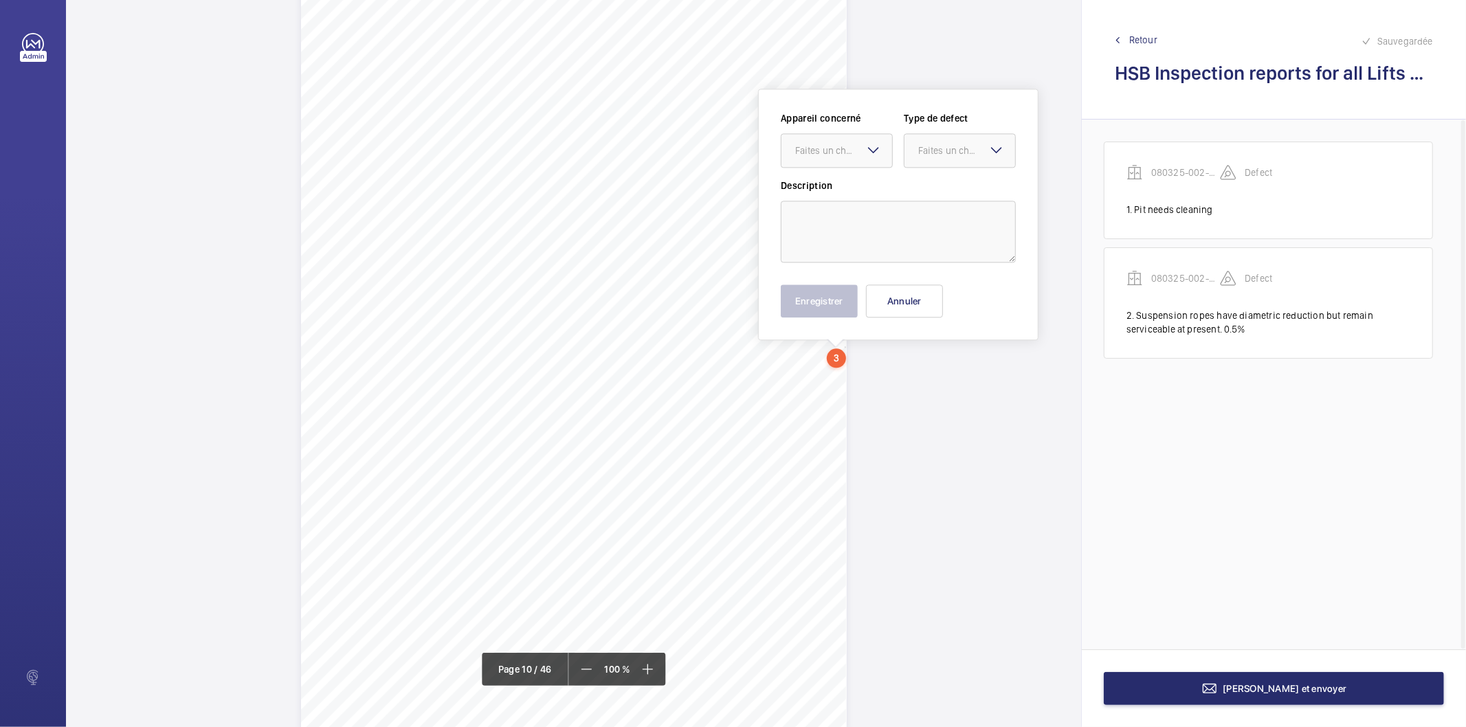
scroll to position [7070, 0]
drag, startPoint x: 844, startPoint y: 434, endPoint x: 857, endPoint y: 145, distance: 289.0
click at [857, 145] on div "Faites un choix" at bounding box center [843, 146] width 97 height 14
click at [833, 190] on span "080325-002-0602EMO" at bounding box center [836, 188] width 83 height 14
click at [957, 140] on div "Faites un choix" at bounding box center [966, 146] width 97 height 14
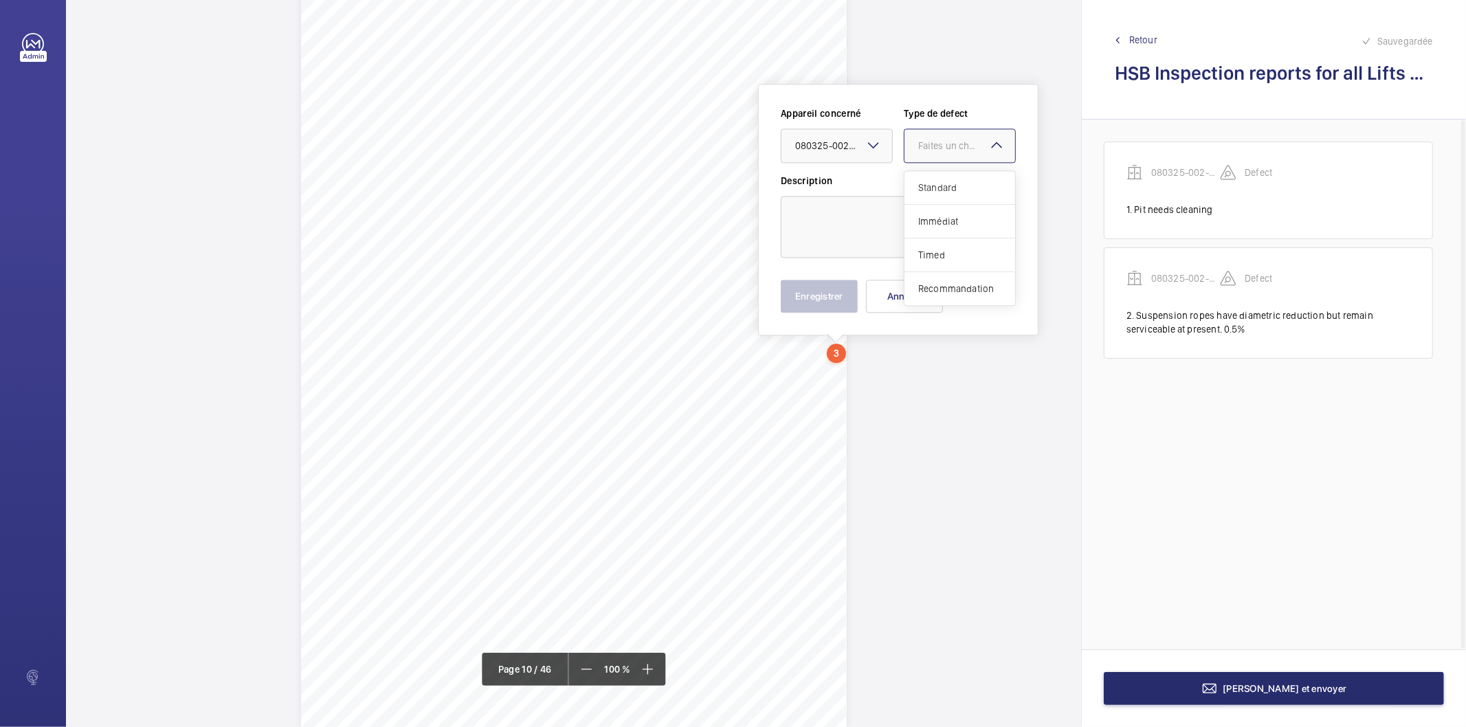
drag, startPoint x: 945, startPoint y: 179, endPoint x: 940, endPoint y: 186, distance: 9.0
click at [945, 179] on div "Standard" at bounding box center [960, 188] width 111 height 34
click at [923, 203] on textarea at bounding box center [898, 227] width 235 height 62
type textarea "Gearless winding unit utilised"
click at [843, 307] on button "Enregistrer" at bounding box center [819, 296] width 77 height 33
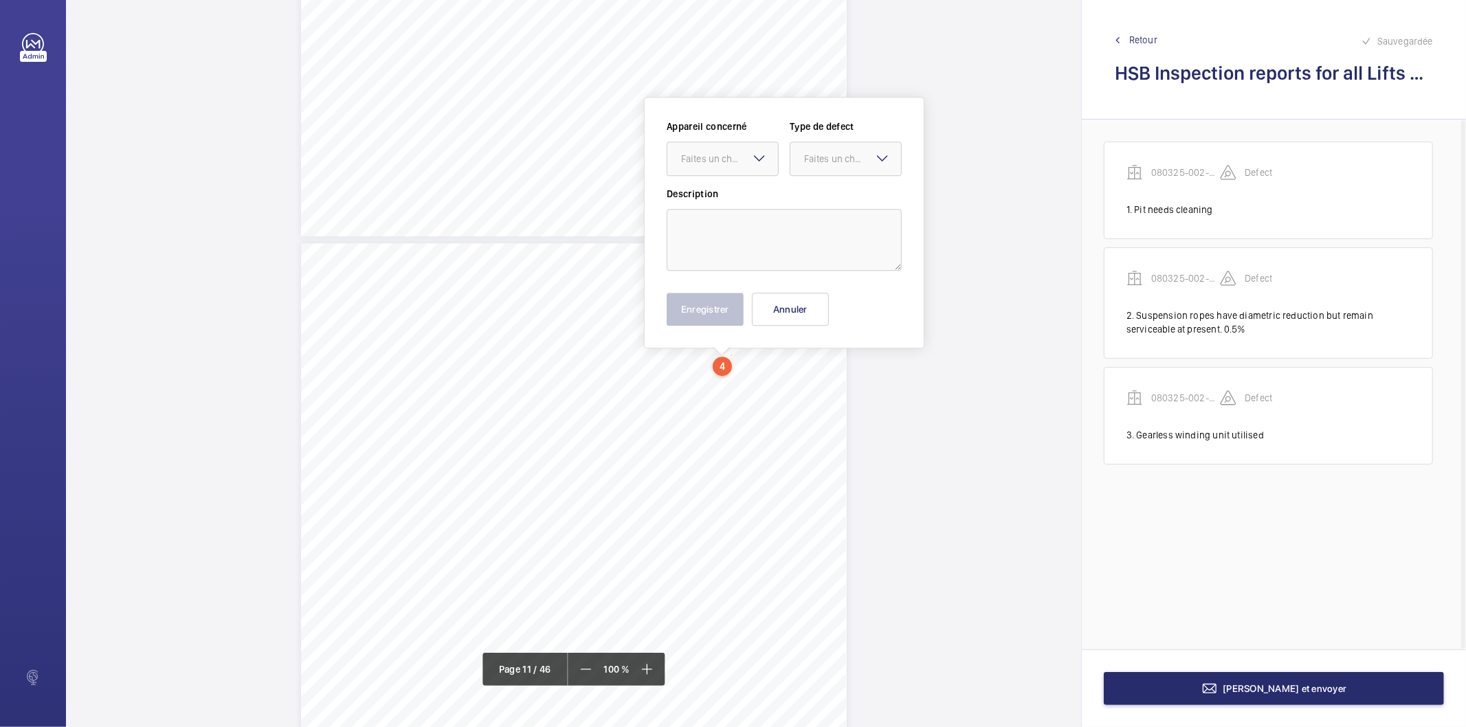
scroll to position [7573, 0]
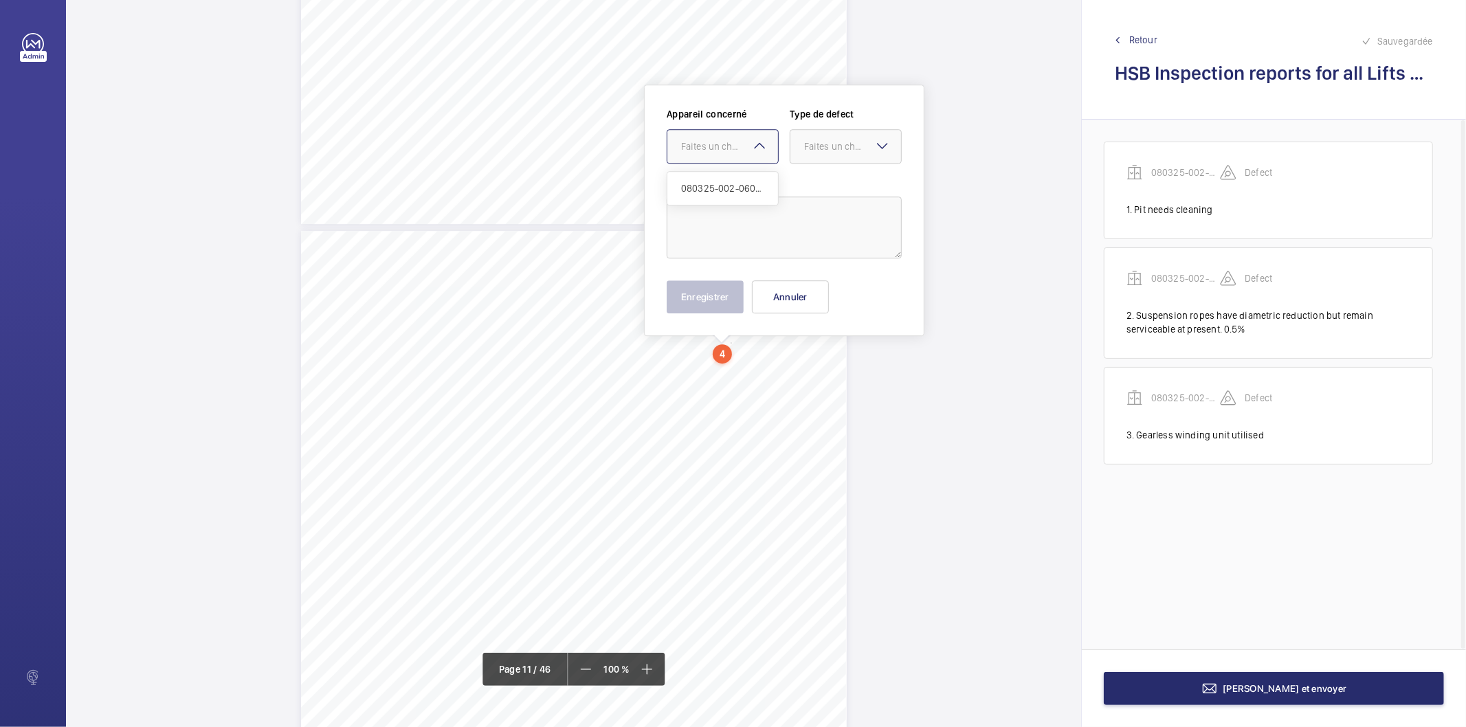
drag, startPoint x: 729, startPoint y: 470, endPoint x: 742, endPoint y: 157, distance: 313.1
click at [745, 150] on div "Faites un choix" at bounding box center [729, 147] width 97 height 14
click at [729, 184] on span "080325-002-0602EMO" at bounding box center [722, 188] width 83 height 14
click at [804, 150] on div "Faites un choix" at bounding box center [846, 147] width 111 height 14
click at [808, 192] on span "Standard" at bounding box center [845, 188] width 83 height 14
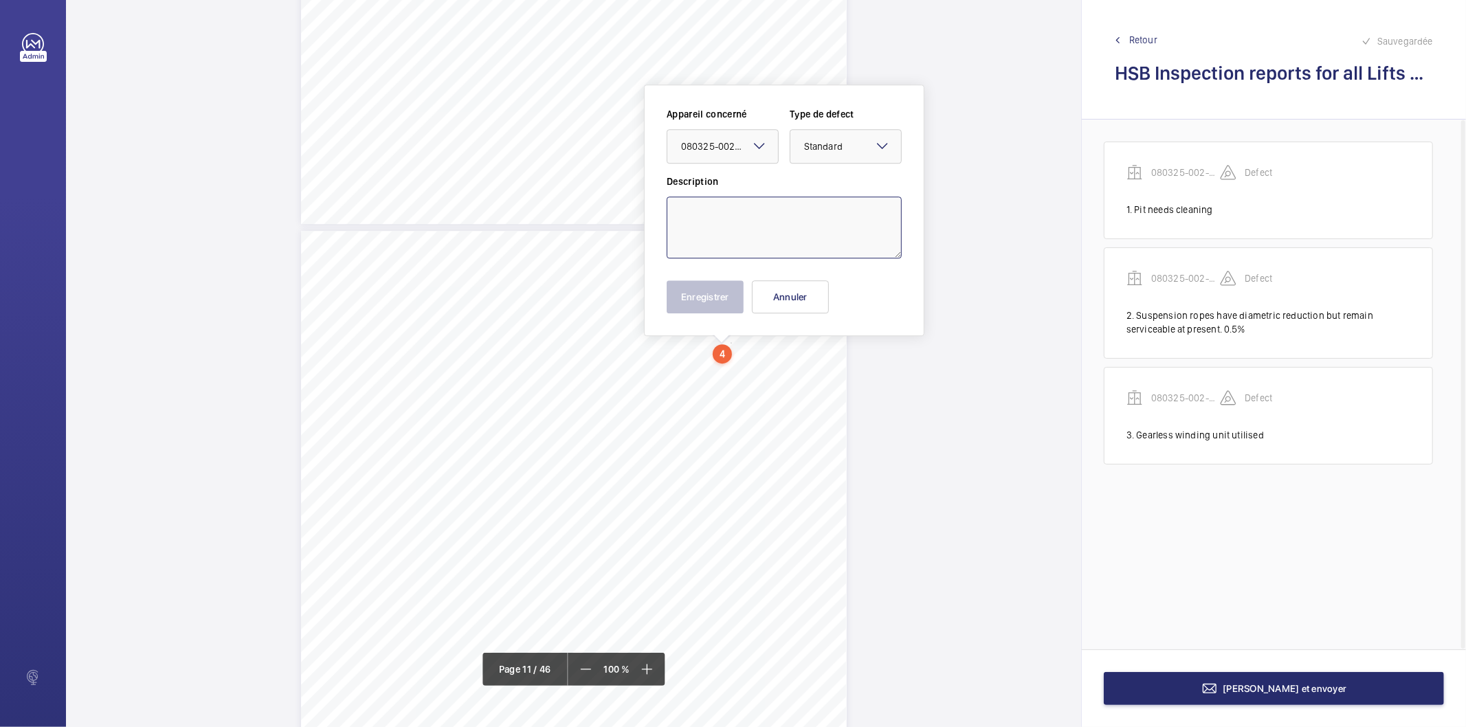
click at [806, 208] on textarea at bounding box center [784, 228] width 235 height 62
type textarea "Car emergency lighting inoperative. To be rectified"
click at [691, 300] on button "Enregistrer" at bounding box center [705, 296] width 77 height 33
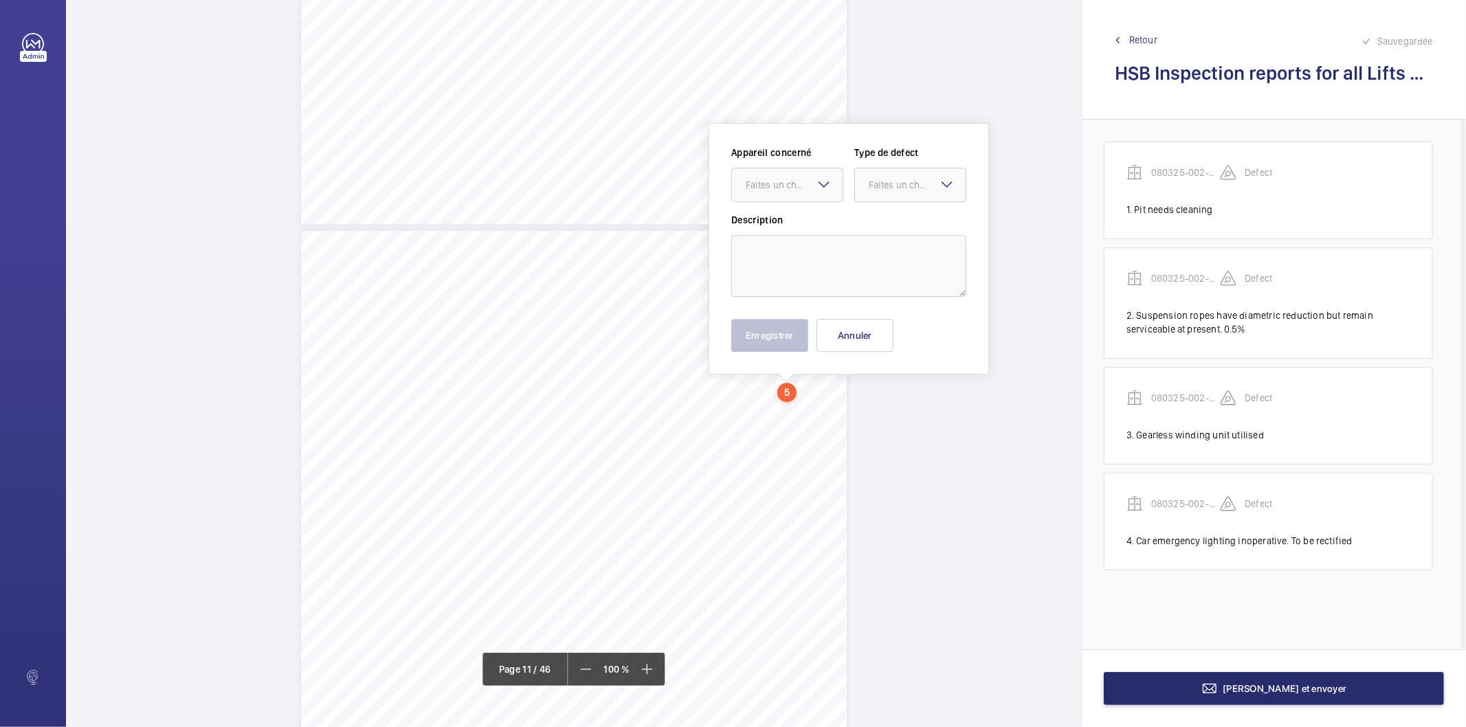
scroll to position [7612, 0]
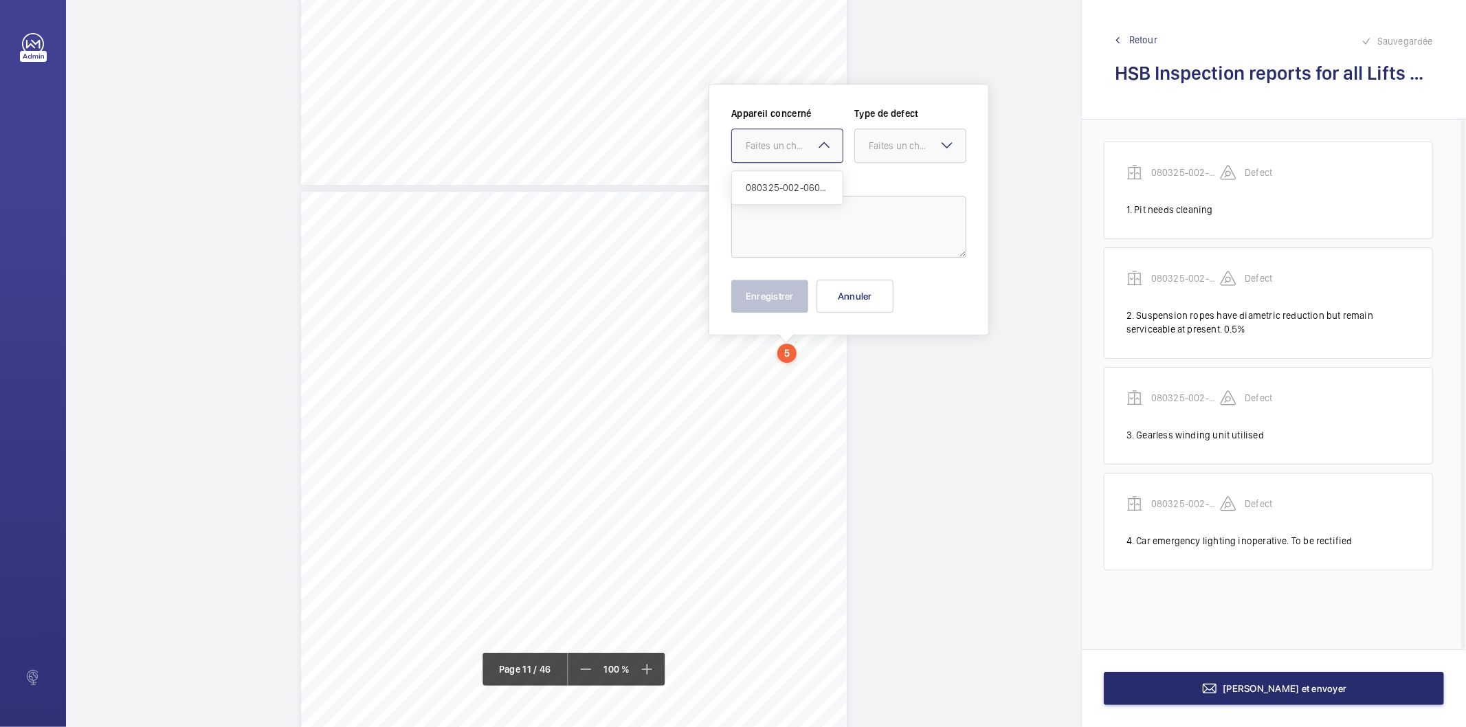
drag, startPoint x: 794, startPoint y: 386, endPoint x: 822, endPoint y: 150, distance: 238.2
click at [826, 148] on mat-icon at bounding box center [824, 145] width 16 height 16
click at [809, 189] on span "080325-002-0602EMO" at bounding box center [787, 188] width 83 height 14
click at [884, 146] on div "Faites un choix" at bounding box center [917, 146] width 97 height 14
click at [871, 189] on span "Standard" at bounding box center [910, 188] width 83 height 14
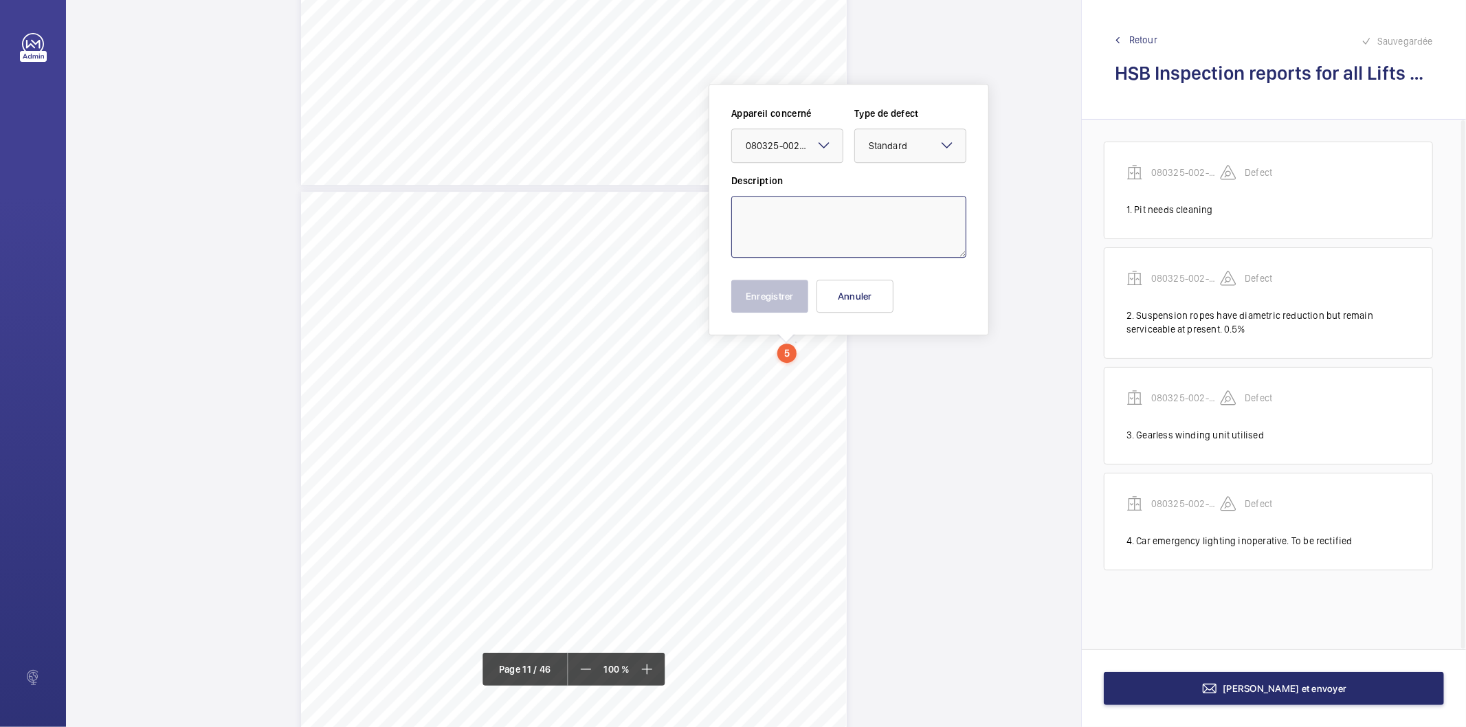
click at [857, 201] on textarea at bounding box center [848, 227] width 235 height 62
type textarea "Lift well lighting partially inoperative. To be rectified. Third, fifth and six…"
click at [786, 283] on button "Enregistrer" at bounding box center [769, 296] width 77 height 33
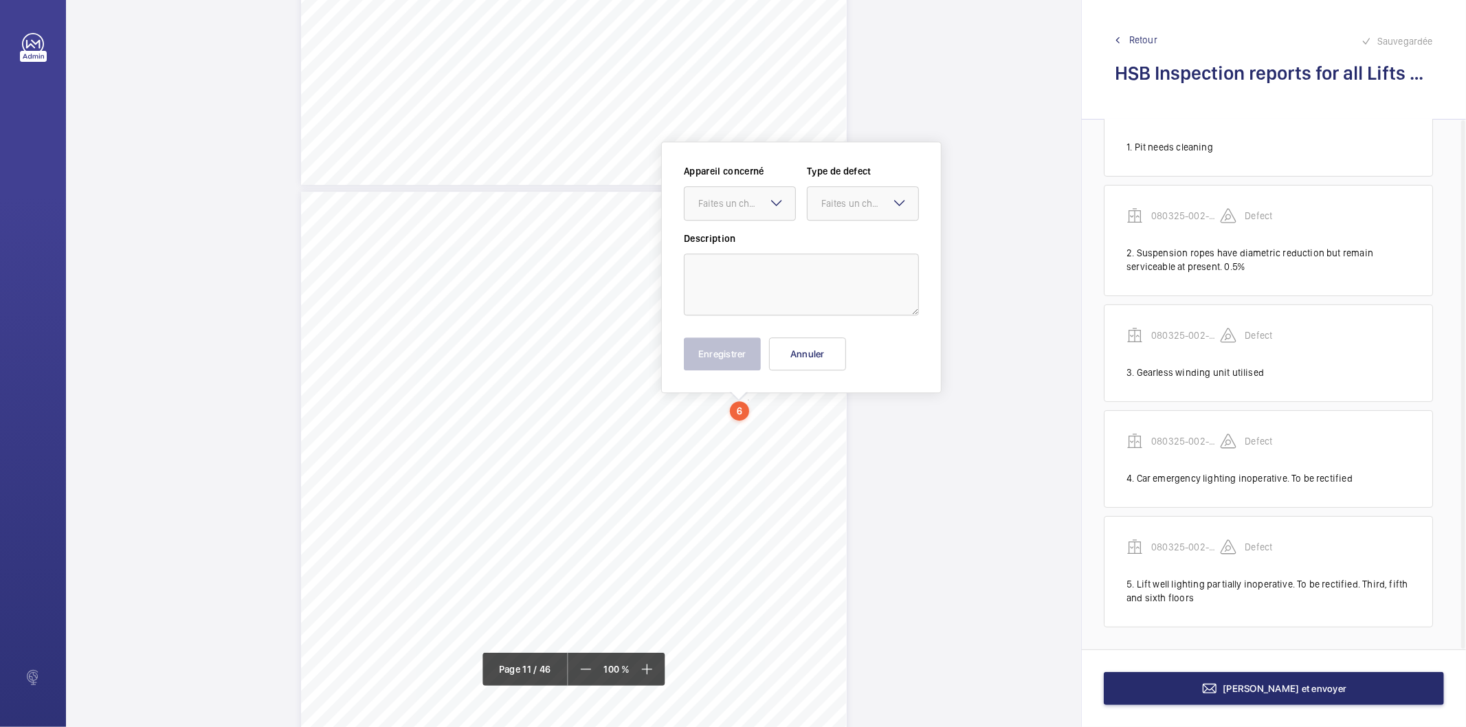
scroll to position [7670, 0]
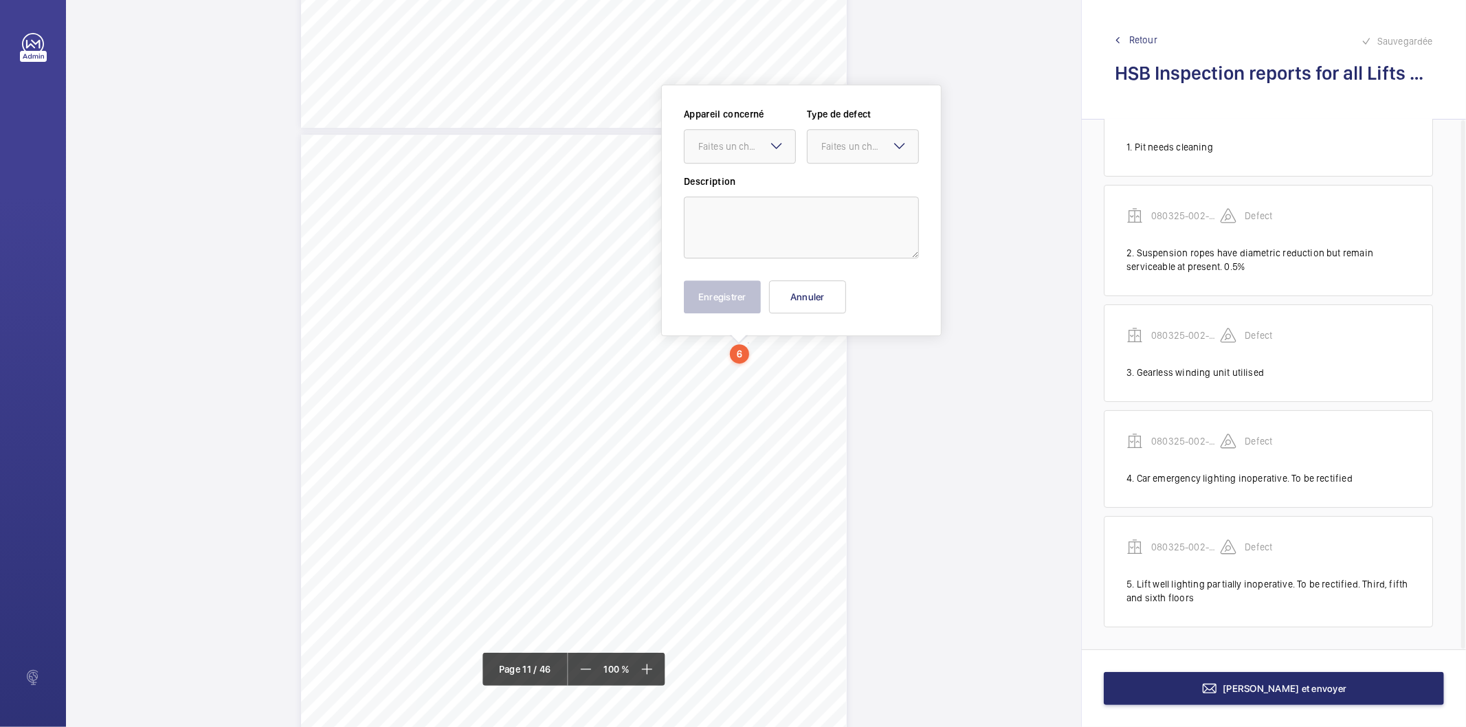
drag, startPoint x: 747, startPoint y: 406, endPoint x: 781, endPoint y: 151, distance: 256.7
click at [781, 151] on mat-icon at bounding box center [777, 145] width 16 height 16
click at [745, 189] on span "080325-002-0602EMO" at bounding box center [739, 188] width 83 height 14
click at [846, 152] on div "Faites un choix" at bounding box center [870, 147] width 97 height 14
click at [834, 190] on span "Standard" at bounding box center [863, 188] width 83 height 14
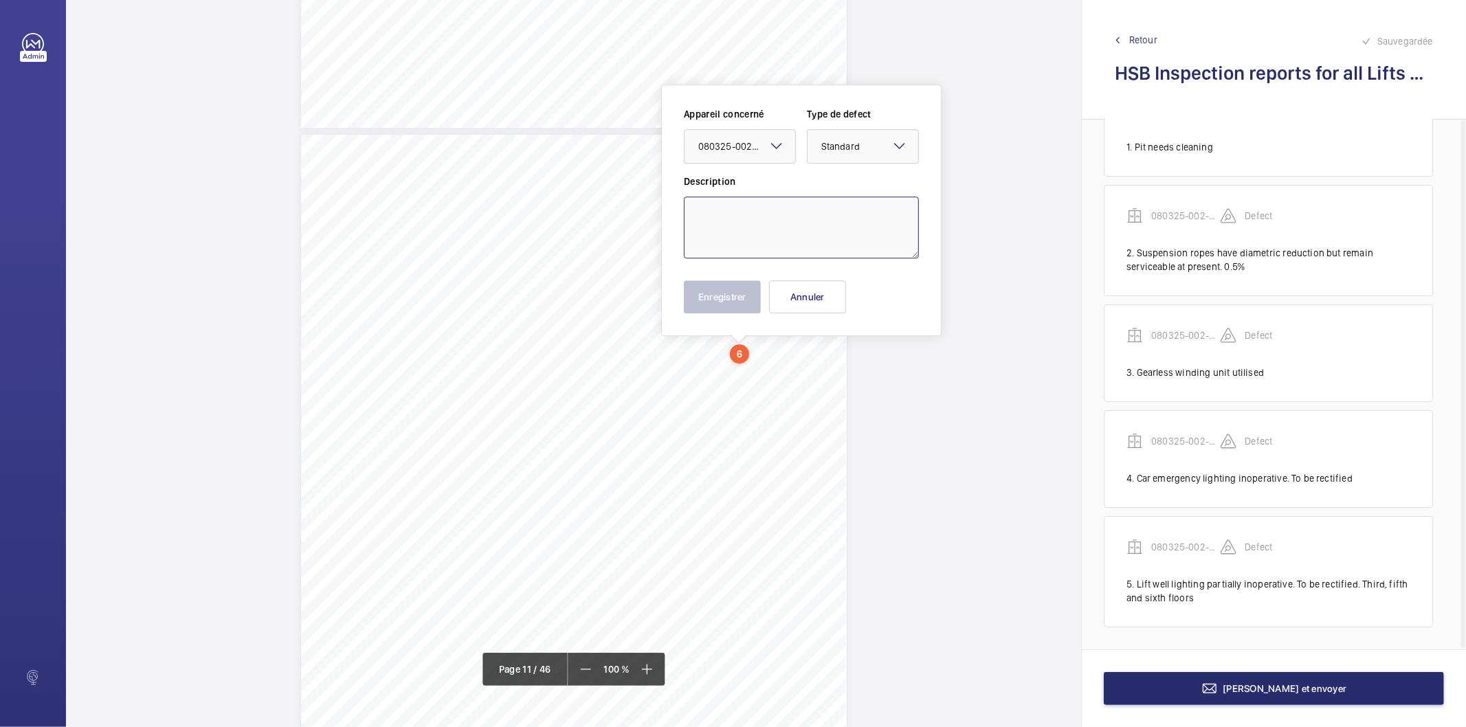
click at [811, 214] on textarea at bounding box center [801, 228] width 235 height 62
type textarea "Pit shaft light switch not working. Rectify."
click at [725, 300] on button "Enregistrer" at bounding box center [722, 296] width 77 height 33
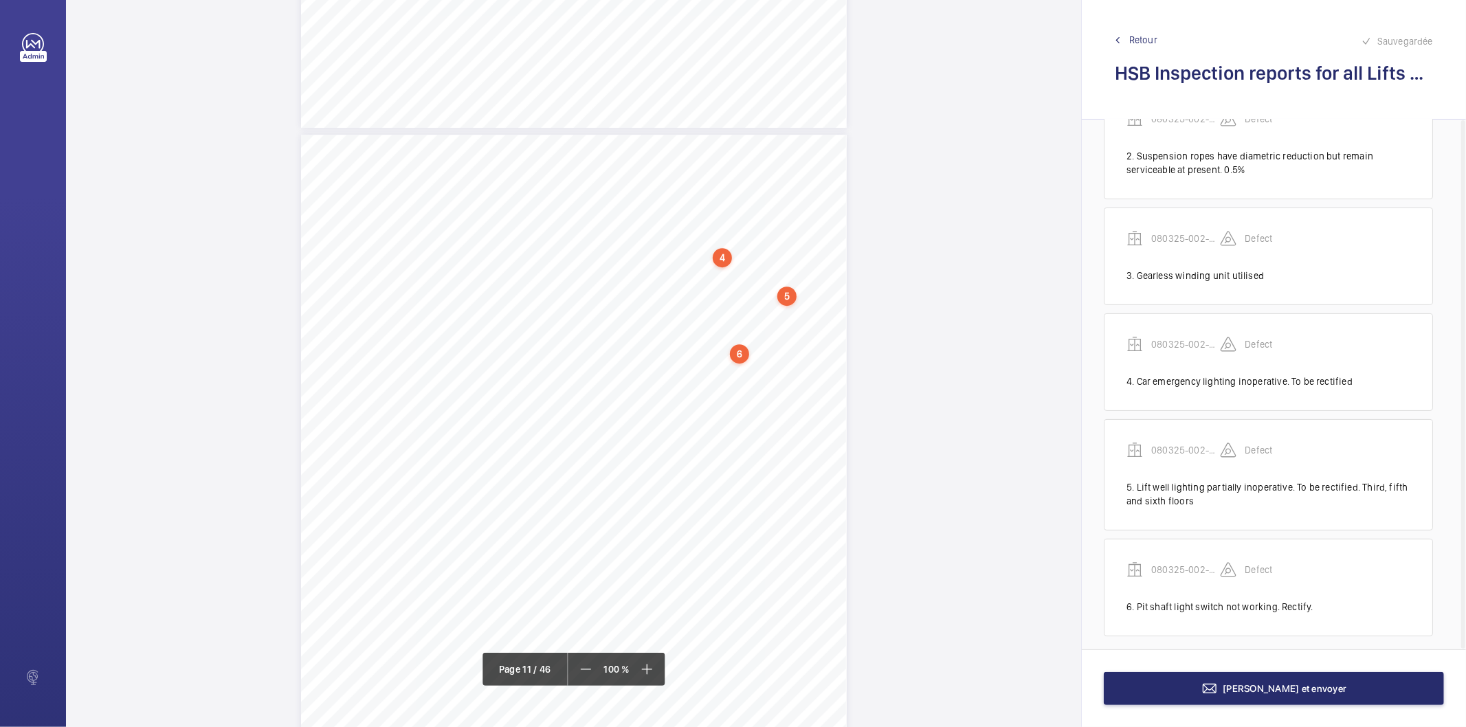
scroll to position [168, 0]
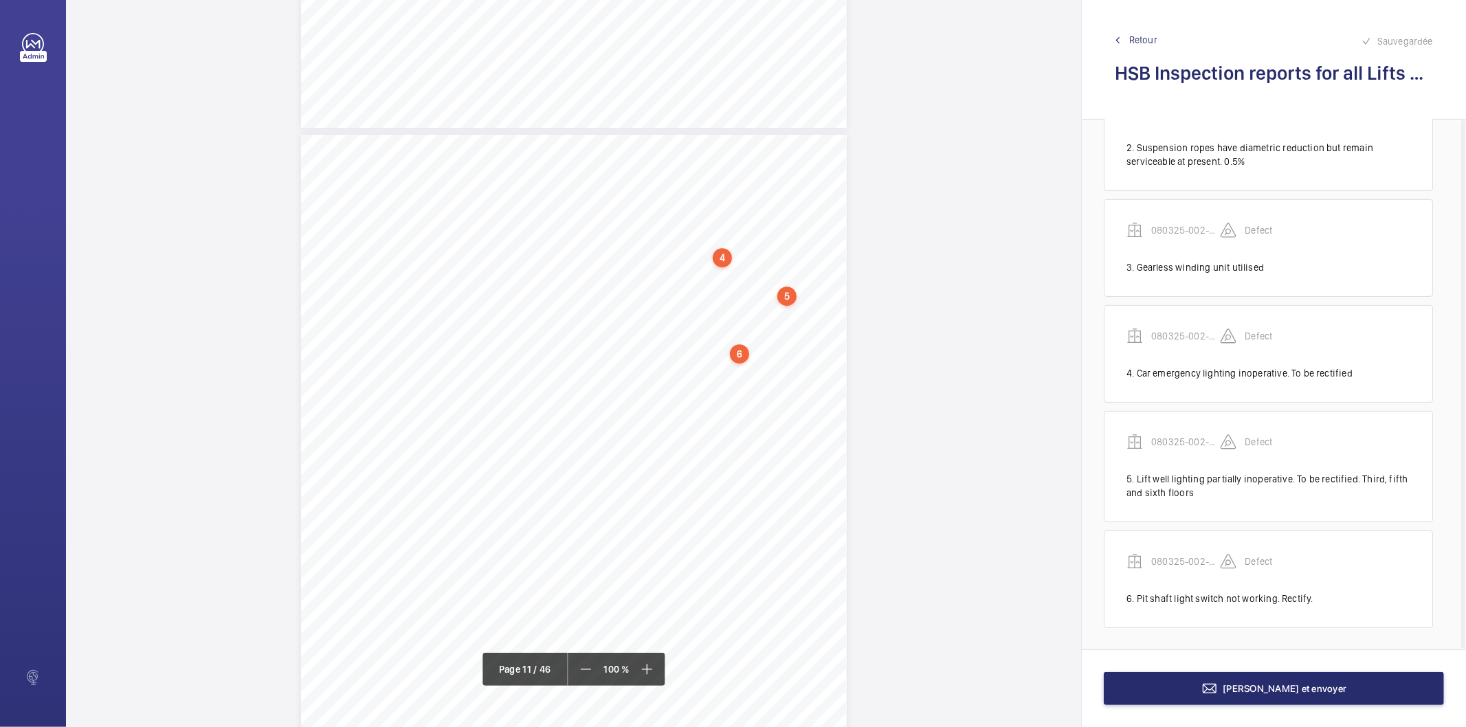
click at [1150, 38] on span "Retour" at bounding box center [1144, 40] width 28 height 14
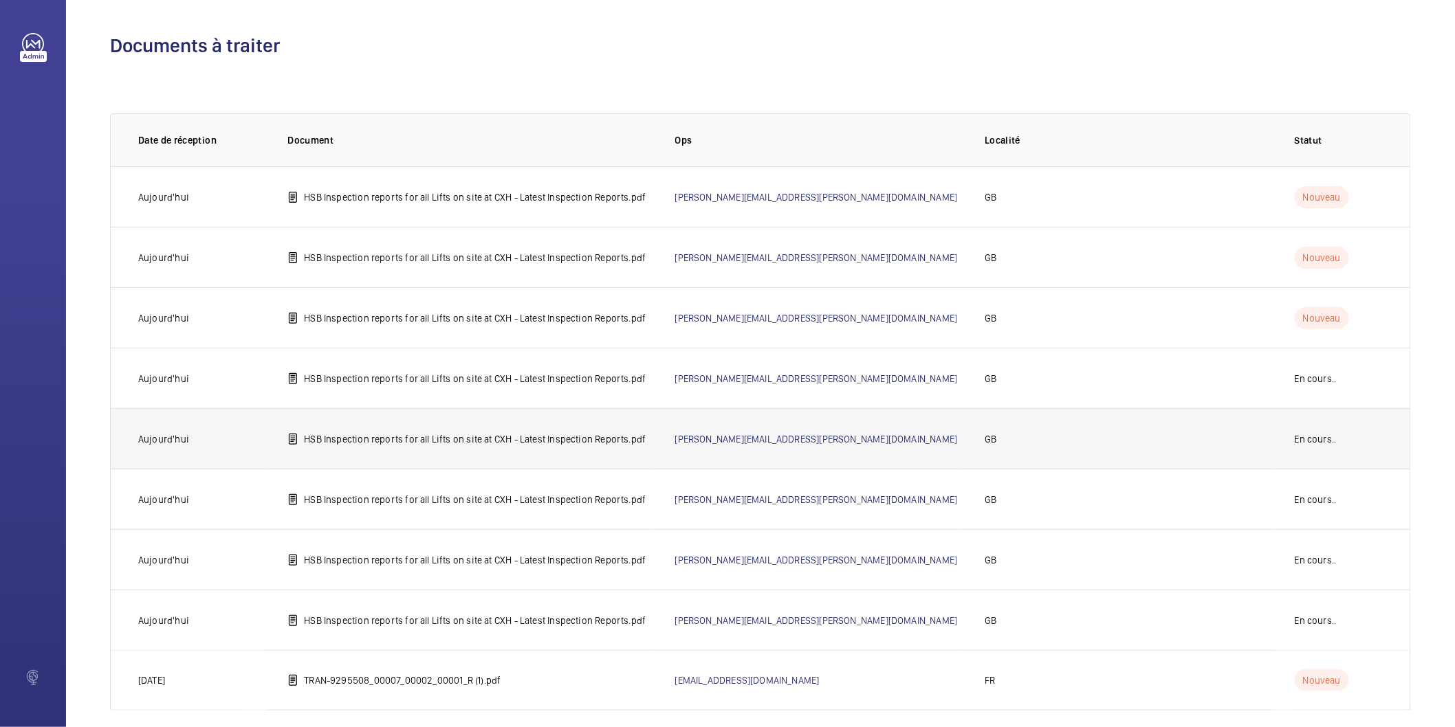
click at [552, 432] on p "HSB Inspection reports for all Lifts on site at CXH - Latest Inspection Reports…" at bounding box center [475, 439] width 342 height 14
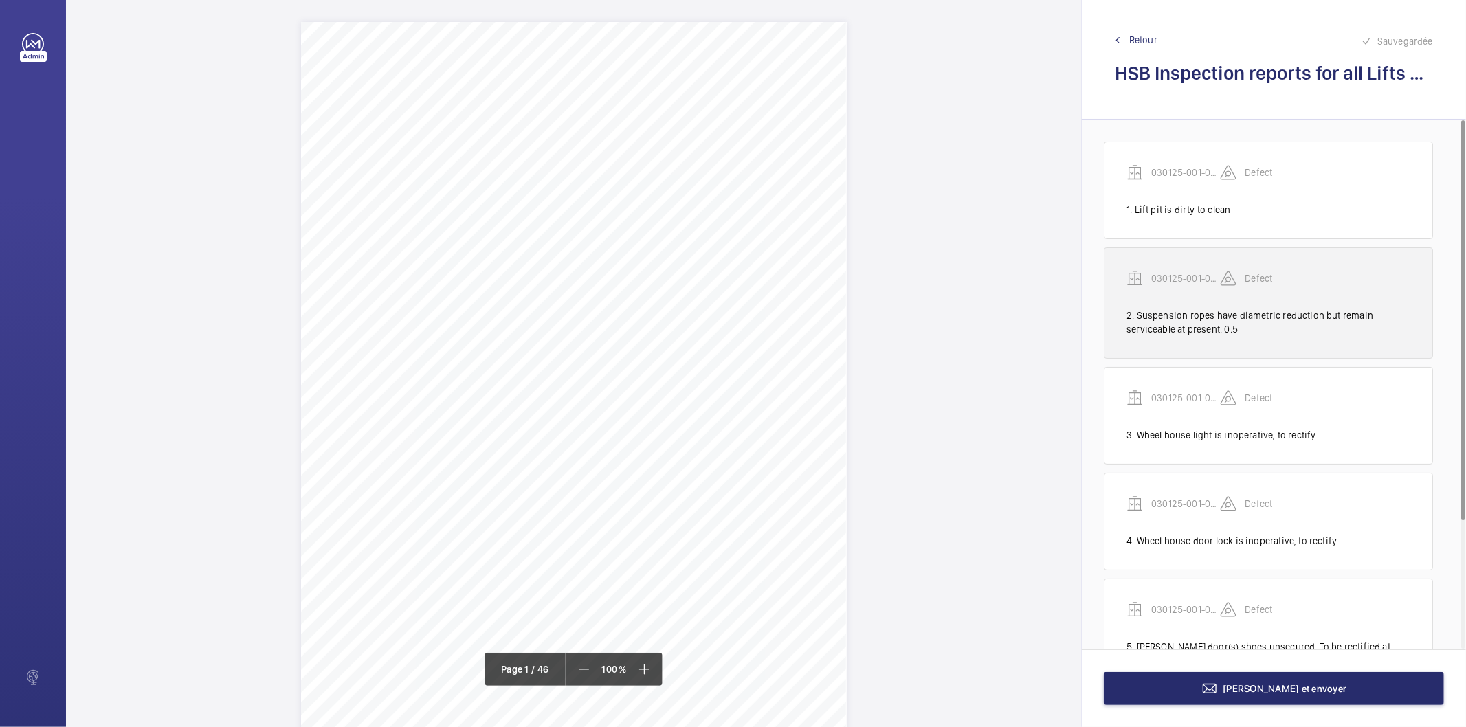
click at [1132, 327] on div "2. Suspension ropes have diametric reduction but remain serviceable at present.…" at bounding box center [1269, 322] width 284 height 27
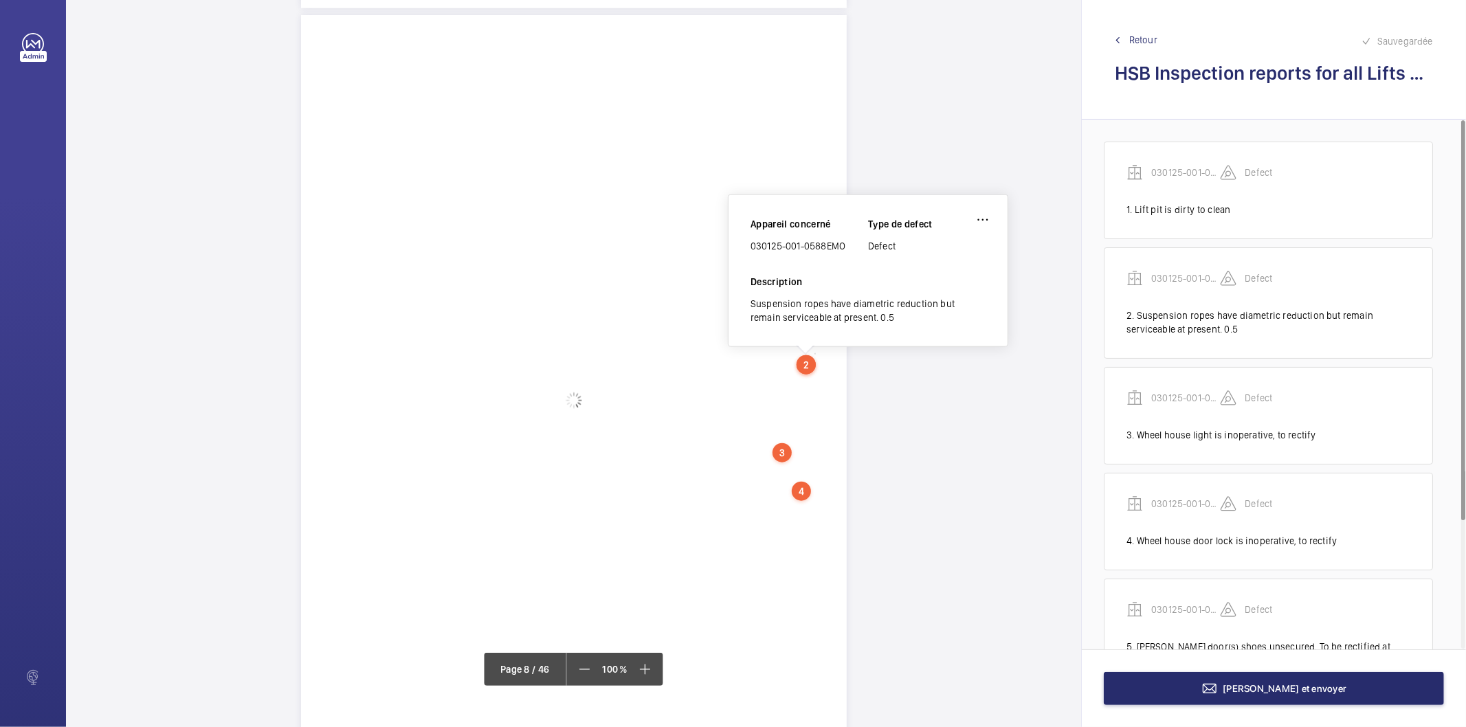
scroll to position [5455, 0]
click at [980, 217] on wm-front-icon-button at bounding box center [983, 219] width 33 height 33
click at [937, 257] on div "Modifier" at bounding box center [944, 259] width 109 height 25
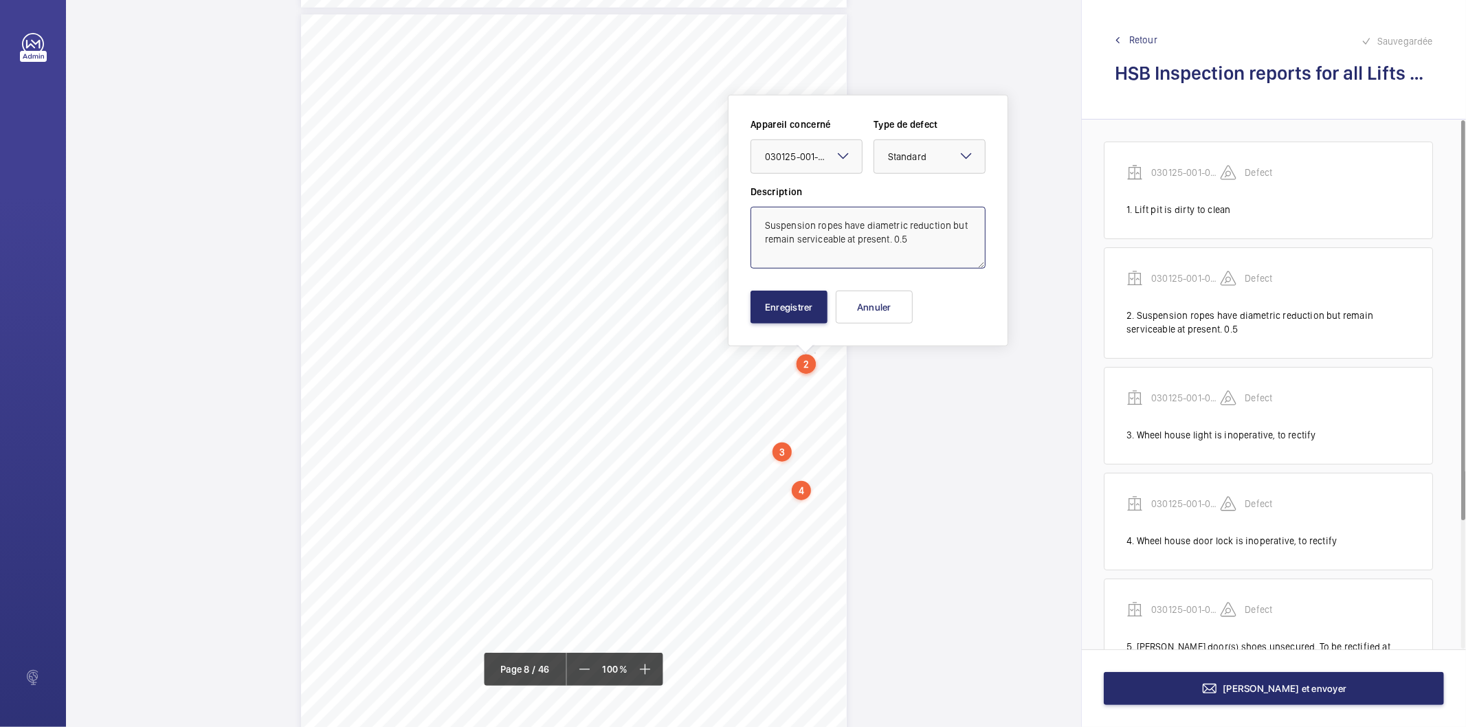
click at [939, 239] on textarea "Suspension ropes have diametric reduction but remain serviceable at present. 0.5" at bounding box center [868, 238] width 235 height 62
type textarea "Suspension ropes have diametric reduction but remain serviceable at present. 0.…"
click at [805, 312] on button "Enregistrer" at bounding box center [789, 307] width 77 height 33
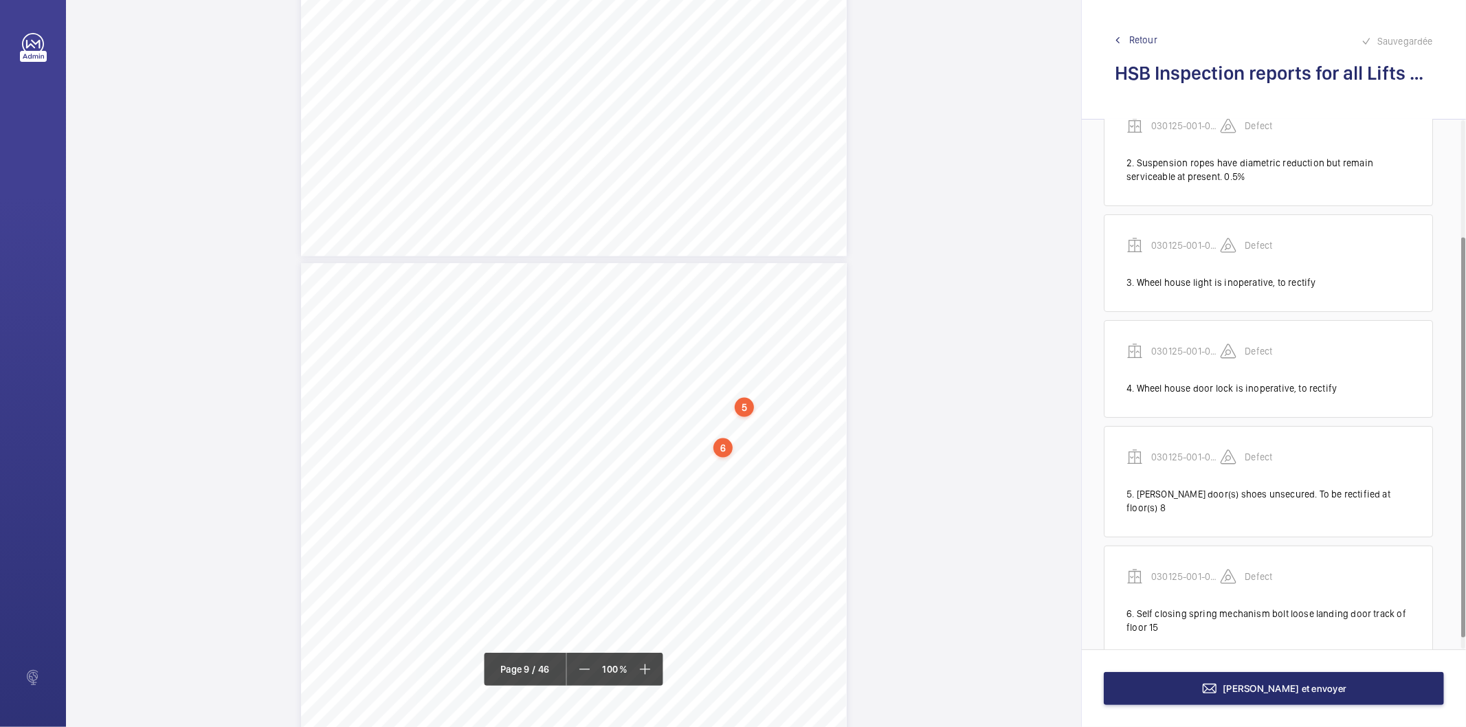
scroll to position [5990, 0]
click at [1155, 38] on span "Retour" at bounding box center [1144, 40] width 28 height 14
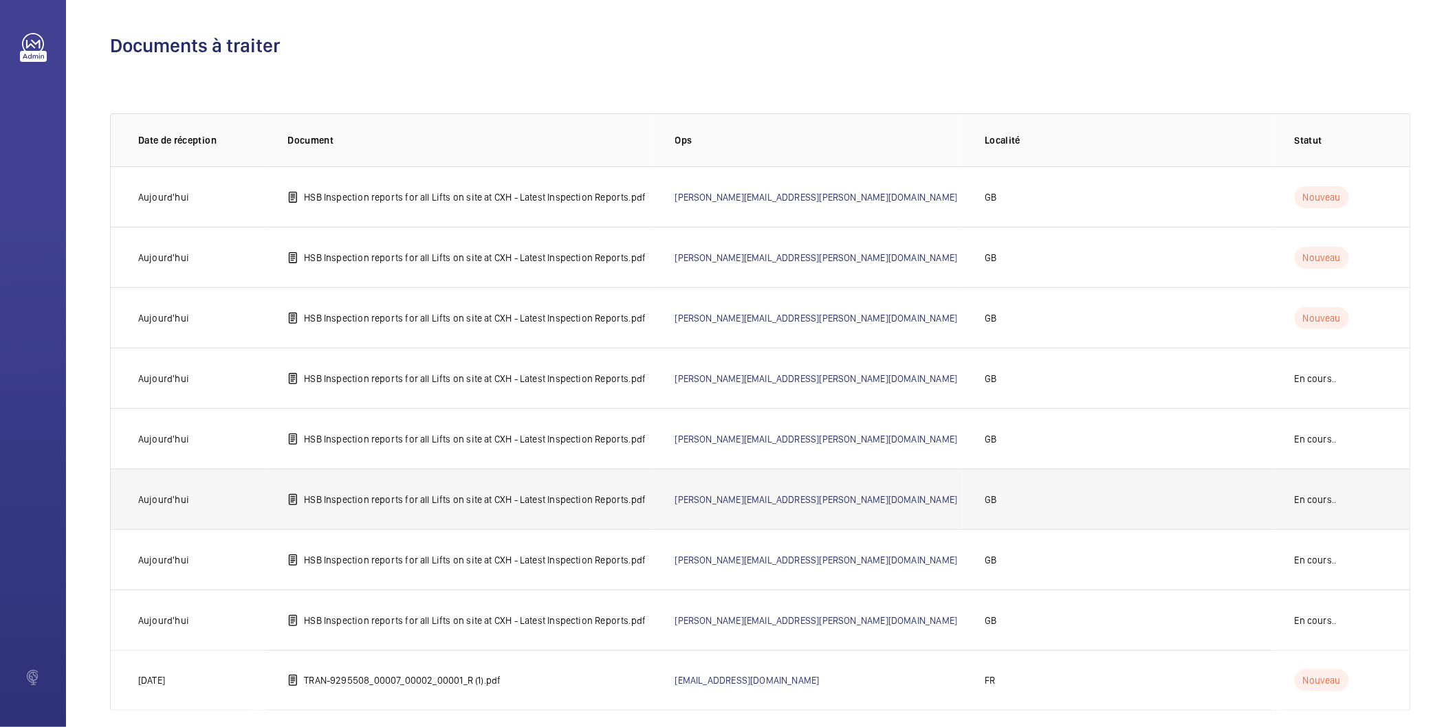
click at [590, 500] on p "HSB Inspection reports for all Lifts on site at CXH - Latest Inspection Reports…" at bounding box center [475, 500] width 342 height 14
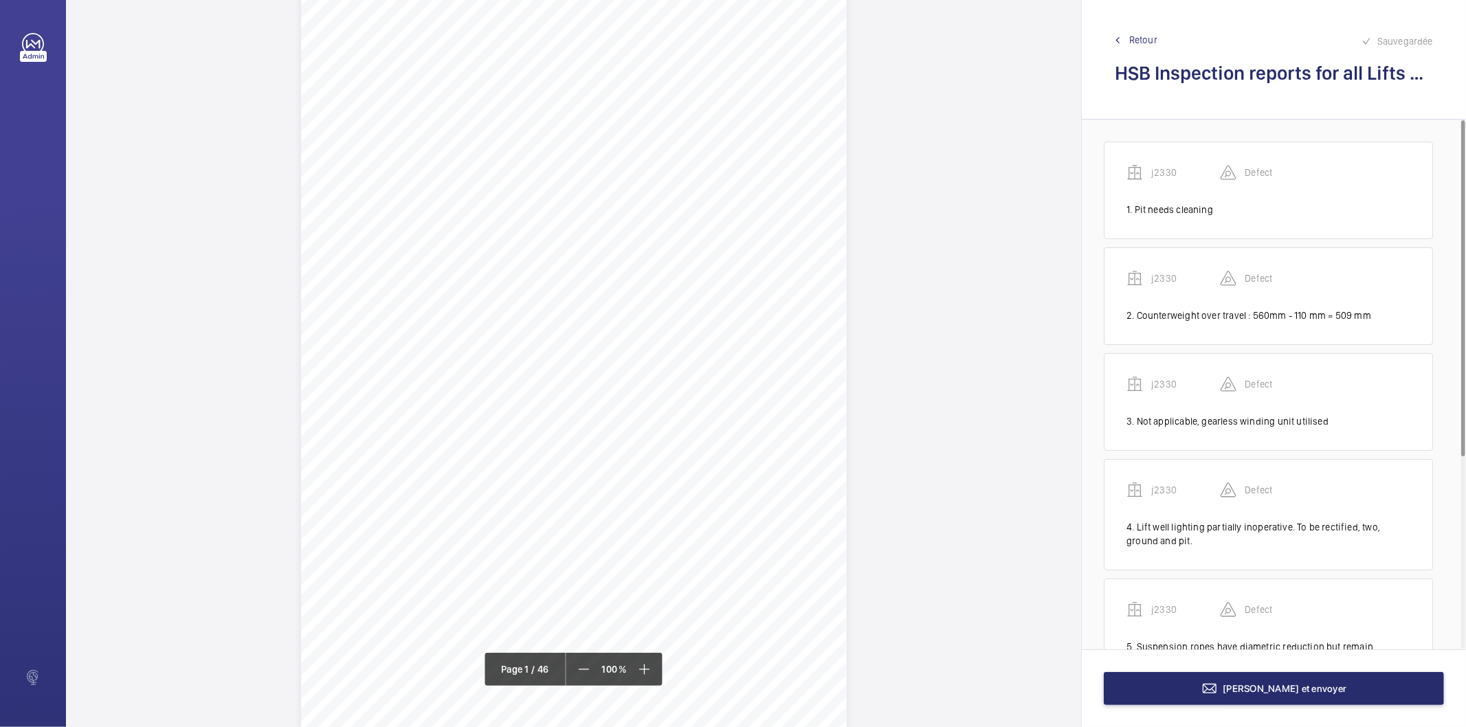
scroll to position [458, 0]
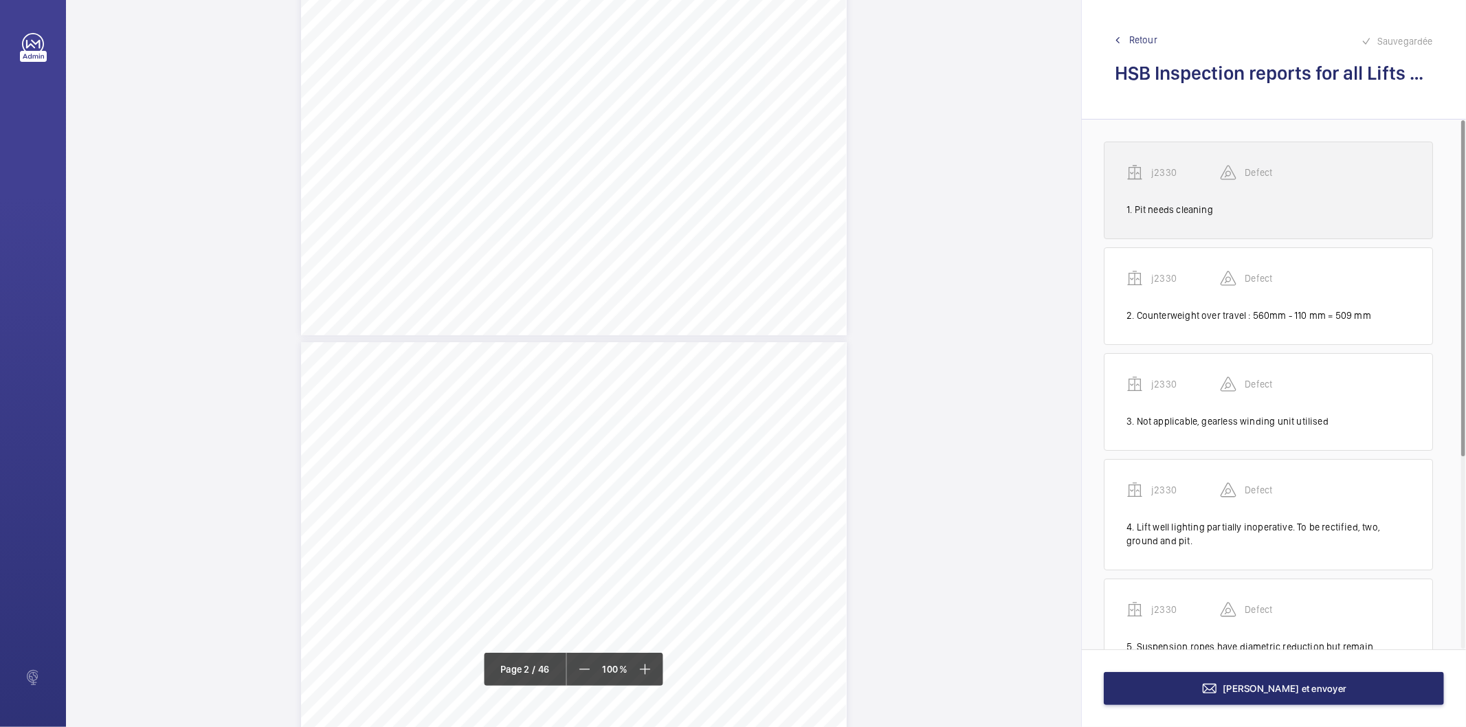
click at [1146, 214] on div "1. Pit needs cleaning" at bounding box center [1269, 210] width 284 height 14
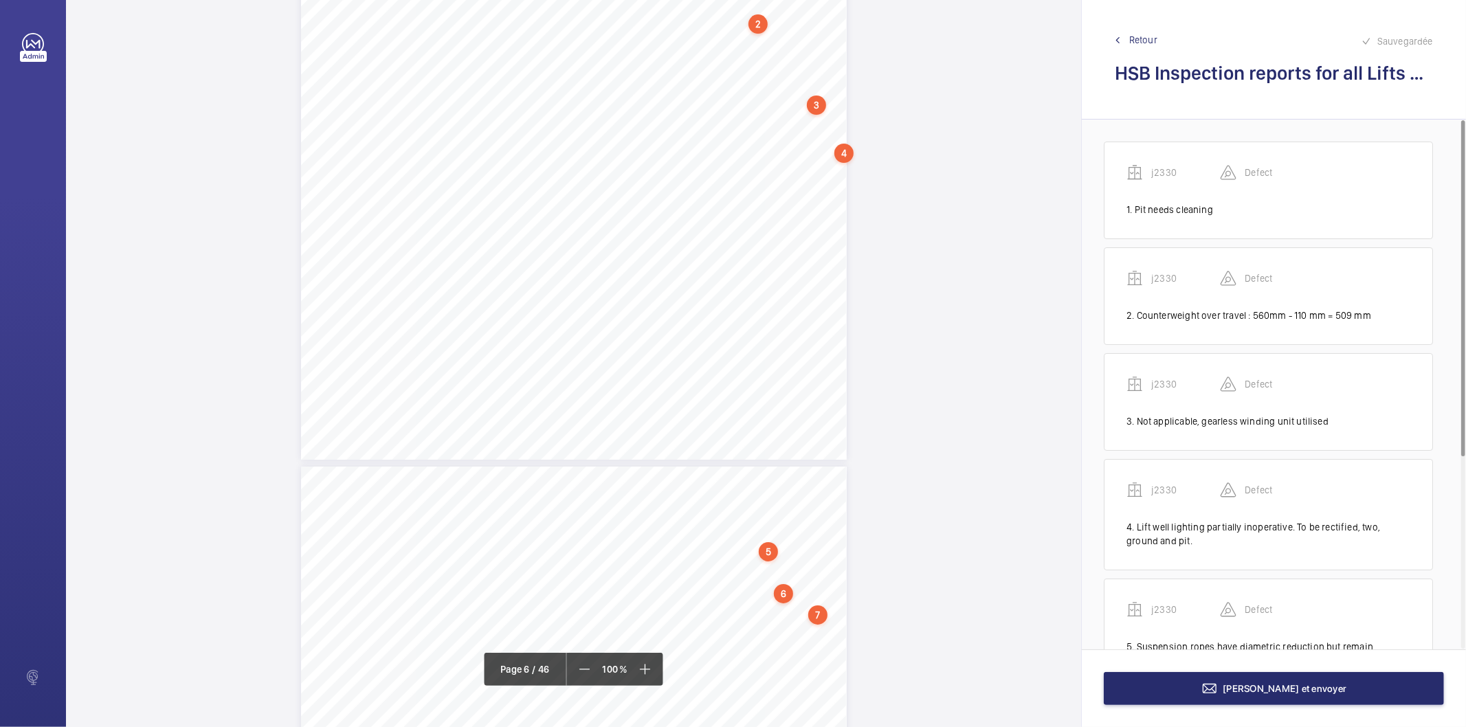
scroll to position [4316, 0]
click at [767, 459] on div "5" at bounding box center [768, 460] width 19 height 19
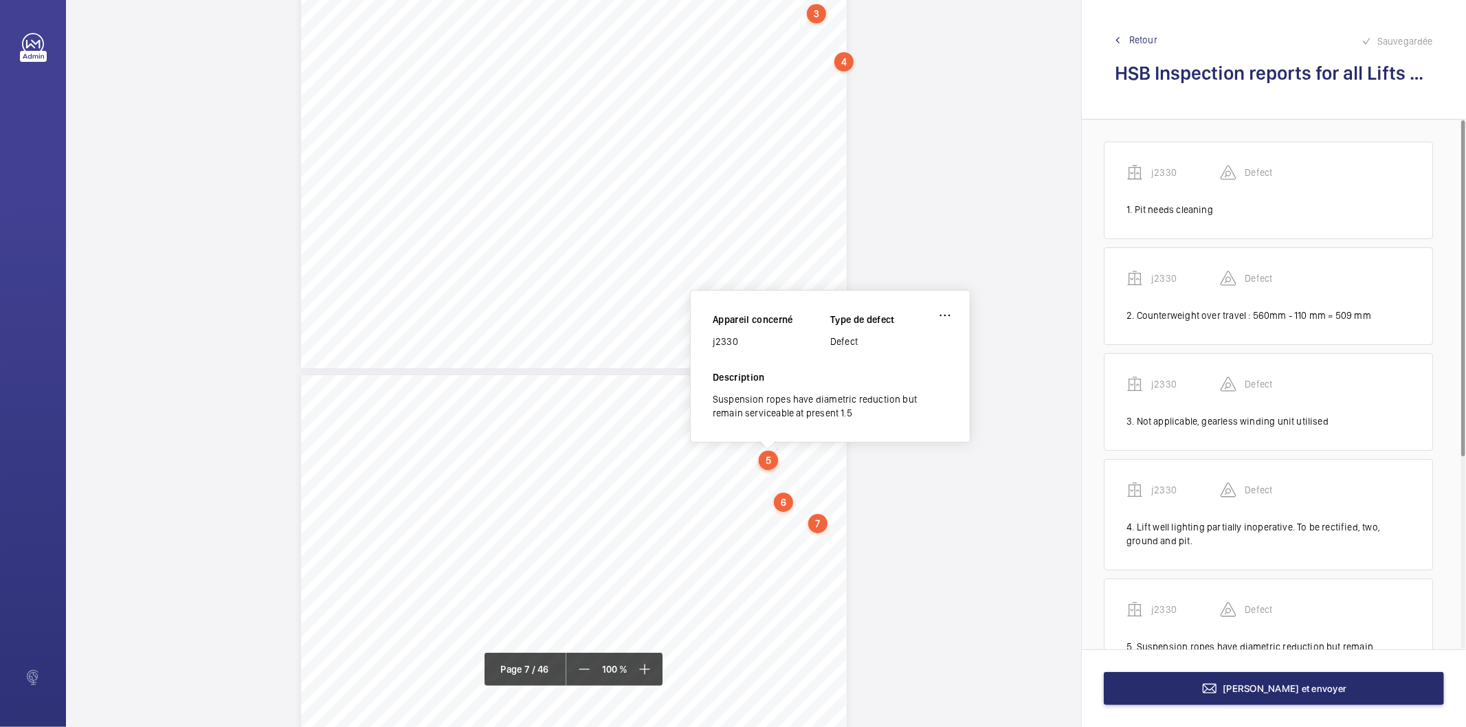
scroll to position [4412, 0]
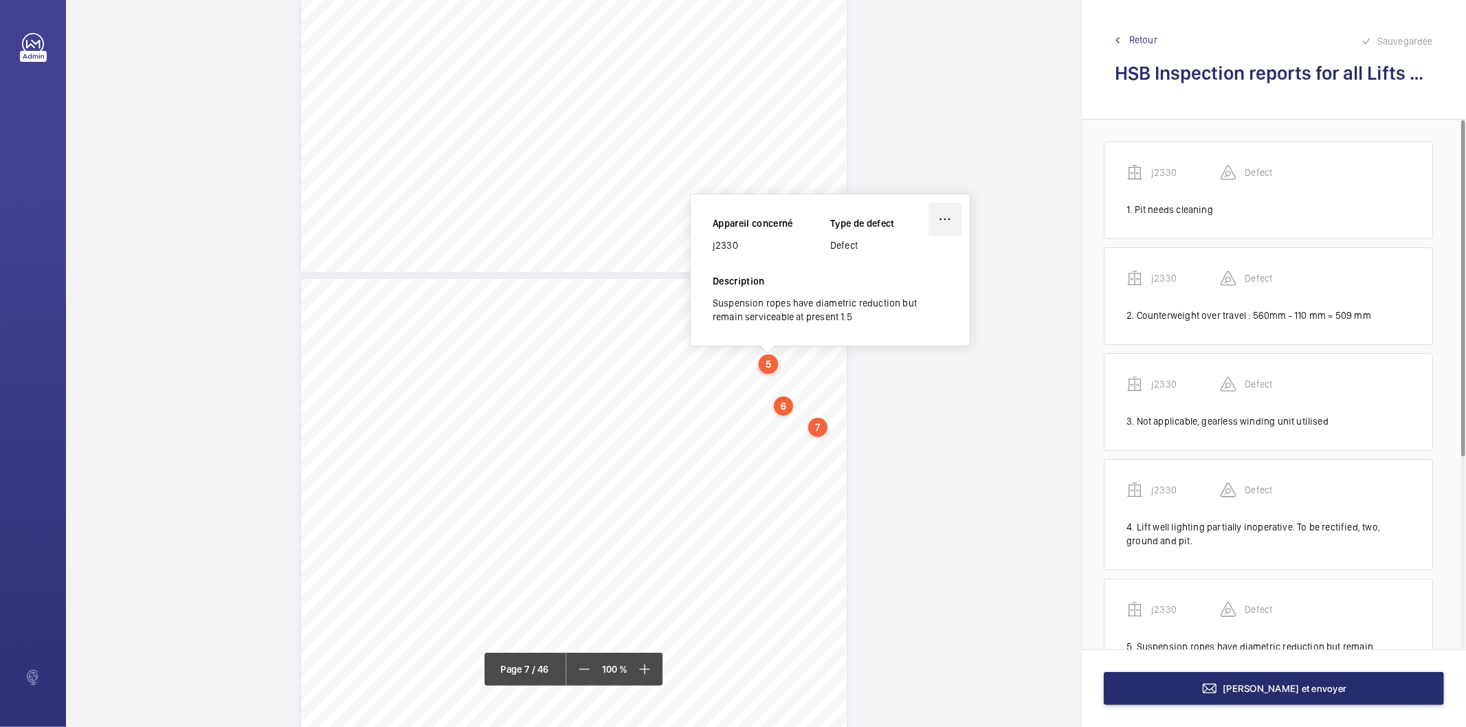
click at [938, 221] on wm-front-icon-button at bounding box center [945, 219] width 33 height 33
click at [911, 264] on div "Modifier" at bounding box center [906, 259] width 109 height 25
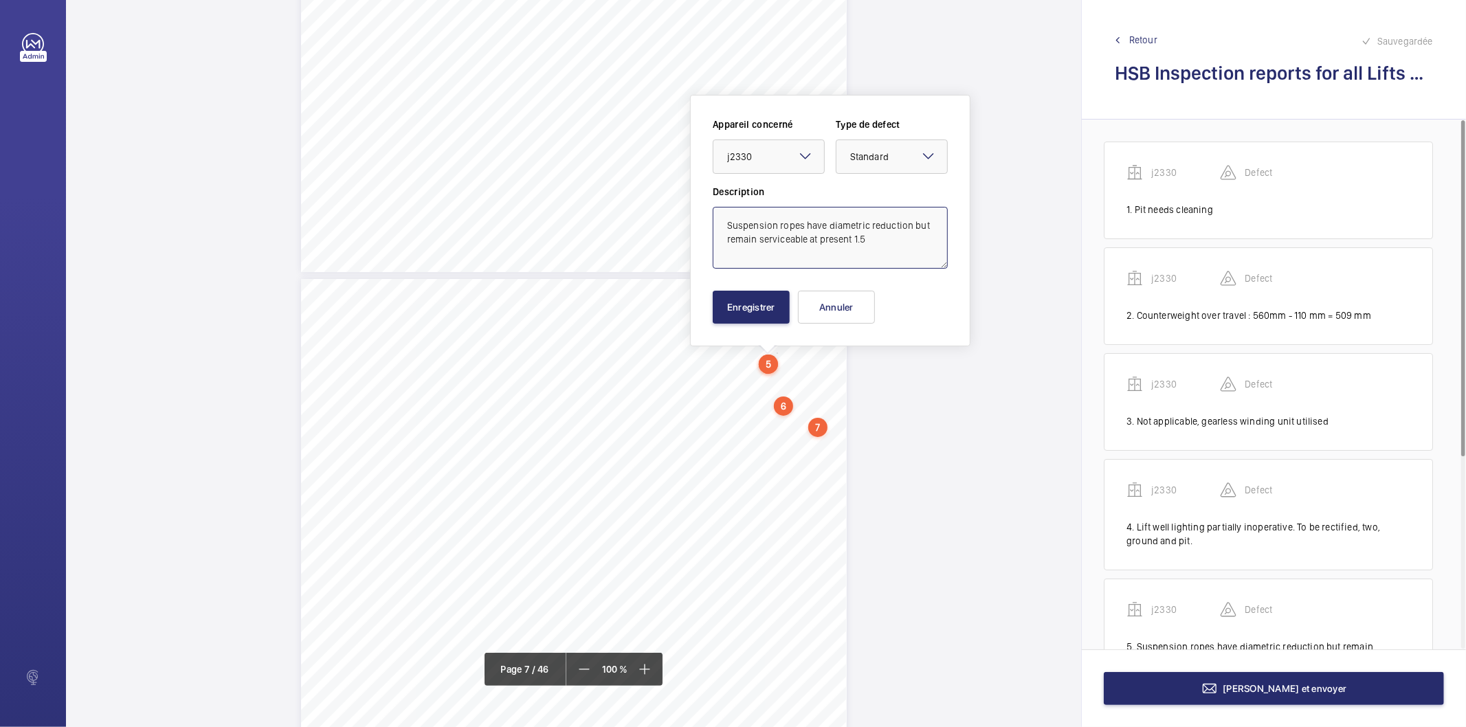
click at [892, 250] on textarea "Suspension ropes have diametric reduction but remain serviceable at present 1.5" at bounding box center [830, 238] width 235 height 62
type textarea "Suspension ropes have diametric reduction but remain serviceable at present 1.5%"
click at [754, 298] on button "Enregistrer" at bounding box center [751, 307] width 77 height 33
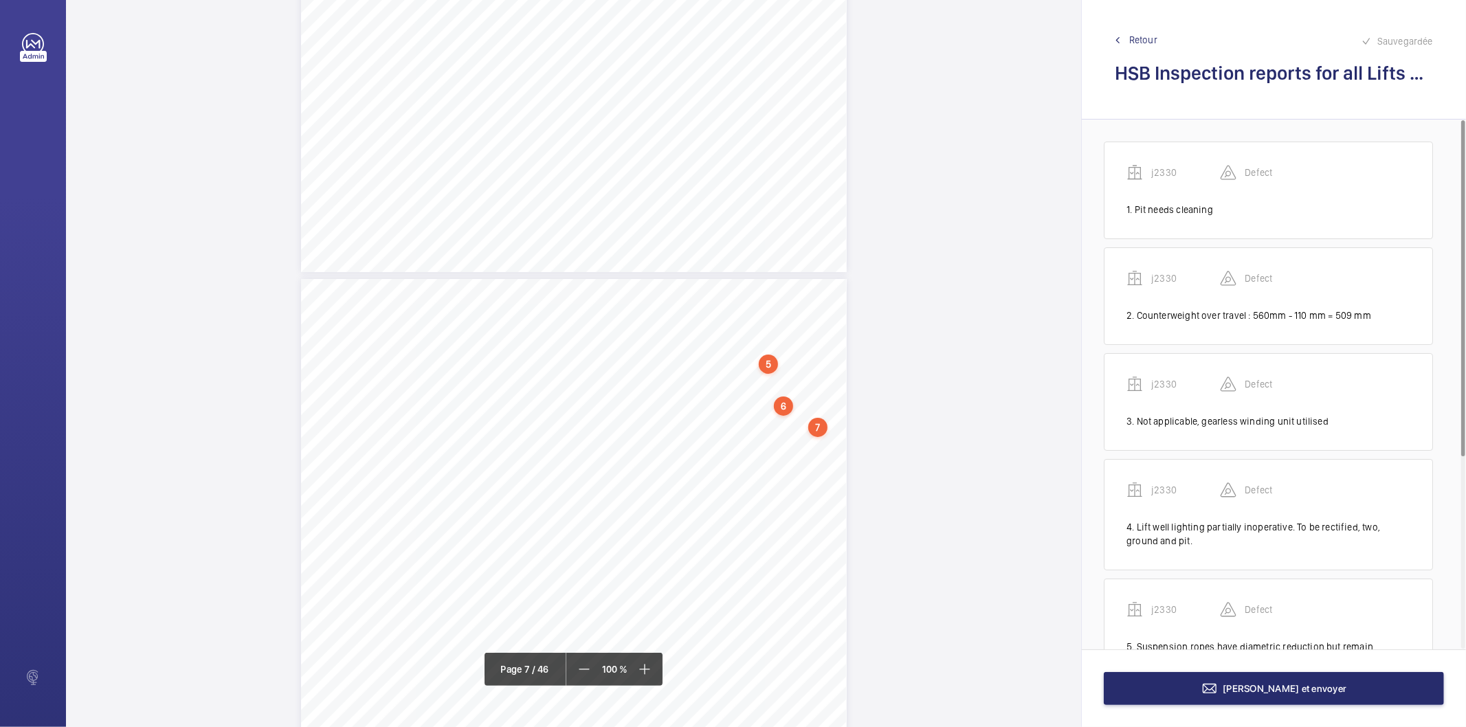
click at [1150, 41] on span "Retour" at bounding box center [1144, 40] width 28 height 14
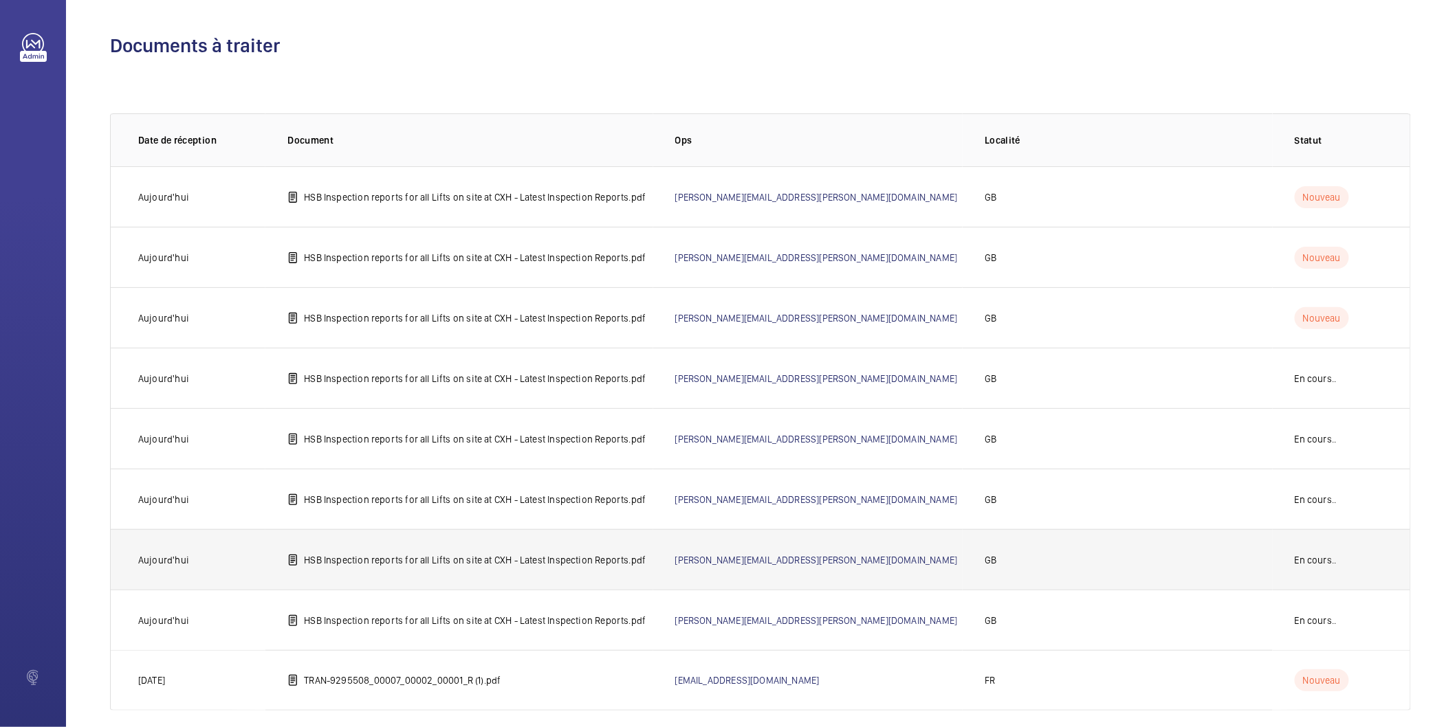
click at [560, 560] on p "HSB Inspection reports for all Lifts on site at CXH - Latest Inspection Reports…" at bounding box center [475, 560] width 342 height 14
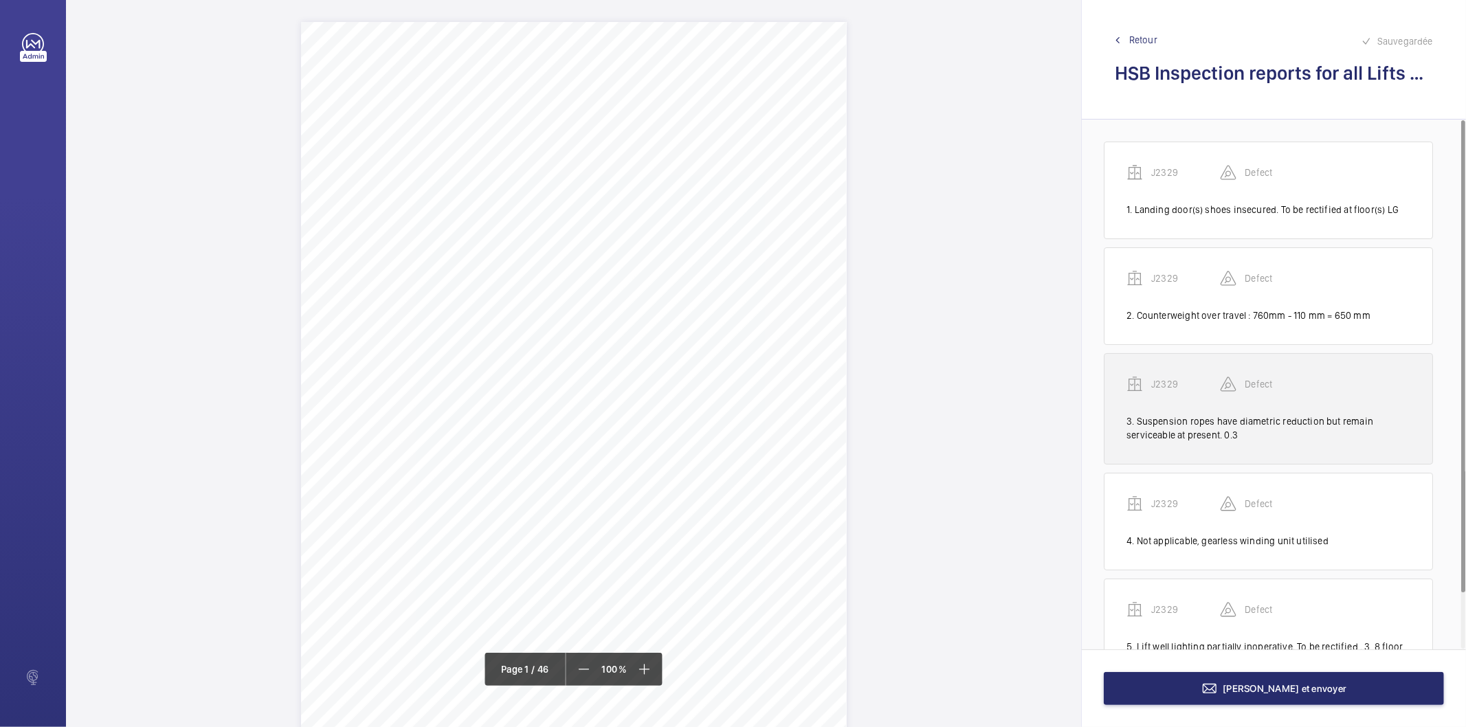
click at [1348, 408] on div "J2329 Defect" at bounding box center [1269, 395] width 284 height 38
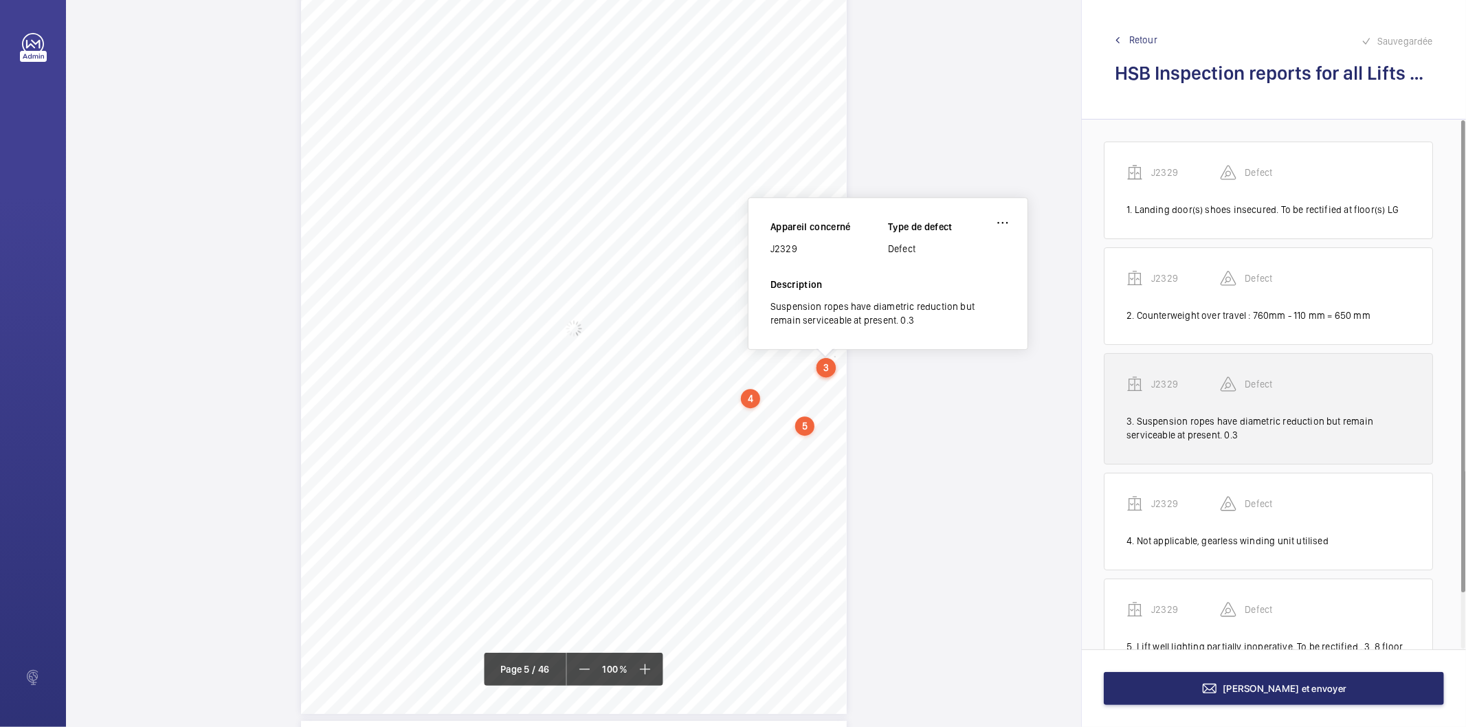
scroll to position [3195, 0]
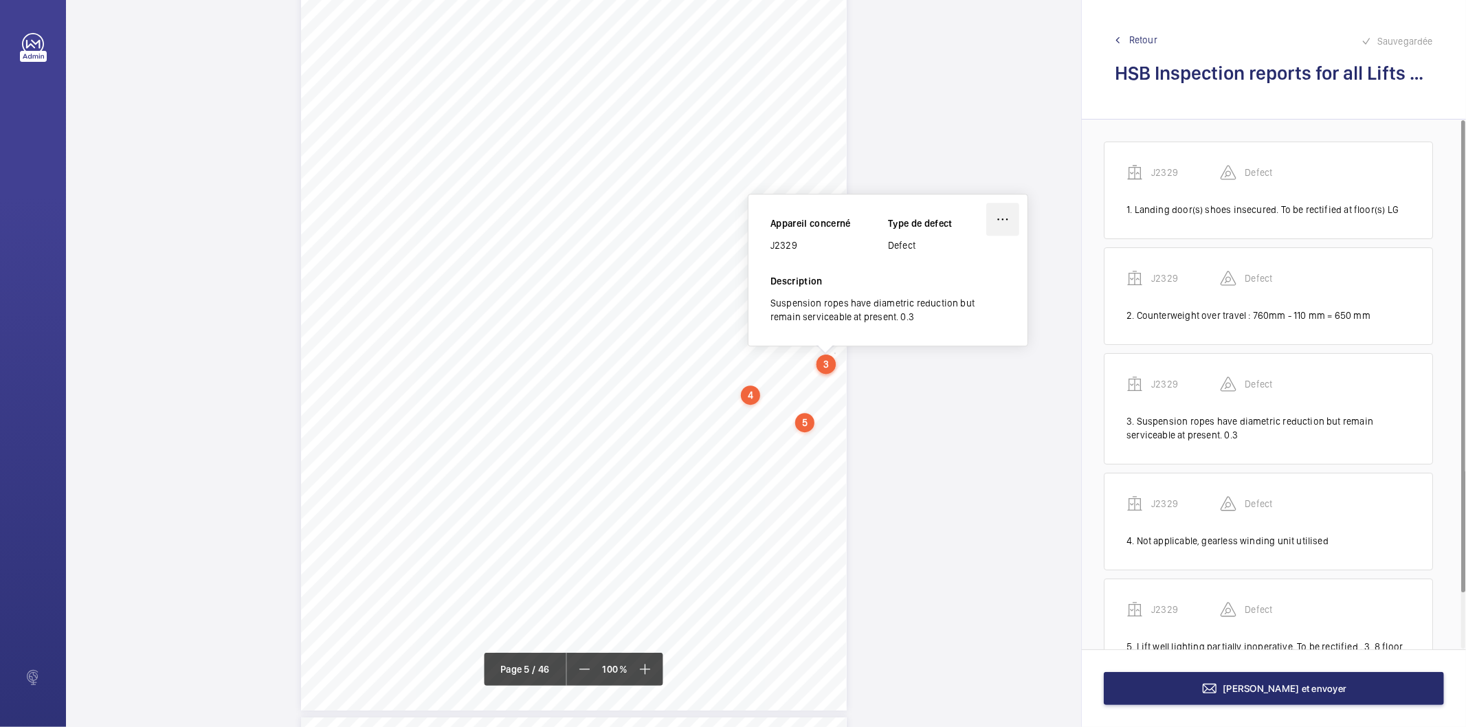
click at [1007, 208] on wm-front-icon-button at bounding box center [1003, 219] width 33 height 33
click at [967, 256] on div "Modifier" at bounding box center [964, 259] width 109 height 25
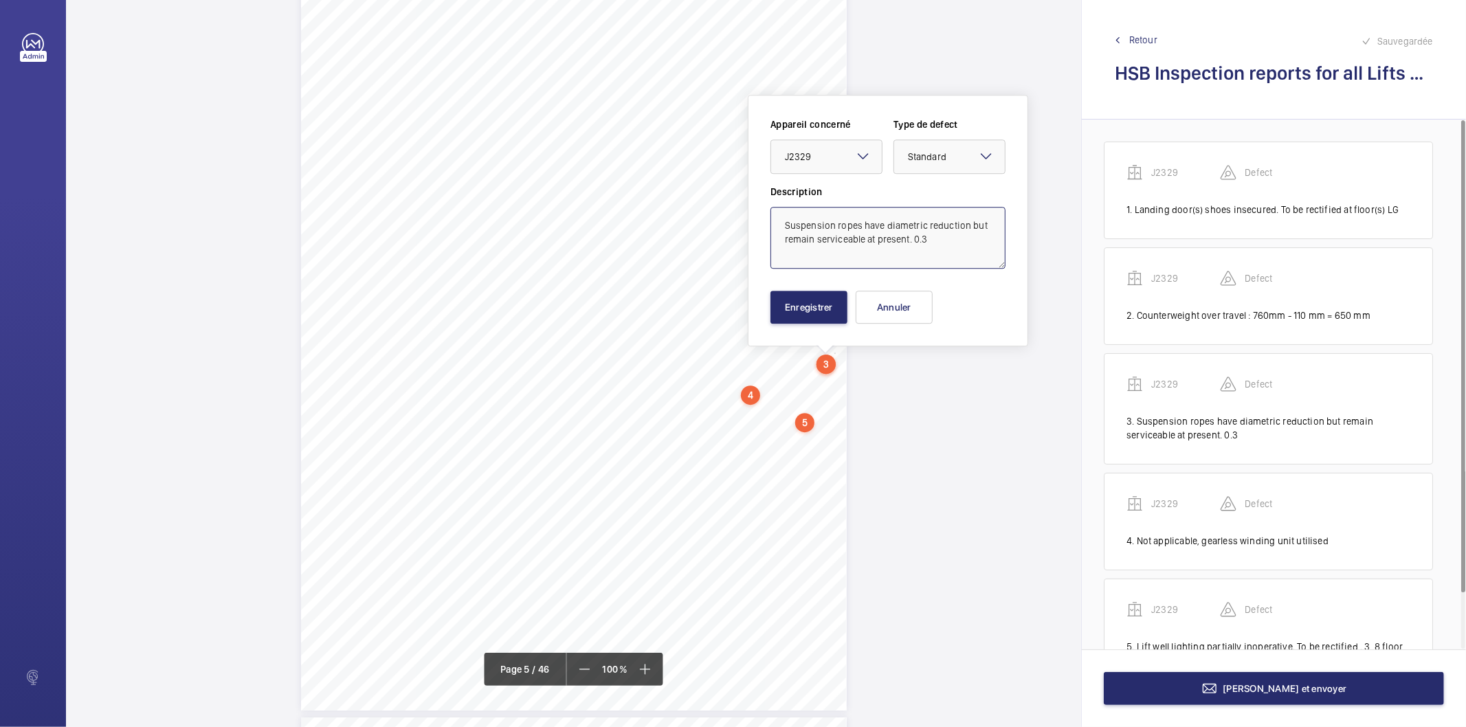
click at [961, 241] on textarea "Suspension ropes have diametric reduction but remain serviceable at present. 0.3" at bounding box center [888, 238] width 235 height 62
type textarea "Suspension ropes have diametric reduction but remain serviceable at present. 0.…"
click at [782, 305] on button "Enregistrer" at bounding box center [809, 307] width 77 height 33
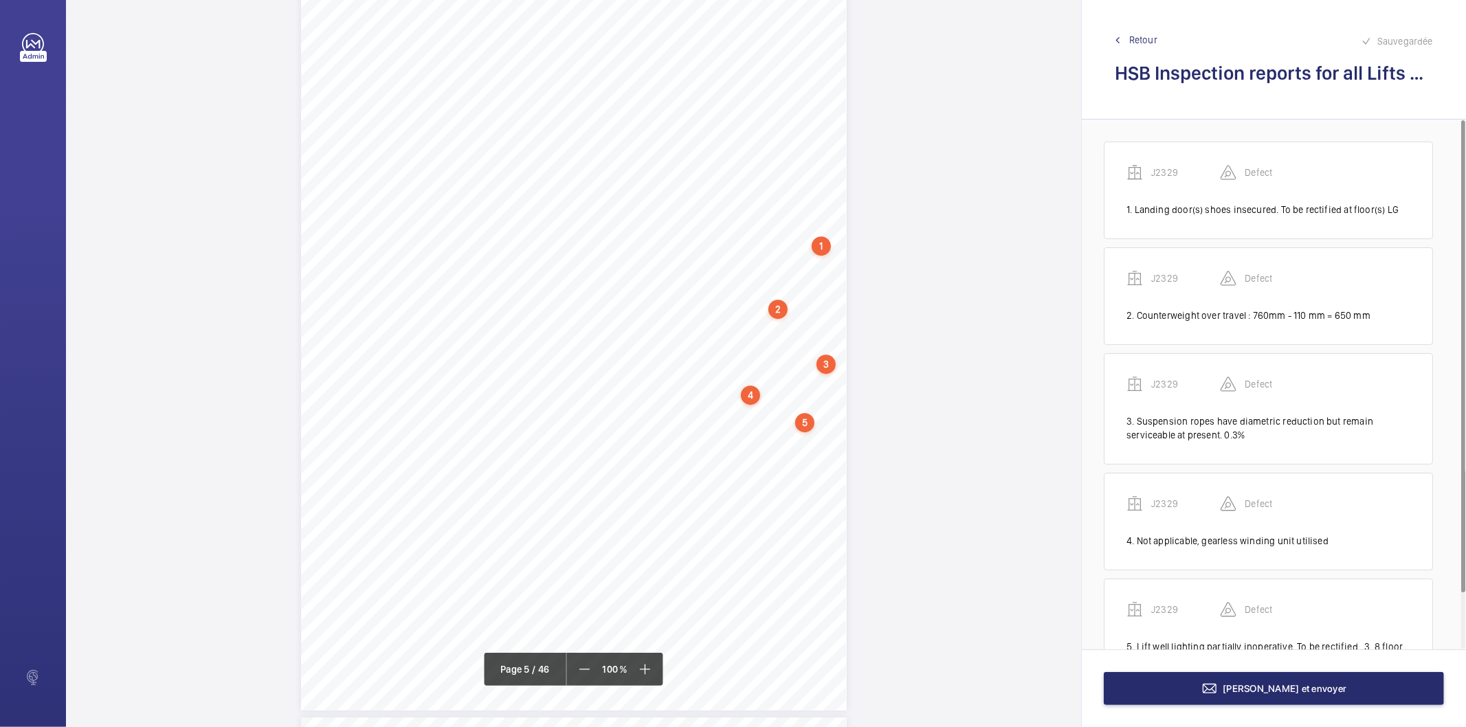
click at [1151, 40] on span "Retour" at bounding box center [1144, 40] width 28 height 14
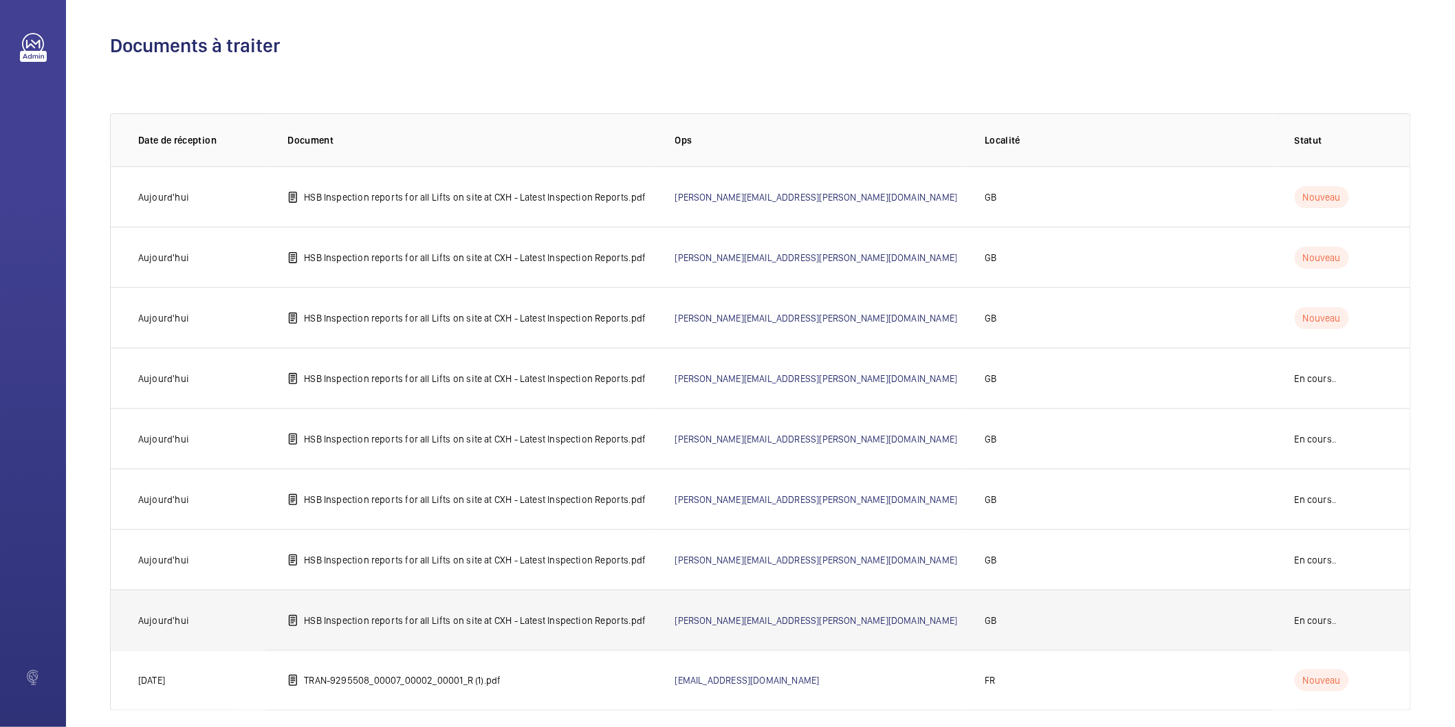
click at [555, 628] on td "HSB Inspection reports for all Lifts on site at CXH - Latest Inspection Reports…" at bounding box center [458, 620] width 387 height 60
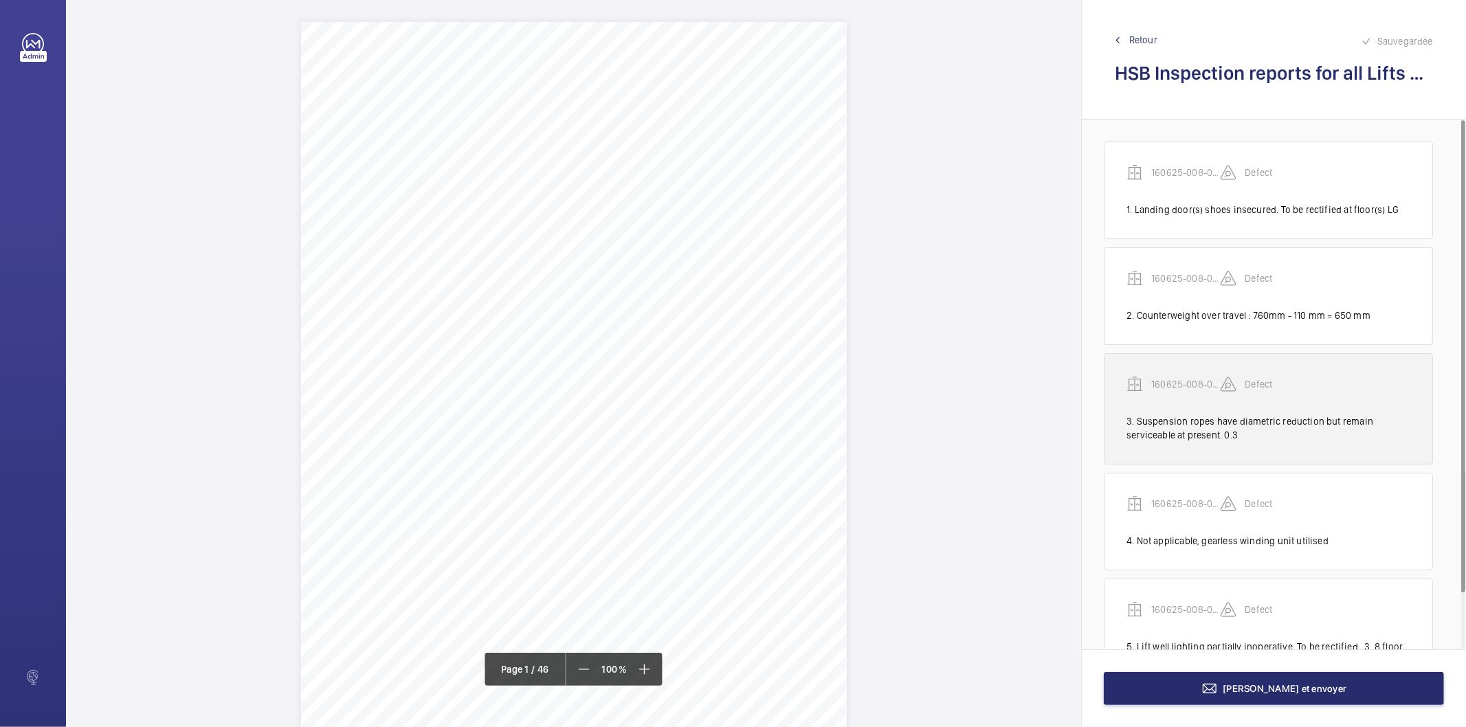
click at [1202, 421] on div "3. Suspension ropes have diametric reduction but remain serviceable at present.…" at bounding box center [1269, 428] width 284 height 27
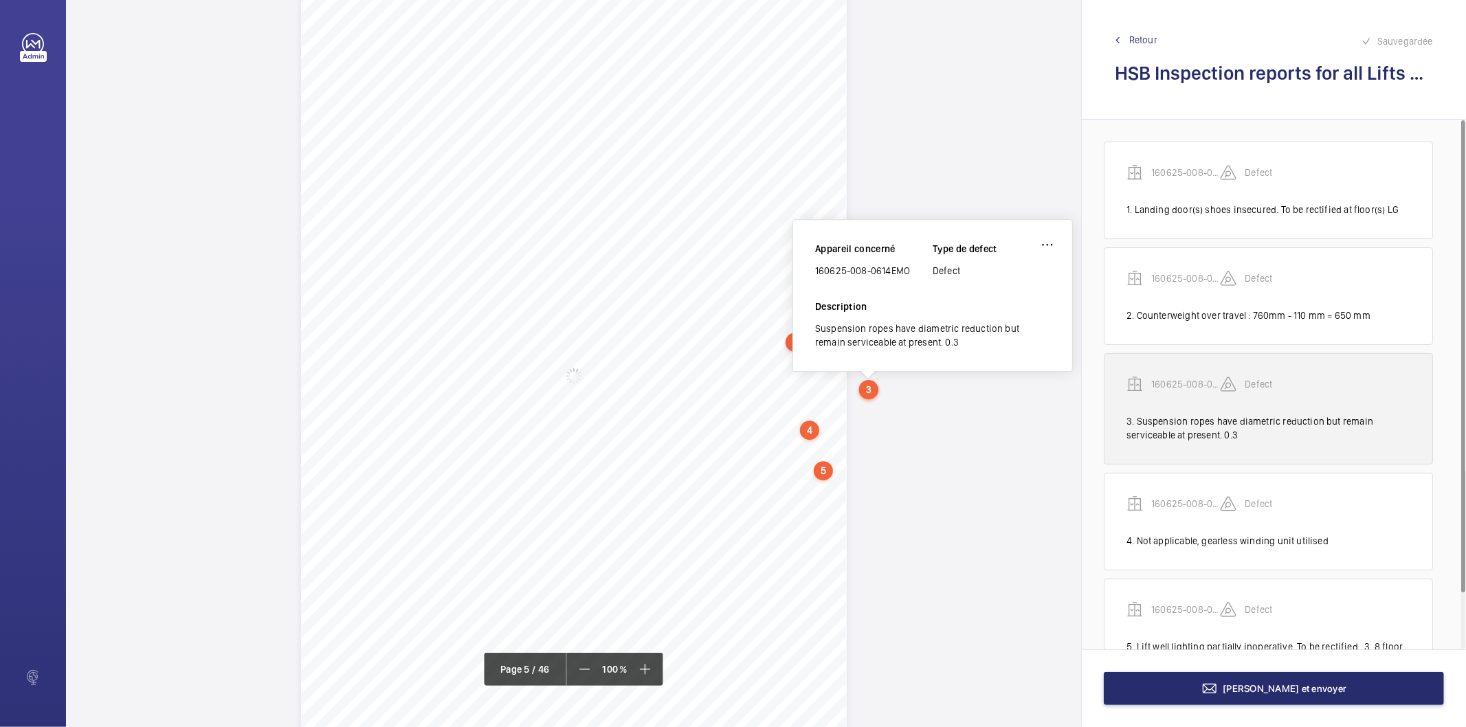
scroll to position [3170, 0]
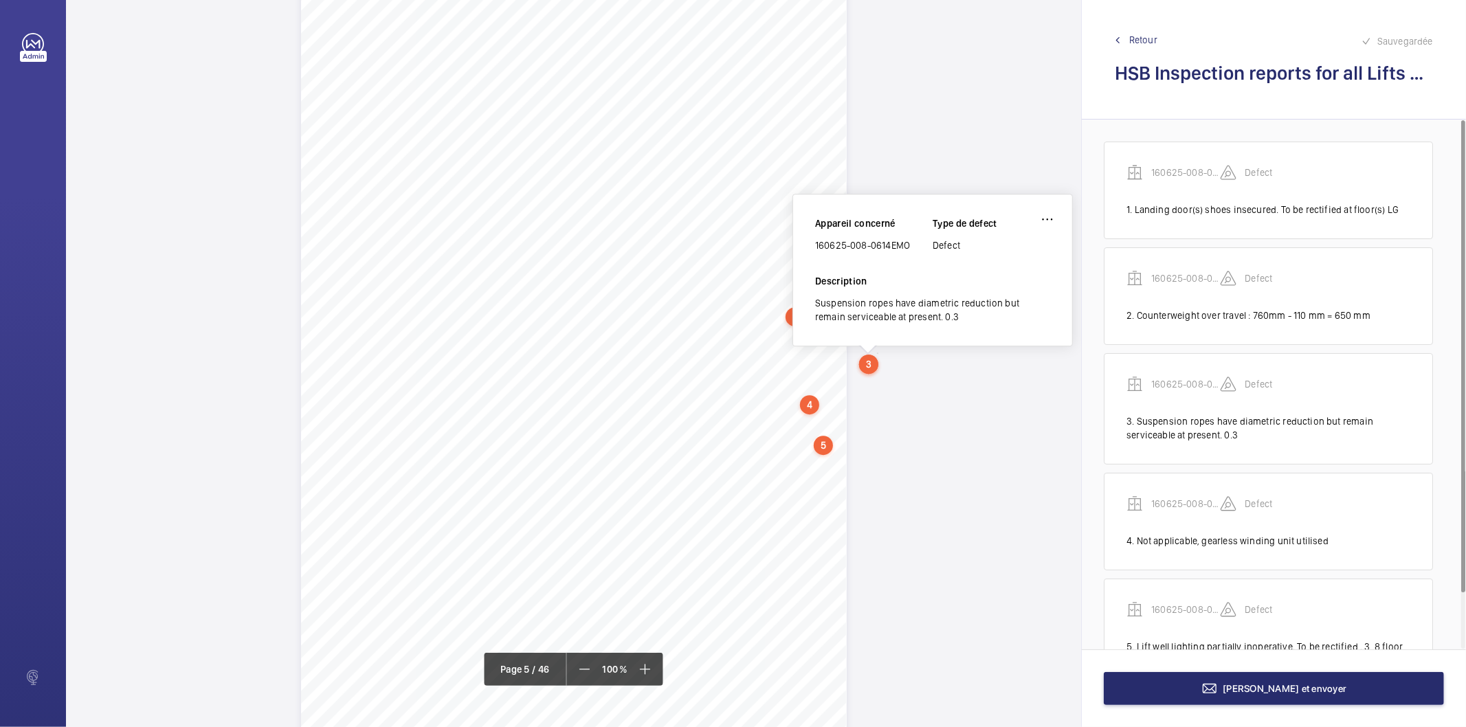
click at [1141, 45] on span "Retour" at bounding box center [1144, 40] width 28 height 14
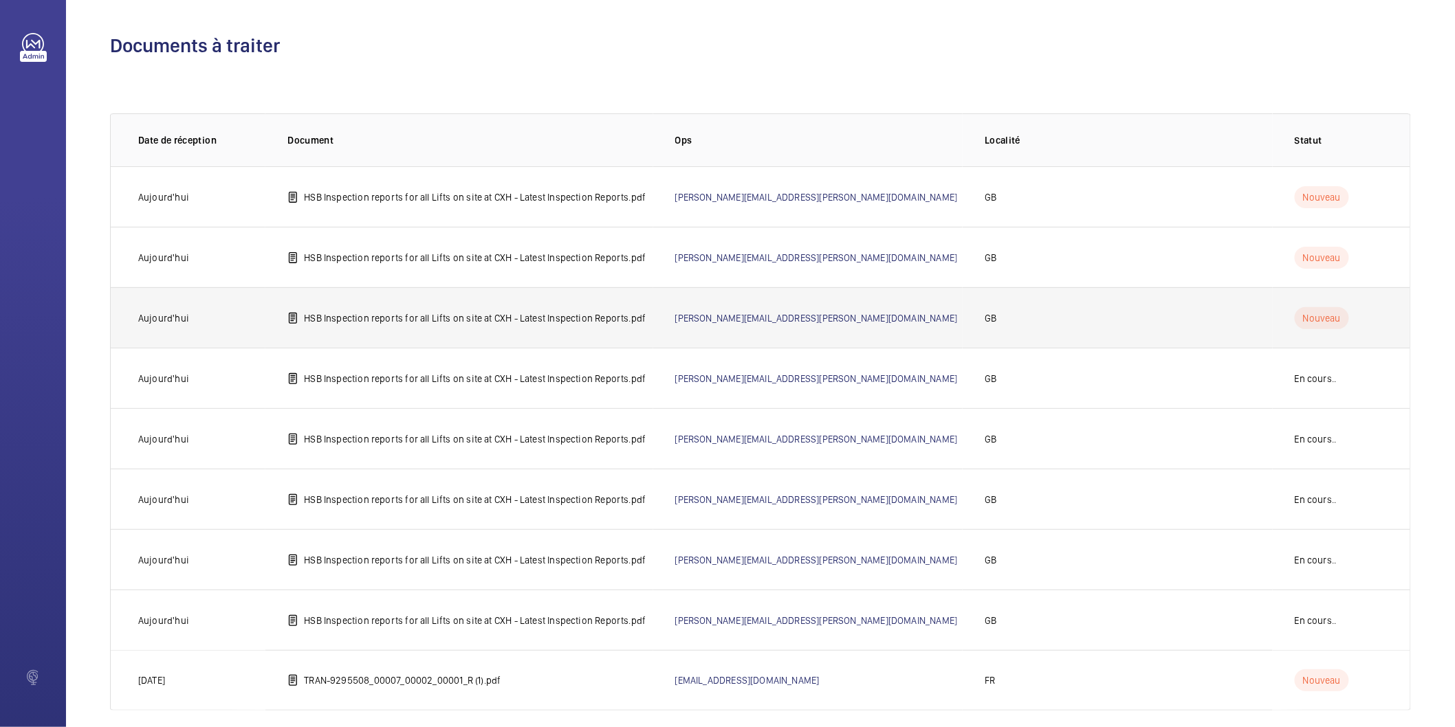
click at [496, 315] on p "HSB Inspection reports for all Lifts on site at CXH - Latest Inspection Reports…" at bounding box center [475, 318] width 342 height 14
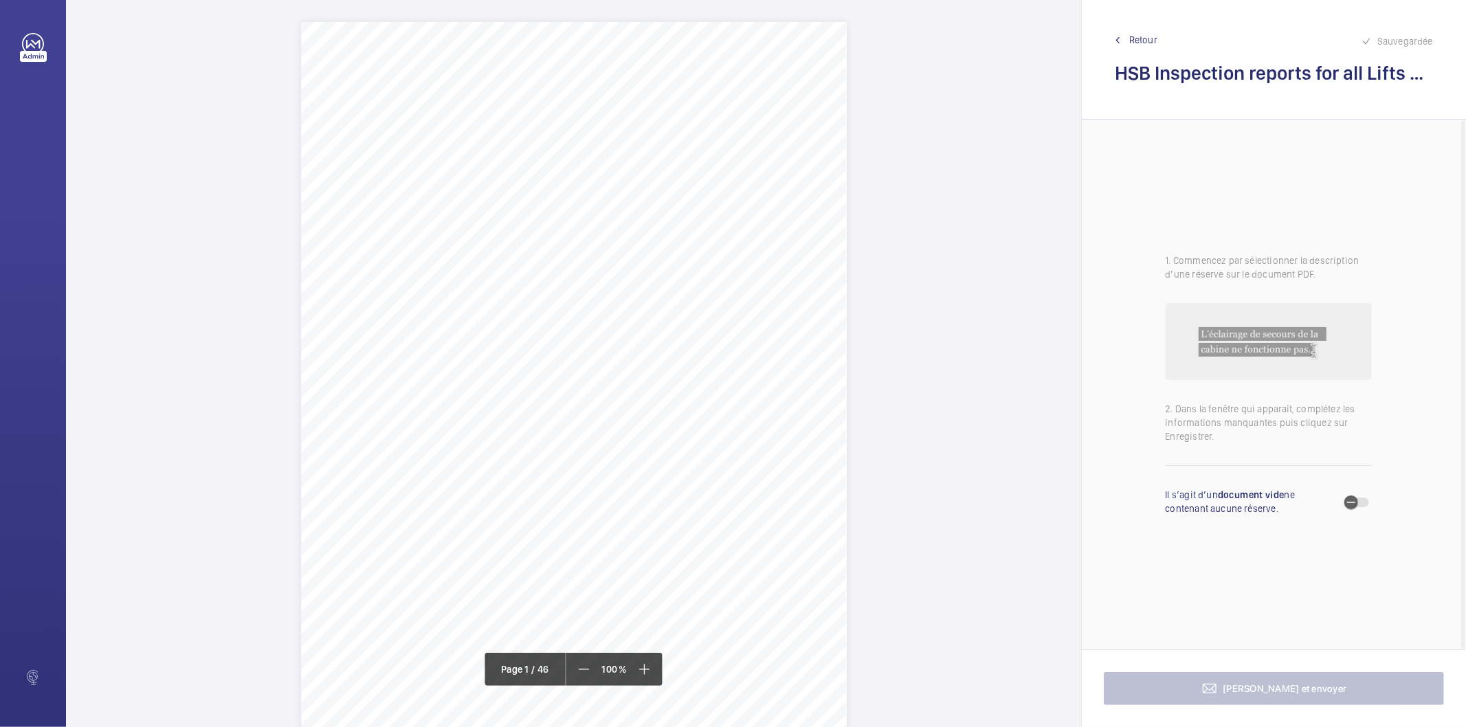
click at [815, 222] on div "Page 1" at bounding box center [574, 407] width 546 height 771
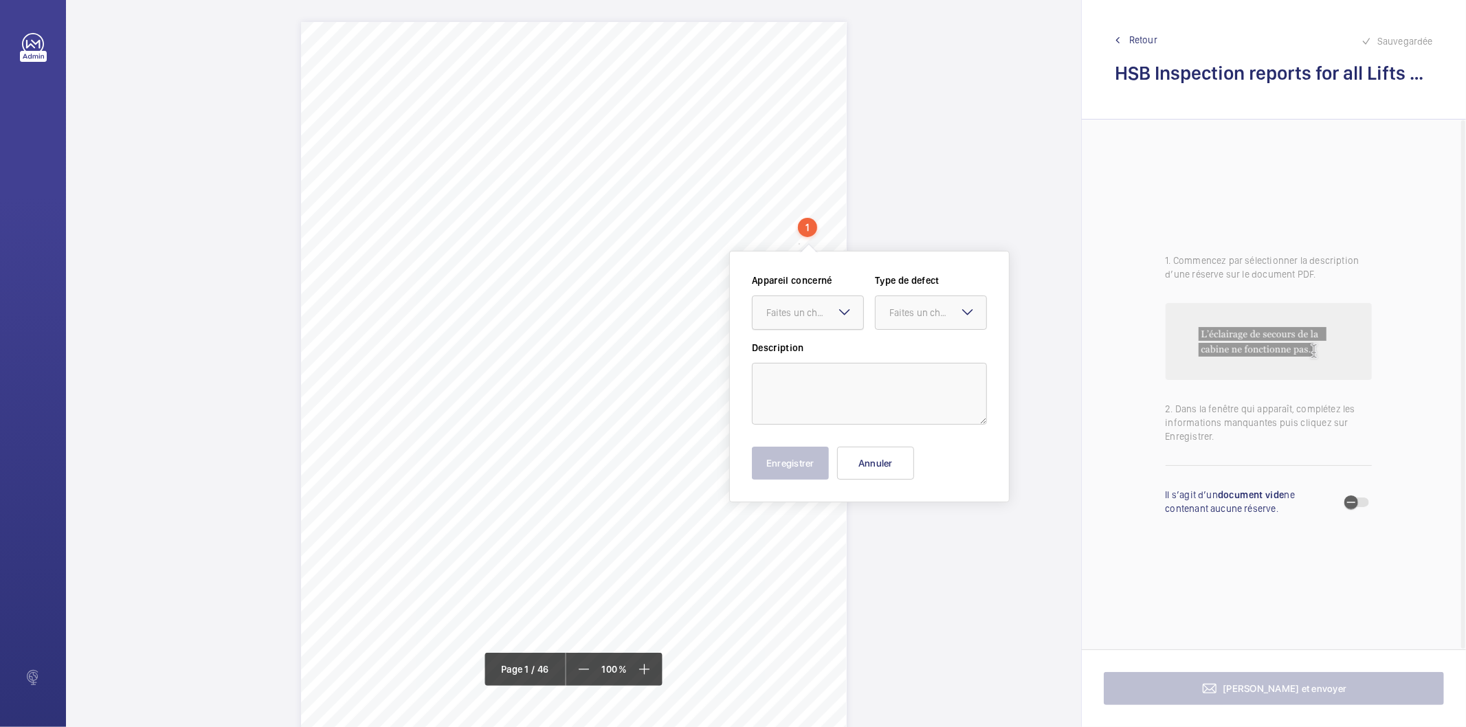
click at [829, 314] on div "Faites un choix" at bounding box center [815, 313] width 97 height 14
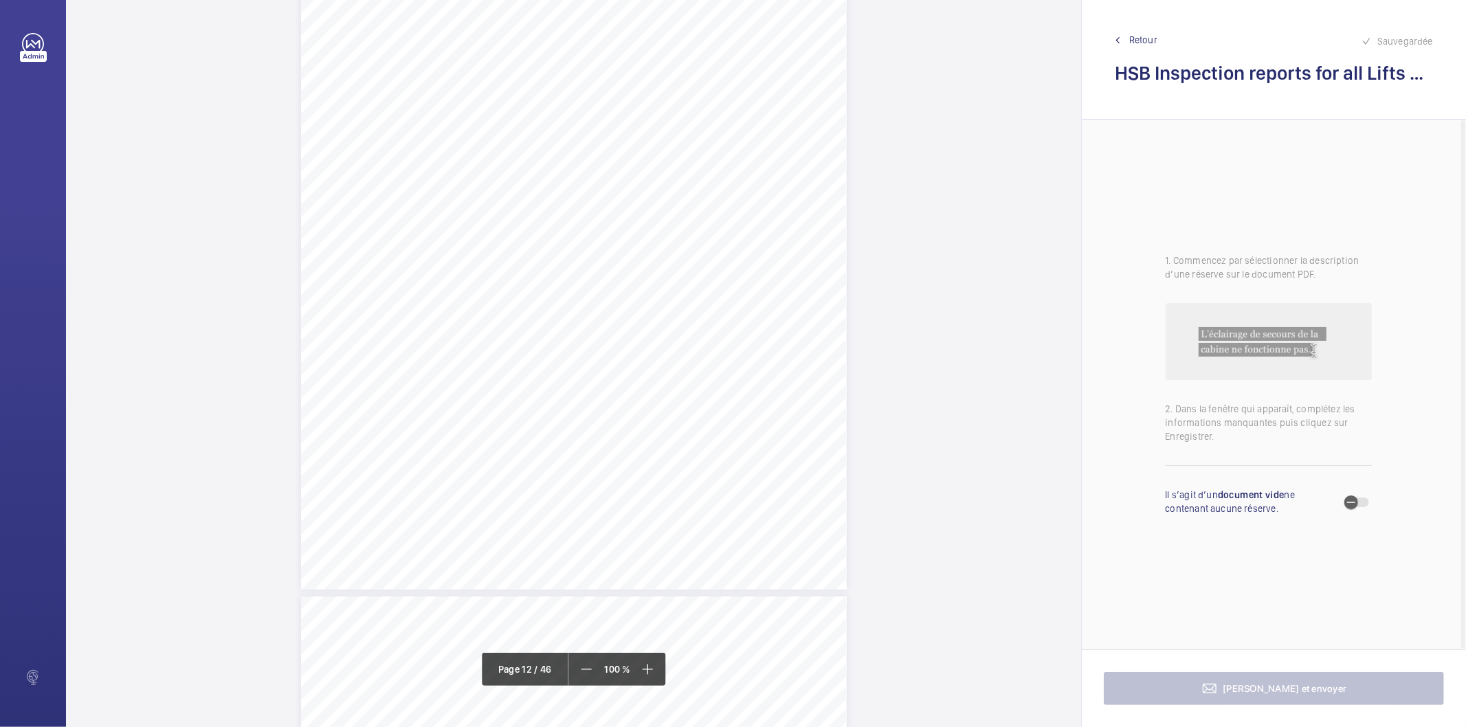
scroll to position [8555, 0]
click at [830, 294] on div "Page 12" at bounding box center [574, 412] width 546 height 771
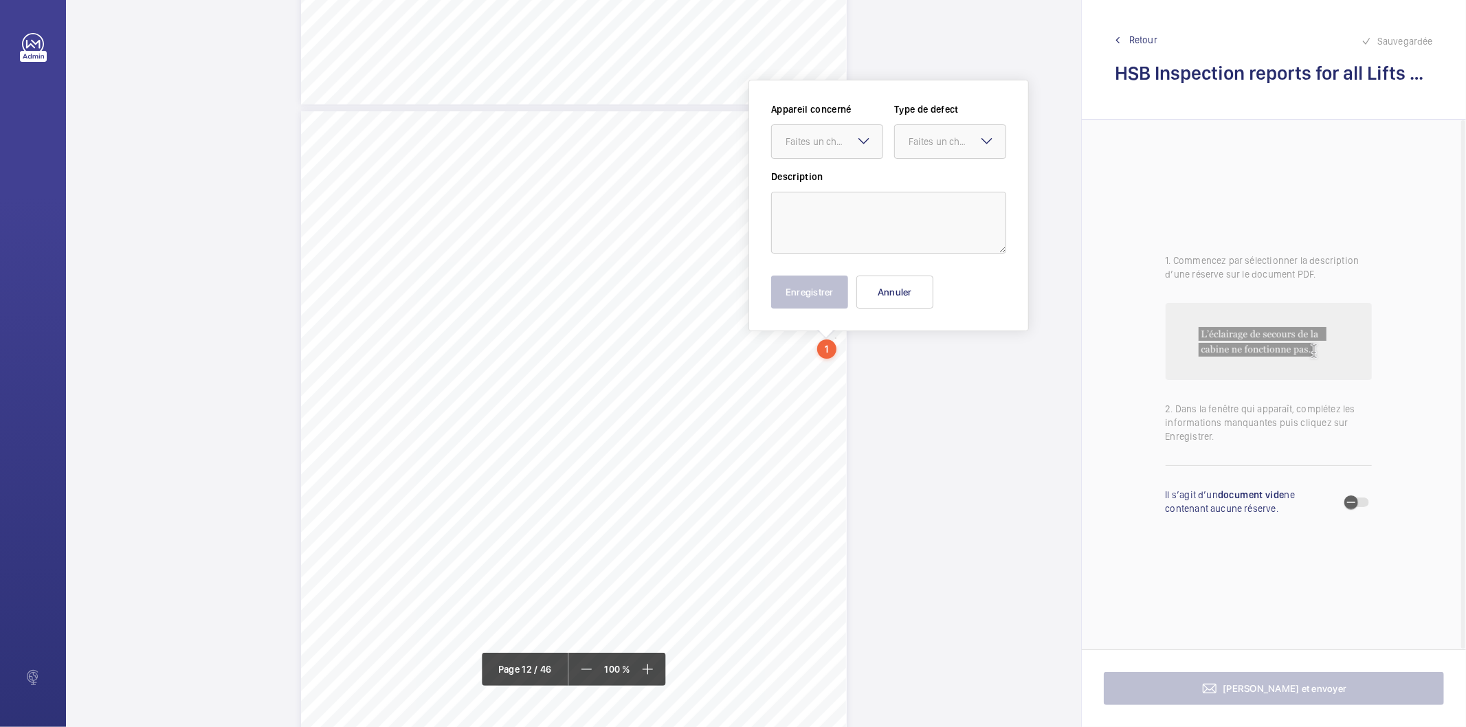
scroll to position [8466, 0]
drag, startPoint x: 834, startPoint y: 260, endPoint x: 821, endPoint y: 163, distance: 97.8
click at [821, 163] on div "Appareil concerné Faites un choix Type de defect Faites un choix" at bounding box center [888, 140] width 235 height 67
drag, startPoint x: 815, startPoint y: 147, endPoint x: 813, endPoint y: 166, distance: 18.7
click at [813, 147] on div "Faites un choix" at bounding box center [834, 147] width 97 height 14
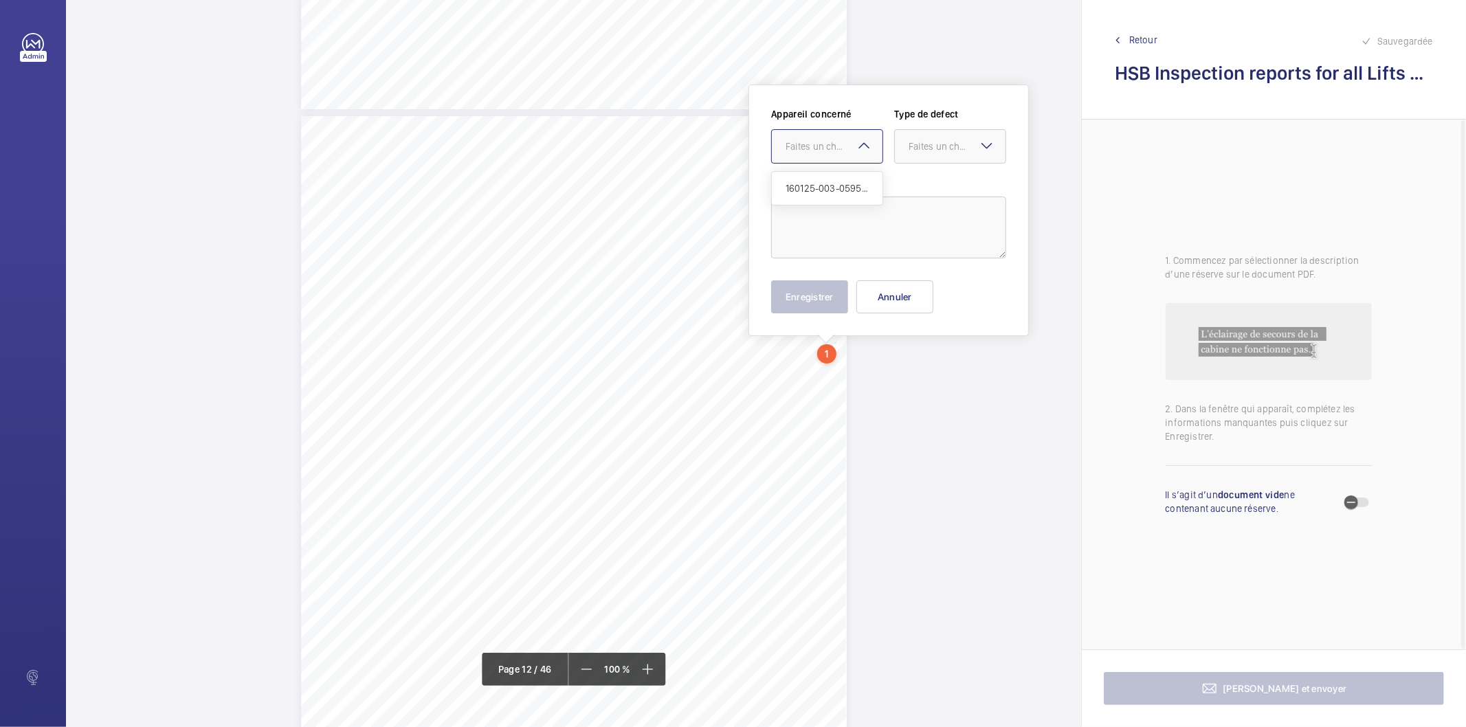
drag, startPoint x: 818, startPoint y: 188, endPoint x: 894, endPoint y: 168, distance: 78.2
click at [819, 187] on span "160125-003-0595EMO" at bounding box center [827, 188] width 83 height 14
click at [928, 154] on div at bounding box center [950, 146] width 111 height 33
click at [915, 191] on span "Standard" at bounding box center [950, 188] width 83 height 14
click at [868, 216] on textarea at bounding box center [888, 228] width 235 height 62
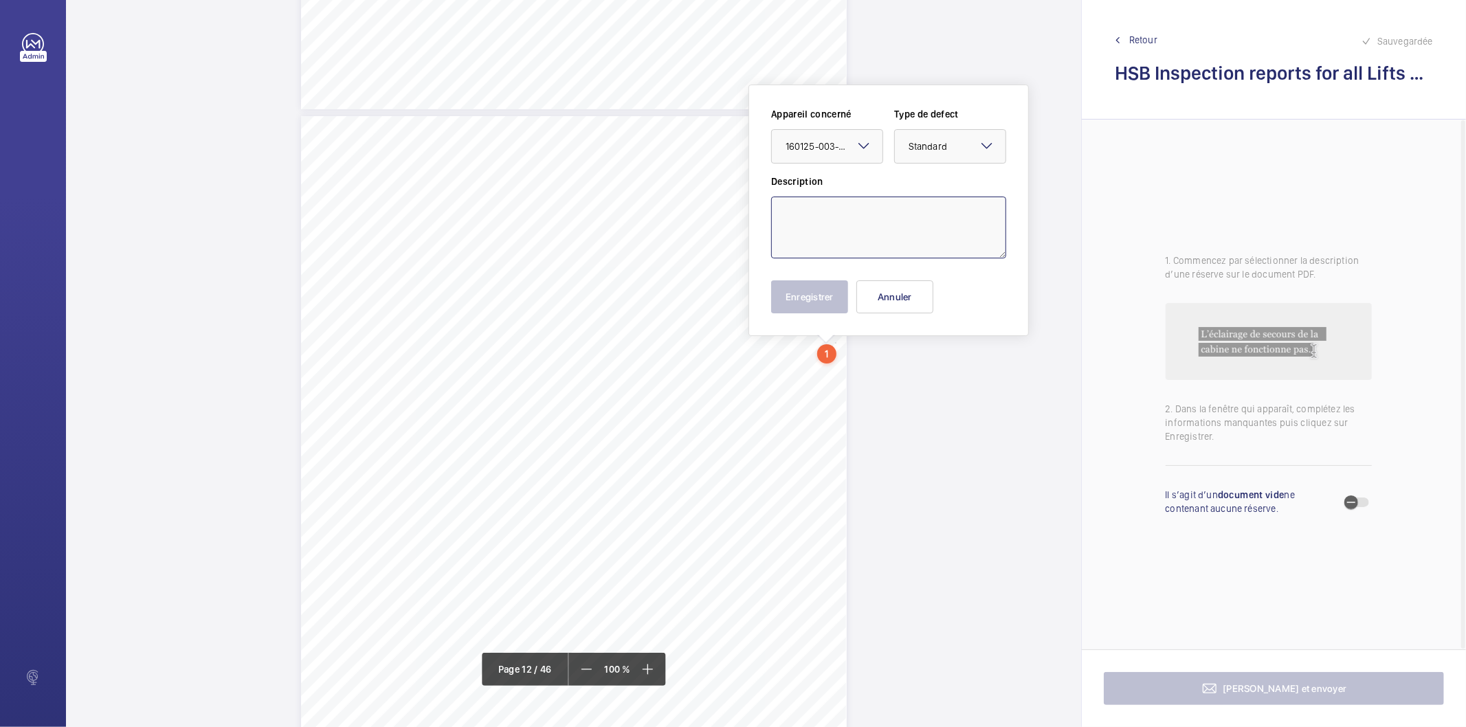
paste textarea "Landing door(s) shoes unsecured. To be rectified at floor(s) LG"
drag, startPoint x: 795, startPoint y: 228, endPoint x: 881, endPoint y: 228, distance: 85.9
click at [881, 228] on textarea "Landing door(s) shoes unsecured. To be rectified at floor(s) LG" at bounding box center [888, 228] width 235 height 62
type textarea "Landing door(s) shoes unsecured. To be rectified at 15"
click at [837, 307] on button "Enregistrer" at bounding box center [809, 296] width 77 height 33
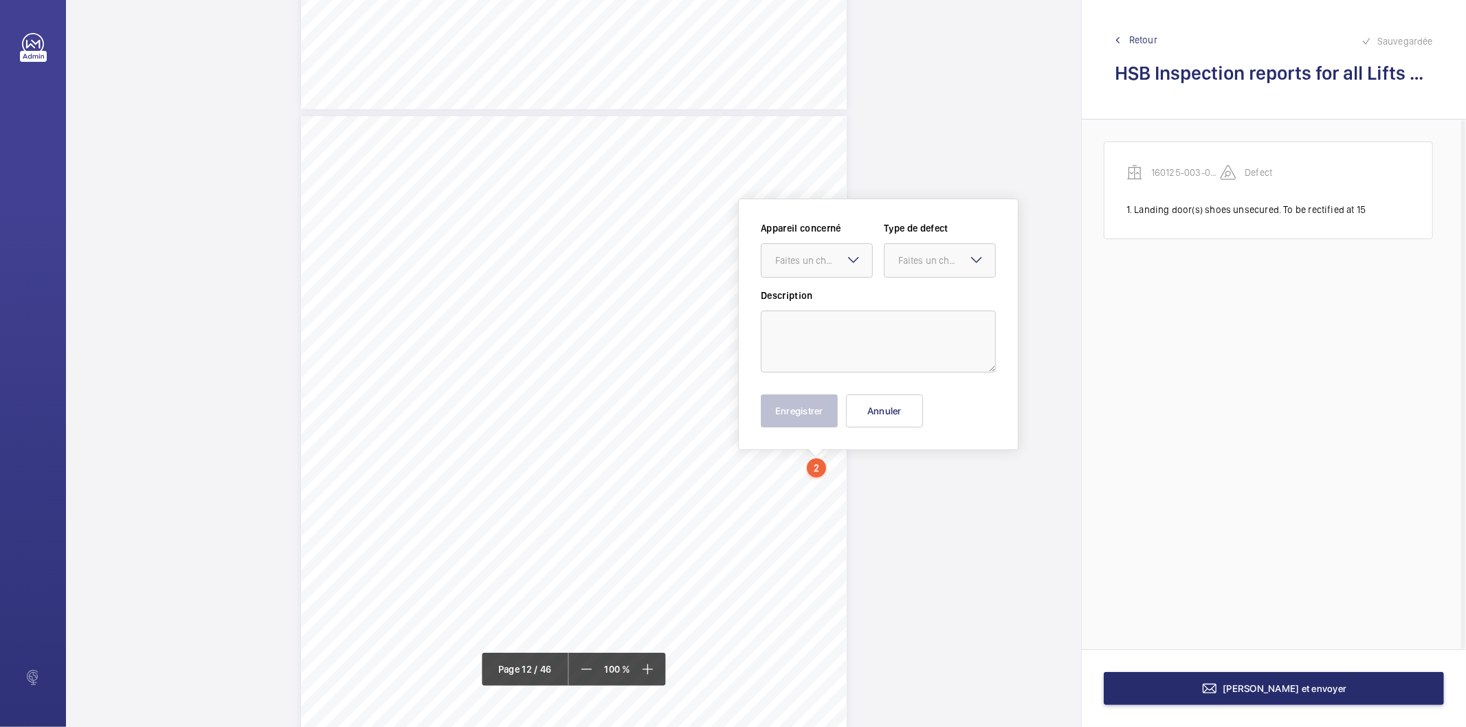
scroll to position [8581, 0]
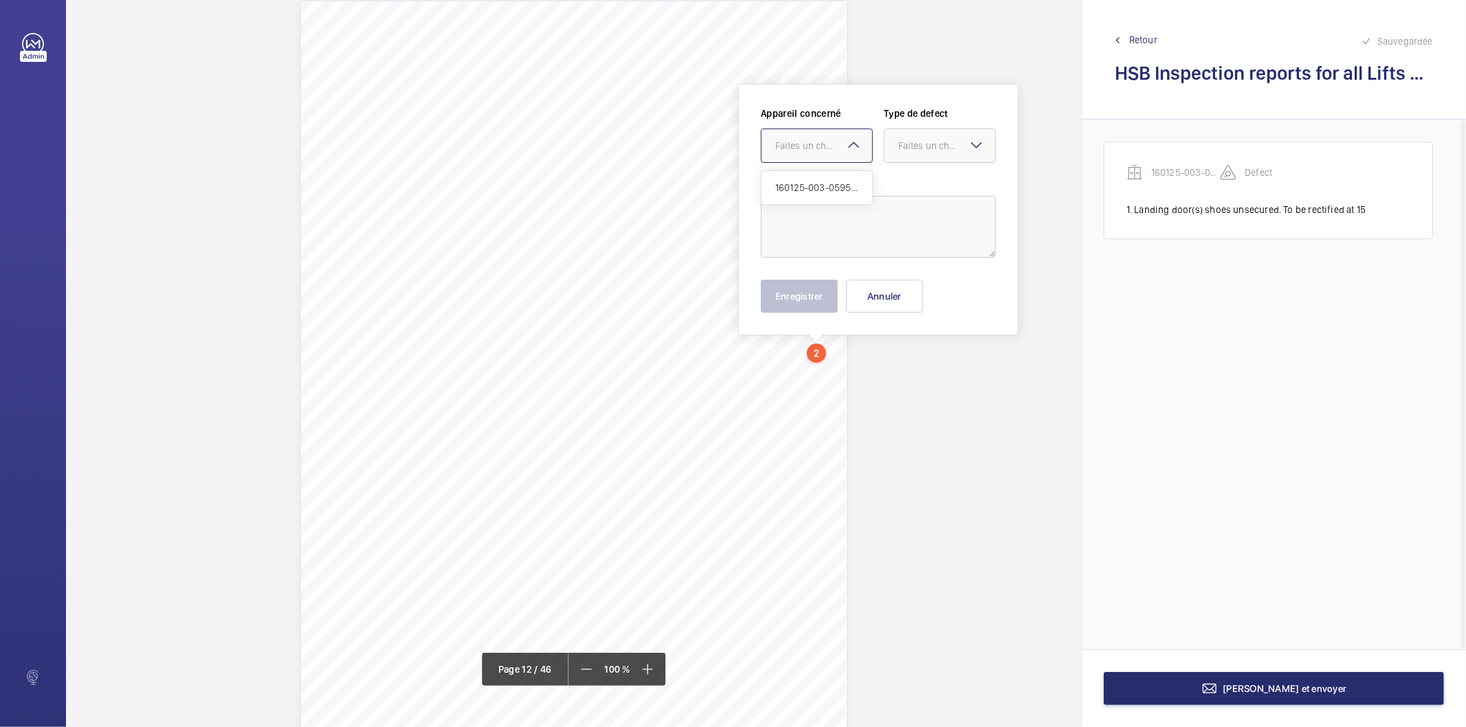
drag, startPoint x: 824, startPoint y: 462, endPoint x: 837, endPoint y: 148, distance: 314.5
click at [837, 148] on div "Faites un choix" at bounding box center [823, 146] width 97 height 14
click at [820, 182] on span "160125-003-0595EMO" at bounding box center [816, 188] width 83 height 14
click at [946, 146] on div "Faites un choix" at bounding box center [947, 146] width 97 height 14
click at [920, 184] on span "Standard" at bounding box center [940, 188] width 83 height 14
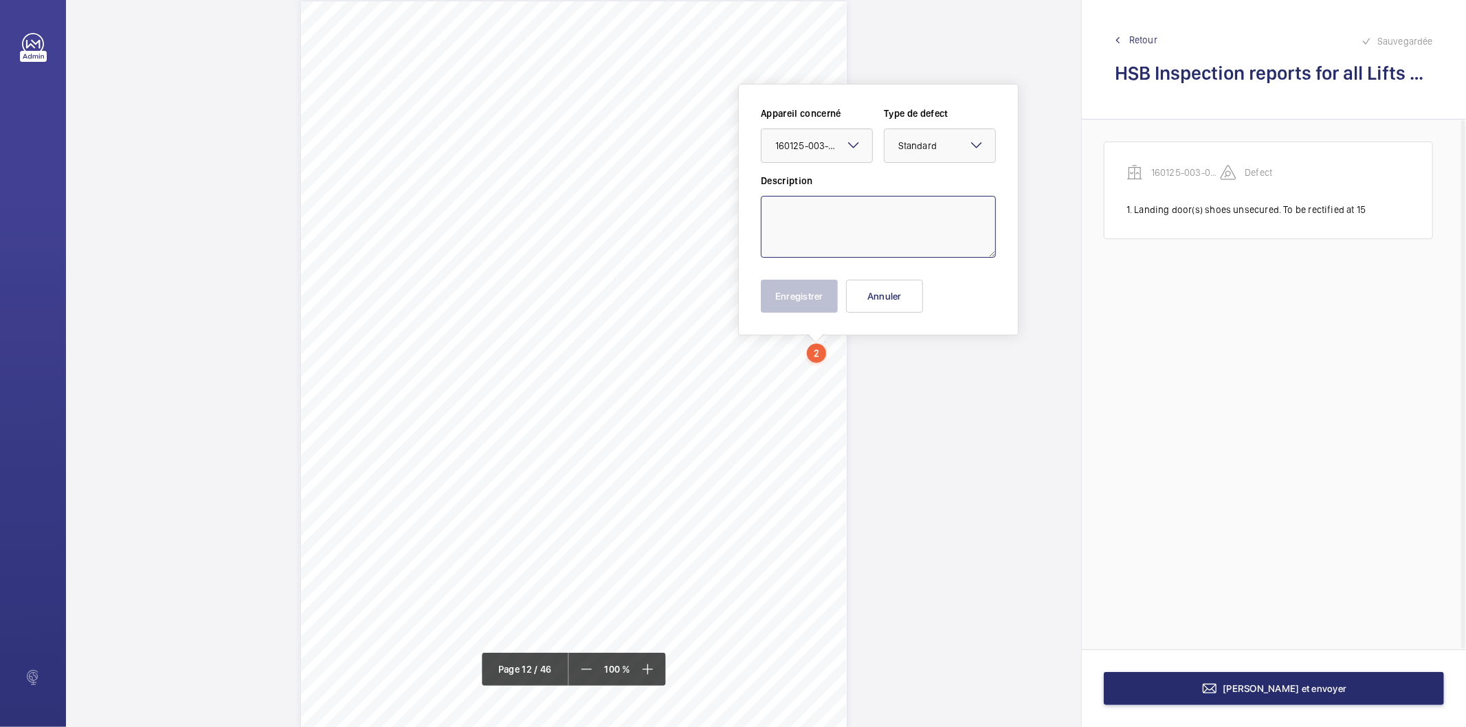
click at [903, 212] on textarea at bounding box center [878, 227] width 235 height 62
type textarea "Compensation chain counterweight anchor point split pin missing. Rectify."
click at [809, 293] on button "Enregistrer" at bounding box center [799, 296] width 77 height 33
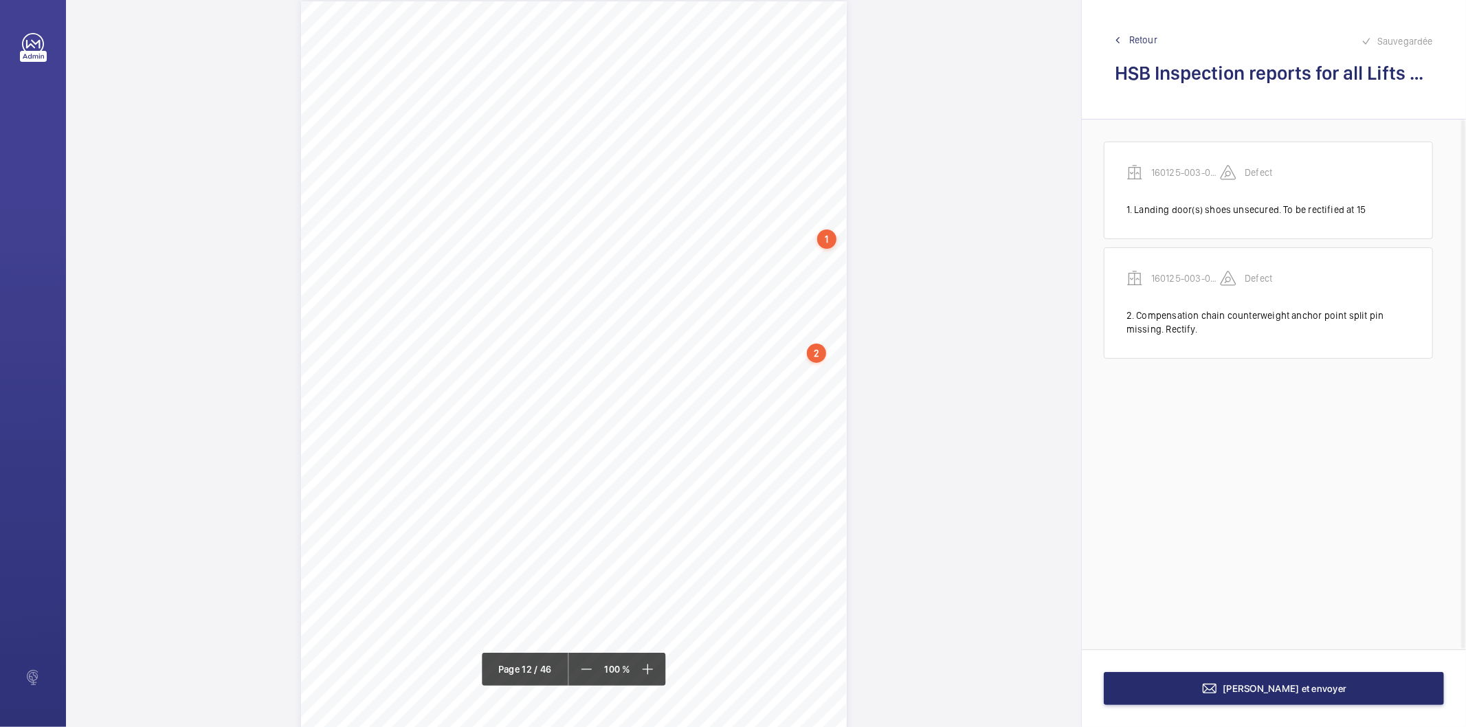
click at [813, 351] on div "2" at bounding box center [816, 353] width 19 height 19
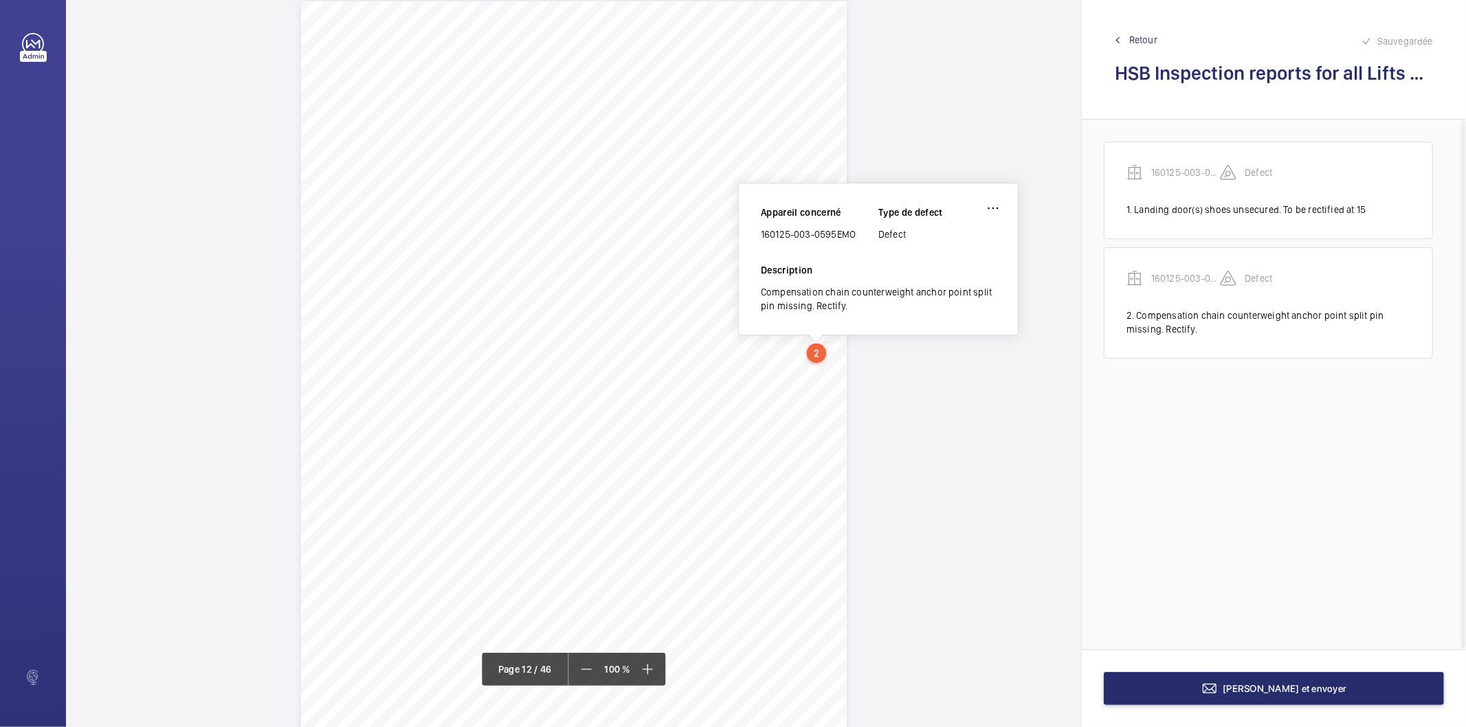
scroll to position [8570, 0]
click at [812, 243] on div "160125-003-0595EMO" at bounding box center [820, 246] width 118 height 14
copy div "160125-003-0595EMO"
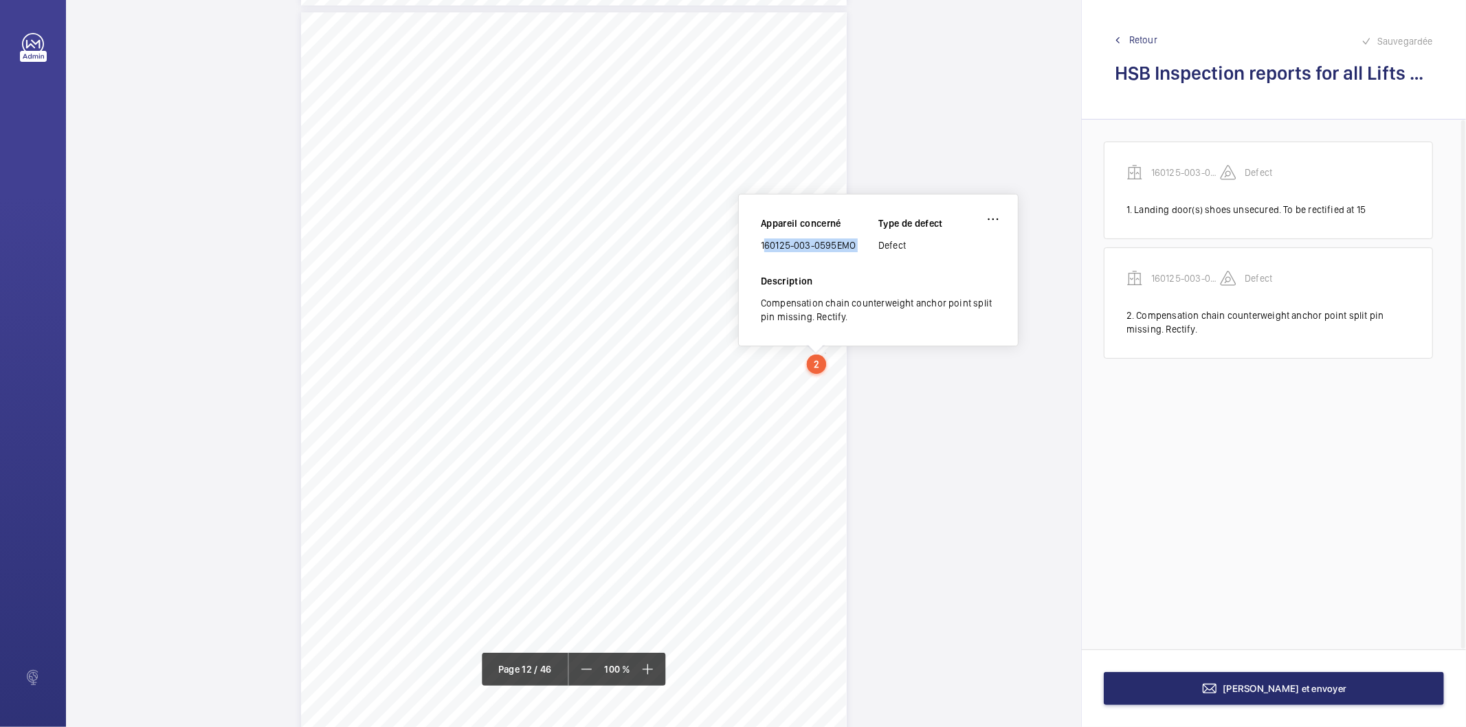
click at [1149, 37] on span "Retour" at bounding box center [1144, 40] width 28 height 14
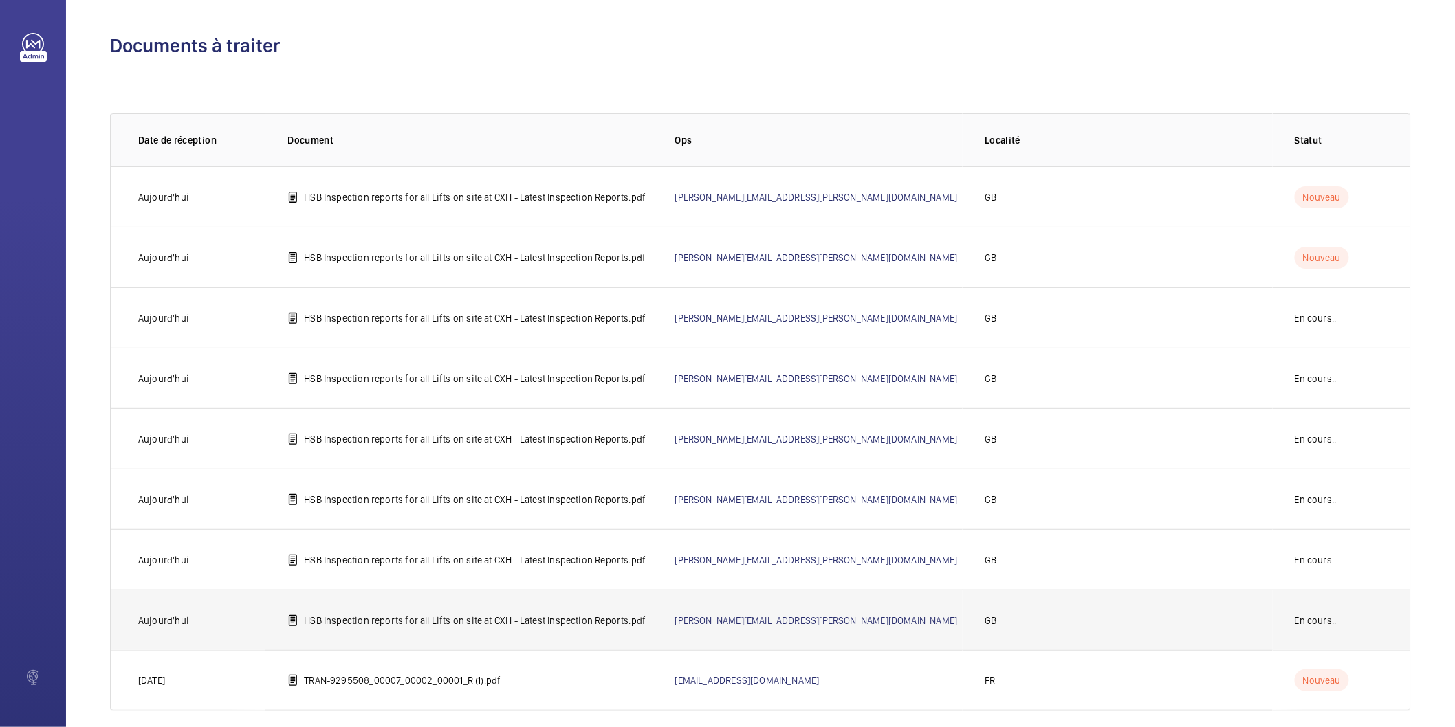
click at [505, 621] on p "HSB Inspection reports for all Lifts on site at CXH - Latest Inspection Reports…" at bounding box center [475, 621] width 342 height 14
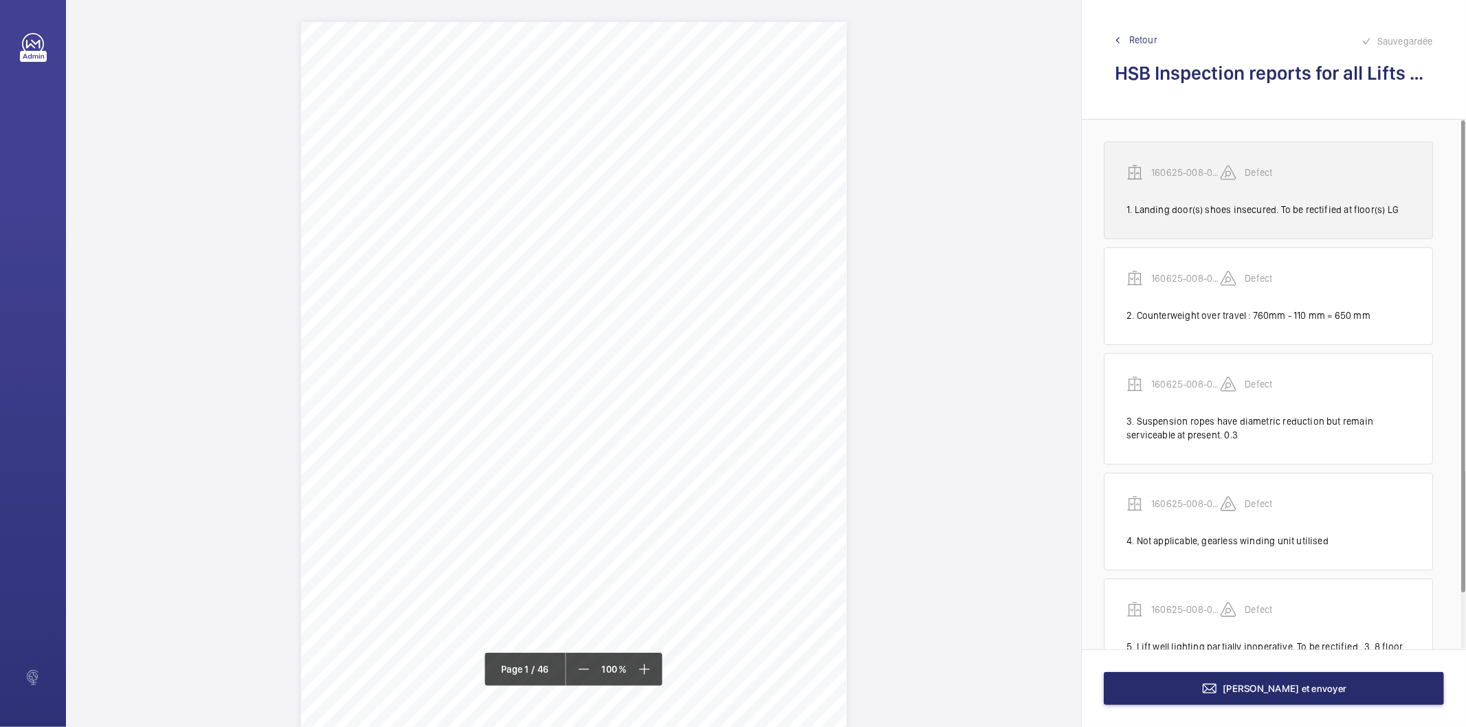
click at [1172, 208] on div "1. Landing door(s) shoes insecured. To be rectified at floor(s) LG" at bounding box center [1269, 210] width 284 height 14
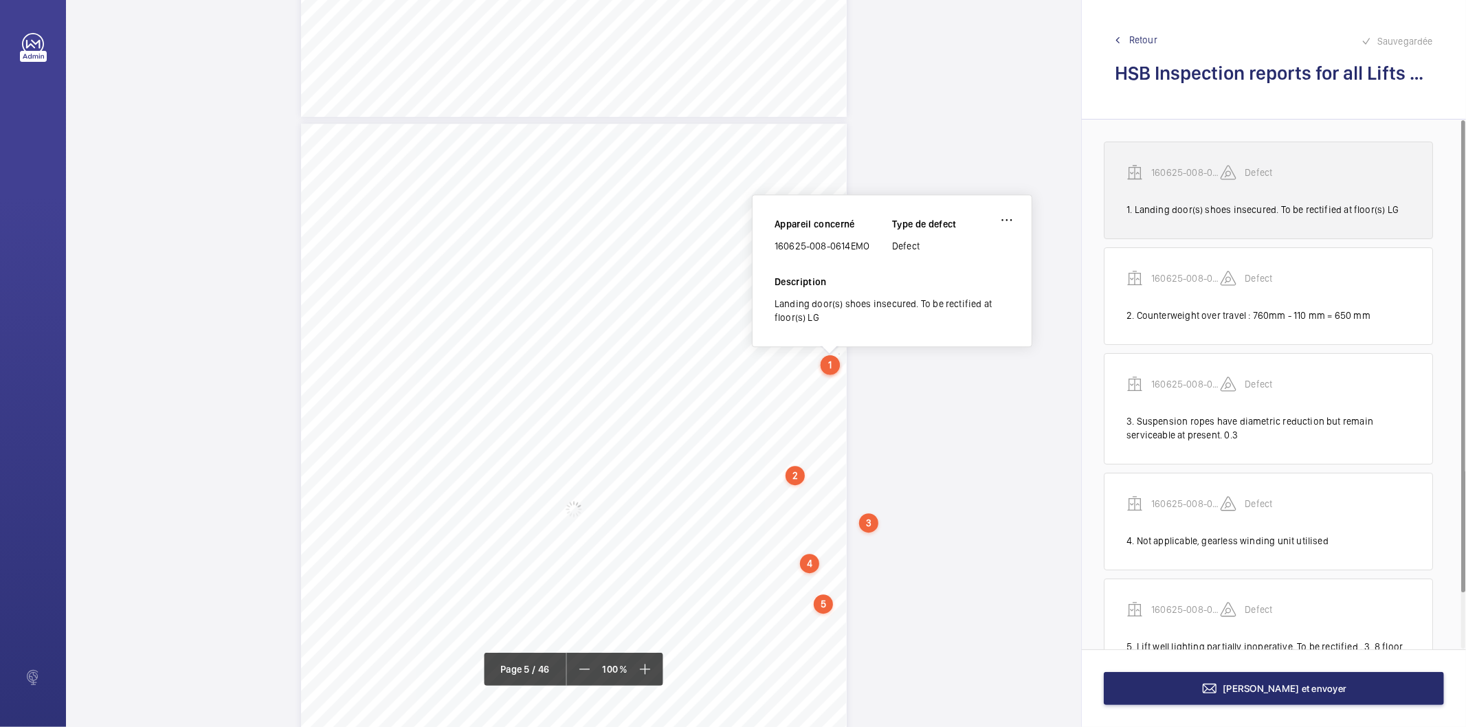
scroll to position [3012, 0]
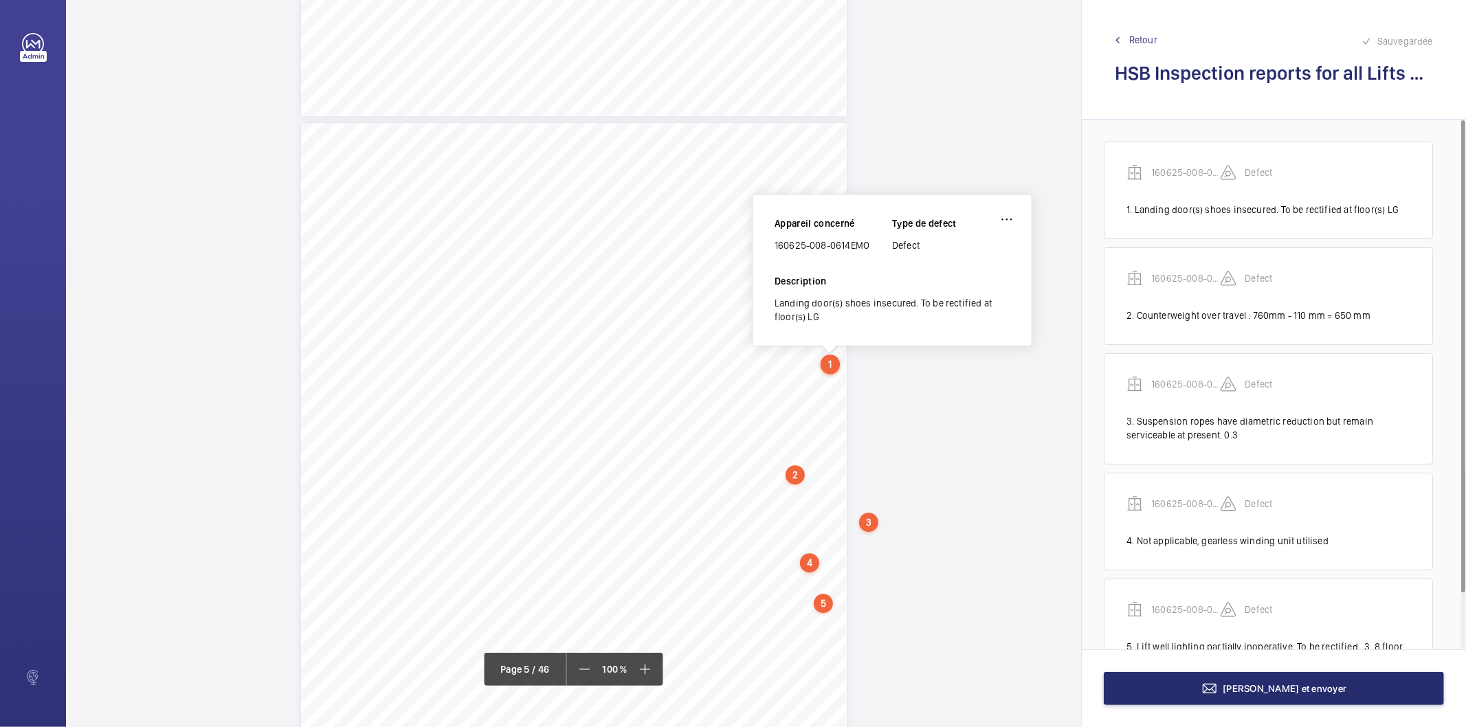
click at [1149, 32] on div "Sauvegardée Retour HSB Inspection reports for all Lifts on site at CXH - Latest…" at bounding box center [1274, 60] width 384 height 120
click at [1142, 38] on span "Retour" at bounding box center [1144, 40] width 28 height 14
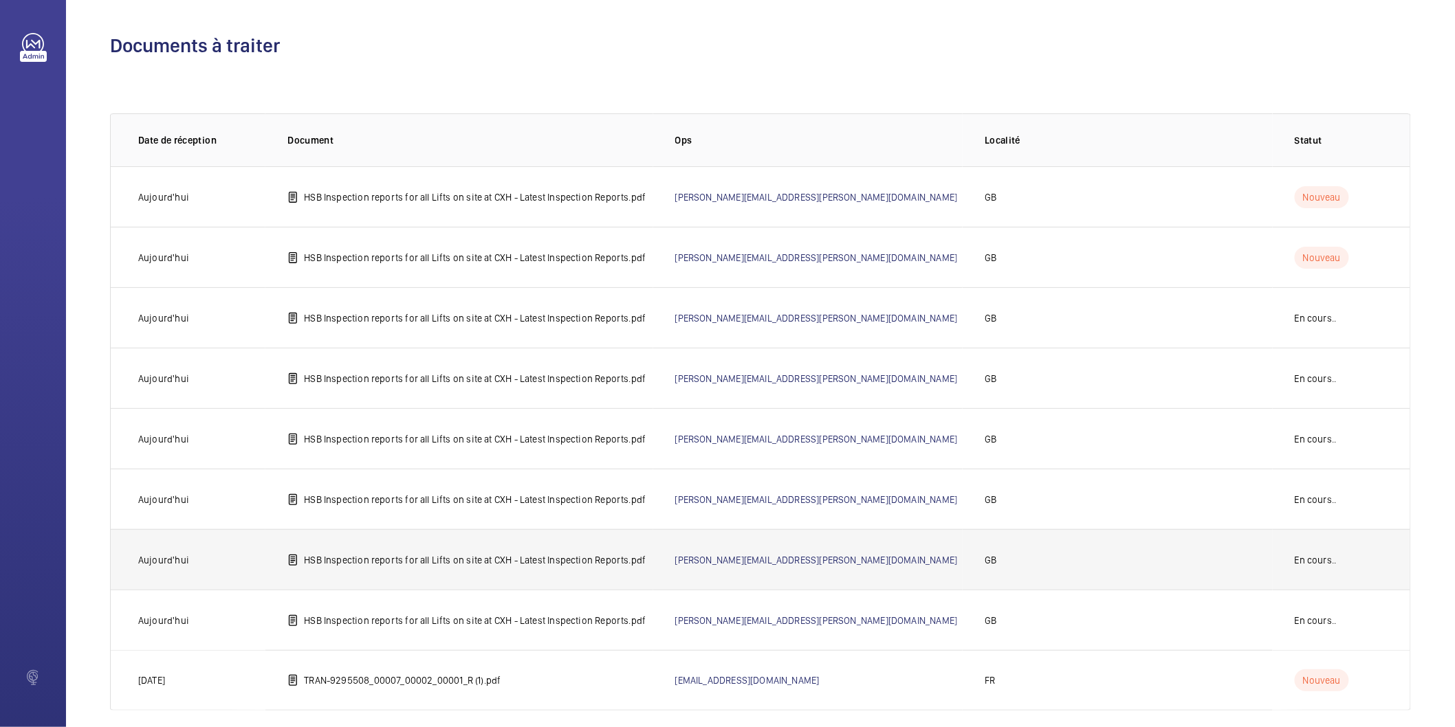
click at [591, 564] on p "HSB Inspection reports for all Lifts on site at CXH - Latest Inspection Reports…" at bounding box center [475, 560] width 342 height 14
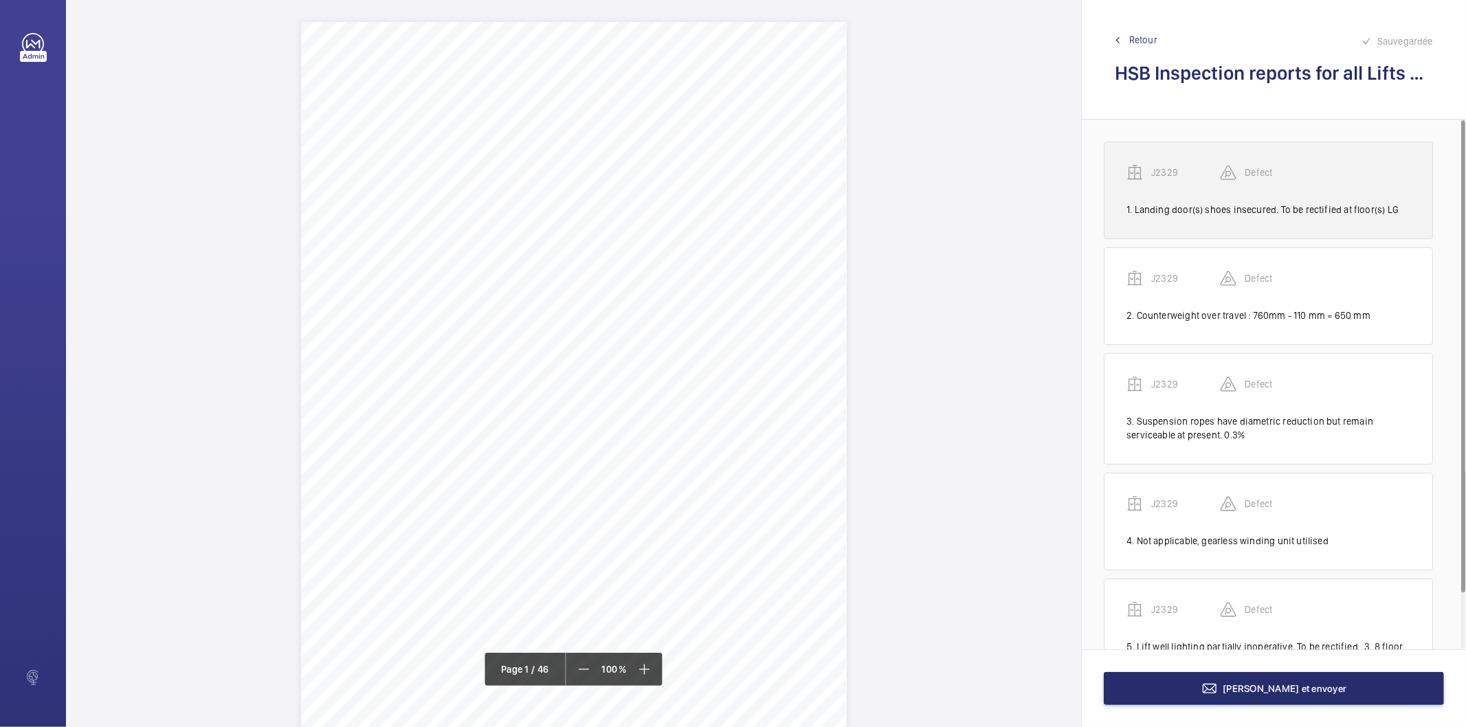
click at [1187, 213] on div "1. Landing door(s) shoes insecured. To be rectified at floor(s) LG" at bounding box center [1269, 210] width 284 height 14
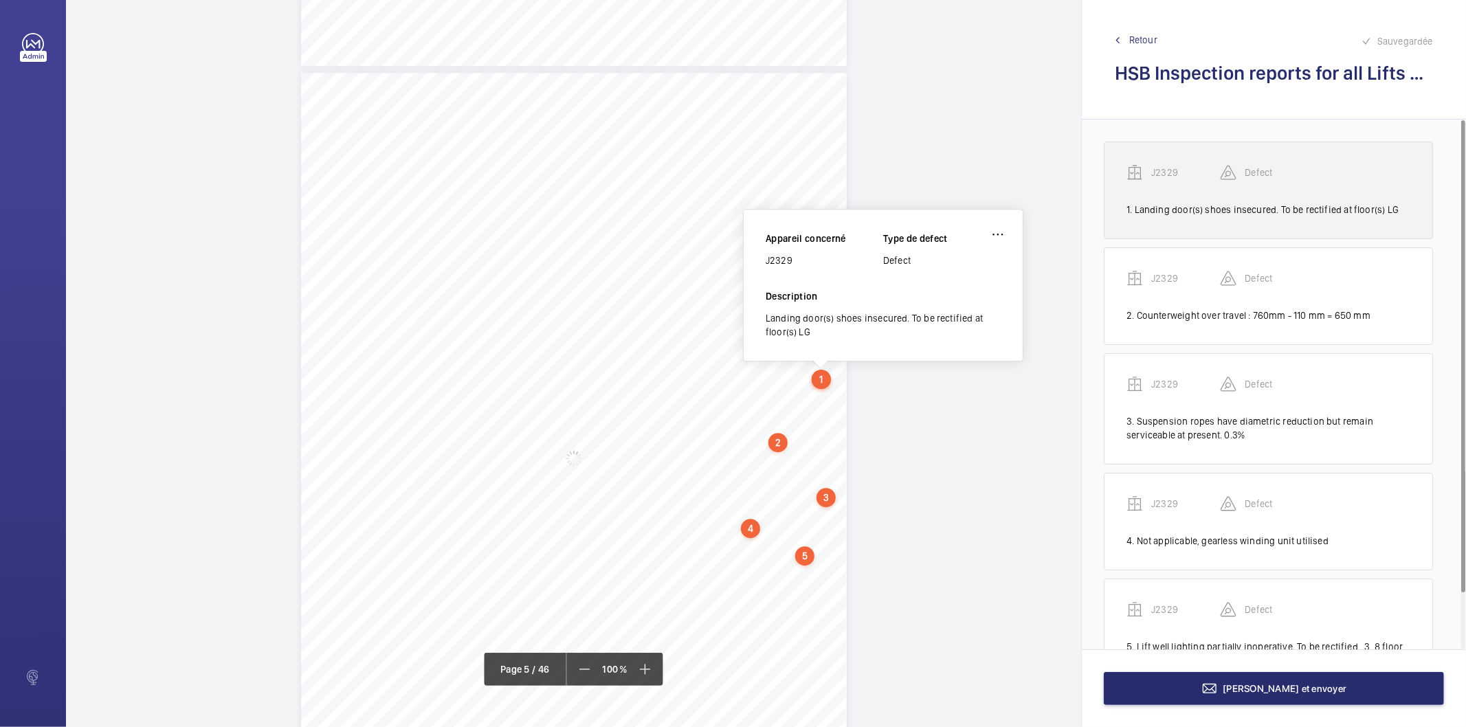
scroll to position [3077, 0]
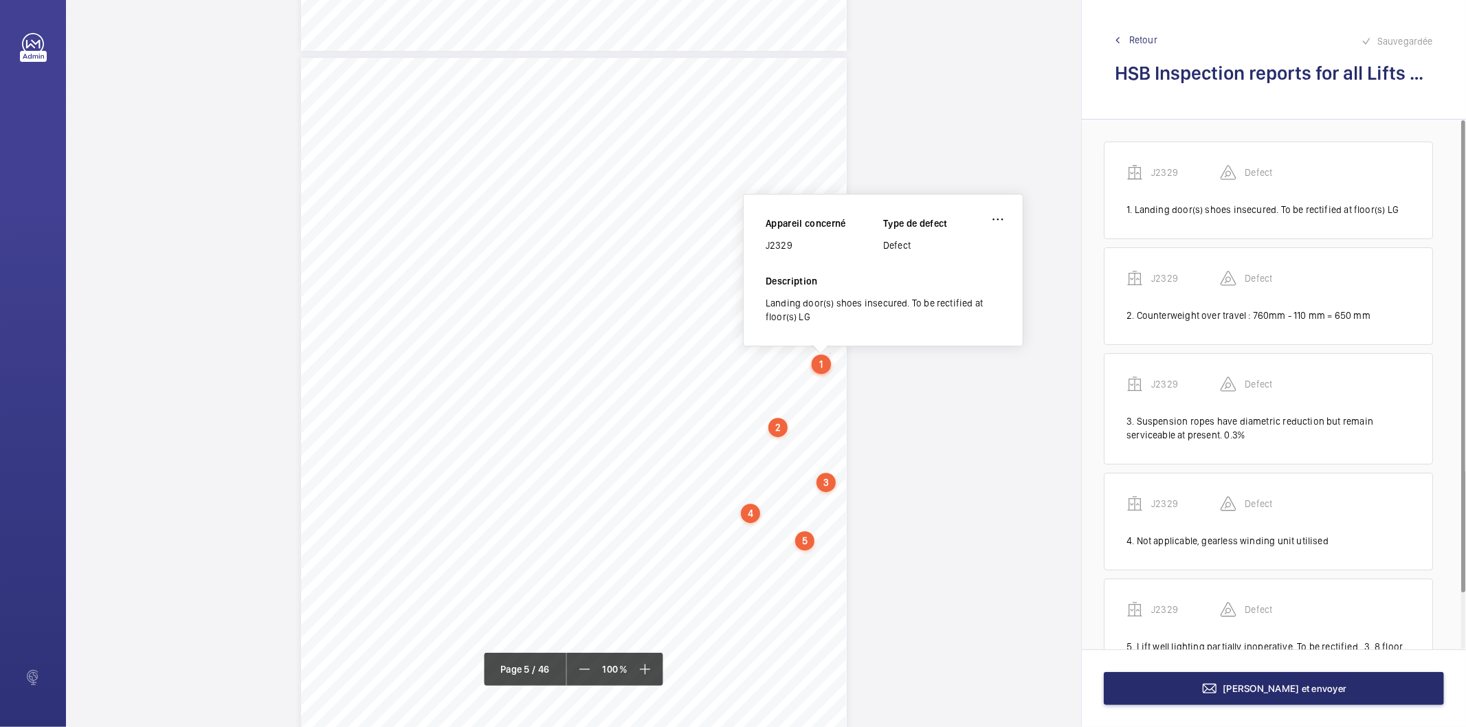
click at [1143, 38] on span "Retour" at bounding box center [1144, 40] width 28 height 14
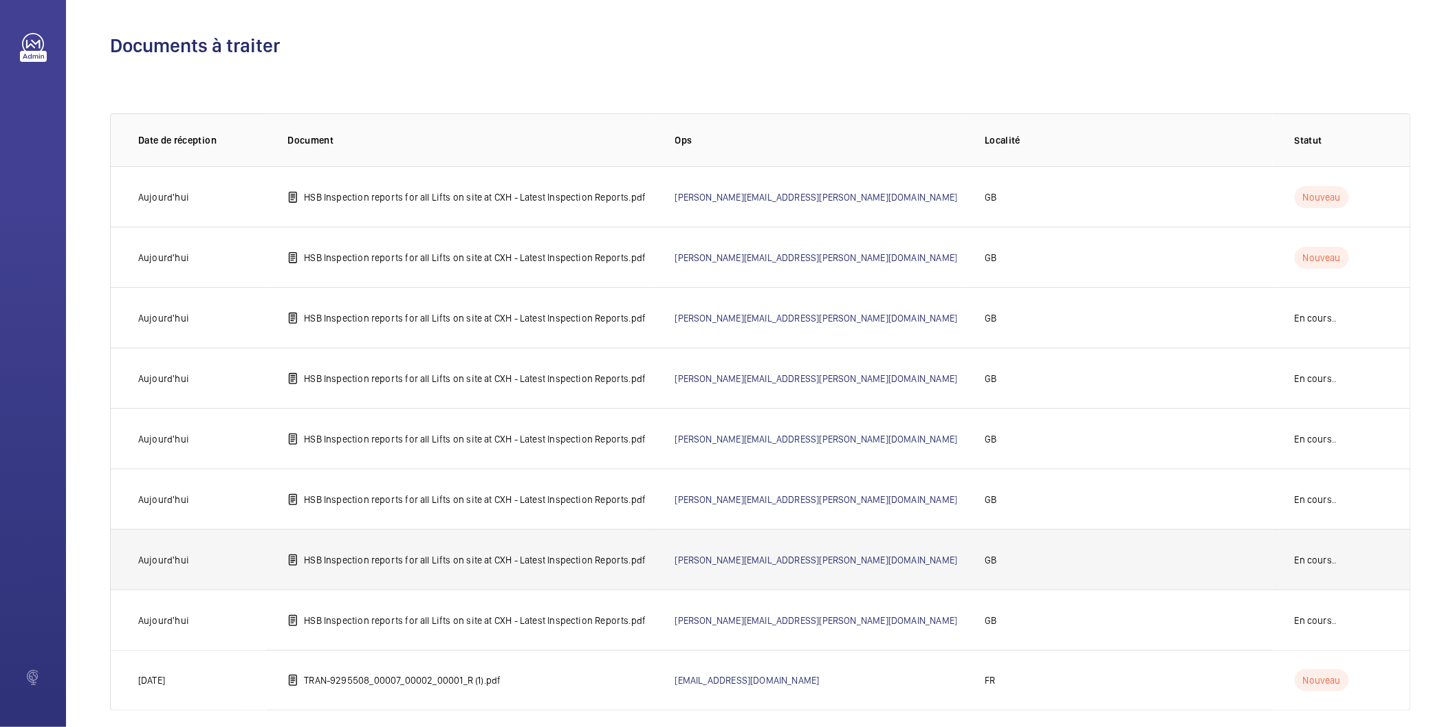
click at [554, 559] on p "HSB Inspection reports for all Lifts on site at CXH - Latest Inspection Reports…" at bounding box center [475, 560] width 342 height 14
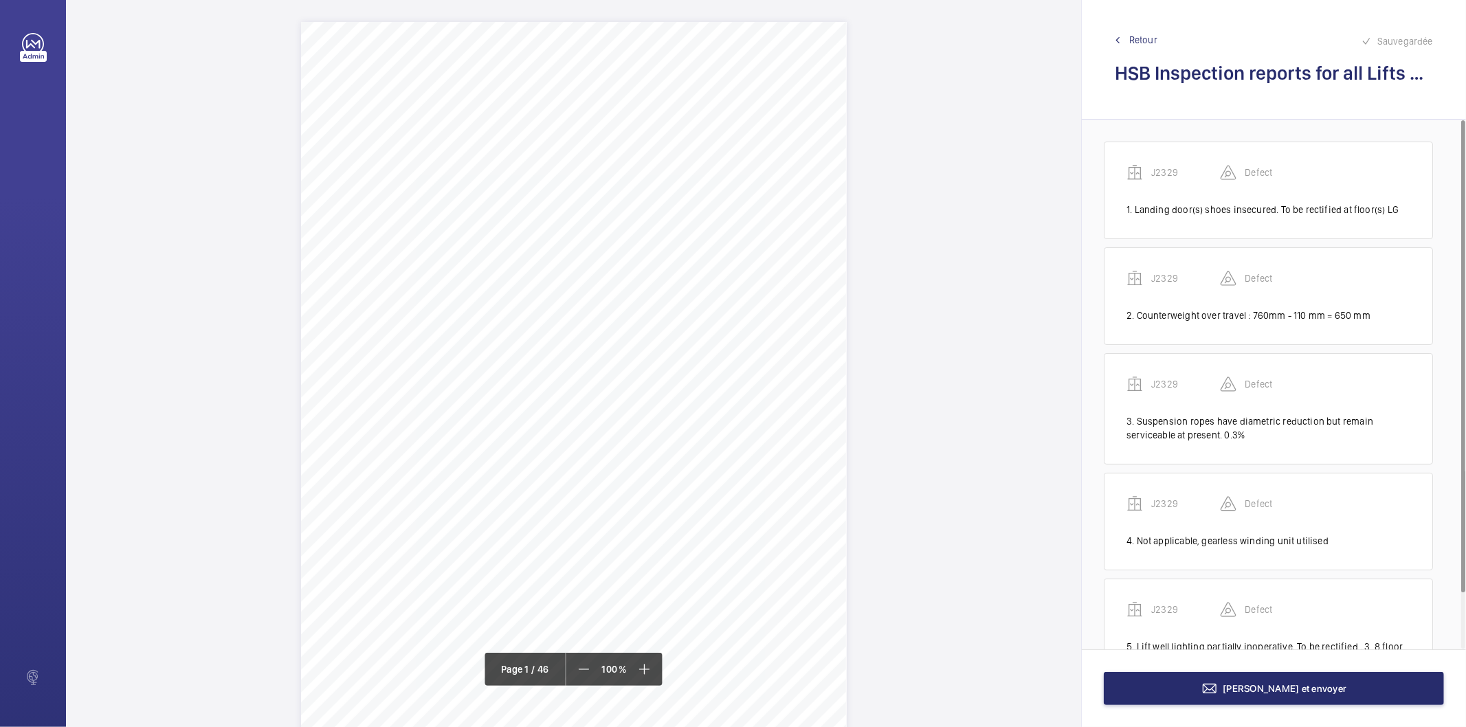
click at [1148, 36] on span "Retour" at bounding box center [1144, 40] width 28 height 14
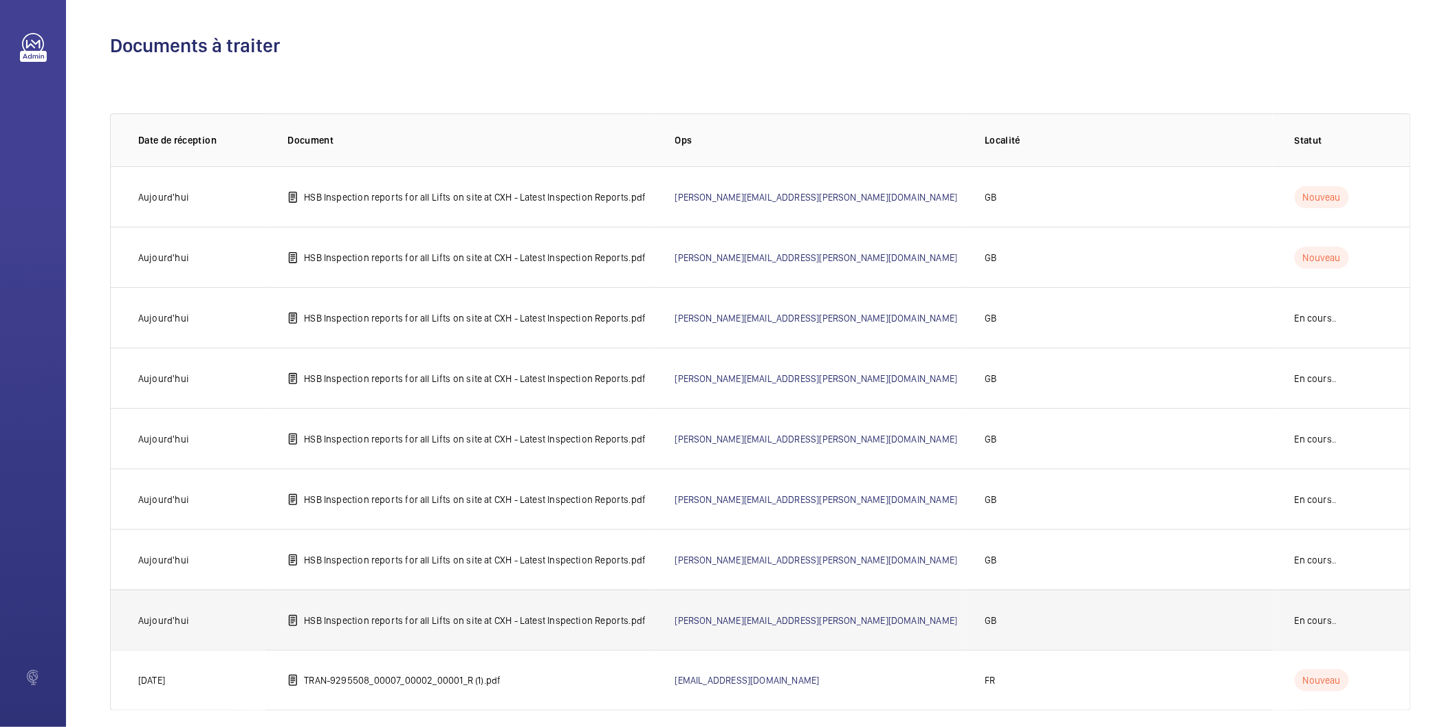
click at [517, 619] on p "HSB Inspection reports for all Lifts on site at CXH - Latest Inspection Reports…" at bounding box center [475, 621] width 342 height 14
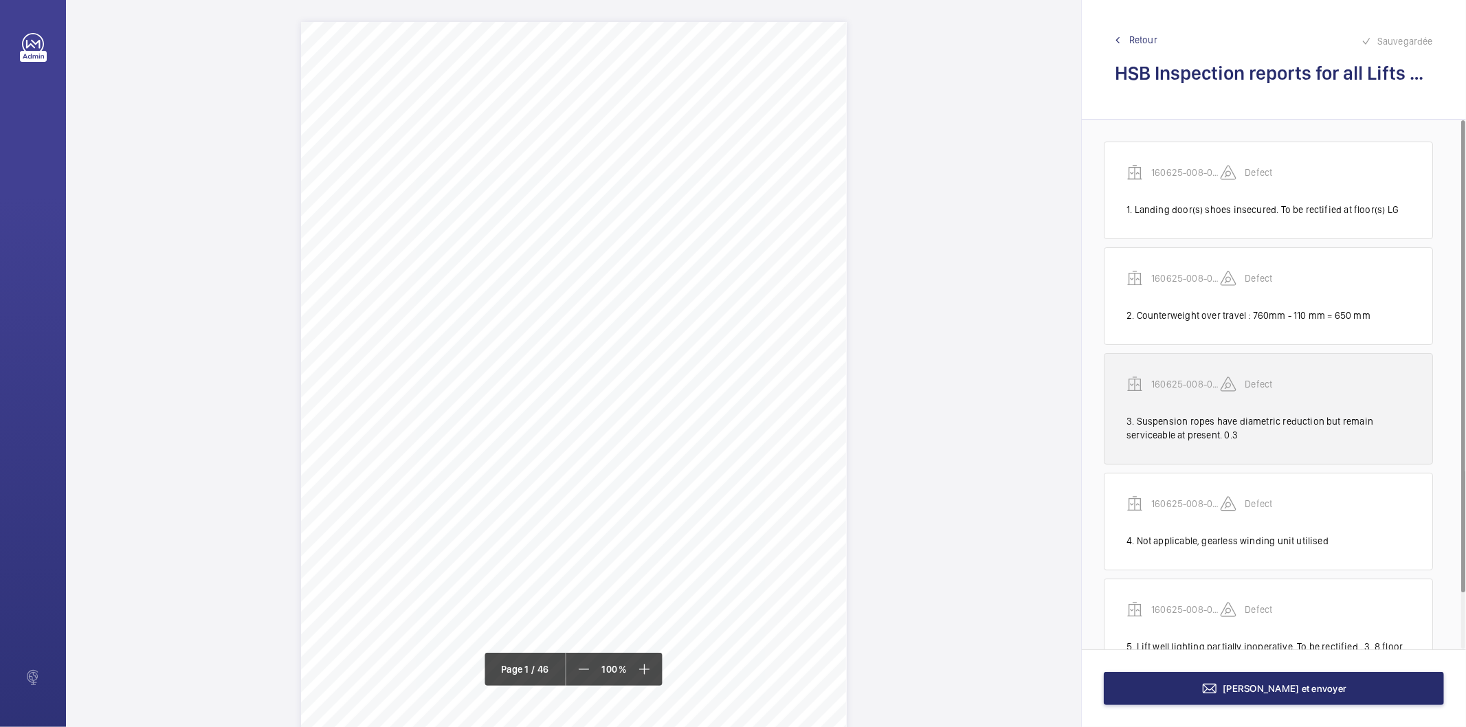
click at [1174, 436] on div "3. Suspension ropes have diametric reduction but remain serviceable at present.…" at bounding box center [1269, 428] width 284 height 27
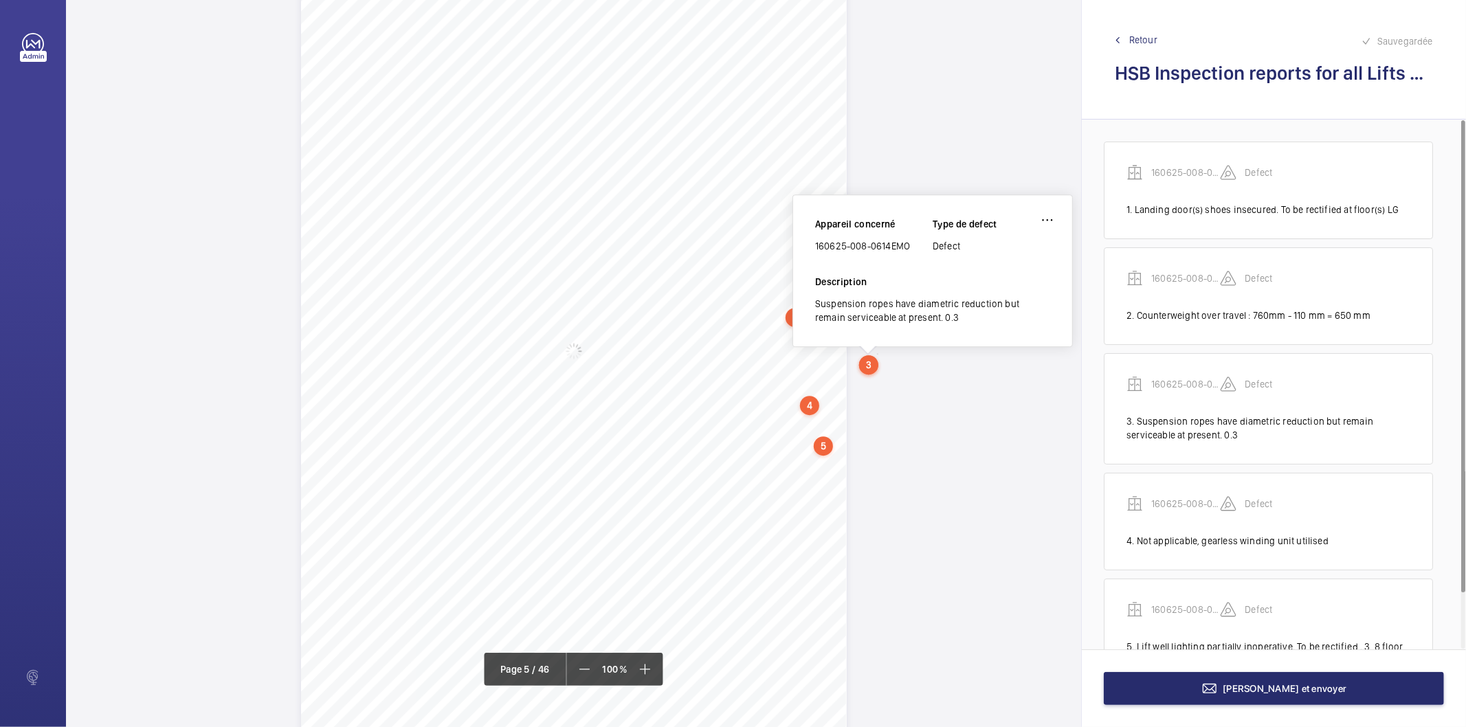
scroll to position [3170, 0]
click at [1050, 206] on wm-front-icon-button at bounding box center [1047, 219] width 33 height 33
click at [1000, 258] on div "Modifier" at bounding box center [1009, 259] width 109 height 25
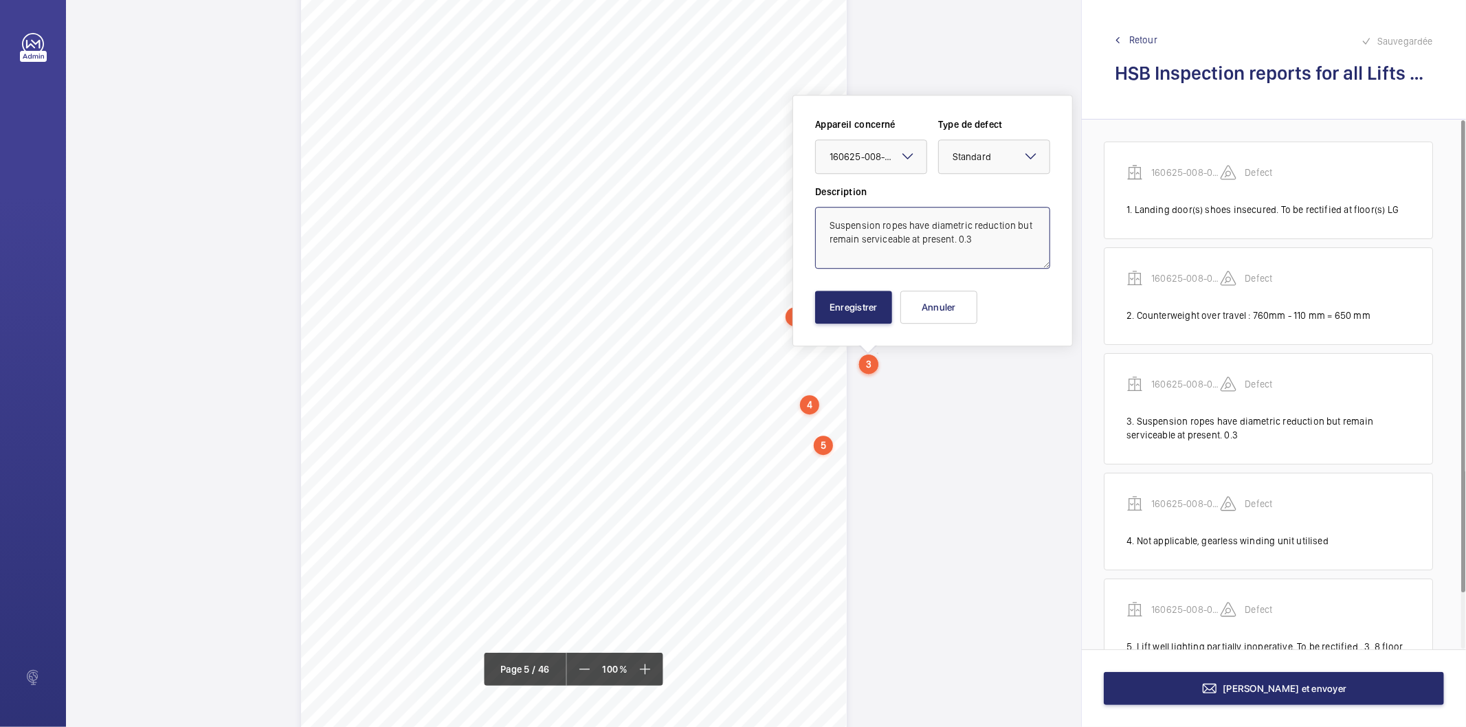
click at [989, 245] on textarea "Suspension ropes have diametric reduction but remain serviceable at present. 0.3" at bounding box center [932, 238] width 235 height 62
type textarea "Suspension ropes have diametric reduction but remain serviceable at present. 0.…"
click at [879, 309] on button "Enregistrer" at bounding box center [853, 307] width 77 height 33
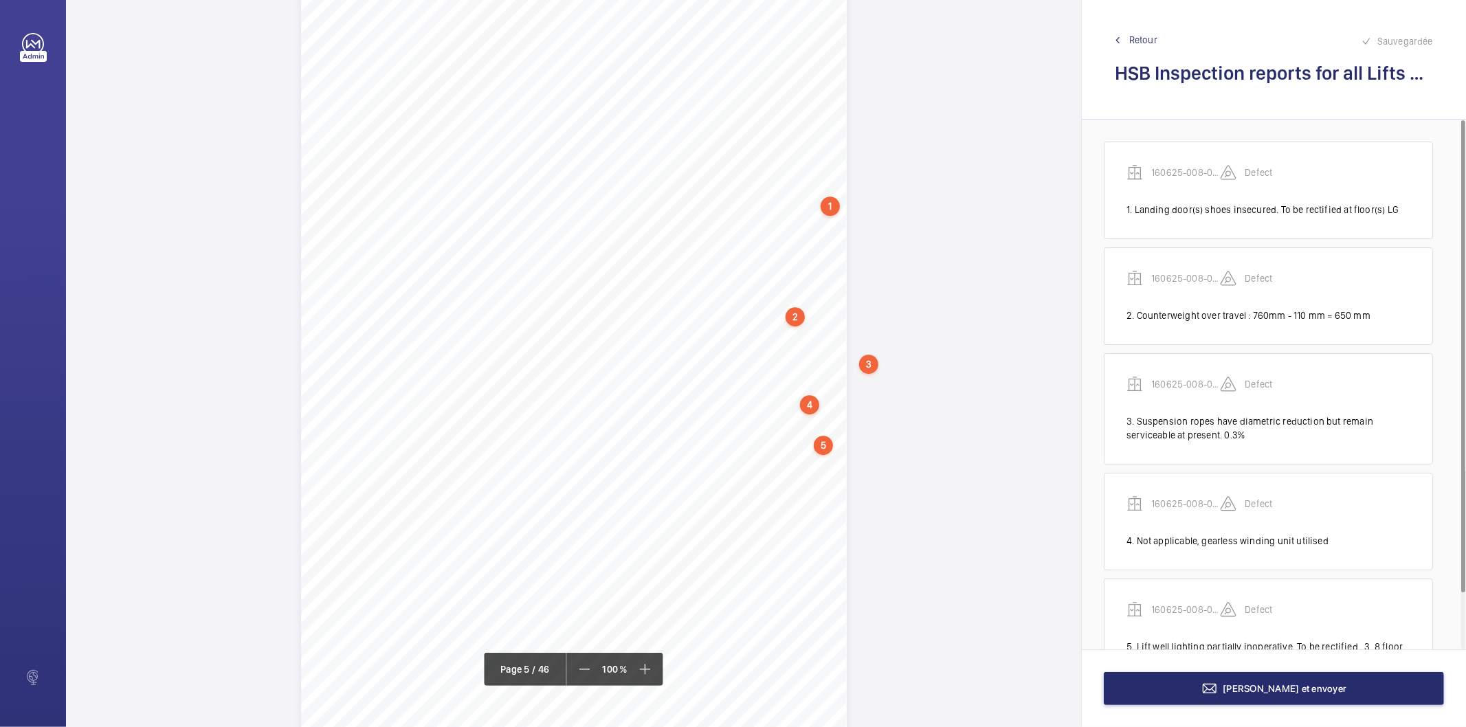
click at [828, 203] on div "1" at bounding box center [830, 206] width 19 height 19
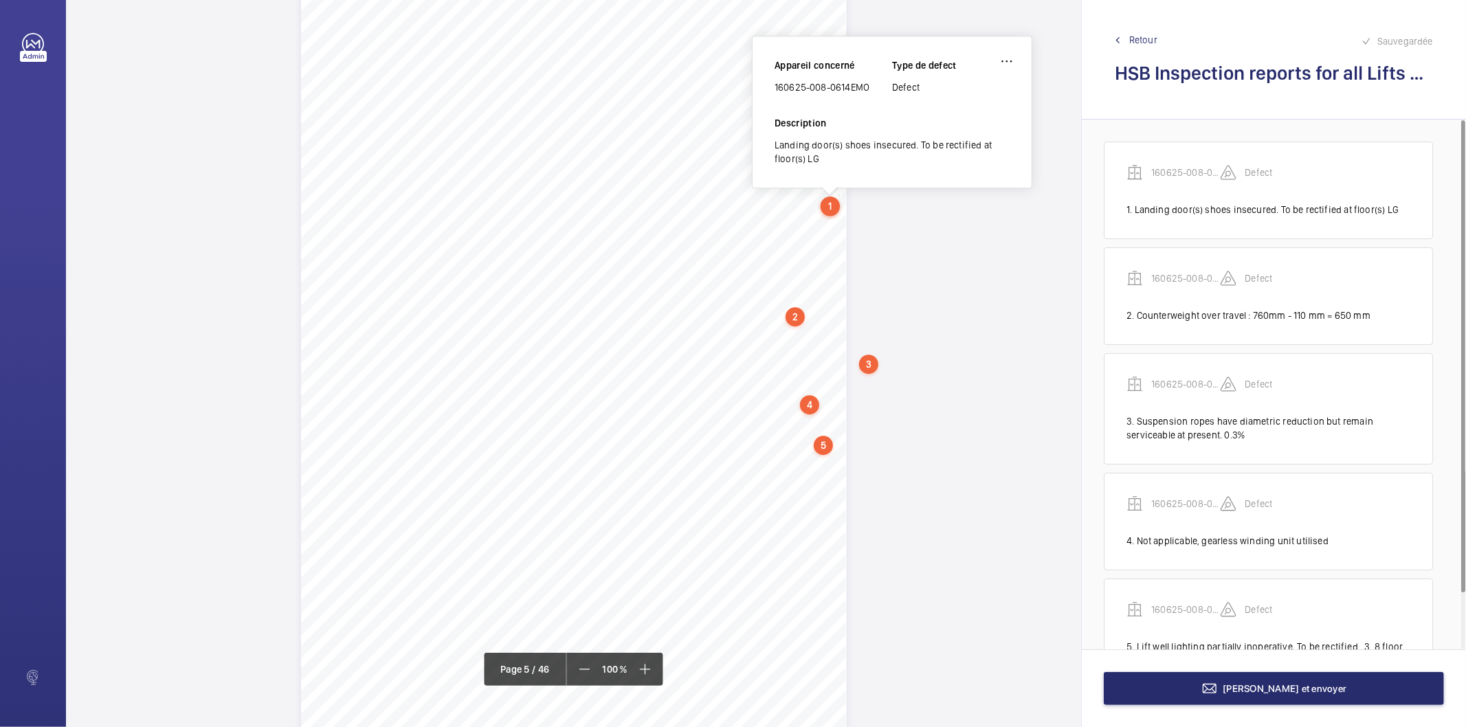
scroll to position [3012, 0]
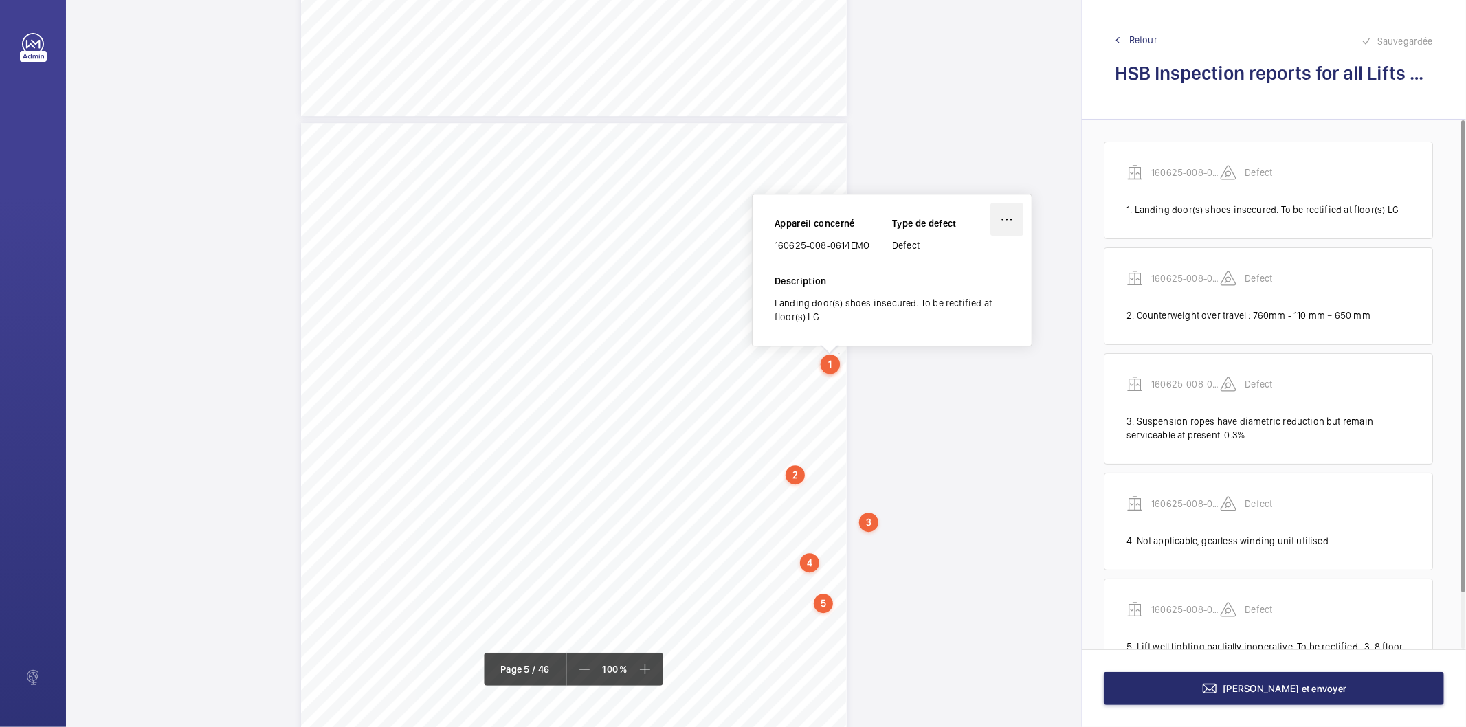
click at [1002, 218] on wm-front-icon-button at bounding box center [1007, 219] width 33 height 33
click at [958, 251] on div "Modifier" at bounding box center [968, 259] width 109 height 25
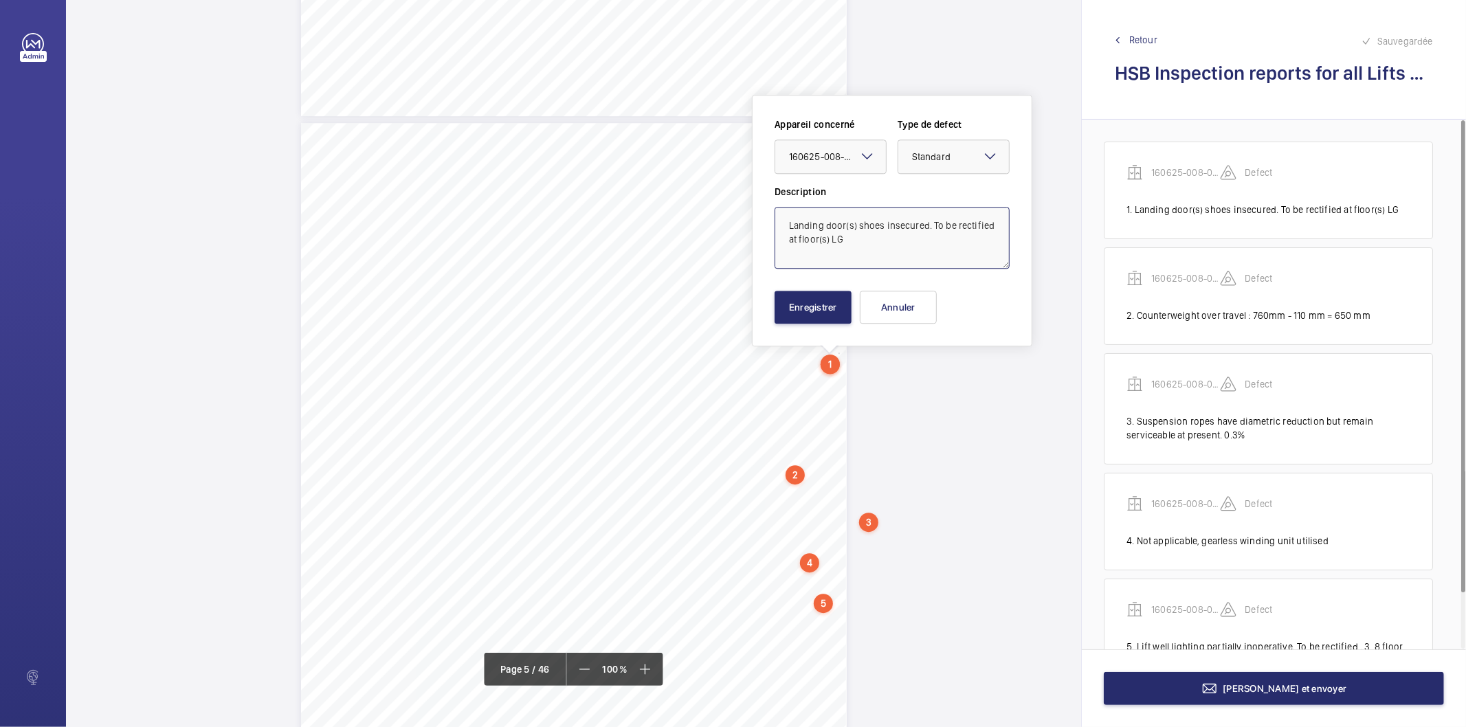
click at [883, 224] on textarea "Landing door(s) shoes insecured. To be rectified at floor(s) LG" at bounding box center [892, 238] width 235 height 62
type textarea "Landing door(s) shoes unsecured. To be rectified at floor(s) LG"
click at [828, 306] on button "Enregistrer" at bounding box center [813, 307] width 77 height 33
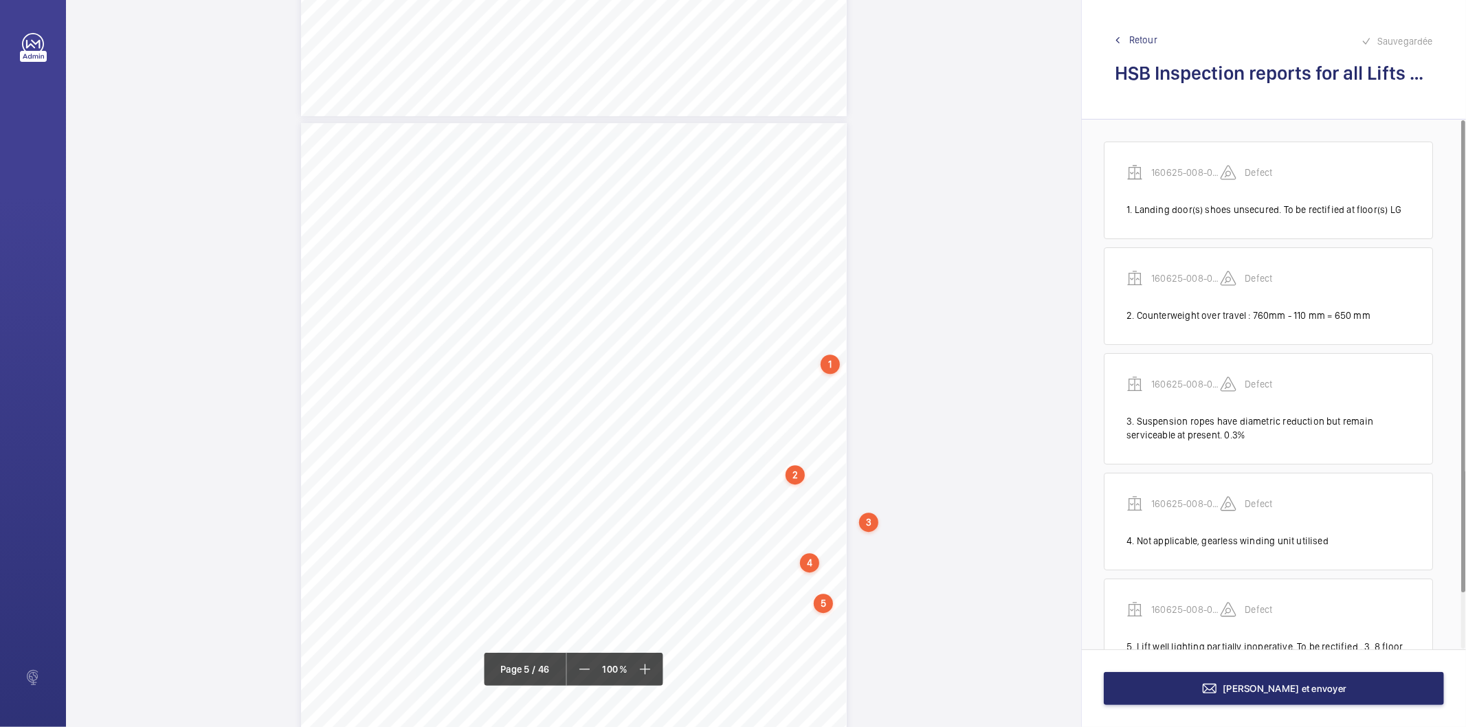
click at [1165, 710] on div "Terminer et envoyer" at bounding box center [1274, 689] width 384 height 78
click at [1155, 698] on button "Terminer et envoyer" at bounding box center [1274, 688] width 340 height 33
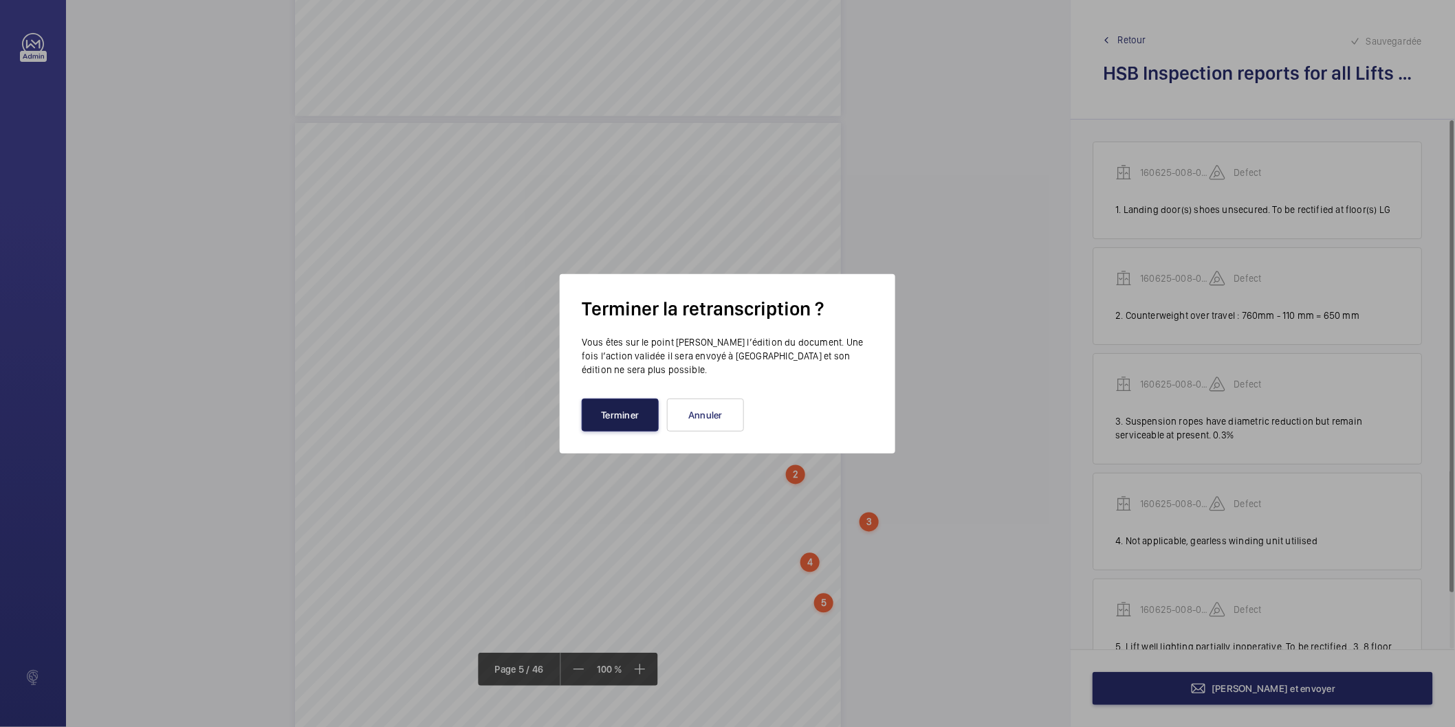
click at [624, 427] on button "Terminer" at bounding box center [620, 415] width 77 height 33
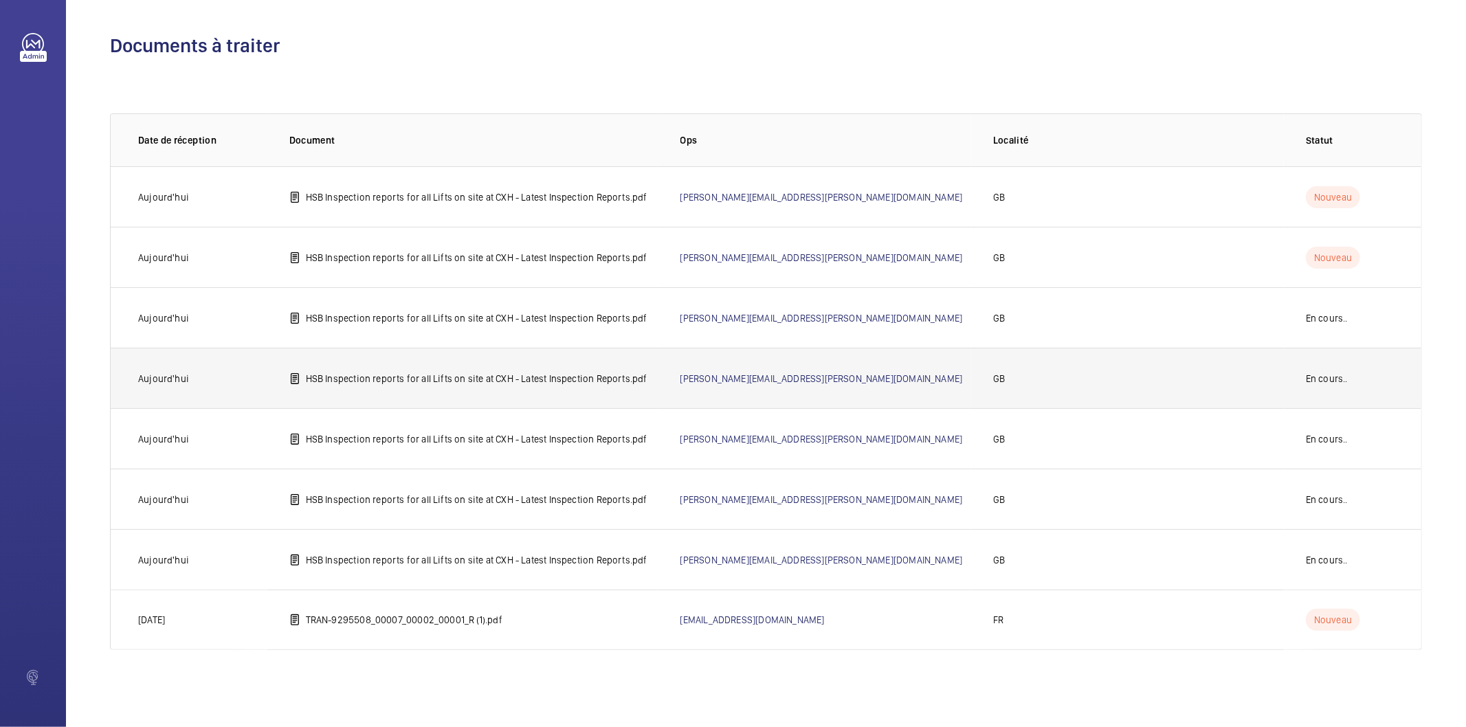
click at [549, 373] on p "HSB Inspection reports for all Lifts on site at CXH - Latest Inspection Reports…" at bounding box center [477, 379] width 342 height 14
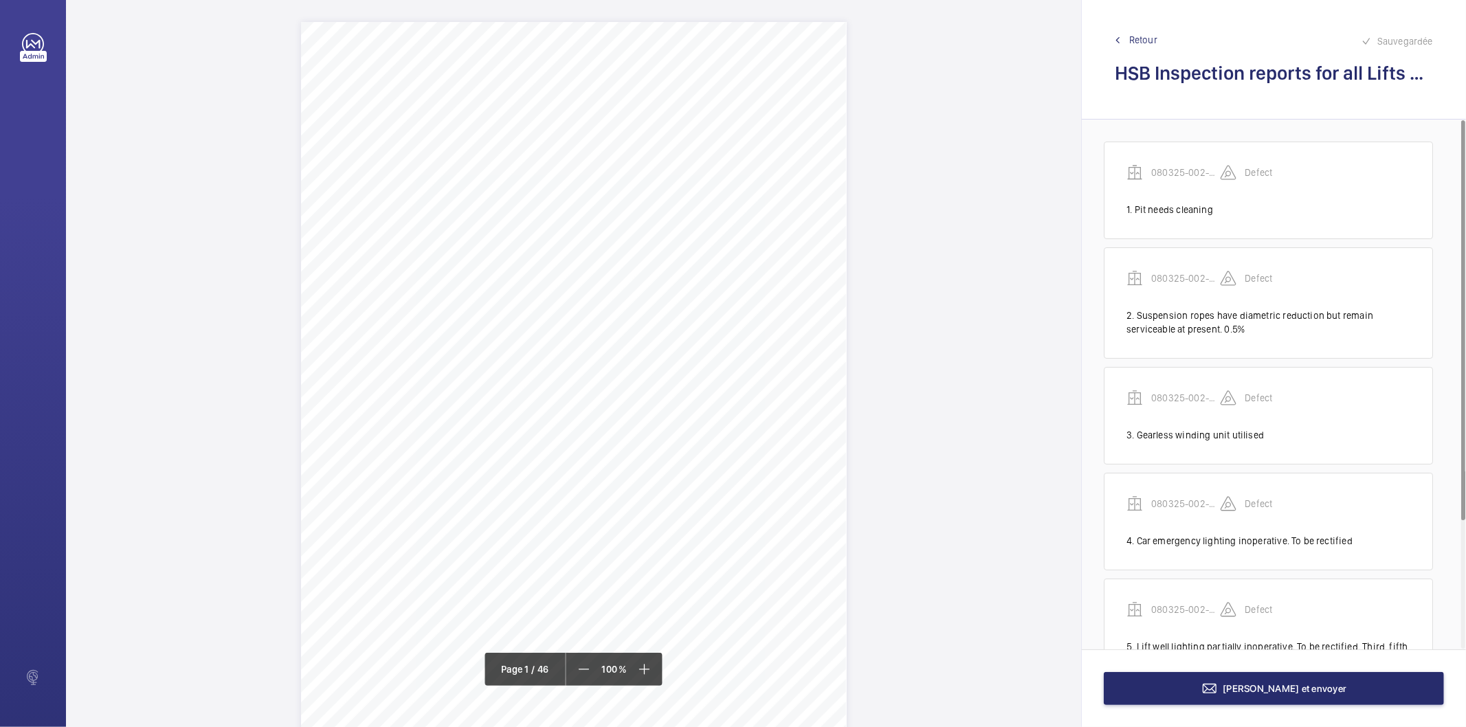
click at [1140, 39] on span "Retour" at bounding box center [1144, 40] width 28 height 14
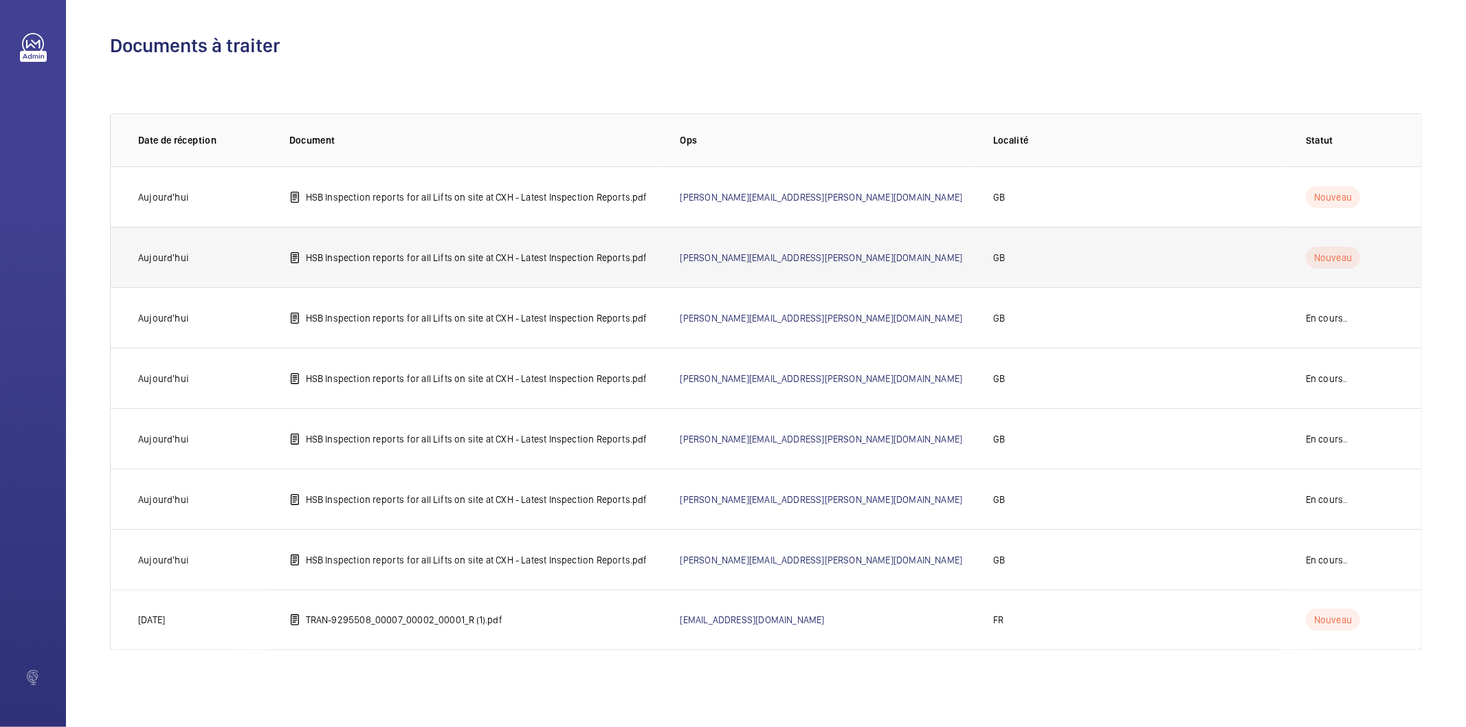
click at [582, 259] on p "HSB Inspection reports for all Lifts on site at CXH - Latest Inspection Reports…" at bounding box center [477, 258] width 342 height 14
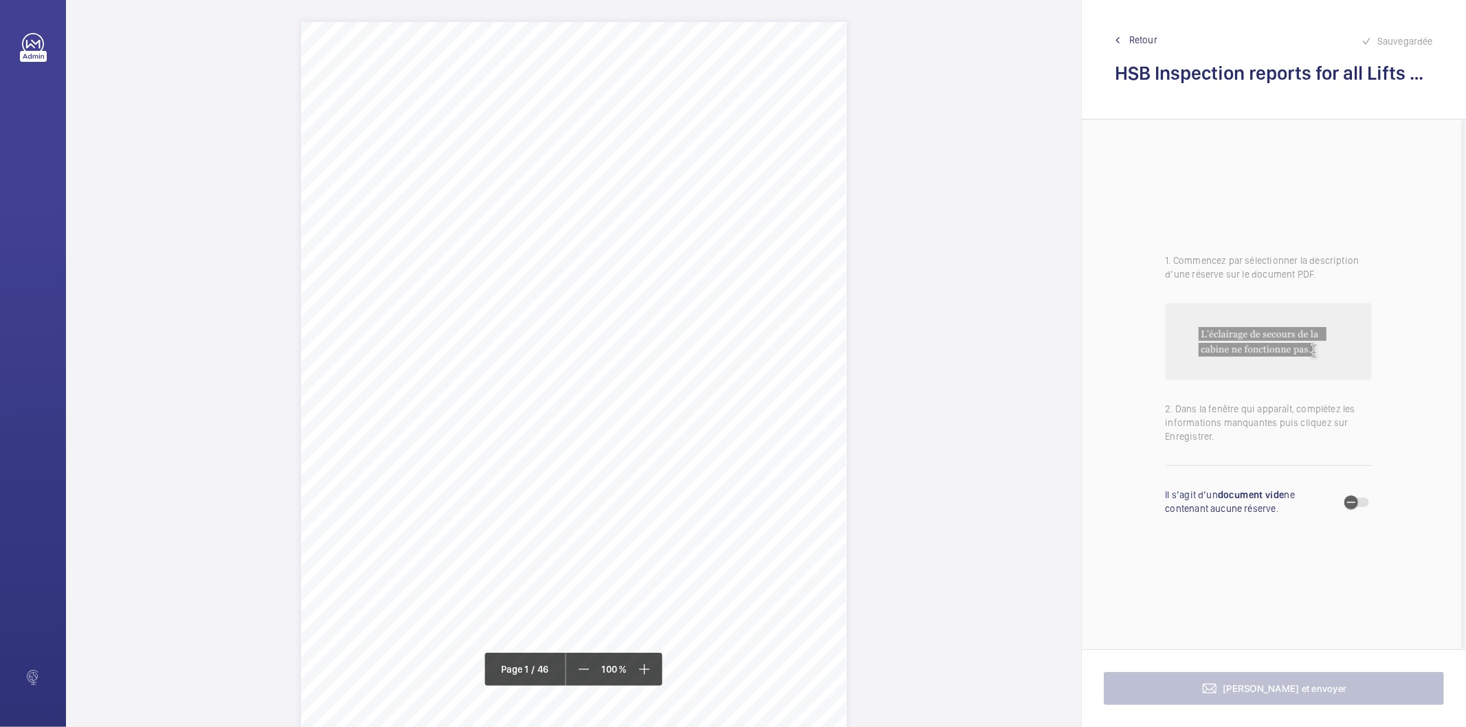
click at [700, 211] on div "Page 1" at bounding box center [574, 407] width 546 height 771
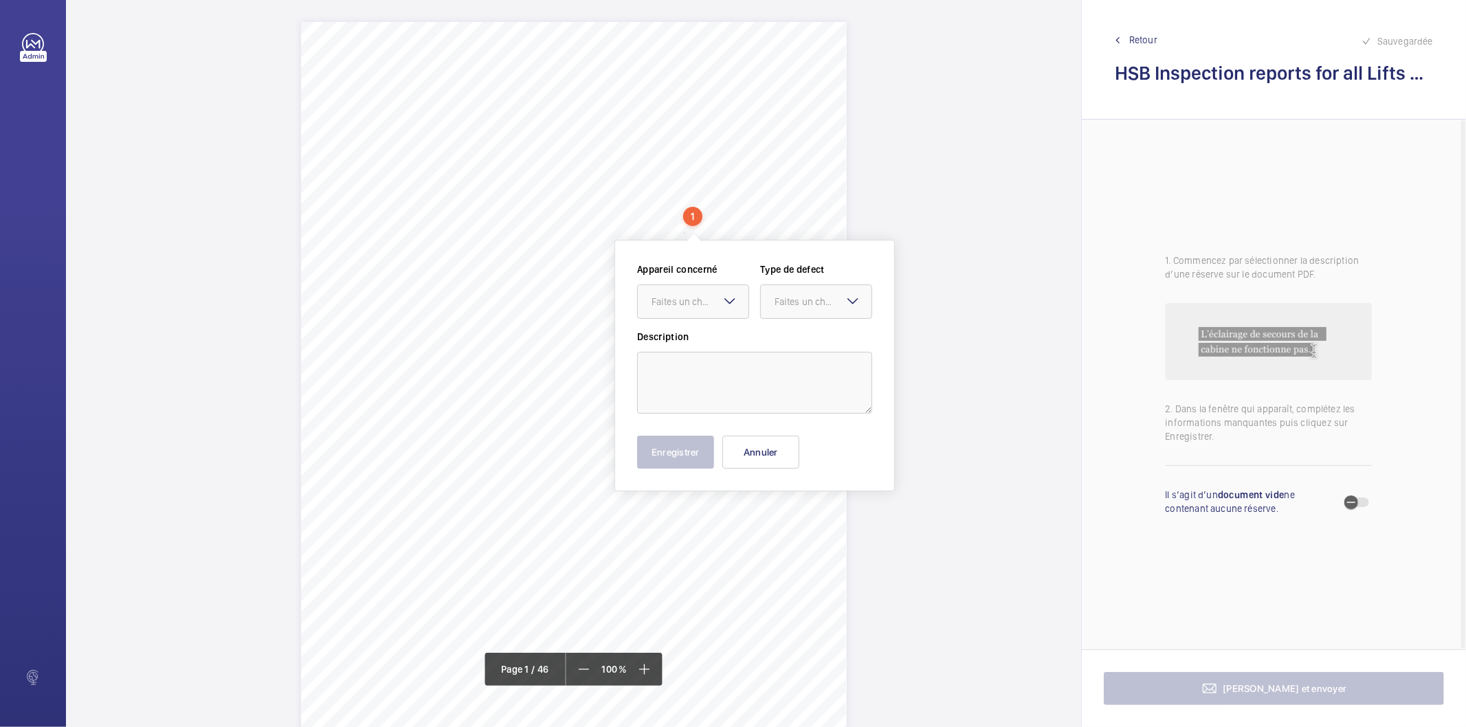
click at [729, 307] on mat-icon at bounding box center [730, 301] width 16 height 16
click at [727, 349] on span "160125-001-0596EMO" at bounding box center [693, 344] width 83 height 14
click at [800, 307] on div "Faites un choix" at bounding box center [823, 302] width 97 height 14
click at [793, 337] on span "Standard" at bounding box center [816, 344] width 83 height 14
click at [746, 368] on textarea at bounding box center [754, 383] width 235 height 62
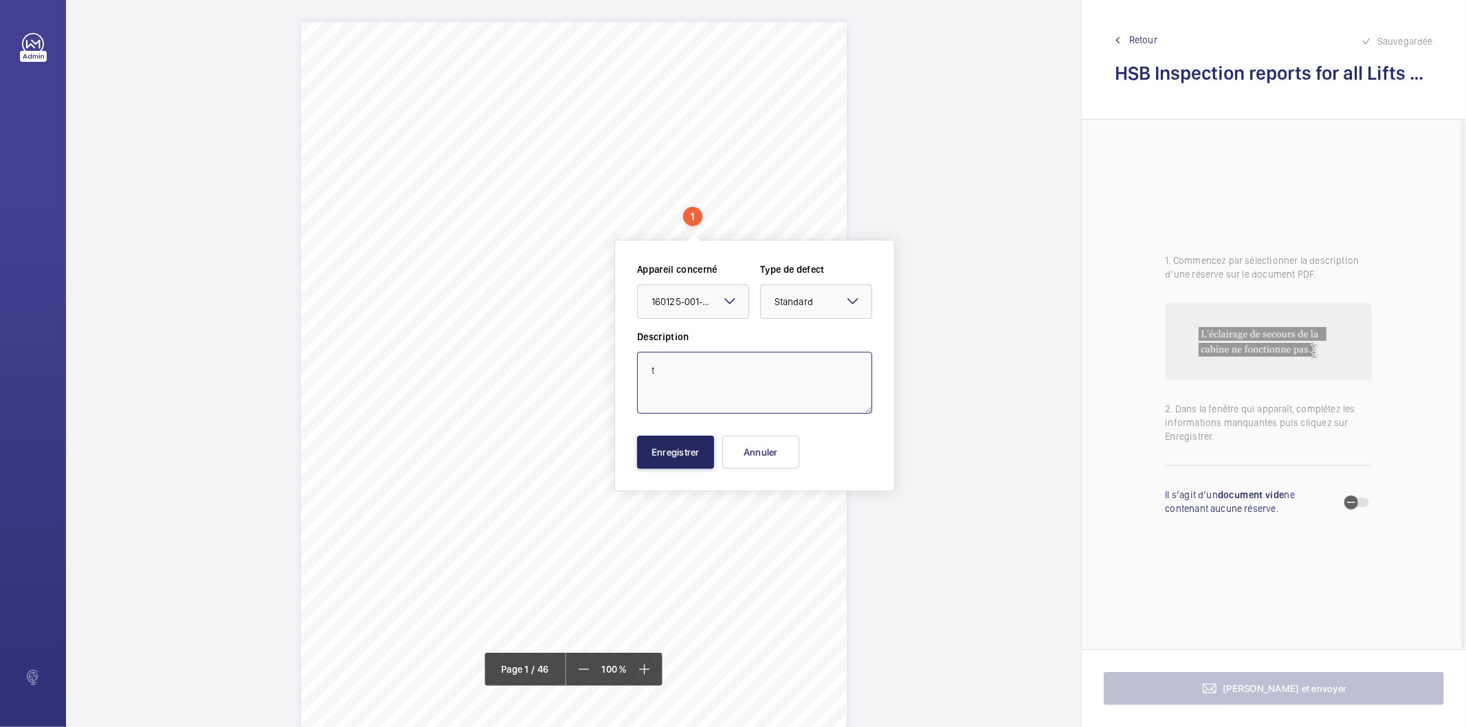
type textarea "t"
click at [700, 459] on button "Enregistrer" at bounding box center [675, 452] width 77 height 33
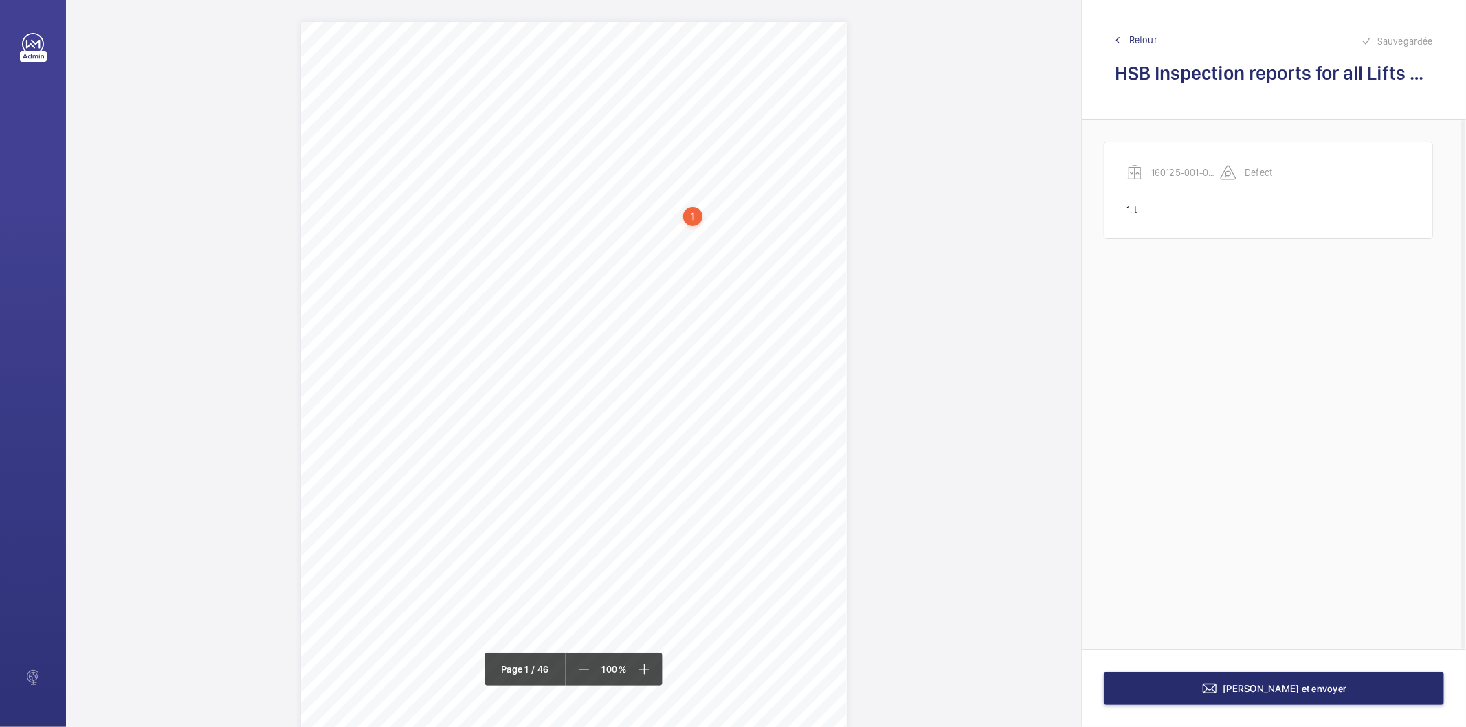
click at [694, 218] on div "1" at bounding box center [692, 216] width 19 height 19
click at [868, 264] on wm-front-icon-button at bounding box center [869, 265] width 33 height 33
drag, startPoint x: 814, startPoint y: 329, endPoint x: 635, endPoint y: 298, distance: 181.3
click at [635, 298] on div "Appareil concerné 160125-001-0596EMO Type de defect Defect Description t Modifi…" at bounding box center [755, 309] width 280 height 139
click at [682, 296] on div "160125-001-0596EMO" at bounding box center [696, 292] width 118 height 14
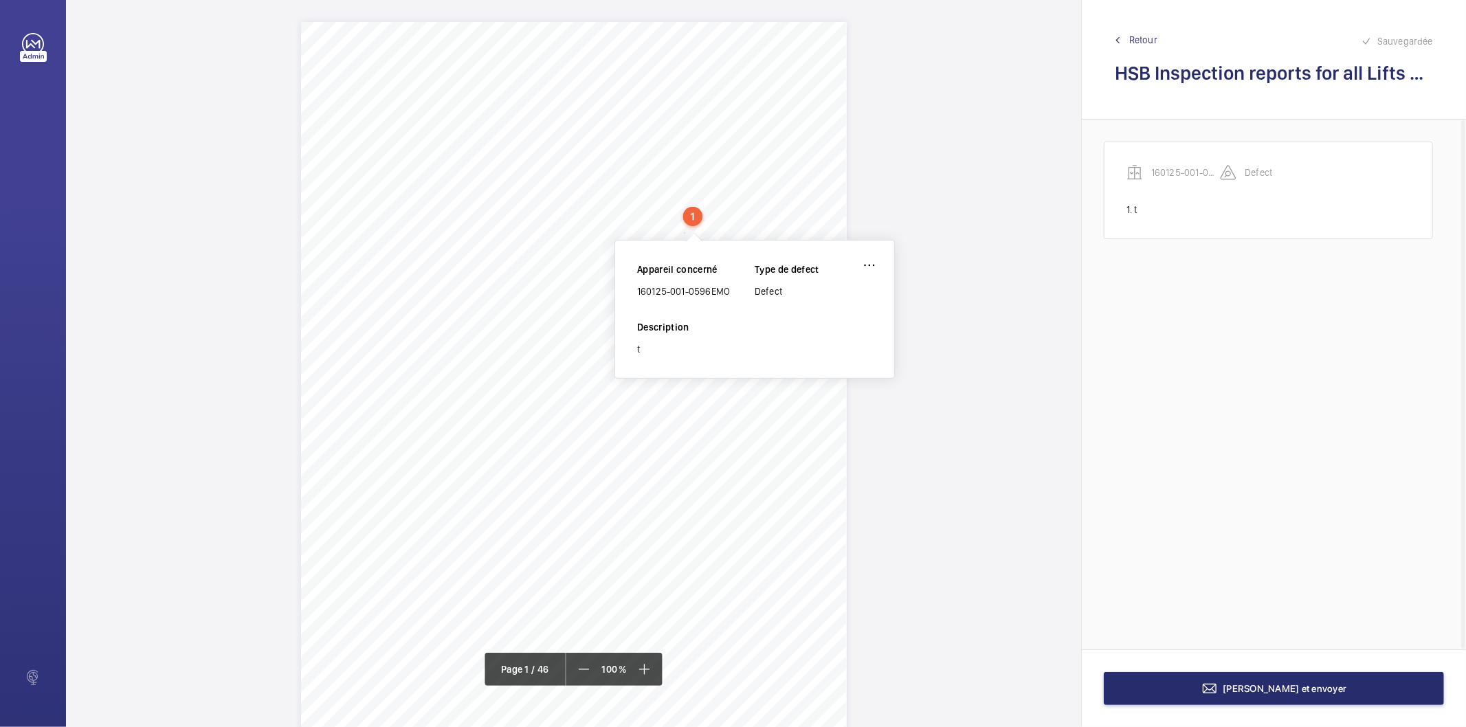
click at [684, 289] on div "160125-001-0596EMO" at bounding box center [696, 292] width 118 height 14
copy div "160125-001-0596EMO"
click at [855, 274] on wm-front-icon-button at bounding box center [869, 265] width 33 height 33
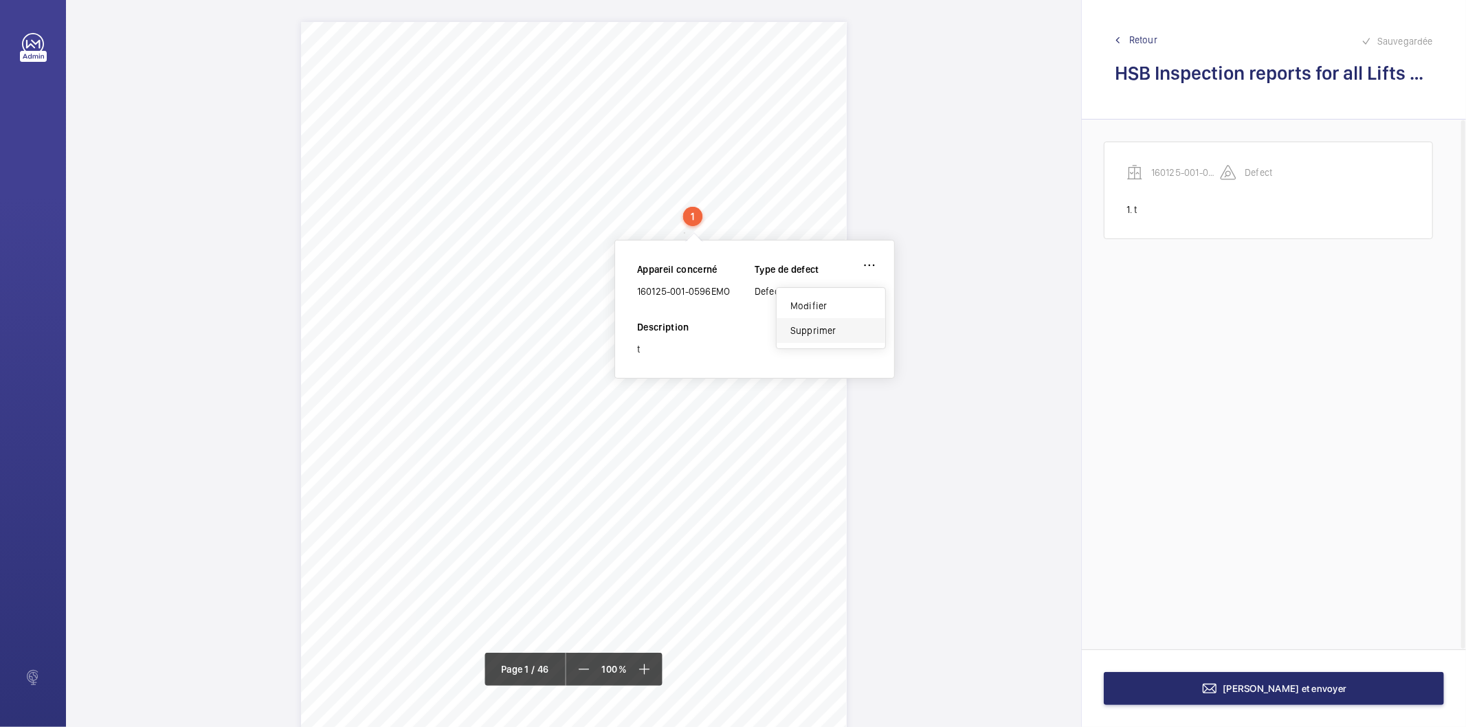
click at [833, 323] on div "Supprimer" at bounding box center [831, 330] width 109 height 25
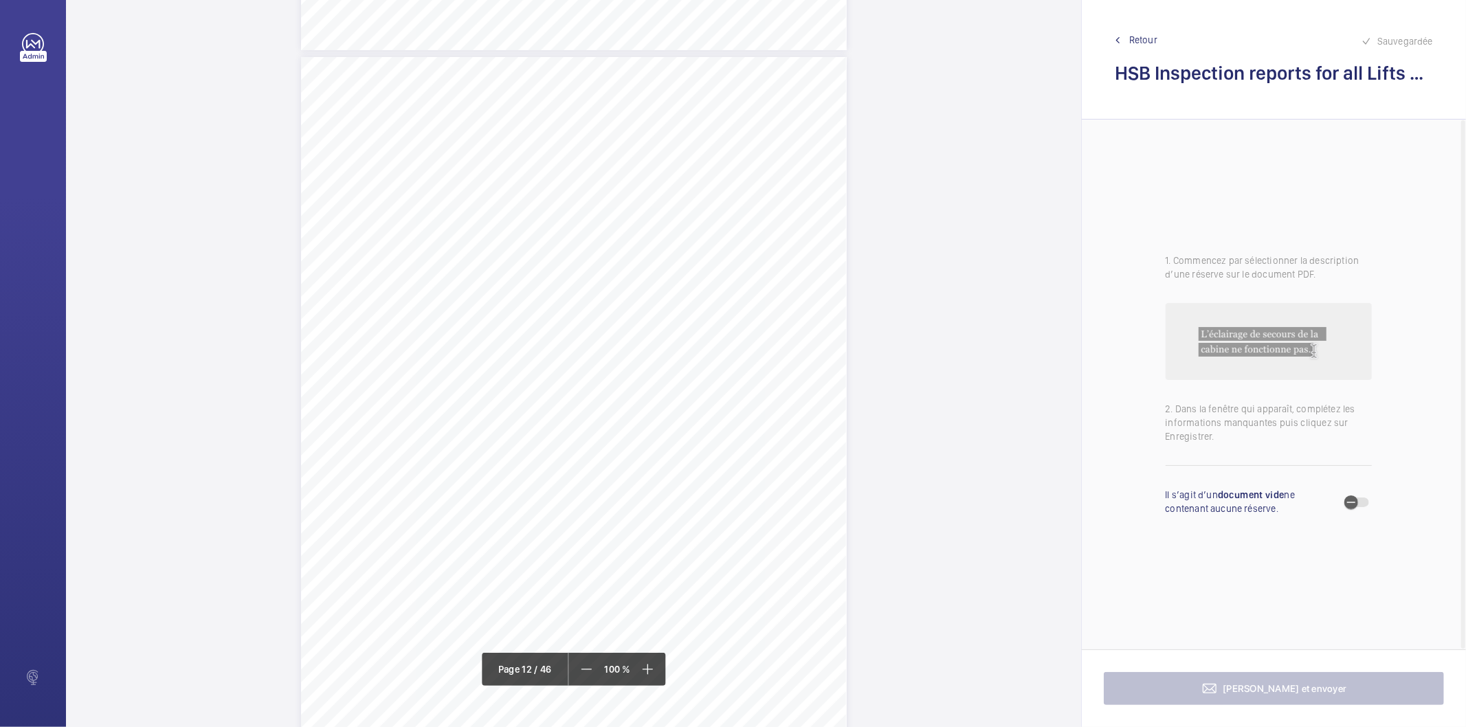
scroll to position [8555, 0]
click at [661, 359] on div "Page 12" at bounding box center [574, 412] width 546 height 771
click at [676, 155] on div at bounding box center [654, 145] width 111 height 33
click at [703, 368] on div "Page 12" at bounding box center [574, 401] width 546 height 771
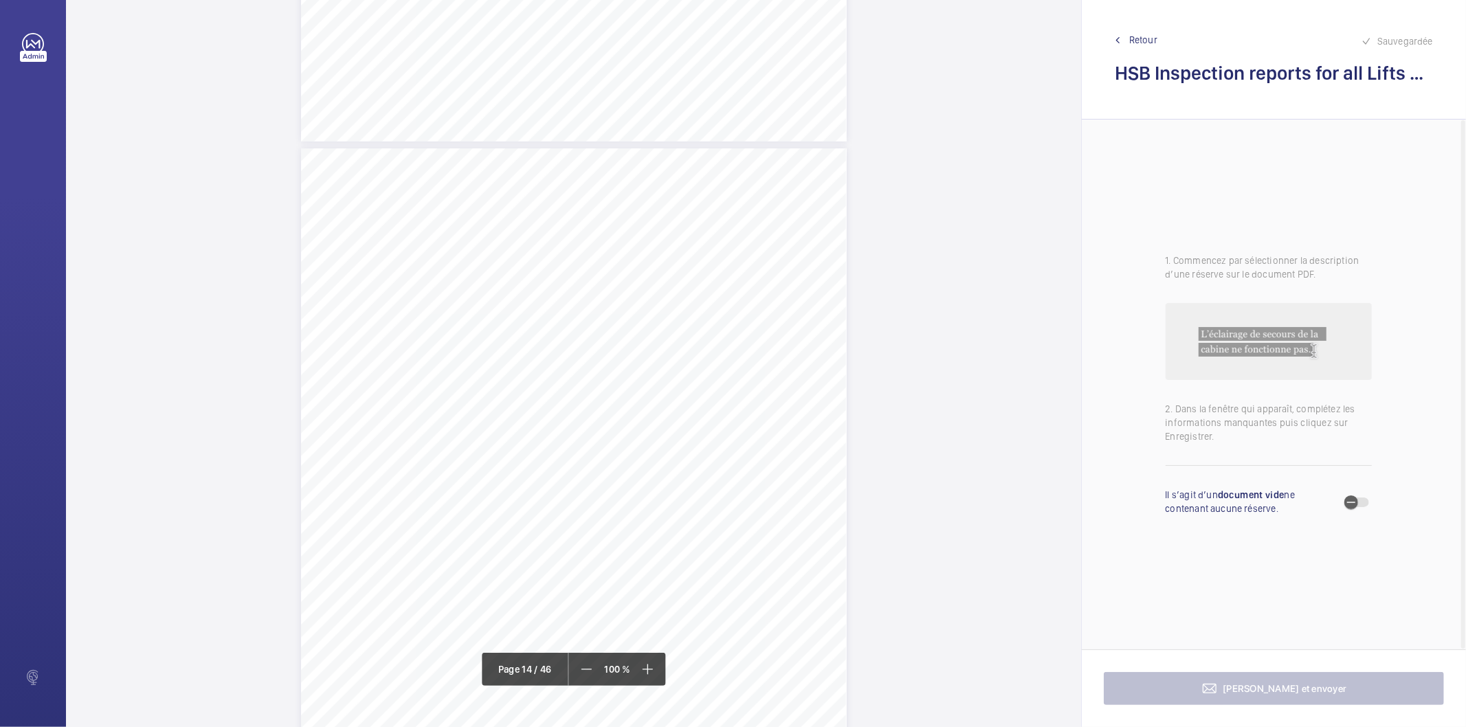
scroll to position [10017, 0]
click at [795, 330] on div "Page 14" at bounding box center [574, 507] width 546 height 771
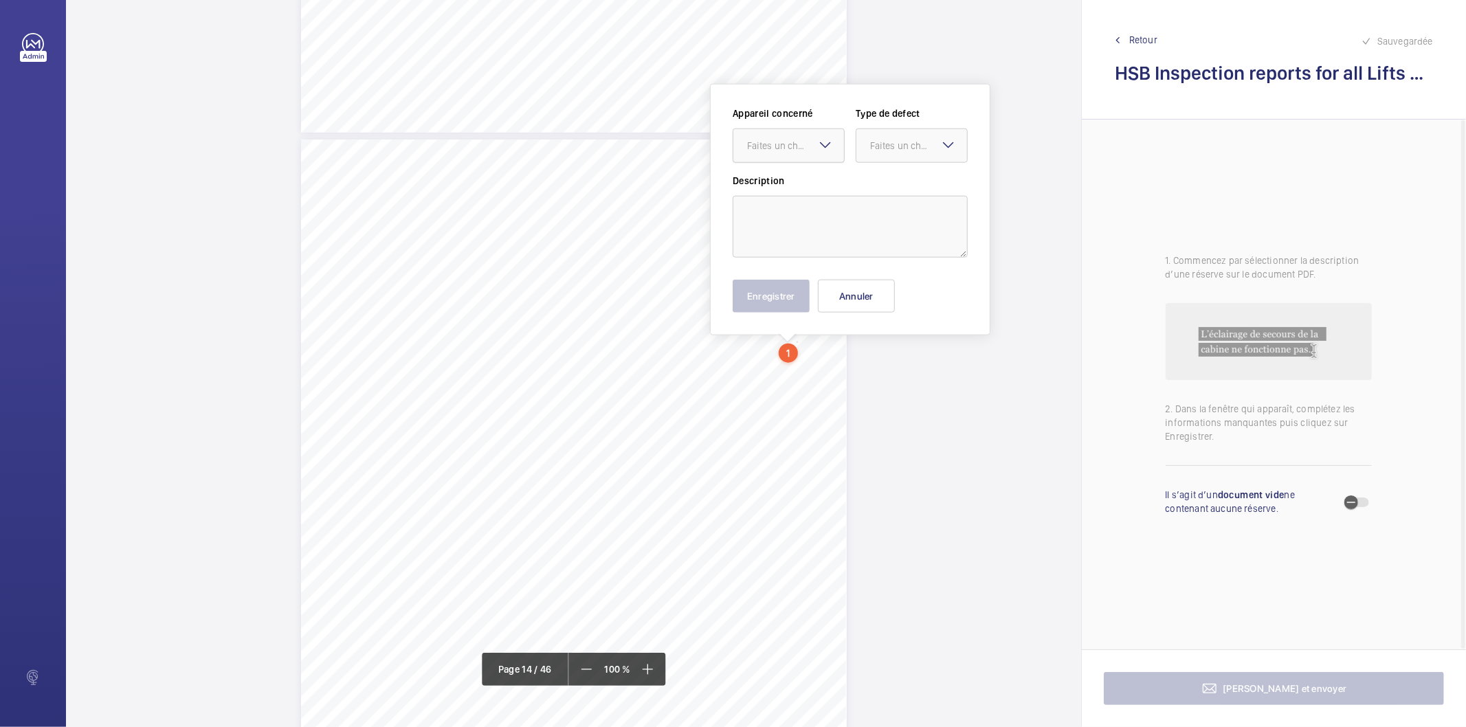
click at [793, 155] on div at bounding box center [789, 145] width 111 height 33
drag, startPoint x: 789, startPoint y: 192, endPoint x: 844, endPoint y: 162, distance: 62.2
click at [805, 184] on span "160125-001-0596EMO" at bounding box center [788, 188] width 83 height 14
click at [879, 142] on div "Faites un choix" at bounding box center [918, 146] width 97 height 14
click at [880, 186] on span "Standard" at bounding box center [911, 188] width 83 height 14
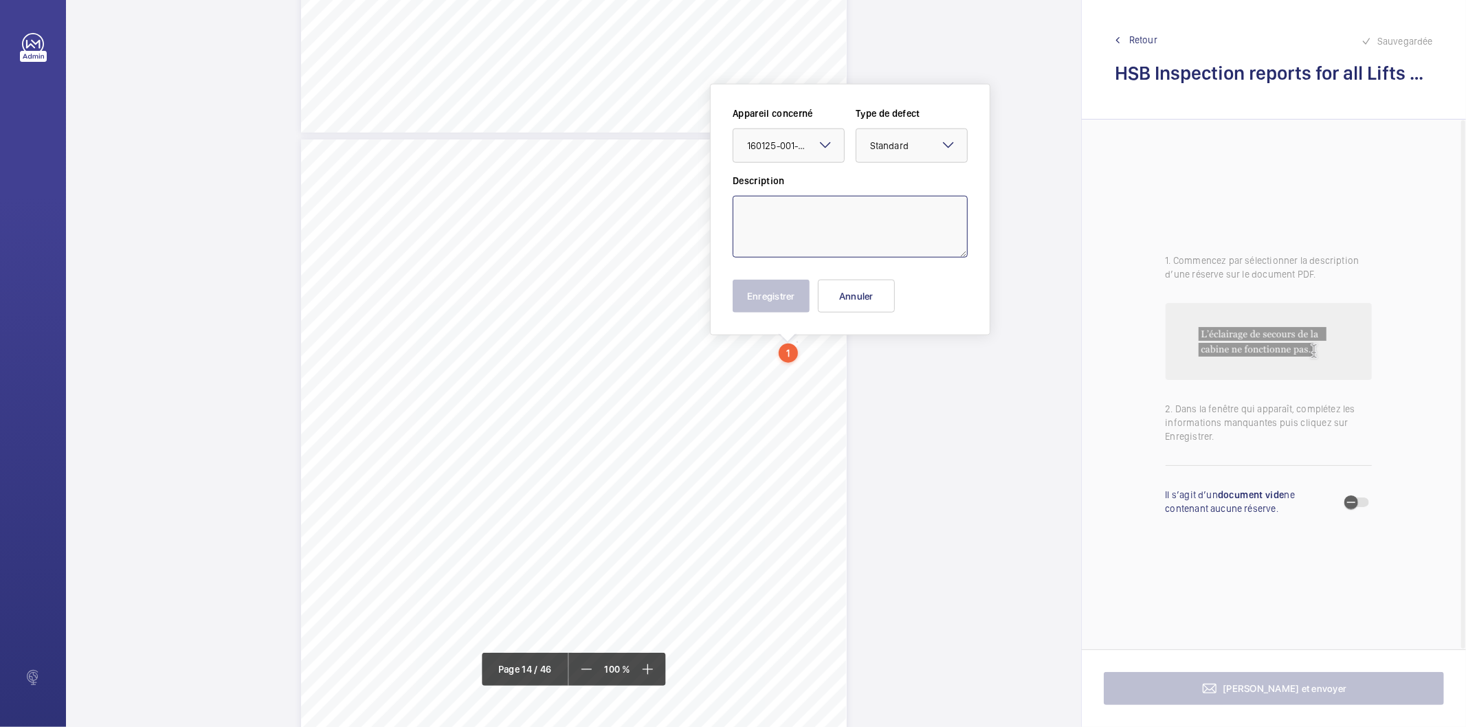
click at [850, 217] on textarea at bounding box center [850, 227] width 235 height 62
type textarea "Pits needs cleaning"
click at [754, 301] on button "Enregistrer" at bounding box center [771, 296] width 77 height 33
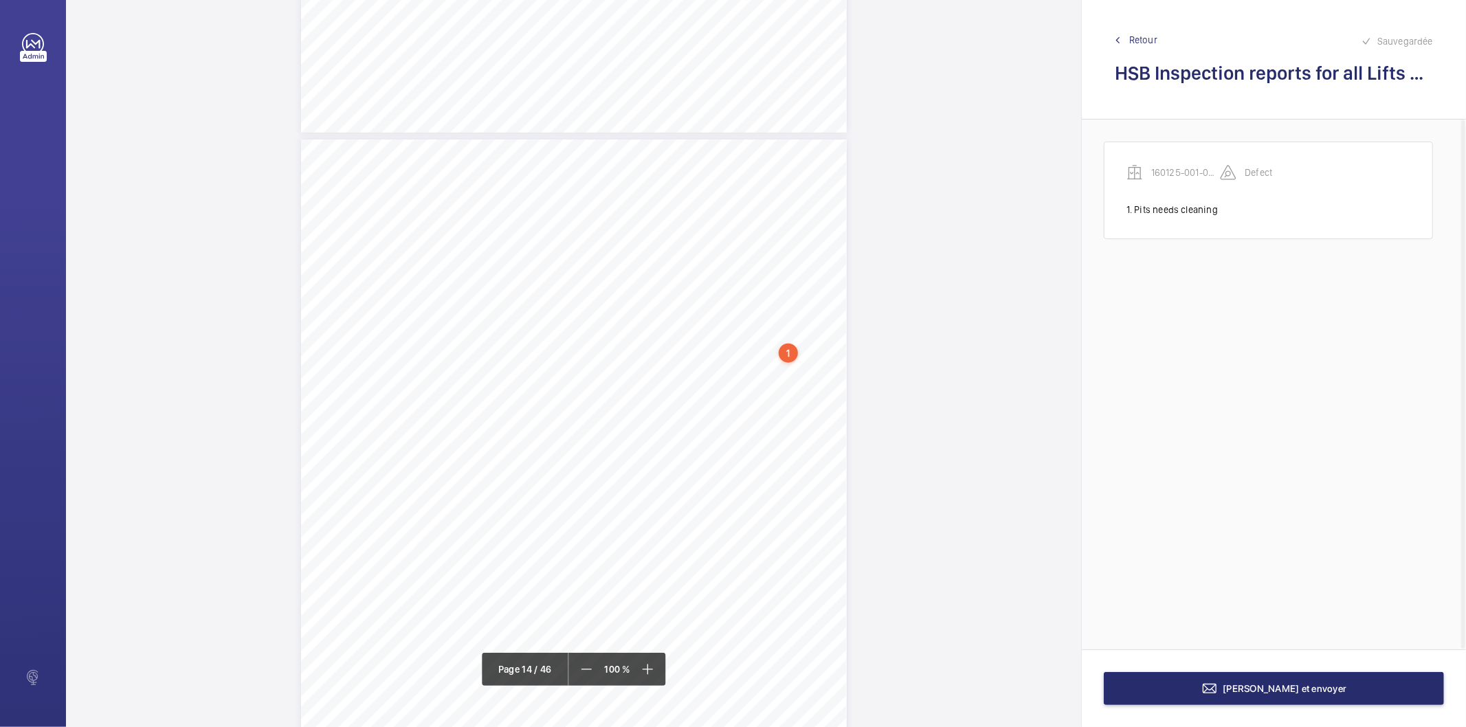
click at [787, 468] on div "Page 14" at bounding box center [574, 525] width 546 height 771
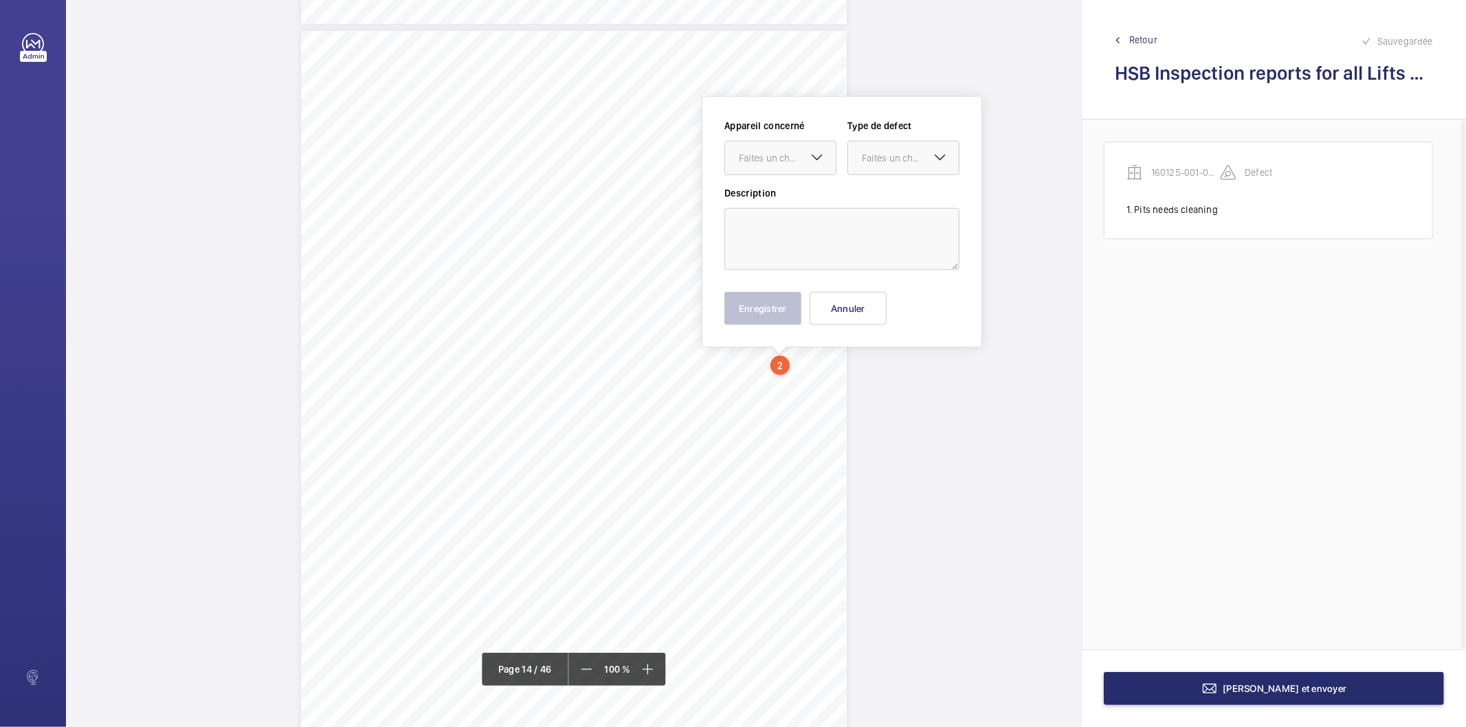
scroll to position [10120, 0]
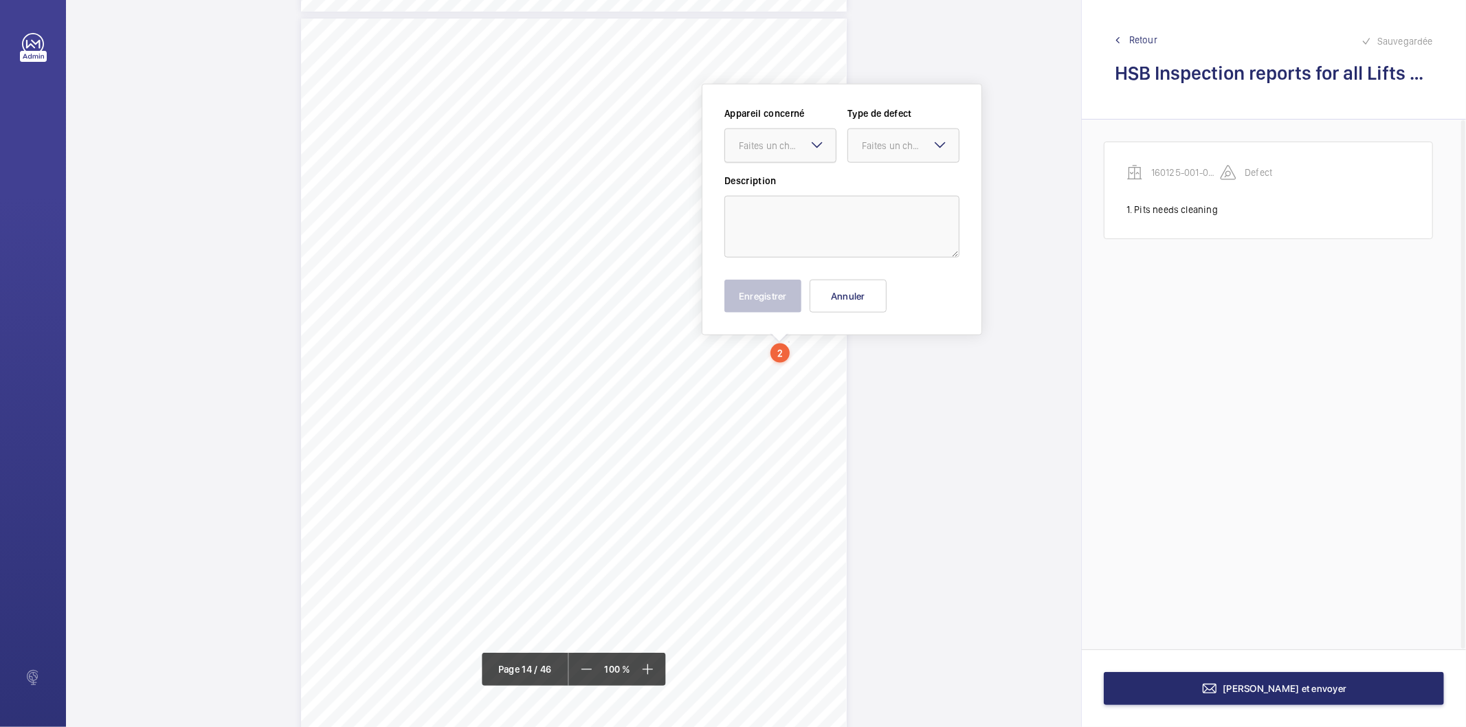
click at [801, 144] on div "Faites un choix" at bounding box center [787, 146] width 97 height 14
click at [787, 191] on span "160125-001-0596EMO" at bounding box center [780, 188] width 83 height 14
click at [833, 217] on textarea at bounding box center [842, 227] width 235 height 62
paste textarea "Suspension ropes have diametric reduction but remain serviceable at present. 0.…"
click at [885, 228] on textarea "Suspension ropes have diametric reduction but remain serviceable at present. 0.…" at bounding box center [842, 227] width 235 height 62
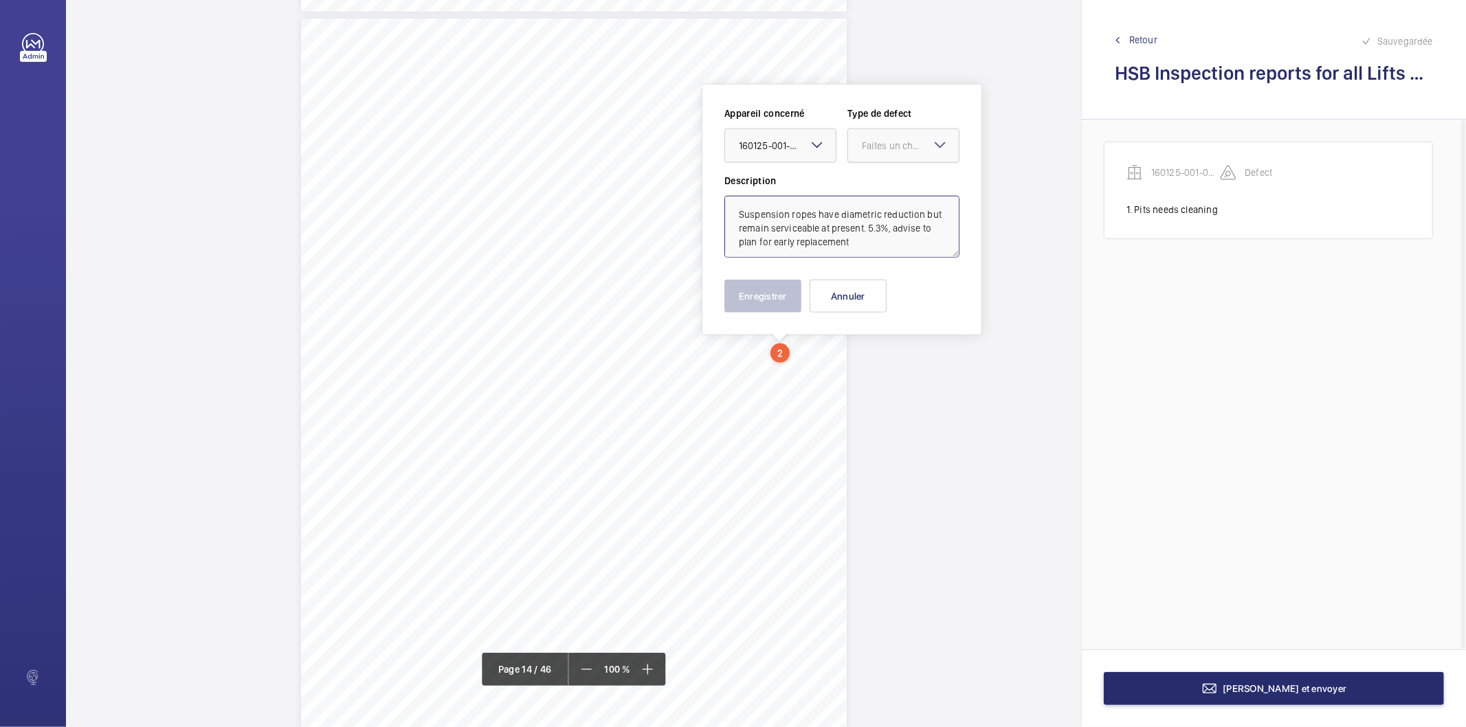
click at [861, 134] on div at bounding box center [903, 145] width 111 height 33
click at [868, 177] on div "Standard" at bounding box center [903, 188] width 111 height 34
type textarea "Suspension ropes have diametric reduction but remain serviceable at present. 5.…"
click at [759, 298] on button "Enregistrer" at bounding box center [763, 296] width 77 height 33
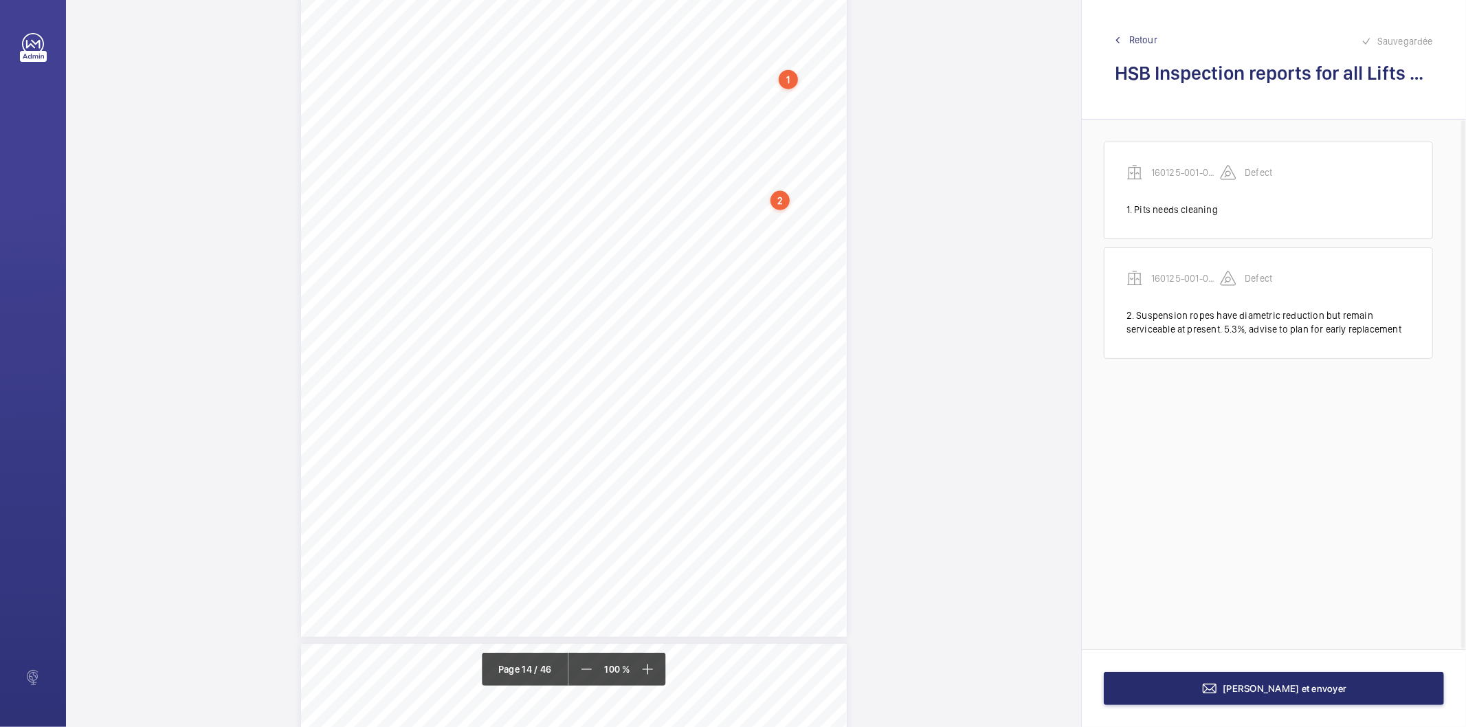
scroll to position [10226, 0]
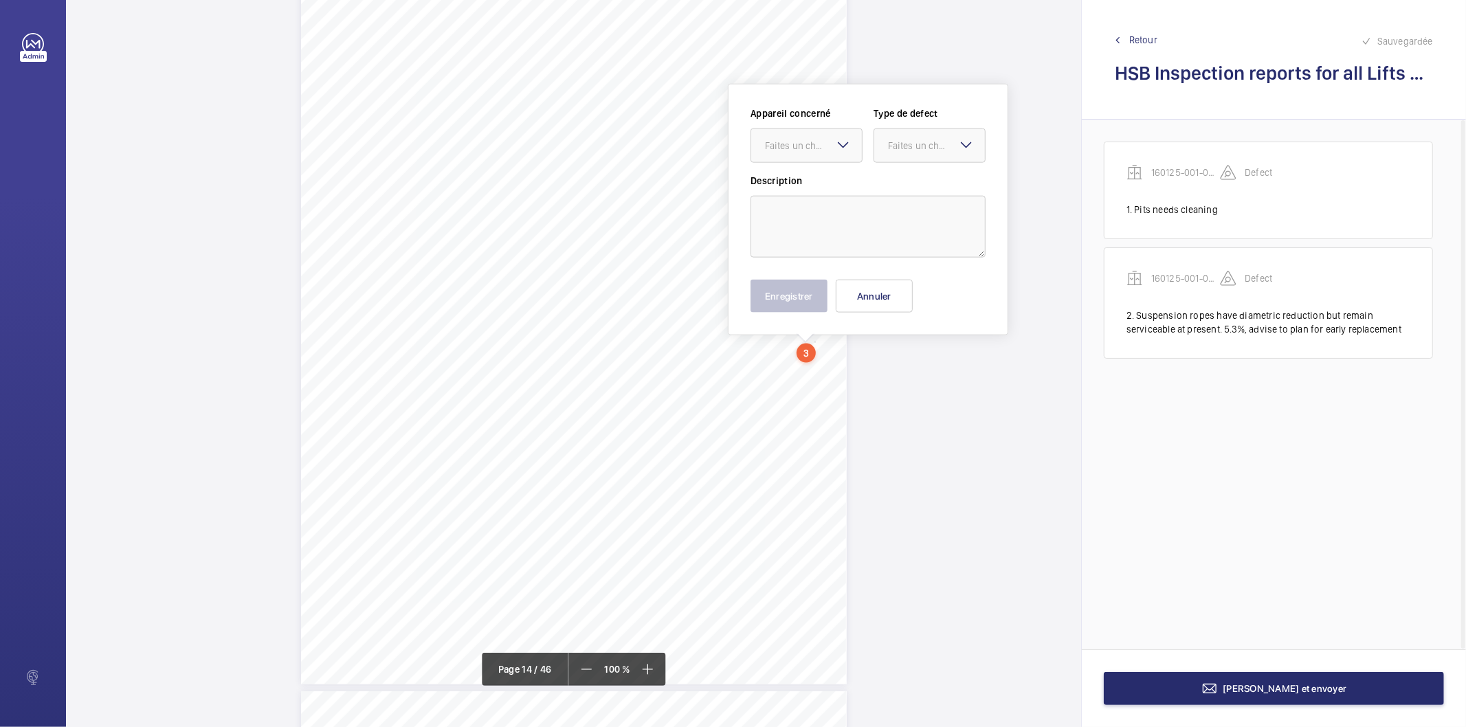
drag, startPoint x: 813, startPoint y: 300, endPoint x: 808, endPoint y: 163, distance: 137.6
click at [811, 153] on div at bounding box center [806, 145] width 111 height 33
click at [805, 184] on span "160125-001-0596EMO" at bounding box center [806, 188] width 83 height 14
click at [885, 145] on div at bounding box center [929, 145] width 111 height 33
click at [901, 190] on span "Standard" at bounding box center [929, 188] width 83 height 14
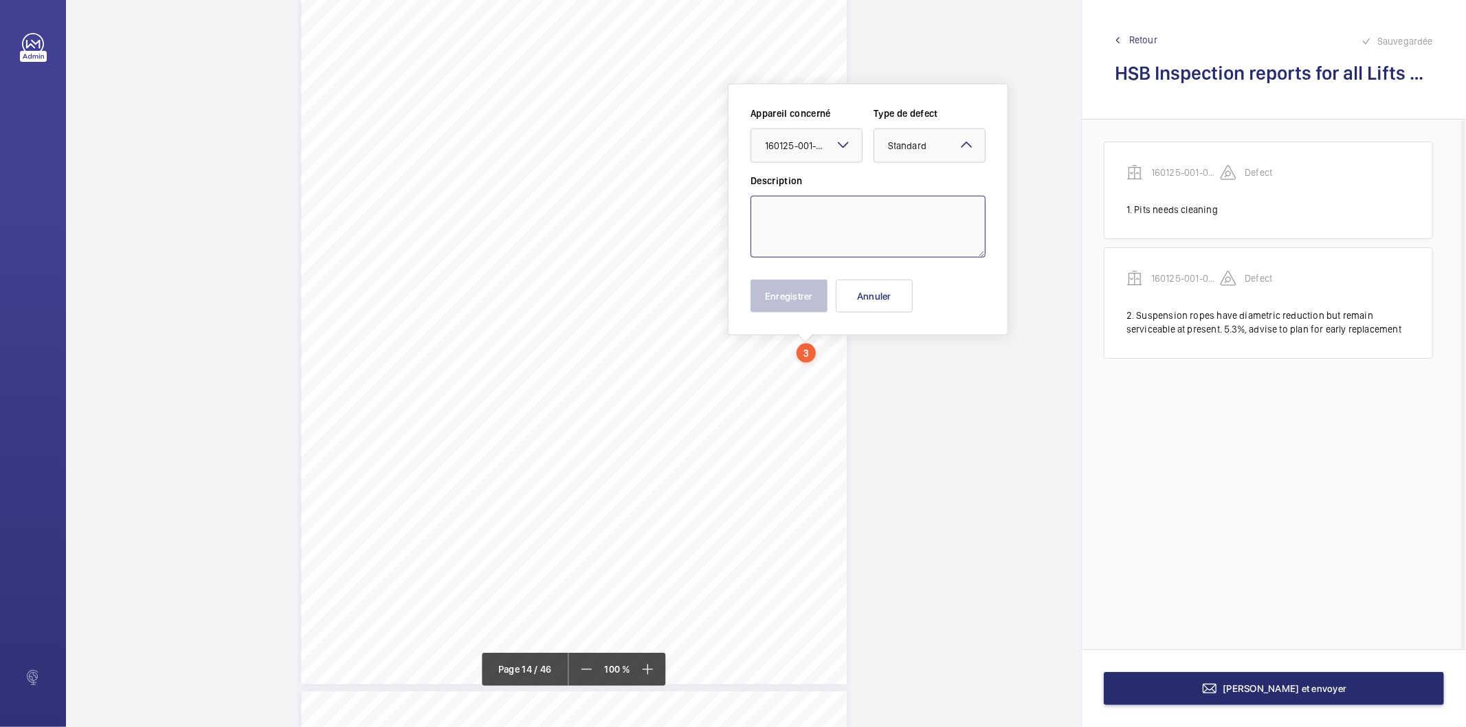
click at [871, 205] on textarea at bounding box center [868, 227] width 235 height 62
type textarea "Wheel house / Ovesrpseed governor room has its door missing, to rectify"
click at [803, 296] on button "Enregistrer" at bounding box center [789, 296] width 77 height 33
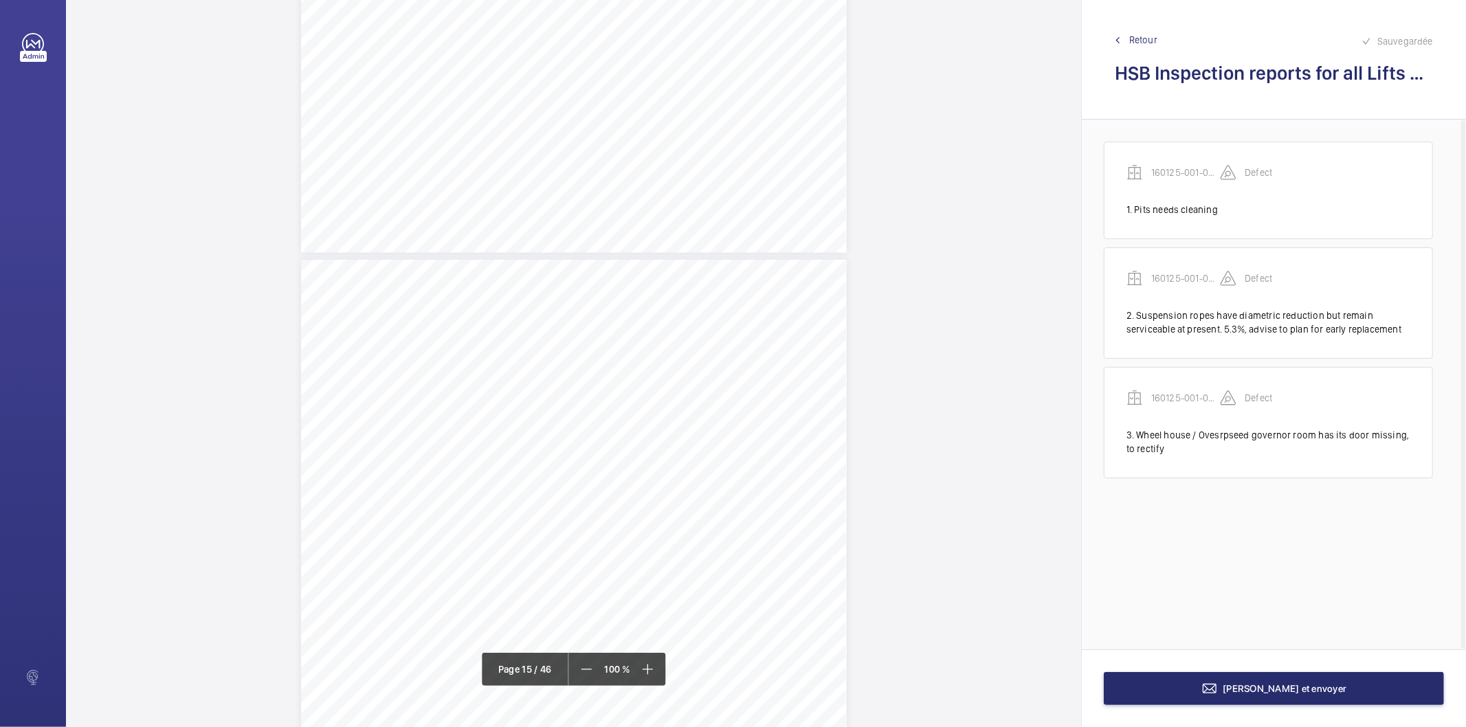
scroll to position [10684, 0]
click at [716, 353] on div "Page 15" at bounding box center [574, 618] width 546 height 771
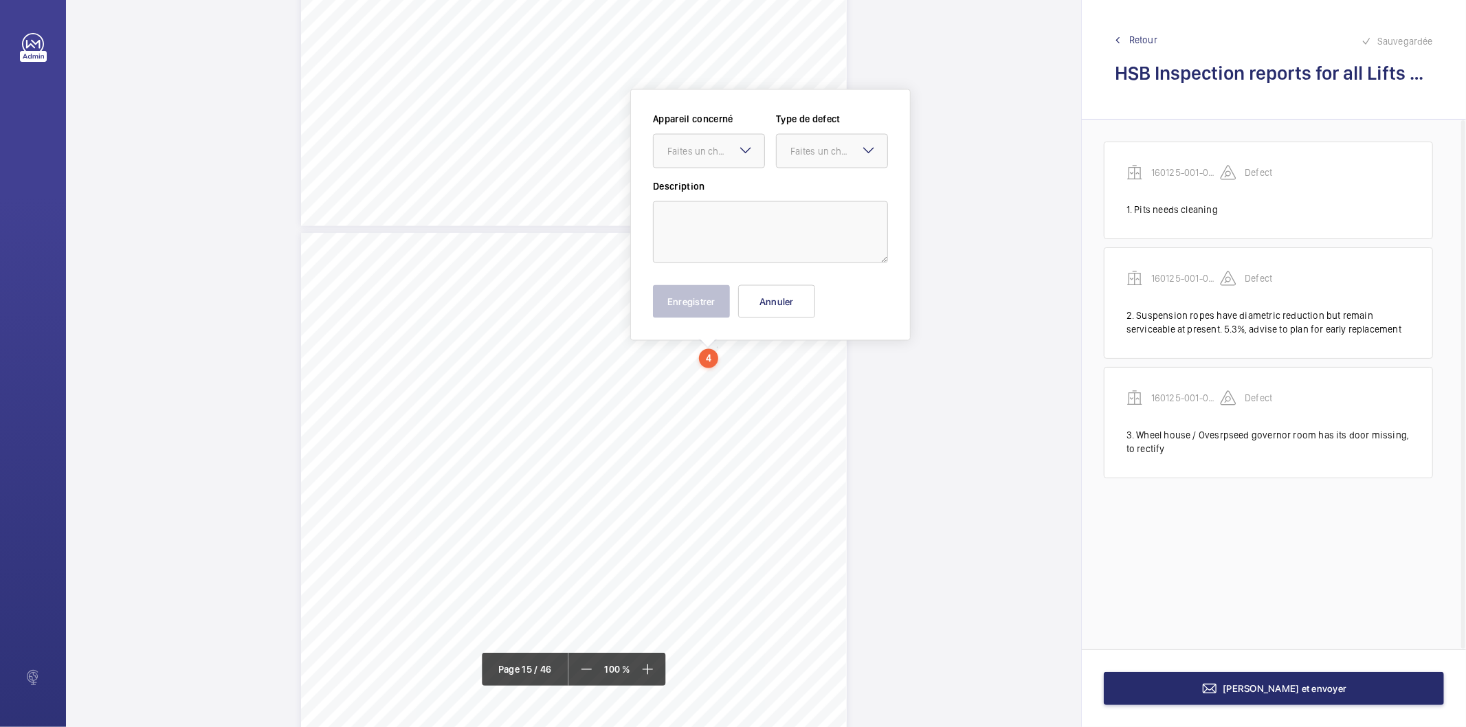
scroll to position [10689, 0]
click at [697, 135] on div at bounding box center [709, 146] width 111 height 33
click at [690, 194] on span "160125-001-0596EMO" at bounding box center [709, 188] width 83 height 14
click at [791, 153] on div at bounding box center [832, 146] width 111 height 33
click at [801, 186] on span "Standard" at bounding box center [832, 188] width 83 height 14
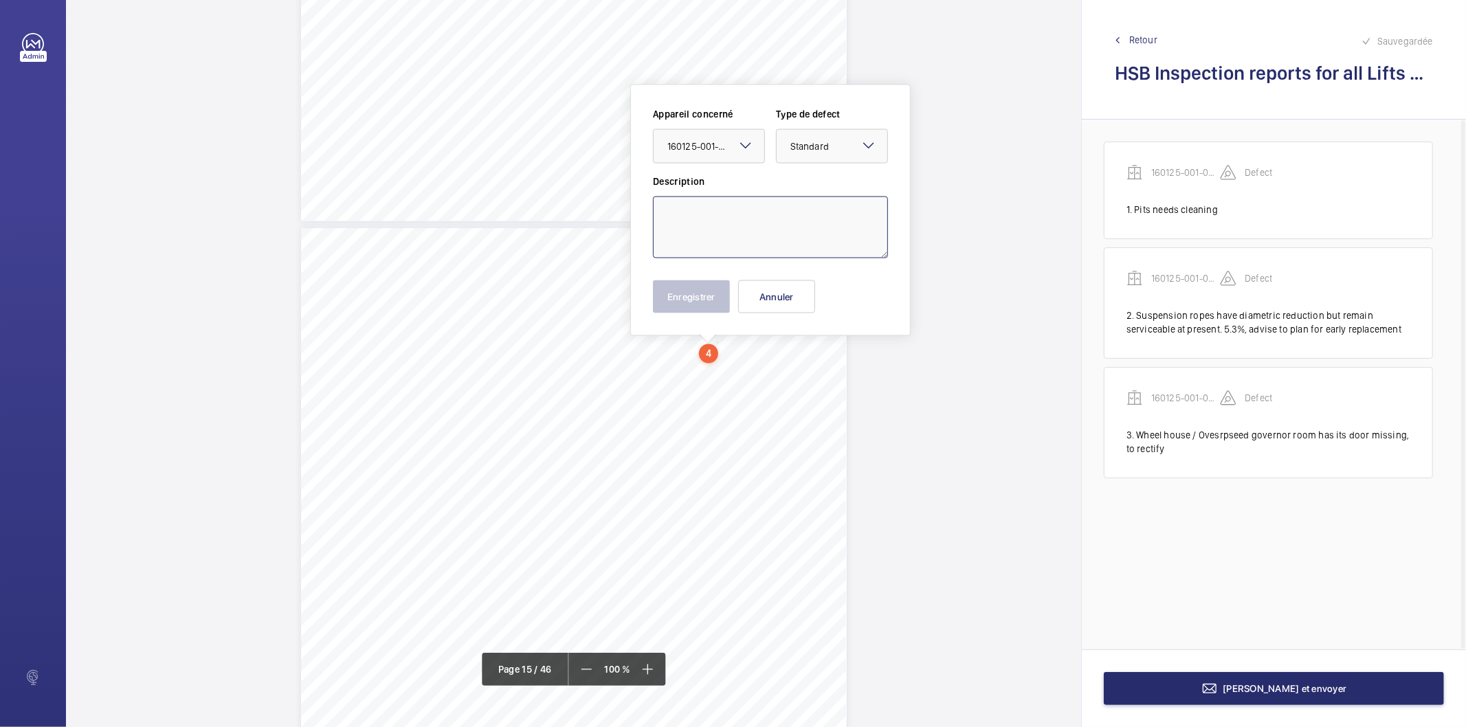
click at [767, 221] on textarea at bounding box center [770, 228] width 235 height 62
type textarea "Lift well lighting partially inoperative. To be rectified. 1, 6 & 7"
click at [701, 290] on button "Enregistrer" at bounding box center [691, 296] width 77 height 33
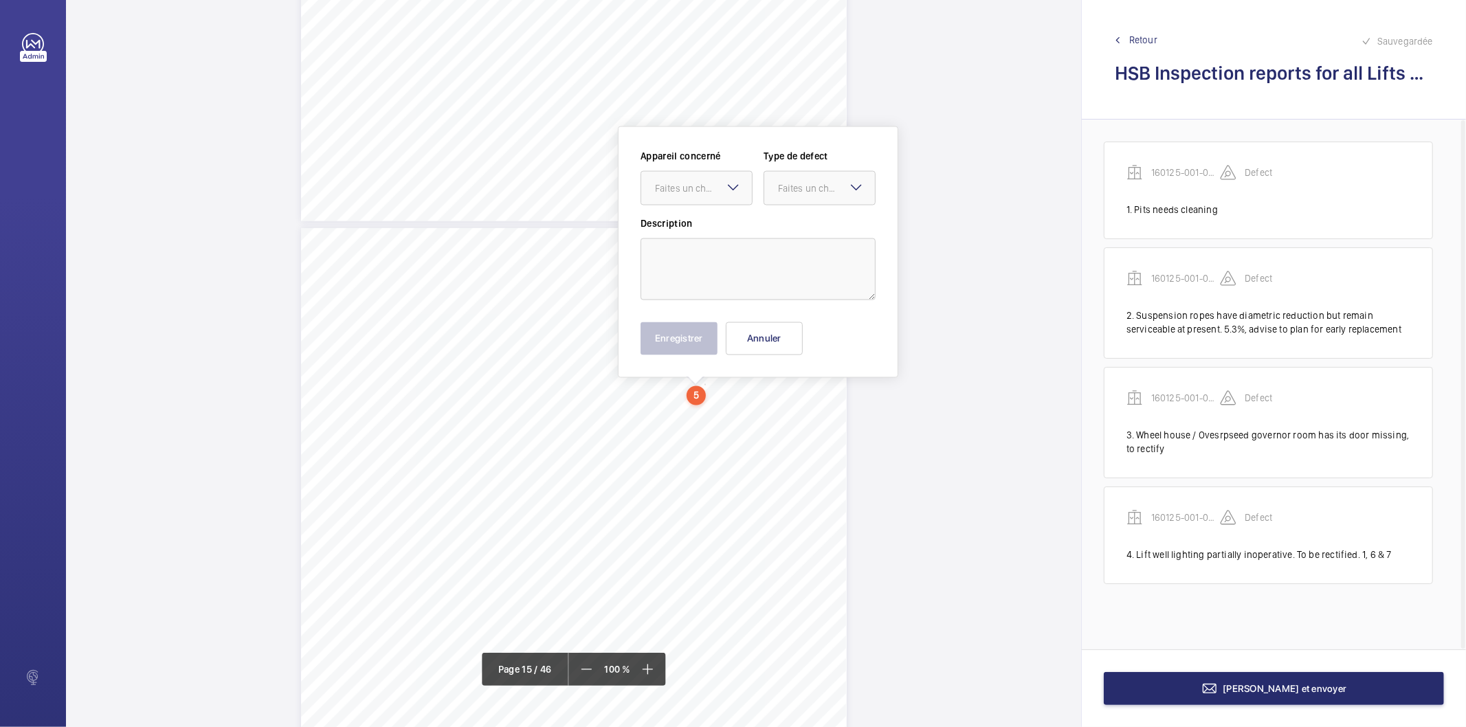
scroll to position [10732, 0]
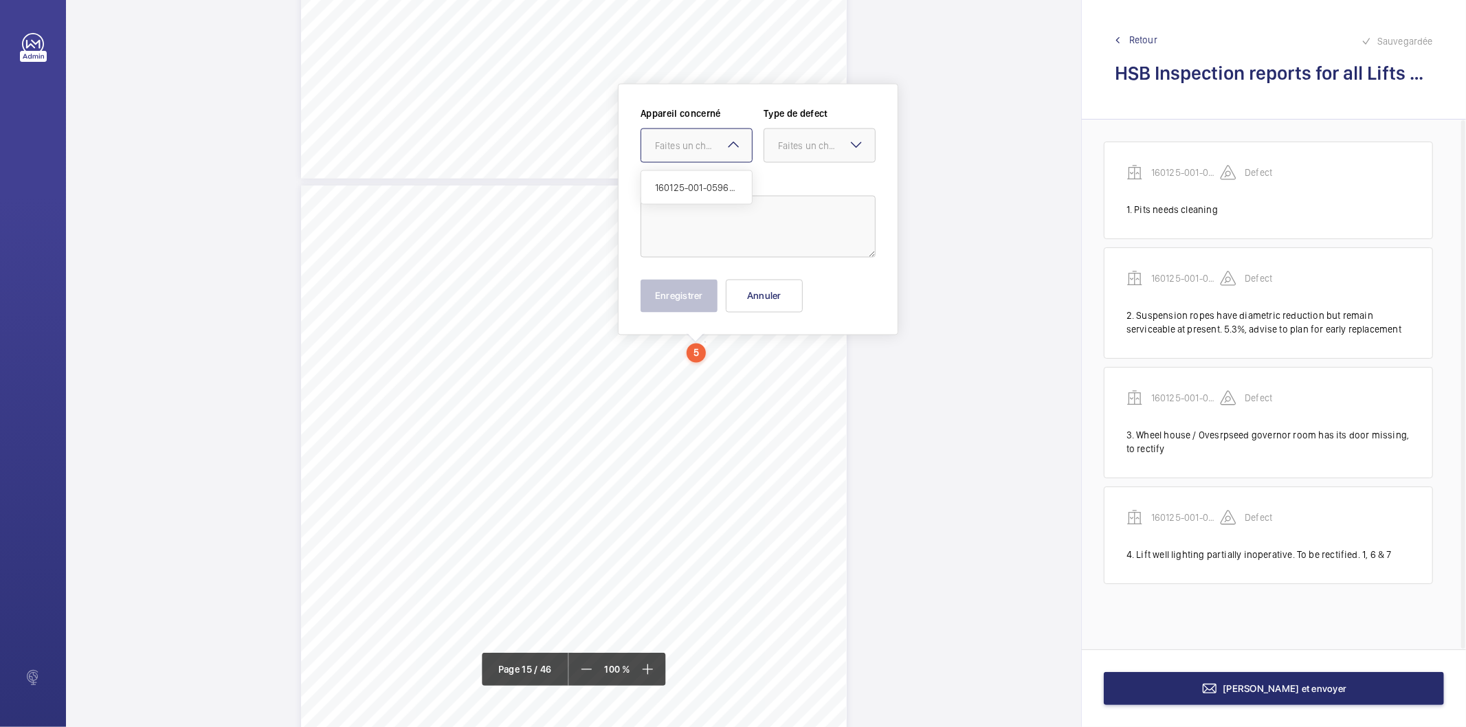
drag, startPoint x: 703, startPoint y: 390, endPoint x: 712, endPoint y: 151, distance: 238.7
click at [712, 151] on div "Faites un choix" at bounding box center [703, 146] width 97 height 14
click at [701, 189] on span "160125-001-0596EMO" at bounding box center [696, 188] width 83 height 14
click at [778, 146] on div "Faites un choix" at bounding box center [826, 146] width 97 height 14
click at [786, 190] on span "Standard" at bounding box center [819, 188] width 83 height 14
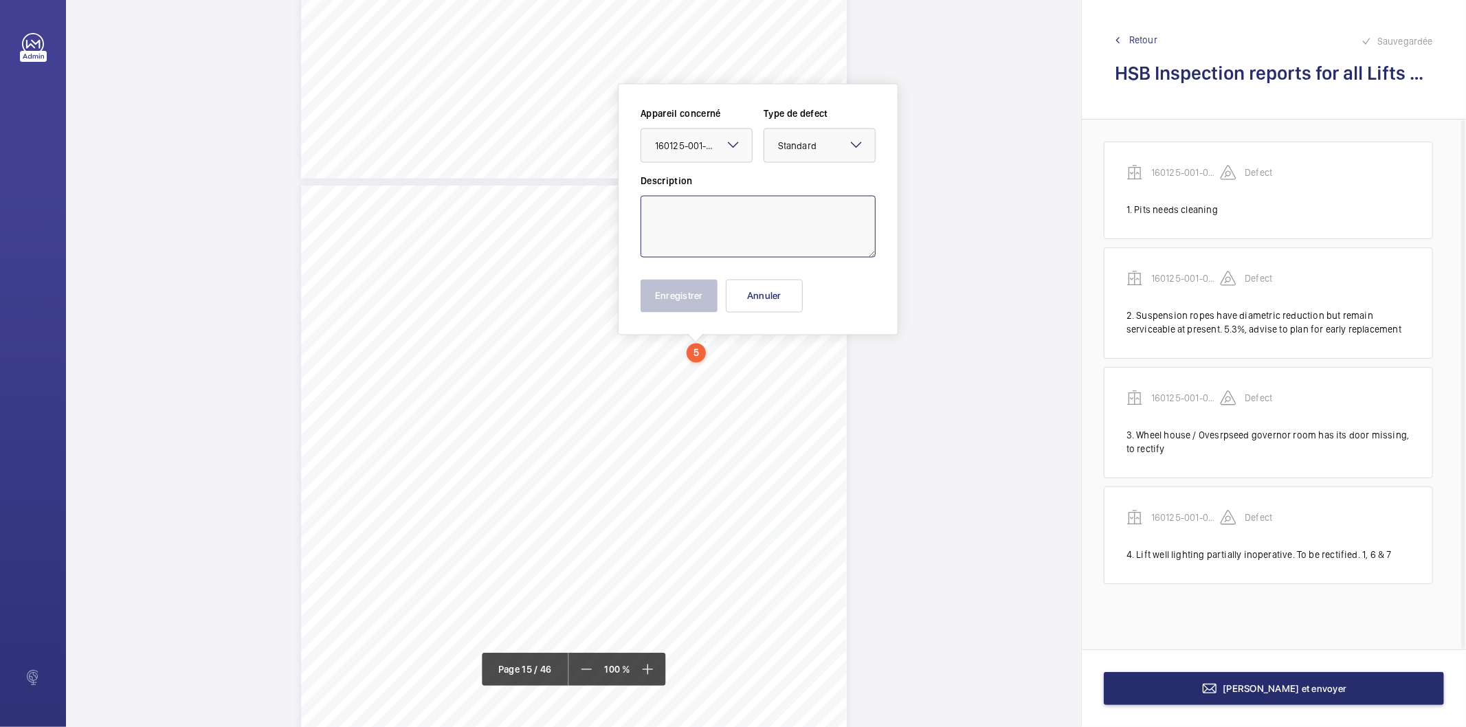
click at [773, 209] on textarea at bounding box center [758, 227] width 235 height 62
type textarea "Hnd winding unit display is inoperative, to rectify"
click at [683, 298] on button "Enregistrer" at bounding box center [679, 296] width 77 height 33
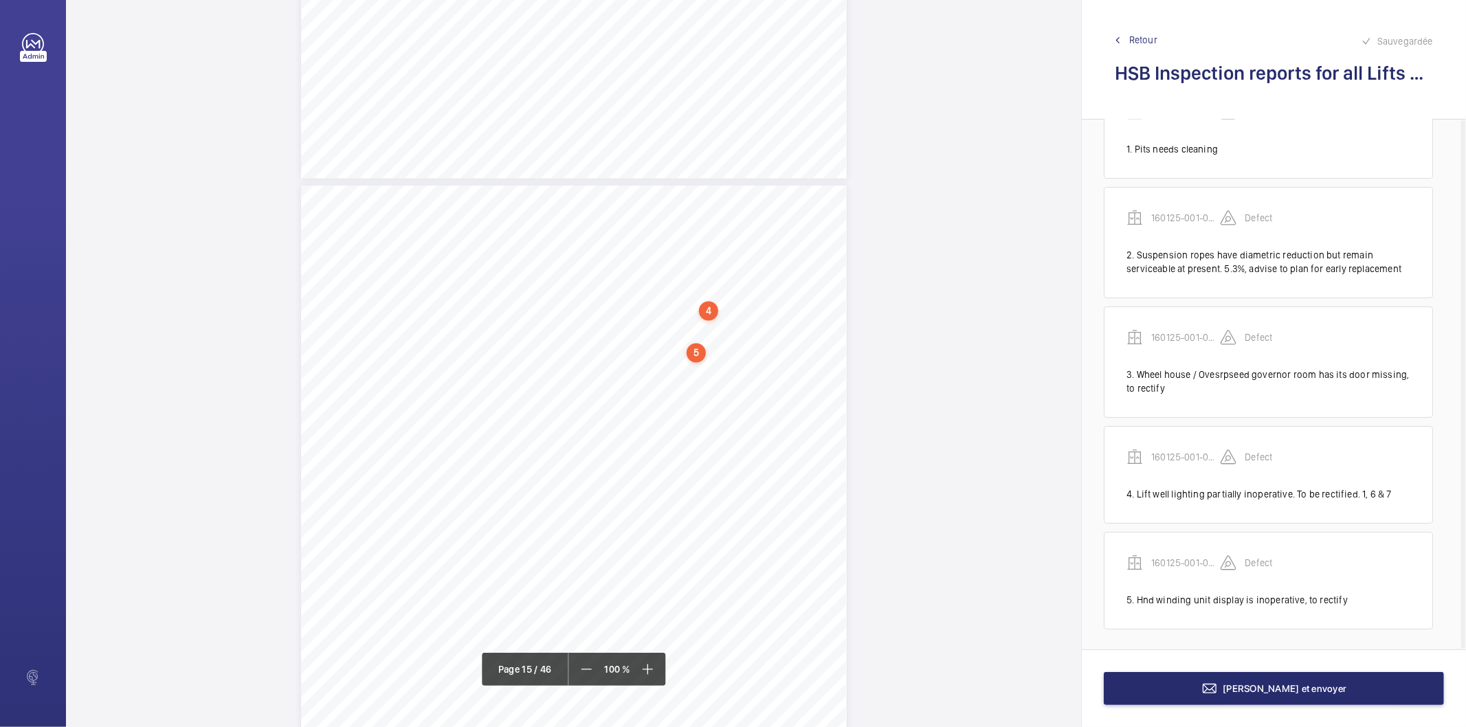
scroll to position [63, 0]
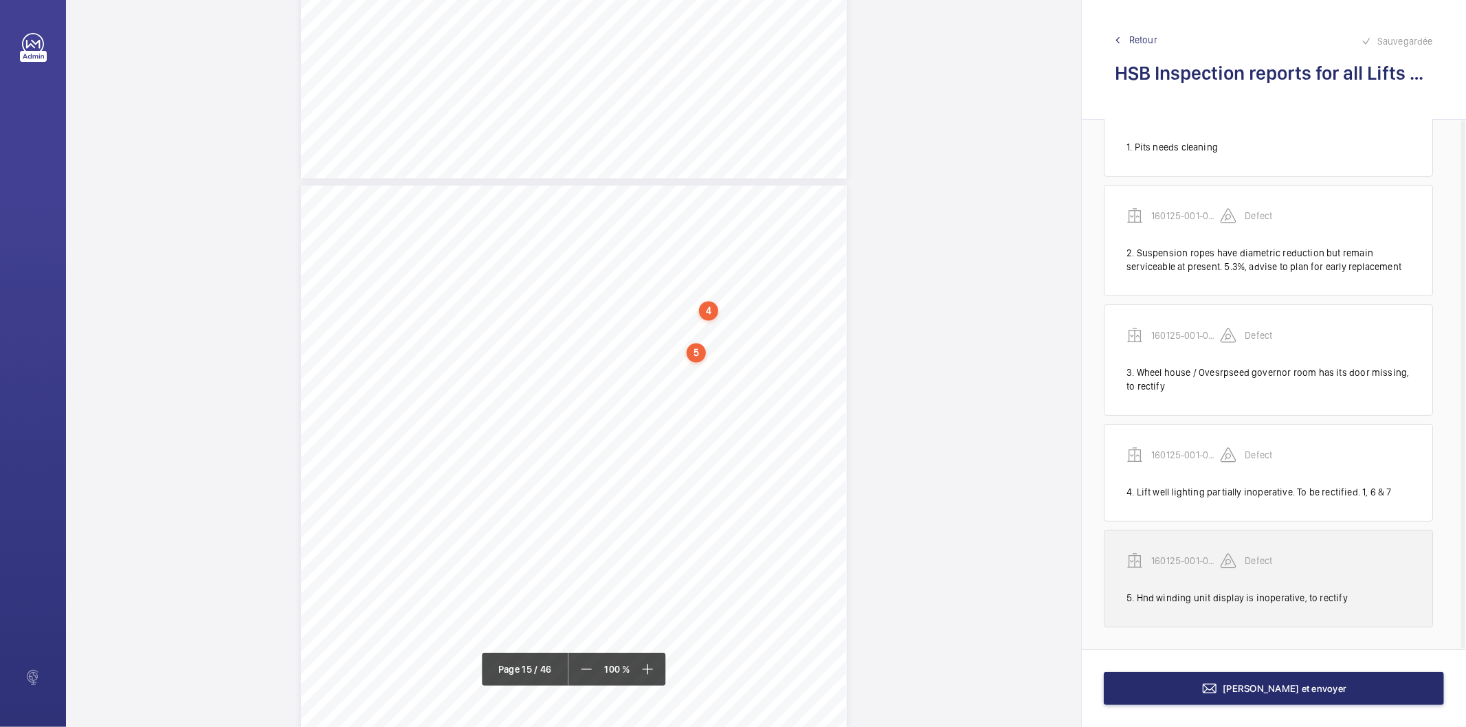
click at [1163, 577] on div "160125-001-0596EMO Defect" at bounding box center [1269, 572] width 284 height 38
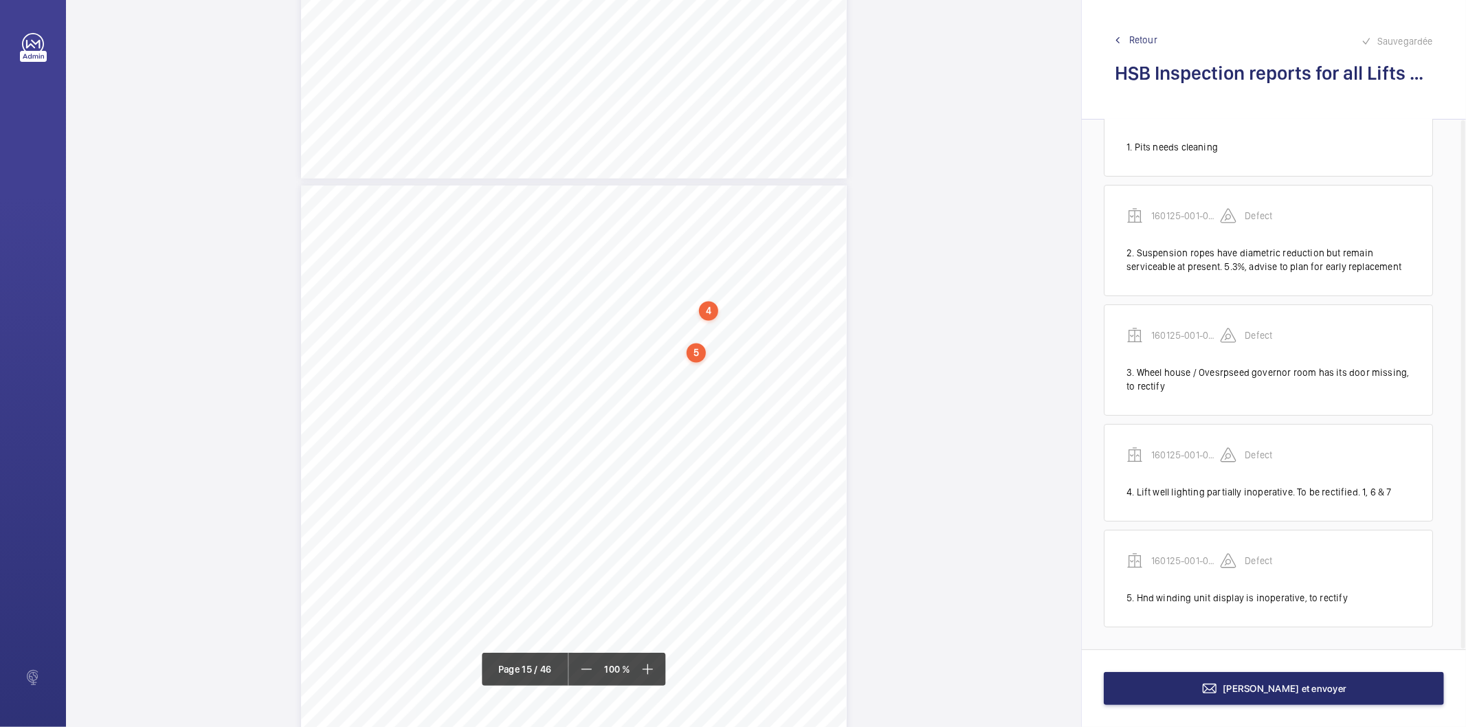
scroll to position [10721, 0]
click at [870, 234] on wm-front-icon-button at bounding box center [873, 233] width 33 height 33
click at [834, 267] on div "Modifier" at bounding box center [834, 273] width 109 height 25
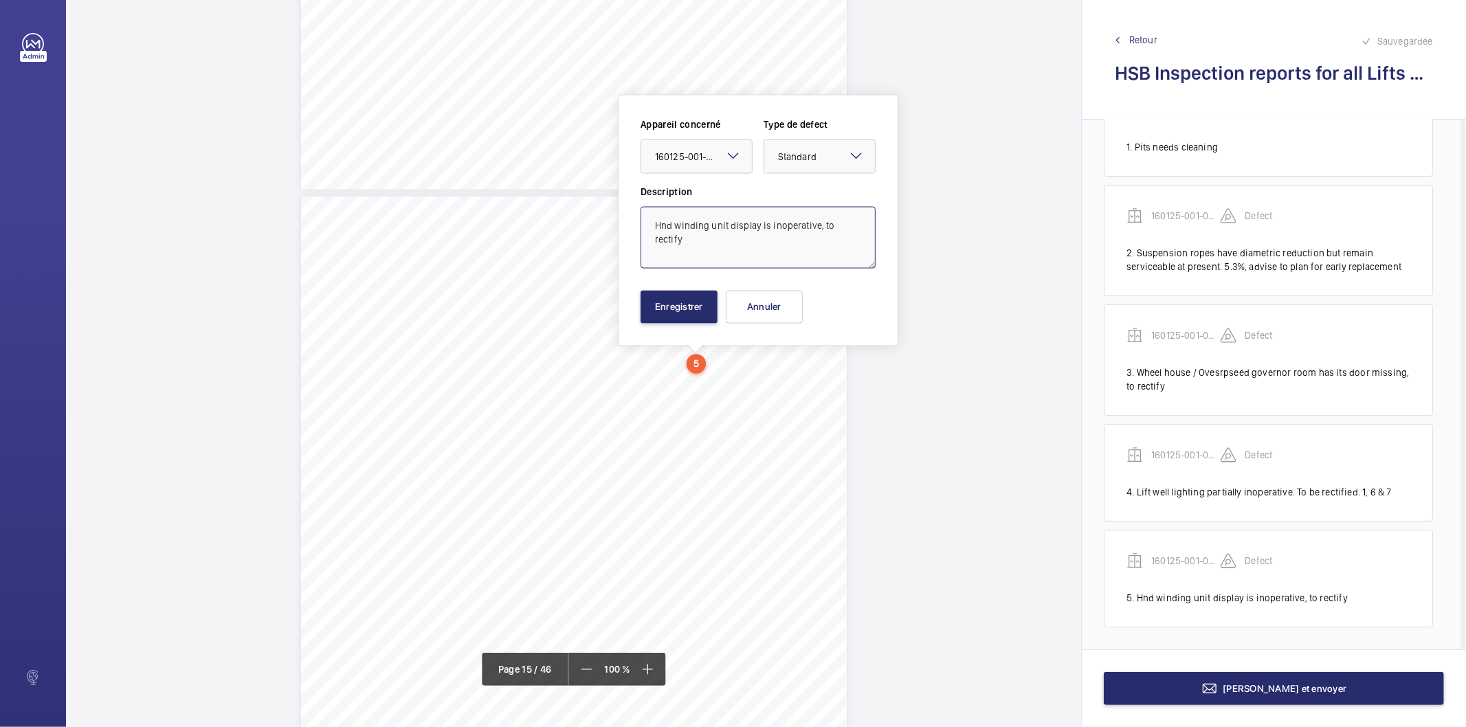
click at [664, 228] on textarea "Hnd winding unit display is inoperative, to rectify" at bounding box center [758, 238] width 235 height 62
type textarea "Hand winding unit display is inoperative, to rectify"
click at [684, 306] on button "Enregistrer" at bounding box center [679, 307] width 77 height 33
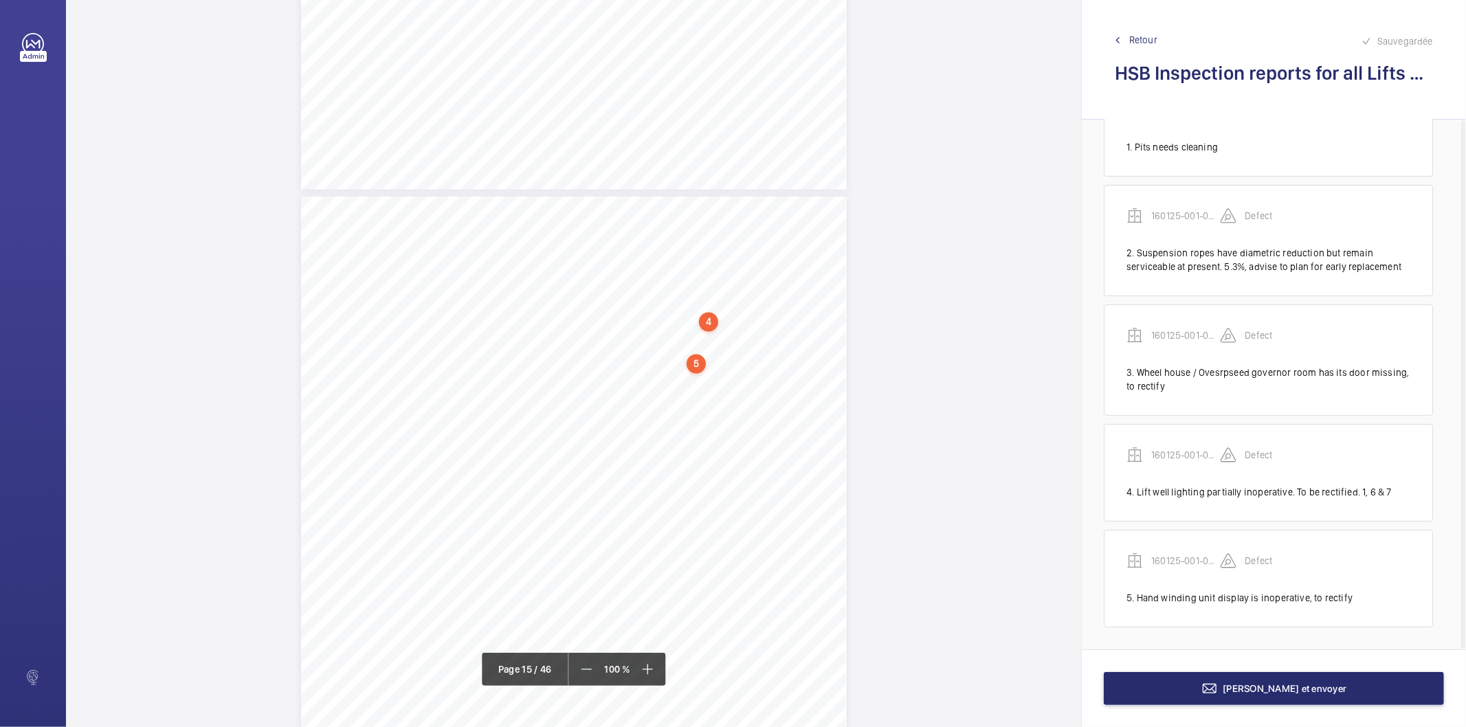
click at [1142, 38] on span "Retour" at bounding box center [1144, 40] width 28 height 14
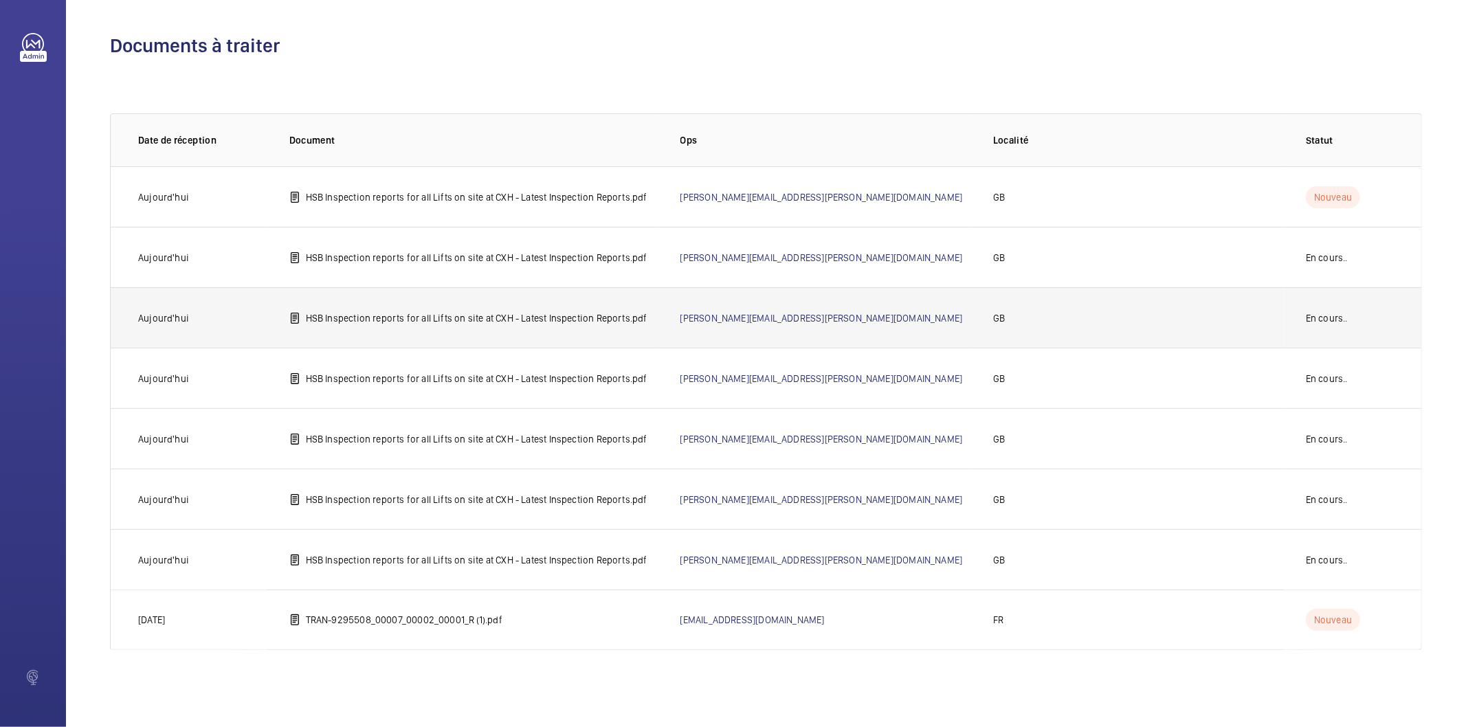
click at [534, 320] on p "HSB Inspection reports for all Lifts on site at CXH - Latest Inspection Reports…" at bounding box center [477, 318] width 342 height 14
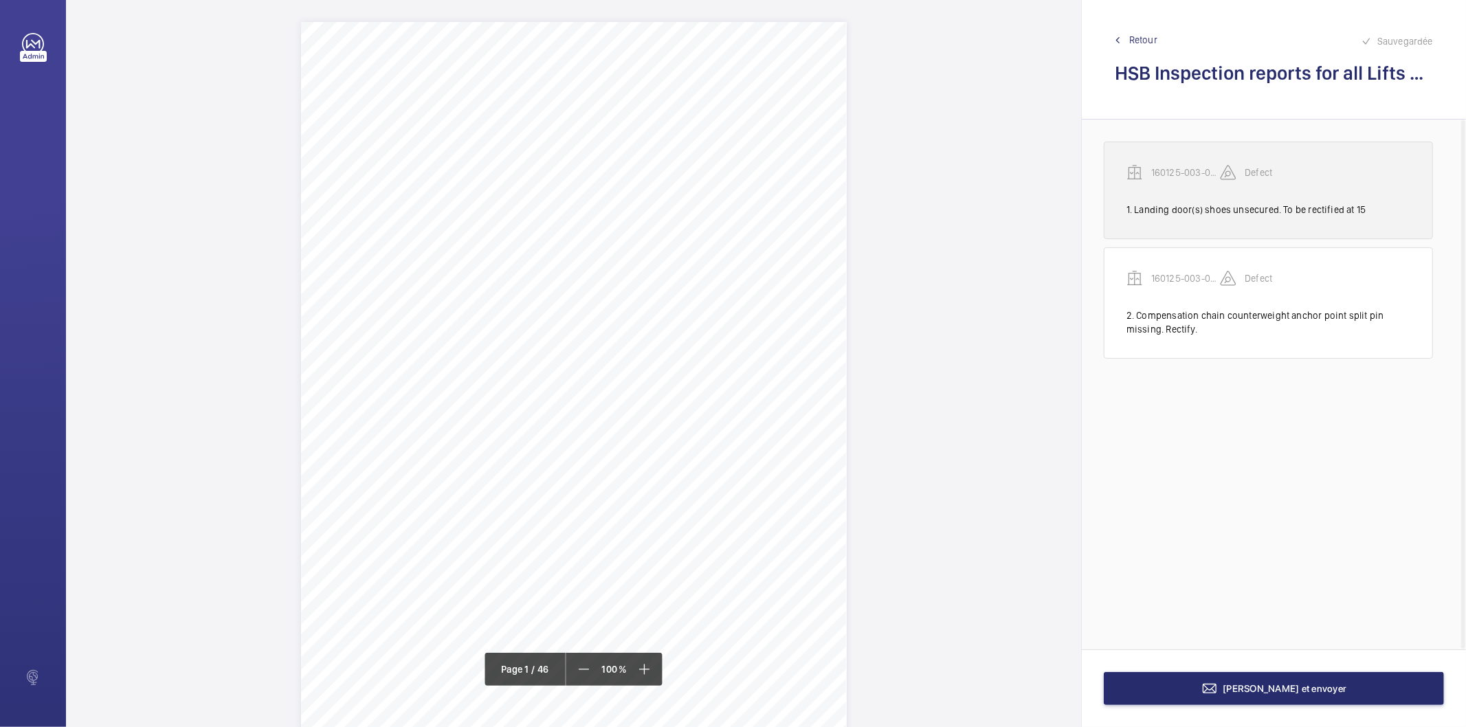
click at [1225, 207] on div "1. Landing door(s) shoes unsecured. To be rectified at 15" at bounding box center [1269, 210] width 284 height 14
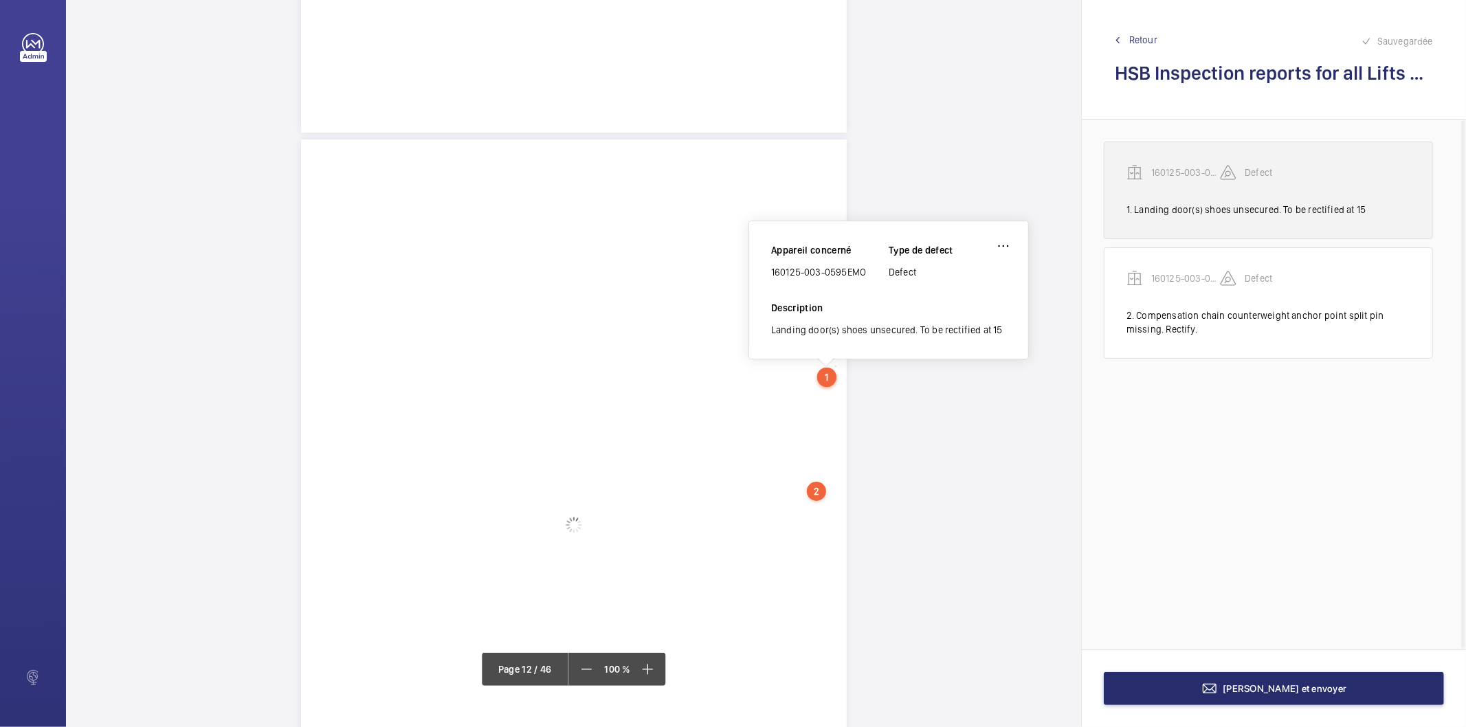
scroll to position [8456, 0]
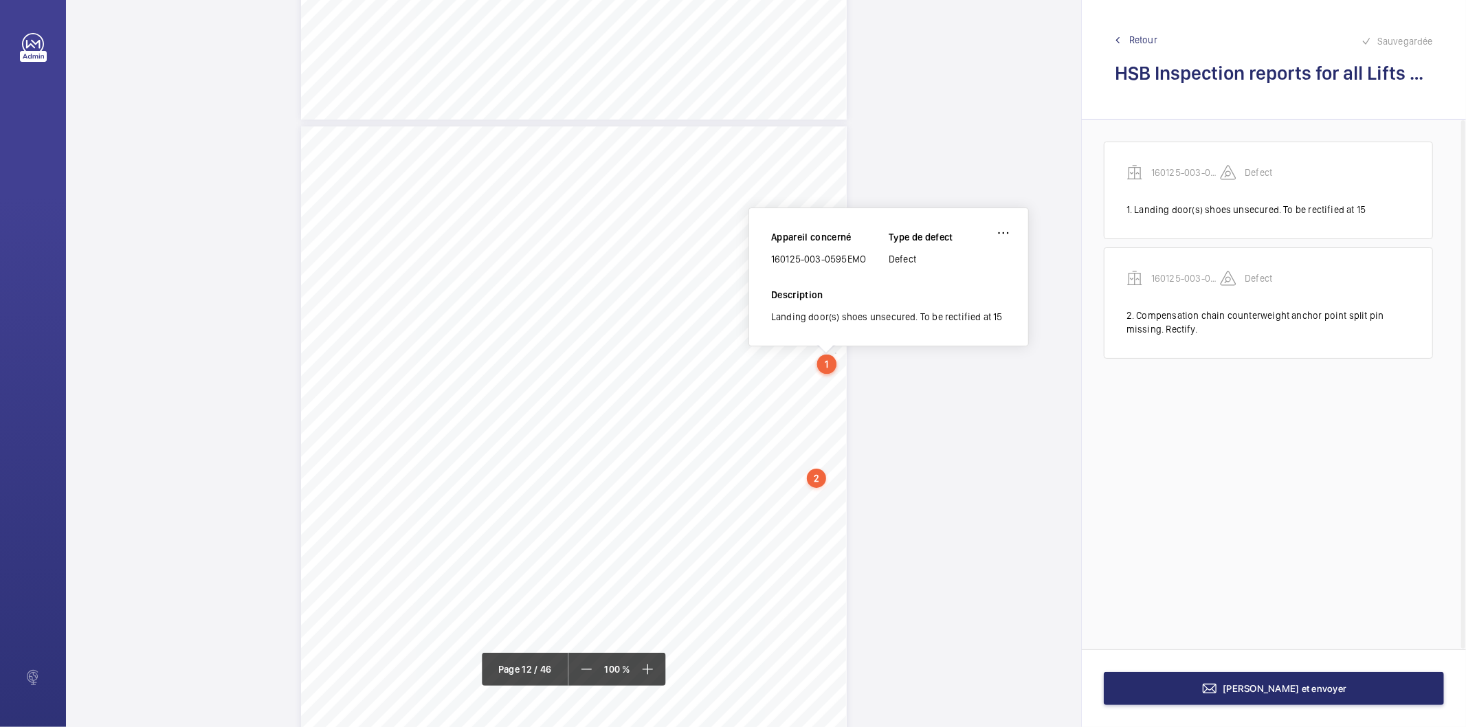
click at [1156, 41] on span "Retour" at bounding box center [1144, 40] width 28 height 14
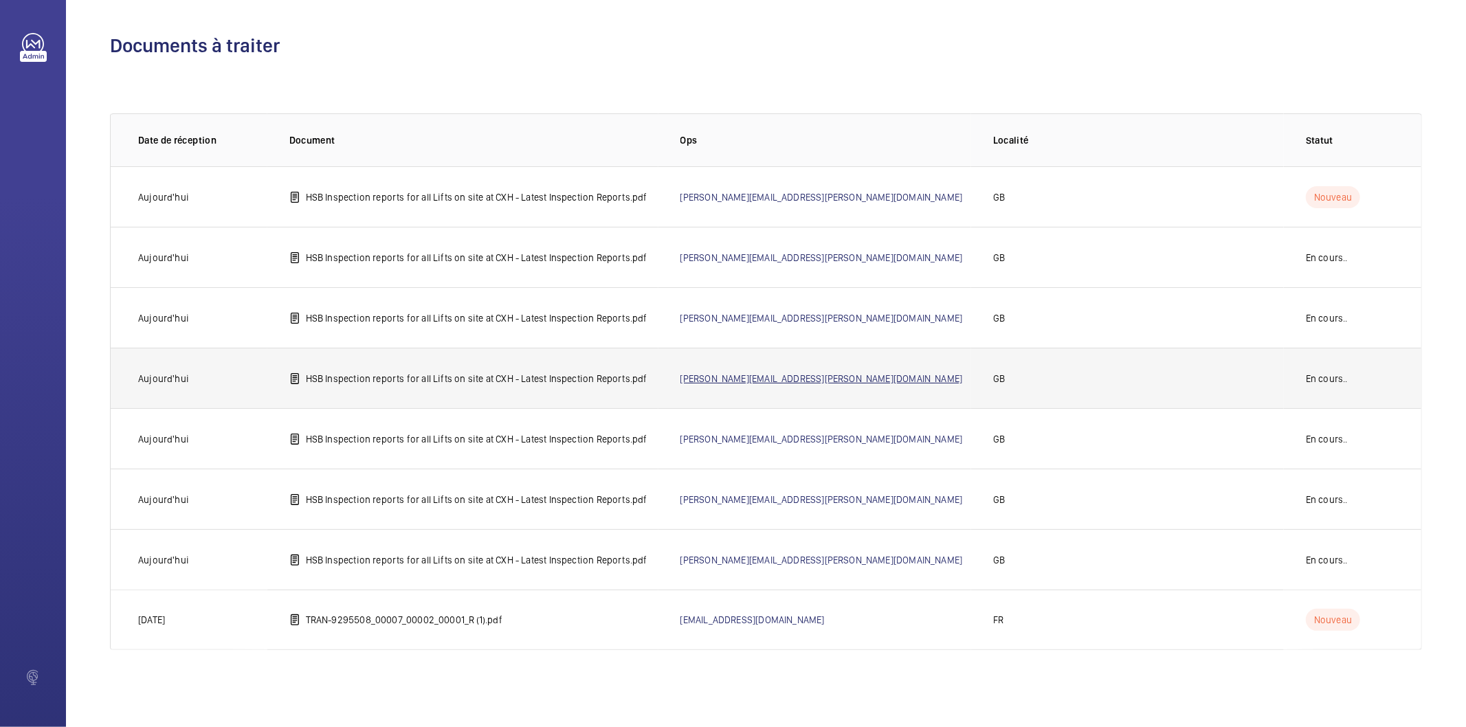
click at [736, 380] on link "Sam.Williams+salesforce@wemaintain.com" at bounding box center [822, 378] width 283 height 11
click at [476, 379] on p "HSB Inspection reports for all Lifts on site at CXH - Latest Inspection Reports…" at bounding box center [477, 379] width 342 height 14
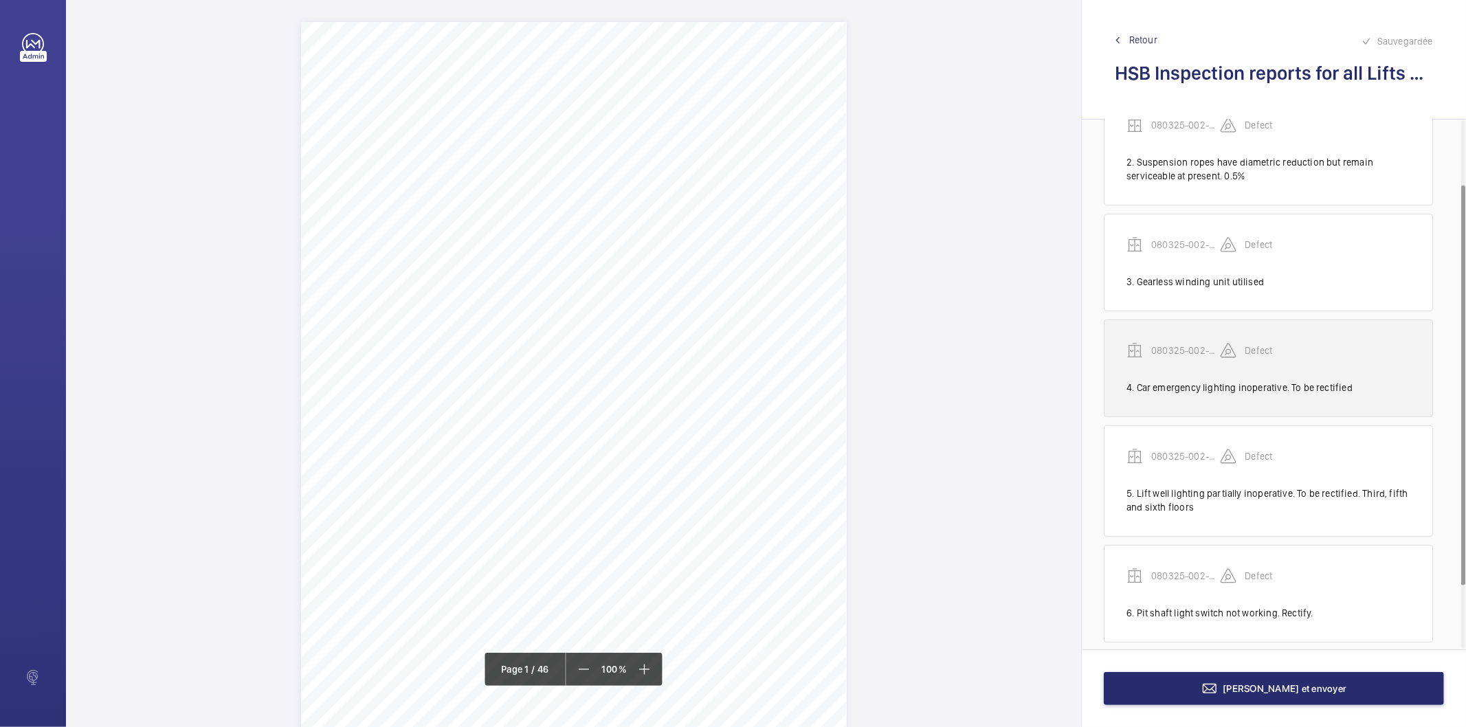
scroll to position [168, 0]
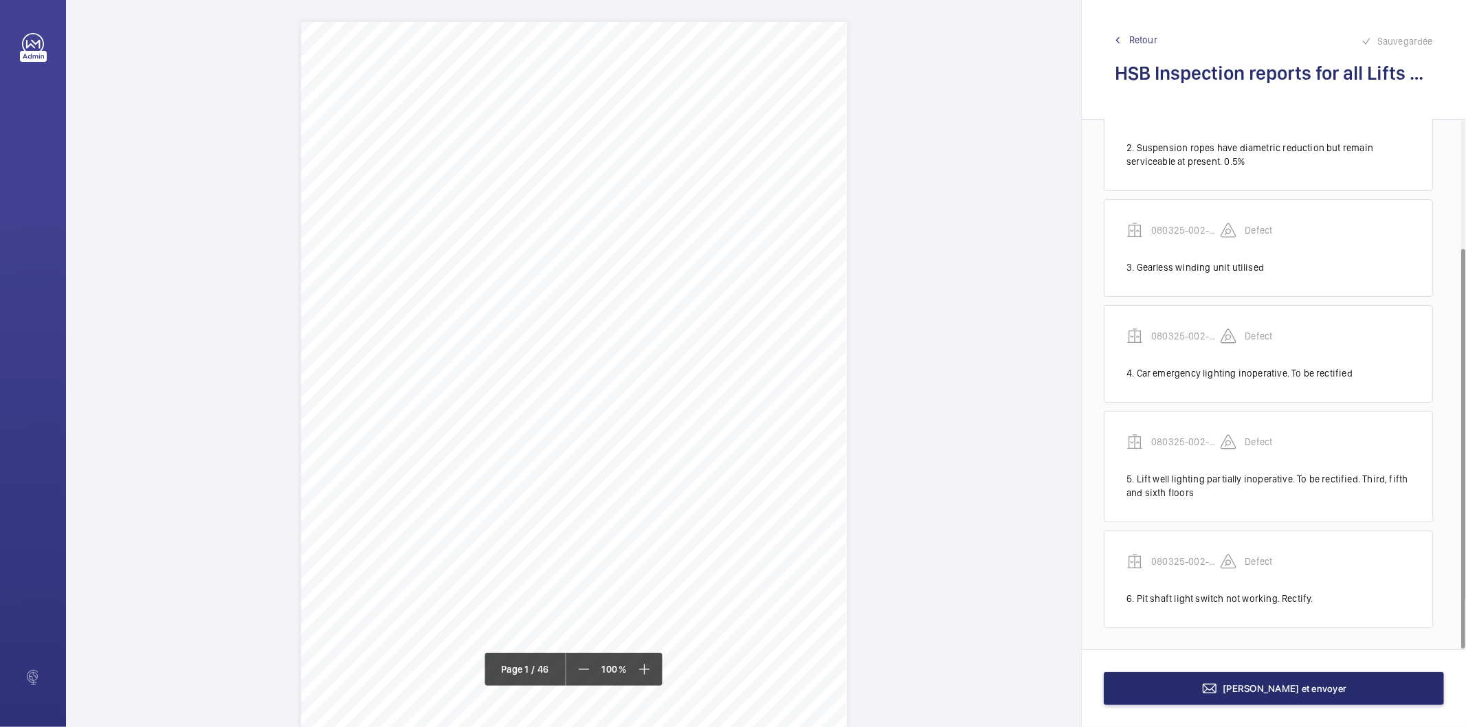
click at [1150, 36] on span "Retour" at bounding box center [1144, 40] width 28 height 14
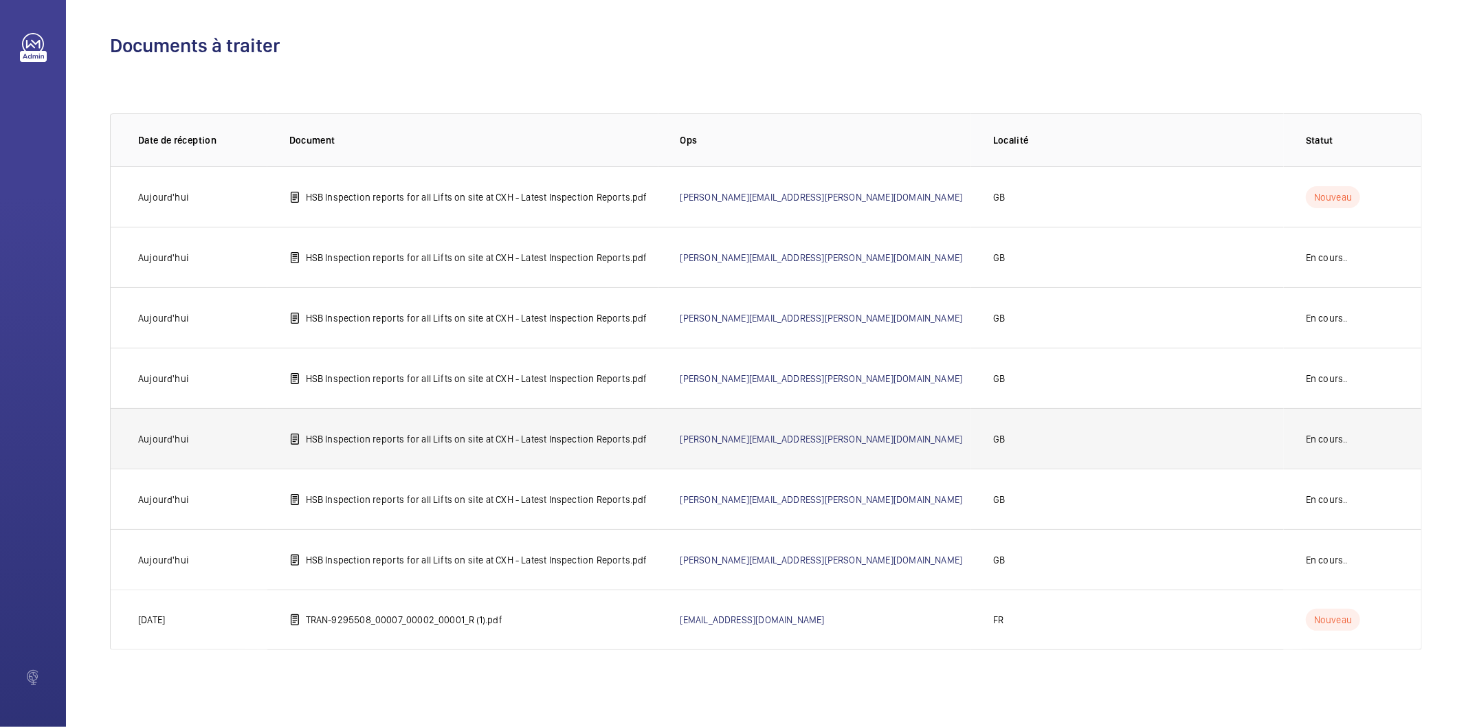
click at [514, 439] on p "HSB Inspection reports for all Lifts on site at CXH - Latest Inspection Reports…" at bounding box center [477, 439] width 342 height 14
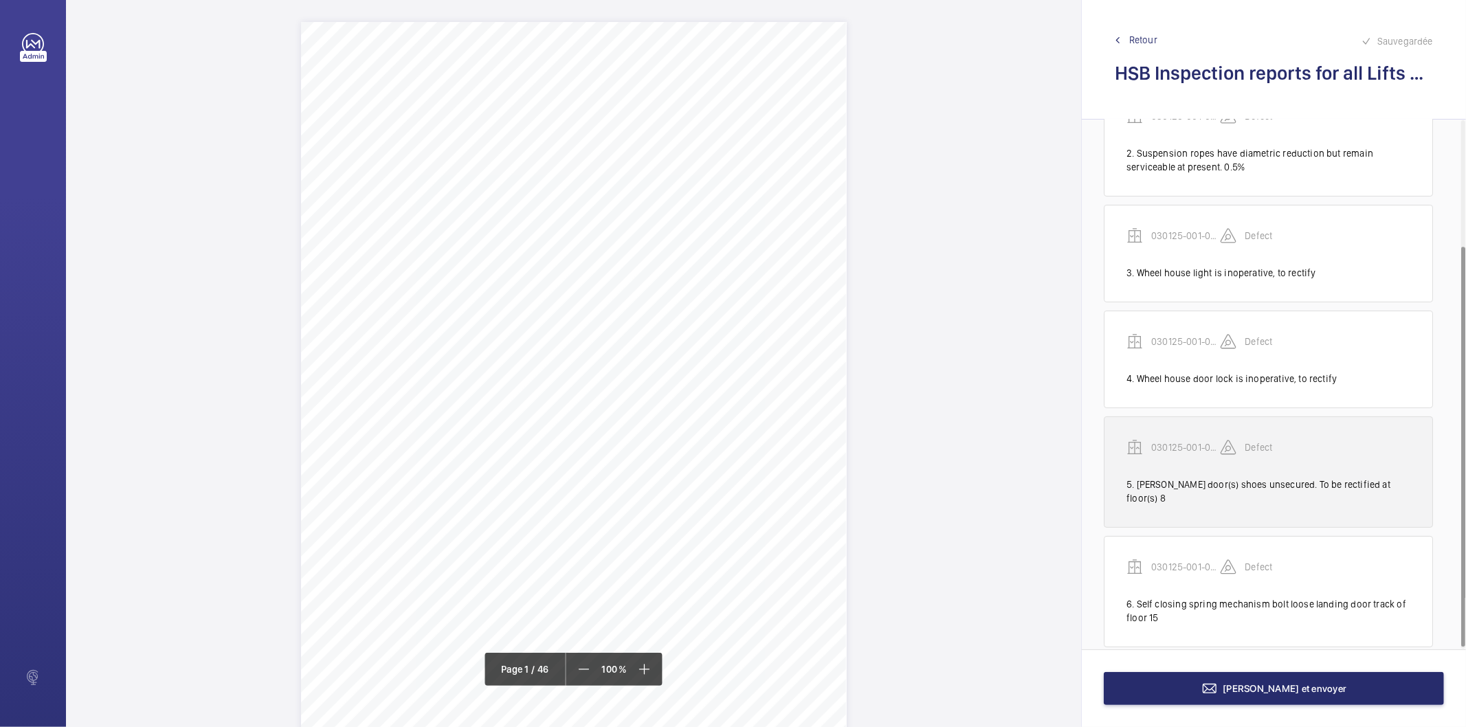
scroll to position [168, 0]
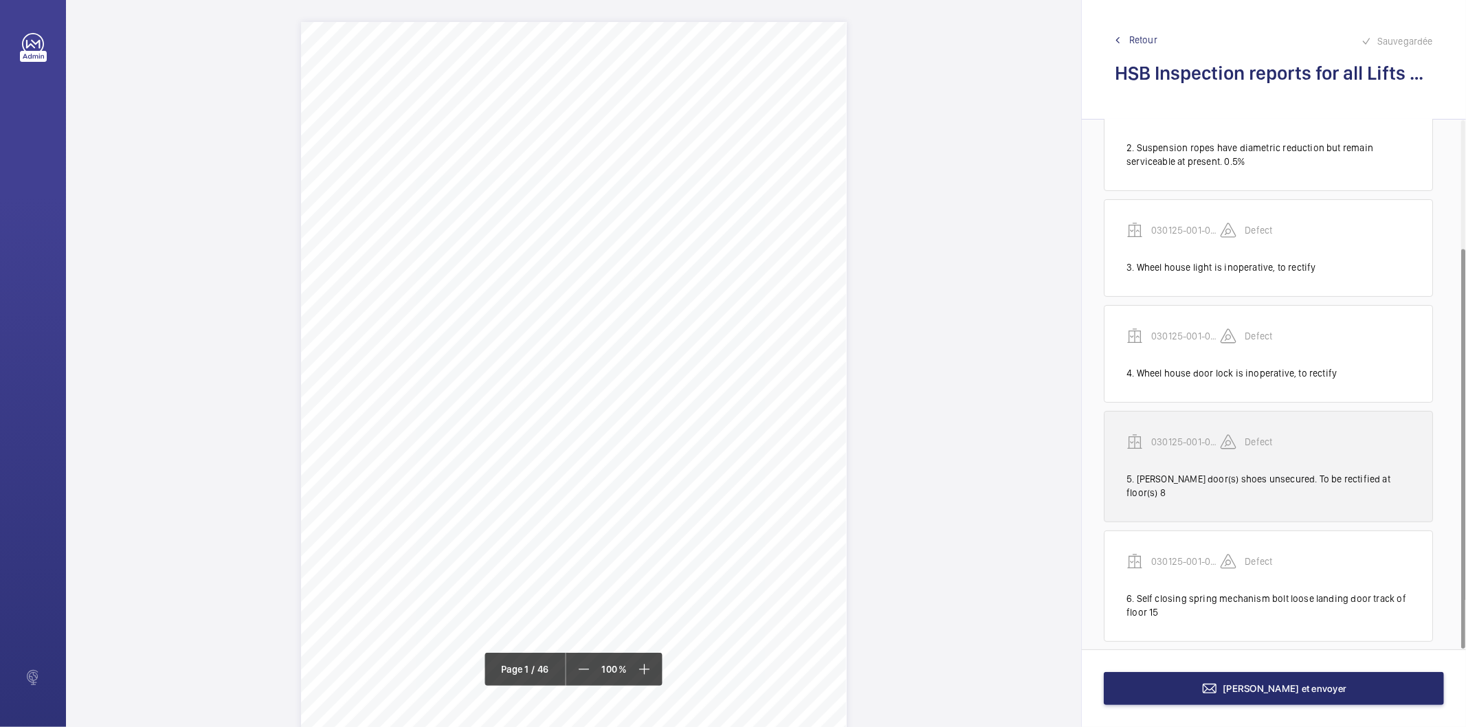
click at [1280, 594] on div "6. Self closing spring mechanism bolt loose landing door track of floor 15" at bounding box center [1269, 605] width 284 height 27
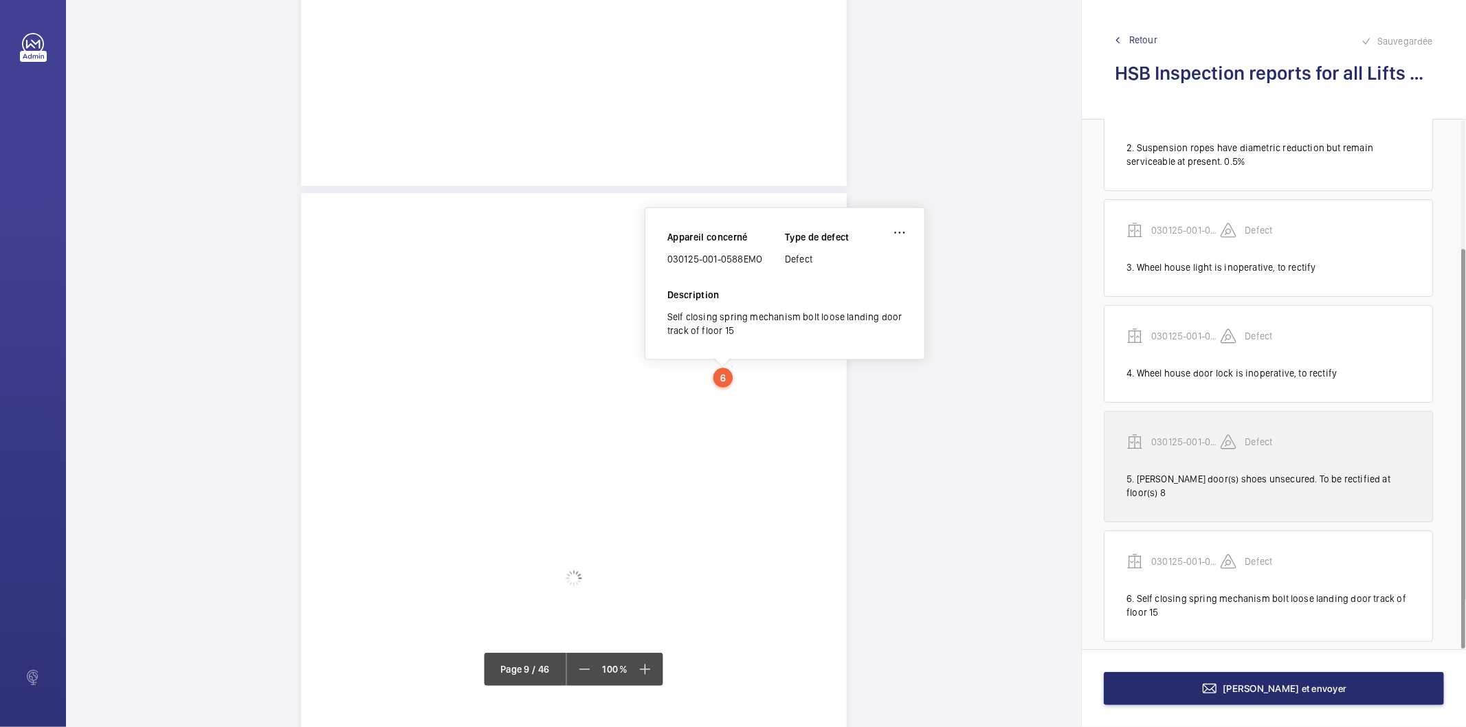
scroll to position [6068, 0]
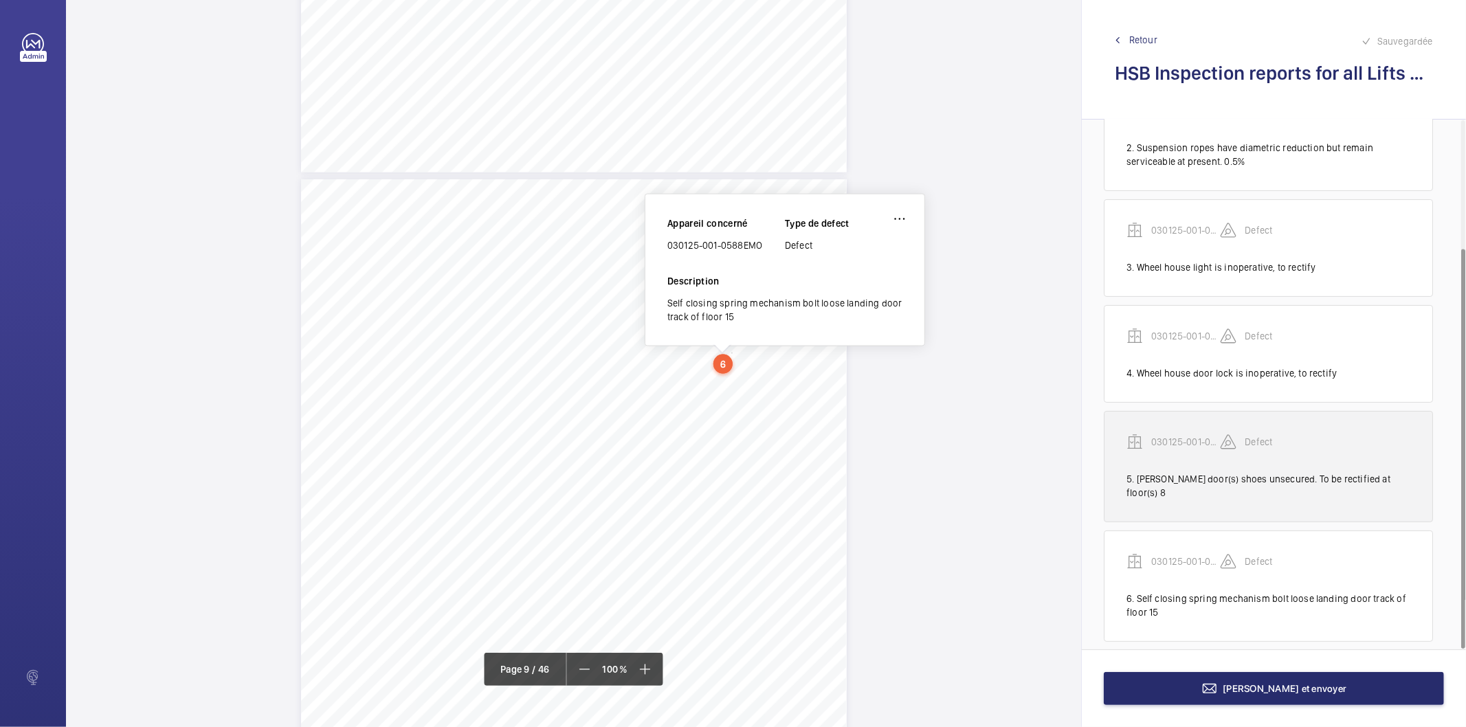
click at [1201, 482] on div "5. Landin door(s) shoes unsecured. To be rectified at floor(s) 8" at bounding box center [1269, 485] width 284 height 27
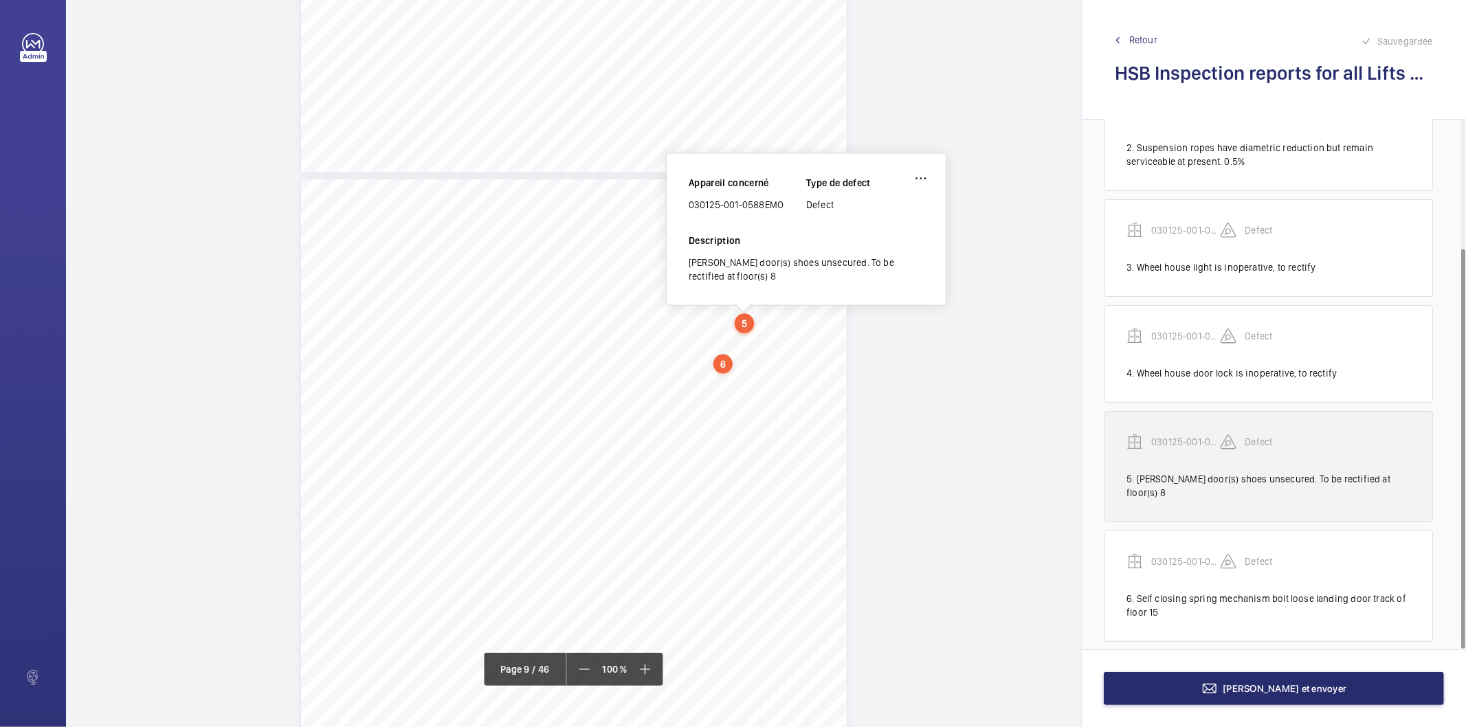
scroll to position [6028, 0]
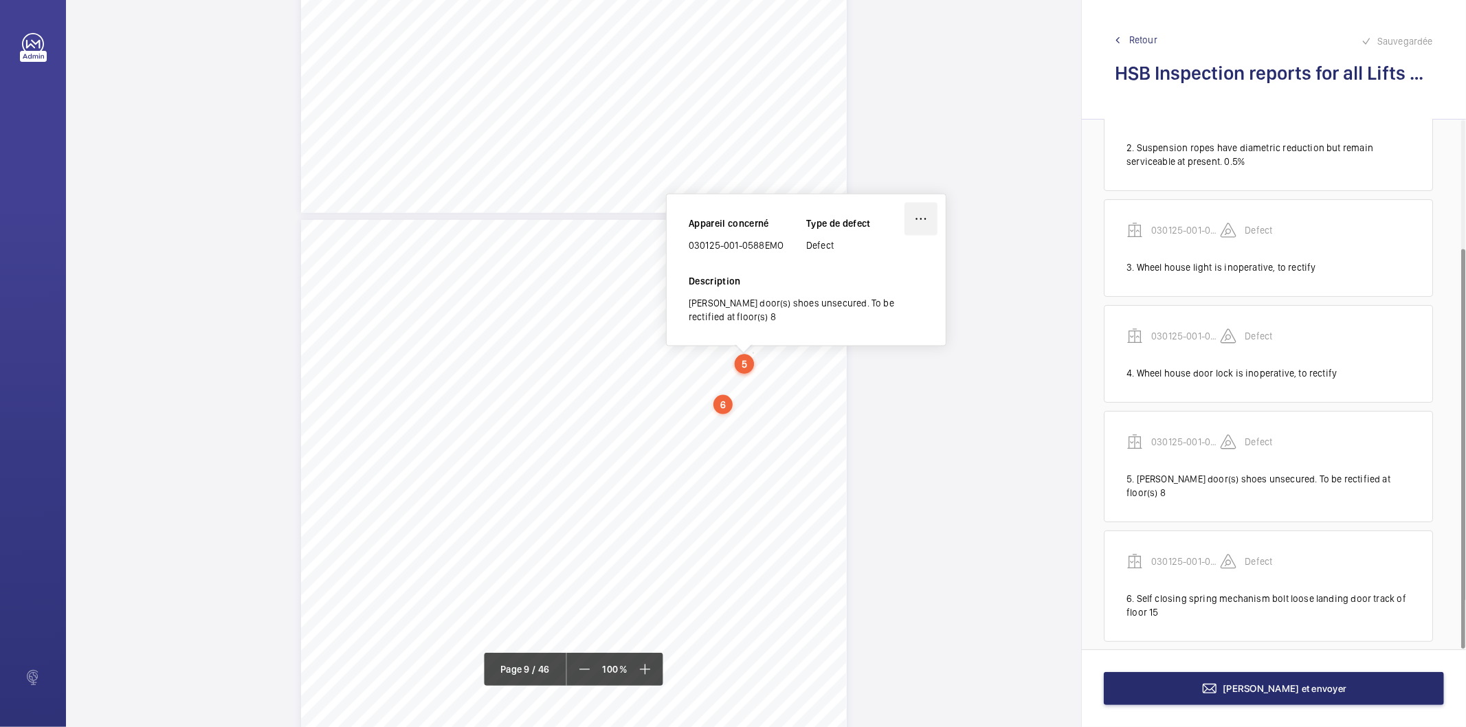
click at [913, 225] on wm-front-icon-button at bounding box center [921, 219] width 33 height 33
click at [867, 260] on div "Modifier" at bounding box center [882, 259] width 109 height 25
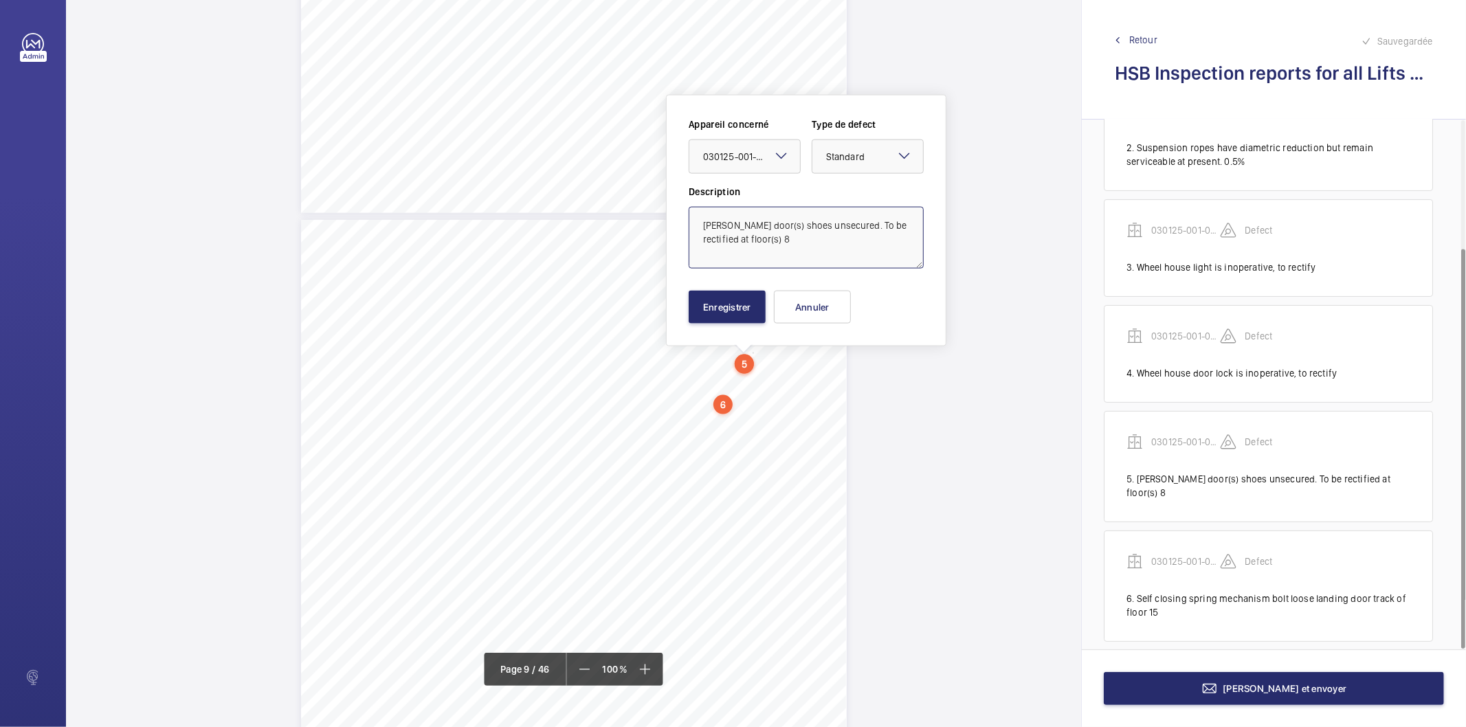
click at [787, 246] on textarea "Landin door(s) shoes unsecured. To be rectified at floor(s) 8" at bounding box center [806, 238] width 235 height 62
type textarea "Landin door(s) shoes unsecured. To be rectified at floor(s) 8 & 1"
click at [740, 305] on button "Enregistrer" at bounding box center [727, 307] width 77 height 33
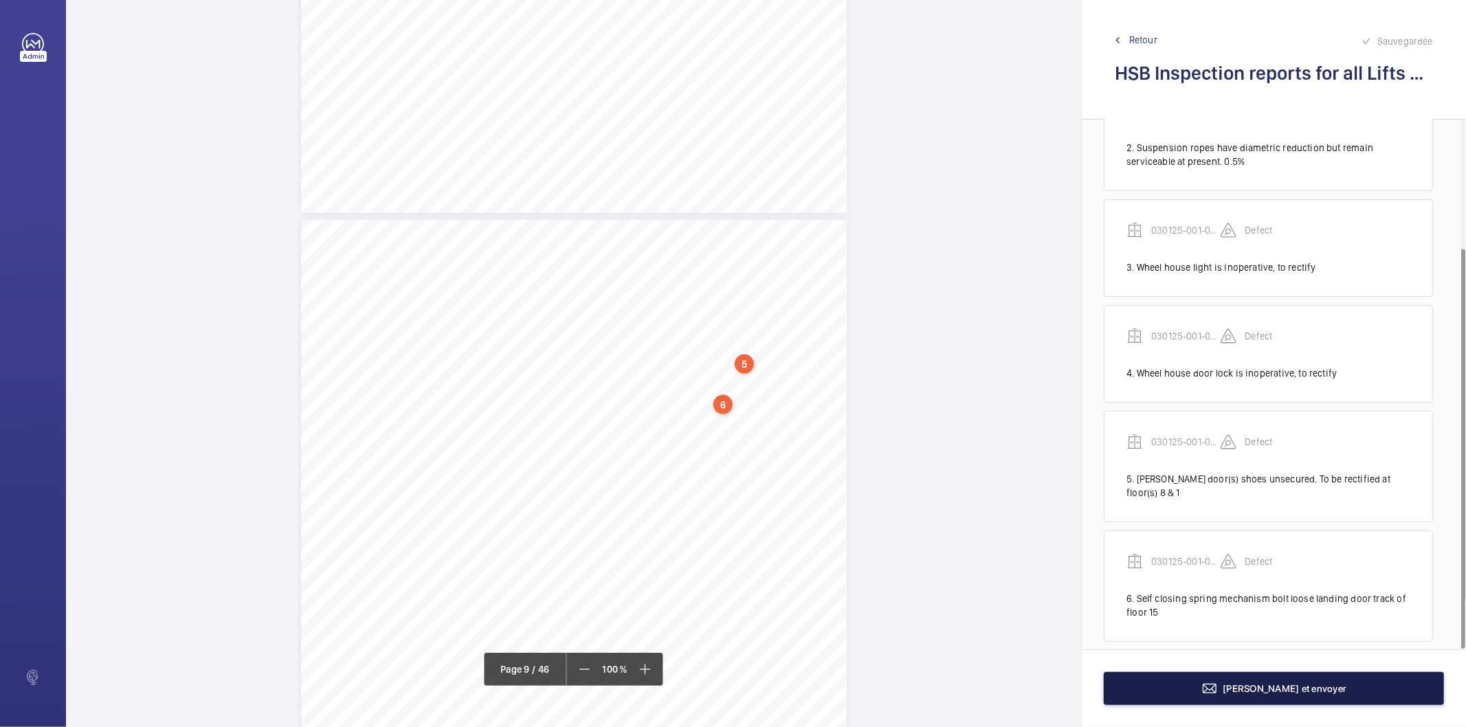
click at [1218, 685] on mat-icon at bounding box center [1210, 689] width 16 height 16
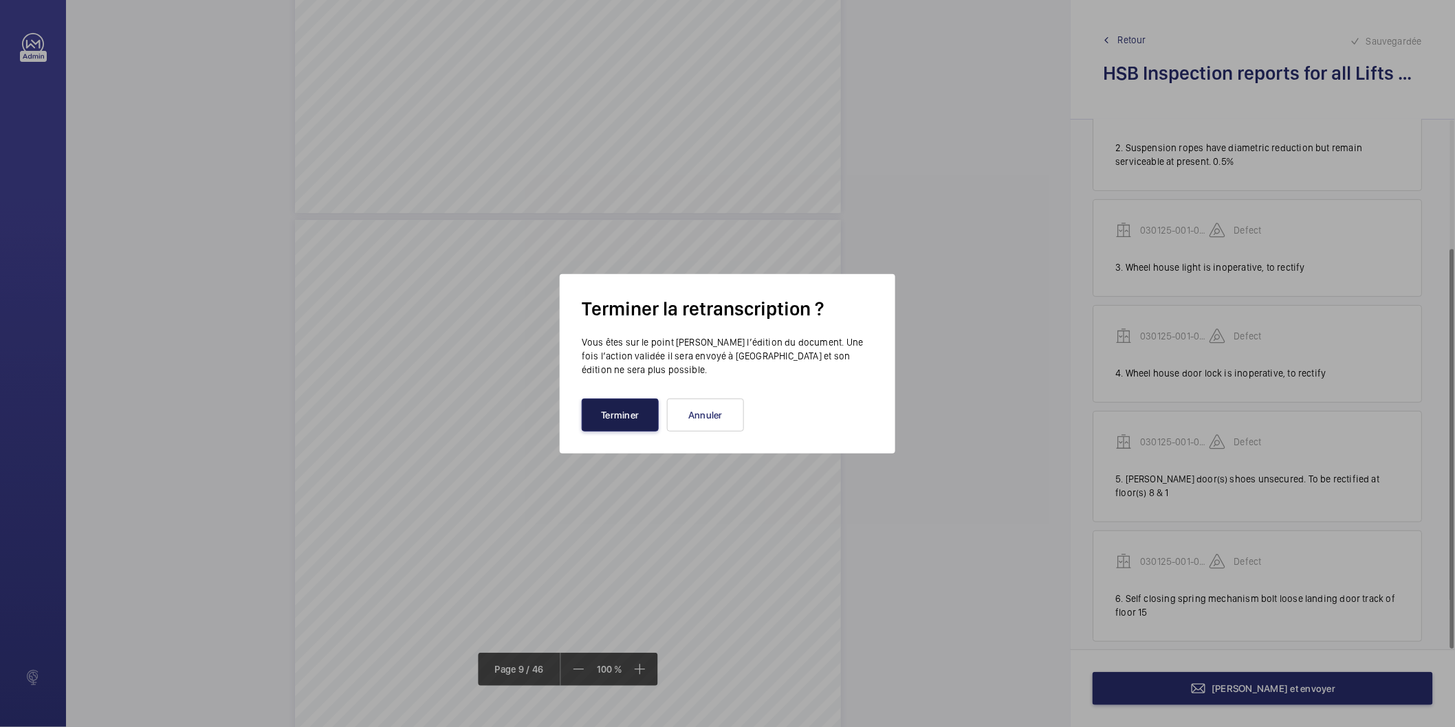
click at [621, 412] on button "Terminer" at bounding box center [620, 415] width 77 height 33
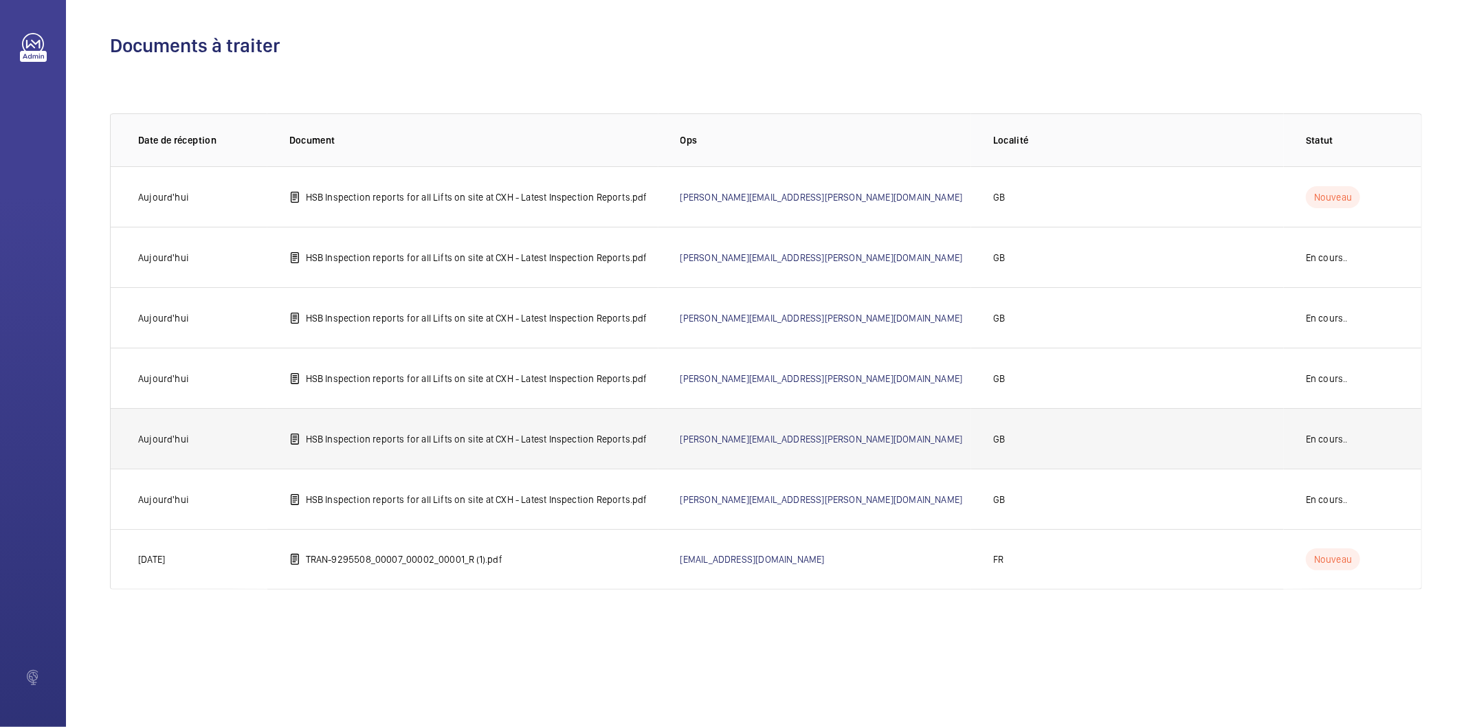
click at [560, 441] on p "HSB Inspection reports for all Lifts on site at CXH - Latest Inspection Reports…" at bounding box center [477, 439] width 342 height 14
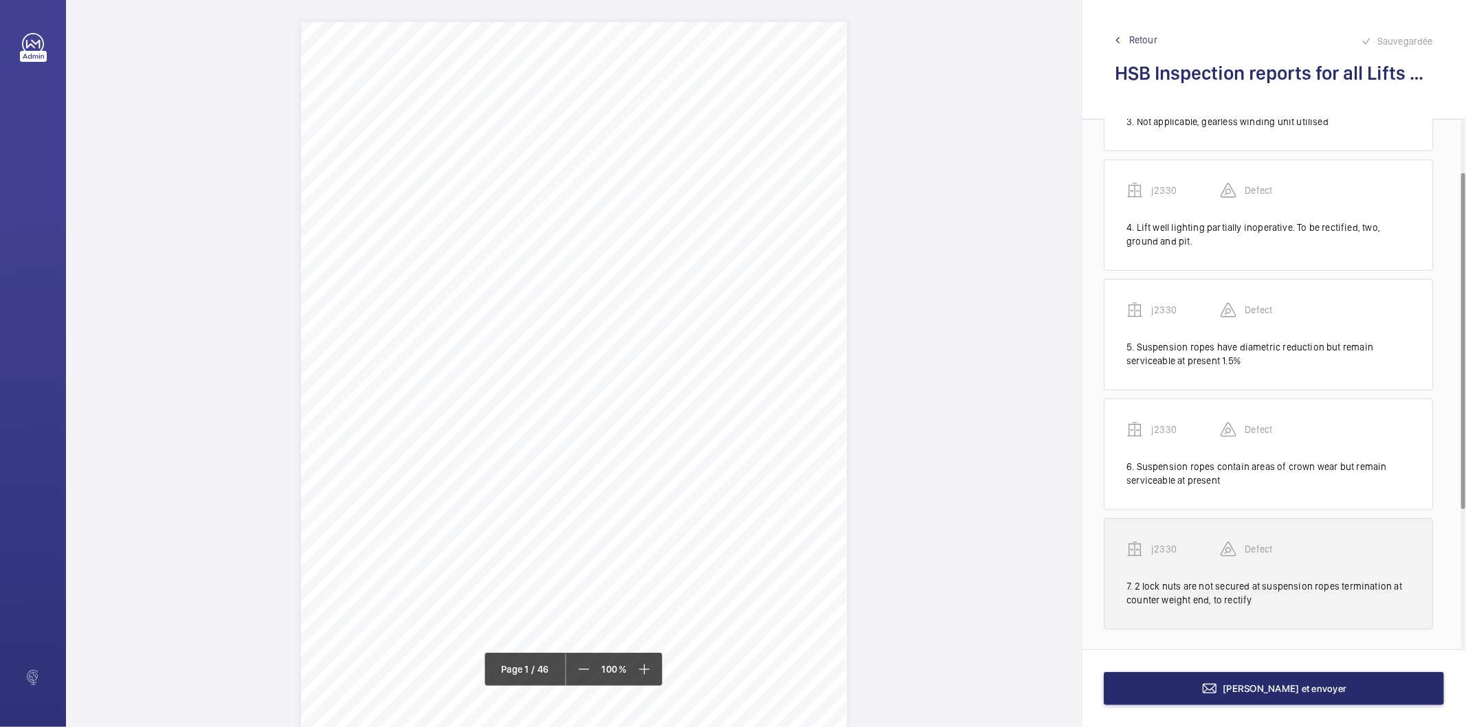
scroll to position [301, 0]
click at [1268, 587] on div "7. 2 lock nuts are not secured at suspension ropes termination at counter weigh…" at bounding box center [1269, 591] width 284 height 27
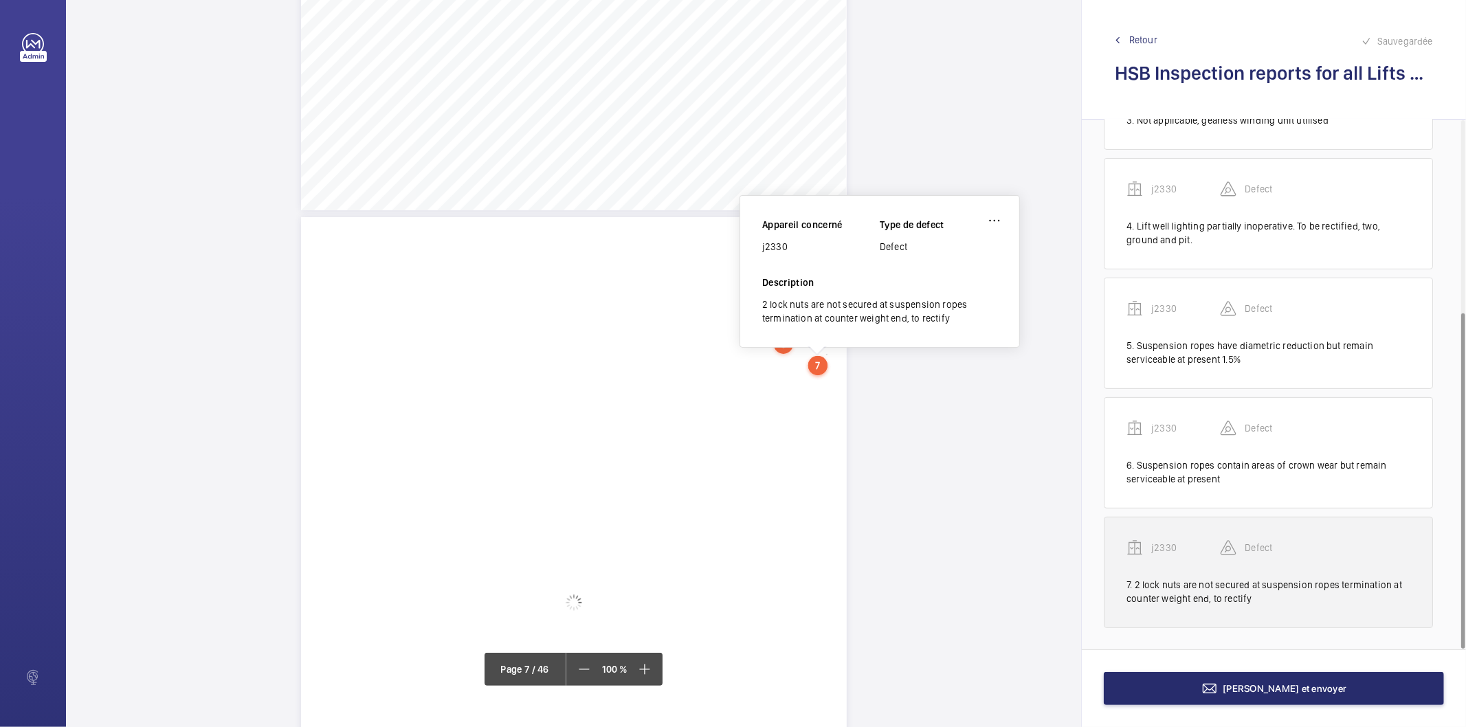
scroll to position [4475, 0]
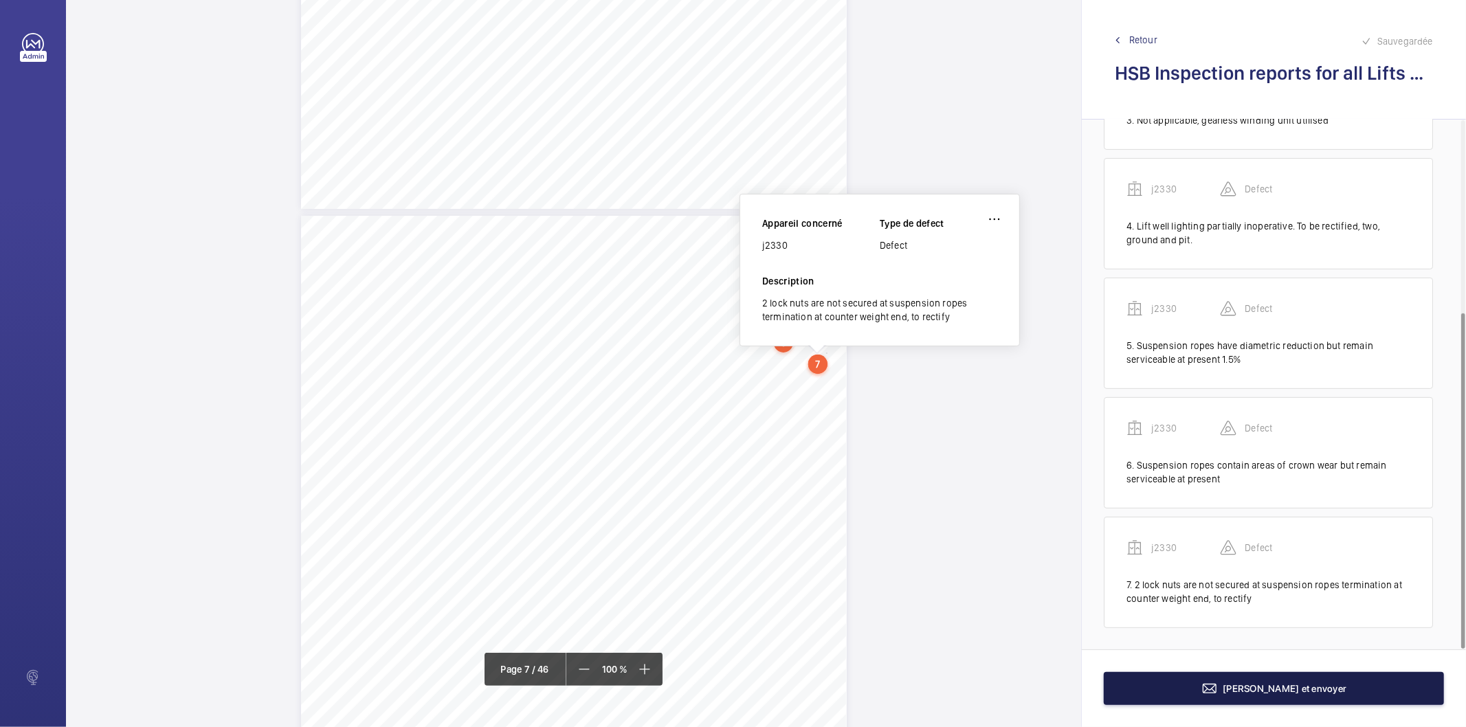
click at [1258, 692] on span "Terminer et envoyer" at bounding box center [1286, 688] width 124 height 11
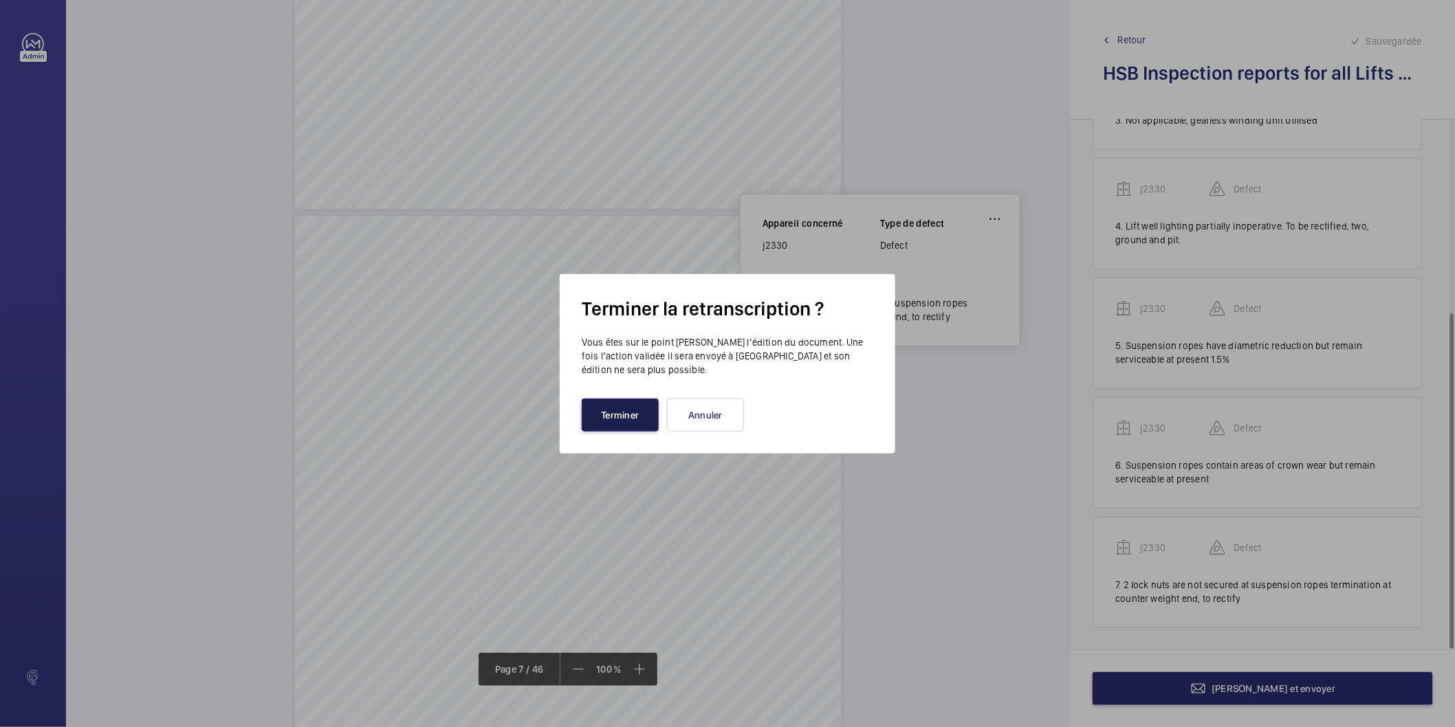
click at [615, 416] on button "Terminer" at bounding box center [620, 415] width 77 height 33
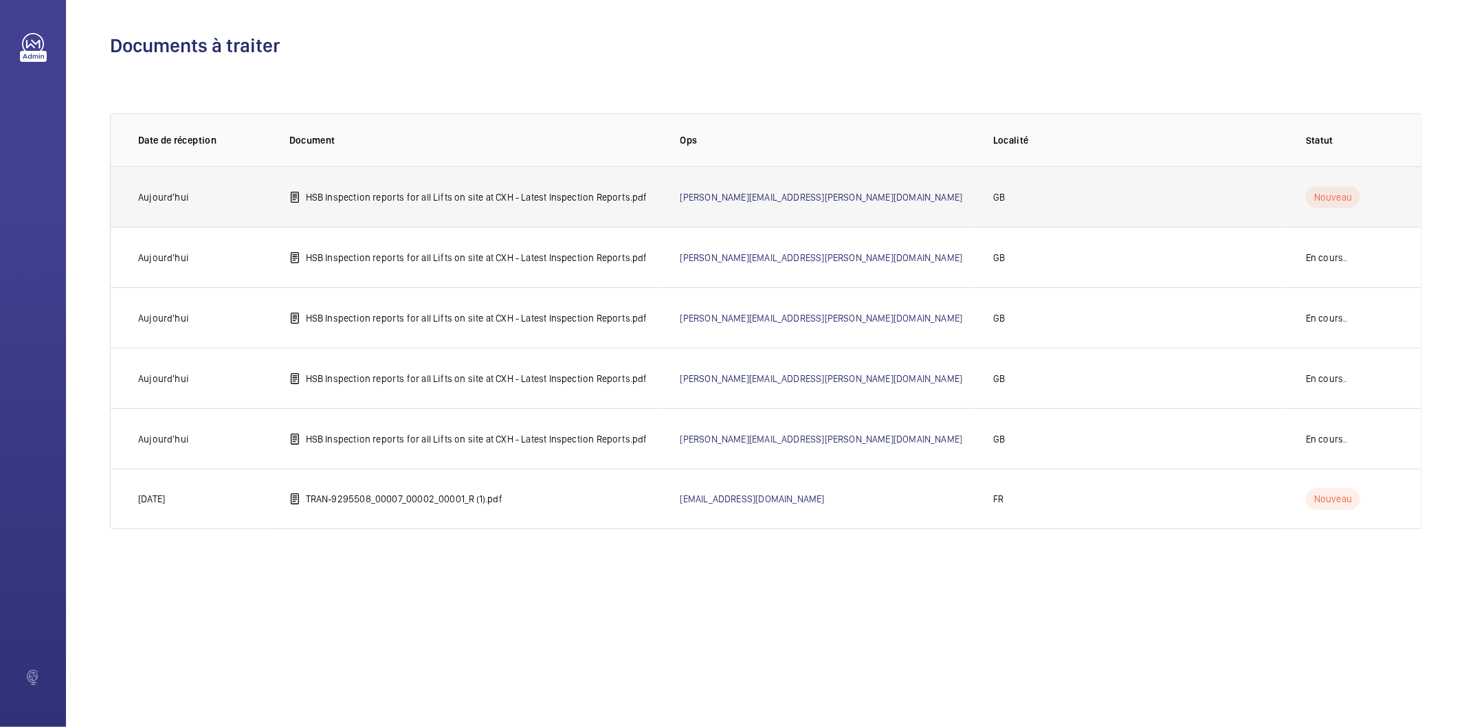
click at [582, 197] on p "HSB Inspection reports for all Lifts on site at CXH - Latest Inspection Reports…" at bounding box center [477, 197] width 342 height 14
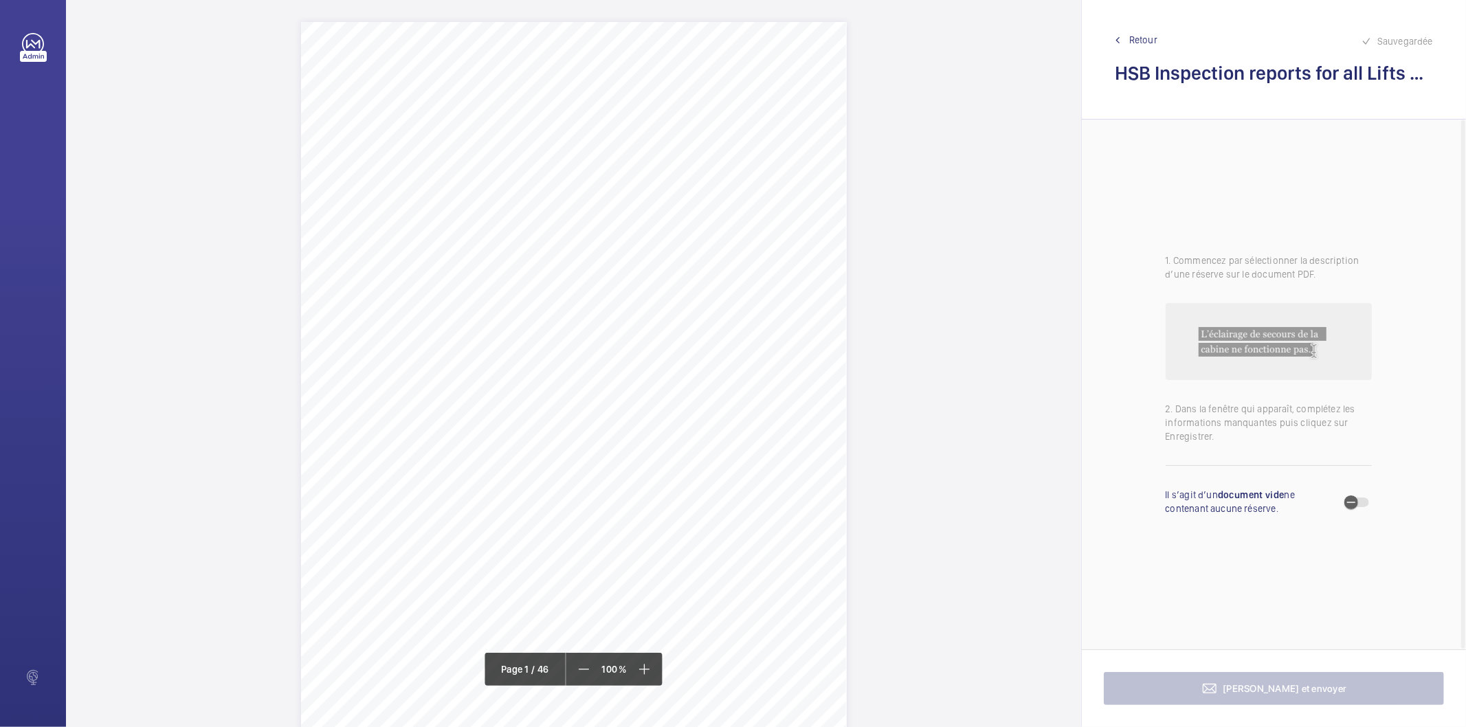
click at [762, 210] on div "Page 1" at bounding box center [574, 407] width 546 height 771
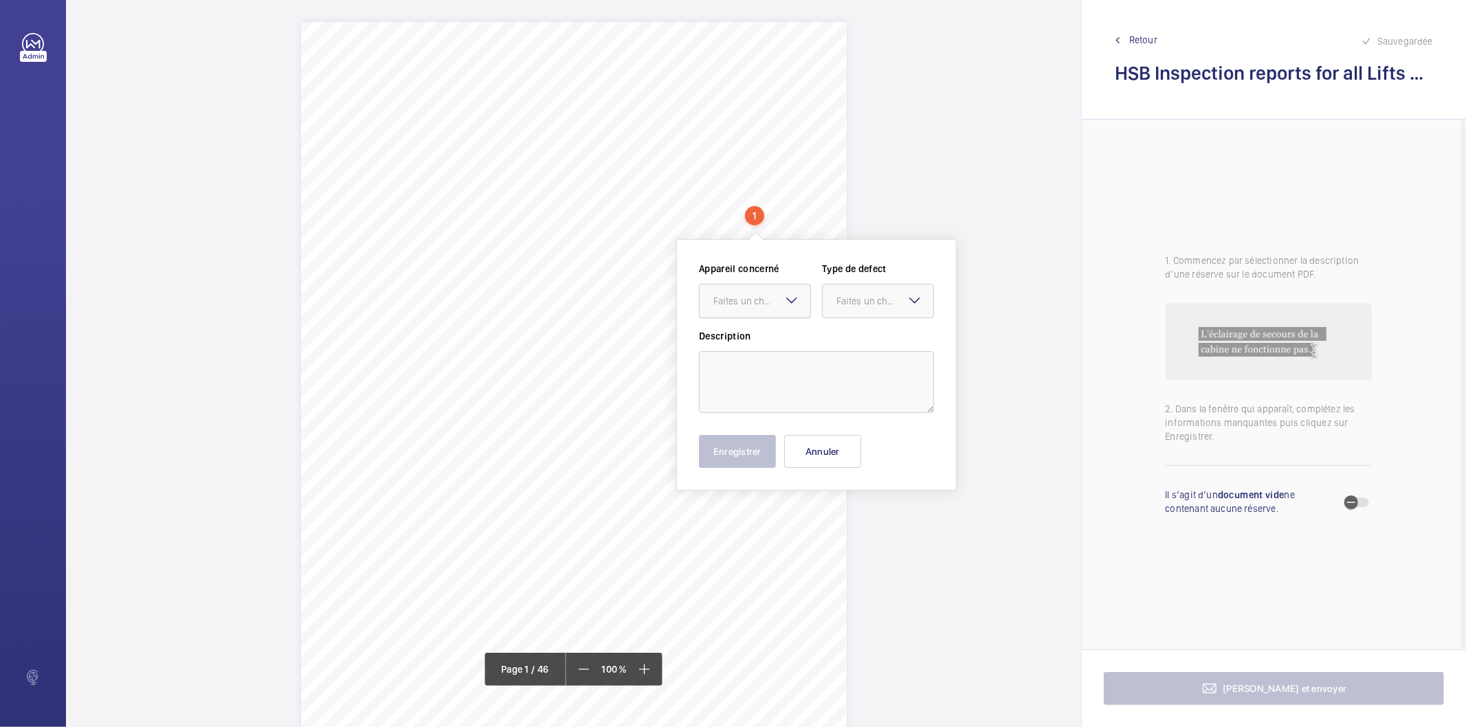
click at [775, 300] on div "Faites un choix" at bounding box center [762, 301] width 97 height 14
click at [839, 451] on button "Annuler" at bounding box center [822, 451] width 77 height 33
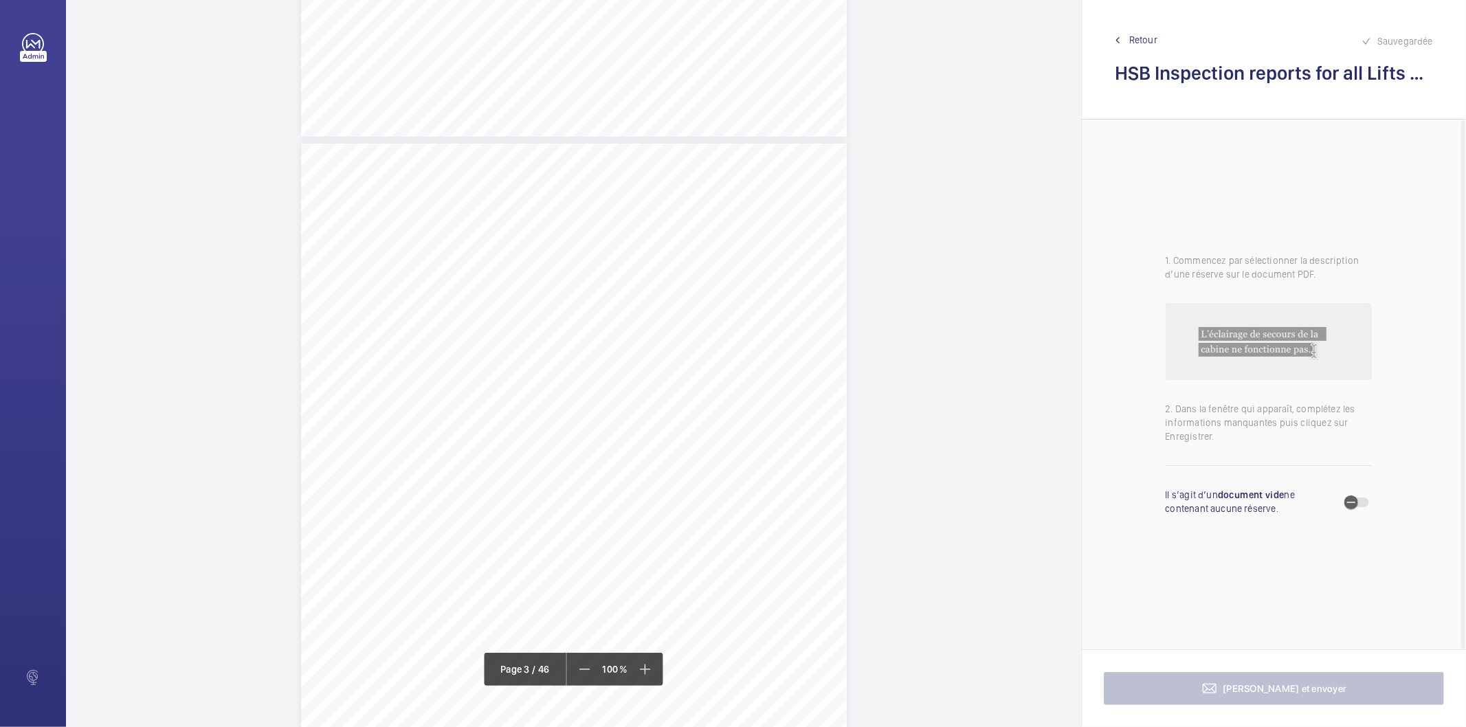
scroll to position [1680, 0]
click at [745, 297] on div "Page 3" at bounding box center [574, 283] width 546 height 771
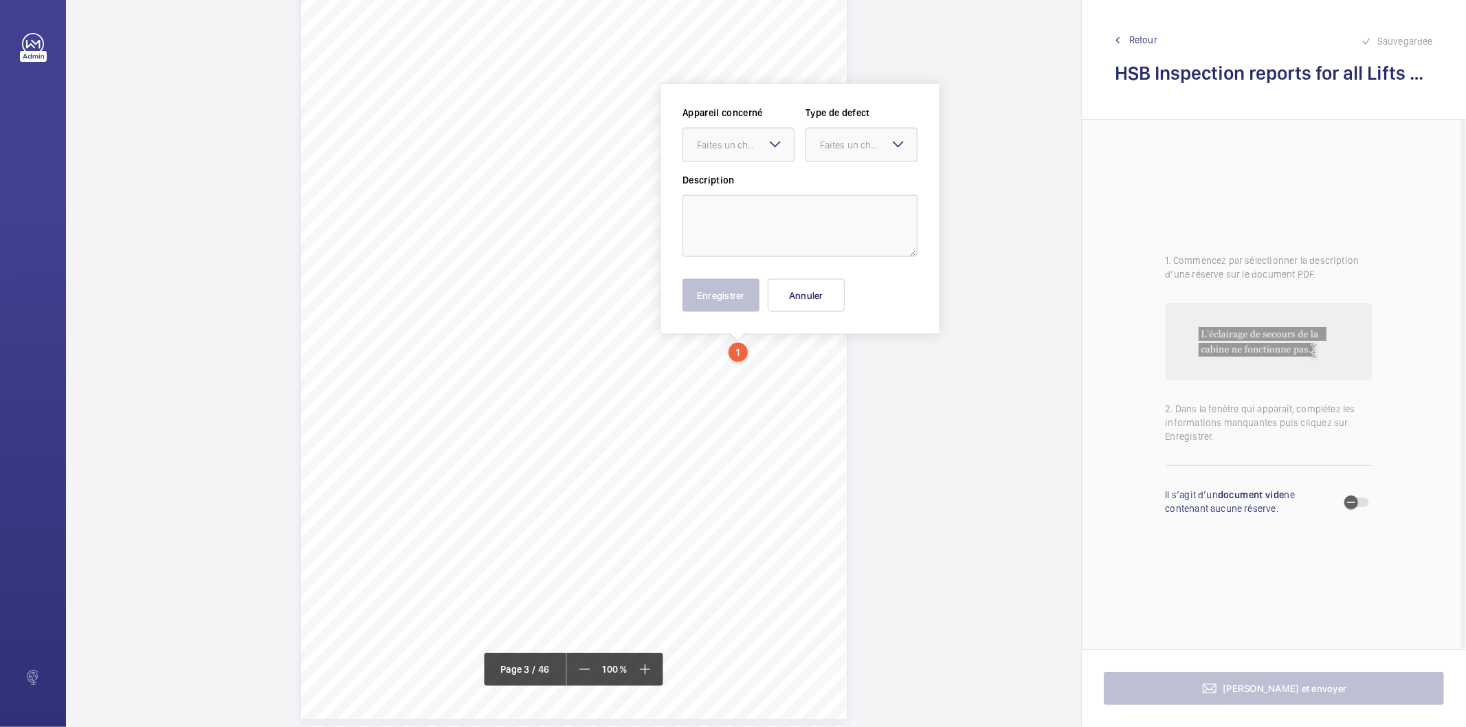
scroll to position [1629, 0]
click at [757, 149] on div "Faites un choix" at bounding box center [745, 146] width 97 height 14
click at [751, 197] on div "240725-002-0621EMO" at bounding box center [738, 187] width 111 height 33
click at [833, 142] on div "Faites un choix" at bounding box center [868, 146] width 97 height 14
click at [841, 184] on span "Standard" at bounding box center [861, 188] width 83 height 14
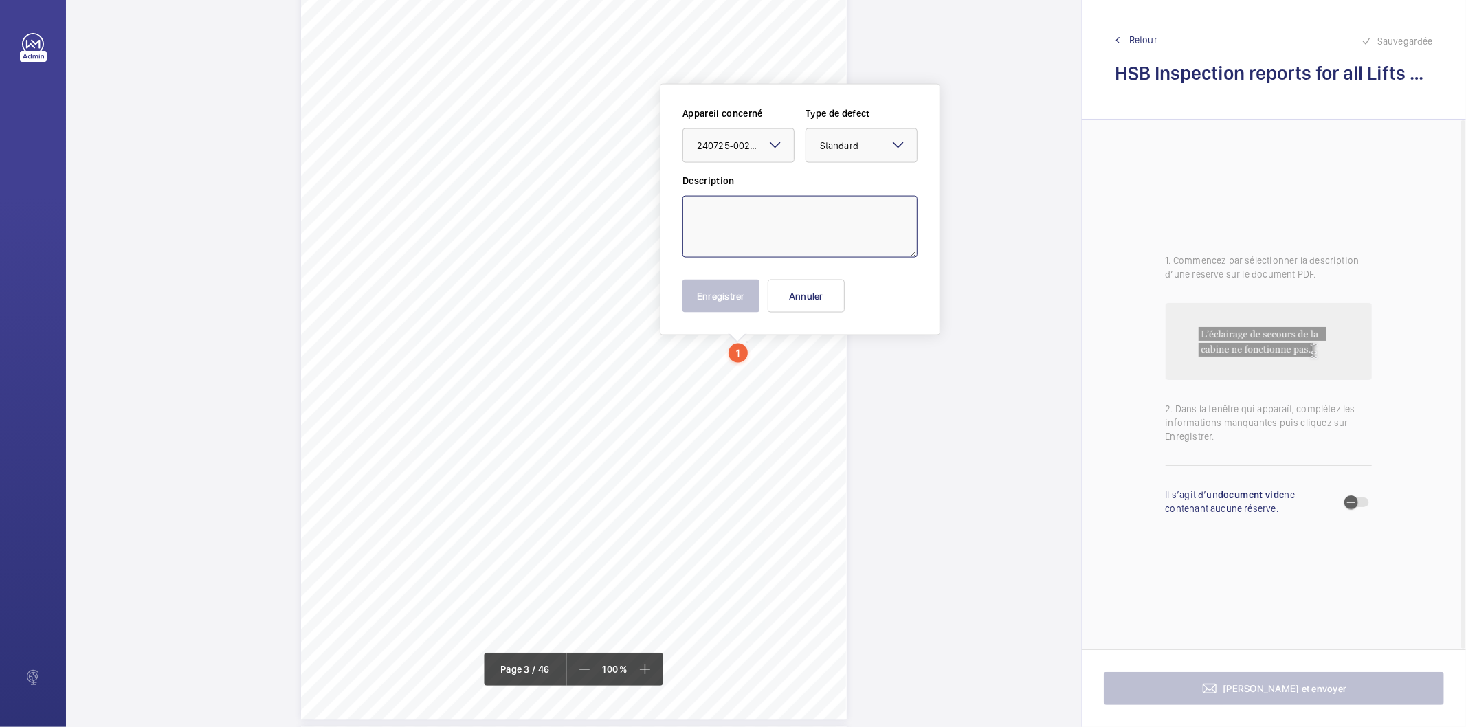
click at [806, 224] on textarea at bounding box center [800, 227] width 235 height 62
type textarea "t"
click at [736, 298] on button "Enregistrer" at bounding box center [721, 296] width 77 height 33
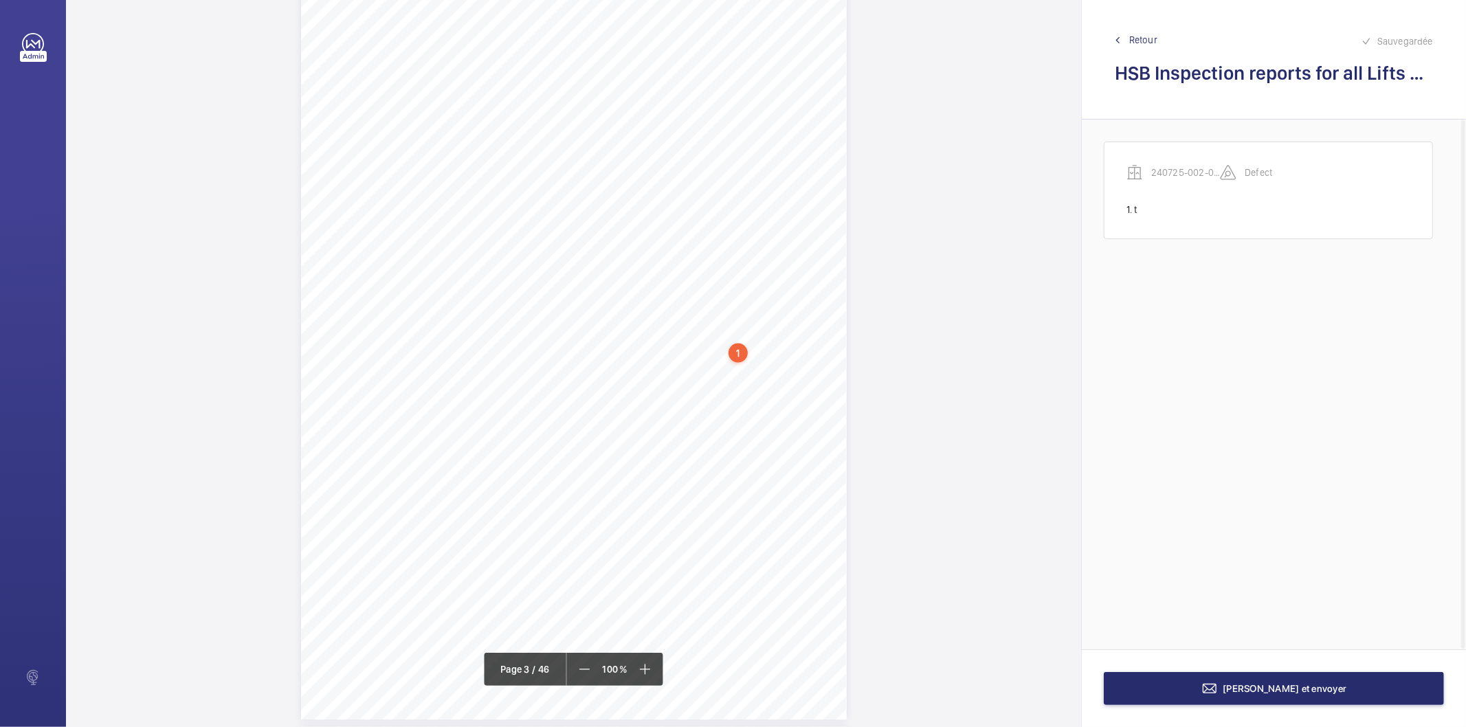
click at [738, 344] on div "1" at bounding box center [738, 353] width 19 height 19
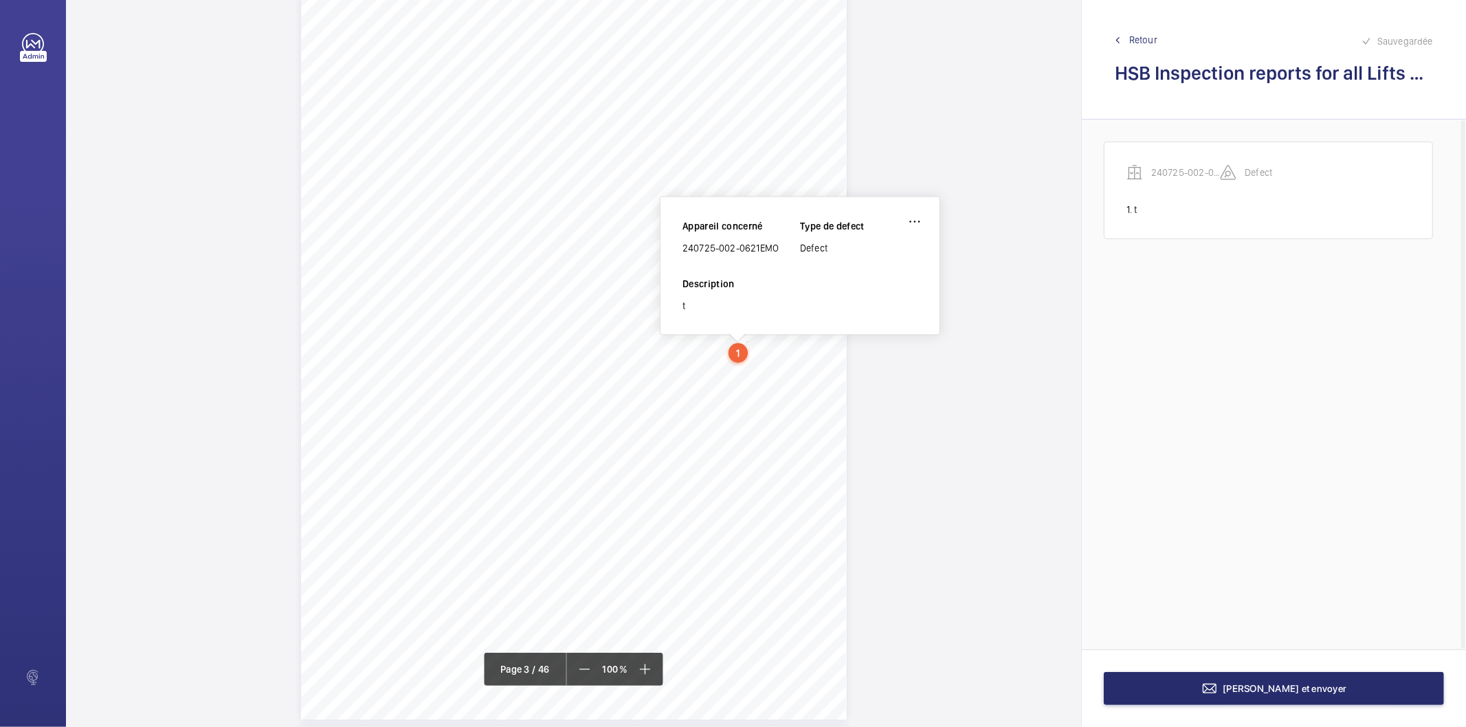
scroll to position [1618, 0]
click at [731, 259] on div "240725-002-0621EMO" at bounding box center [742, 259] width 118 height 14
copy div "240725-002-0621EMO"
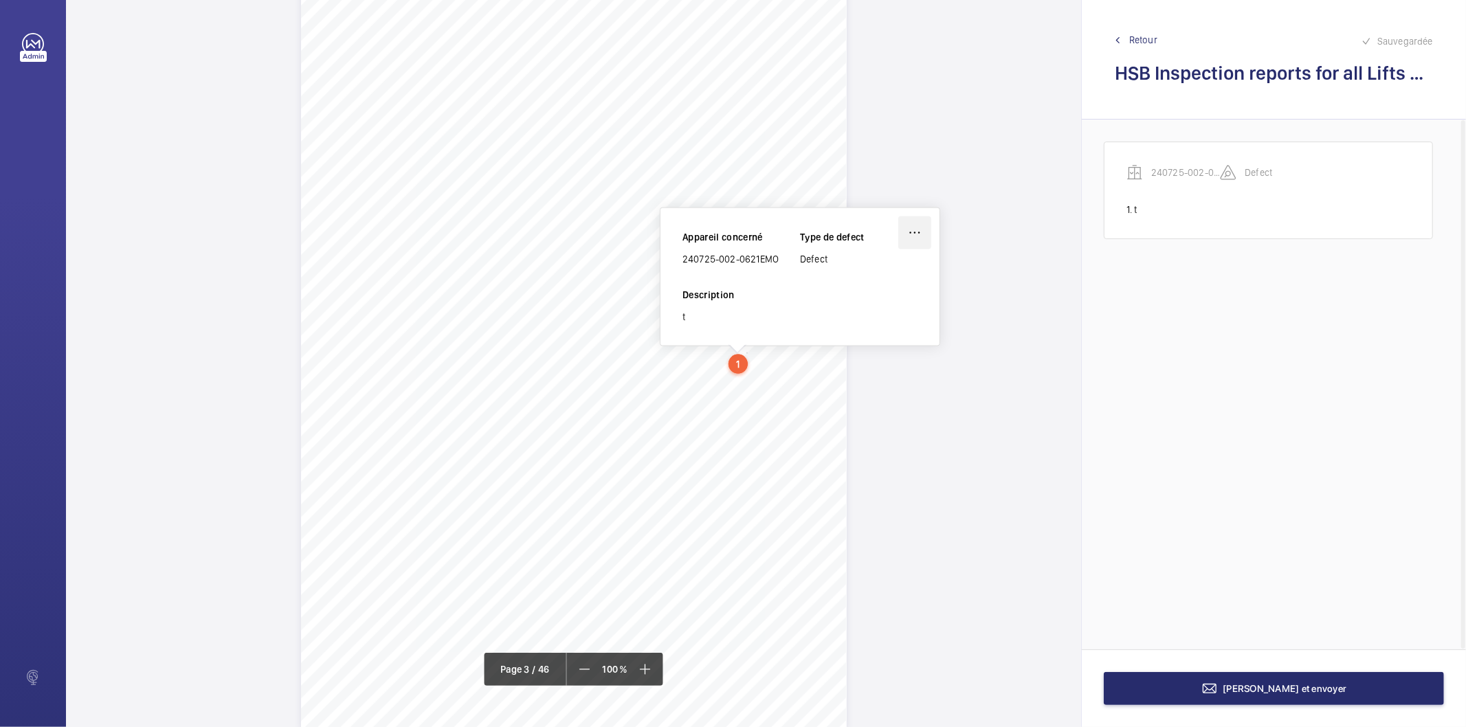
click at [918, 231] on wm-front-icon-button at bounding box center [915, 233] width 33 height 33
click at [860, 300] on div "Supprimer" at bounding box center [876, 298] width 109 height 25
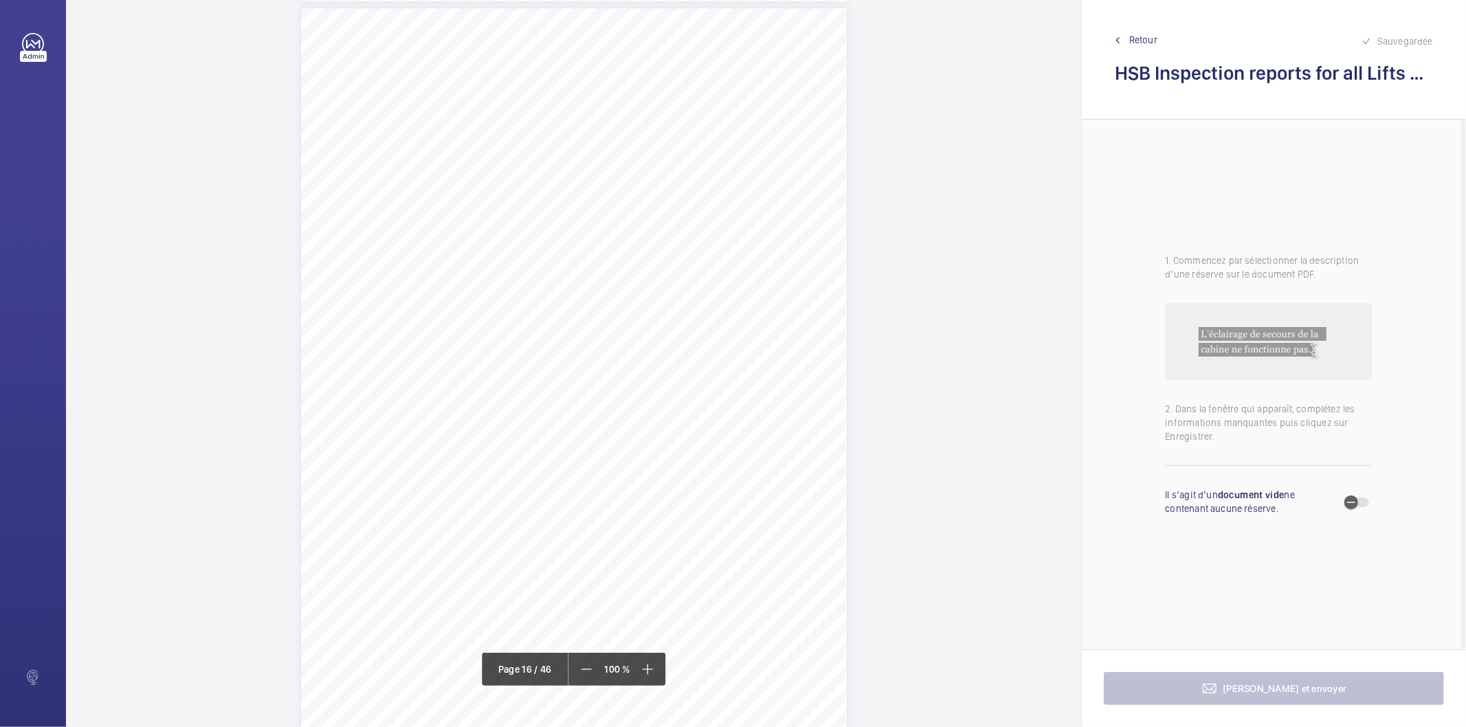
scroll to position [11763, 0]
click at [815, 303] on div "Page 16" at bounding box center [574, 317] width 546 height 771
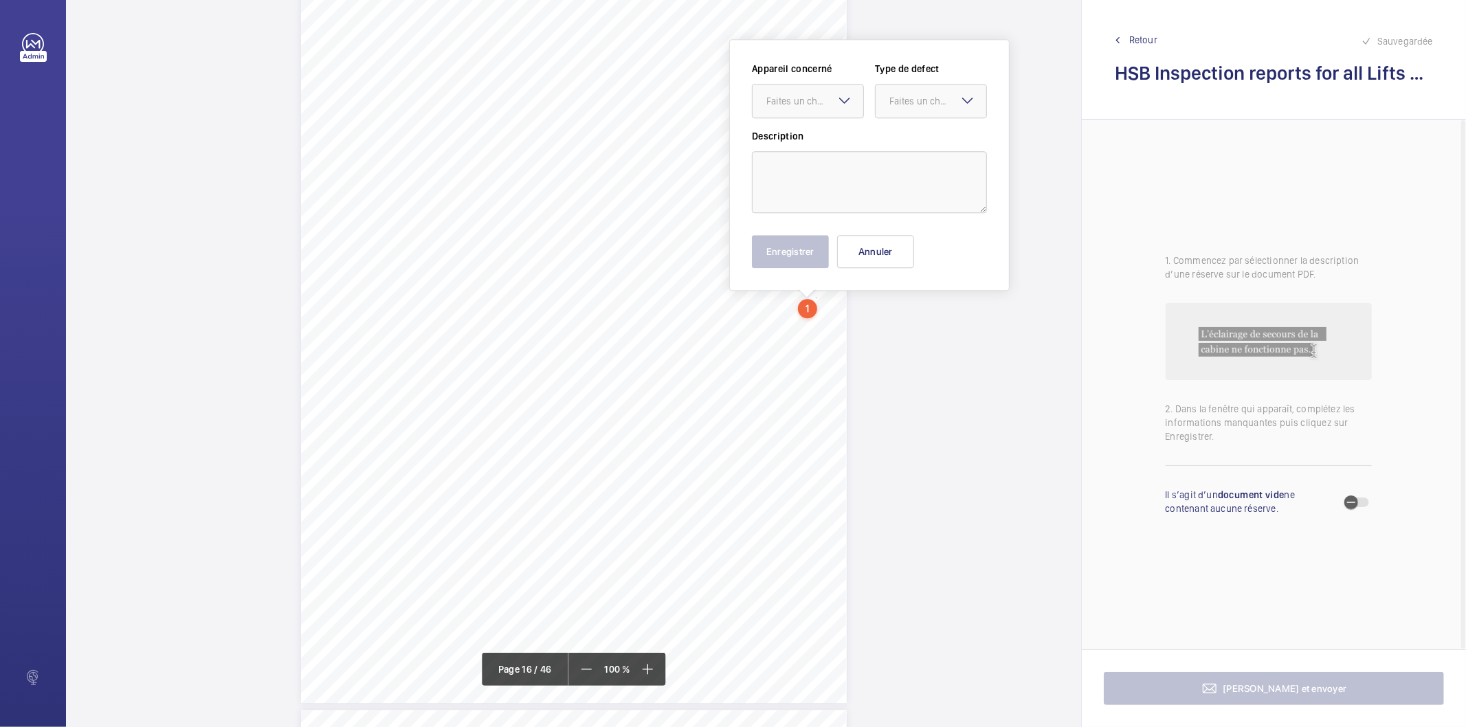
scroll to position [11718, 0]
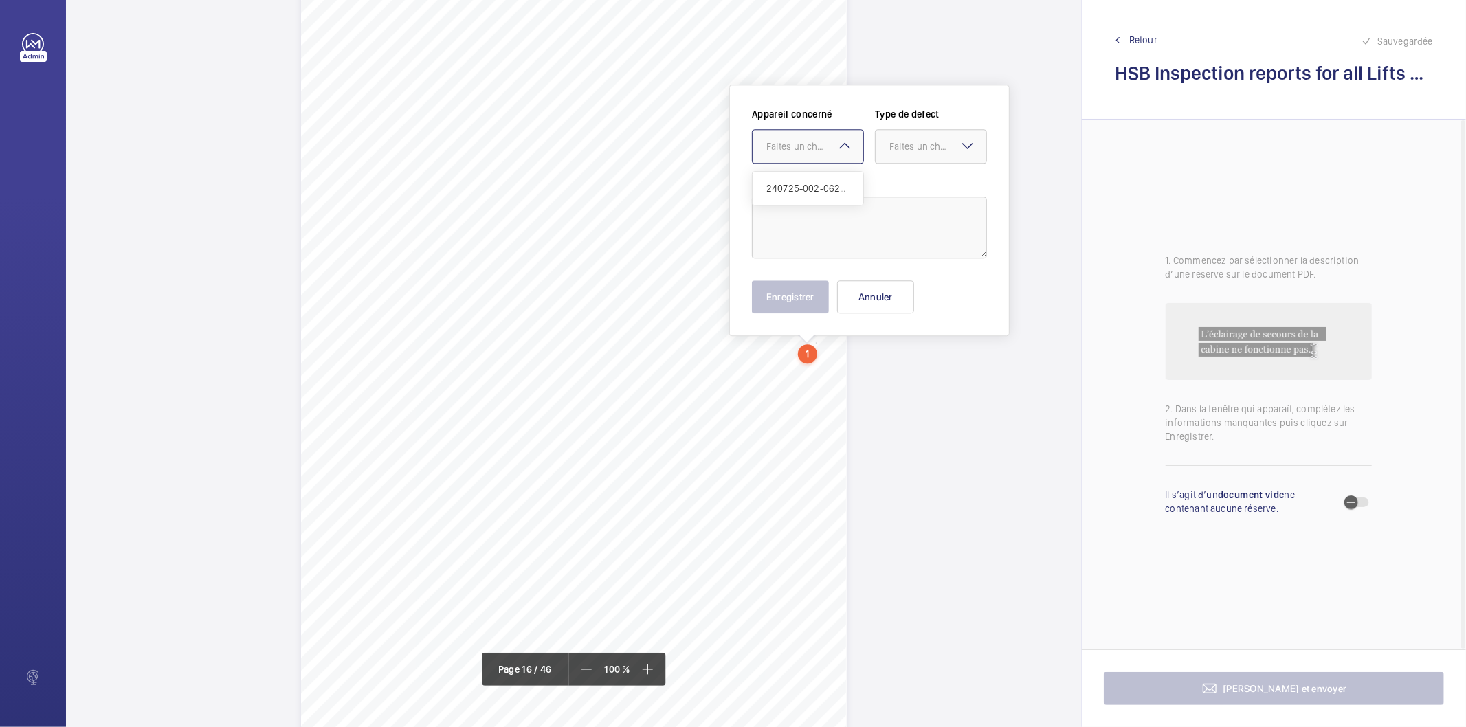
click at [817, 154] on div at bounding box center [808, 146] width 111 height 33
click at [810, 189] on span "240725-002-0621EMO" at bounding box center [808, 188] width 83 height 14
click at [916, 140] on div "Faites un choix" at bounding box center [938, 147] width 97 height 14
click at [905, 188] on span "Standard" at bounding box center [931, 188] width 83 height 14
click at [862, 214] on textarea at bounding box center [869, 228] width 235 height 62
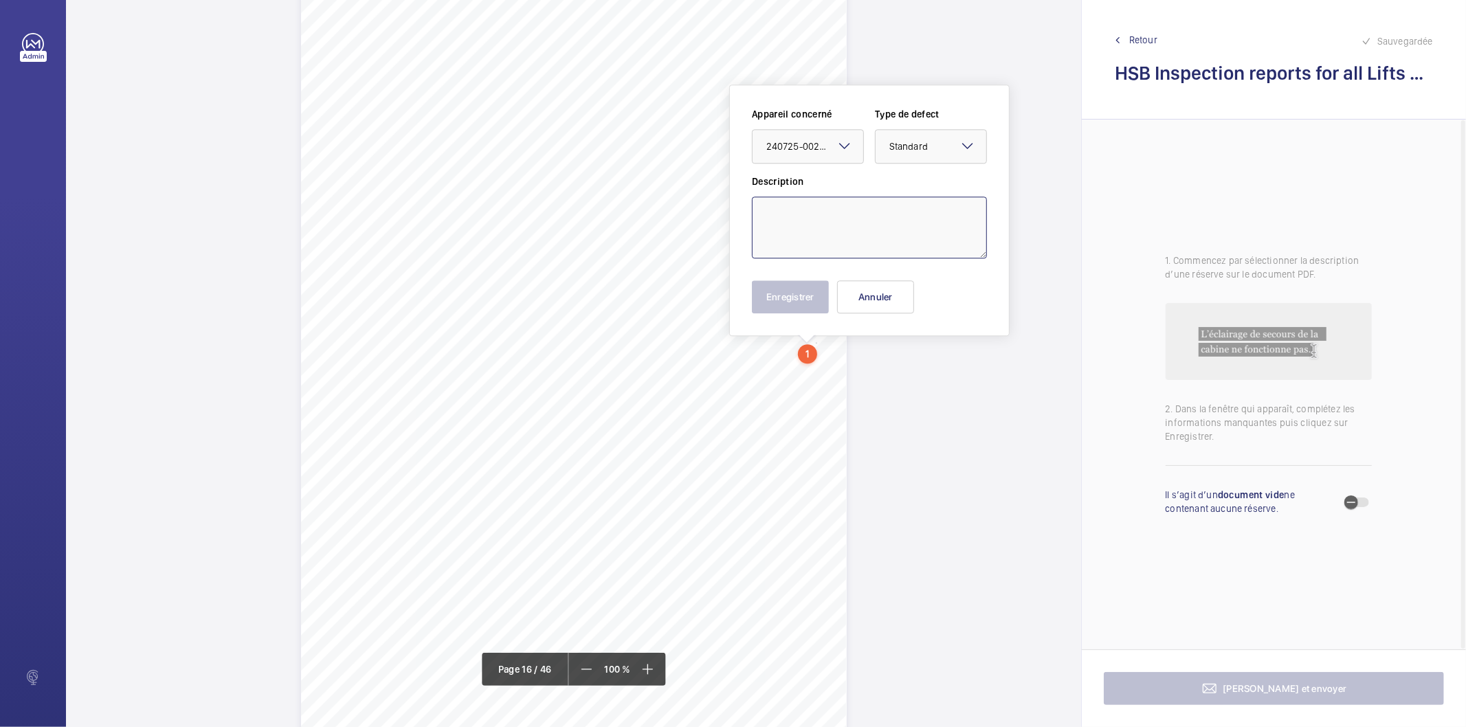
paste textarea "Suspension ropes have diametric reduction but remain serviceable at present. 0.…"
click at [911, 228] on textarea "Suspension ropes have diametric reduction but remain serviceable at present. 0.…" at bounding box center [869, 228] width 235 height 62
type textarea "Suspension ropes have diametric reduction but remain serviceable at present. 1.…"
click at [816, 308] on button "Enregistrer" at bounding box center [790, 296] width 77 height 33
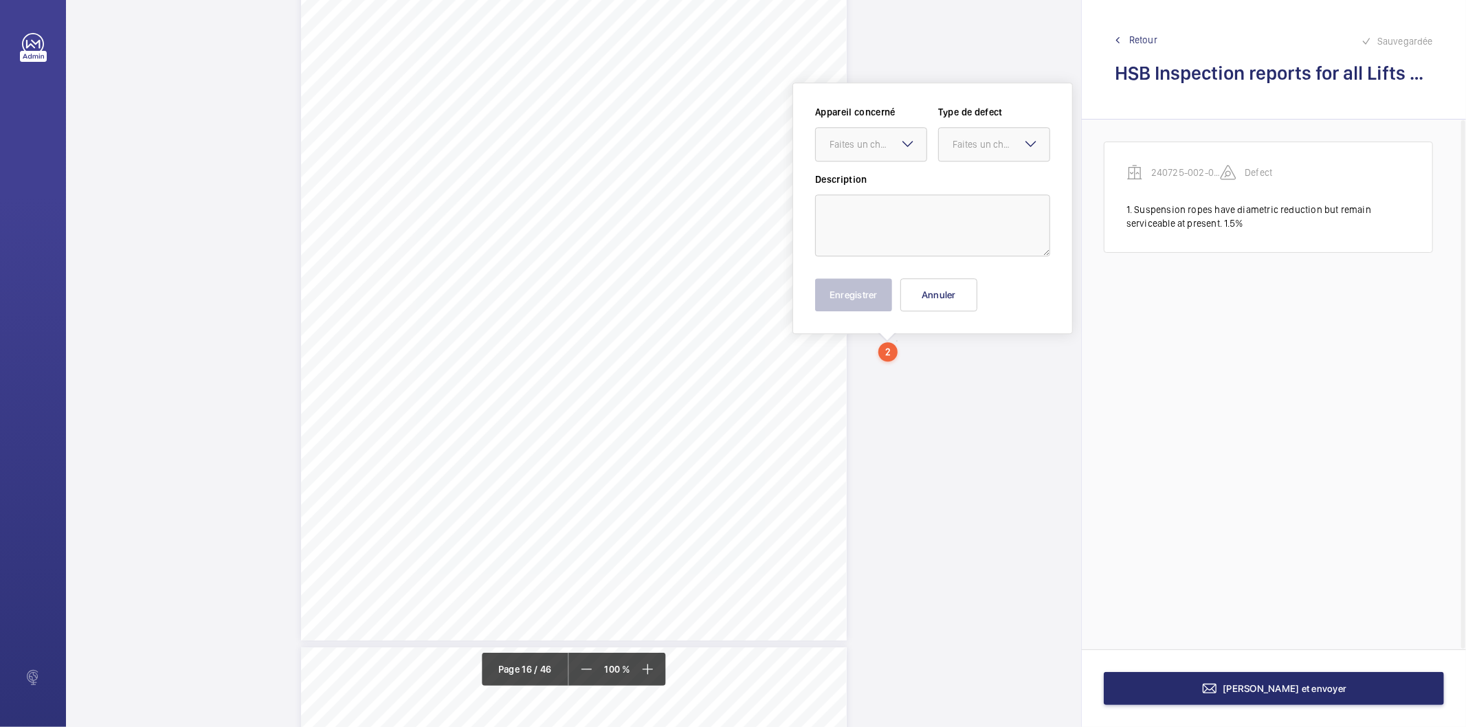
scroll to position [11825, 0]
drag, startPoint x: 895, startPoint y: 148, endPoint x: 864, endPoint y: 147, distance: 31.0
click at [862, 144] on div "Faites un choix" at bounding box center [878, 146] width 97 height 14
click at [861, 179] on div "240725-002-0621EMO" at bounding box center [871, 187] width 111 height 33
click at [971, 144] on div "Faites un choix" at bounding box center [1001, 146] width 97 height 14
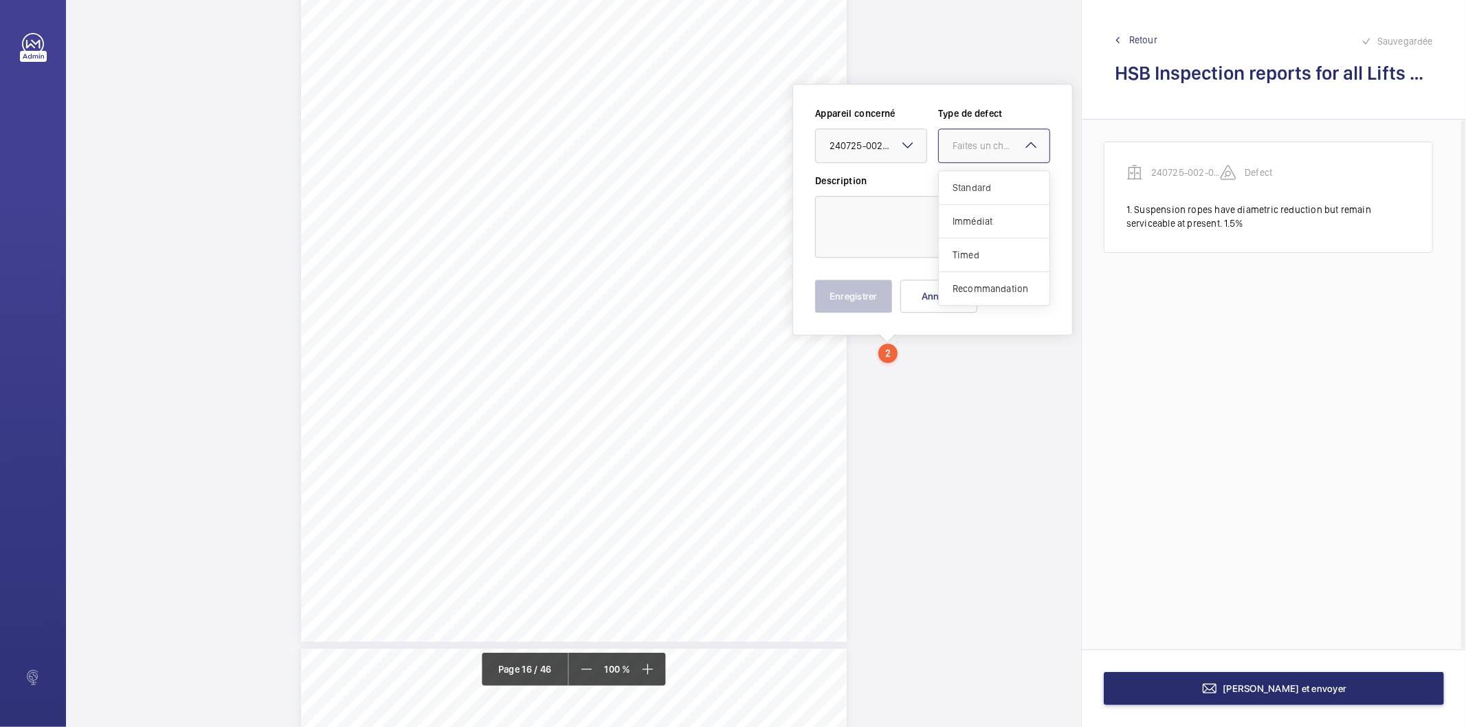
drag, startPoint x: 965, startPoint y: 186, endPoint x: 944, endPoint y: 203, distance: 27.4
click at [962, 189] on span "Standard" at bounding box center [994, 188] width 83 height 14
click at [929, 221] on textarea at bounding box center [932, 227] width 235 height 62
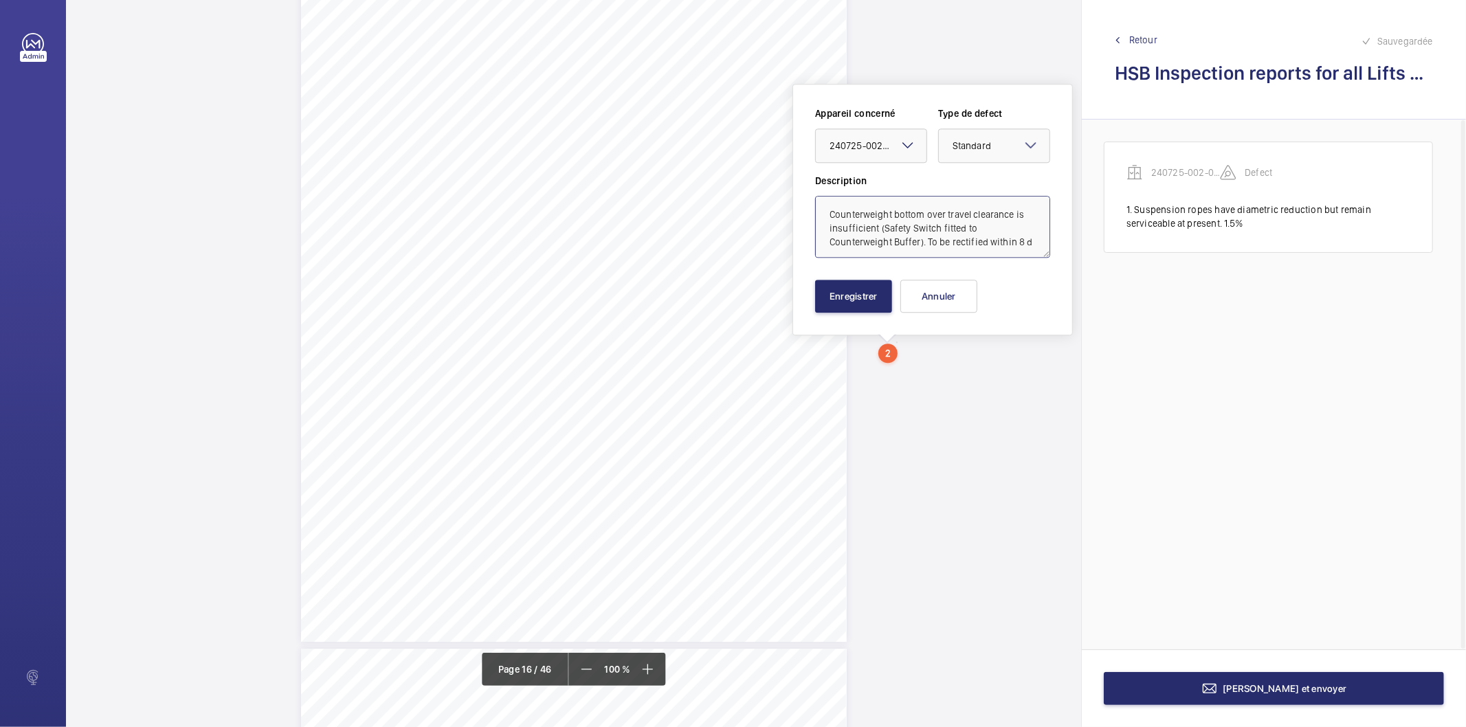
scroll to position [3, 0]
click at [991, 133] on div at bounding box center [994, 145] width 111 height 33
click at [991, 255] on span "Timed" at bounding box center [994, 255] width 83 height 14
type textarea "Counterweight bottom over travel clearance is insufficient (Safety Switch fitte…"
click at [1026, 146] on mat-icon "Open calendar" at bounding box center [1028, 146] width 16 height 16
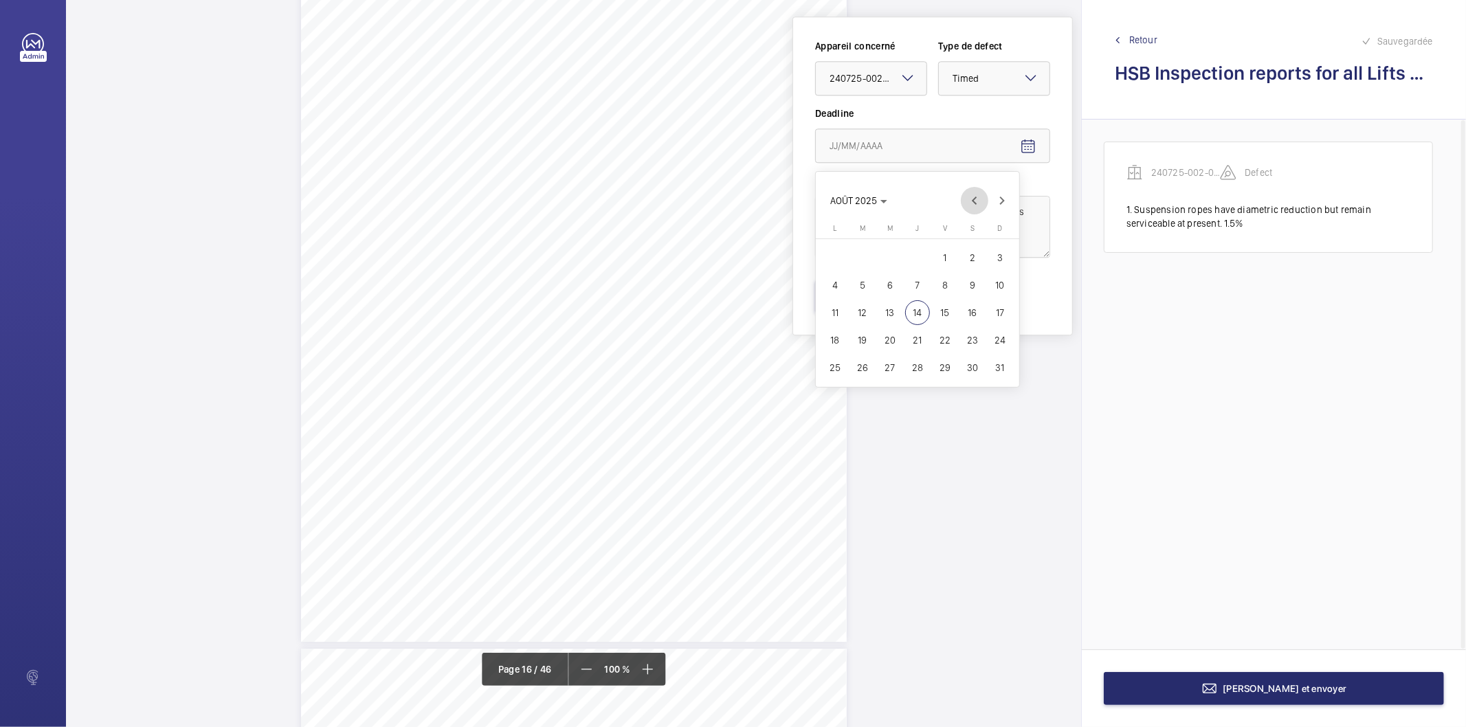
click at [976, 203] on span "Previous month" at bounding box center [974, 200] width 27 height 27
click at [835, 371] on span "28" at bounding box center [835, 367] width 25 height 25
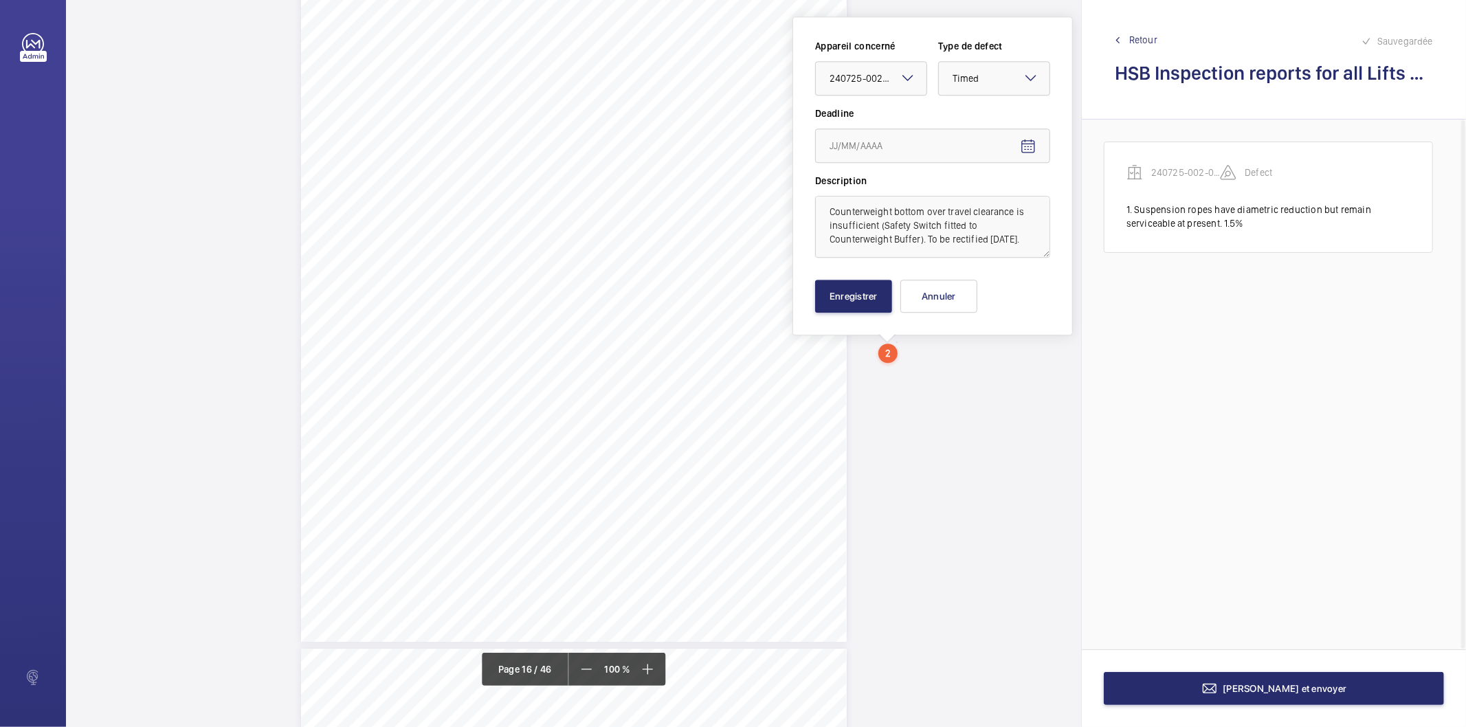
type input "28/07/2025"
click at [846, 294] on button "Enregistrer" at bounding box center [853, 296] width 77 height 33
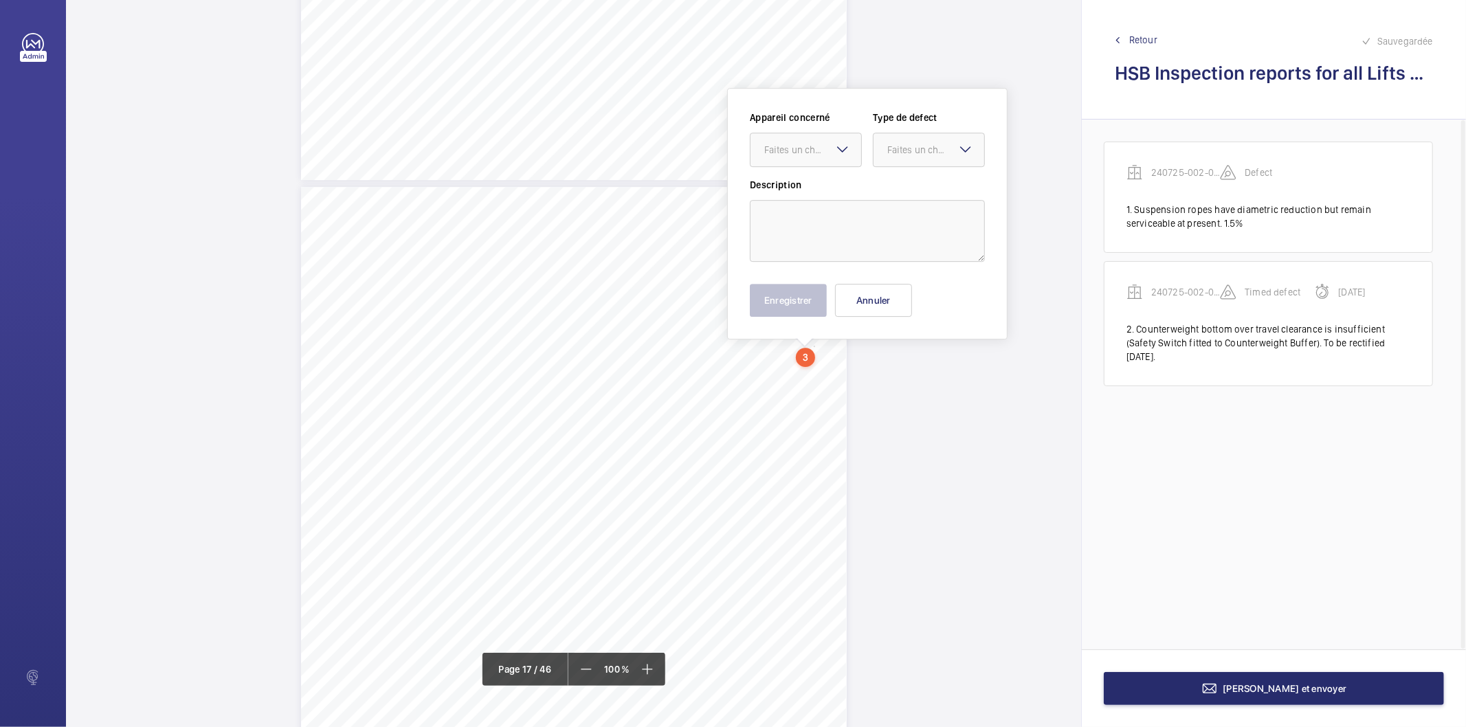
scroll to position [12290, 0]
drag, startPoint x: 813, startPoint y: 432, endPoint x: 787, endPoint y: 160, distance: 272.7
click at [792, 143] on div "Faites un choix" at bounding box center [812, 147] width 97 height 14
click at [786, 187] on span "240725-002-0621EMO" at bounding box center [805, 188] width 83 height 14
click at [881, 153] on div at bounding box center [929, 146] width 111 height 33
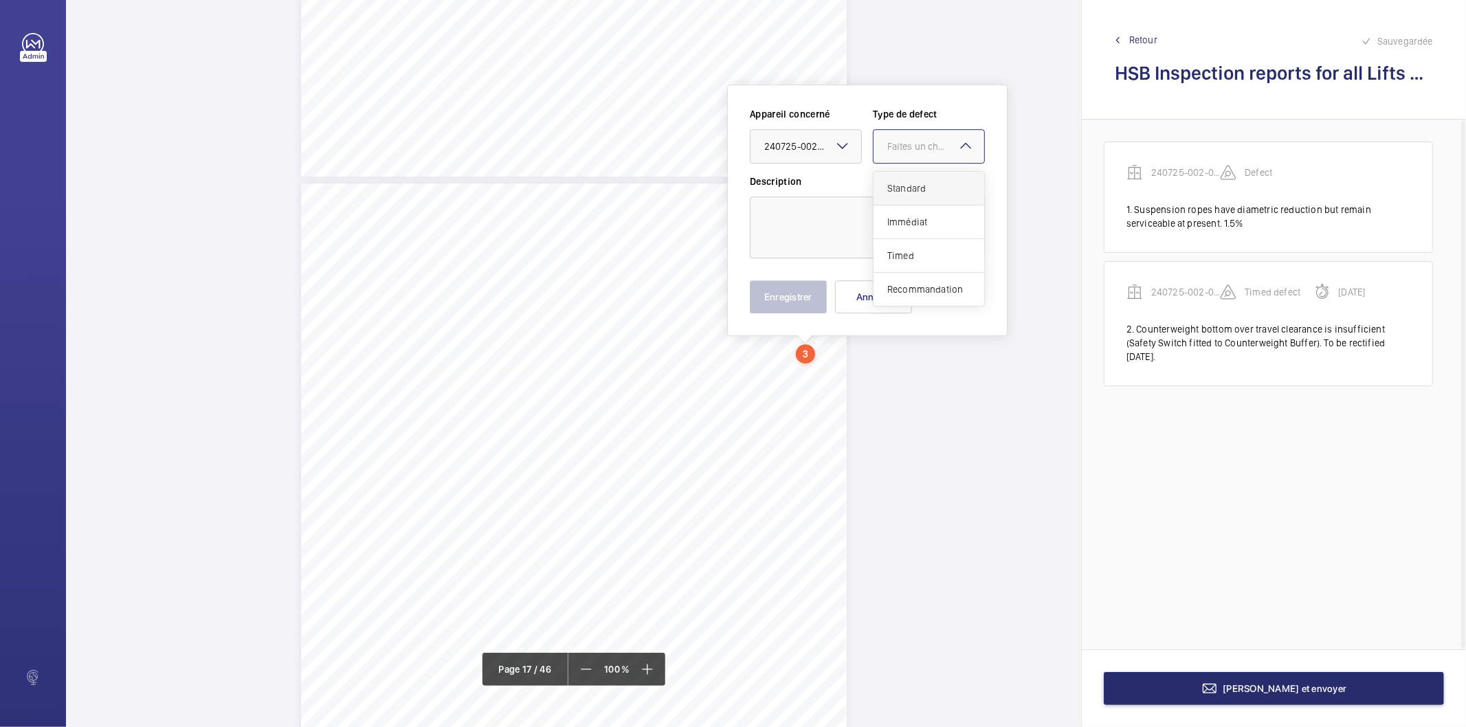
click at [903, 199] on div "Standard" at bounding box center [929, 189] width 111 height 34
click at [848, 215] on textarea at bounding box center [867, 228] width 235 height 62
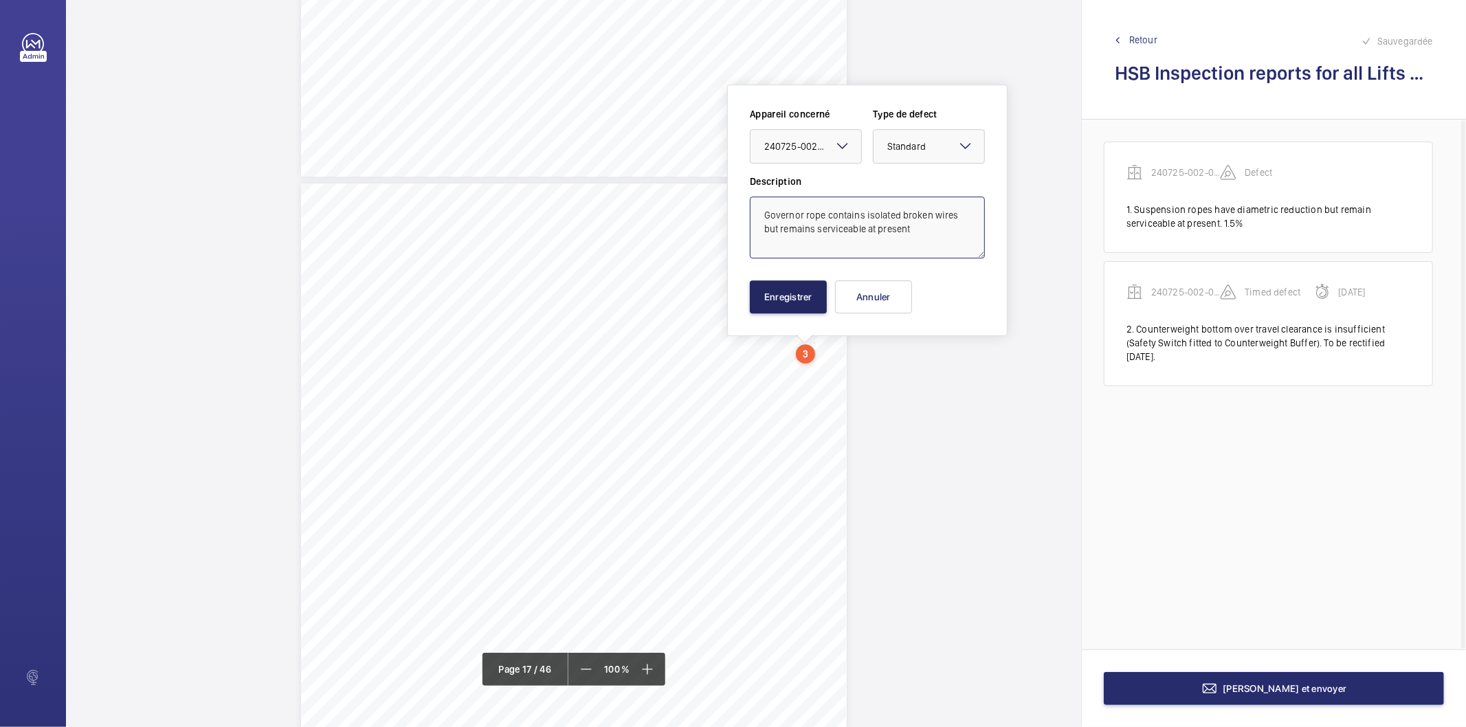
type textarea "Governor rope contains isolated broken wires but remains serviceable at present"
click at [800, 303] on button "Enregistrer" at bounding box center [788, 296] width 77 height 33
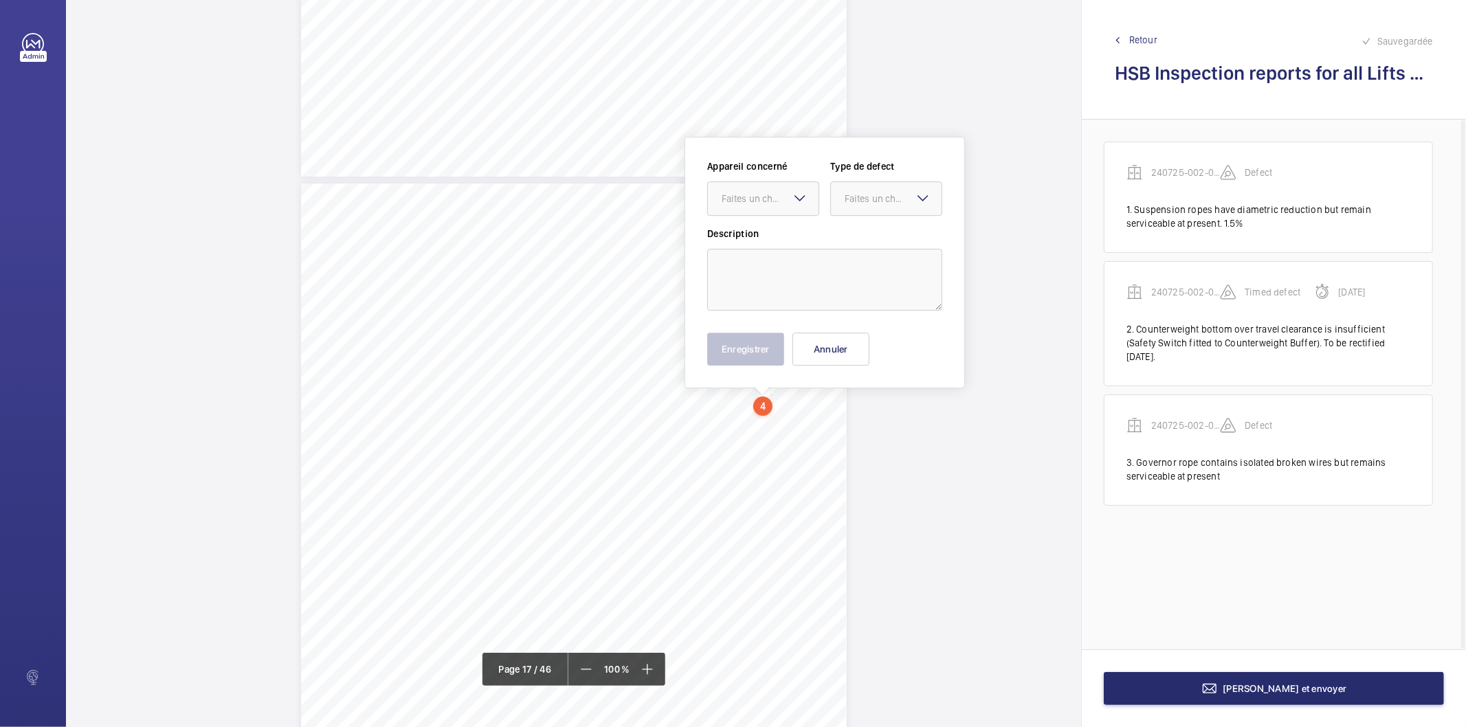
scroll to position [12343, 0]
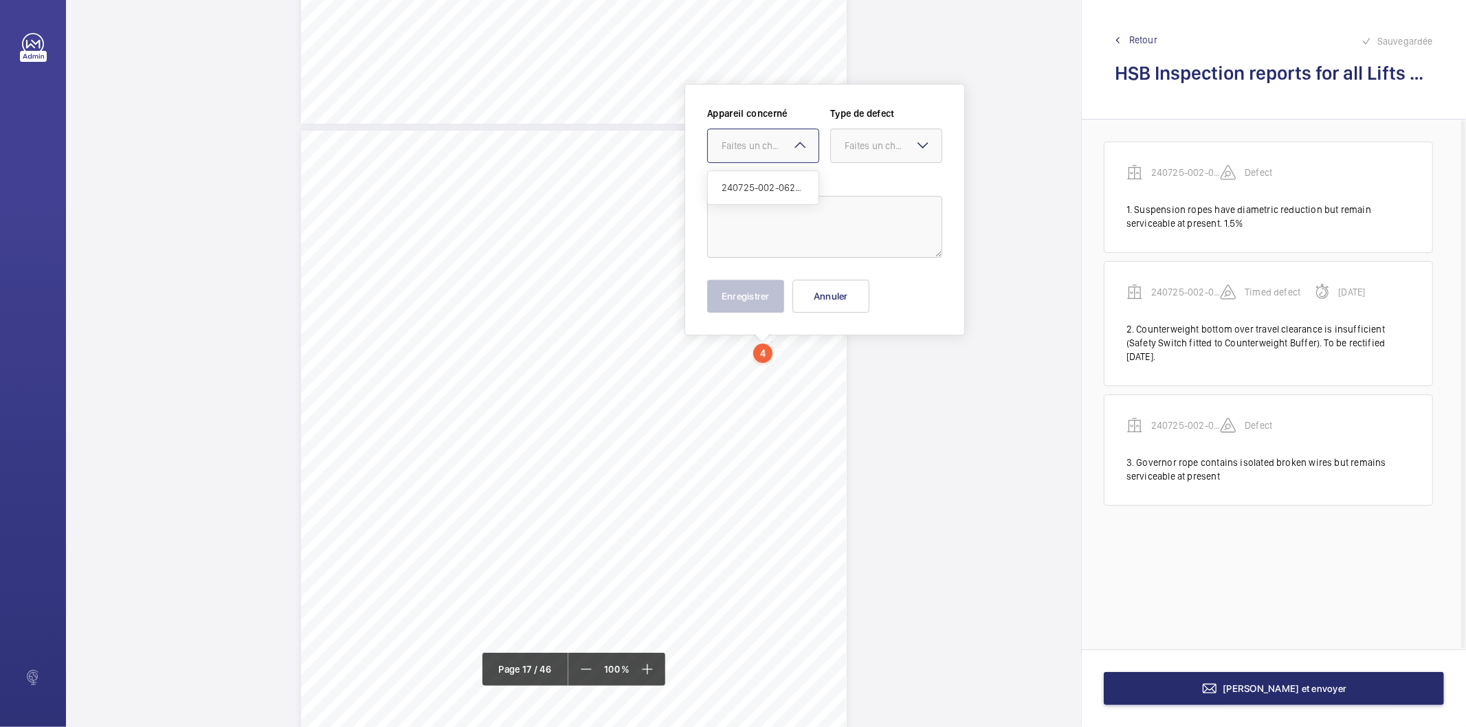
drag, startPoint x: 770, startPoint y: 400, endPoint x: 762, endPoint y: 152, distance: 248.3
click at [762, 152] on div "Faites un choix" at bounding box center [770, 146] width 97 height 14
click at [756, 194] on span "240725-002-0621EMO" at bounding box center [763, 188] width 83 height 14
click at [857, 151] on div "Faites un choix" at bounding box center [893, 146] width 97 height 14
drag, startPoint x: 857, startPoint y: 184, endPoint x: 850, endPoint y: 196, distance: 13.6
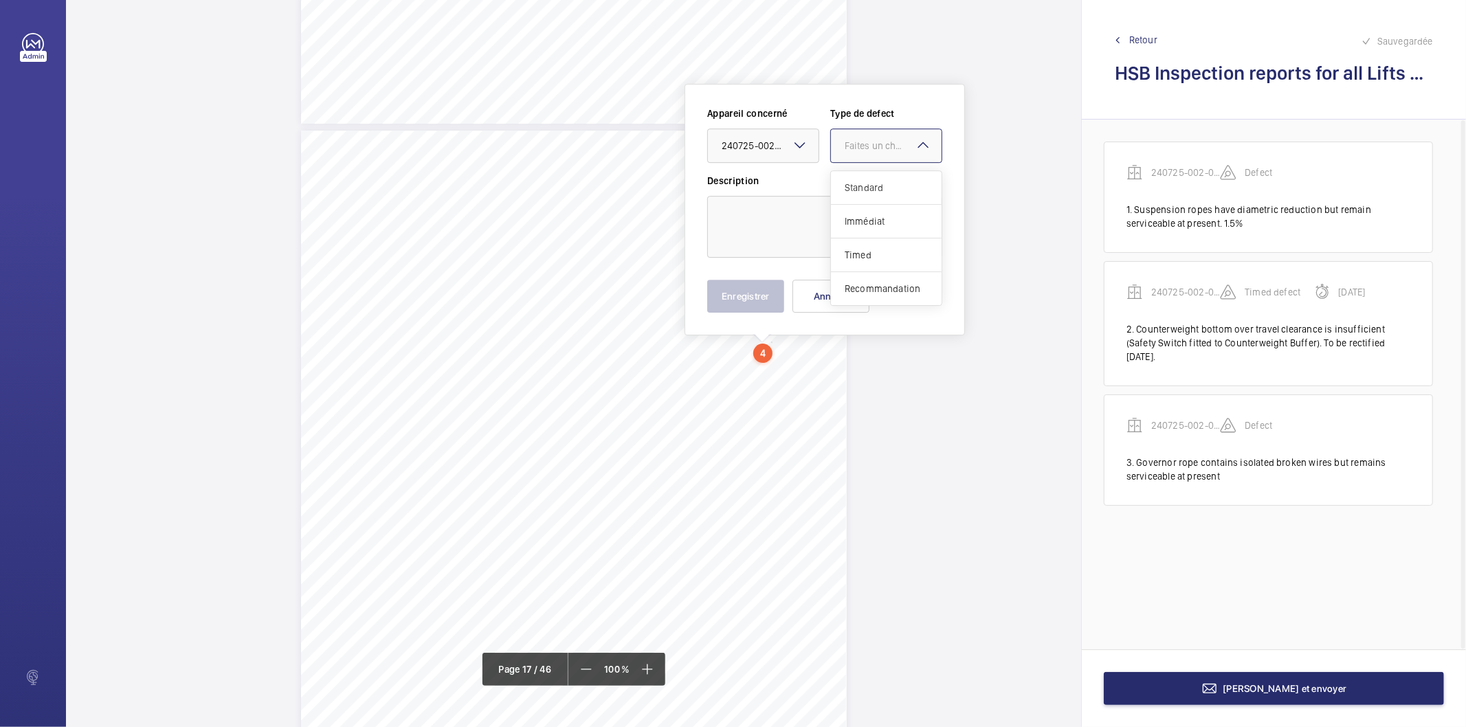
click at [855, 187] on span "Standard" at bounding box center [886, 188] width 83 height 14
click at [833, 221] on textarea at bounding box center [824, 227] width 235 height 62
type textarea "Traction sheave rope grooces are worn but remains serviceable at present"
click at [750, 300] on button "Enregistrer" at bounding box center [745, 296] width 77 height 33
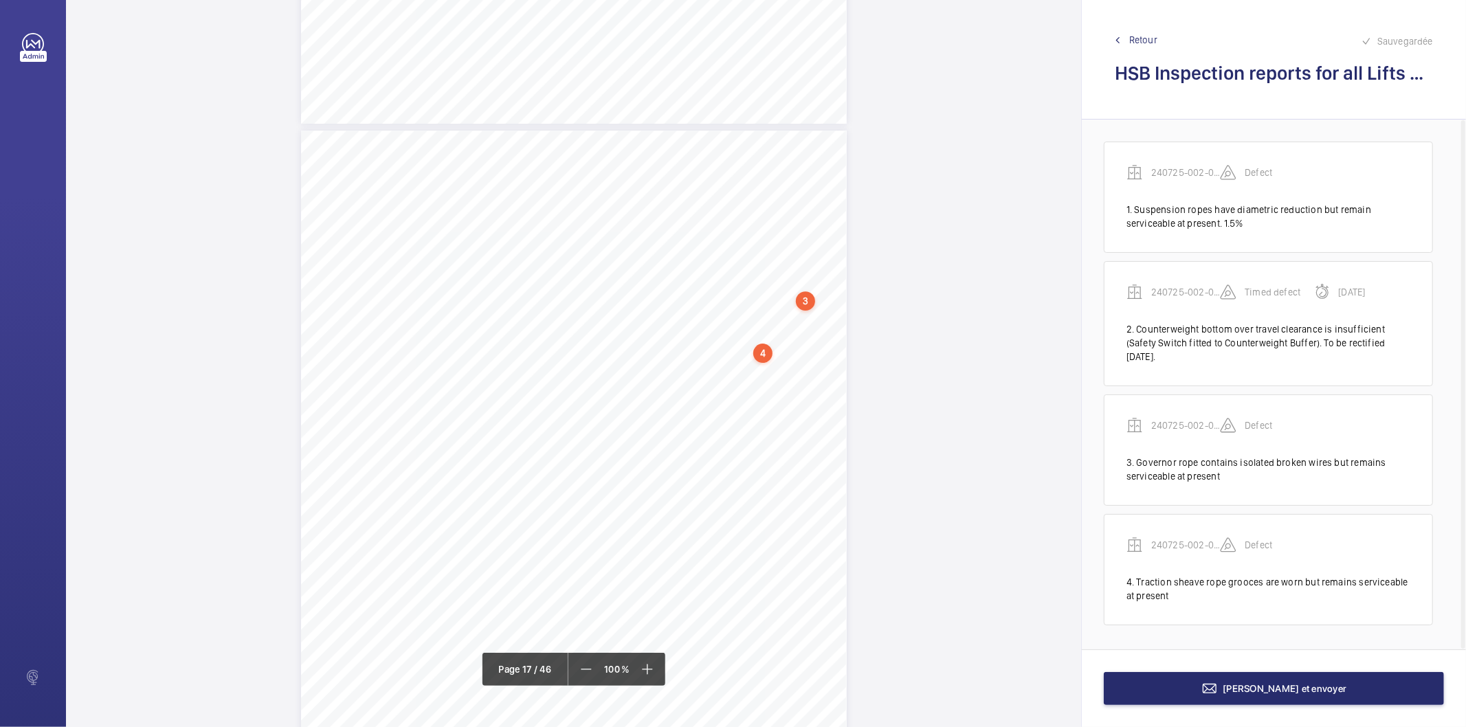
click at [1147, 706] on div "Terminer et envoyer" at bounding box center [1274, 689] width 384 height 78
click at [1152, 692] on button "Terminer et envoyer" at bounding box center [1274, 688] width 340 height 33
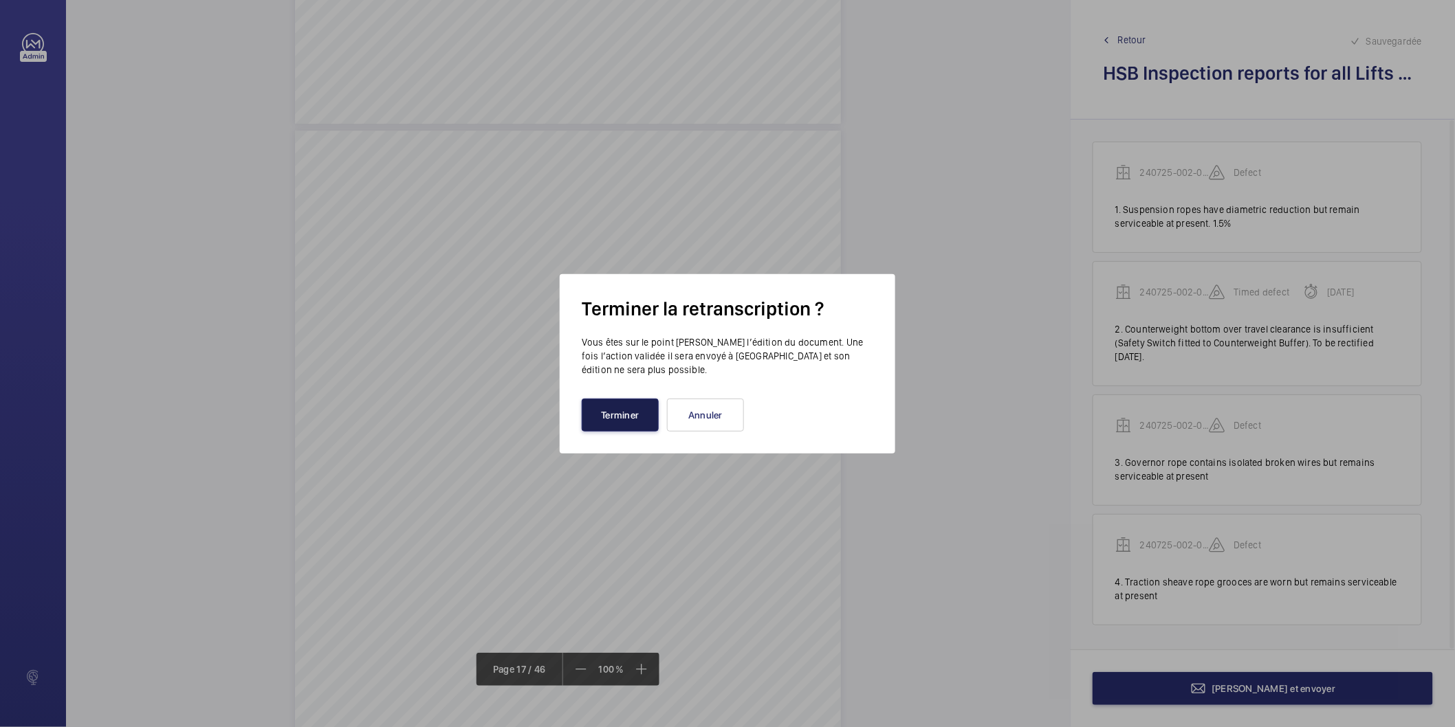
click at [648, 421] on button "Terminer" at bounding box center [620, 415] width 77 height 33
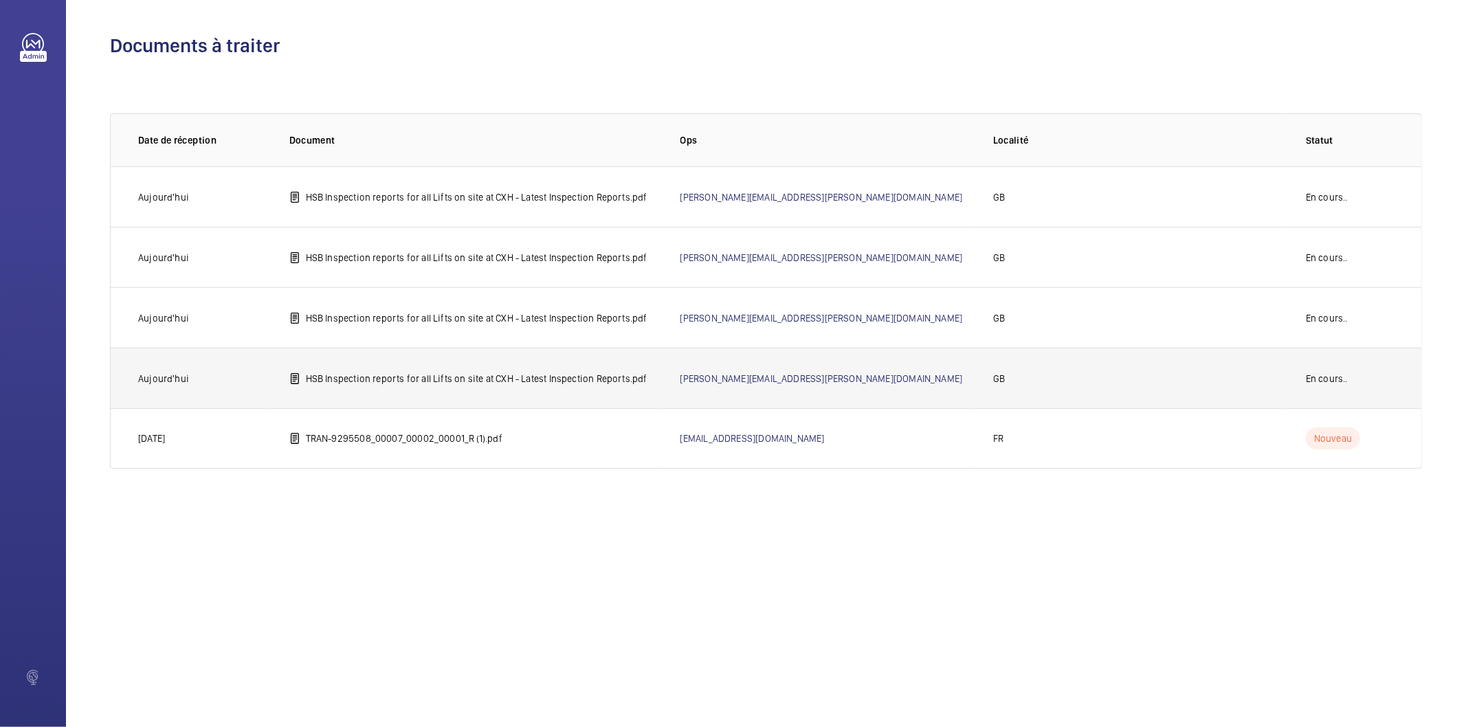
click at [589, 373] on p "HSB Inspection reports for all Lifts on site at CXH - Latest Inspection Reports…" at bounding box center [477, 379] width 342 height 14
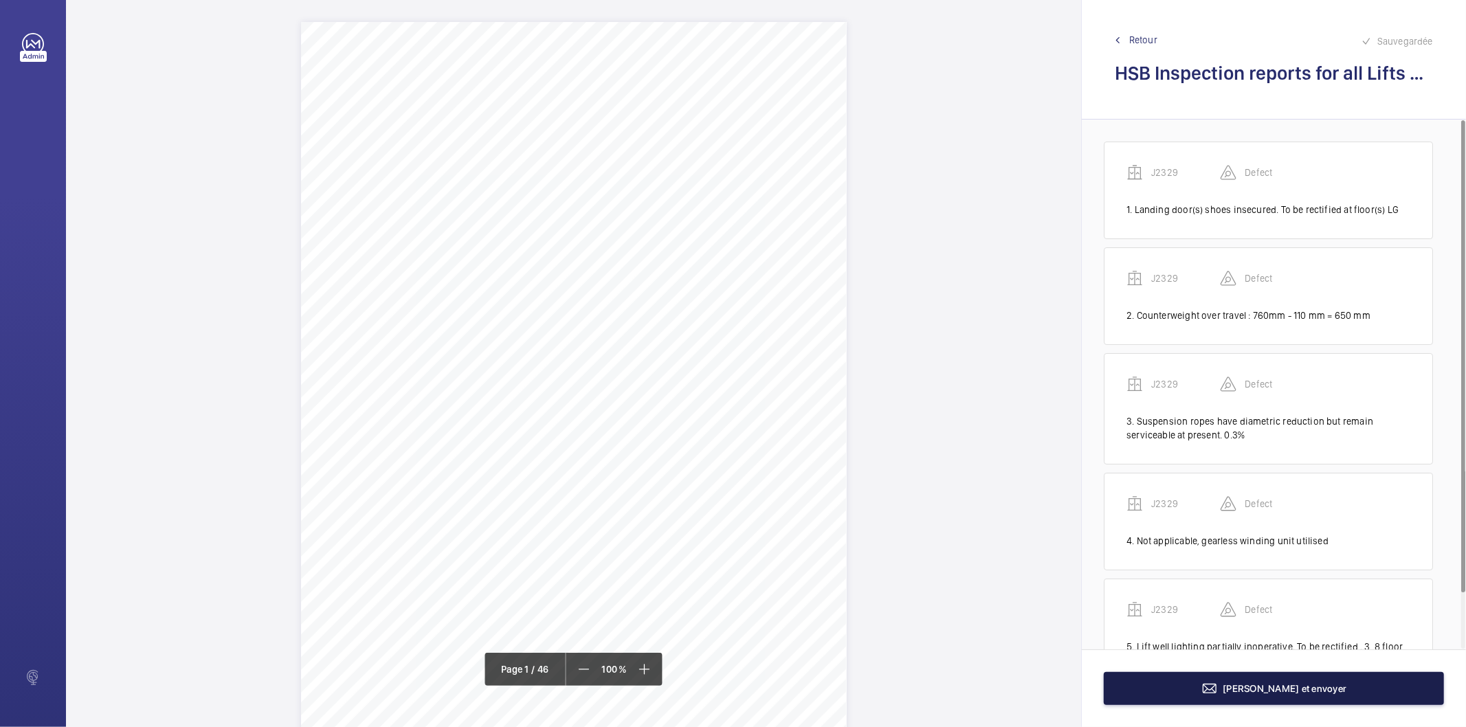
click at [1174, 689] on button "Terminer et envoyer" at bounding box center [1274, 688] width 340 height 33
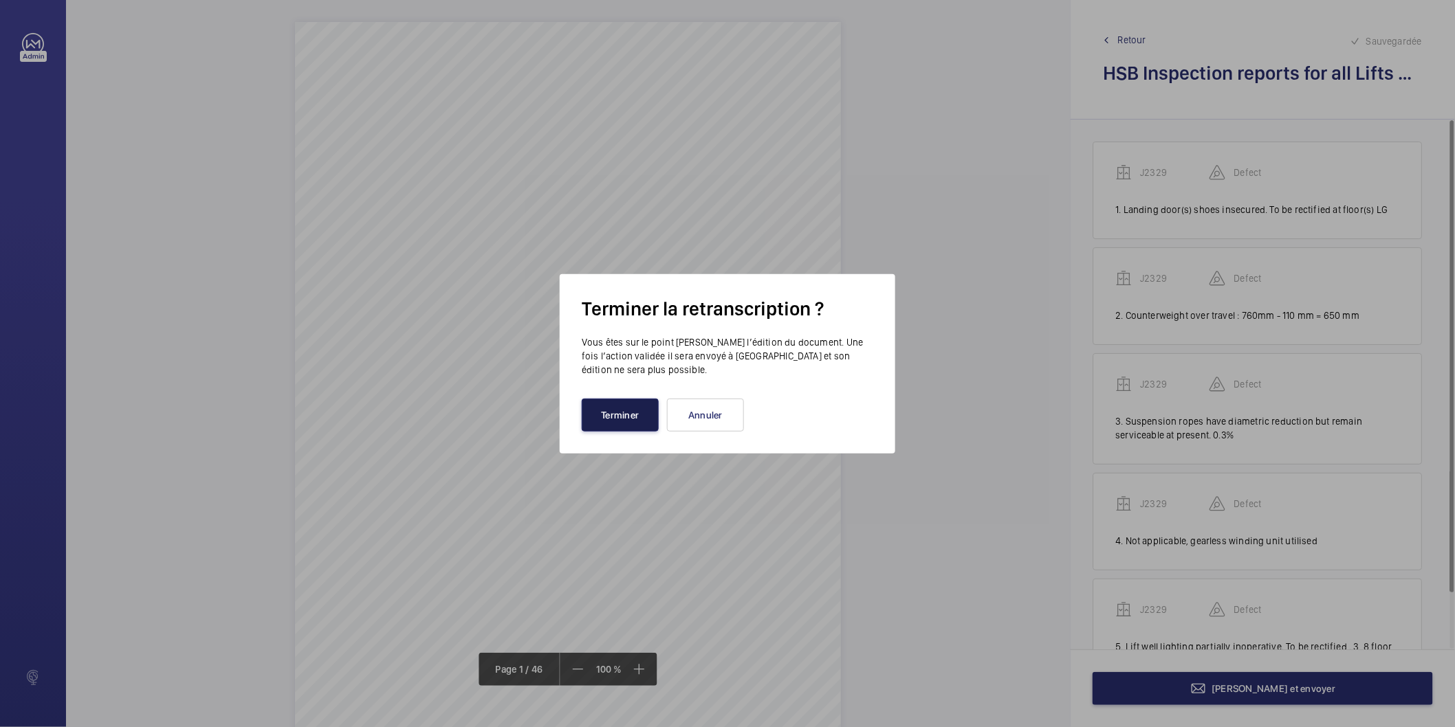
click at [619, 421] on button "Terminer" at bounding box center [620, 415] width 77 height 33
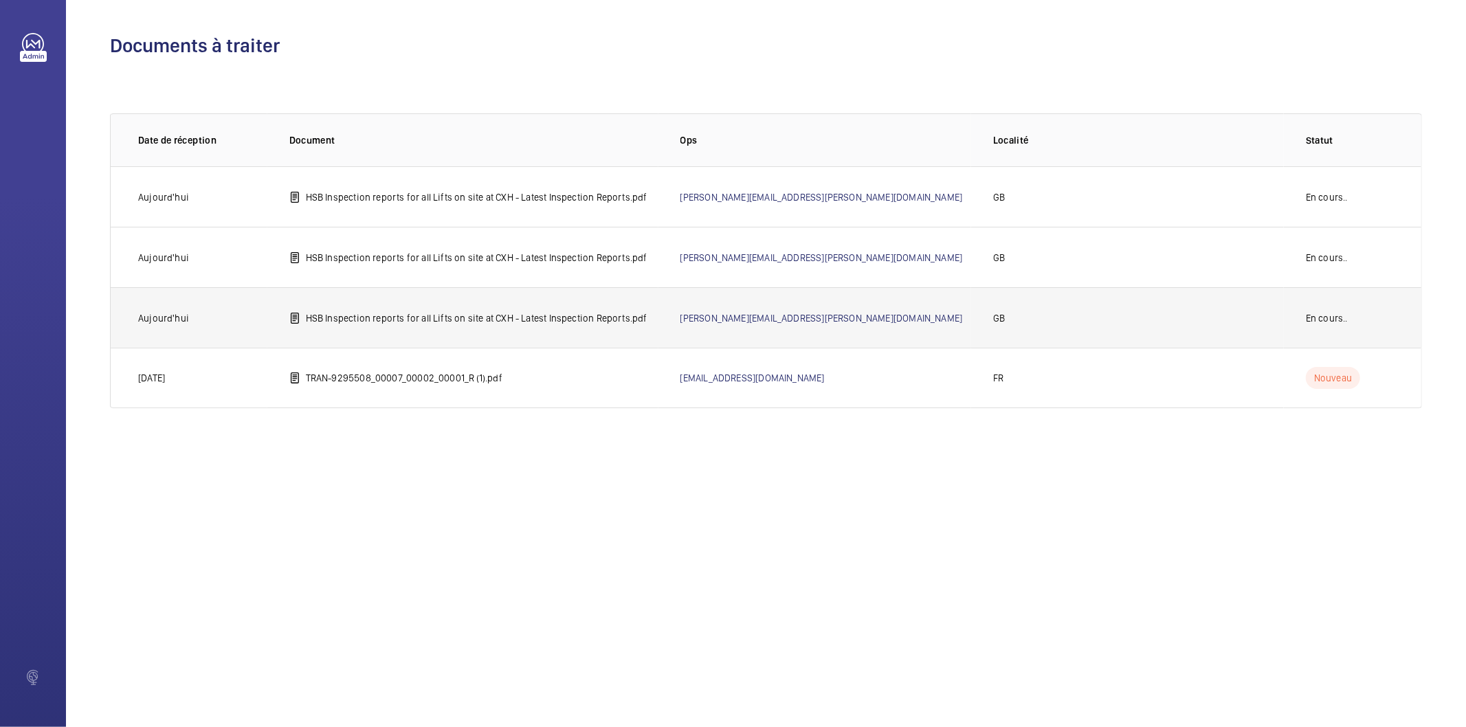
click at [544, 313] on p "HSB Inspection reports for all Lifts on site at CXH - Latest Inspection Reports…" at bounding box center [477, 318] width 342 height 14
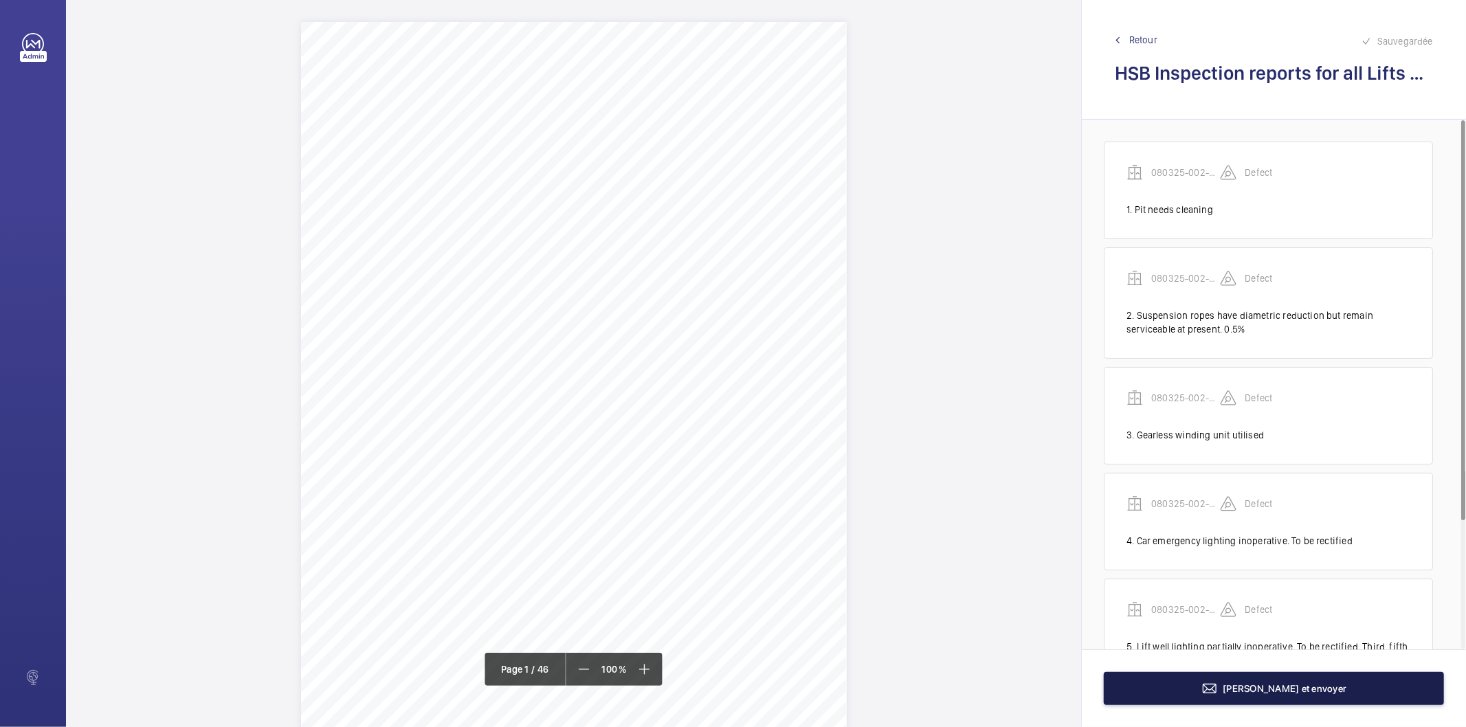
click at [1178, 690] on button "Terminer et envoyer" at bounding box center [1274, 688] width 340 height 33
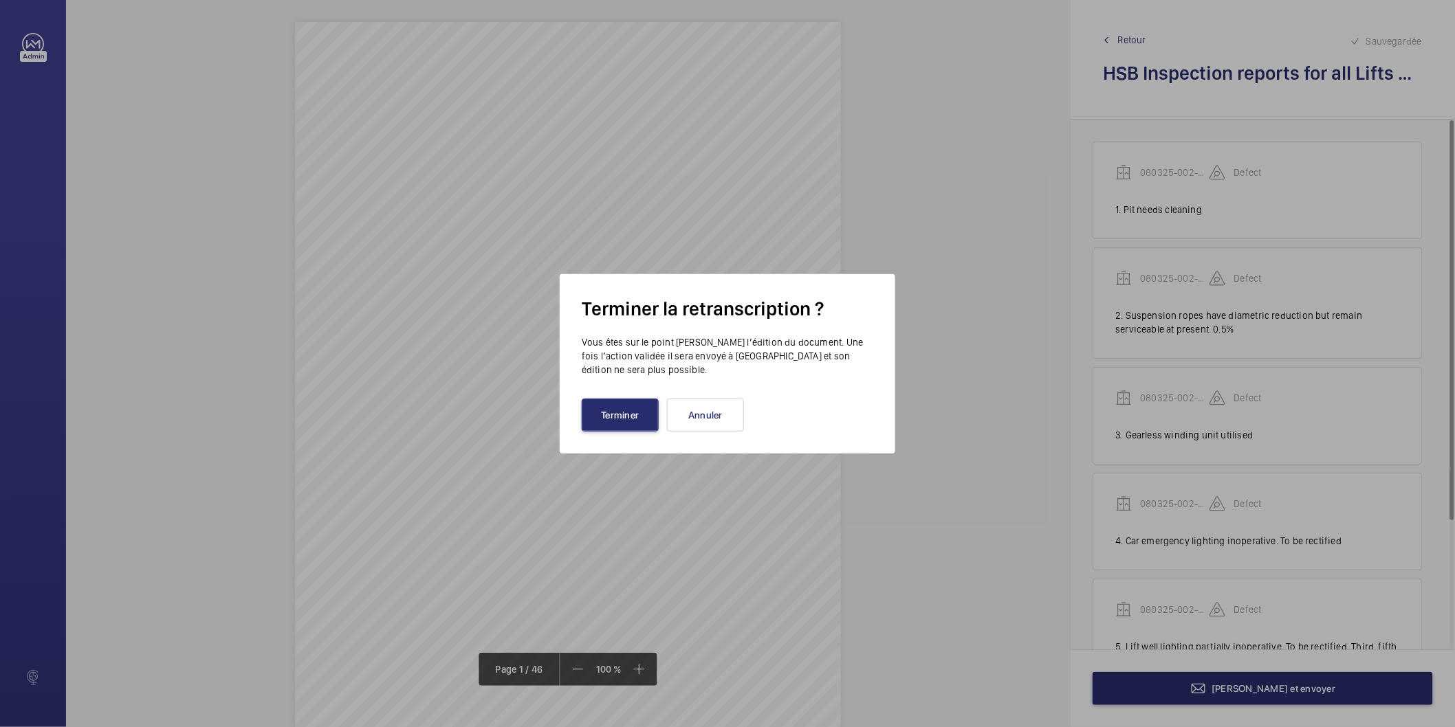
click at [598, 397] on wm-front-transcription-update-report-dialog "Terminer la retranscription ? Vous êtes sur le point de clore l’édition du docu…" at bounding box center [727, 363] width 291 height 135
click at [602, 407] on button "Terminer" at bounding box center [620, 415] width 77 height 33
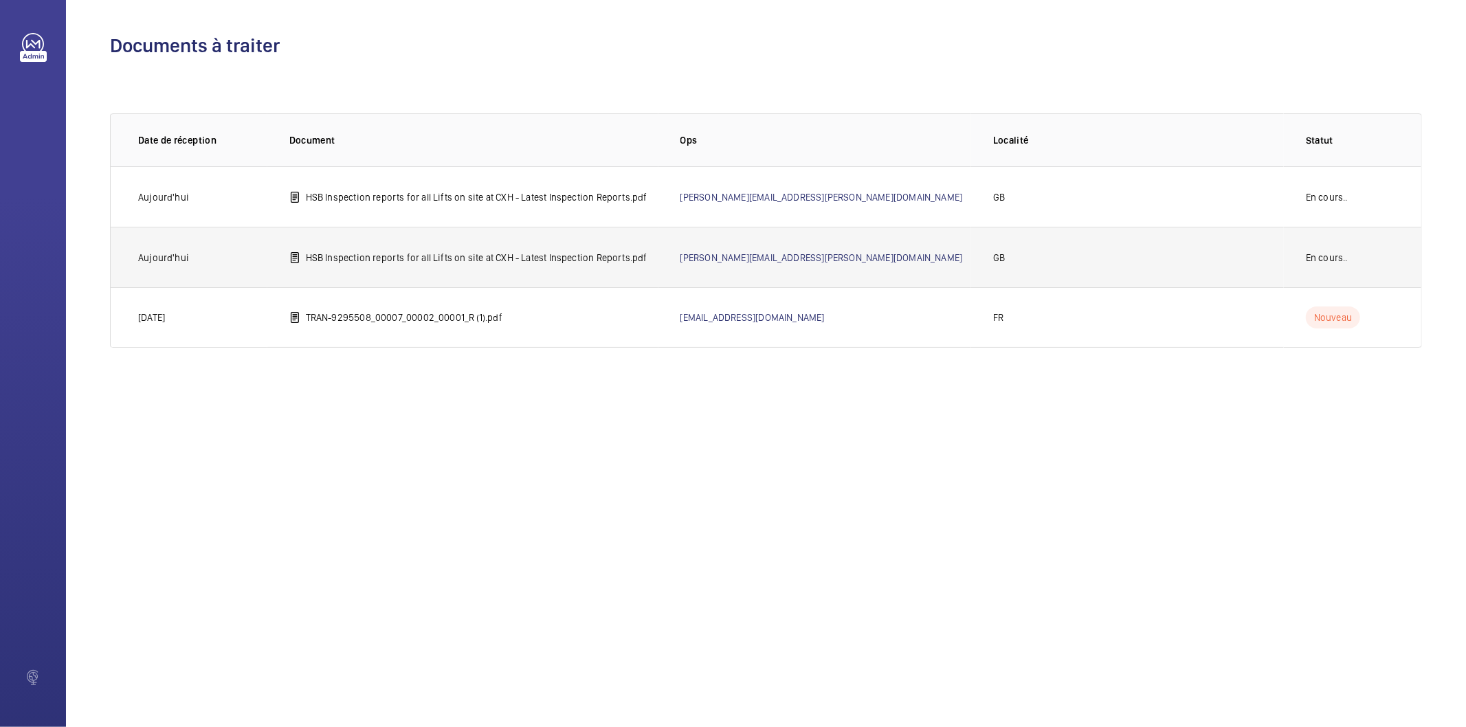
click at [622, 262] on p "HSB Inspection reports for all Lifts on site at CXH - Latest Inspection Reports…" at bounding box center [477, 258] width 342 height 14
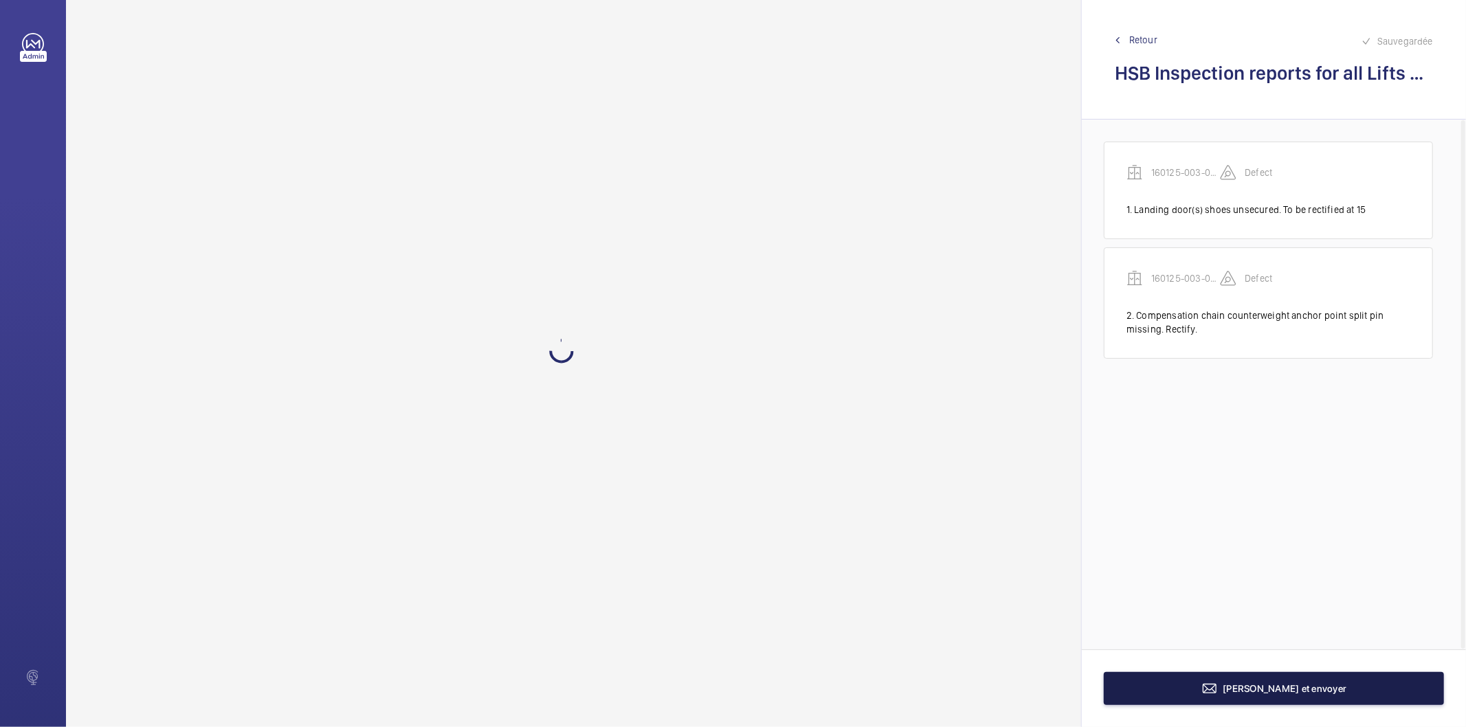
click at [1211, 694] on button "Terminer et envoyer" at bounding box center [1274, 688] width 340 height 33
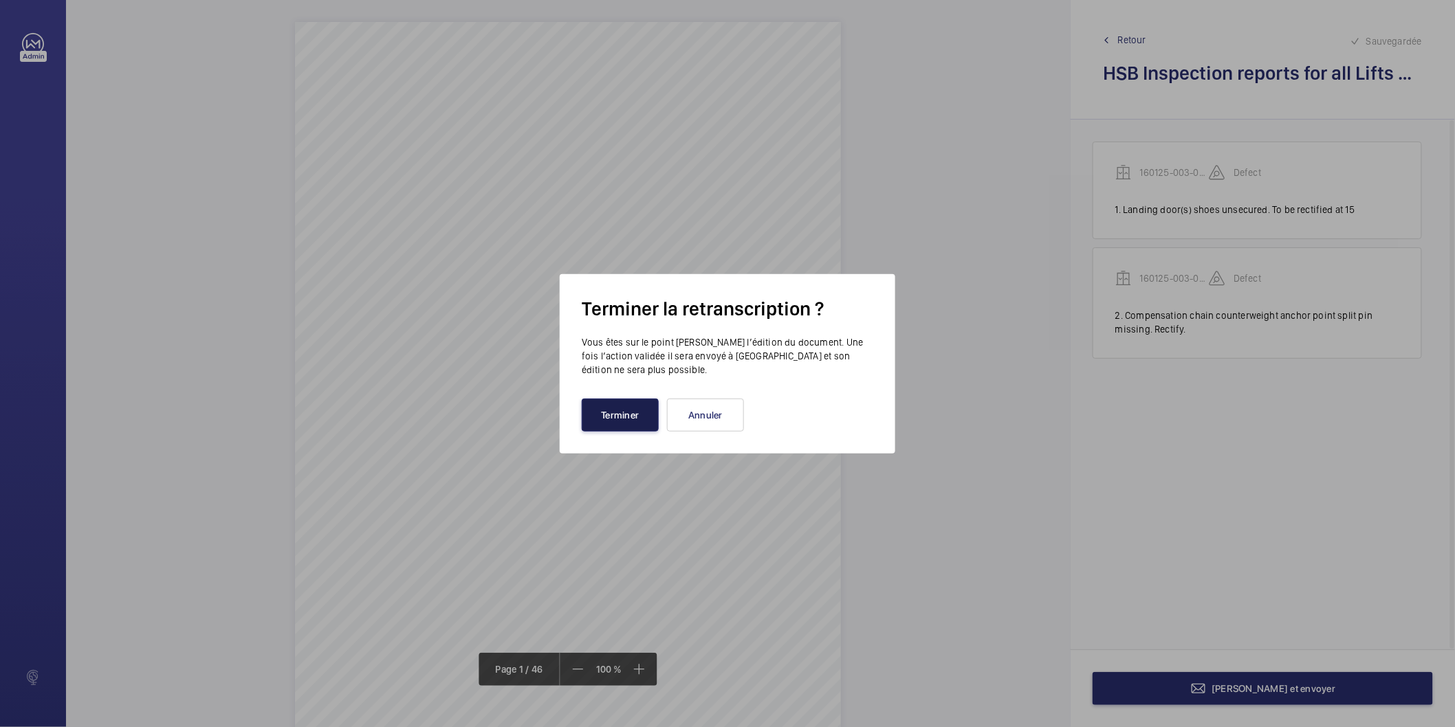
click at [633, 416] on button "Terminer" at bounding box center [620, 415] width 77 height 33
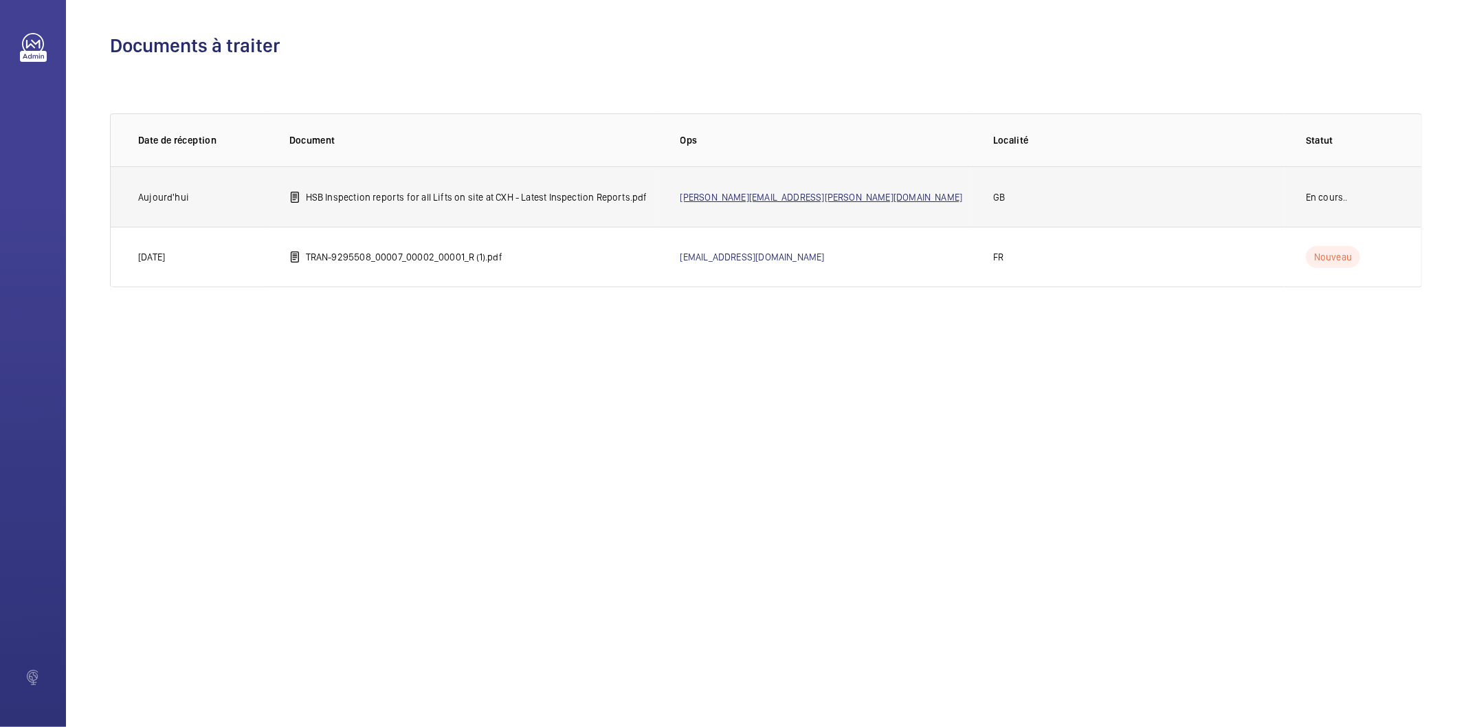
click at [720, 197] on link "Sam.Williams+salesforce@wemaintain.com" at bounding box center [822, 197] width 283 height 11
click at [528, 199] on p "HSB Inspection reports for all Lifts on site at CXH - Latest Inspection Reports…" at bounding box center [477, 197] width 342 height 14
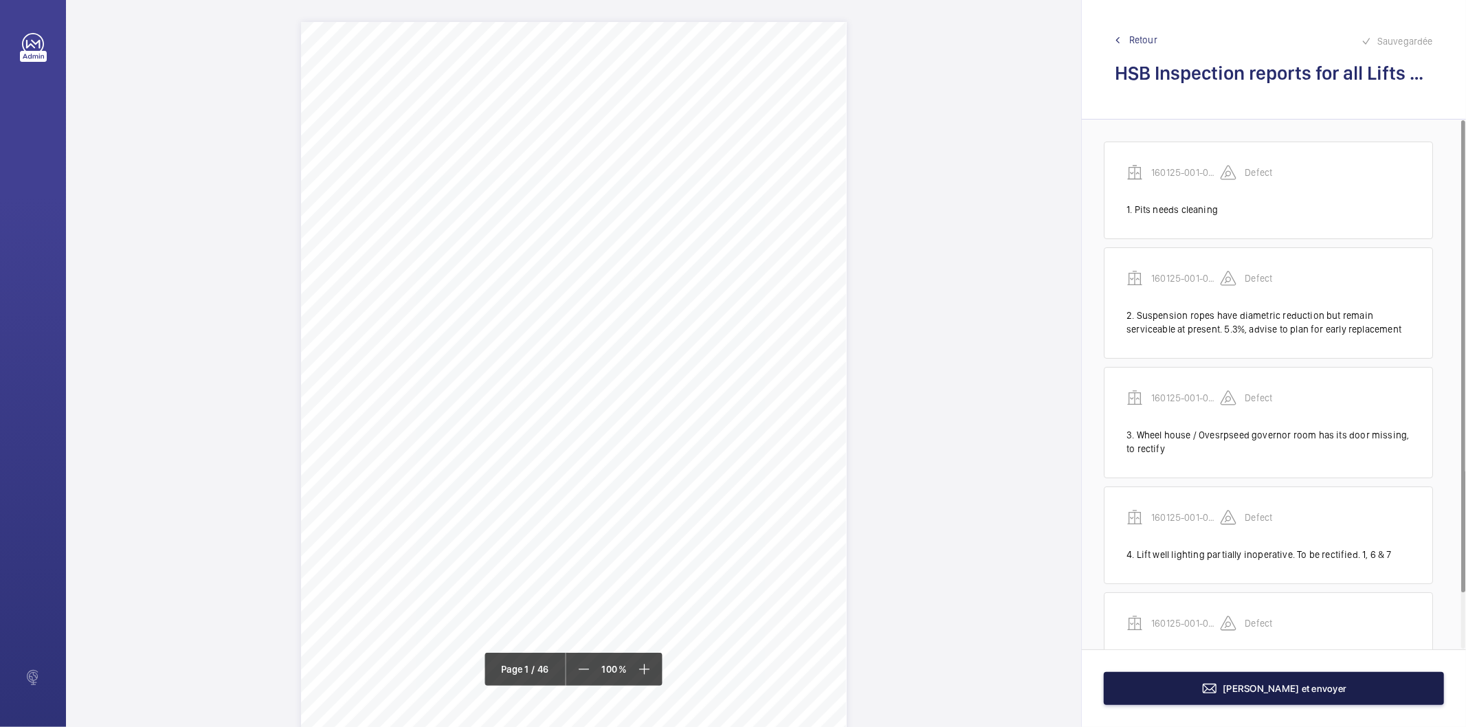
click at [1162, 691] on button "Terminer et envoyer" at bounding box center [1274, 688] width 340 height 33
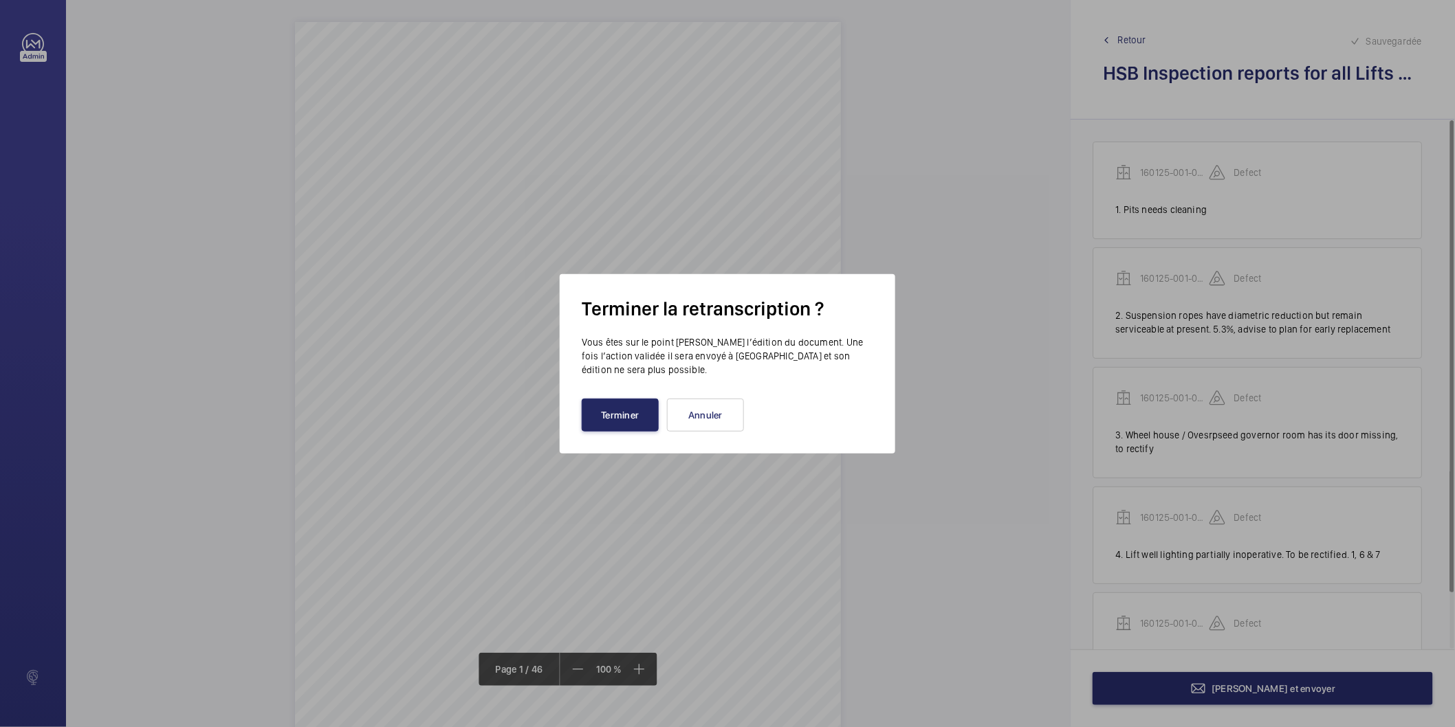
click at [608, 419] on button "Terminer" at bounding box center [620, 415] width 77 height 33
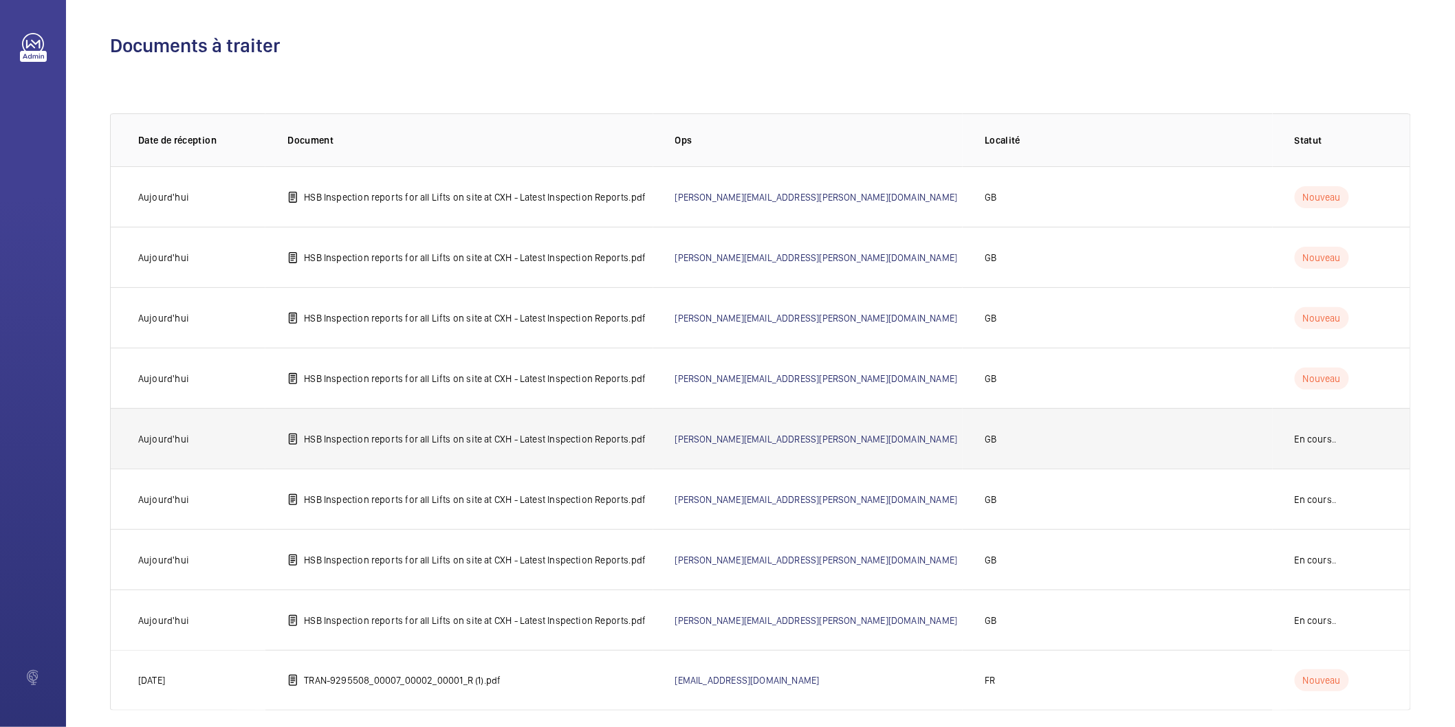
click at [631, 442] on p "HSB Inspection reports for all Lifts on site at CXH - Latest Inspection Reports…" at bounding box center [475, 439] width 342 height 14
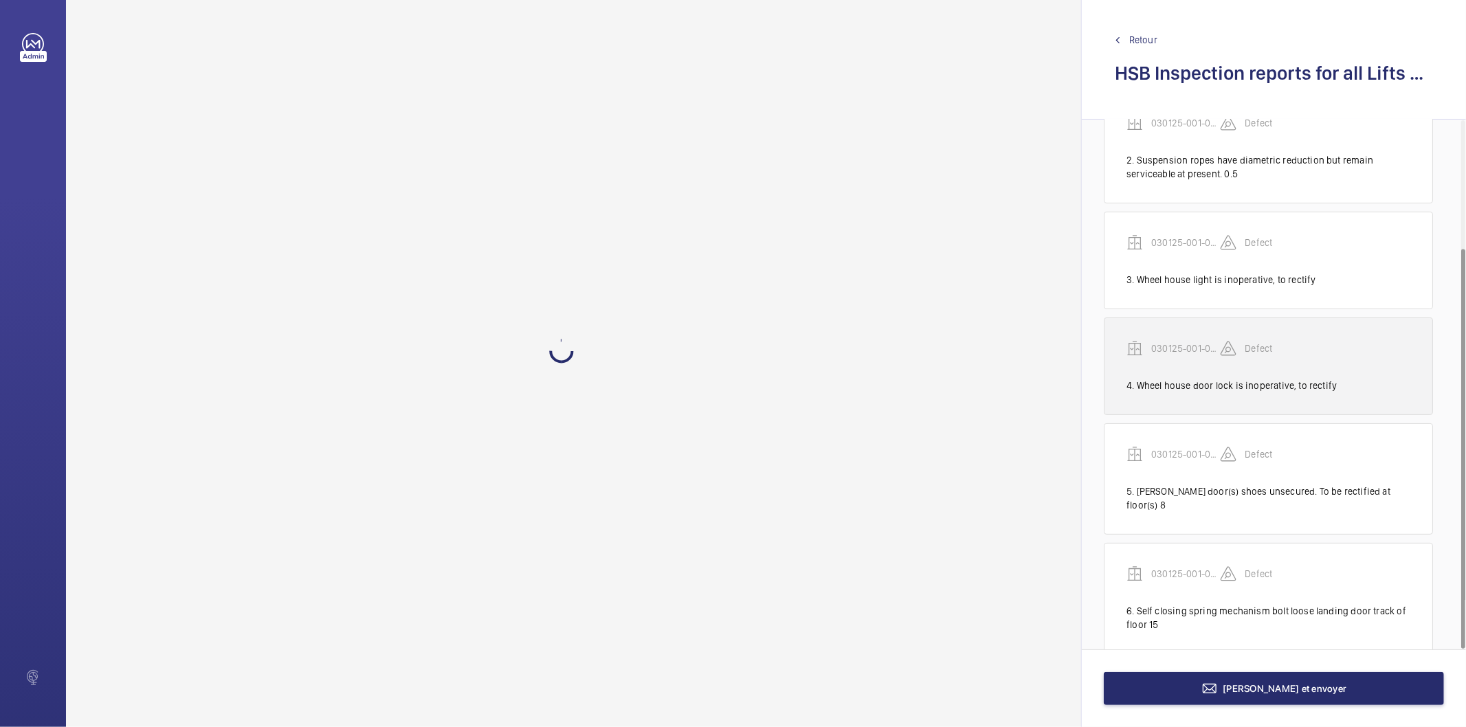
scroll to position [168, 0]
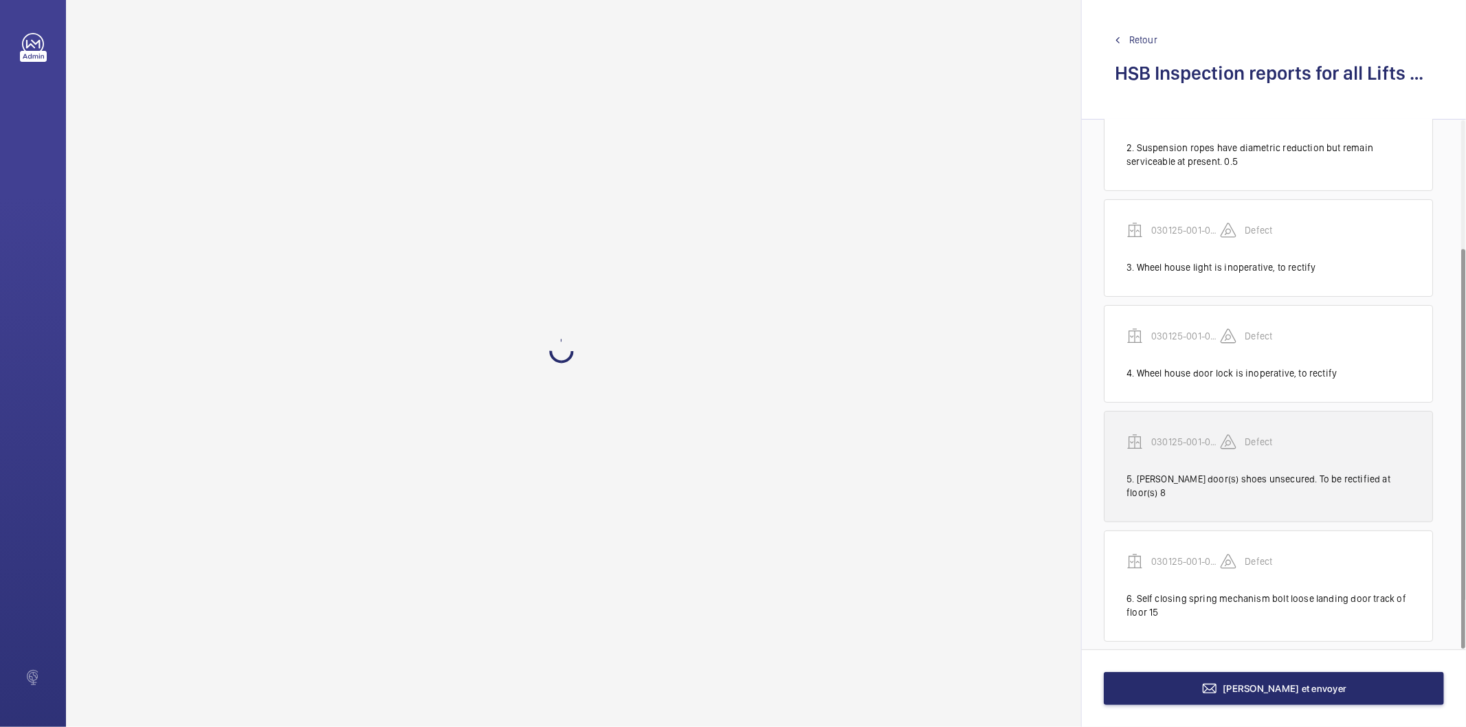
click at [1170, 476] on div "5. [PERSON_NAME] door(s) shoes unsecured. To be rectified at floor(s) 8" at bounding box center [1269, 485] width 284 height 27
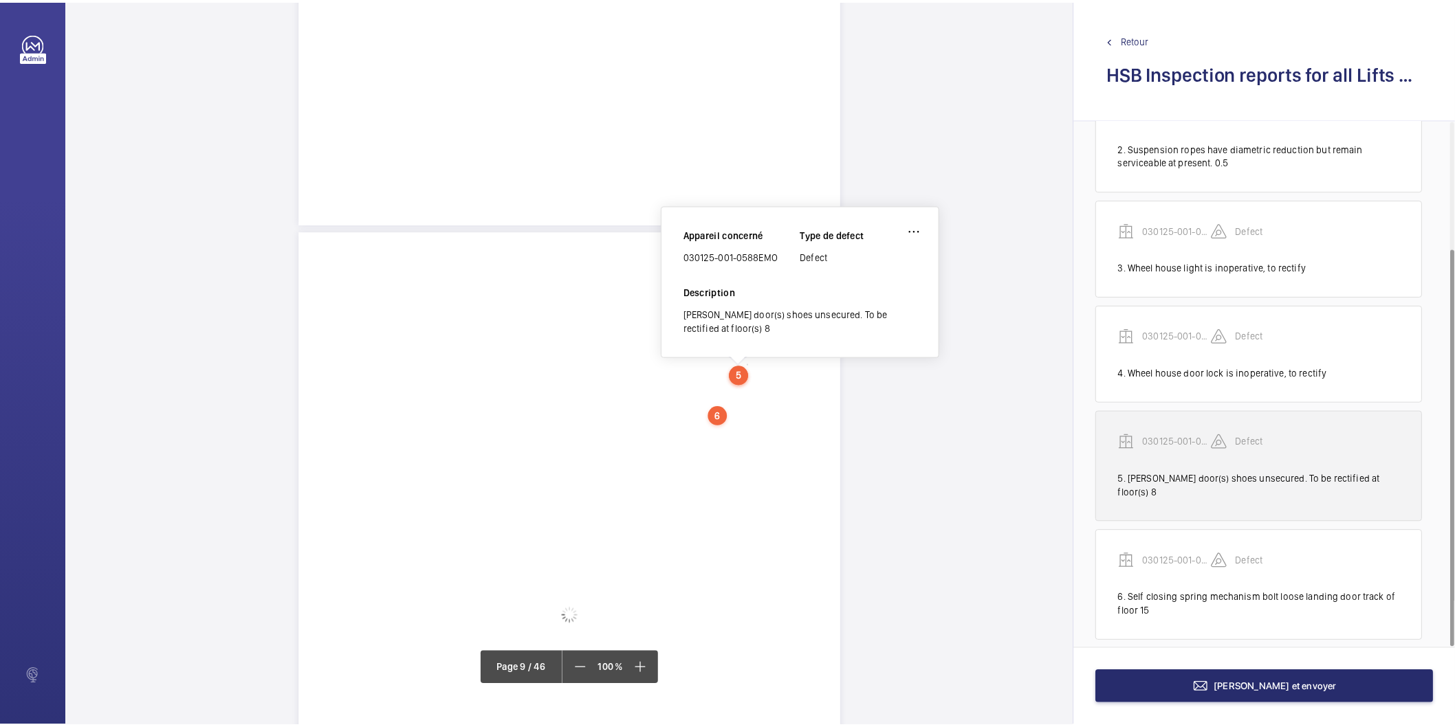
scroll to position [6028, 0]
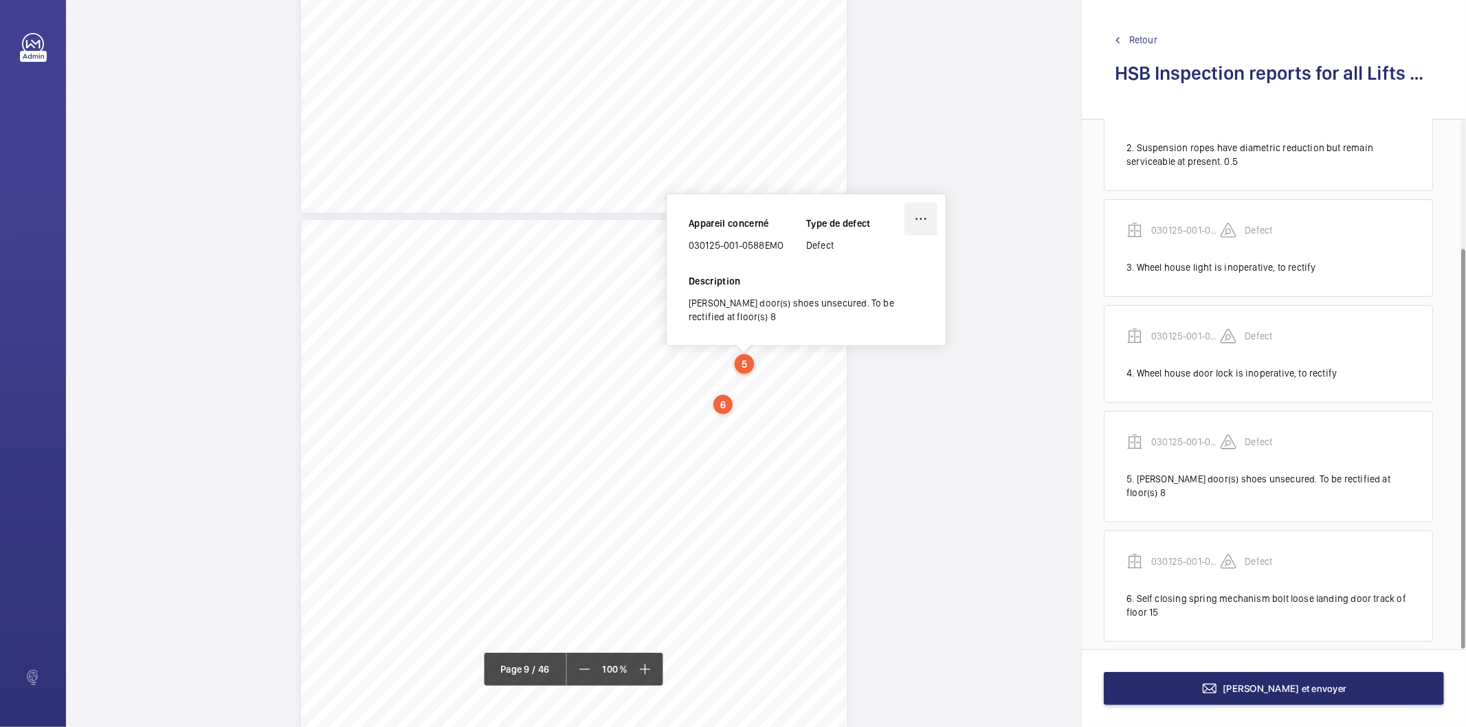
click at [917, 219] on wm-front-icon-button at bounding box center [921, 219] width 33 height 33
drag, startPoint x: 895, startPoint y: 252, endPoint x: 854, endPoint y: 276, distance: 48.1
click at [894, 252] on div "Modifier" at bounding box center [882, 259] width 109 height 25
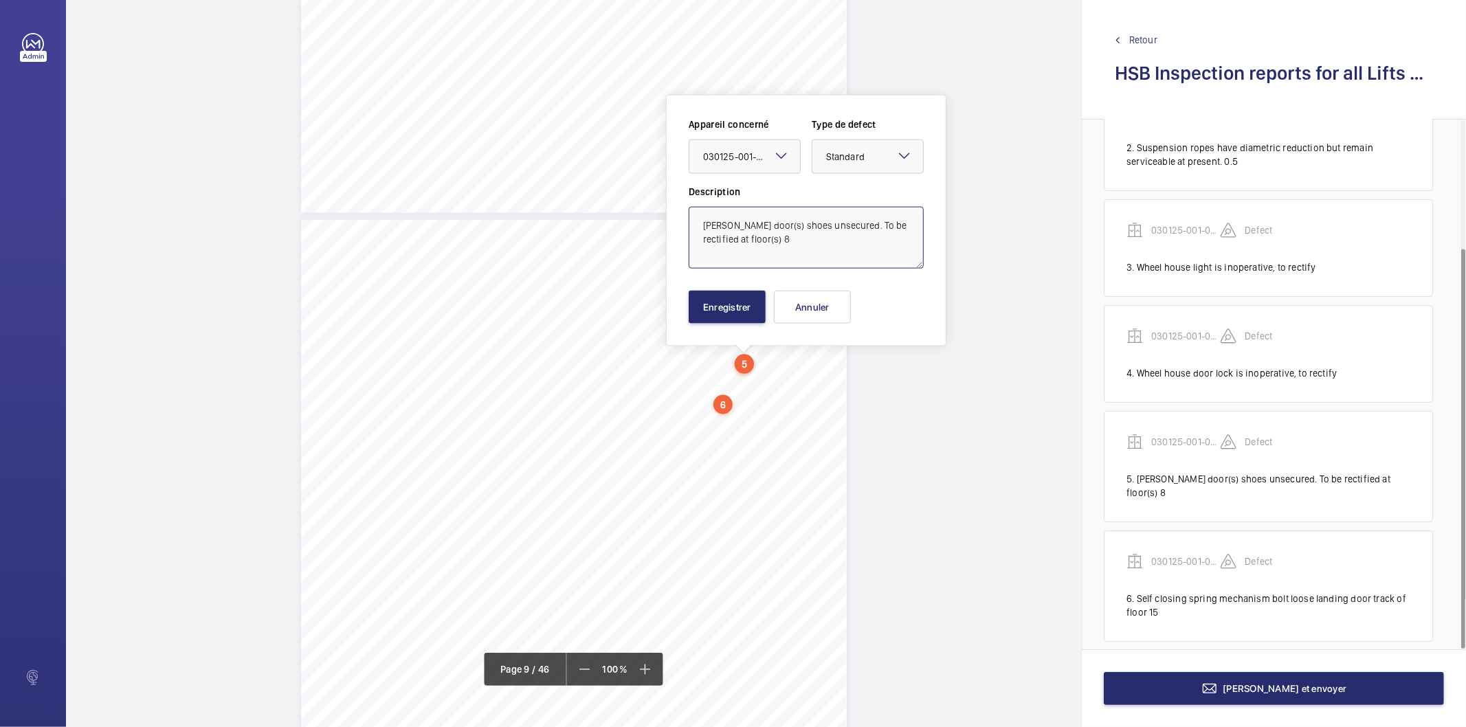
click at [732, 225] on textarea "[PERSON_NAME] door(s) shoes unsecured. To be rectified at floor(s) 8" at bounding box center [806, 238] width 235 height 62
type textarea "Landing door(s) shoes unsecured. To be rectified at floor(s) 8"
click at [749, 314] on button "Enregistrer" at bounding box center [727, 307] width 77 height 33
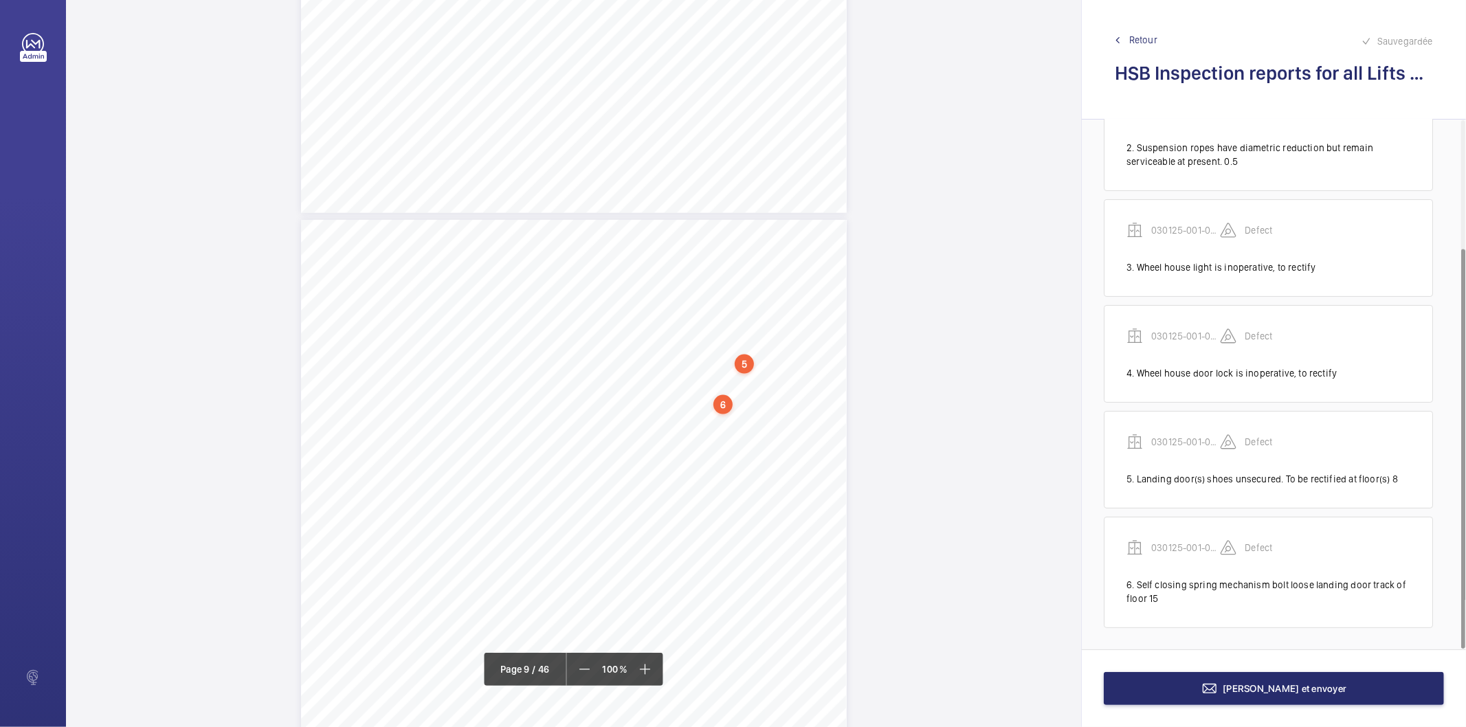
click at [1142, 33] on span "Retour" at bounding box center [1144, 40] width 28 height 14
